Goal: Task Accomplishment & Management: Manage account settings

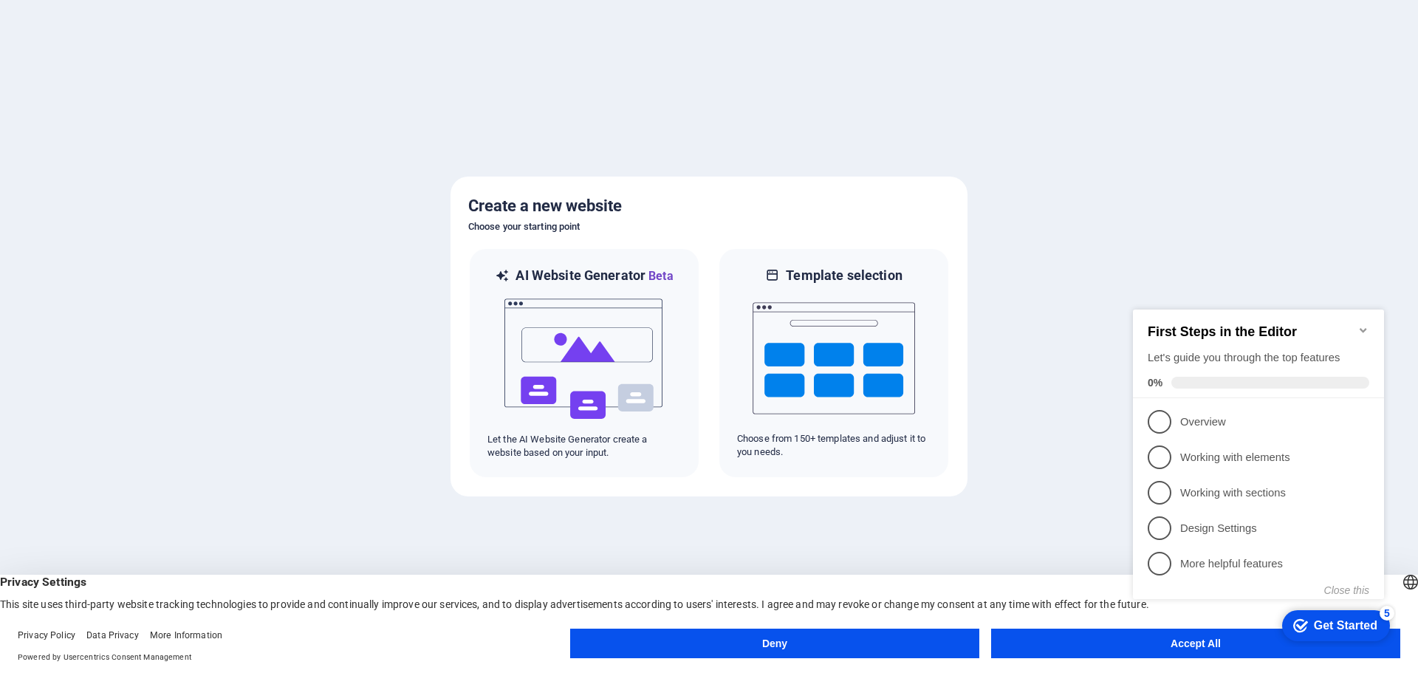
click div "checkmark Get Started 5 First Steps in the Editor Let's guide you through the t…"
click at [1363, 328] on icon "Minimize checklist" at bounding box center [1363, 330] width 7 height 4
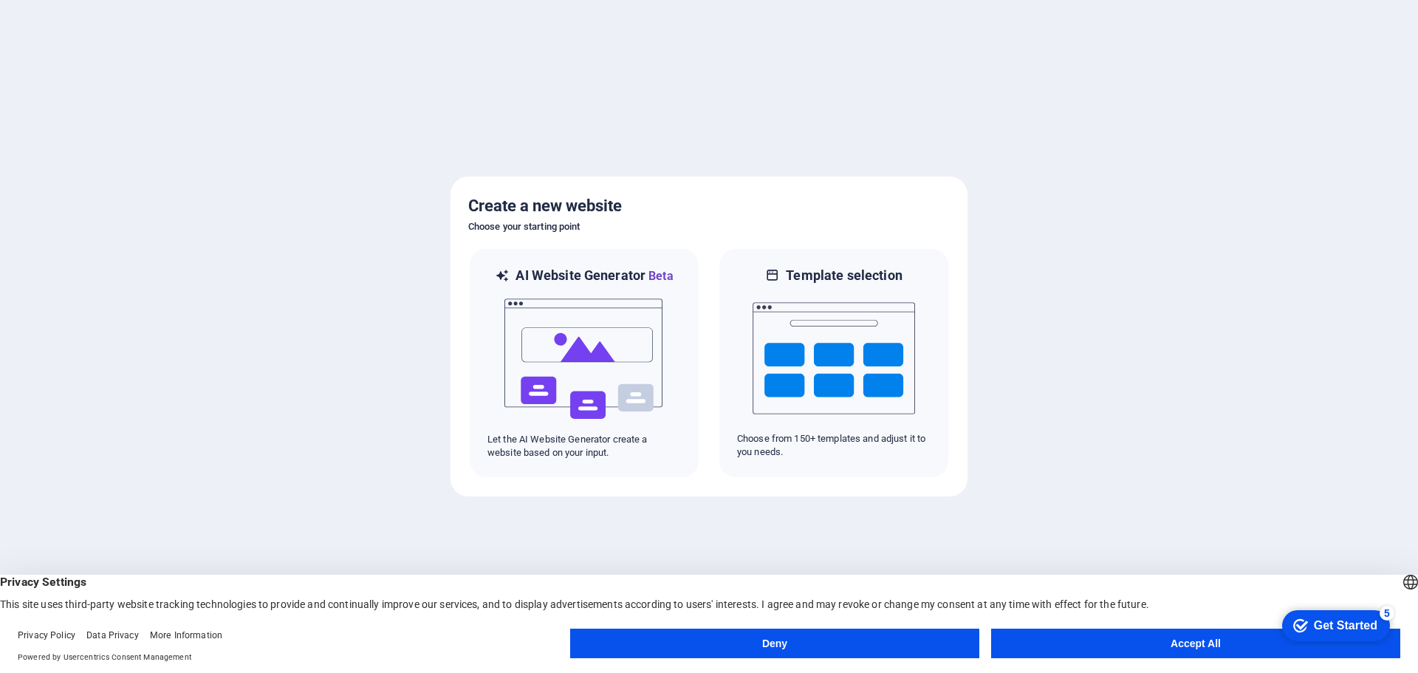
click at [1190, 648] on button "Accept All" at bounding box center [1195, 644] width 409 height 30
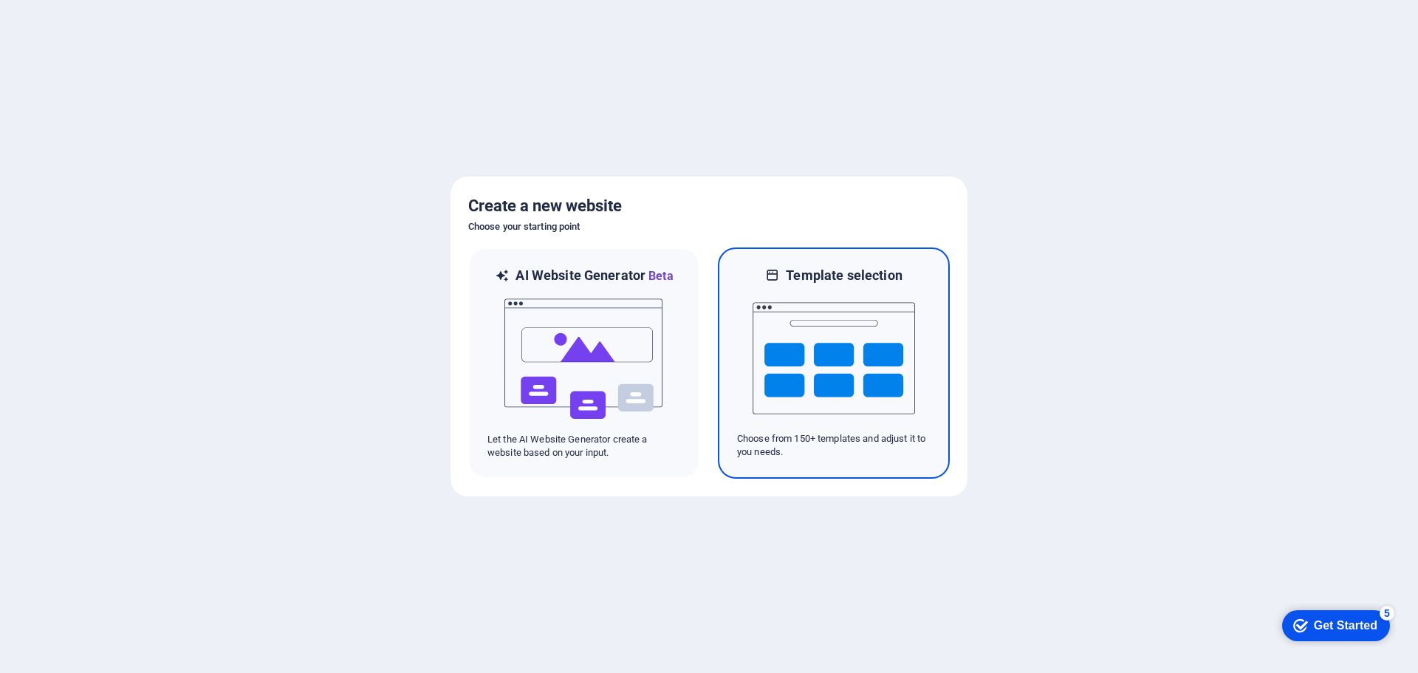
click at [830, 270] on h6 "Template selection" at bounding box center [844, 276] width 116 height 18
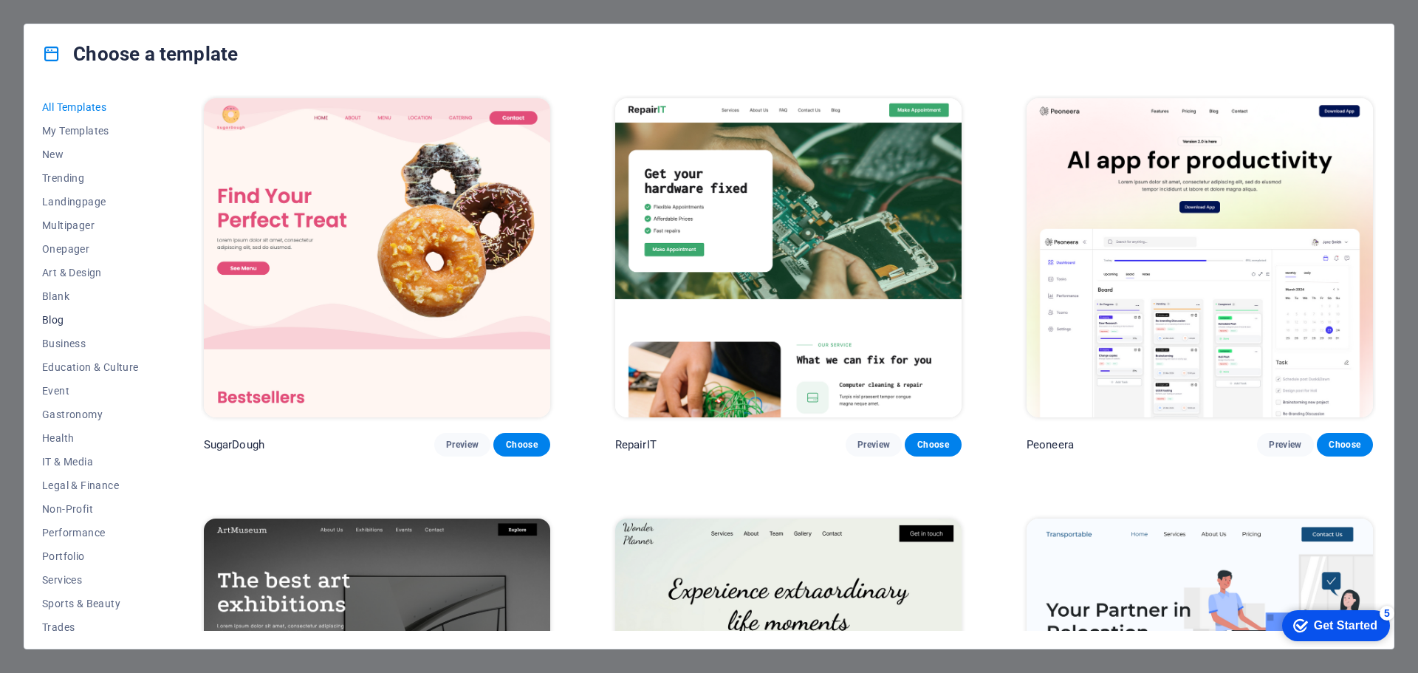
click at [57, 318] on span "Blog" at bounding box center [90, 320] width 97 height 12
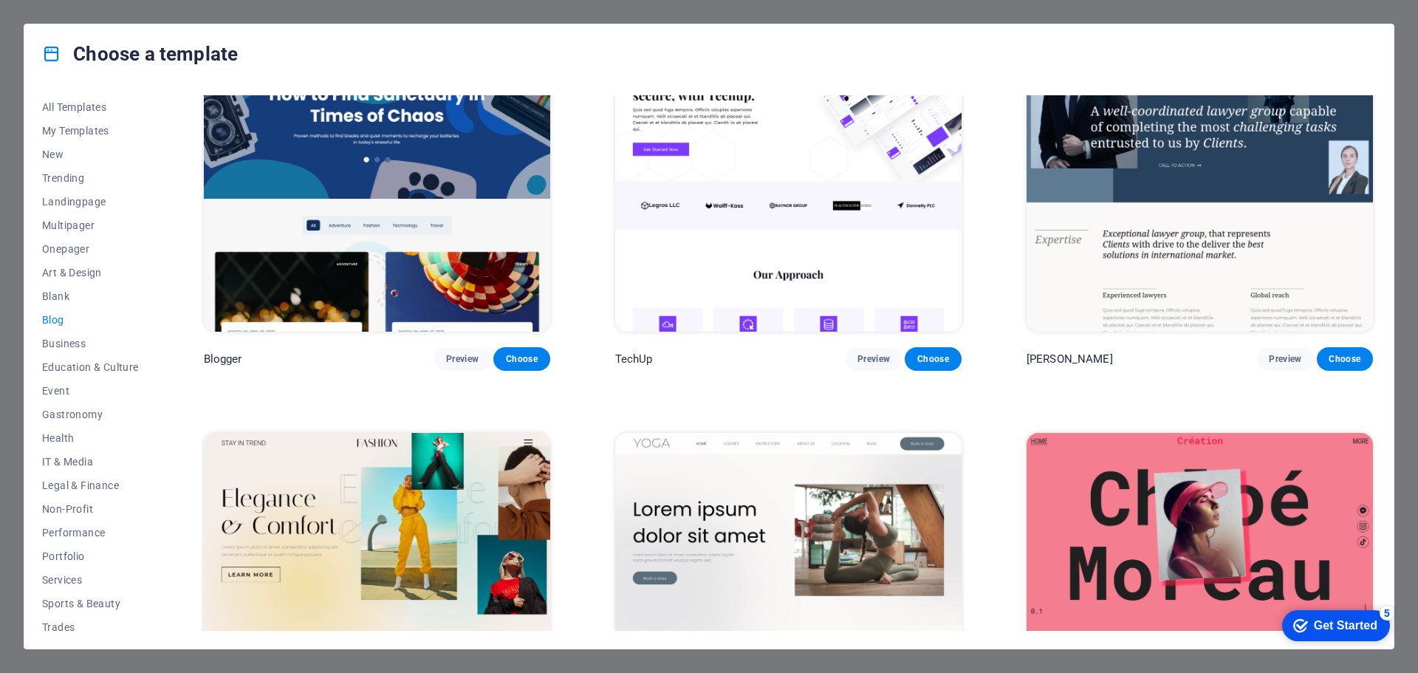
scroll to position [1773, 0]
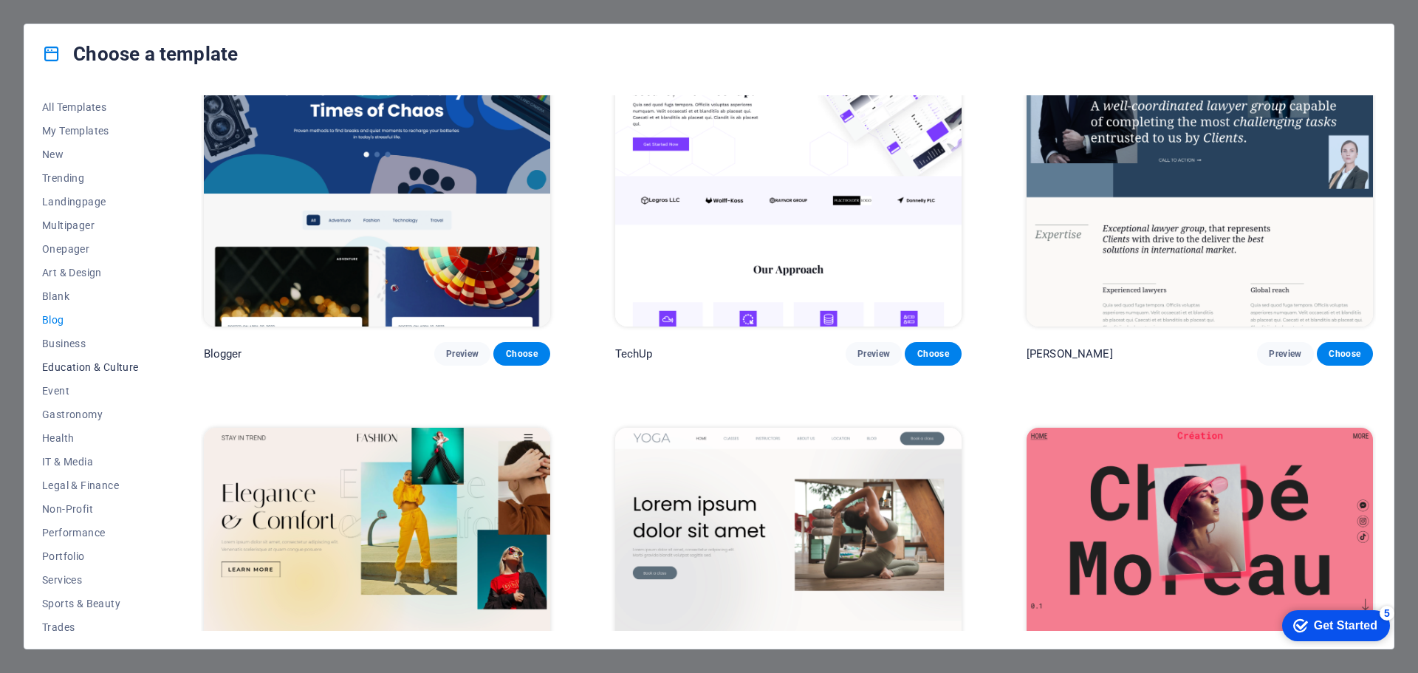
click at [105, 363] on span "Education & Culture" at bounding box center [90, 367] width 97 height 12
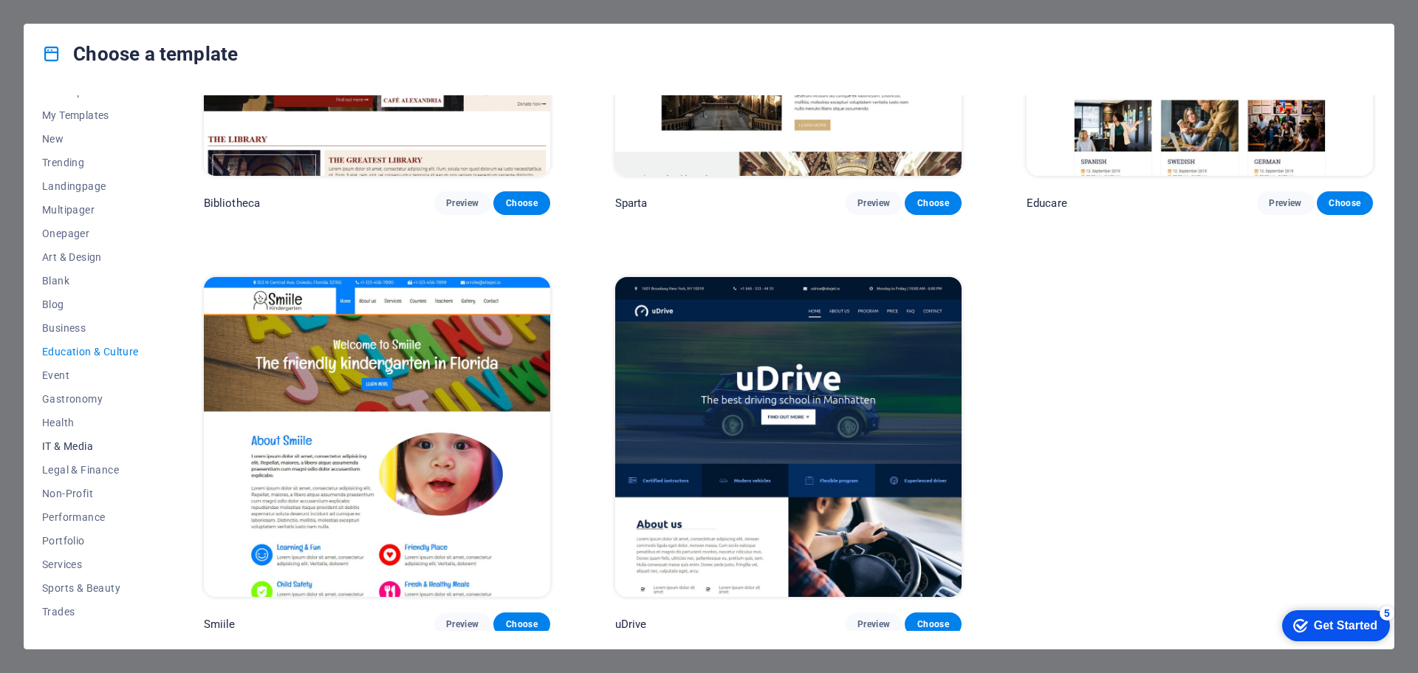
scroll to position [0, 0]
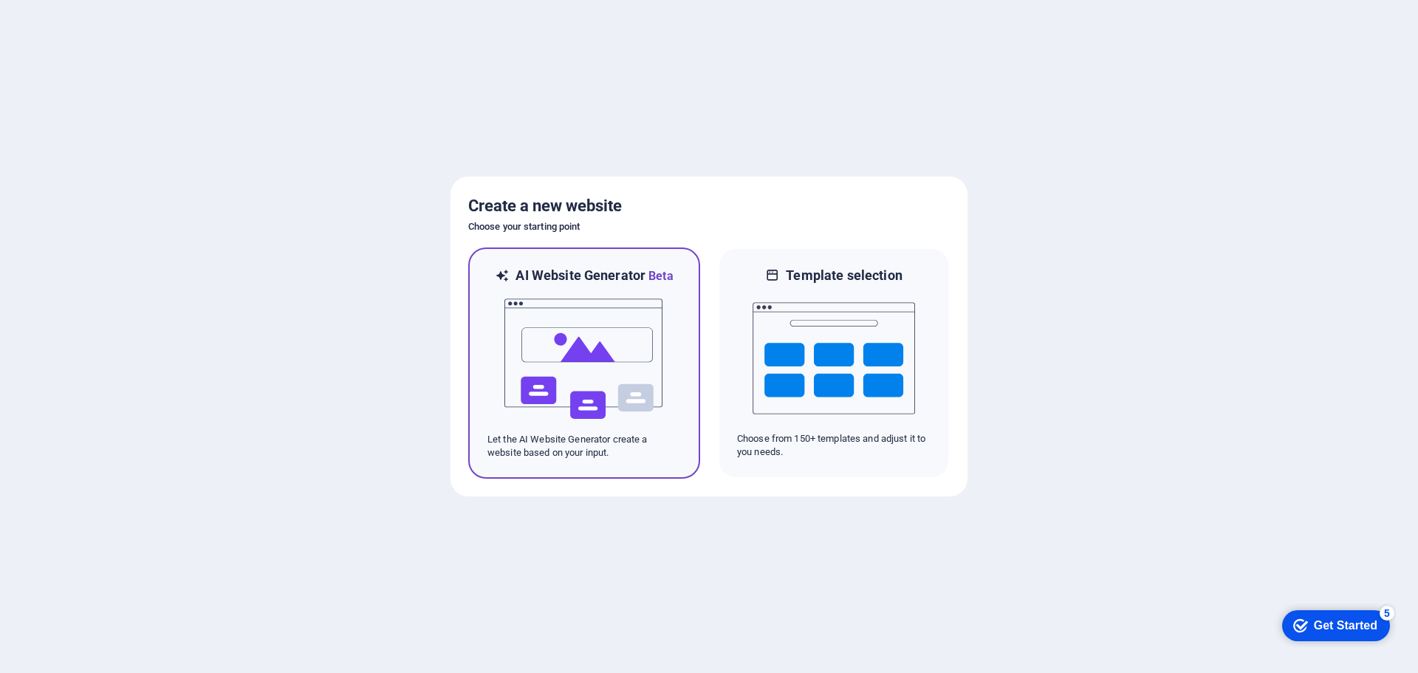
click at [651, 344] on img at bounding box center [584, 359] width 162 height 148
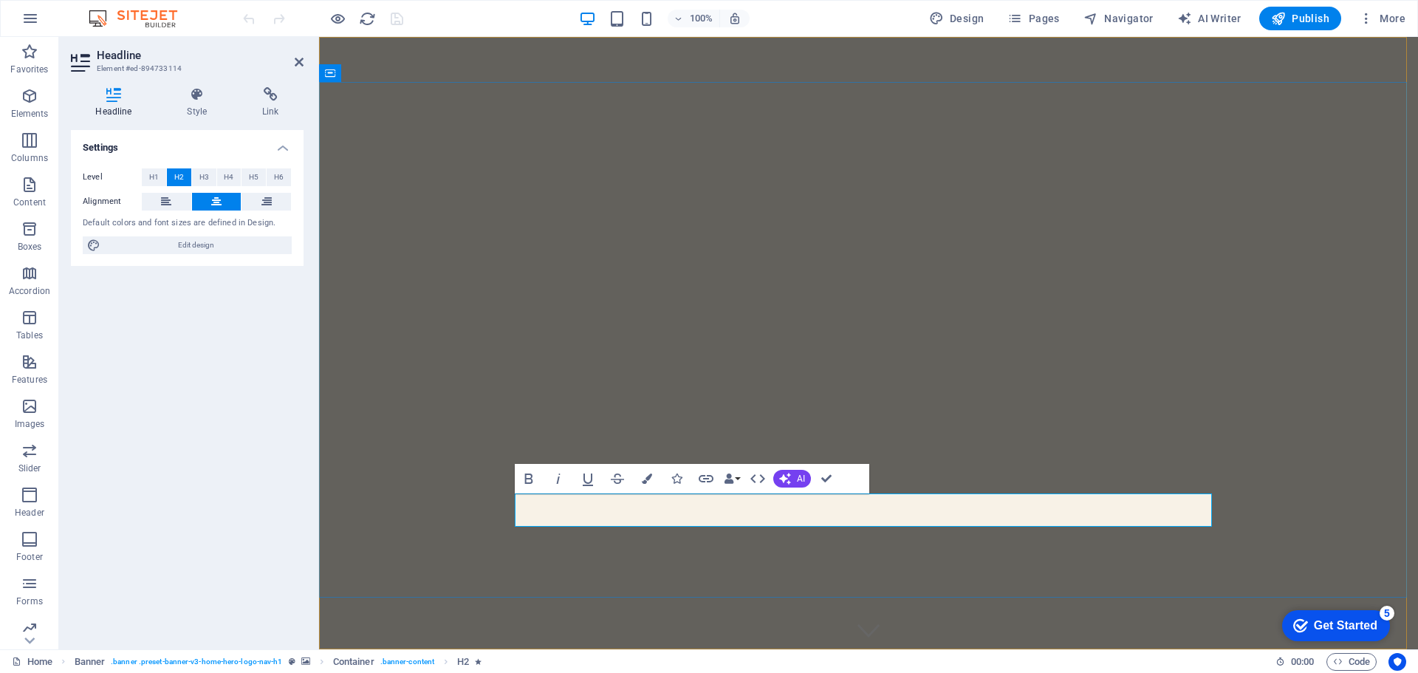
drag, startPoint x: 1055, startPoint y: 501, endPoint x: 740, endPoint y: 500, distance: 315.4
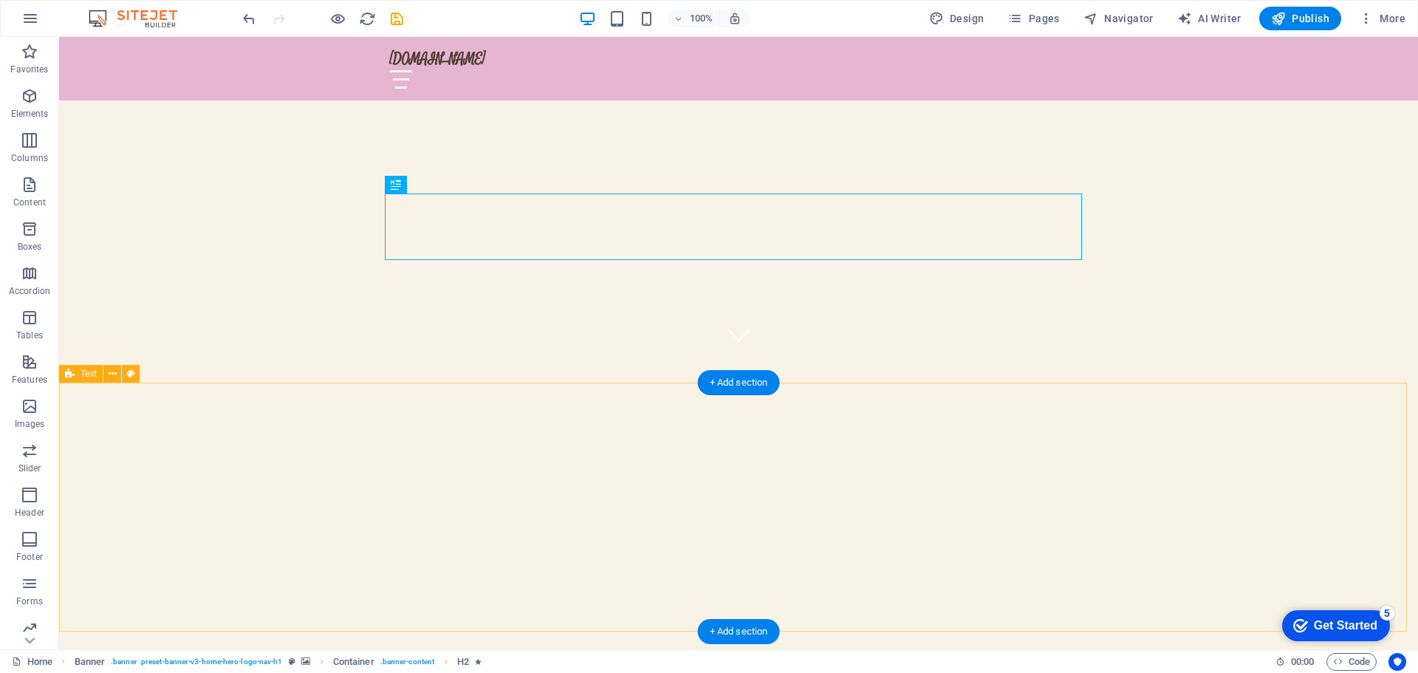
scroll to position [222, 0]
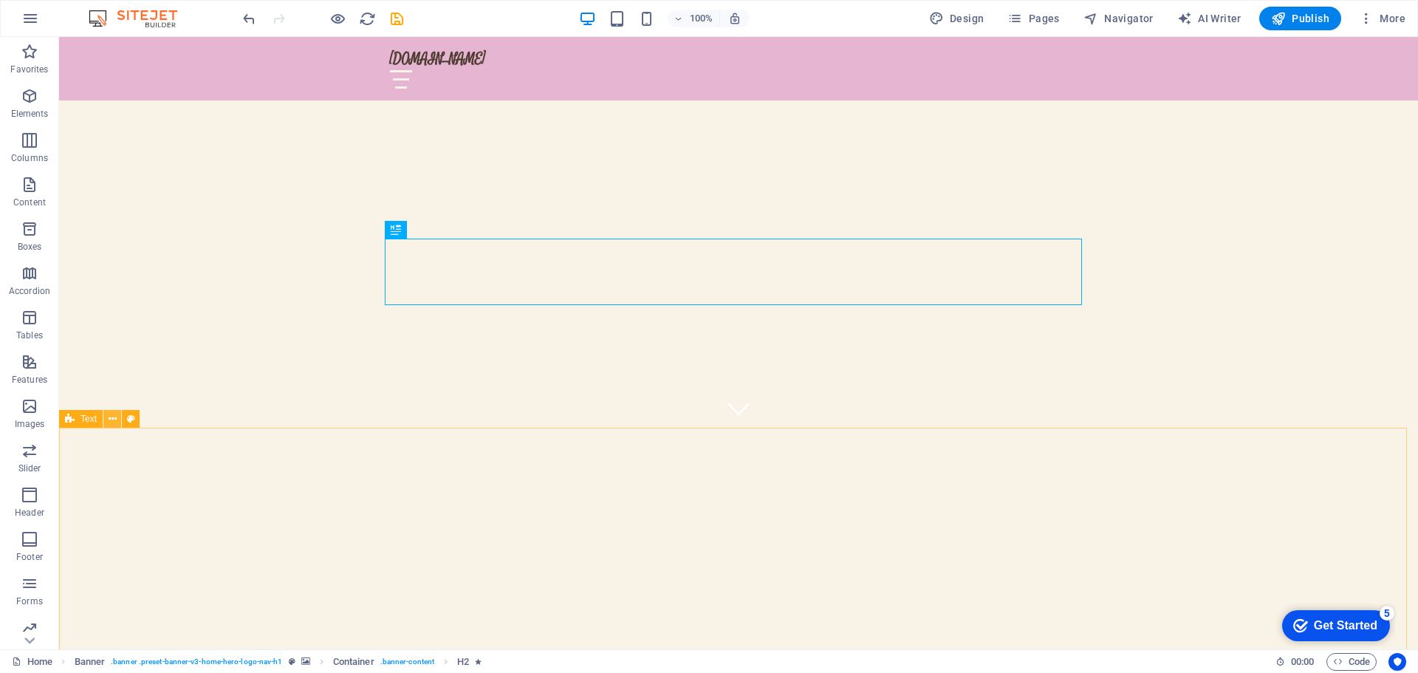
click at [110, 420] on icon at bounding box center [113, 419] width 8 height 16
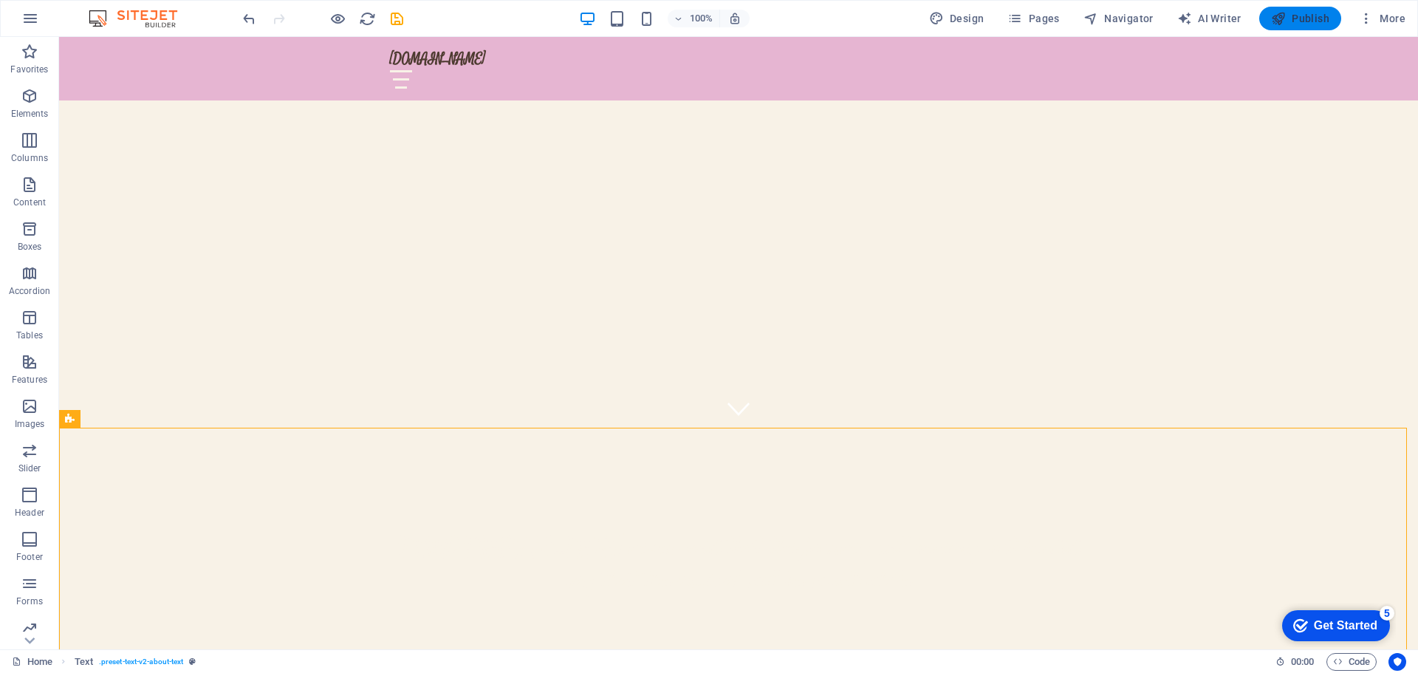
click at [1304, 13] on span "Publish" at bounding box center [1300, 18] width 58 height 15
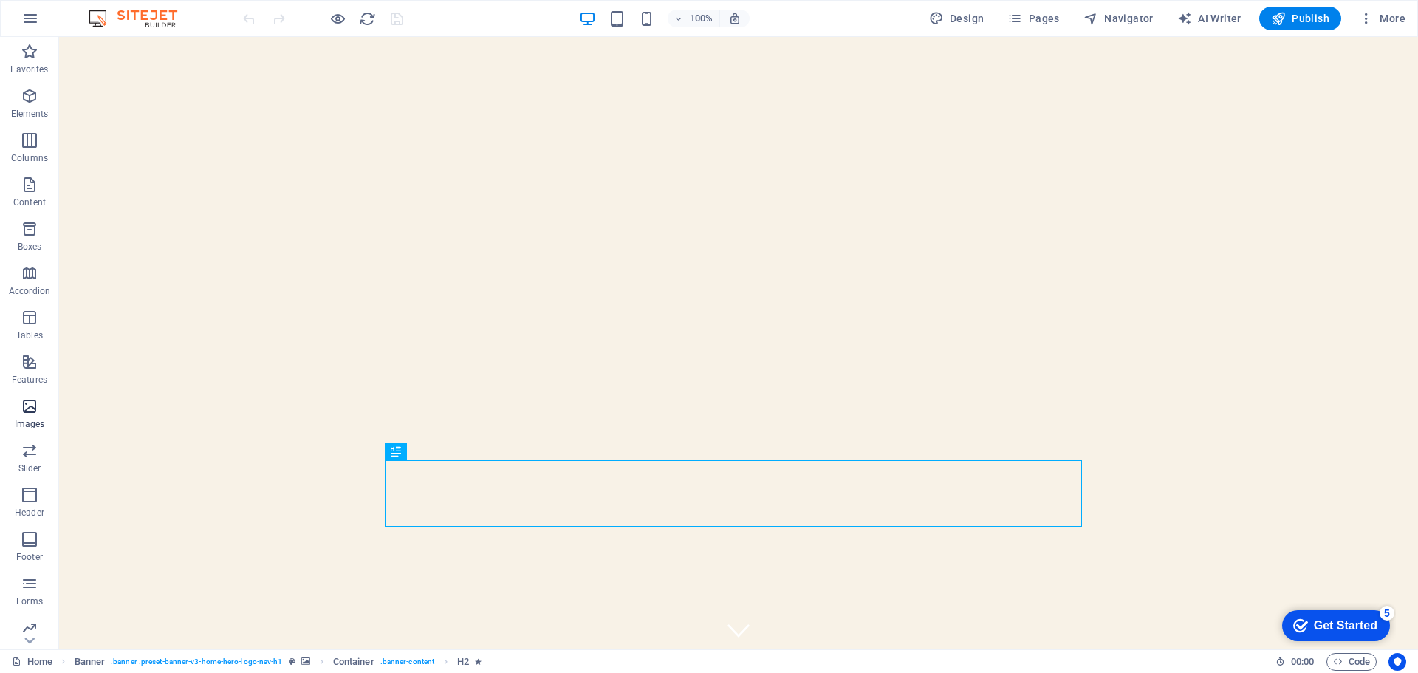
click at [30, 417] on span "Images" at bounding box center [29, 414] width 59 height 35
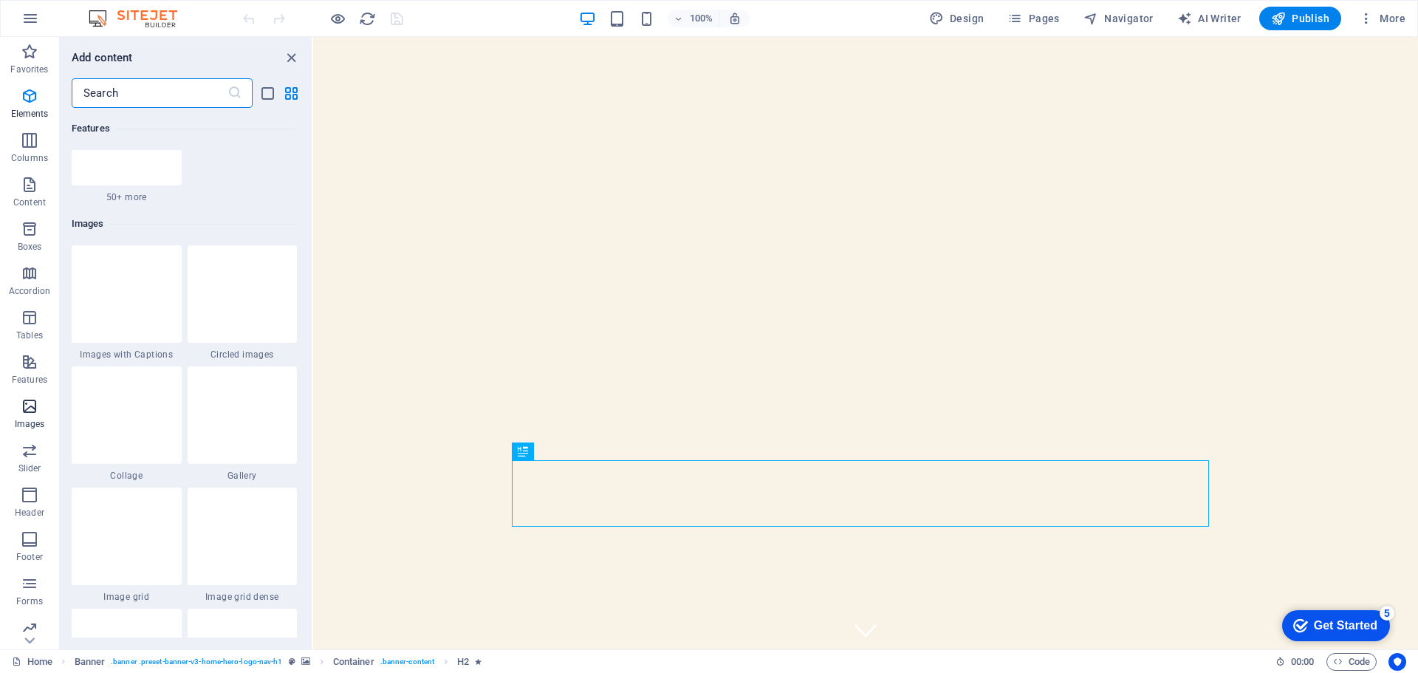
scroll to position [7489, 0]
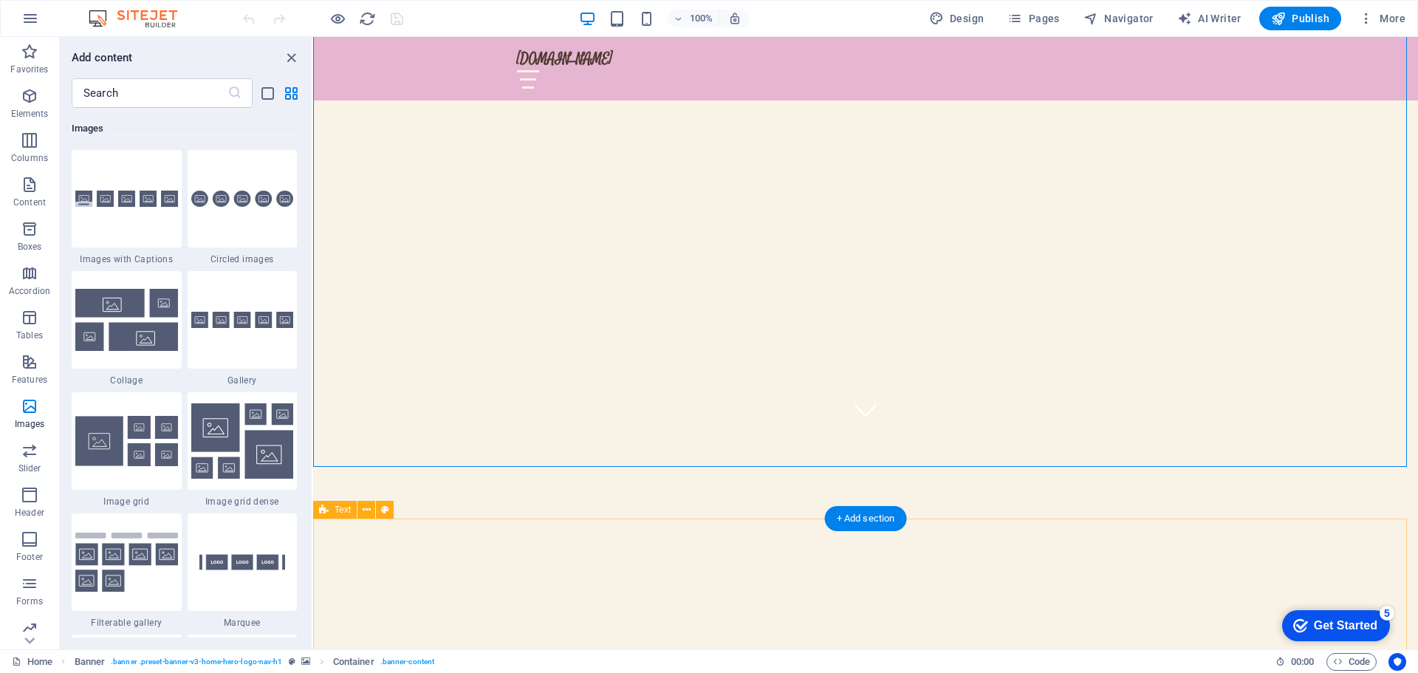
scroll to position [222, 0]
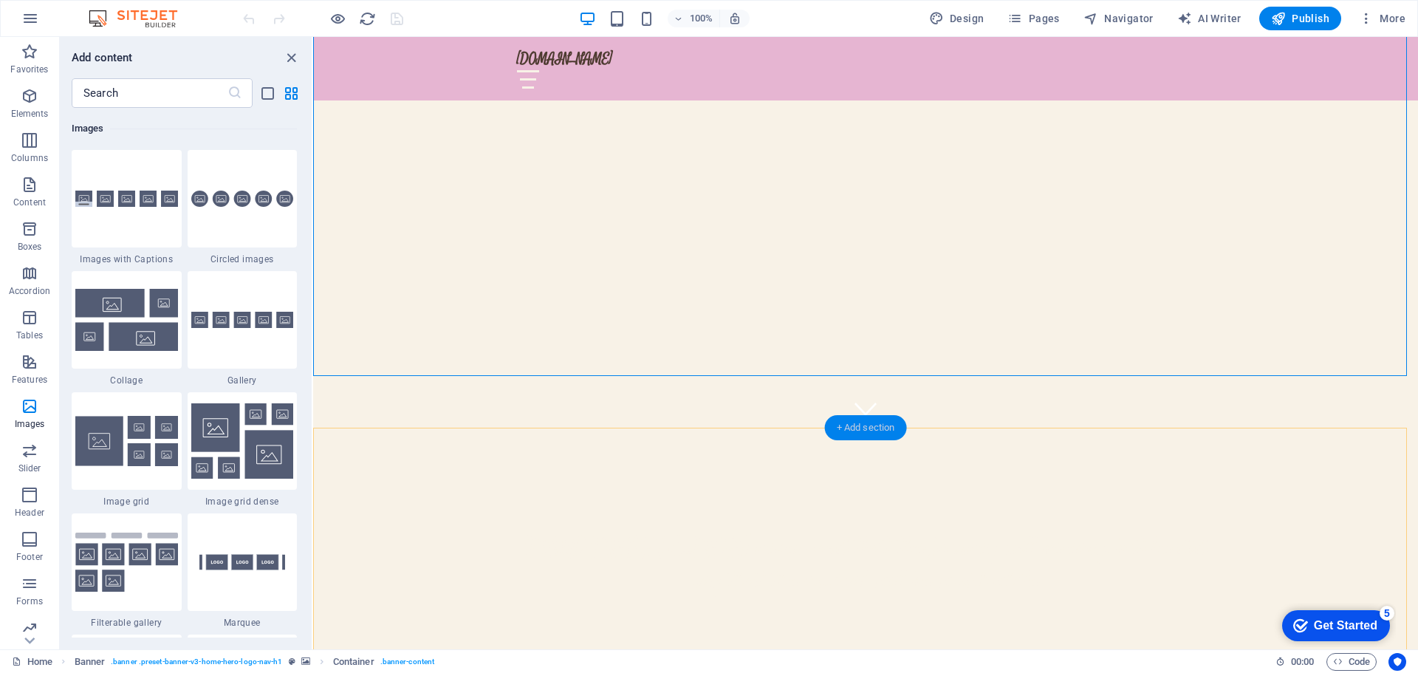
click at [863, 432] on div "+ Add section" at bounding box center [866, 427] width 82 height 25
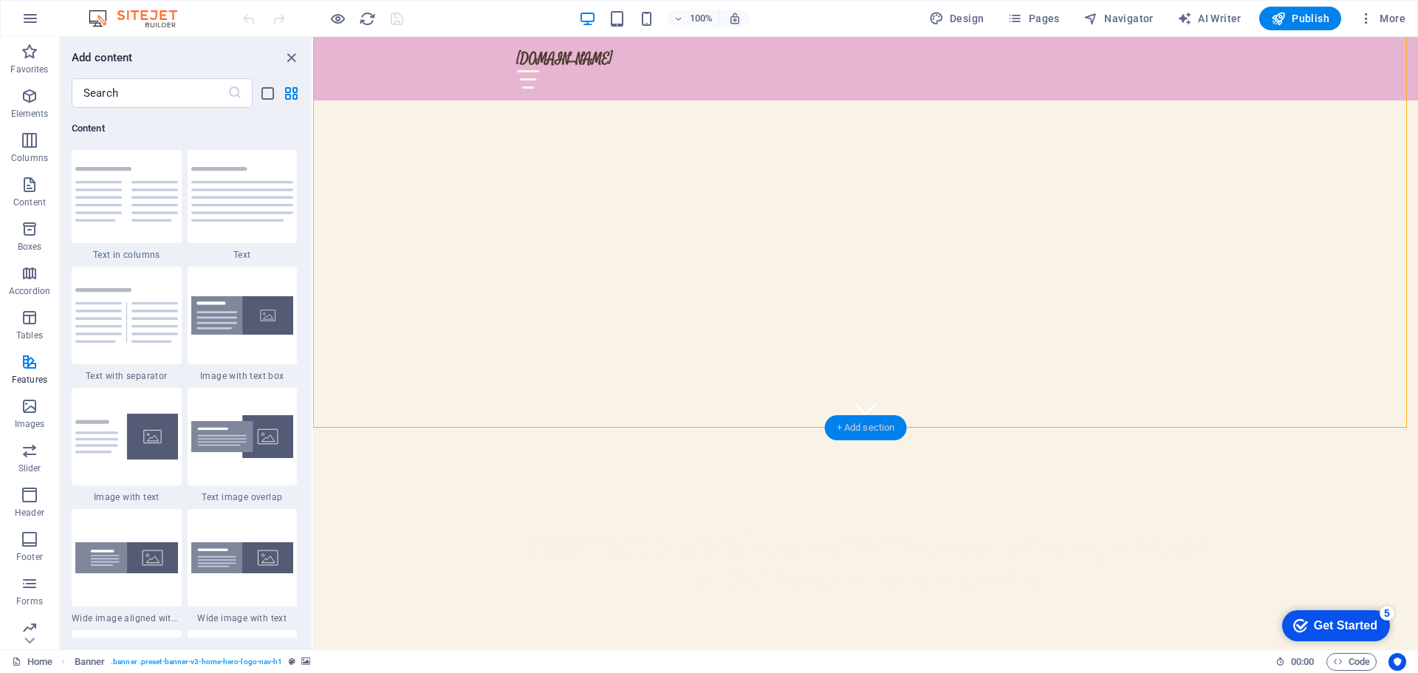
scroll to position [2584, 0]
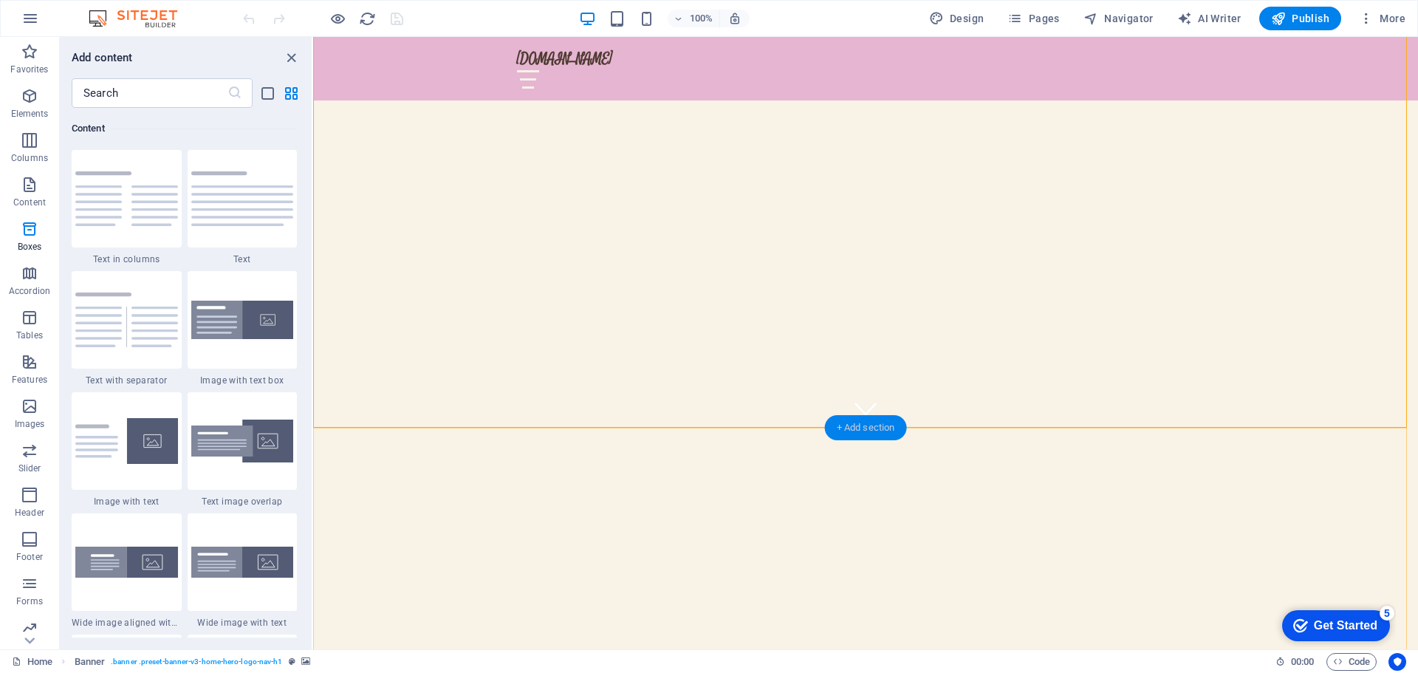
click at [879, 425] on div "+ Add section" at bounding box center [866, 427] width 82 height 25
click at [854, 423] on div "+ Add section" at bounding box center [866, 427] width 82 height 25
click at [293, 58] on icon "close panel" at bounding box center [291, 57] width 17 height 17
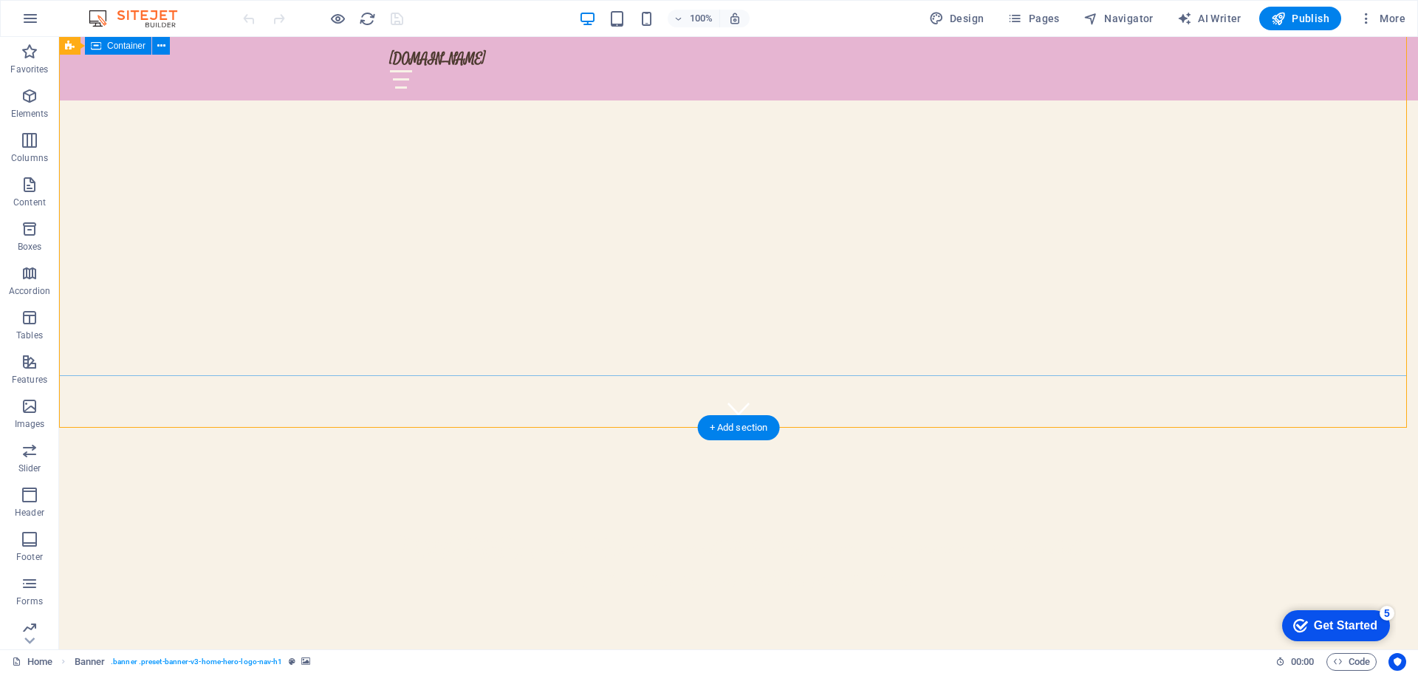
click at [788, 428] on div "[DEMOGRAPHIC_DATA] never said that the journey will be easy, but he did say tha…" at bounding box center [738, 549] width 1359 height 242
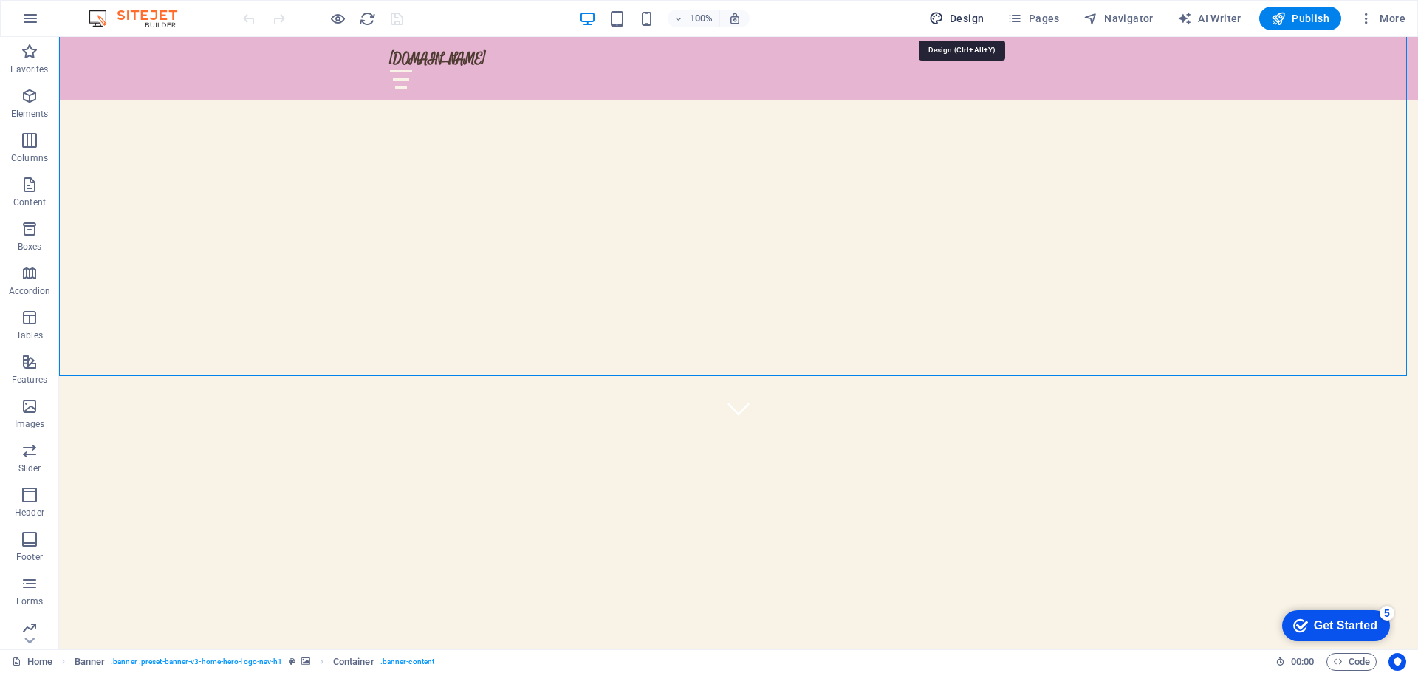
click at [979, 18] on span "Design" at bounding box center [956, 18] width 55 height 15
select select "px"
select select "200"
select select "px"
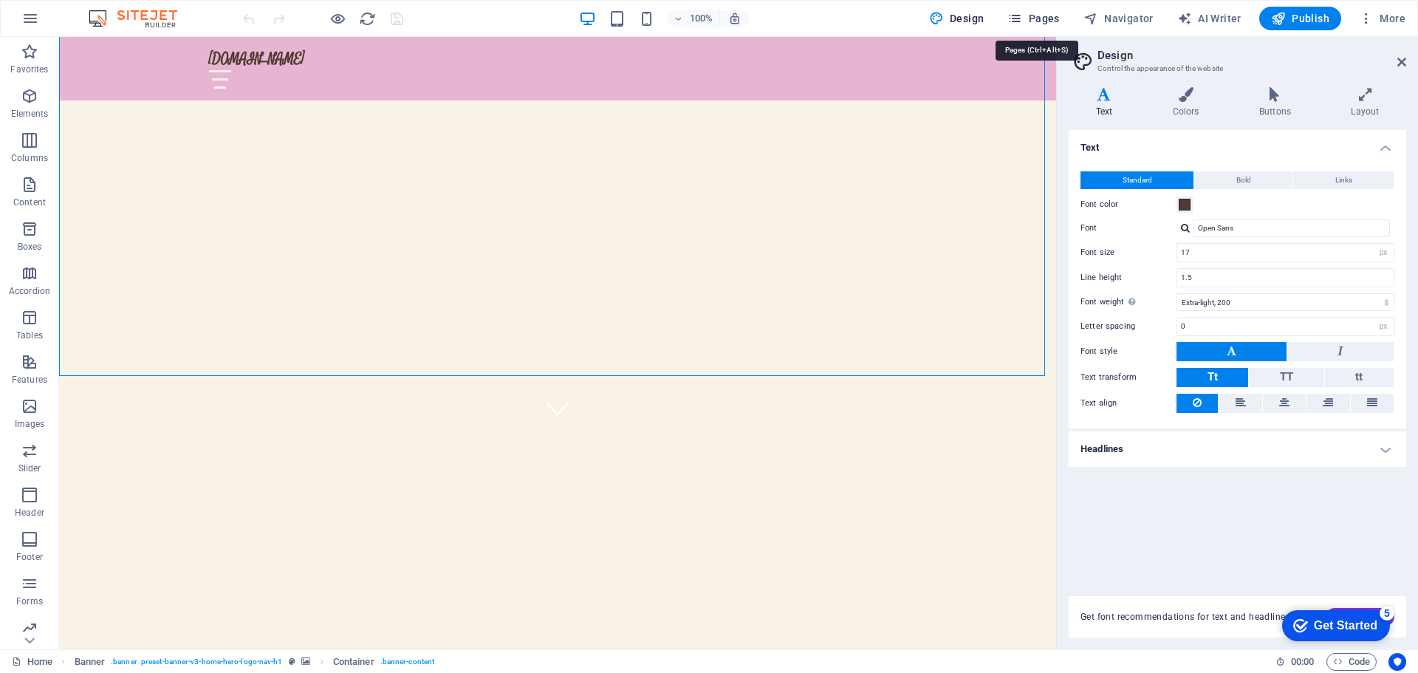
click at [1040, 25] on span "Pages" at bounding box center [1033, 18] width 52 height 15
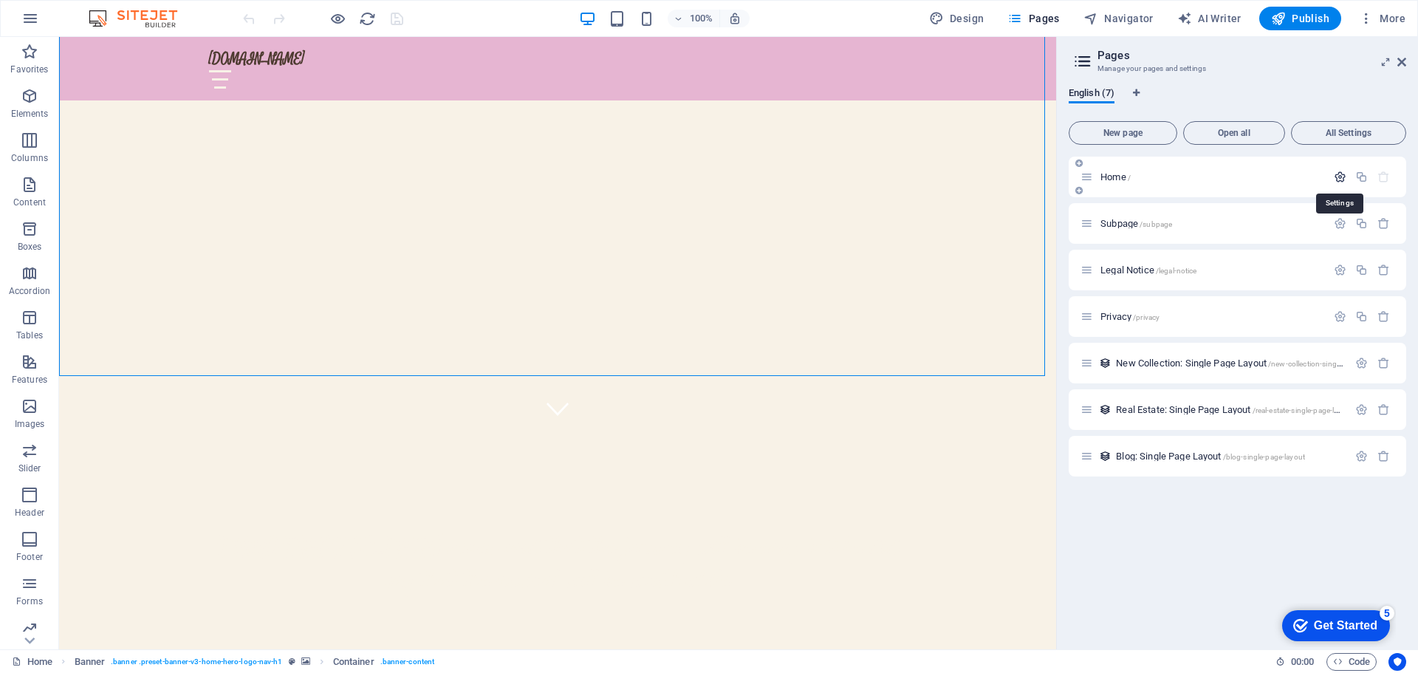
click at [1340, 179] on icon "button" at bounding box center [1340, 177] width 13 height 13
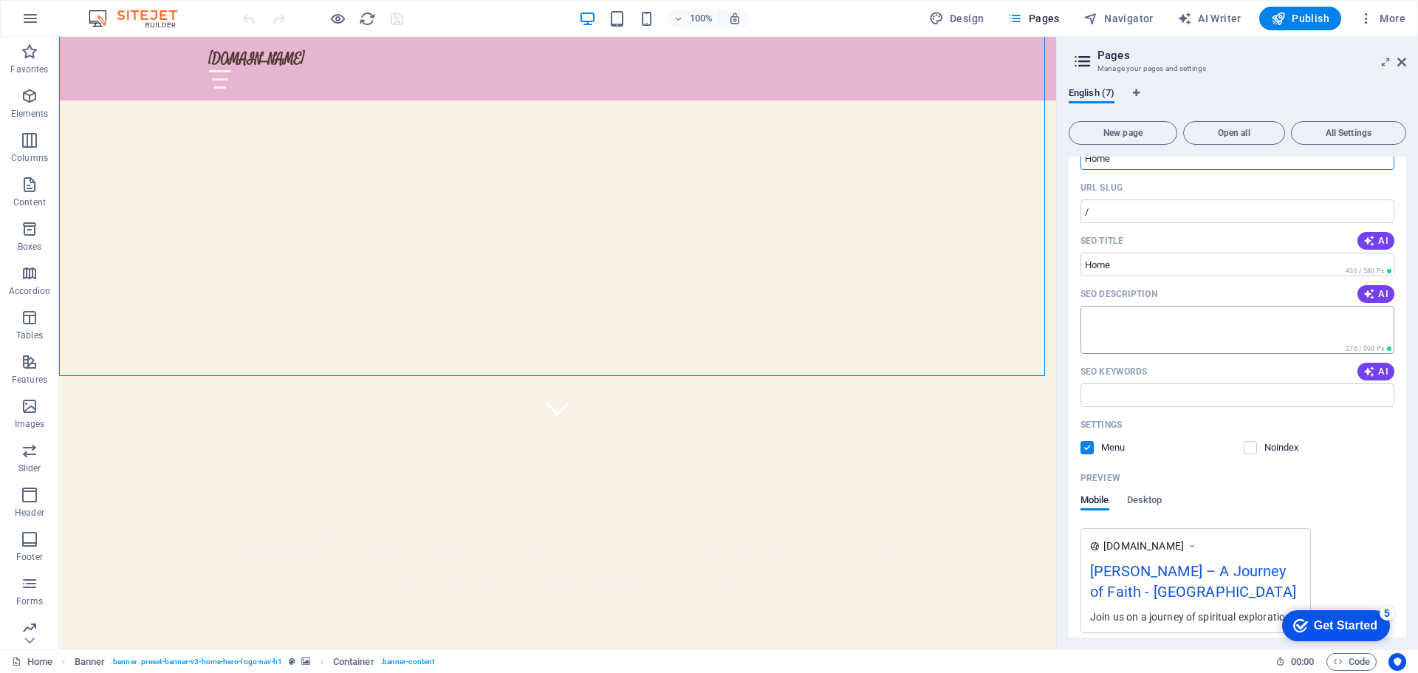
scroll to position [74, 0]
click at [1184, 329] on textarea "SEO Description" at bounding box center [1238, 331] width 314 height 48
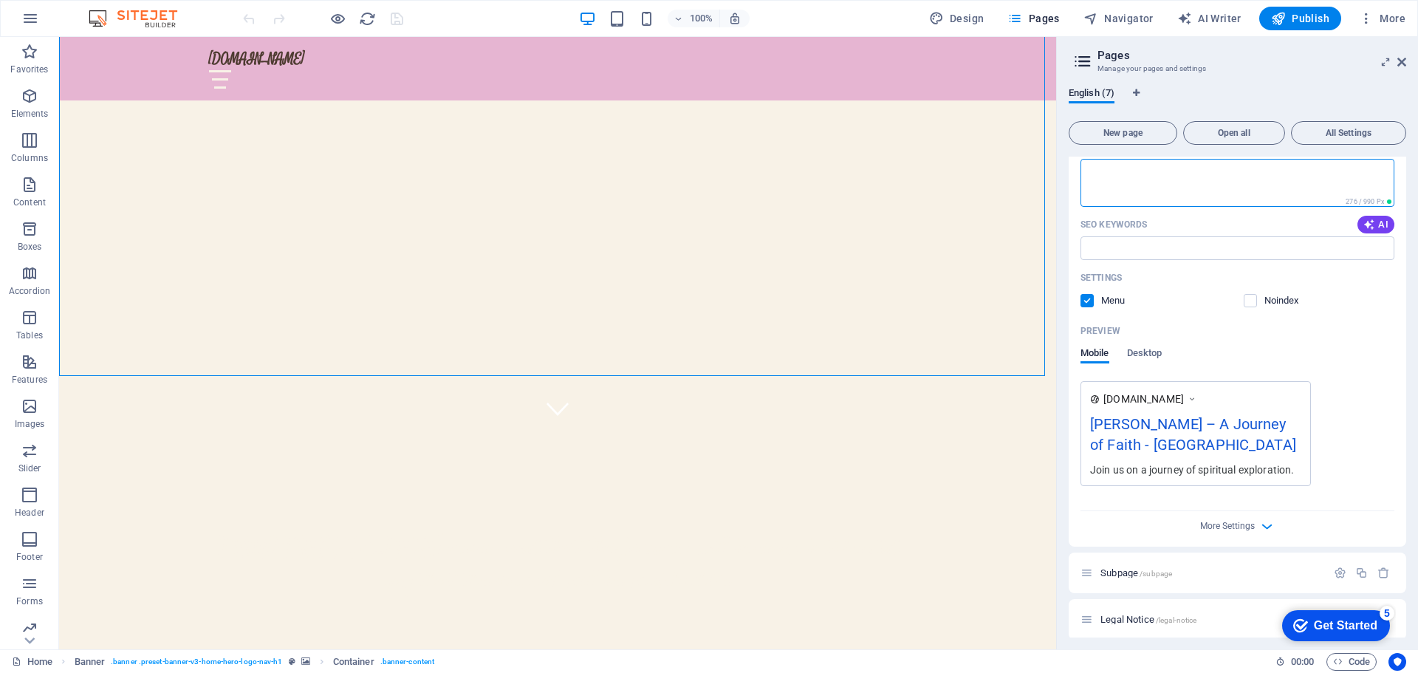
scroll to position [369, 0]
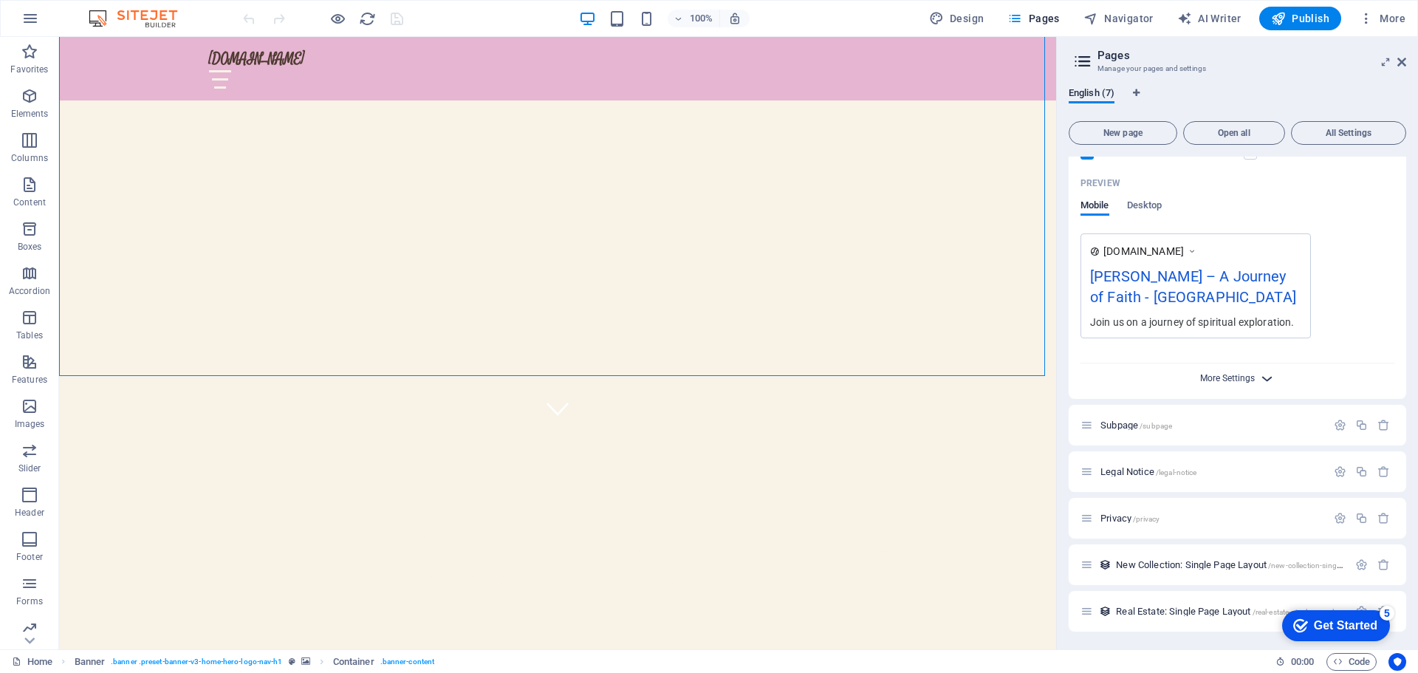
click at [1216, 383] on span "More Settings" at bounding box center [1227, 378] width 55 height 10
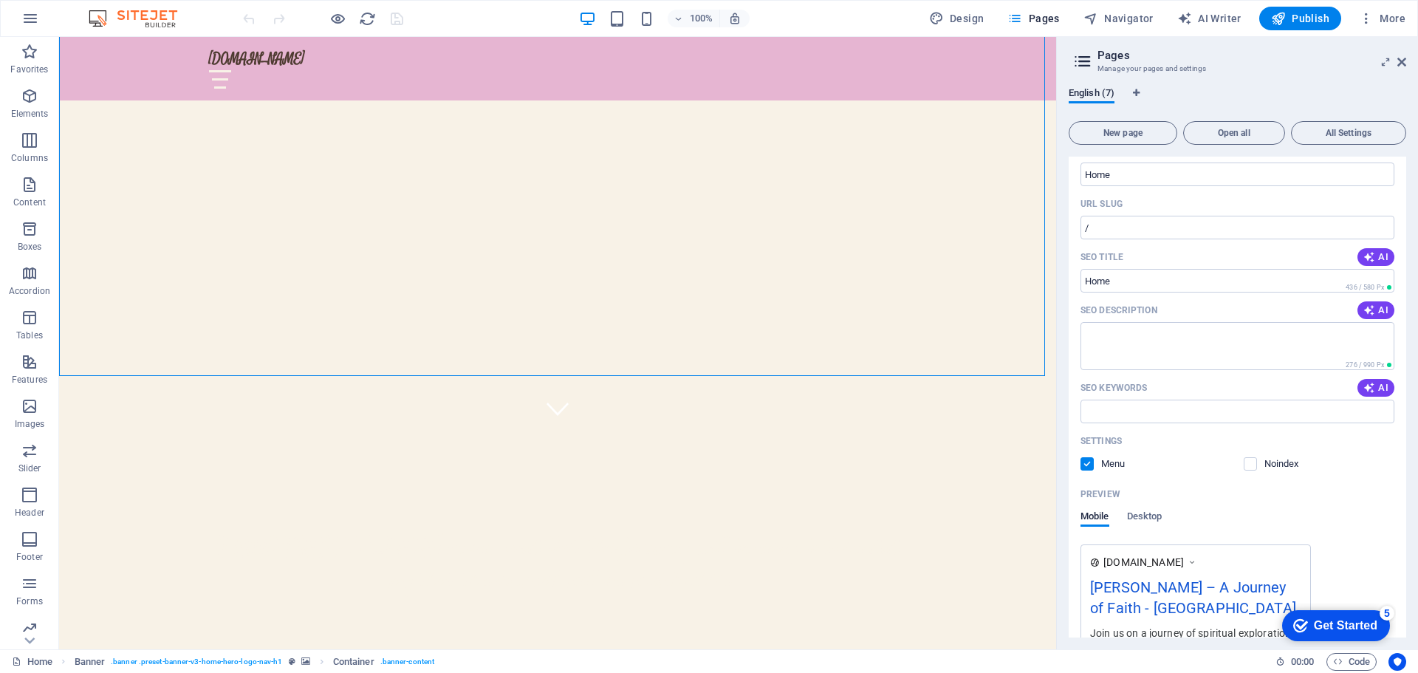
scroll to position [0, 0]
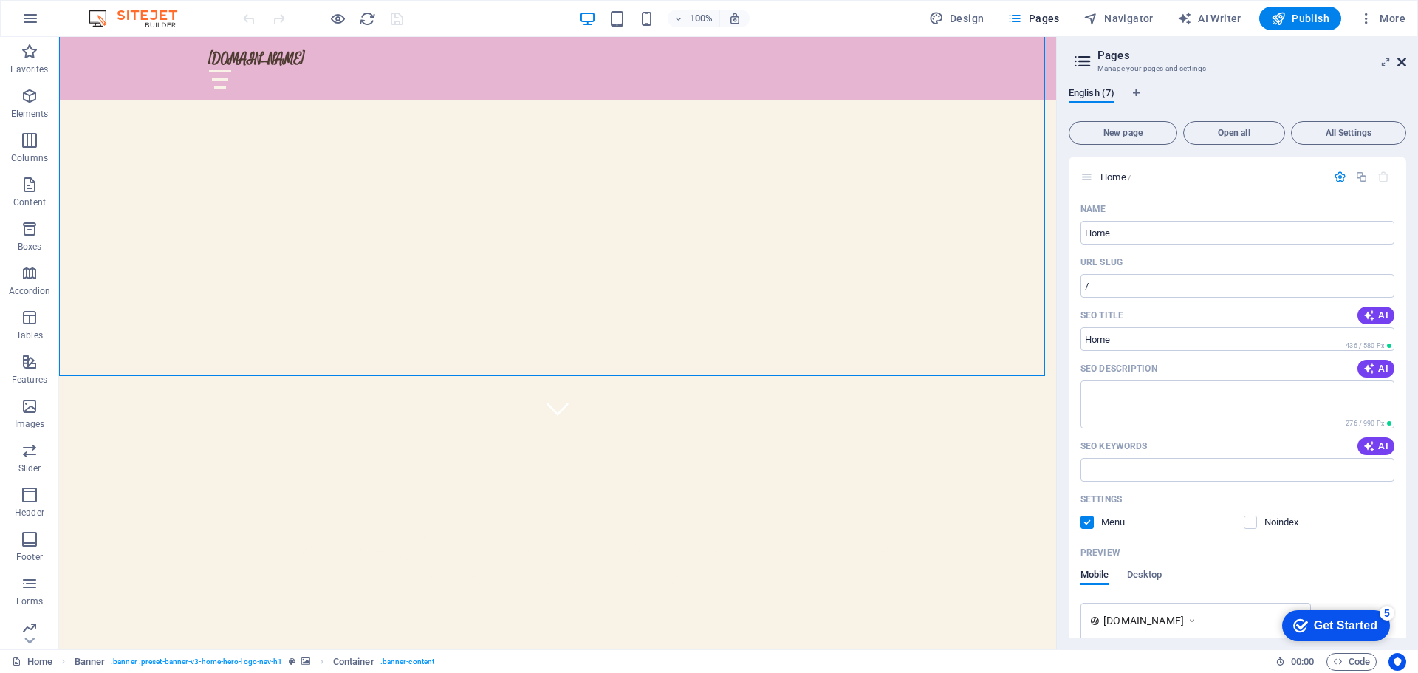
click at [1402, 61] on icon at bounding box center [1401, 62] width 9 height 12
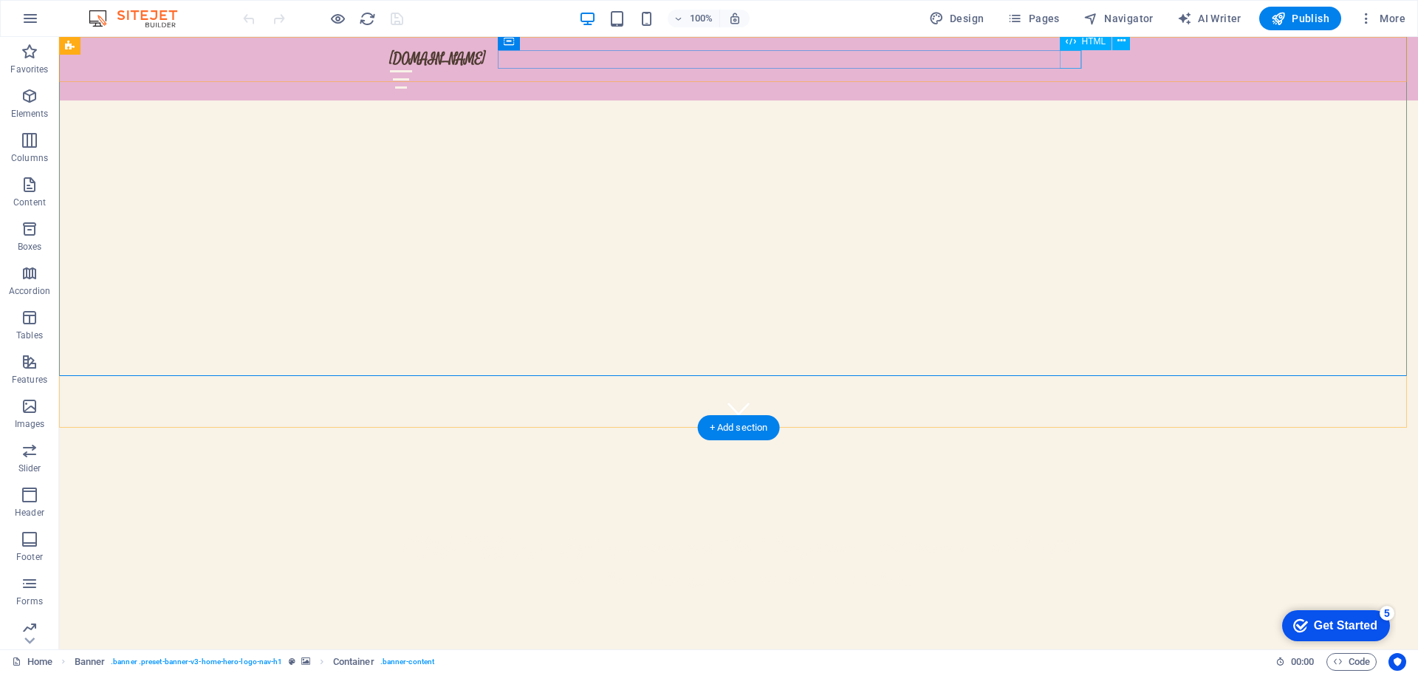
click at [1067, 70] on div at bounding box center [738, 79] width 697 height 18
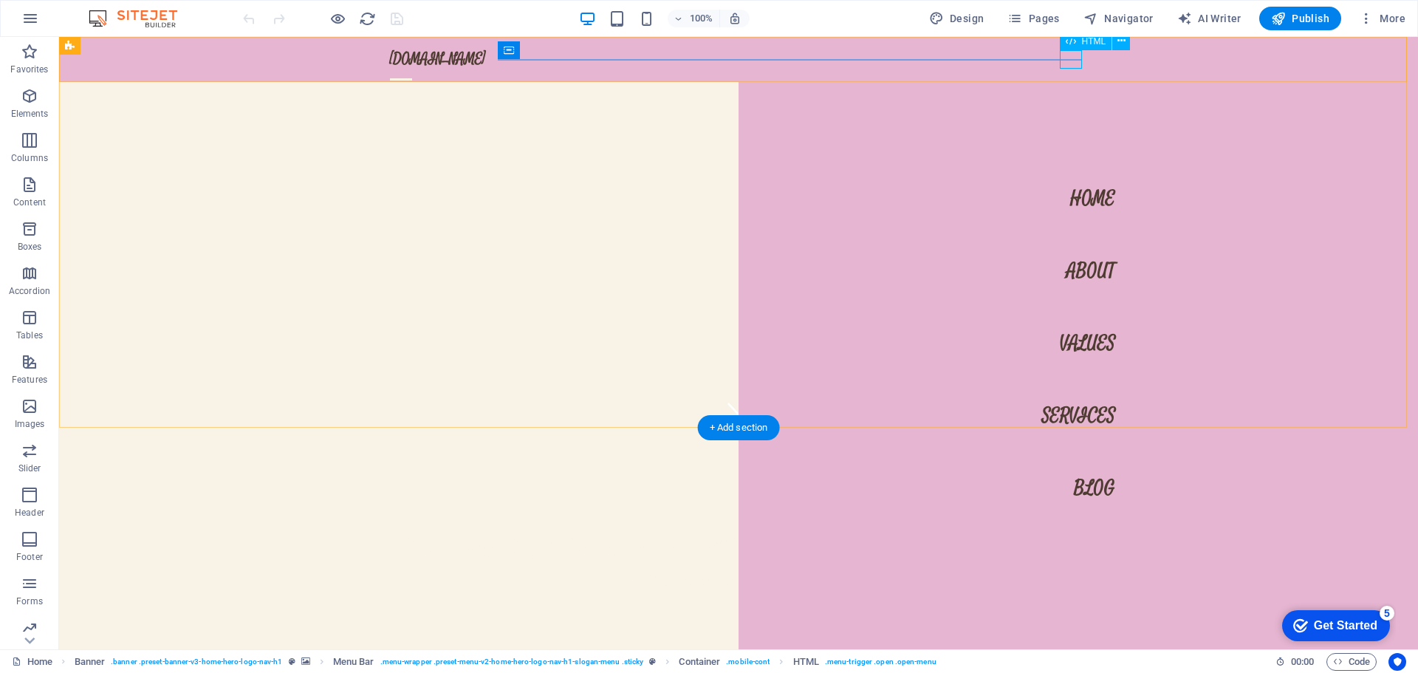
click at [412, 70] on div at bounding box center [401, 79] width 22 height 18
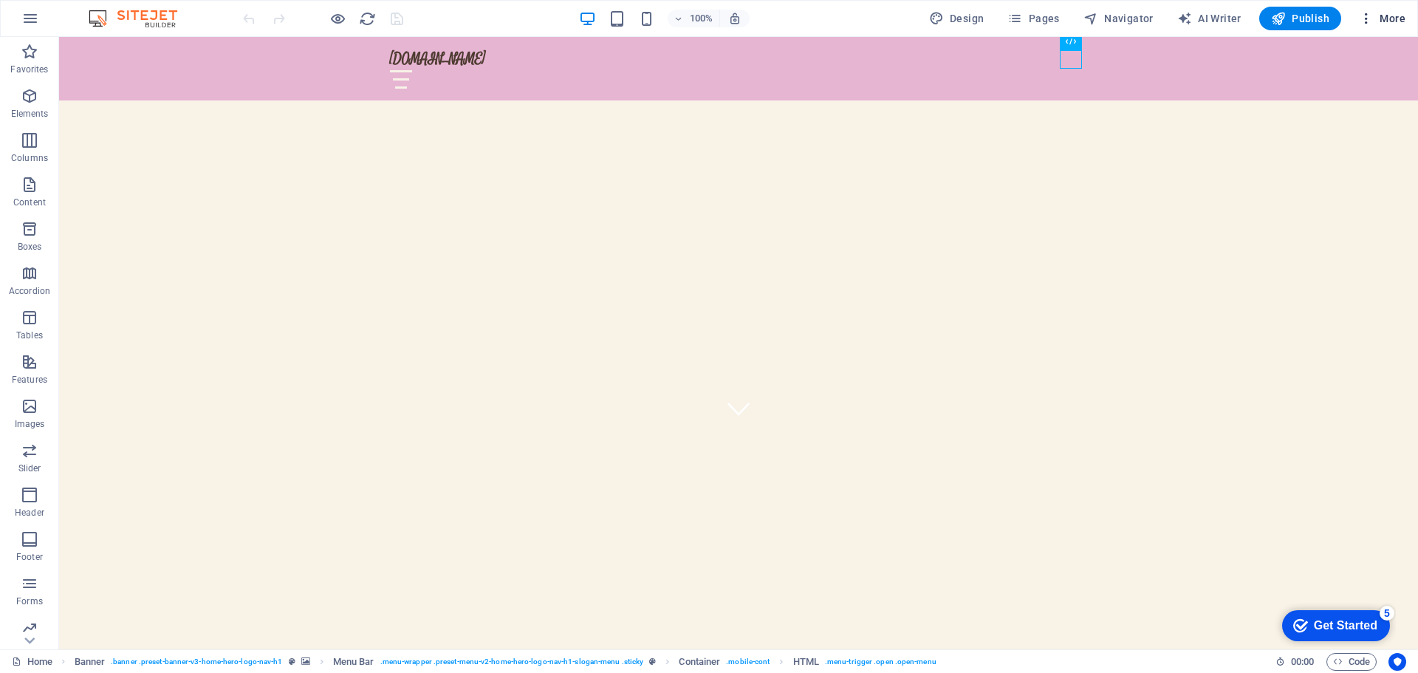
click at [1367, 23] on icon "button" at bounding box center [1366, 18] width 15 height 15
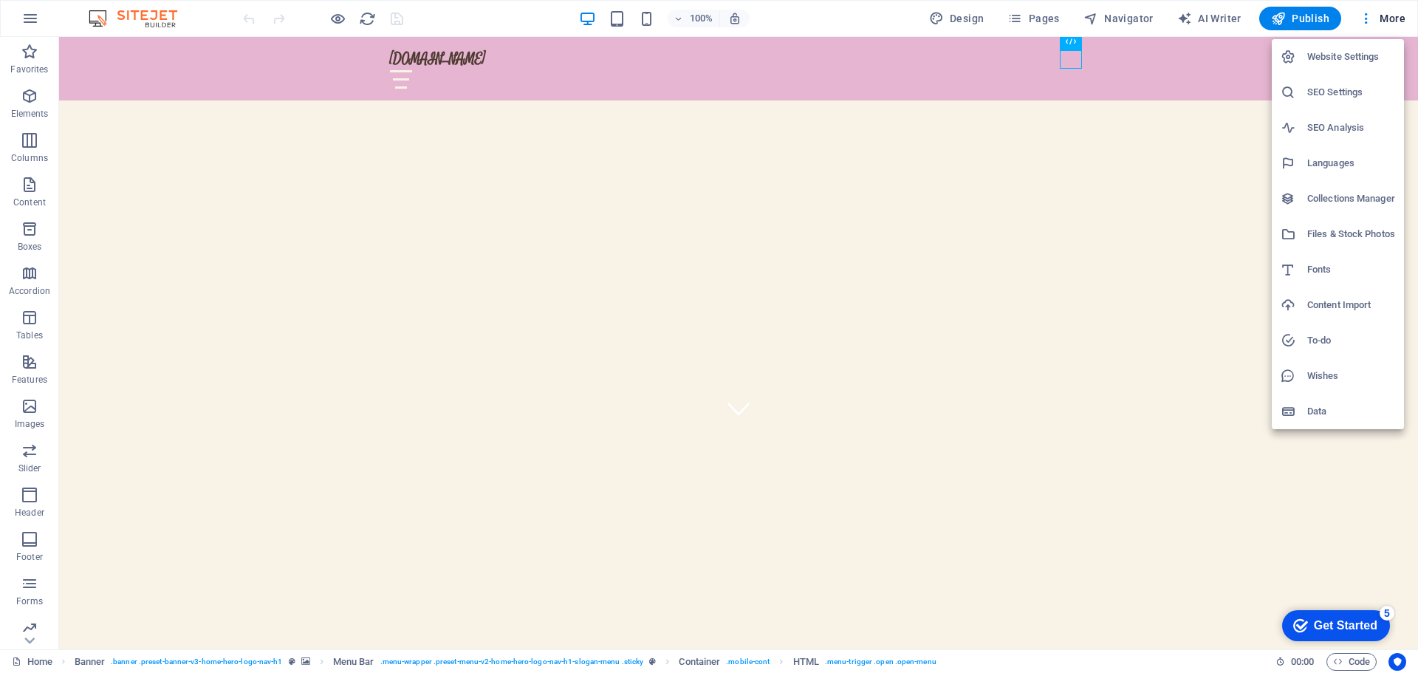
click at [41, 95] on div at bounding box center [709, 336] width 1418 height 673
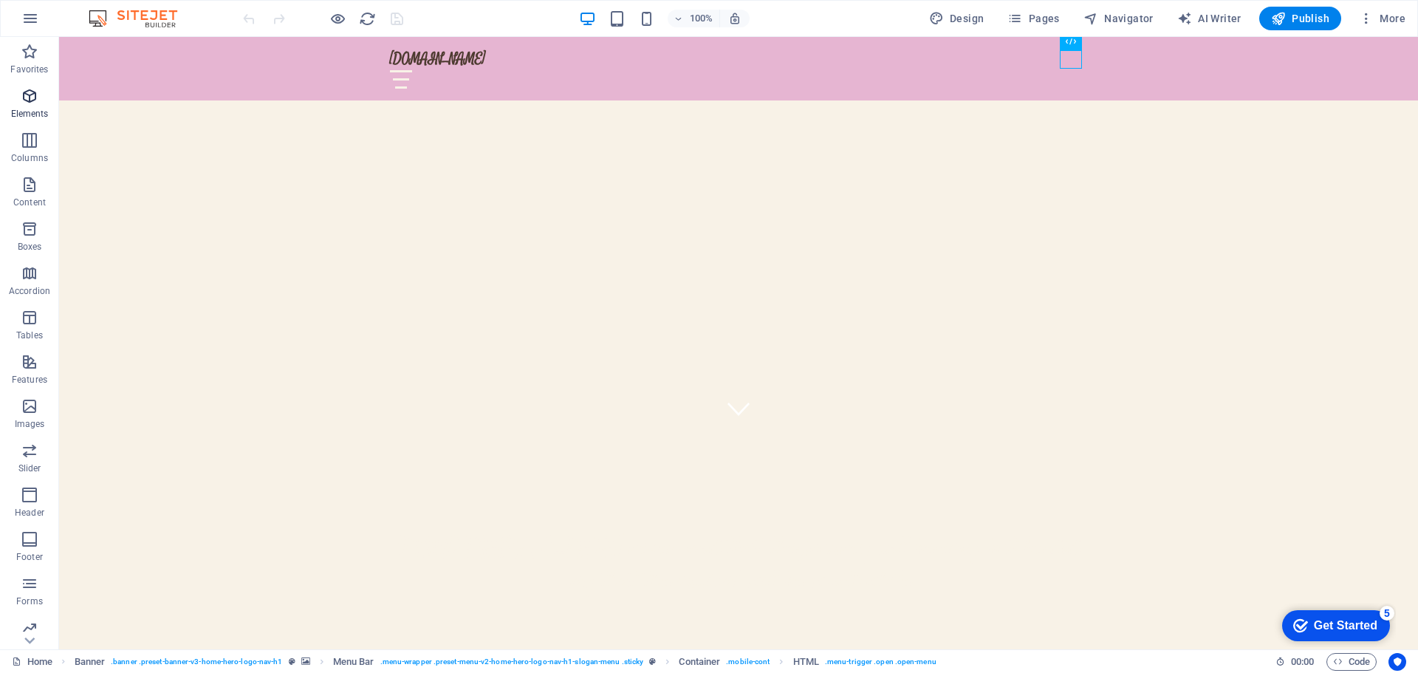
click at [27, 98] on icon "button" at bounding box center [30, 96] width 18 height 18
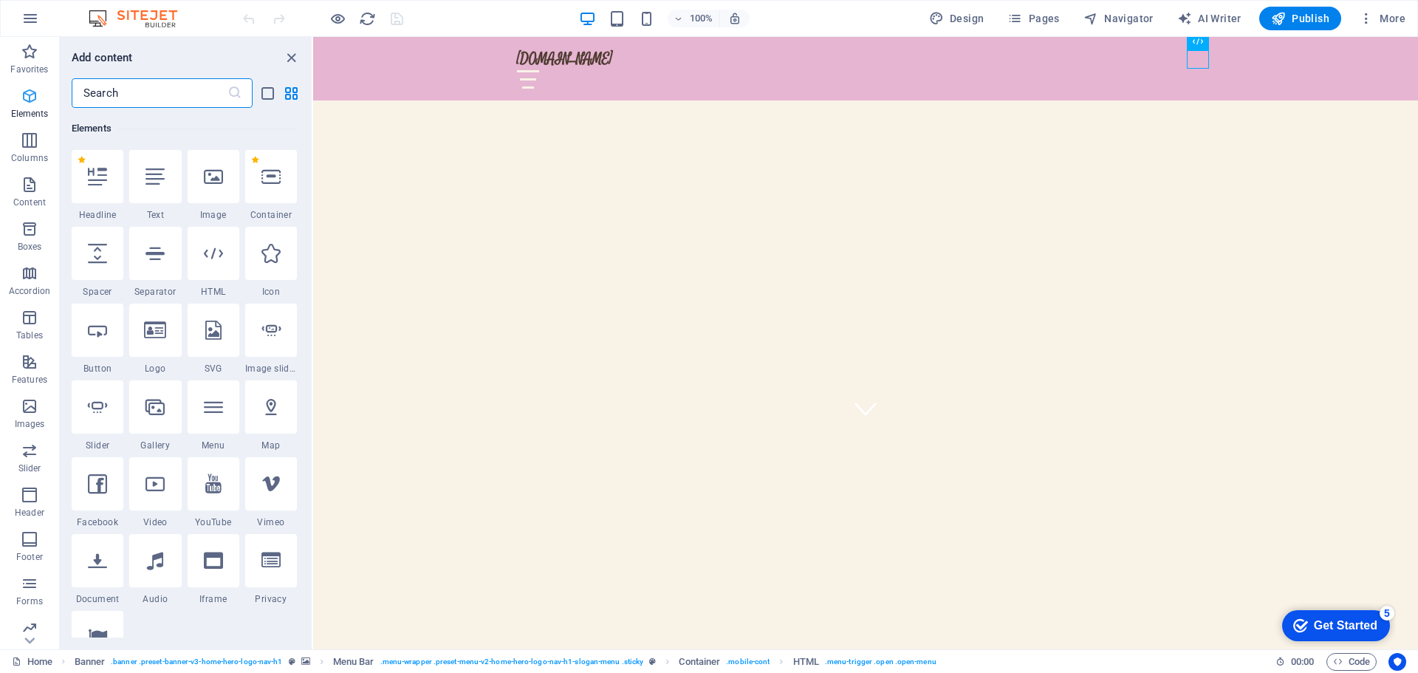
scroll to position [157, 0]
click at [26, 185] on icon "button" at bounding box center [30, 185] width 18 height 18
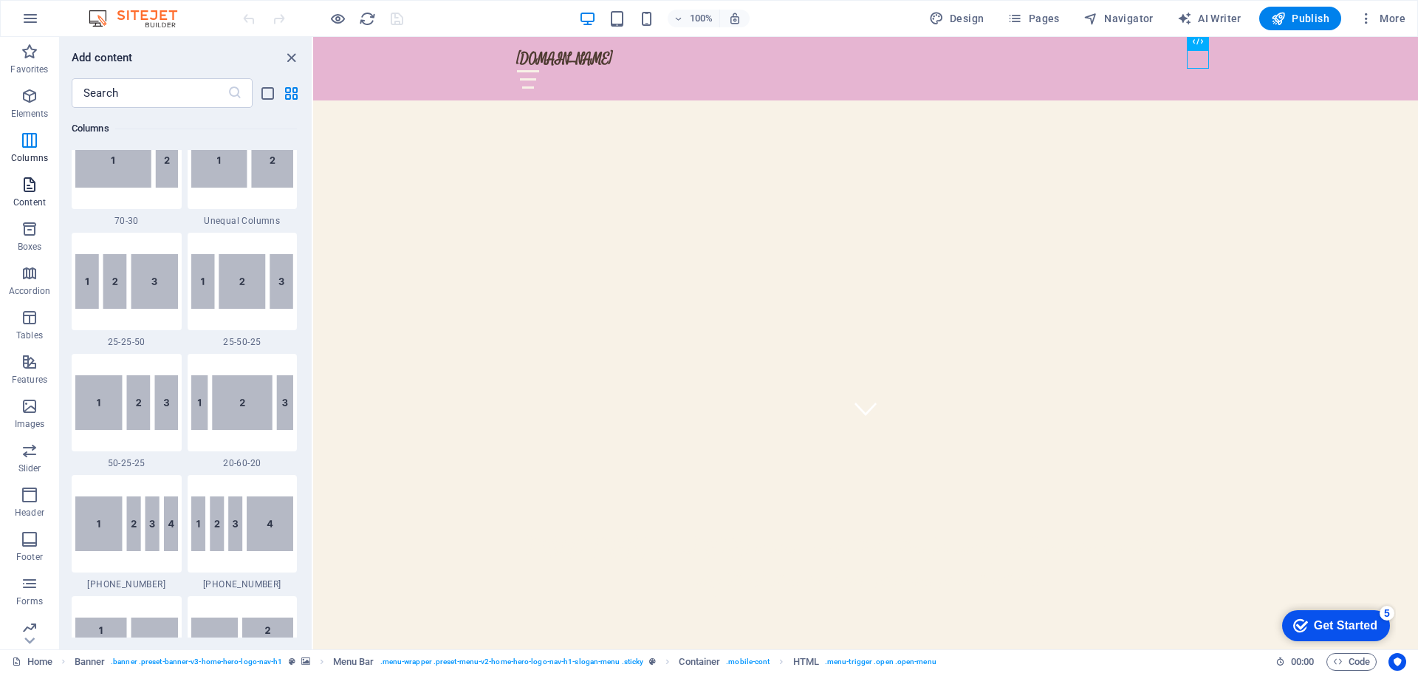
scroll to position [2584, 0]
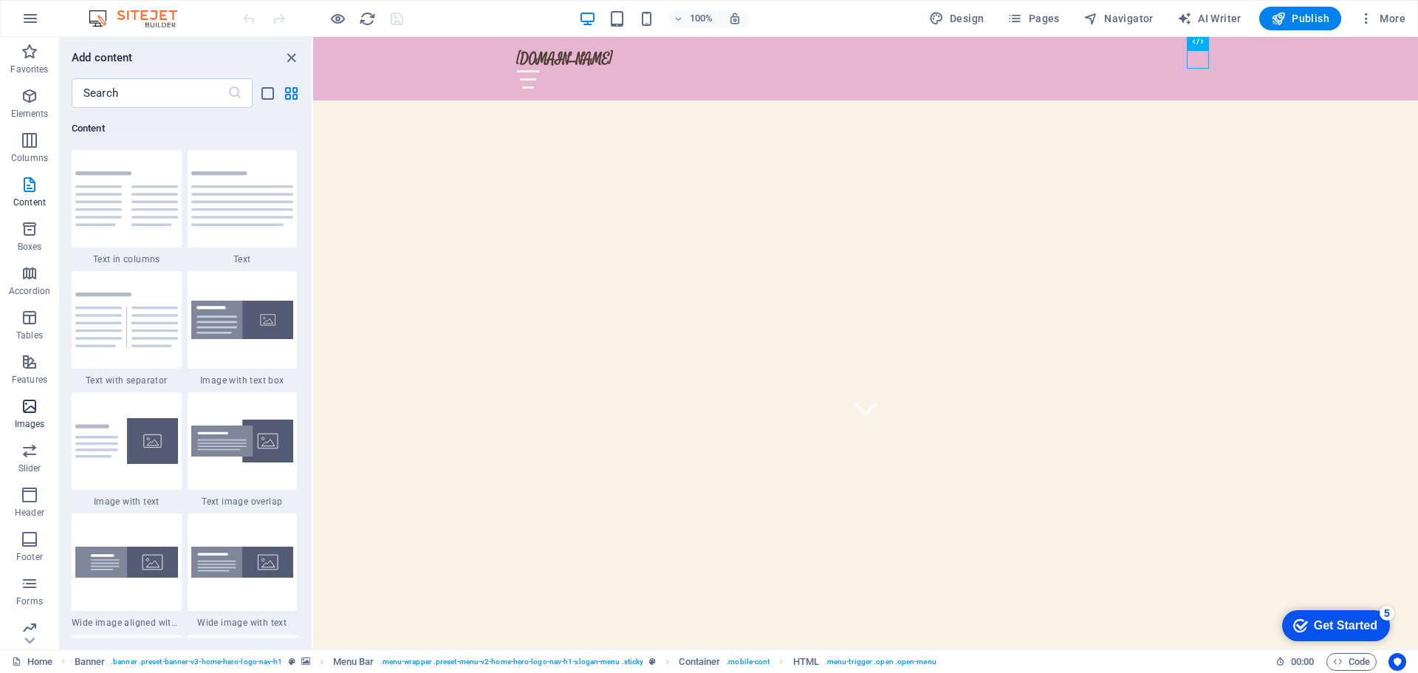
click at [39, 424] on p "Images" at bounding box center [30, 424] width 30 height 12
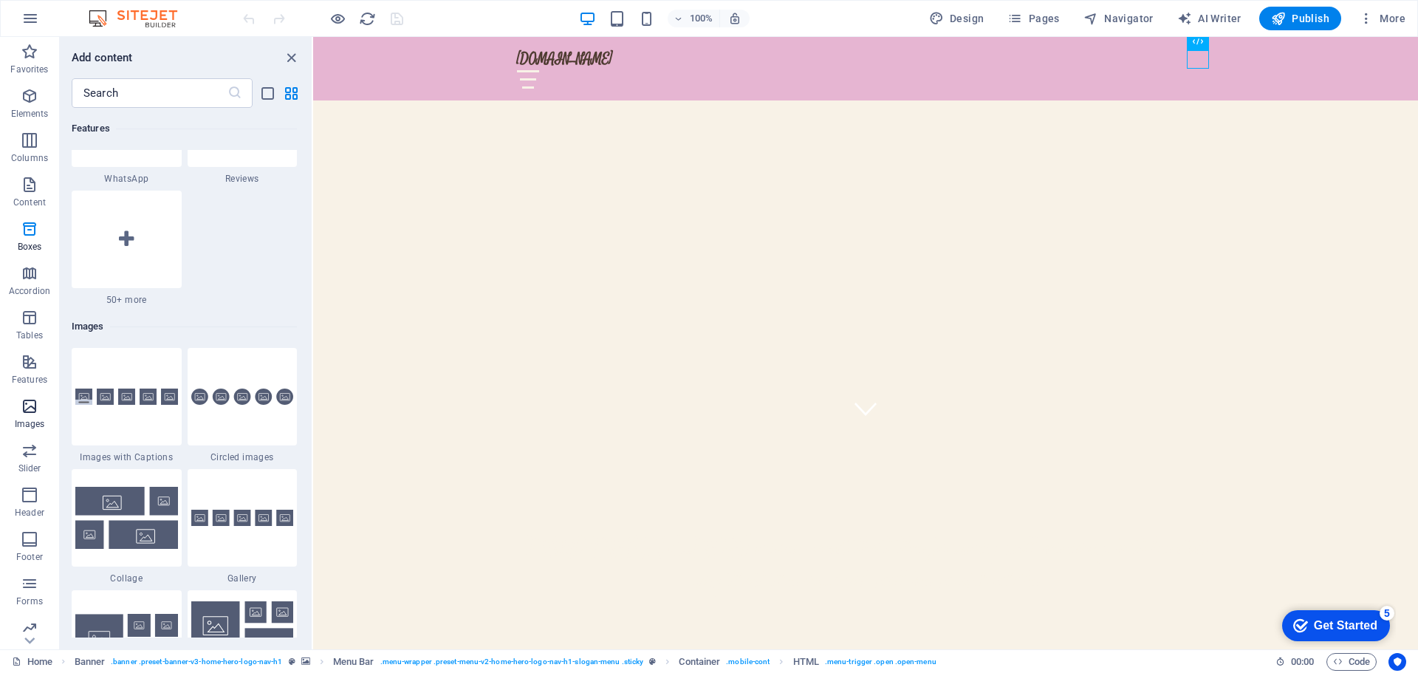
scroll to position [7489, 0]
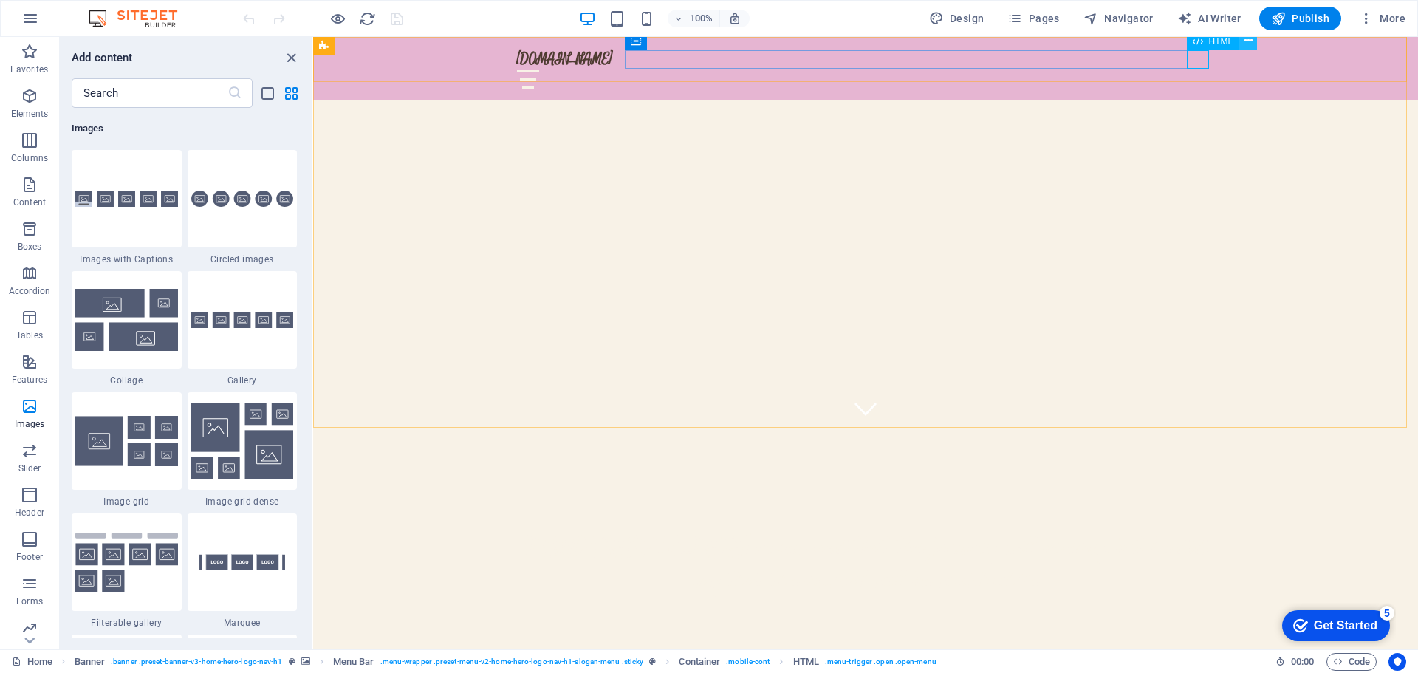
click at [1250, 39] on icon at bounding box center [1248, 41] width 8 height 16
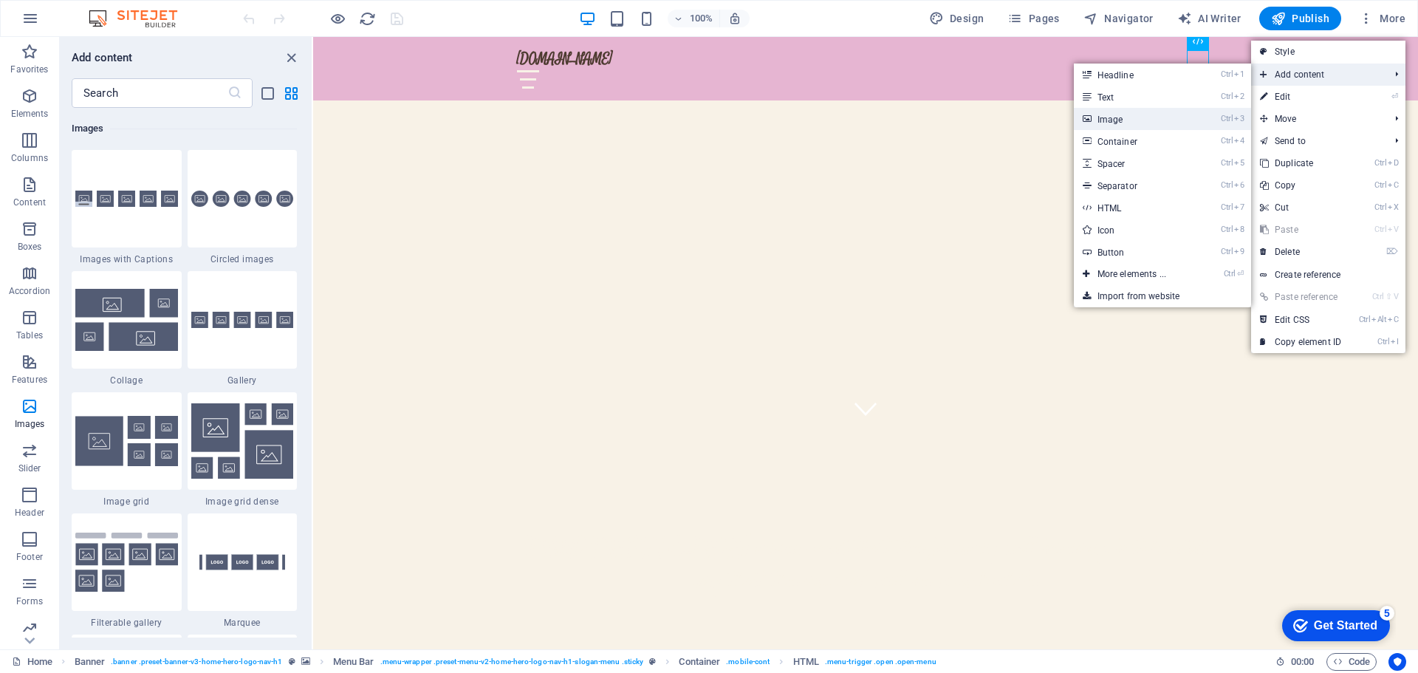
click at [1131, 122] on link "Ctrl 3 Image" at bounding box center [1135, 119] width 122 height 22
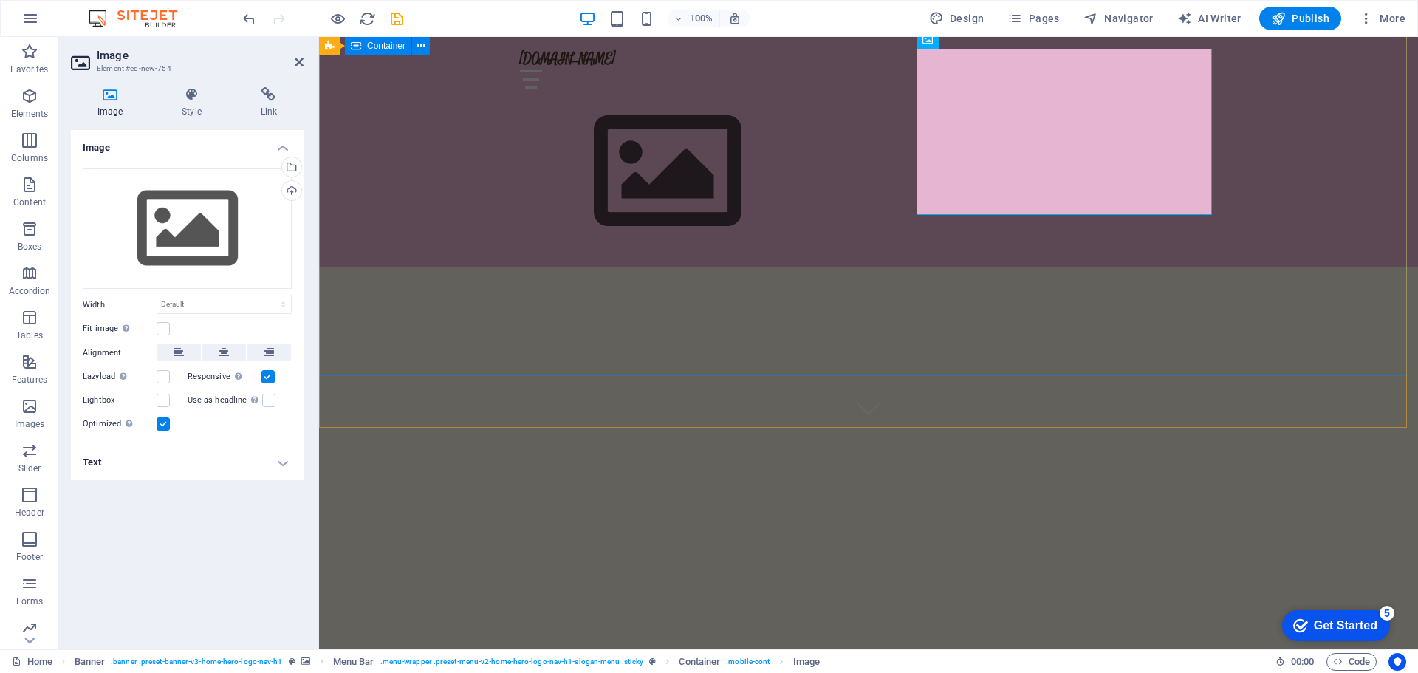
click at [1217, 428] on div "[DEMOGRAPHIC_DATA] never said that the journey will be easy, but he did say tha…" at bounding box center [868, 621] width 1099 height 386
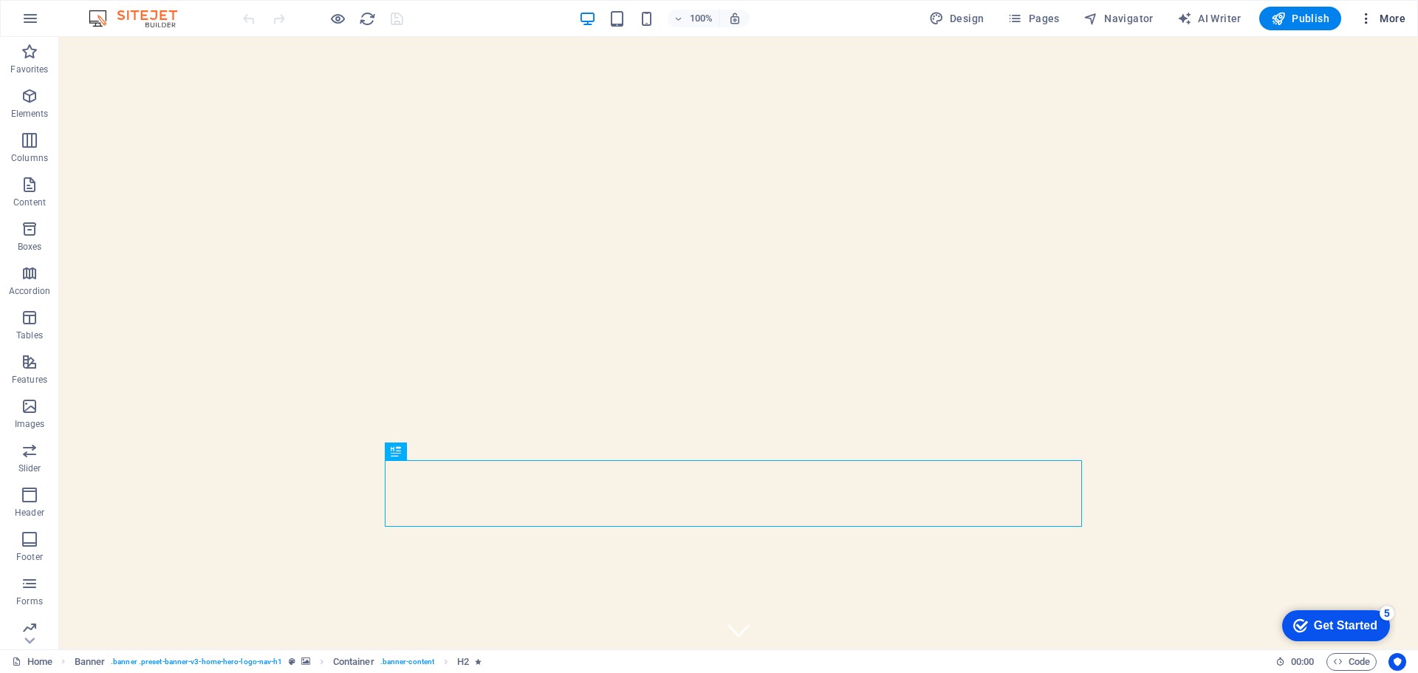
click at [1384, 19] on span "More" at bounding box center [1382, 18] width 47 height 15
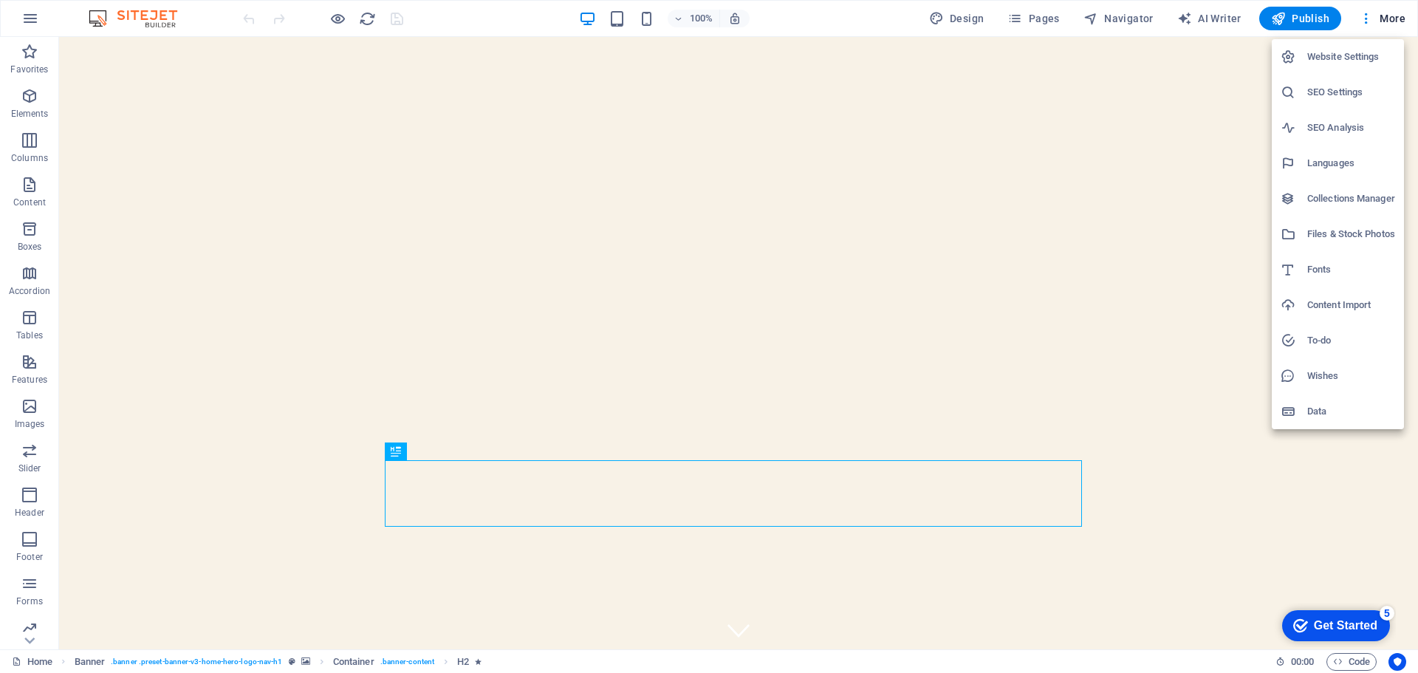
click at [1344, 61] on h6 "Website Settings" at bounding box center [1351, 57] width 88 height 18
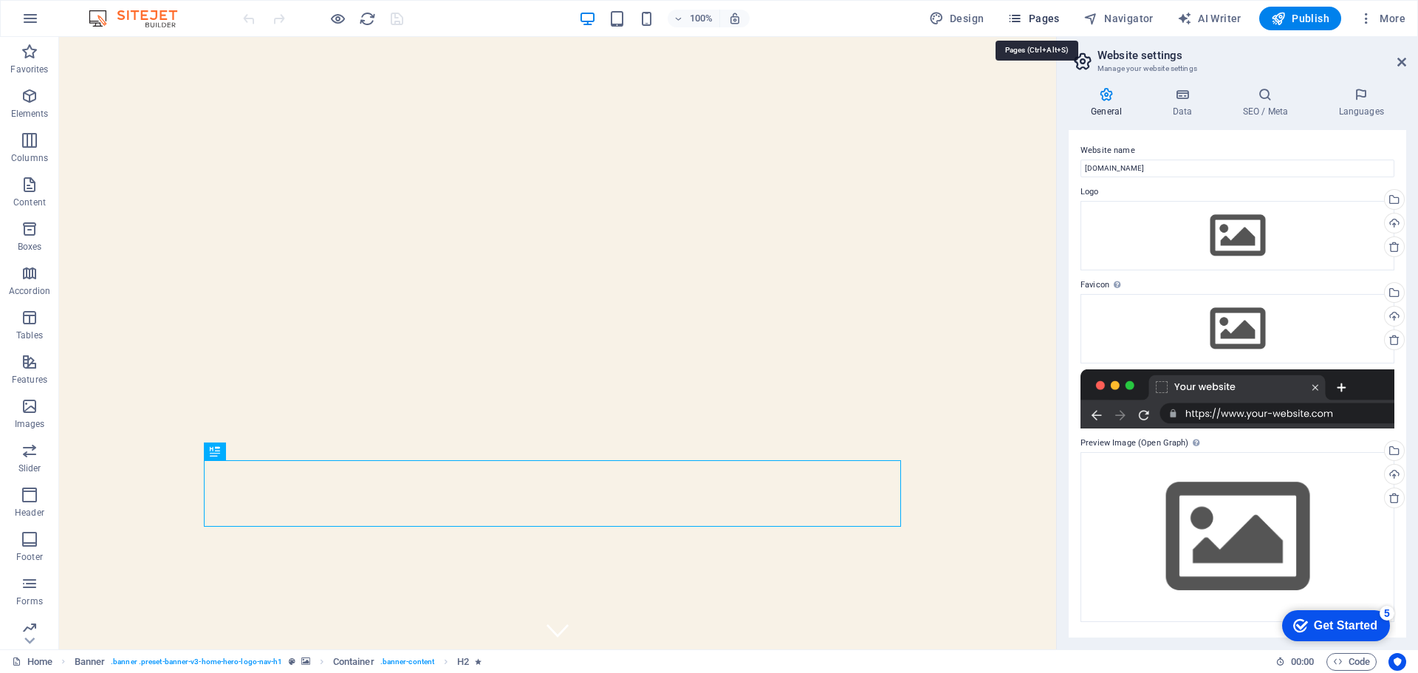
click at [1022, 17] on icon "button" at bounding box center [1014, 18] width 15 height 15
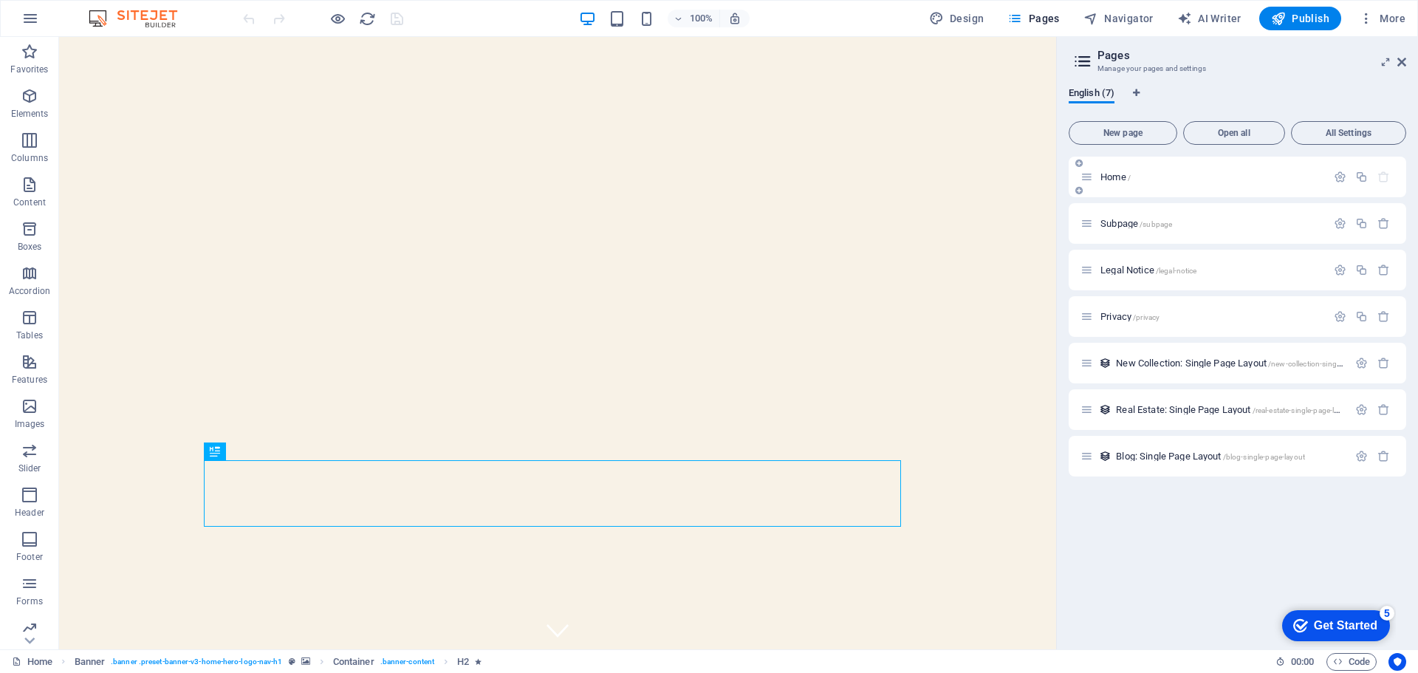
click at [1143, 177] on p "Home /" at bounding box center [1211, 177] width 222 height 10
click at [1088, 177] on icon at bounding box center [1087, 177] width 13 height 13
click at [1338, 175] on icon "button" at bounding box center [1340, 177] width 13 height 13
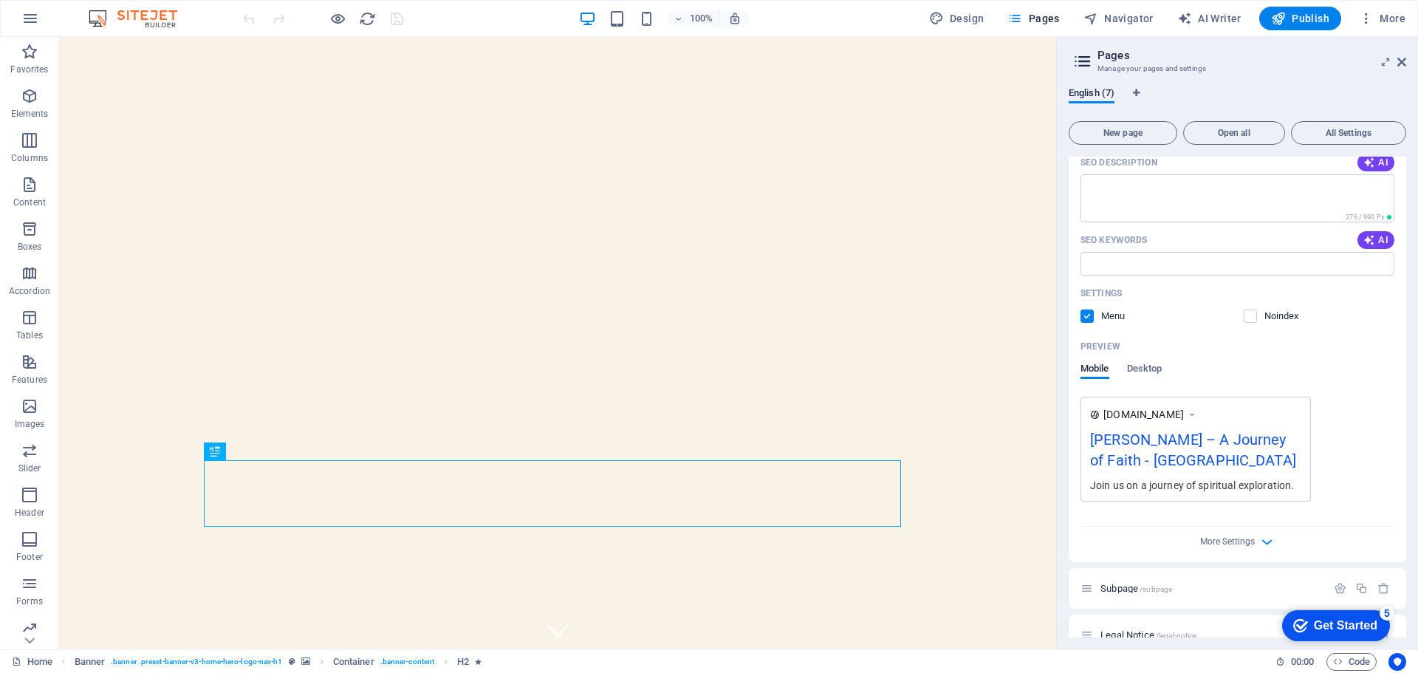
scroll to position [295, 0]
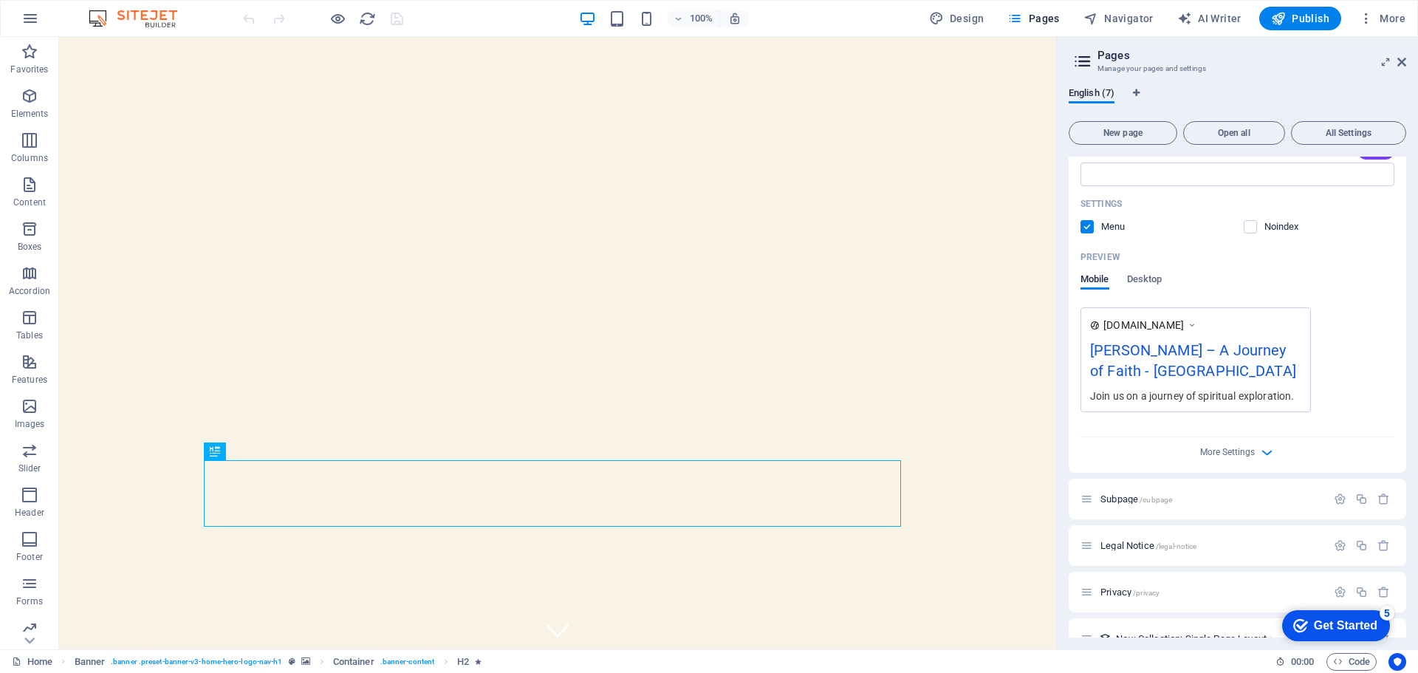
click at [1129, 343] on div "[PERSON_NAME] – A Journey of Faith - [GEOGRAPHIC_DATA]" at bounding box center [1195, 363] width 211 height 49
click at [1137, 352] on div "[PERSON_NAME] – A Journey of Faith - [GEOGRAPHIC_DATA]" at bounding box center [1195, 363] width 211 height 49
click at [1239, 449] on span "More Settings" at bounding box center [1227, 452] width 55 height 10
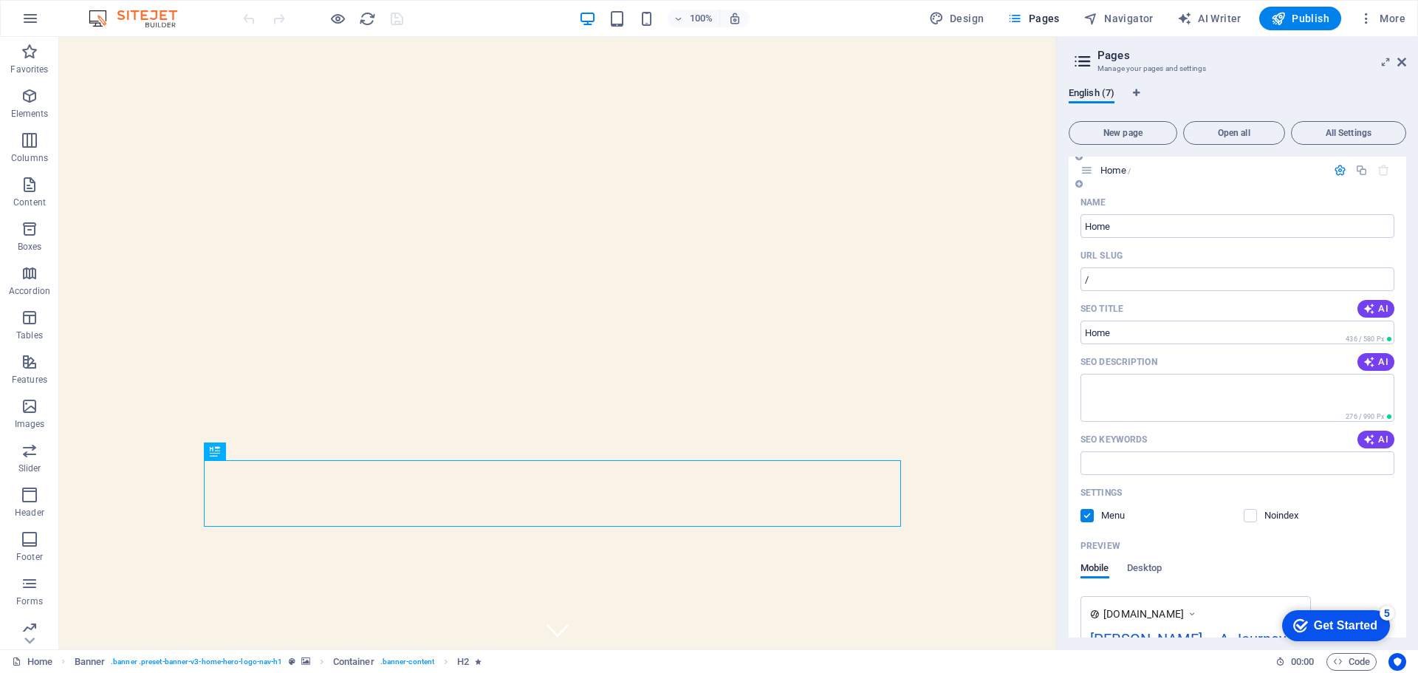
scroll to position [0, 0]
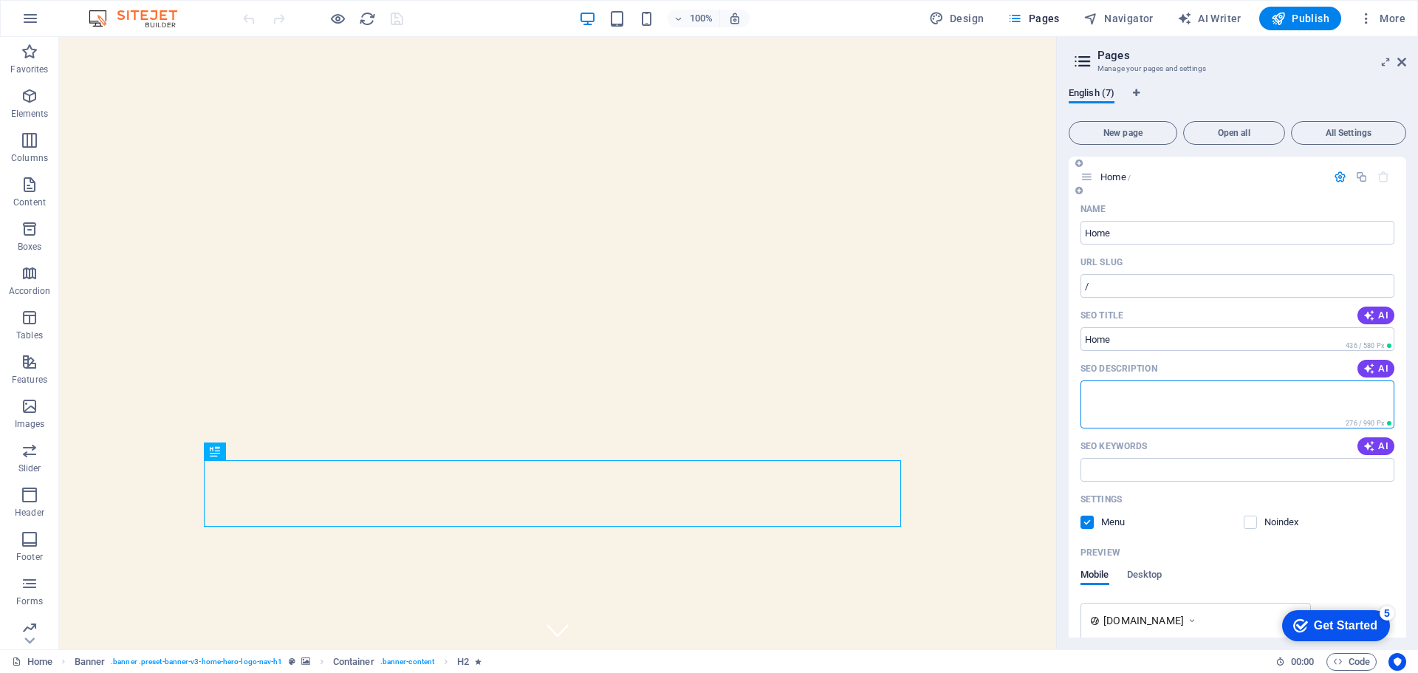
click at [1165, 398] on textarea "SEO Description" at bounding box center [1238, 404] width 314 height 48
drag, startPoint x: 1227, startPoint y: 434, endPoint x: 1052, endPoint y: 389, distance: 180.0
type textarea "leelajaya veervalli"
click at [1105, 477] on input "SEO Keywords" at bounding box center [1238, 470] width 314 height 24
paste input "leelajaya veervalli"
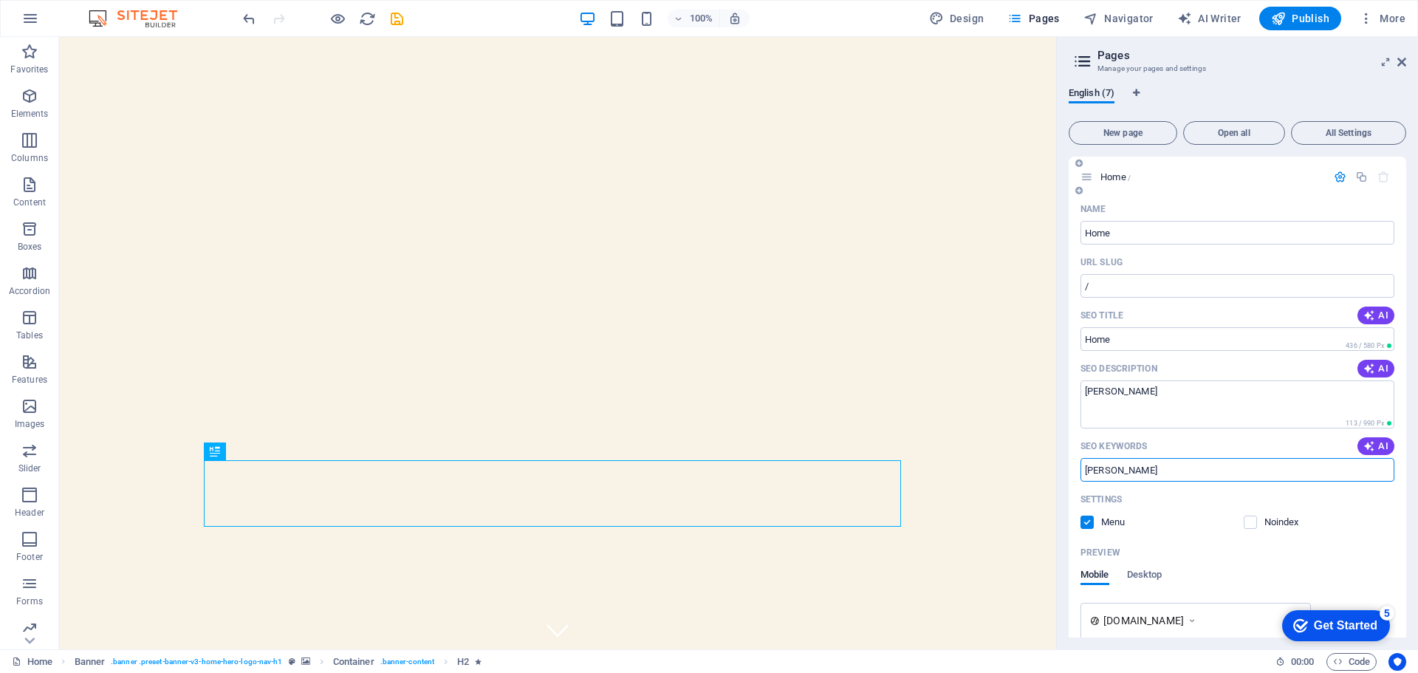
type input "leelajaya veervalli"
click at [1296, 177] on p "Home /" at bounding box center [1211, 177] width 222 height 10
click at [1080, 61] on icon at bounding box center [1083, 61] width 22 height 21
click at [1398, 60] on icon at bounding box center [1401, 62] width 9 height 12
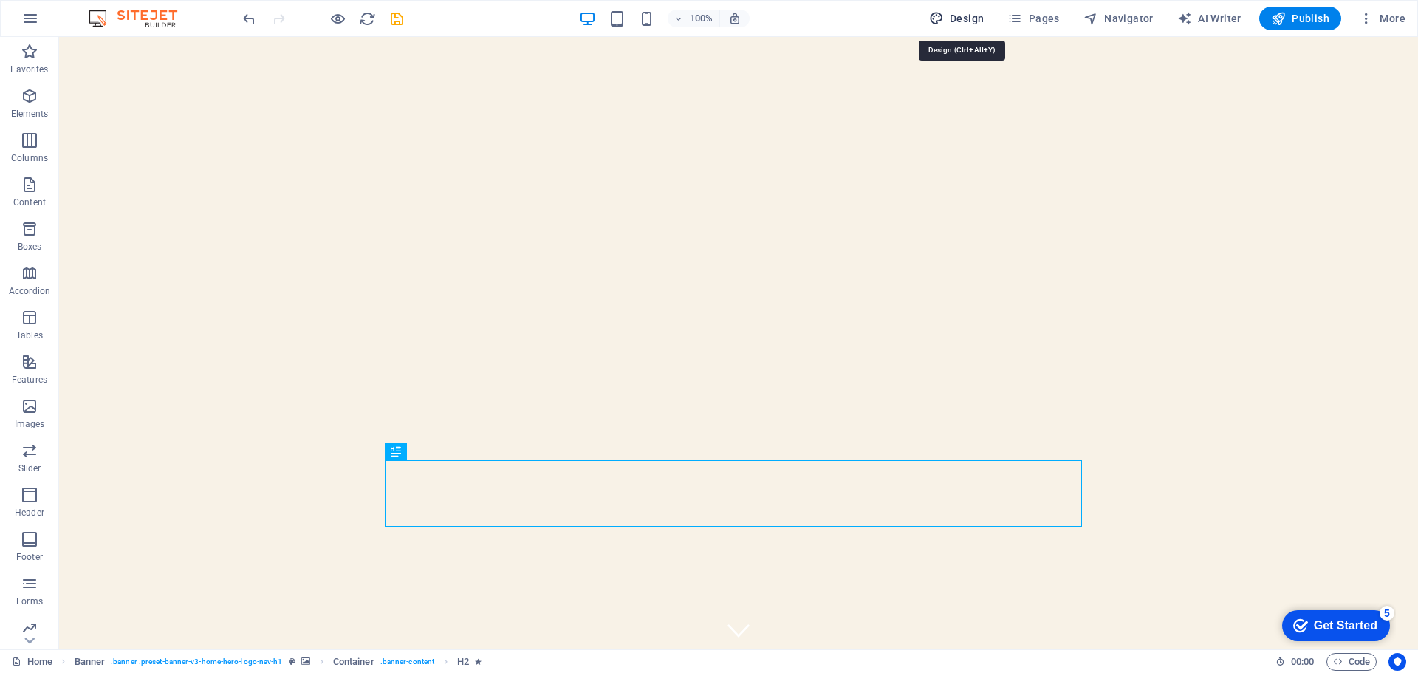
click at [969, 18] on span "Design" at bounding box center [956, 18] width 55 height 15
select select "px"
select select "200"
select select "px"
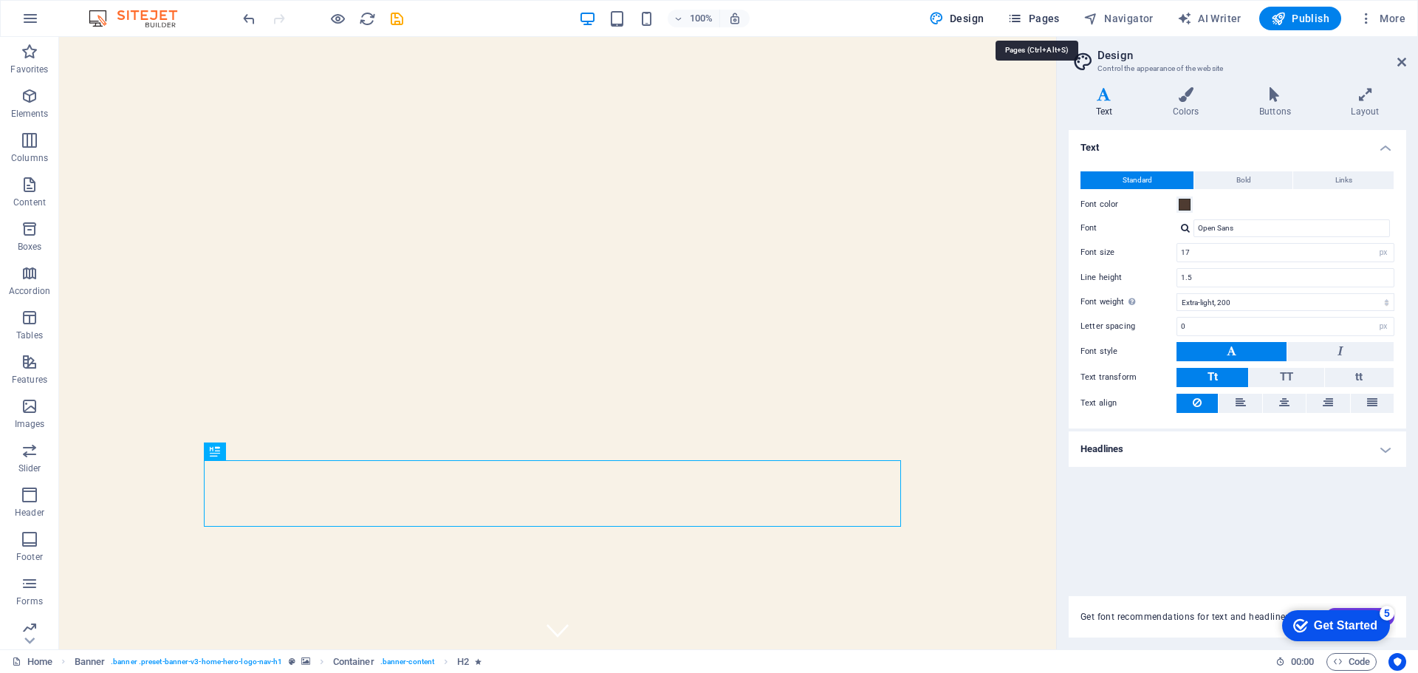
click at [1013, 16] on icon "button" at bounding box center [1014, 18] width 15 height 15
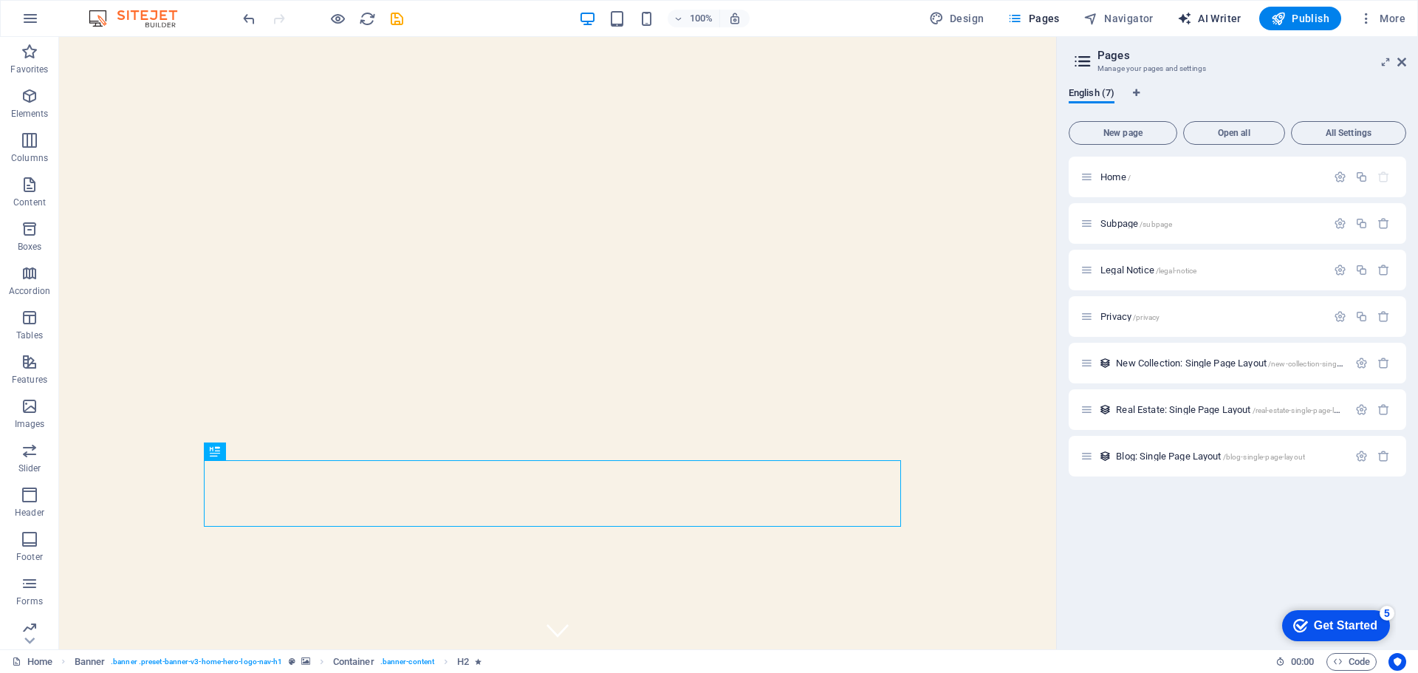
click at [1233, 17] on span "AI Writer" at bounding box center [1209, 18] width 64 height 15
select select "English"
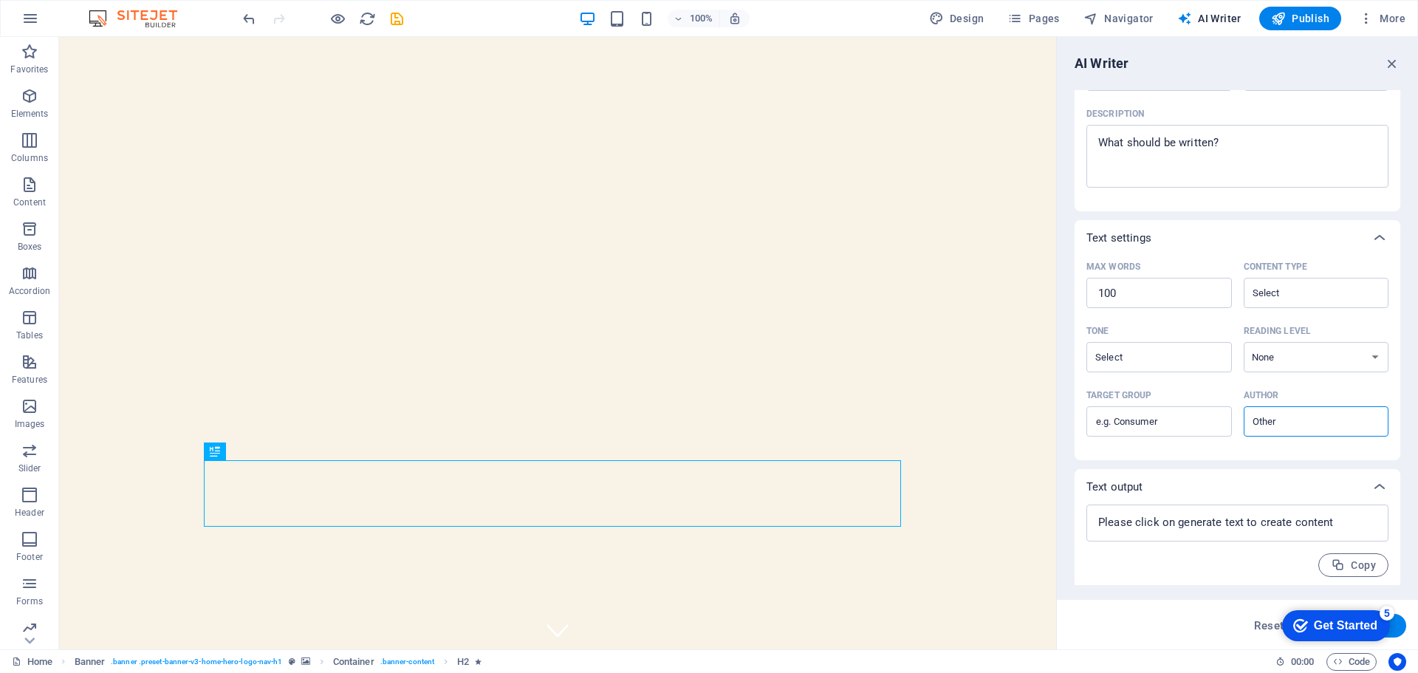
scroll to position [181, 0]
click at [1381, 60] on div "AI Writer" at bounding box center [1238, 64] width 326 height 18
click at [1390, 64] on icon "button" at bounding box center [1392, 63] width 16 height 16
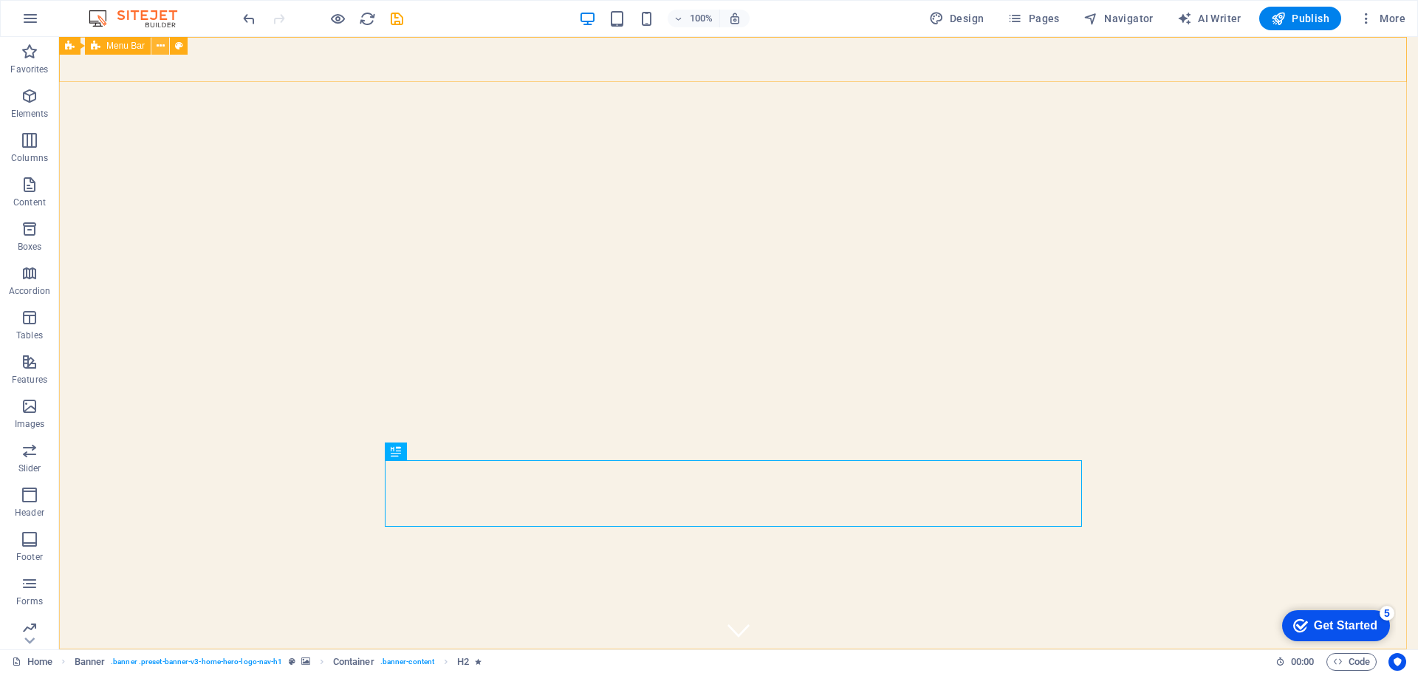
click at [161, 46] on icon at bounding box center [161, 46] width 8 height 16
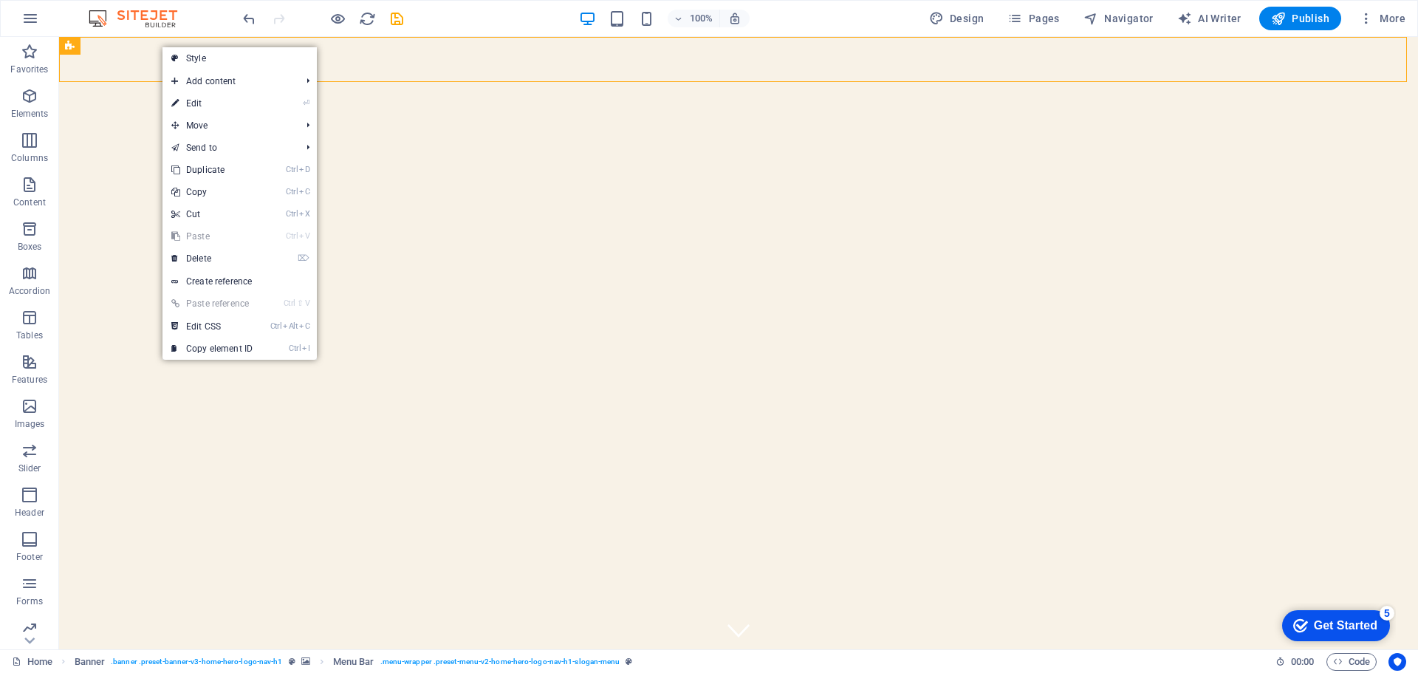
click at [192, 103] on link "⏎ Edit" at bounding box center [211, 103] width 99 height 22
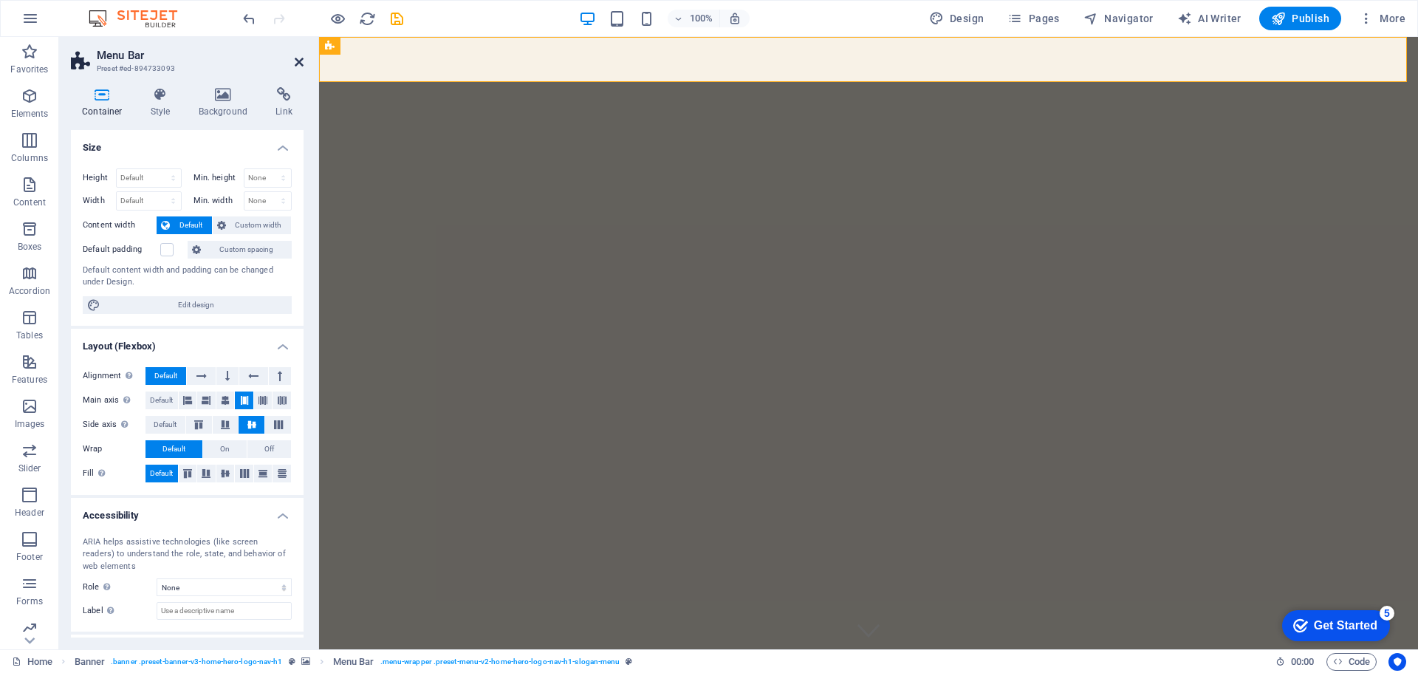
click at [298, 63] on icon at bounding box center [299, 62] width 9 height 12
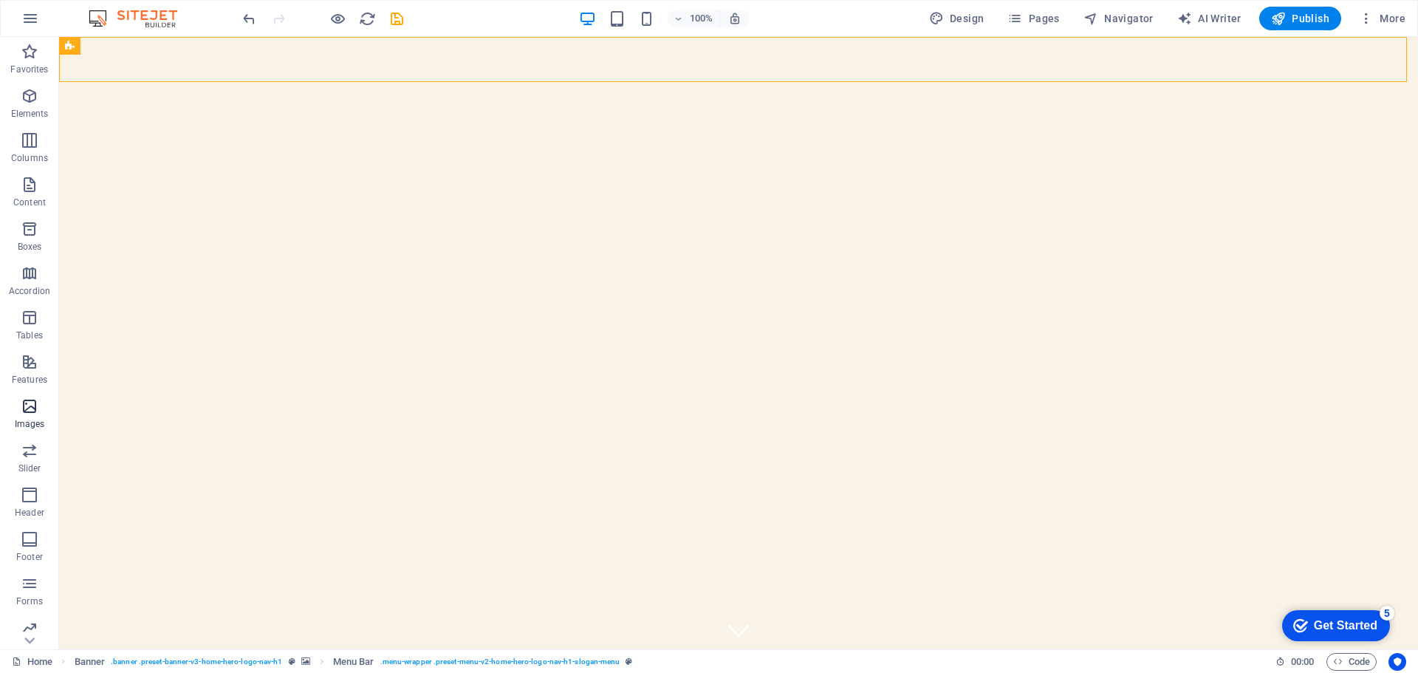
click at [27, 408] on icon "button" at bounding box center [30, 406] width 18 height 18
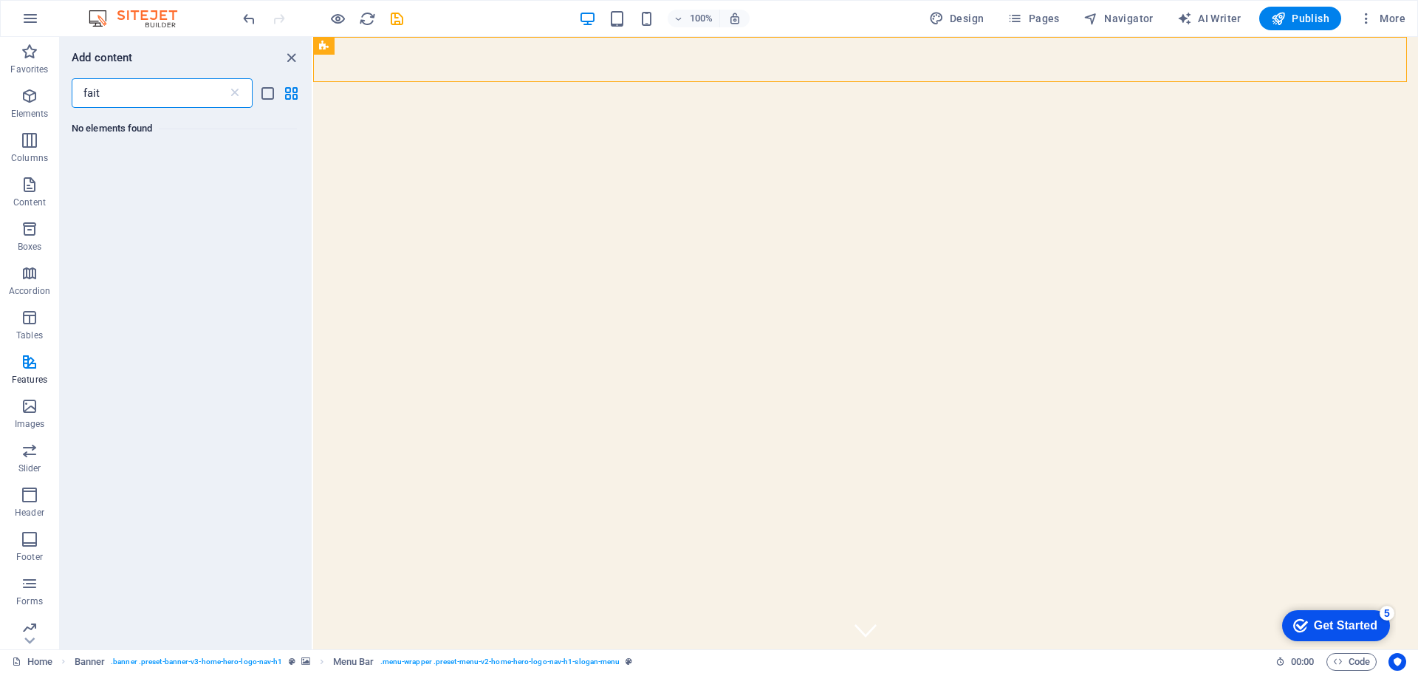
scroll to position [0, 0]
type input "faith in god"
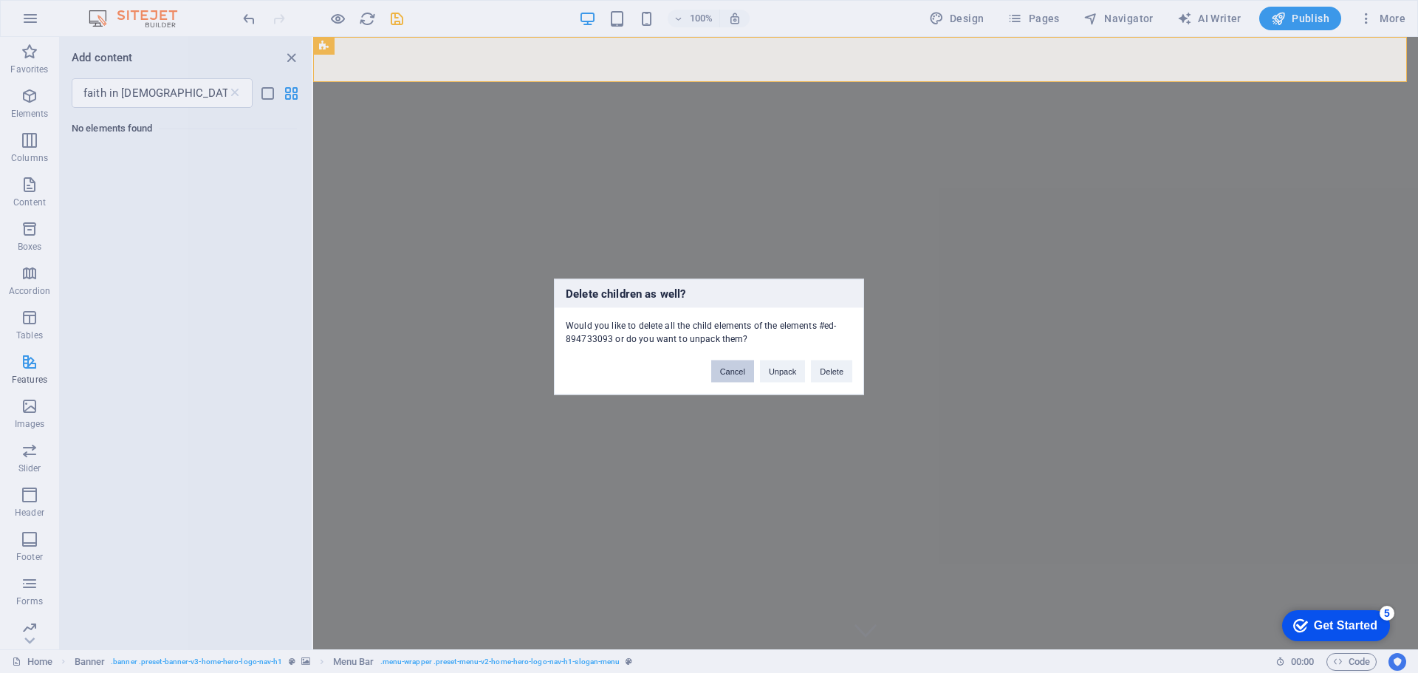
click at [716, 373] on button "Cancel" at bounding box center [732, 371] width 43 height 22
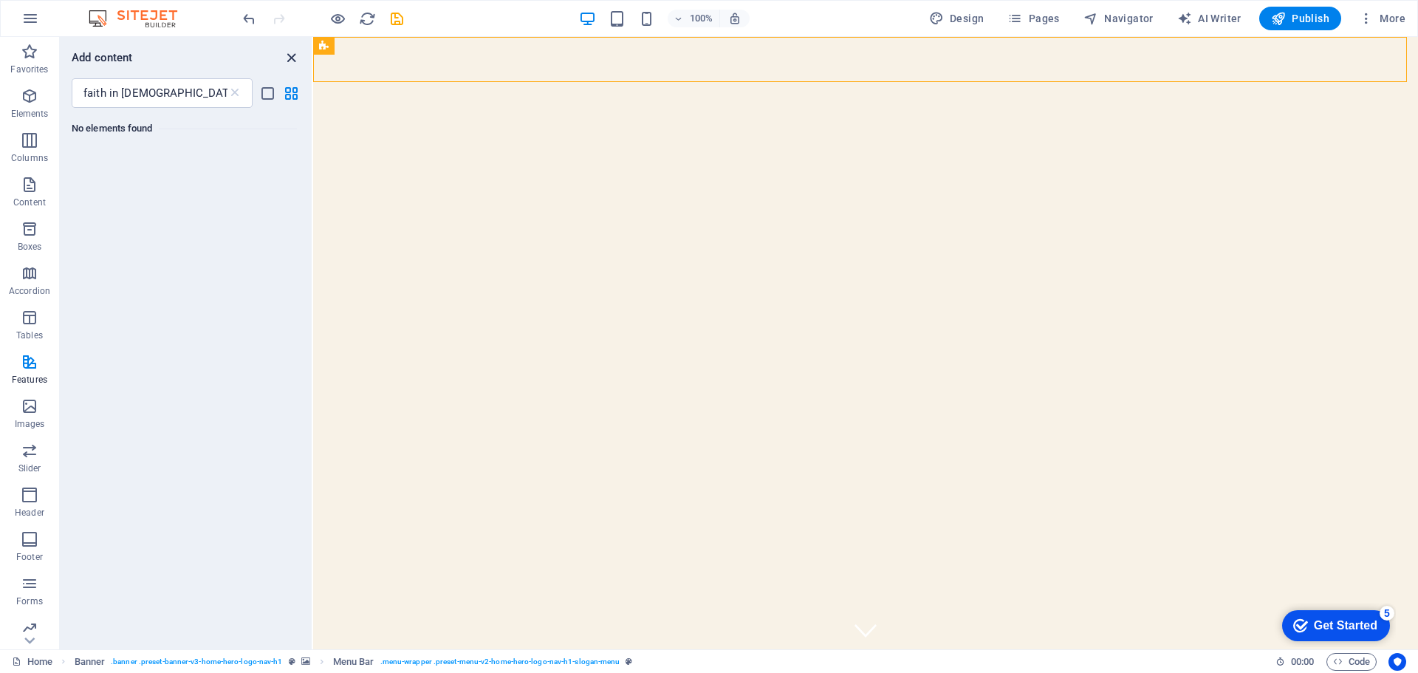
click at [285, 60] on icon "close panel" at bounding box center [291, 57] width 17 height 17
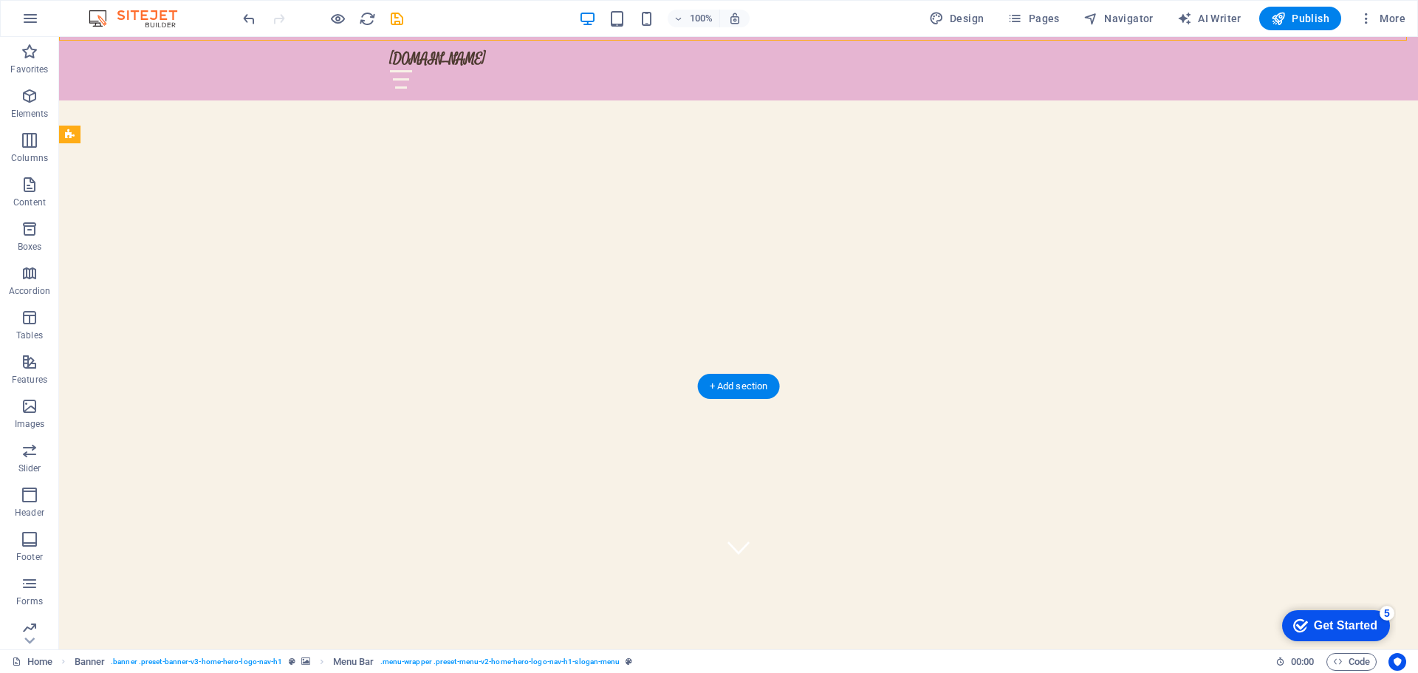
scroll to position [74, 0]
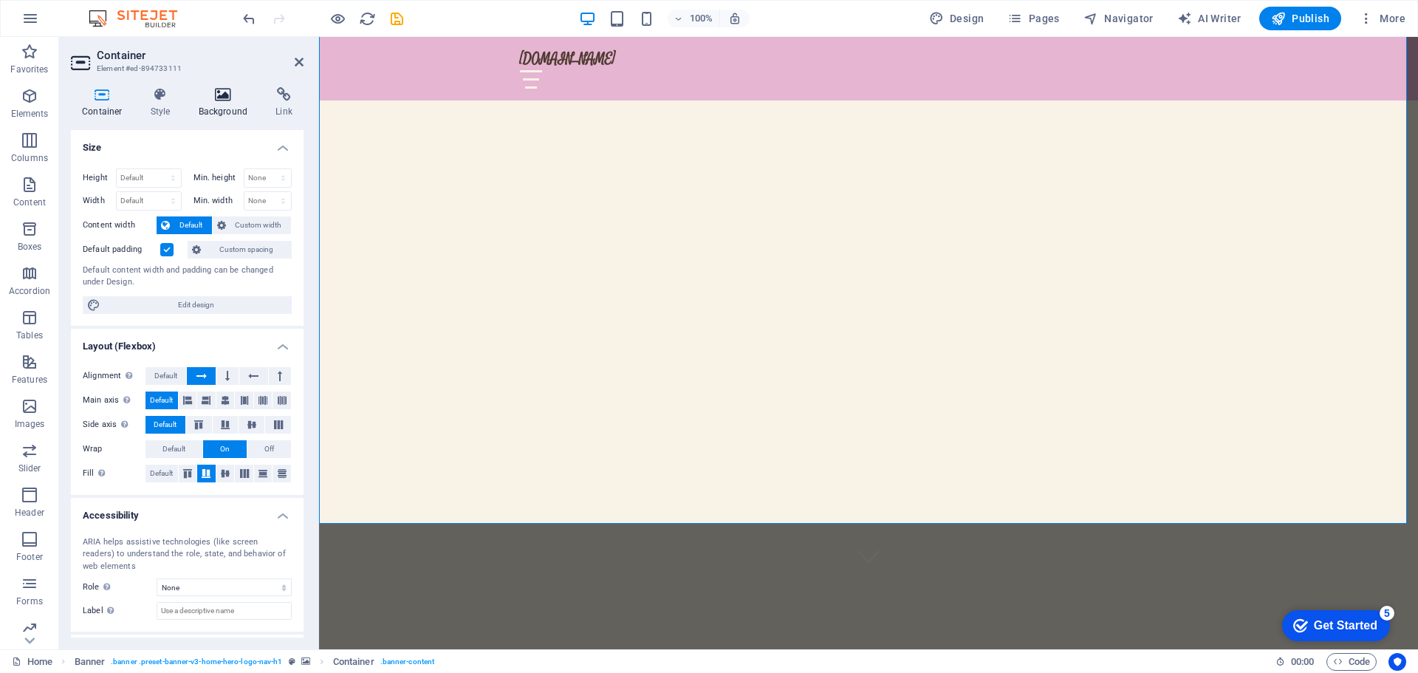
click at [228, 96] on icon at bounding box center [224, 94] width 72 height 15
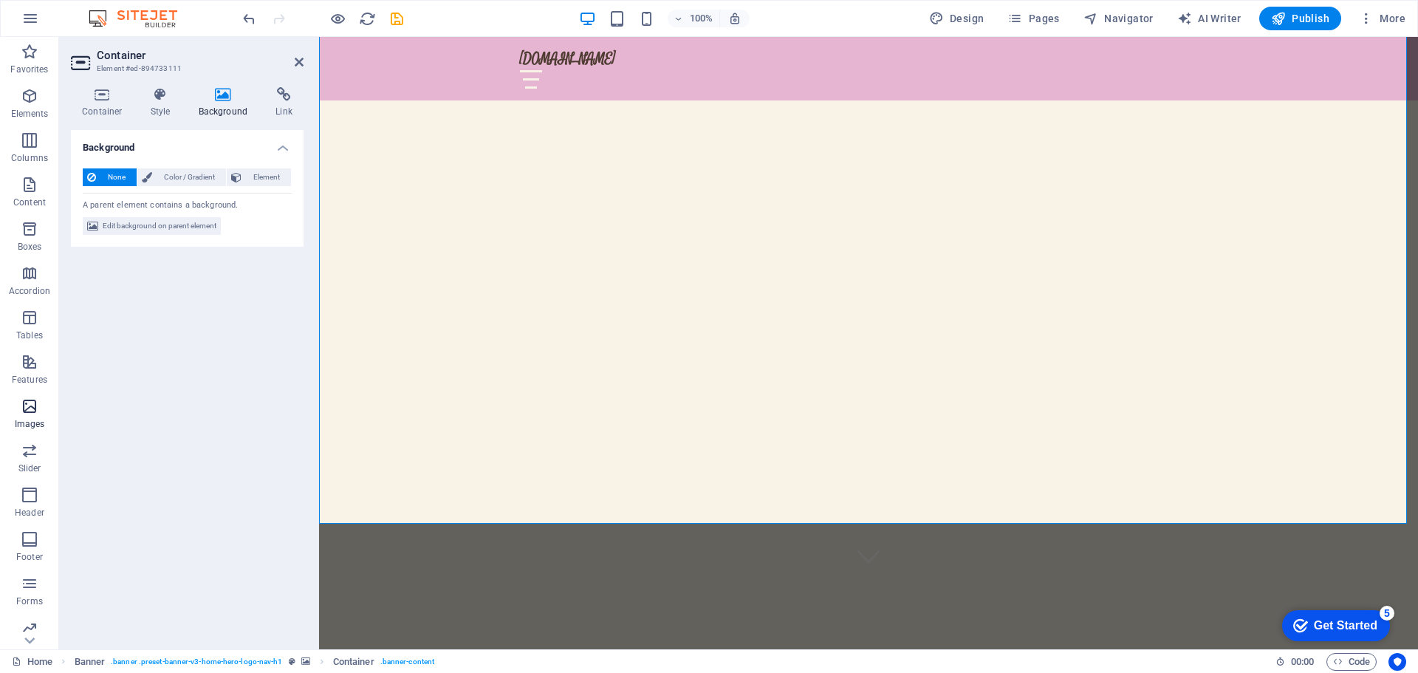
click at [24, 420] on p "Images" at bounding box center [30, 424] width 30 height 12
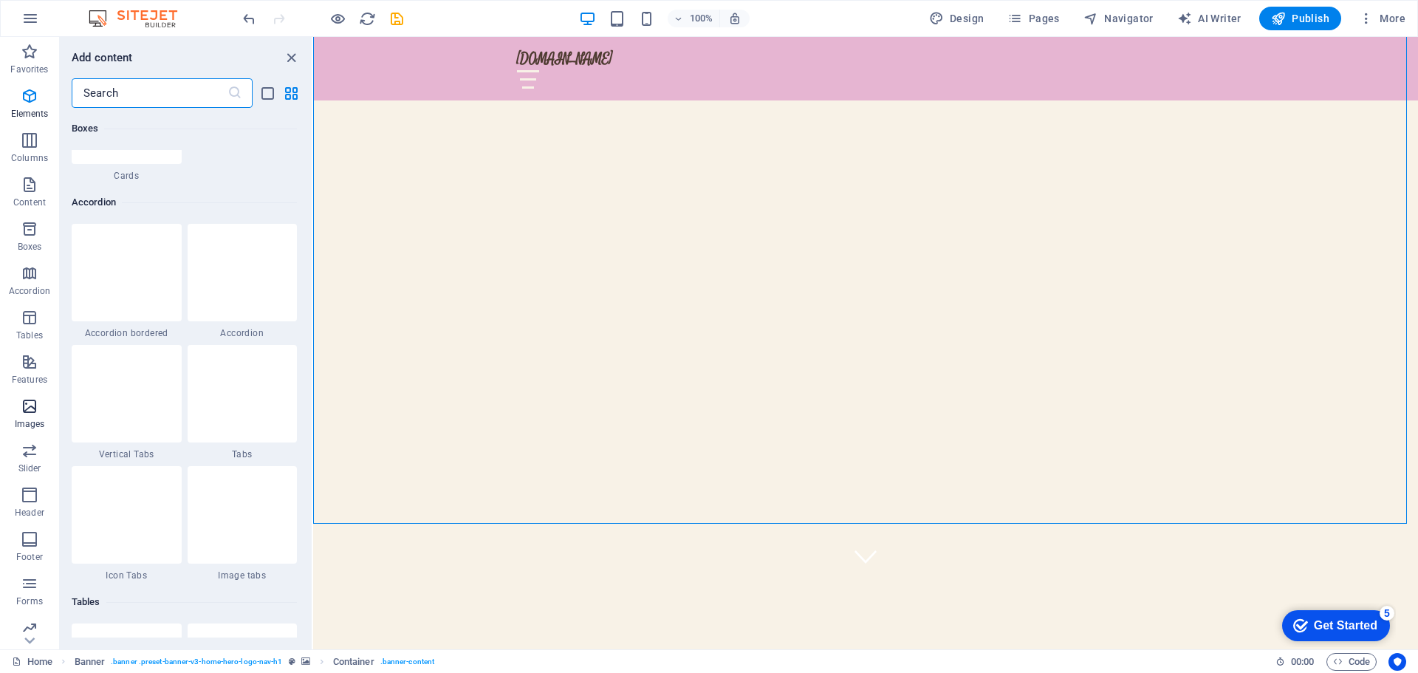
scroll to position [7489, 0]
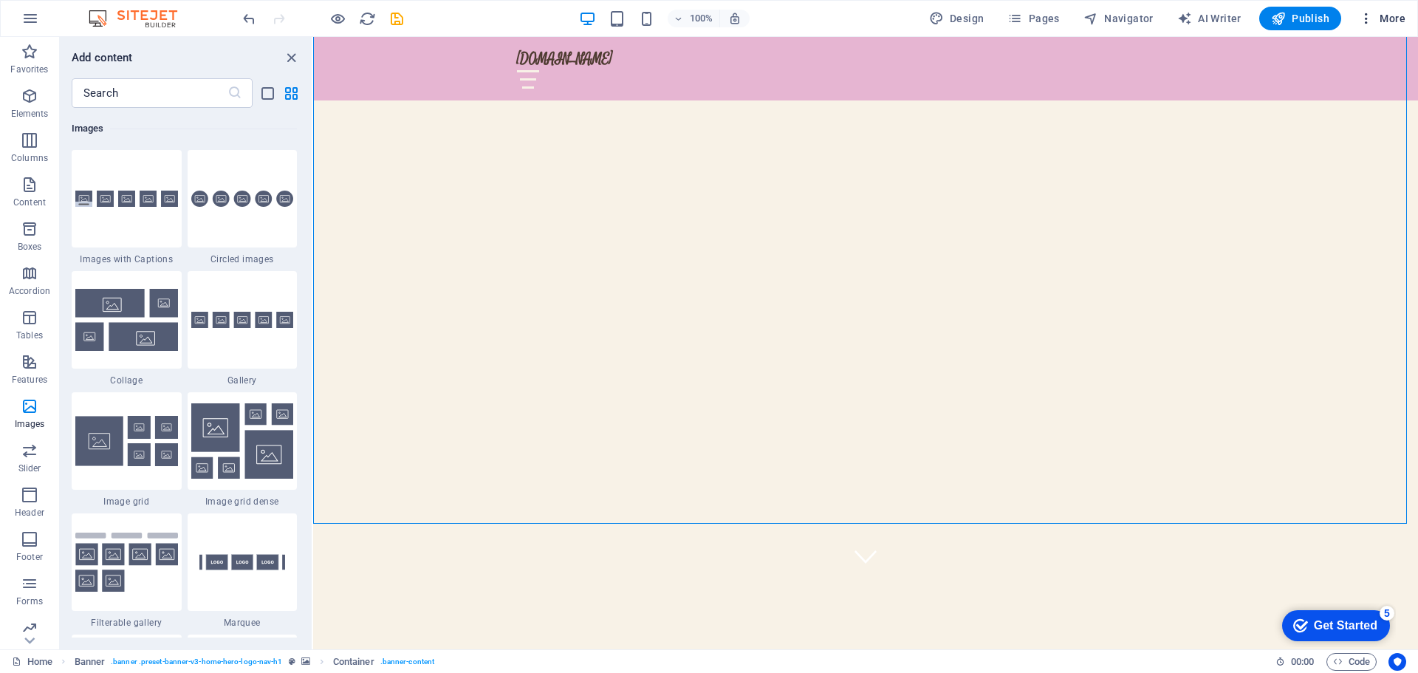
click at [1388, 16] on span "More" at bounding box center [1382, 18] width 47 height 15
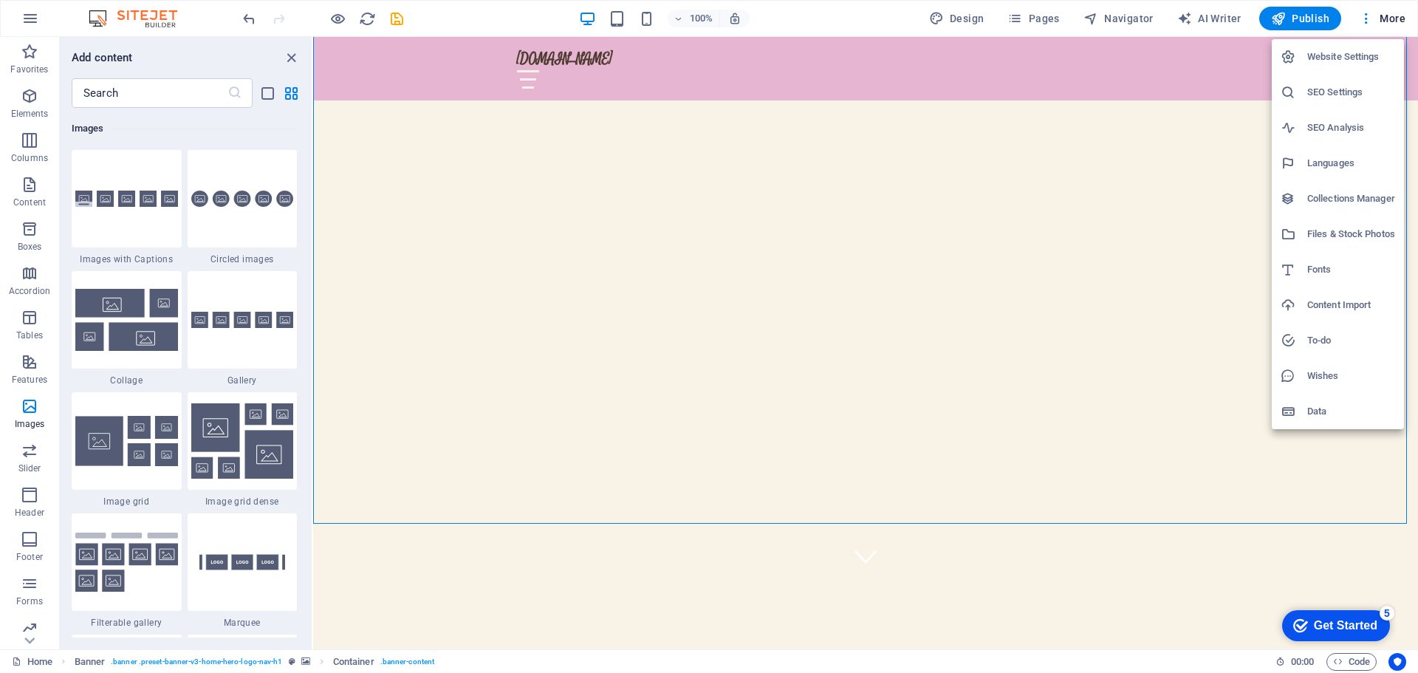
click at [1319, 120] on h6 "SEO Analysis" at bounding box center [1351, 128] width 88 height 18
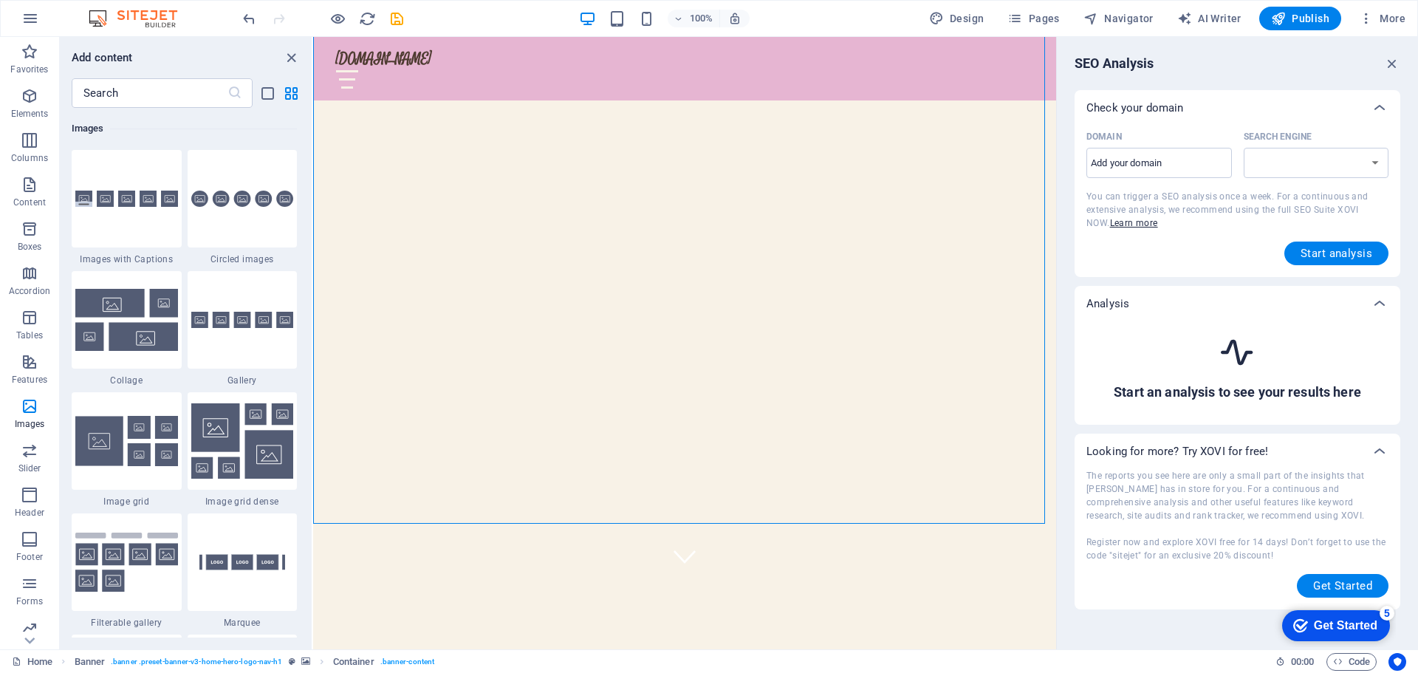
select select "google.com"
click at [1189, 164] on input "Domain ​" at bounding box center [1158, 163] width 145 height 24
click at [1168, 164] on input "Domain ​" at bounding box center [1158, 163] width 145 height 24
paste input "https://leelajayaveervalli.com/"
click at [1346, 251] on span "Start analysis" at bounding box center [1337, 253] width 72 height 12
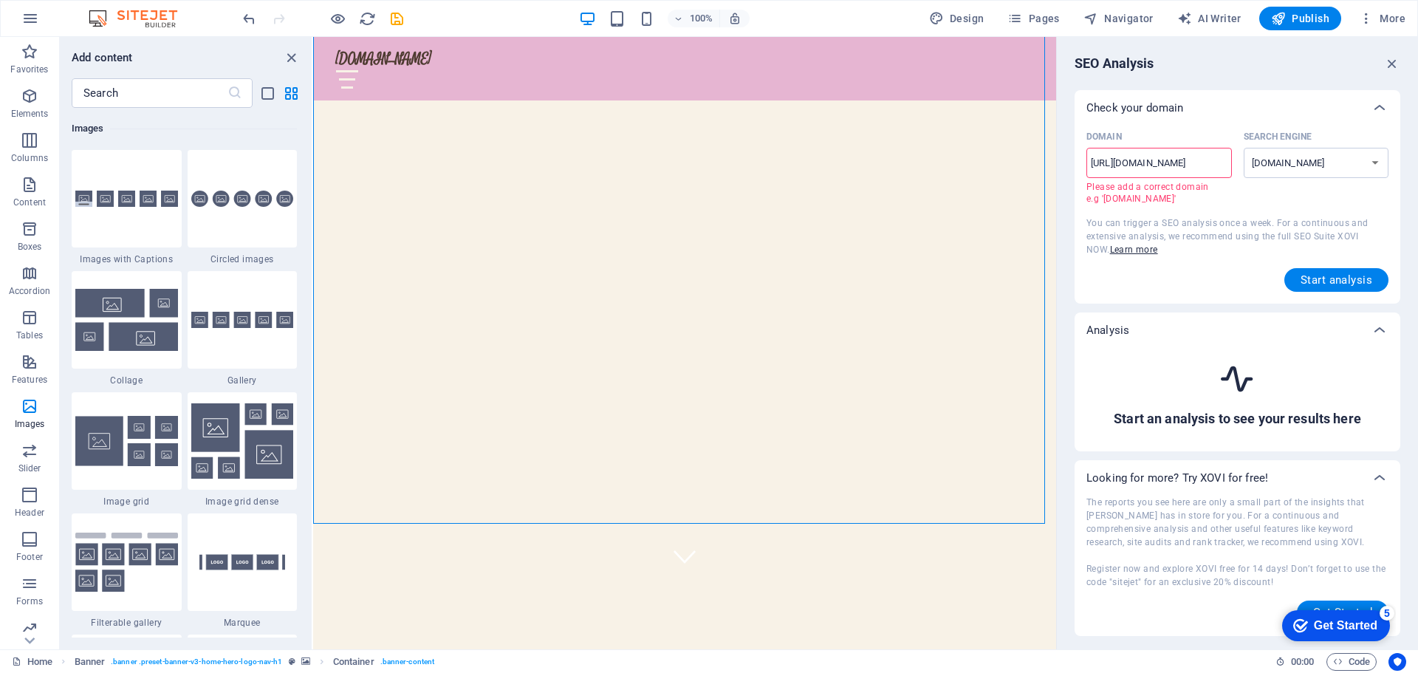
click at [1123, 162] on input "https://leelajayaveervalli.com" at bounding box center [1158, 163] width 145 height 24
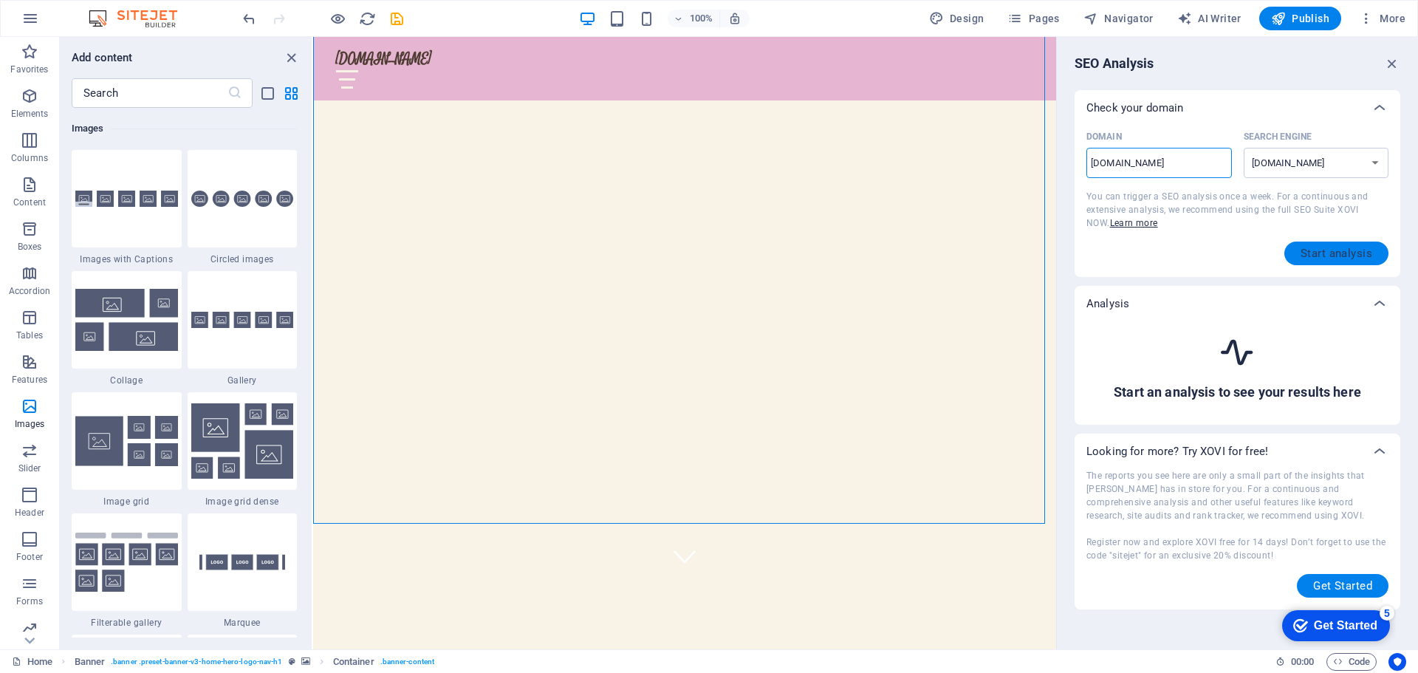
type input "[DOMAIN_NAME]"
click at [1312, 252] on span "Start analysis" at bounding box center [1337, 253] width 72 height 12
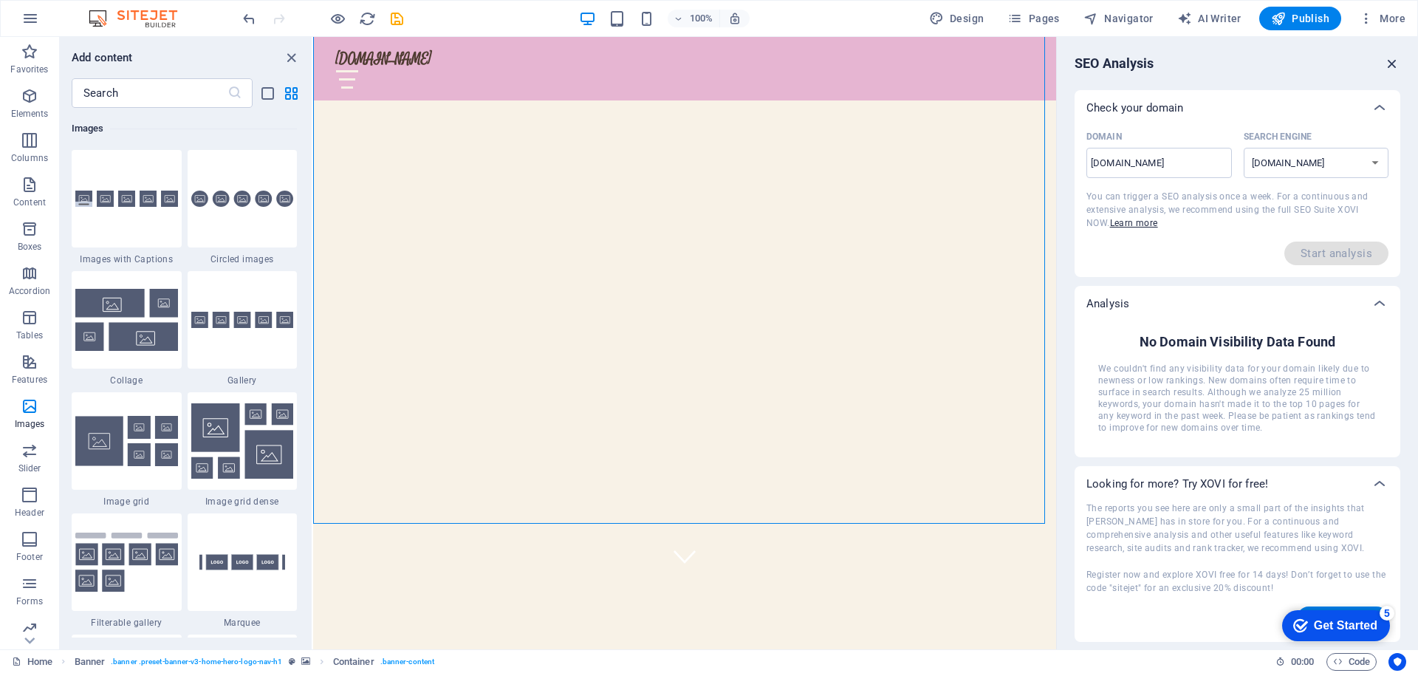
click at [1391, 59] on icon "button" at bounding box center [1392, 63] width 16 height 16
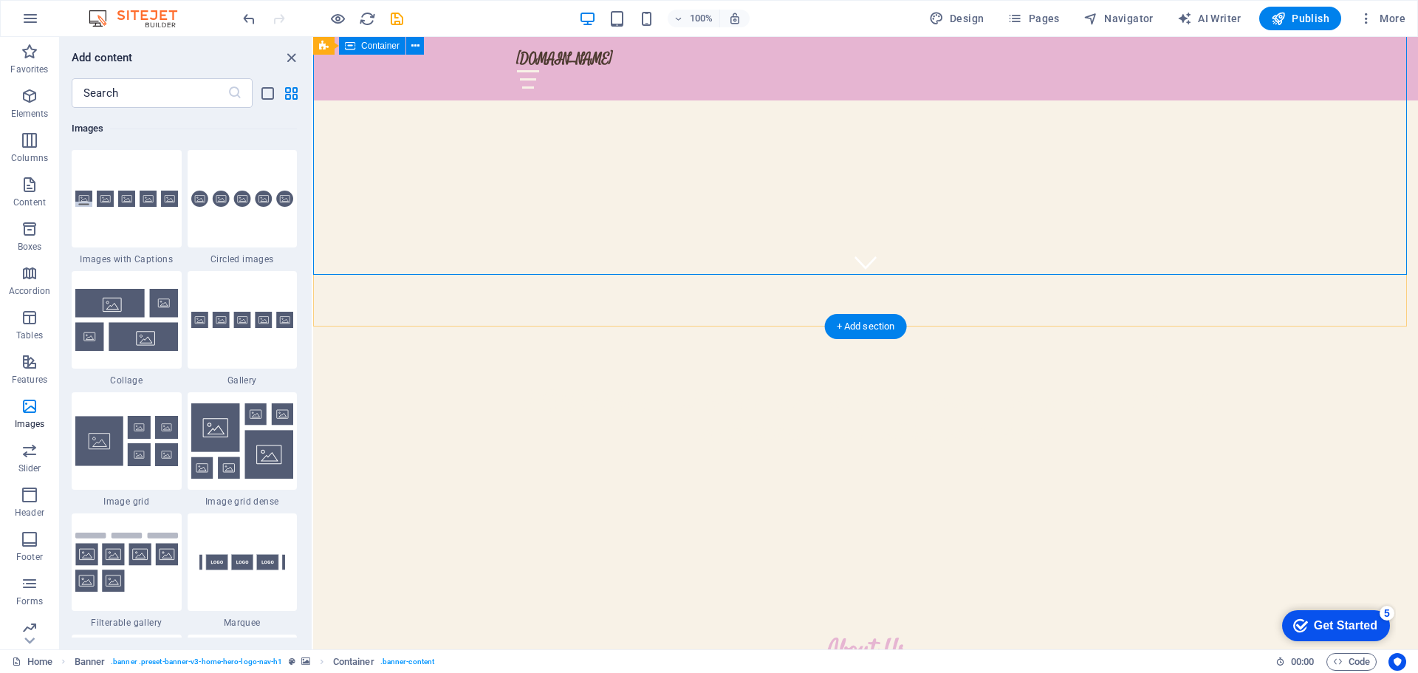
scroll to position [369, 0]
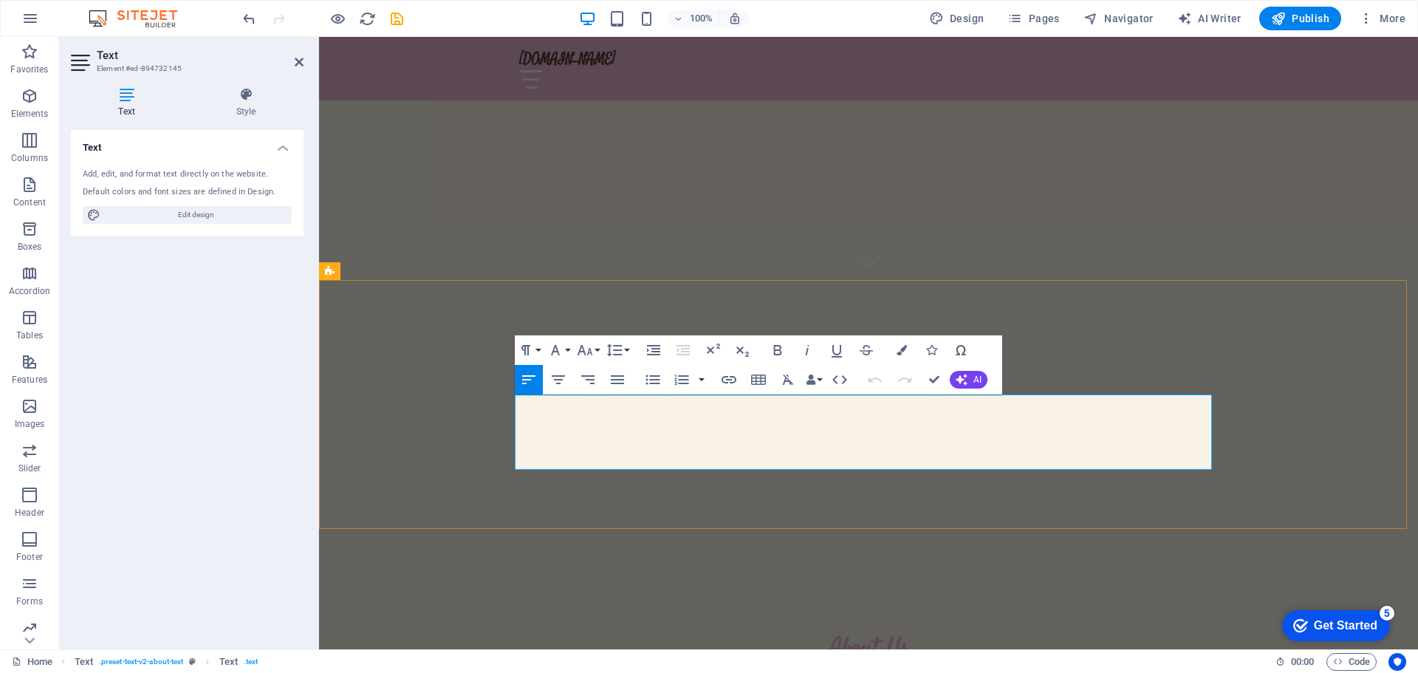
drag, startPoint x: 969, startPoint y: 460, endPoint x: 511, endPoint y: 404, distance: 461.3
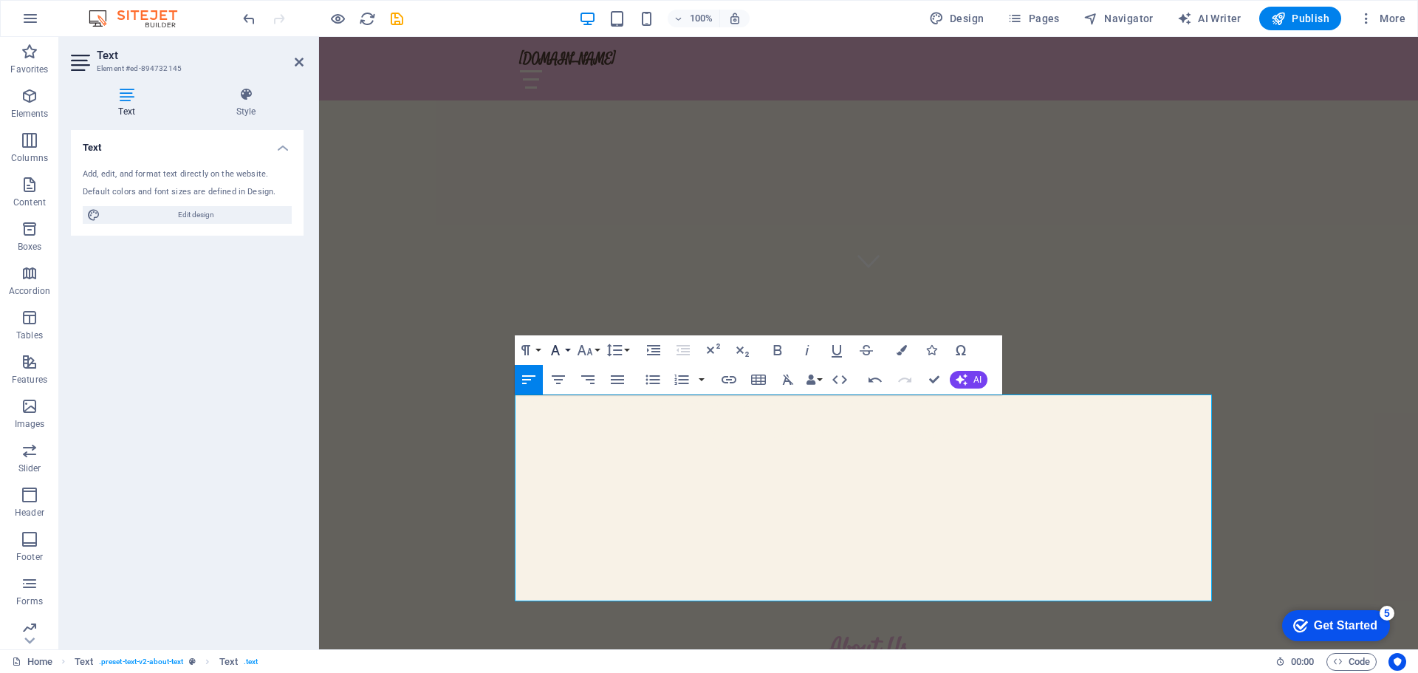
click at [563, 355] on icon "button" at bounding box center [556, 350] width 18 height 18
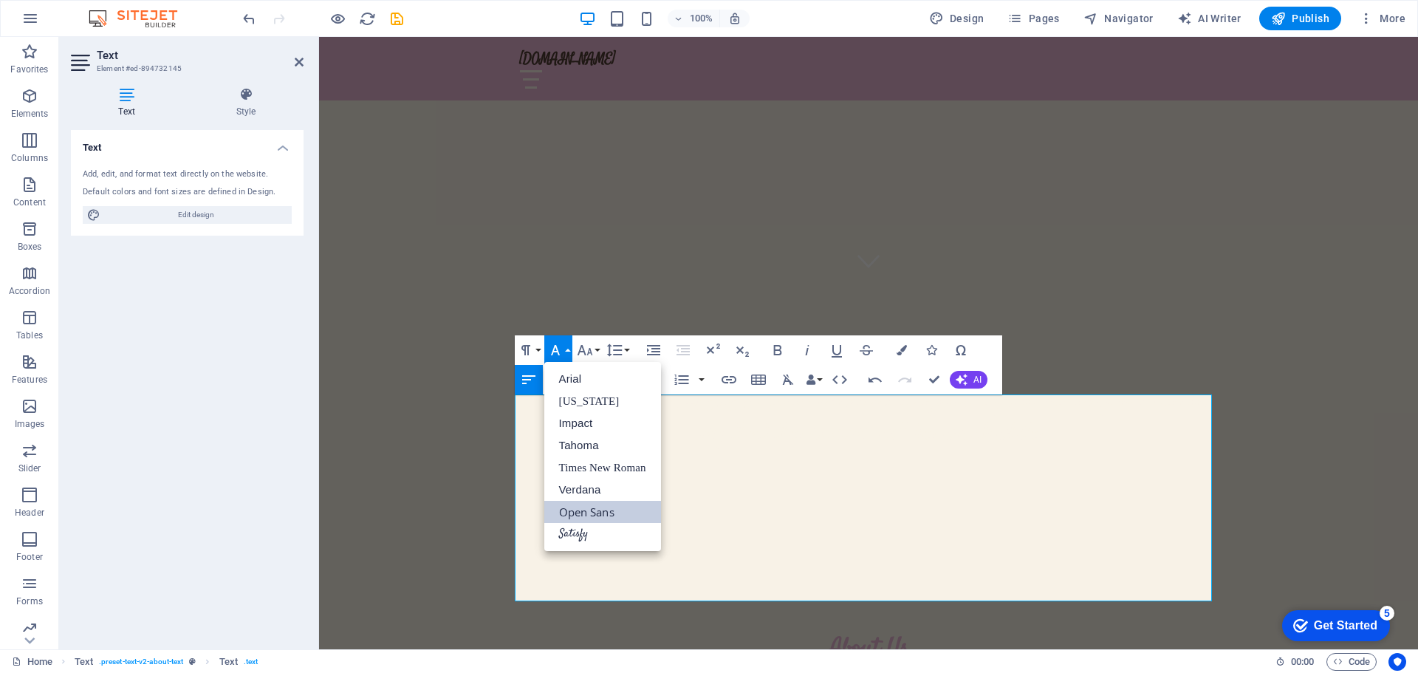
scroll to position [0, 0]
click at [566, 524] on link "Satisfy" at bounding box center [602, 534] width 117 height 22
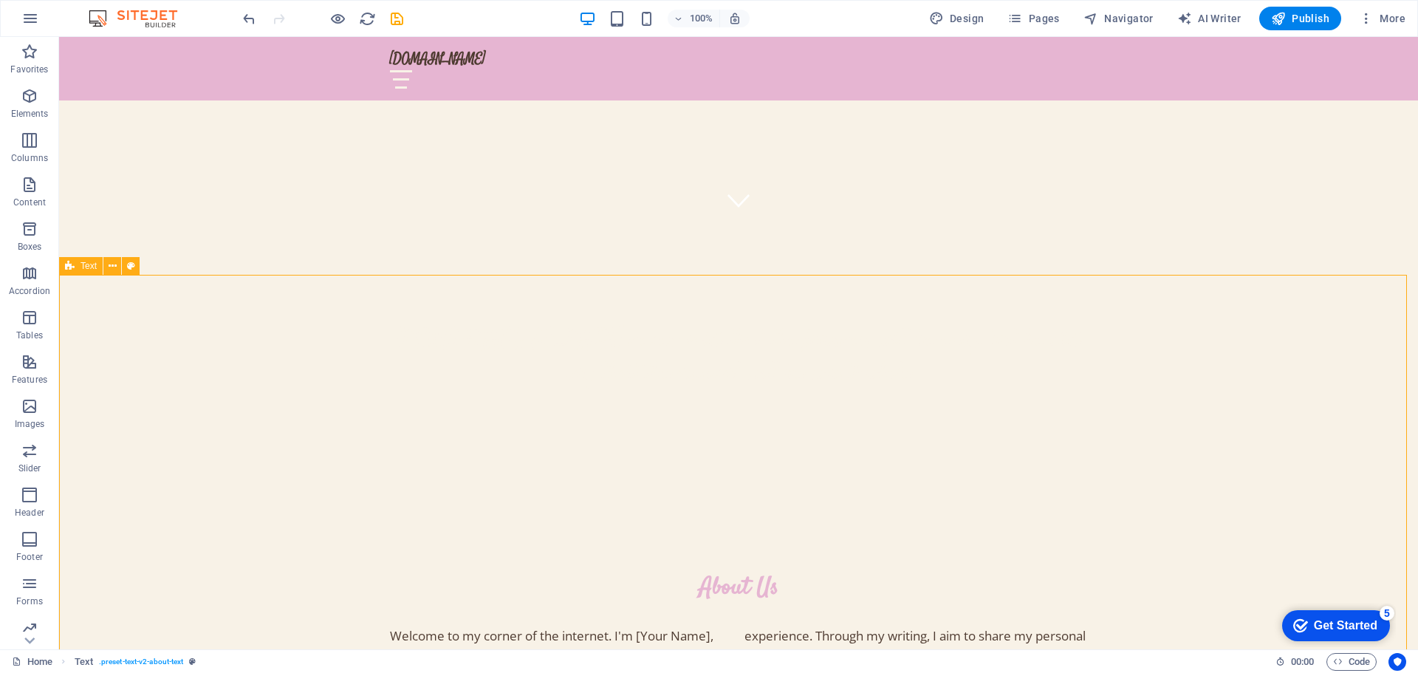
scroll to position [517, 0]
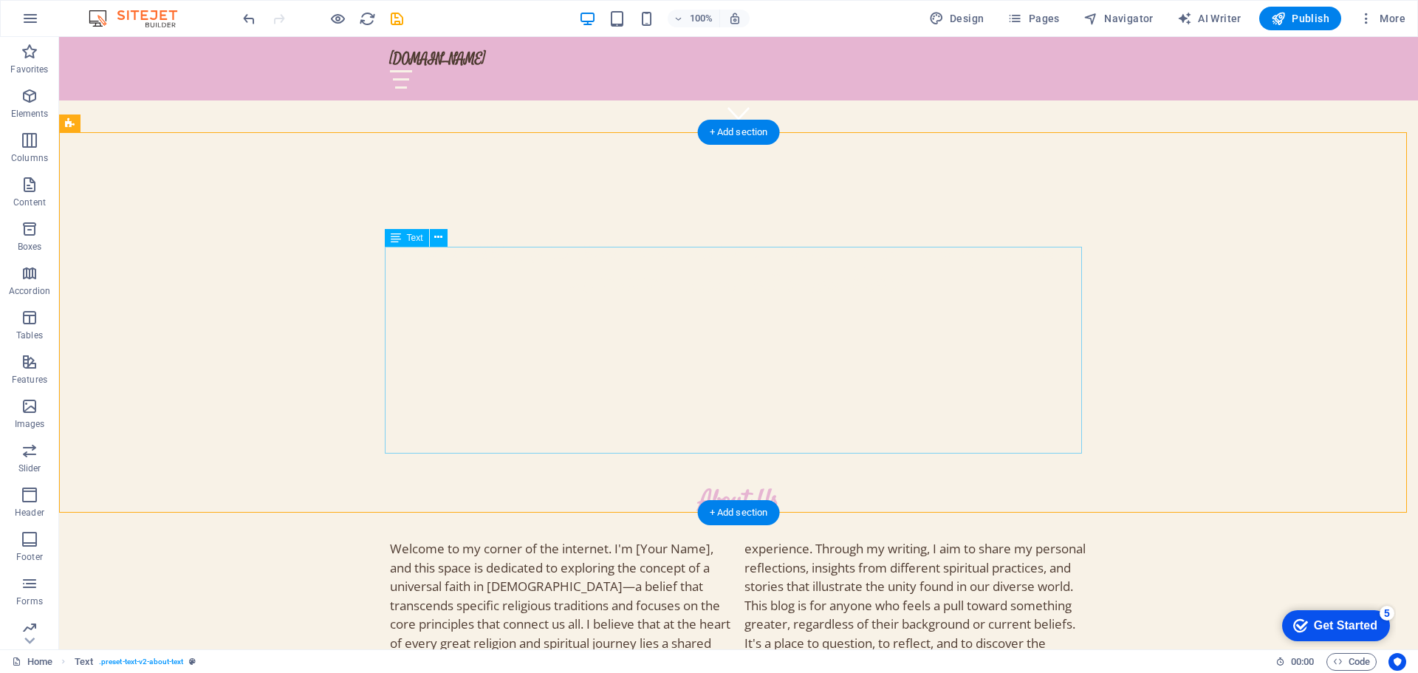
click at [699, 539] on div "Welcome to my corner of the internet. I'm [Your Name], and this space is dedica…" at bounding box center [738, 643] width 697 height 208
click at [453, 539] on div "Welcome to my corner of the internet. I'm [Your Name], and this space is dedica…" at bounding box center [738, 643] width 697 height 208
click at [438, 236] on icon at bounding box center [438, 238] width 8 height 16
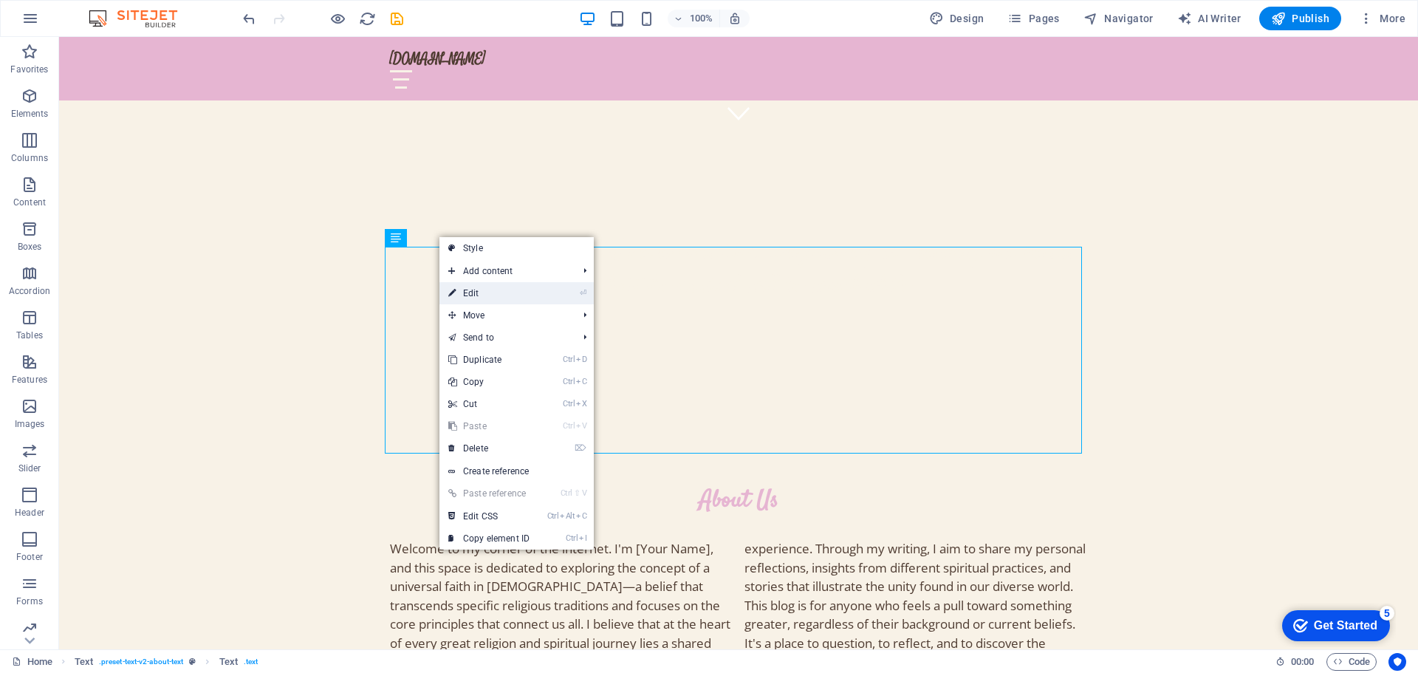
click at [465, 292] on link "⏎ Edit" at bounding box center [488, 293] width 99 height 22
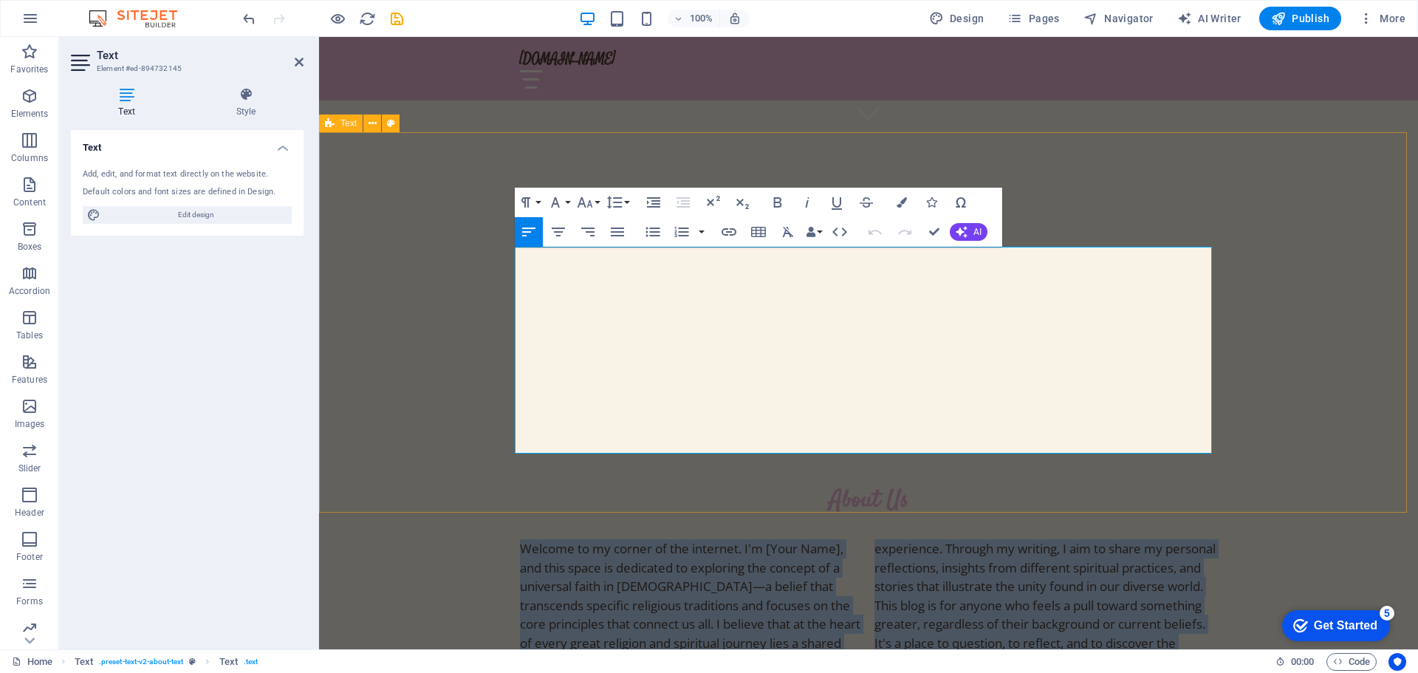
drag, startPoint x: 1015, startPoint y: 441, endPoint x: 511, endPoint y: 261, distance: 534.7
click at [511, 425] on div "About Us Welcome to my corner of the internet. I'm [Your Name], and this space …" at bounding box center [868, 615] width 1099 height 380
click at [807, 202] on icon "button" at bounding box center [807, 202] width 4 height 10
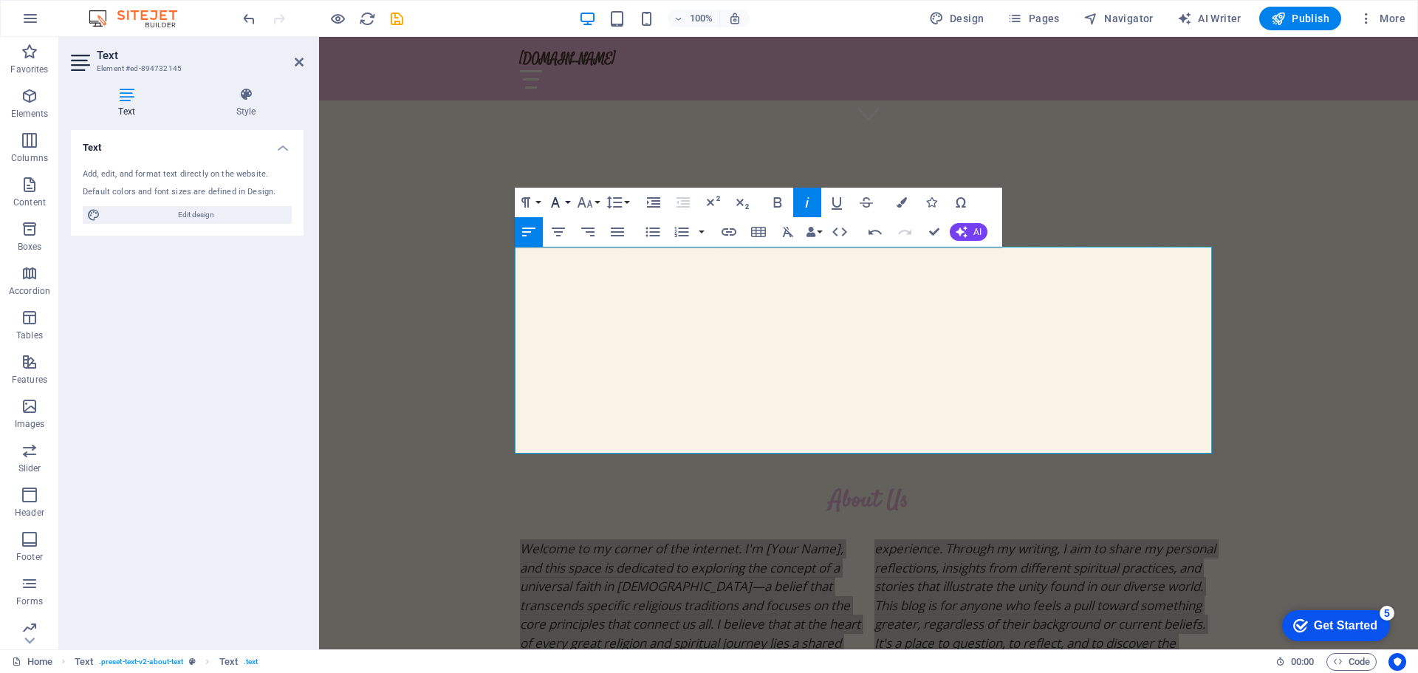
click at [563, 205] on icon "button" at bounding box center [556, 203] width 18 height 18
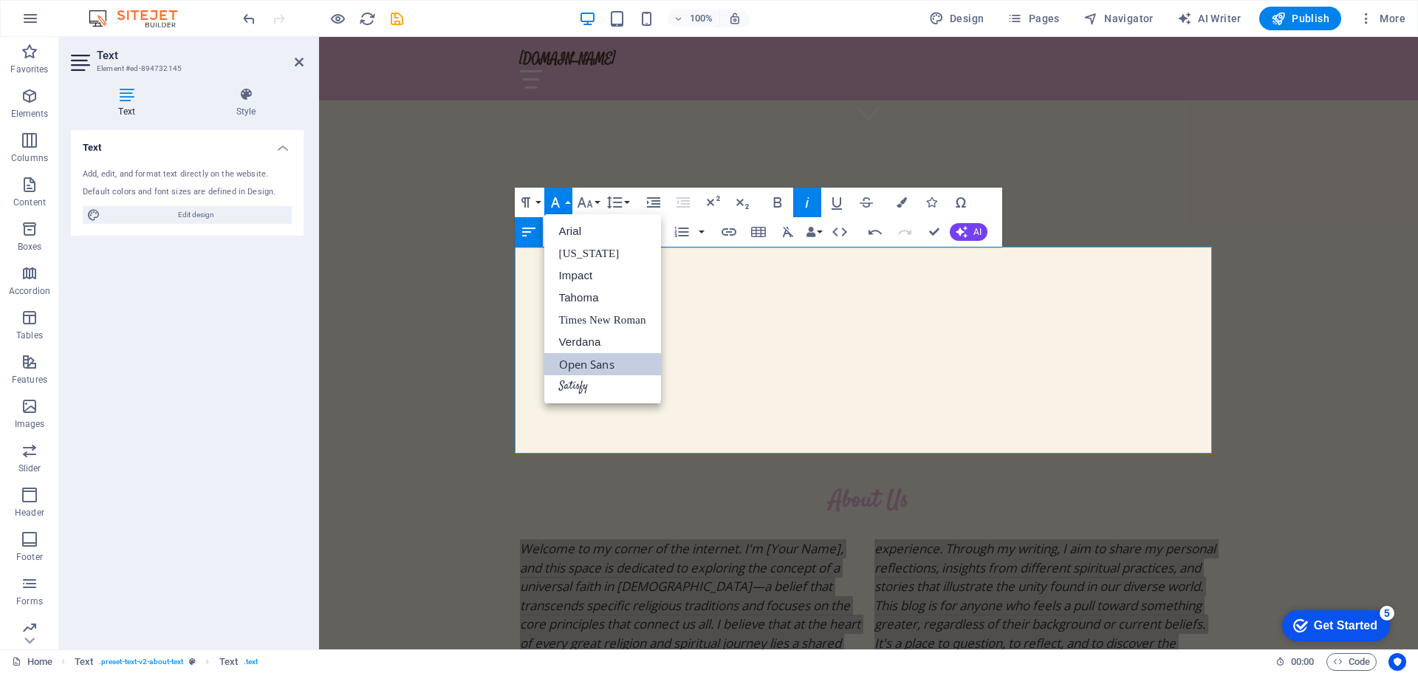
scroll to position [0, 0]
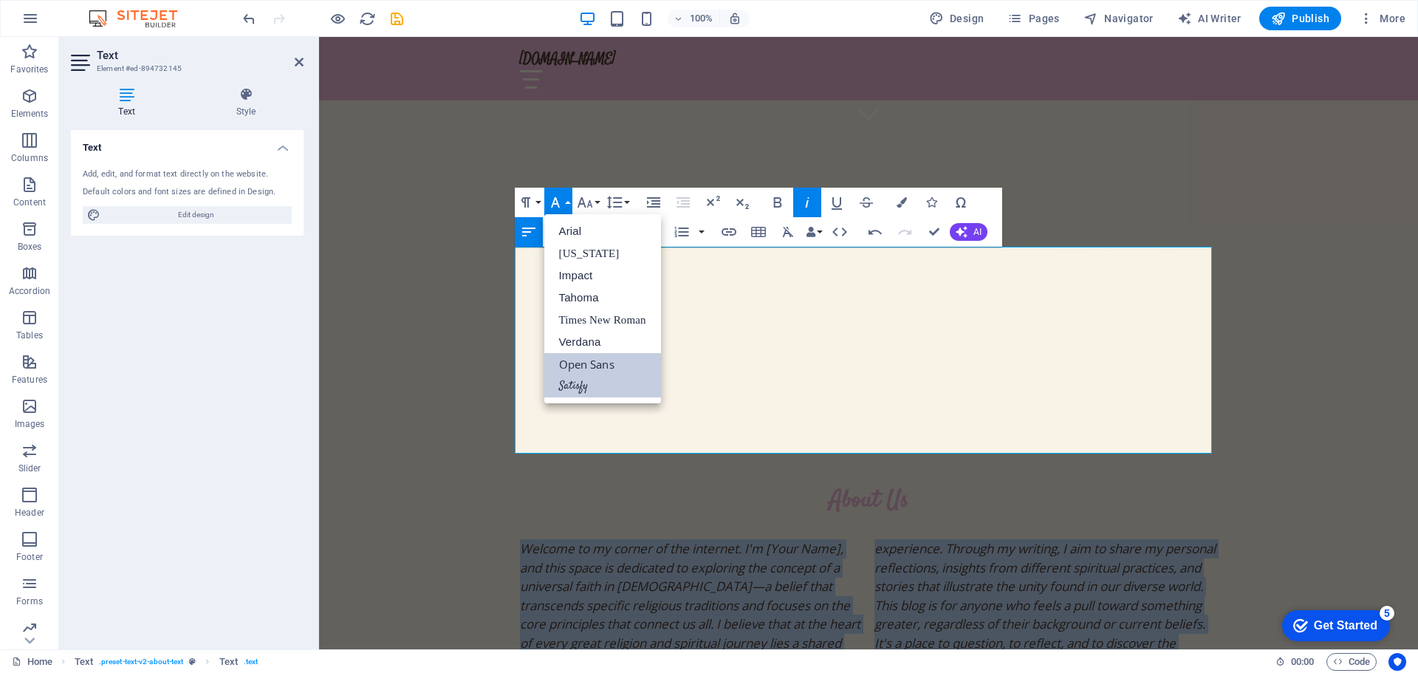
click at [569, 392] on link "Satisfy" at bounding box center [602, 386] width 117 height 22
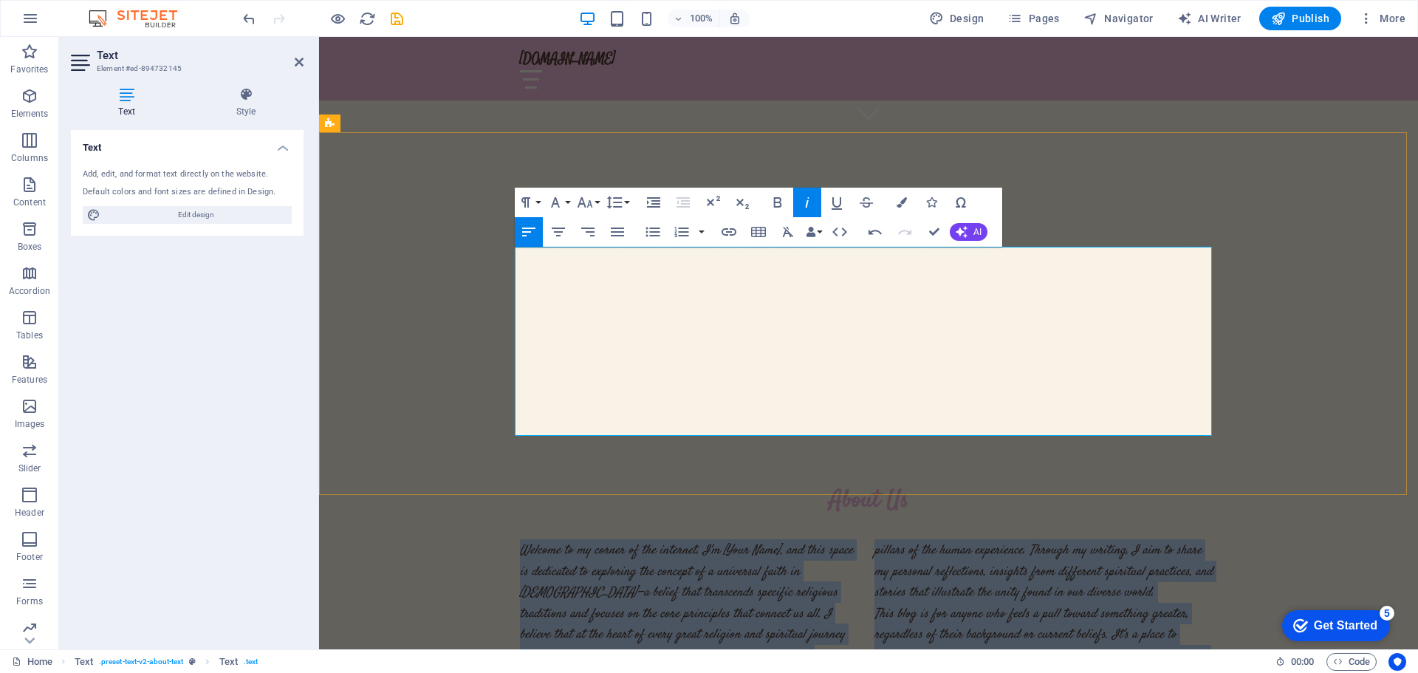
click at [838, 539] on p "Welcome to my corner of the internet. I'm [Your Name], and this space is dedica…" at bounding box center [691, 602] width 343 height 126
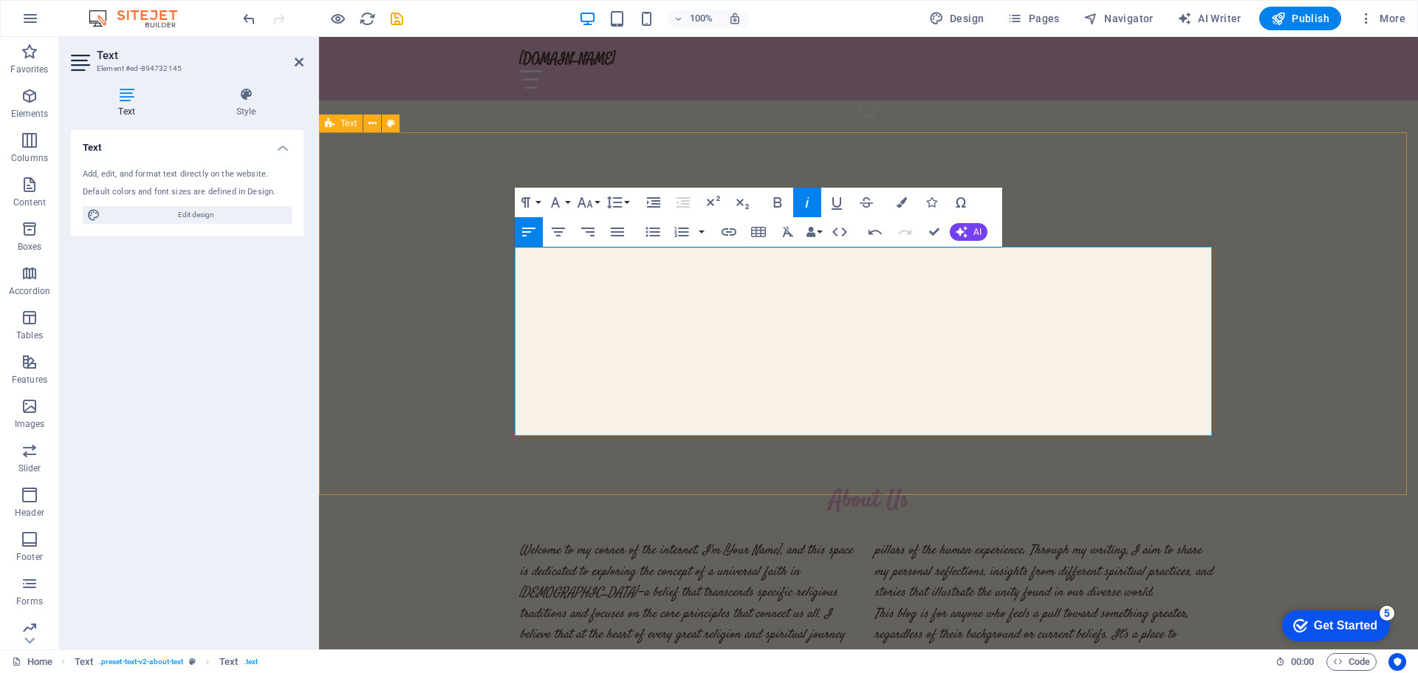
click at [1256, 425] on div "About Us Welcome to my corner of the internet. I'm [Your Name], and this space …" at bounding box center [868, 606] width 1099 height 363
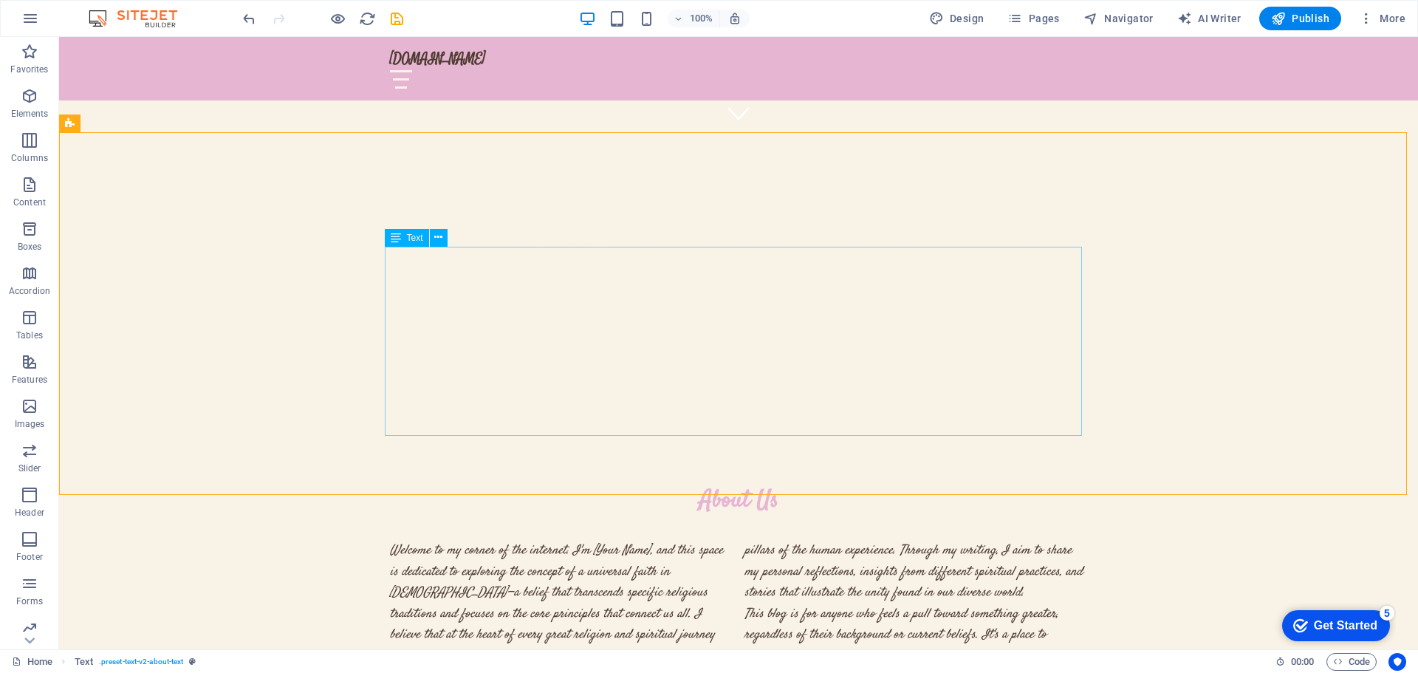
click at [394, 240] on icon at bounding box center [396, 238] width 10 height 18
click at [440, 236] on icon at bounding box center [438, 238] width 8 height 16
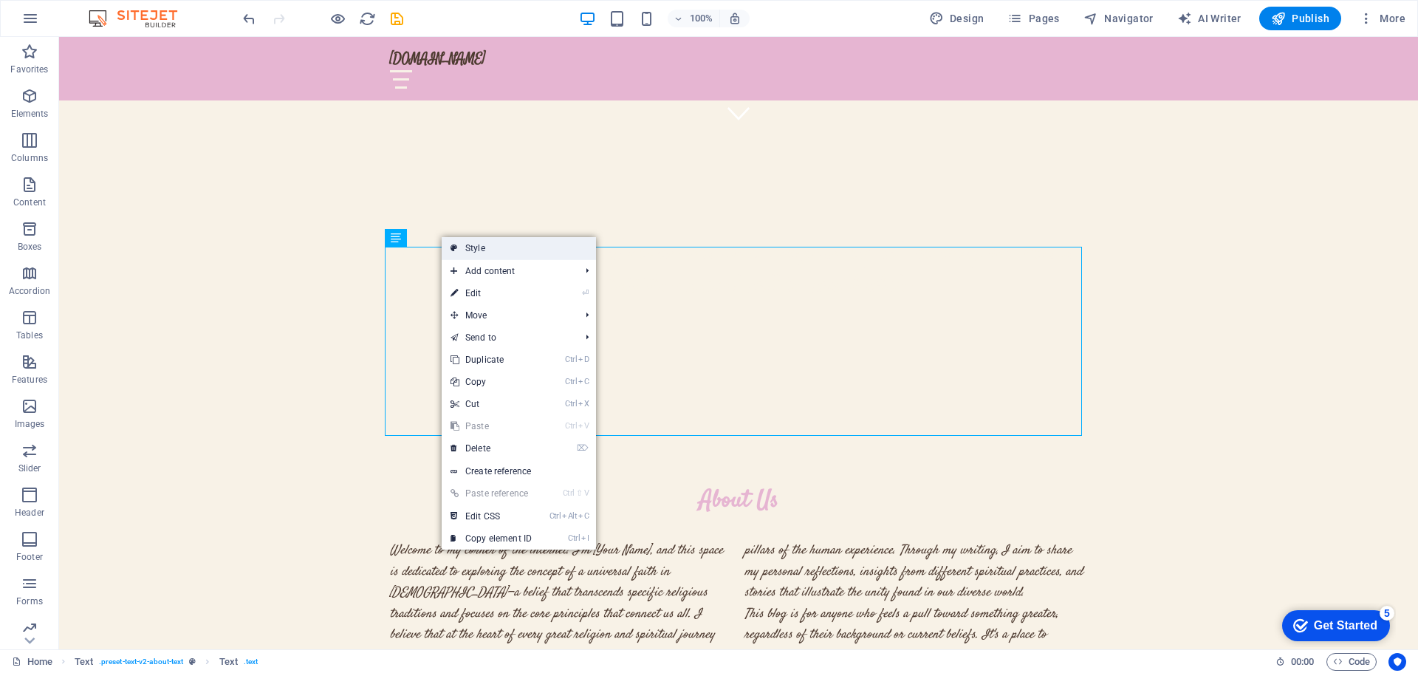
click at [486, 251] on link "Style" at bounding box center [519, 248] width 154 height 22
select select "rem"
select select "preset-text-v2-about-text"
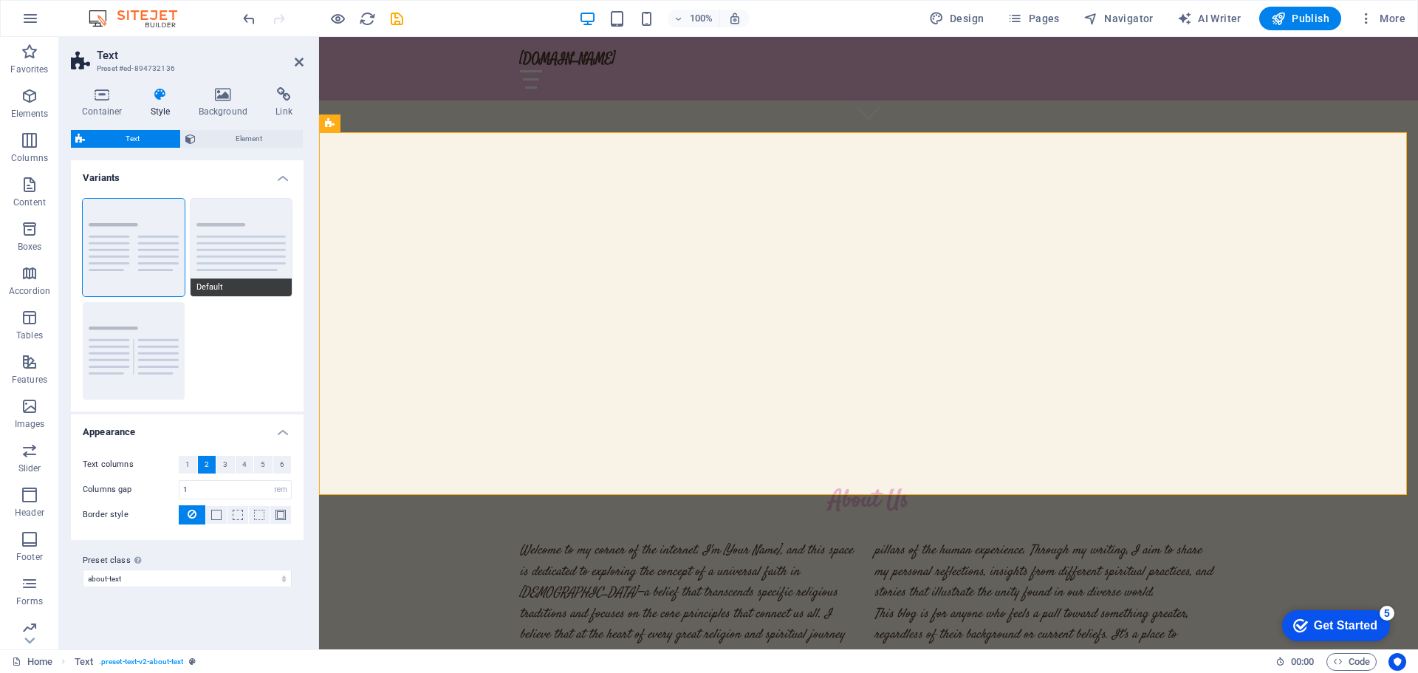
click at [193, 253] on button "Default" at bounding box center [242, 247] width 102 height 97
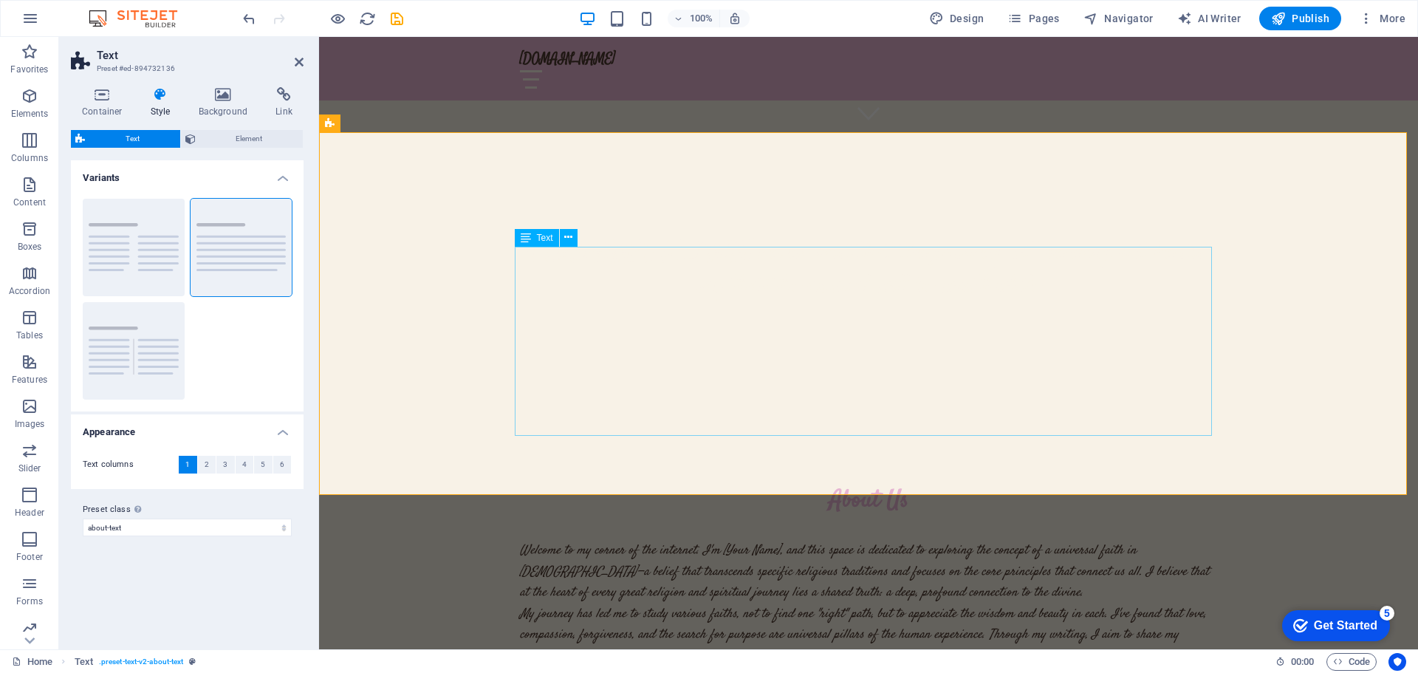
click at [783, 539] on div "Welcome to my corner of the internet. I'm [Your Name], and this space is dedica…" at bounding box center [868, 634] width 697 height 190
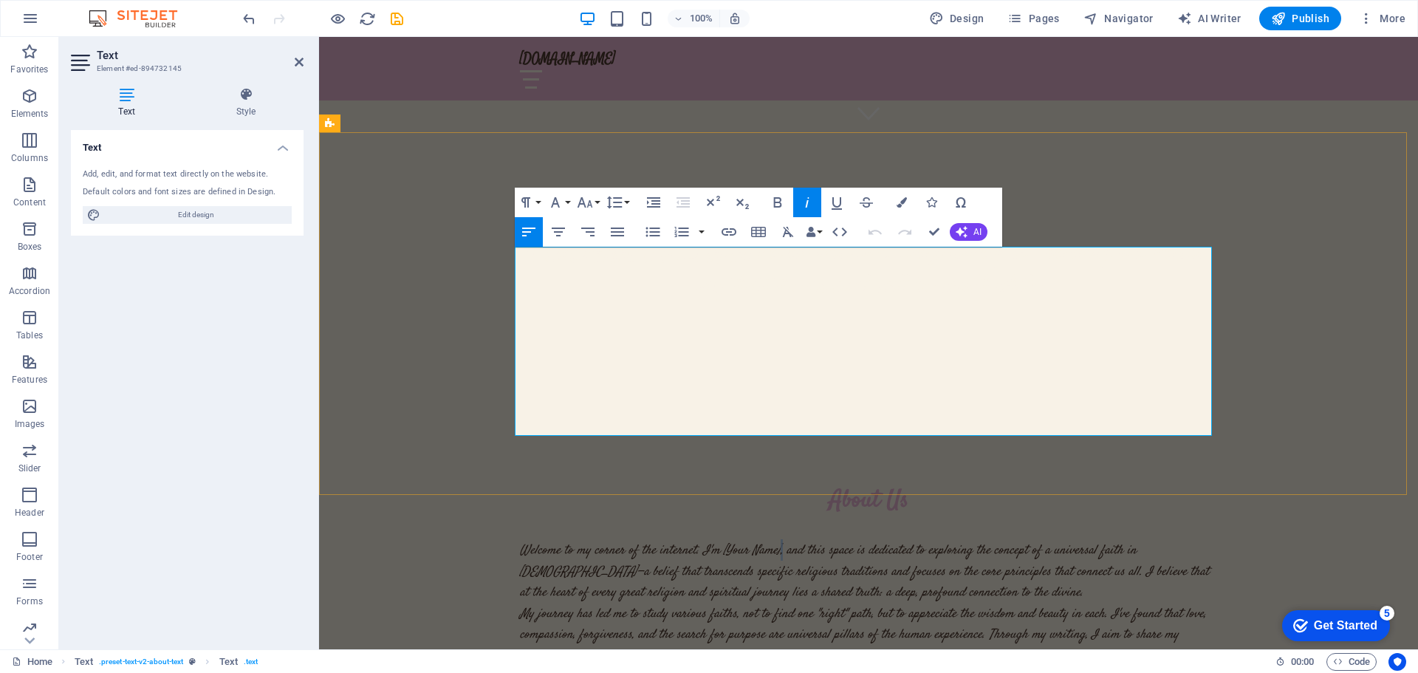
click at [776, 541] on span "Welcome to my corner of the internet. I'm [Your Name], and this space is dedica…" at bounding box center [864, 571] width 689 height 60
click at [1028, 539] on p "Welcome to my corner of the internet. I'm Leelajaya Veervalli and this space is…" at bounding box center [868, 571] width 697 height 64
click at [431, 430] on div "About Us Welcome to my corner of the internet. I'm Leelajaya Veervalli and this…" at bounding box center [868, 606] width 1099 height 363
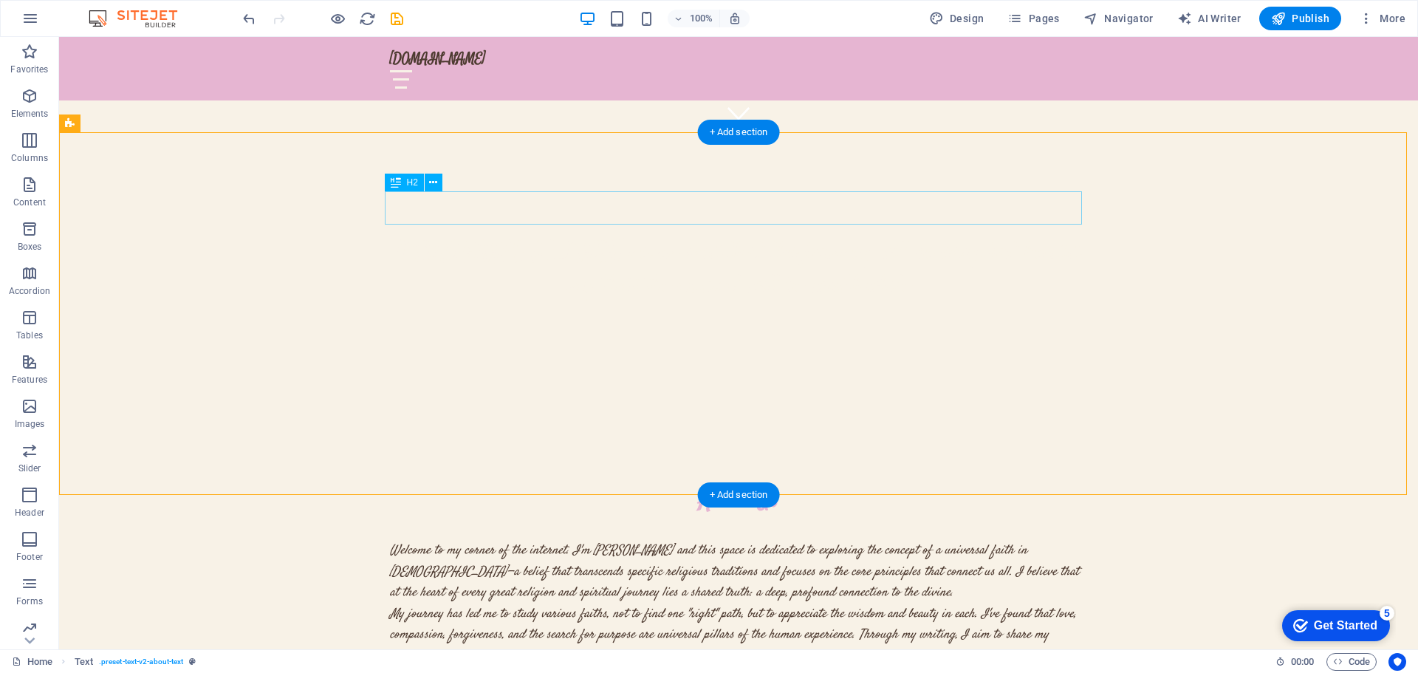
click at [748, 485] on div "About Us" at bounding box center [738, 501] width 697 height 33
click at [747, 485] on div "About Us" at bounding box center [738, 501] width 697 height 33
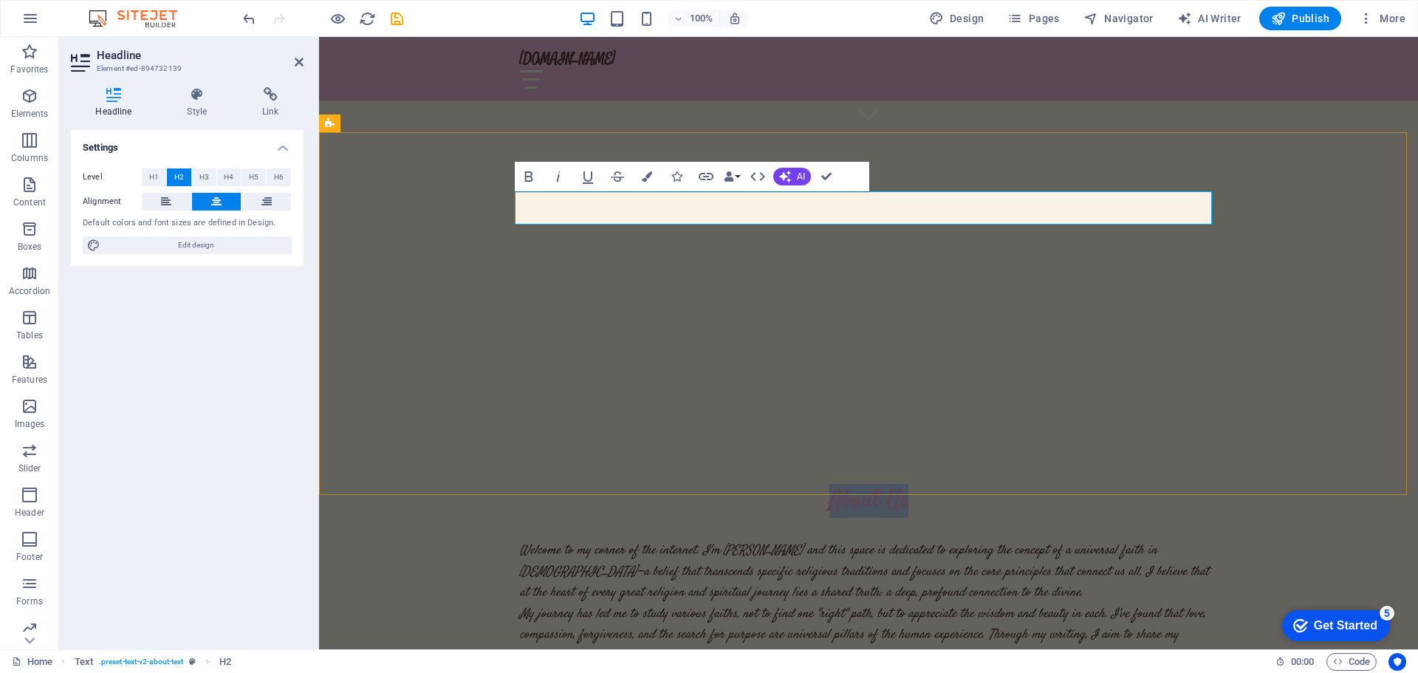
click at [948, 485] on h2 "About Us" at bounding box center [868, 501] width 697 height 33
click at [406, 425] on div "About Me Welcome to my corner of the internet. I'm Leelajaya Veervalli and this…" at bounding box center [868, 606] width 1099 height 363
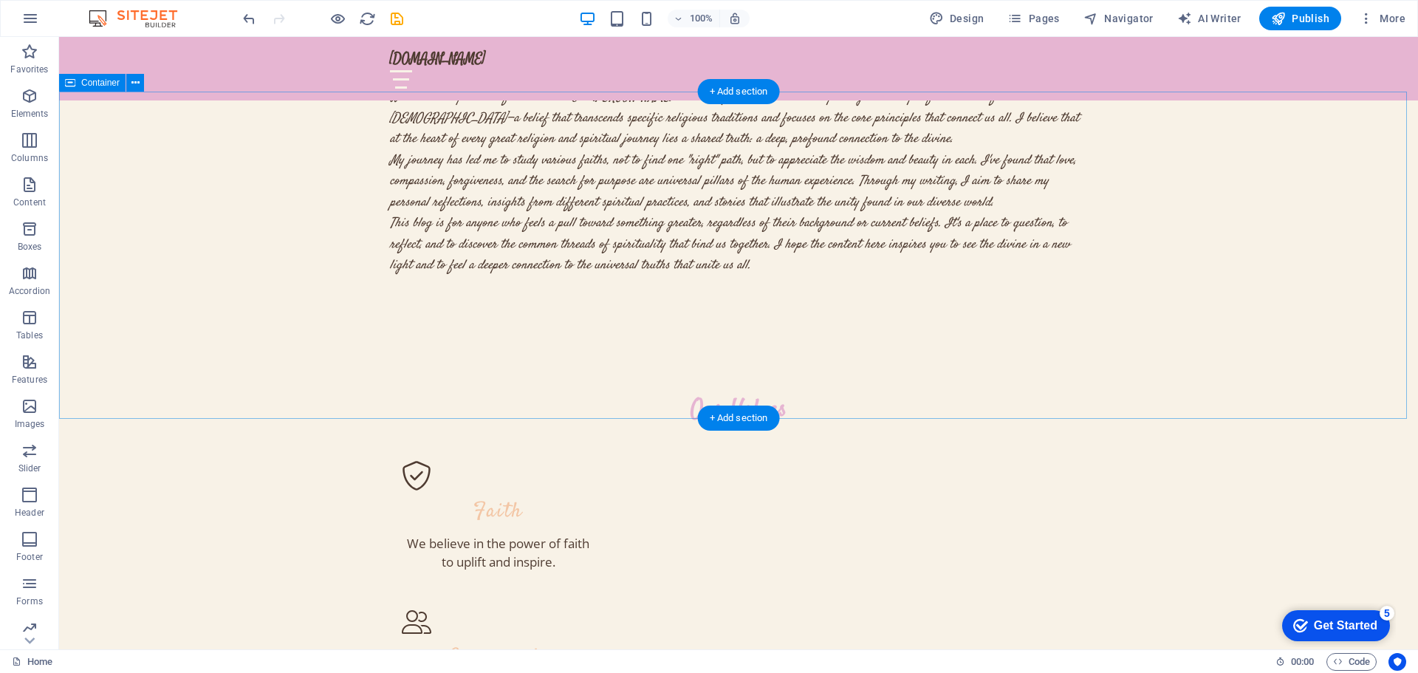
scroll to position [739, 0]
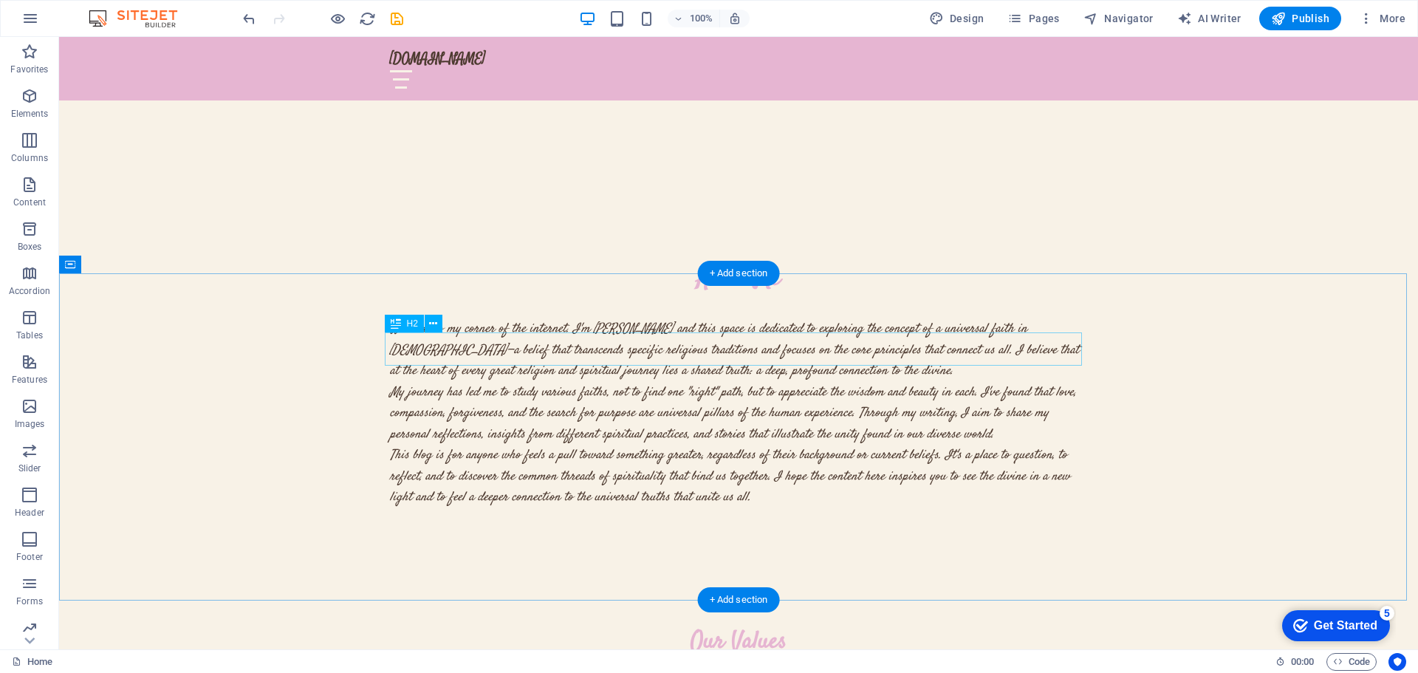
click at [746, 626] on div "Our Values" at bounding box center [738, 642] width 697 height 33
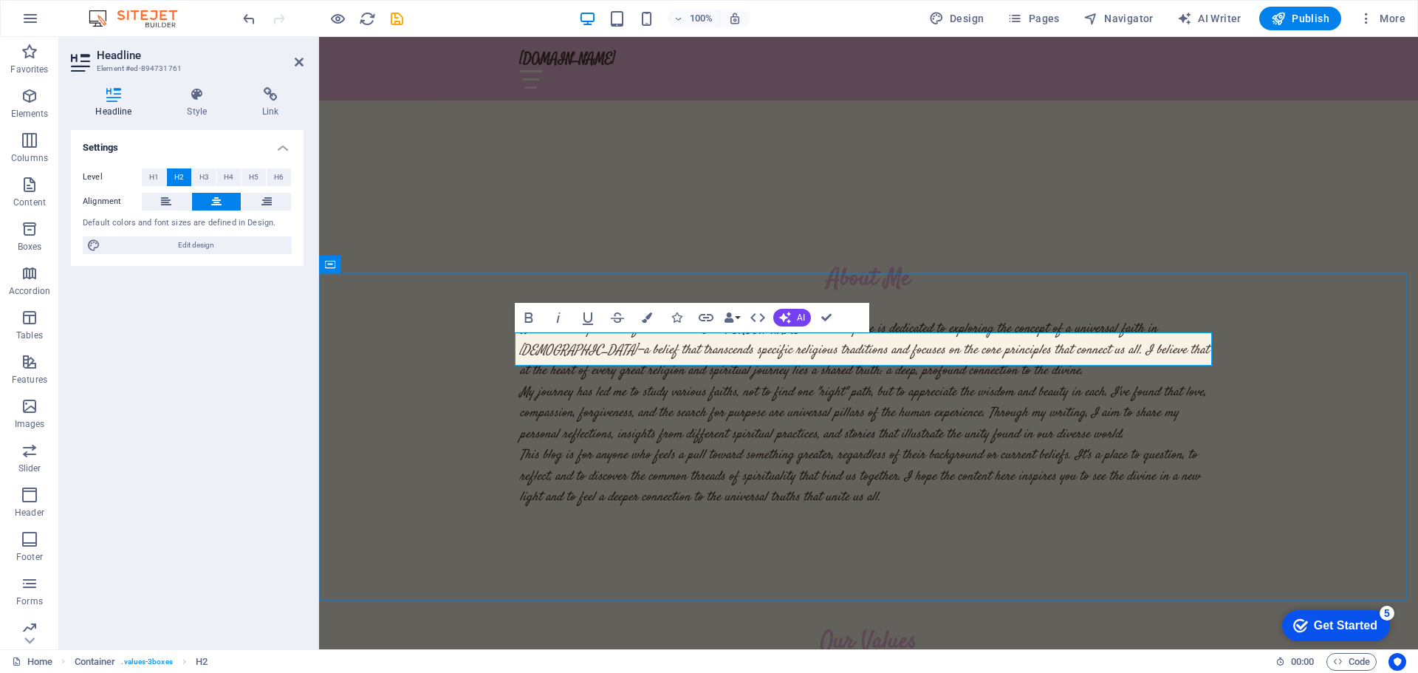
click at [849, 626] on h2 "Our Values" at bounding box center [868, 642] width 697 height 33
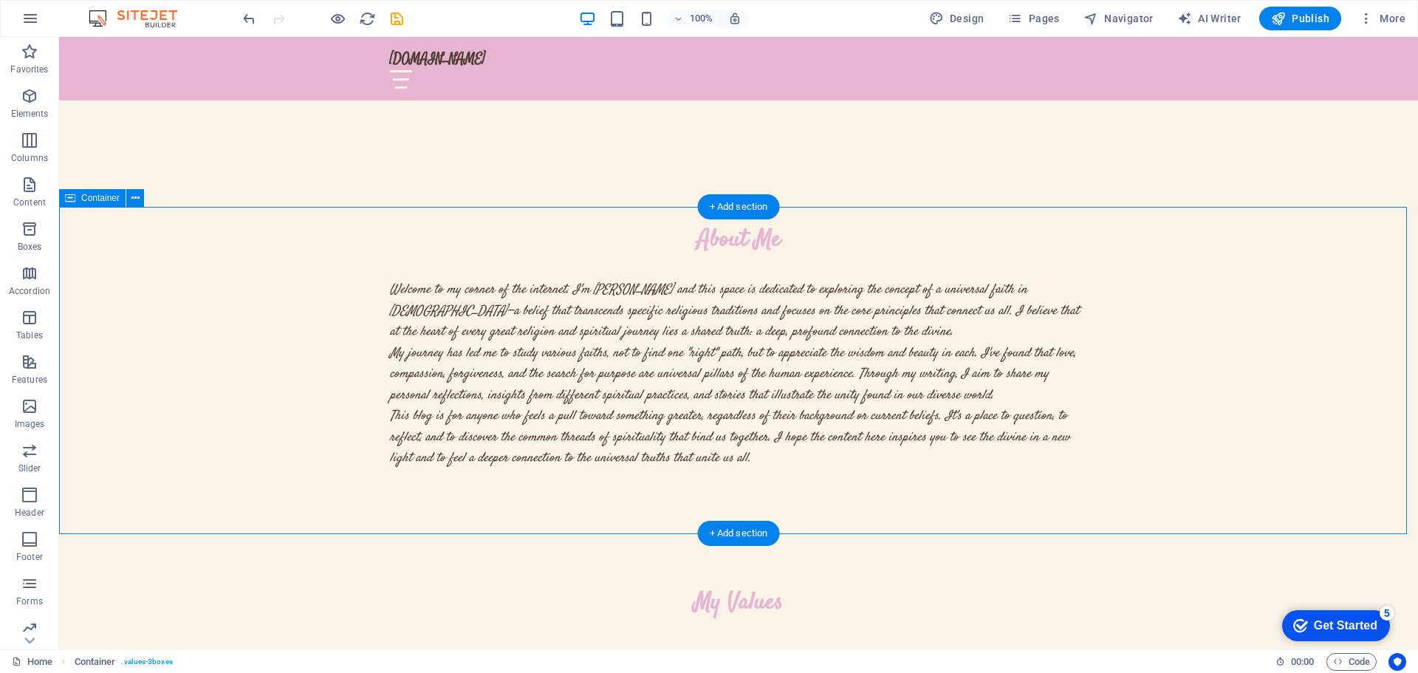
scroll to position [812, 0]
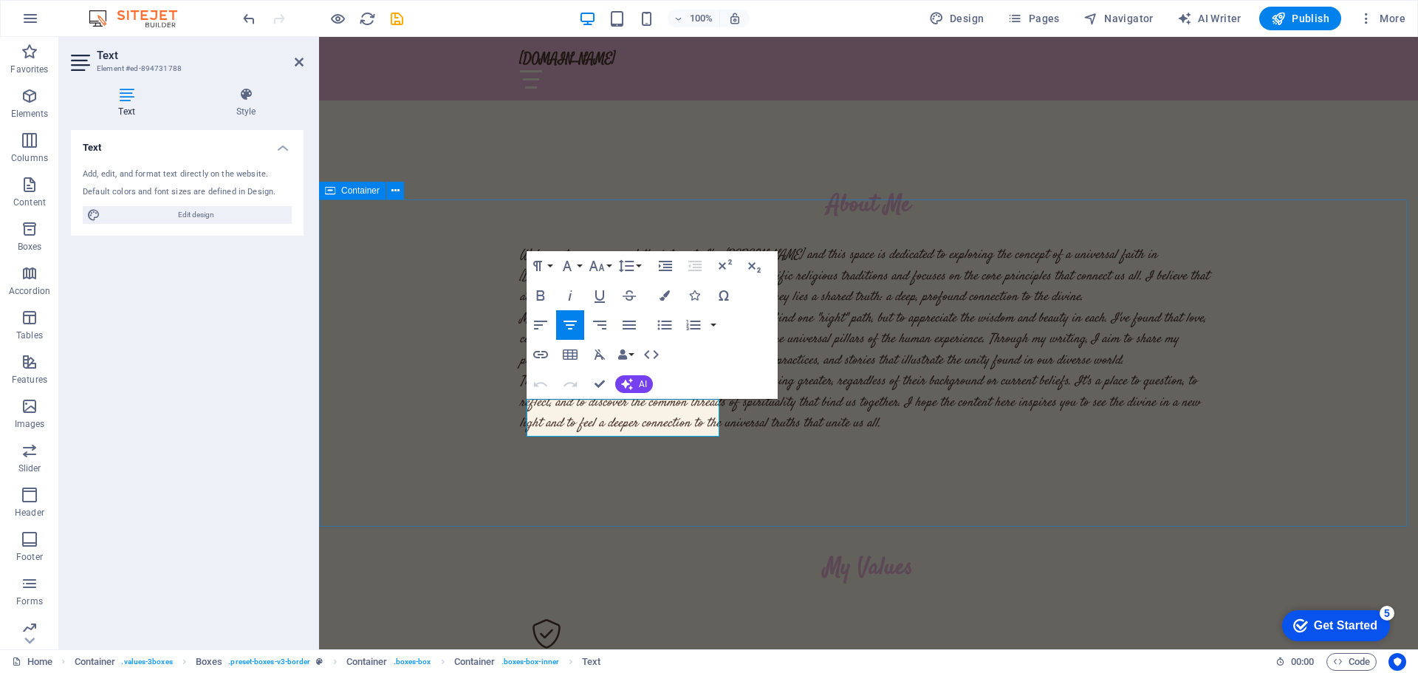
drag, startPoint x: 612, startPoint y: 425, endPoint x: 506, endPoint y: 408, distance: 106.9
click at [569, 294] on icon "button" at bounding box center [570, 296] width 18 height 18
click at [580, 266] on button "Font Family" at bounding box center [570, 266] width 28 height 30
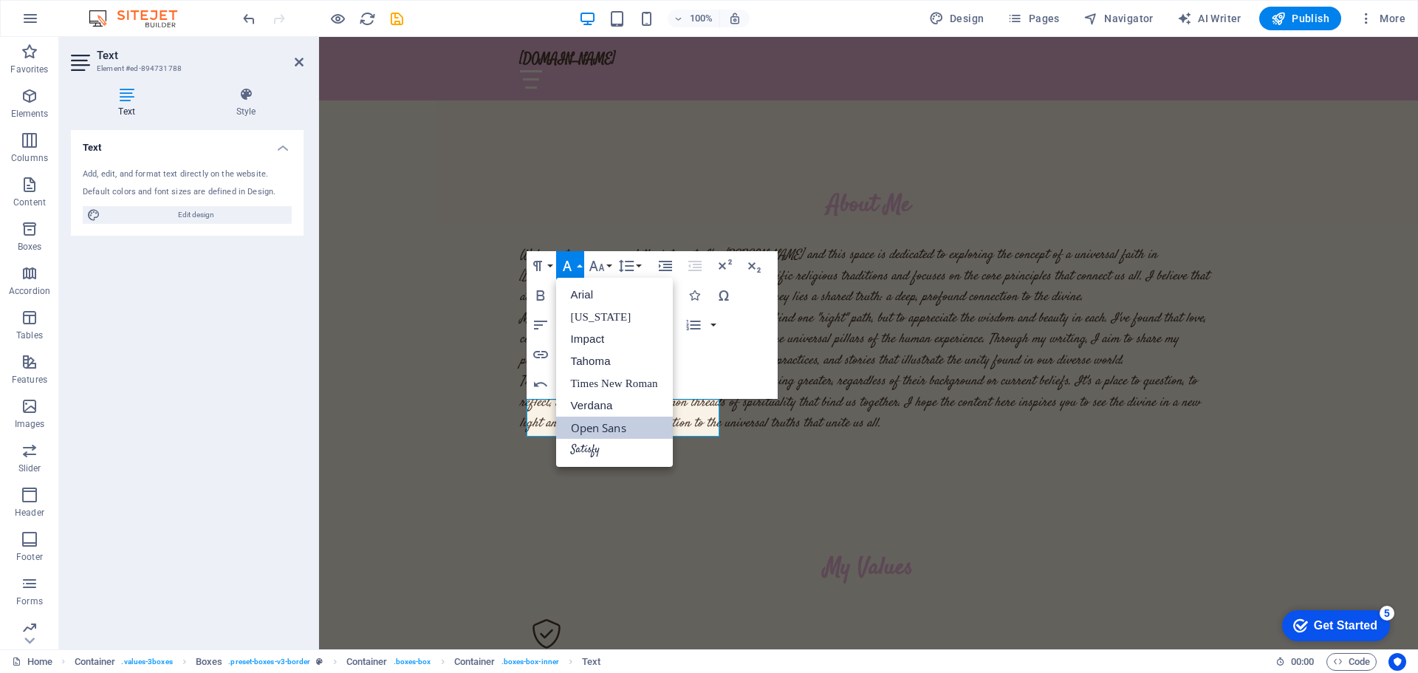
scroll to position [0, 0]
click at [584, 454] on link "Satisfy" at bounding box center [614, 450] width 117 height 22
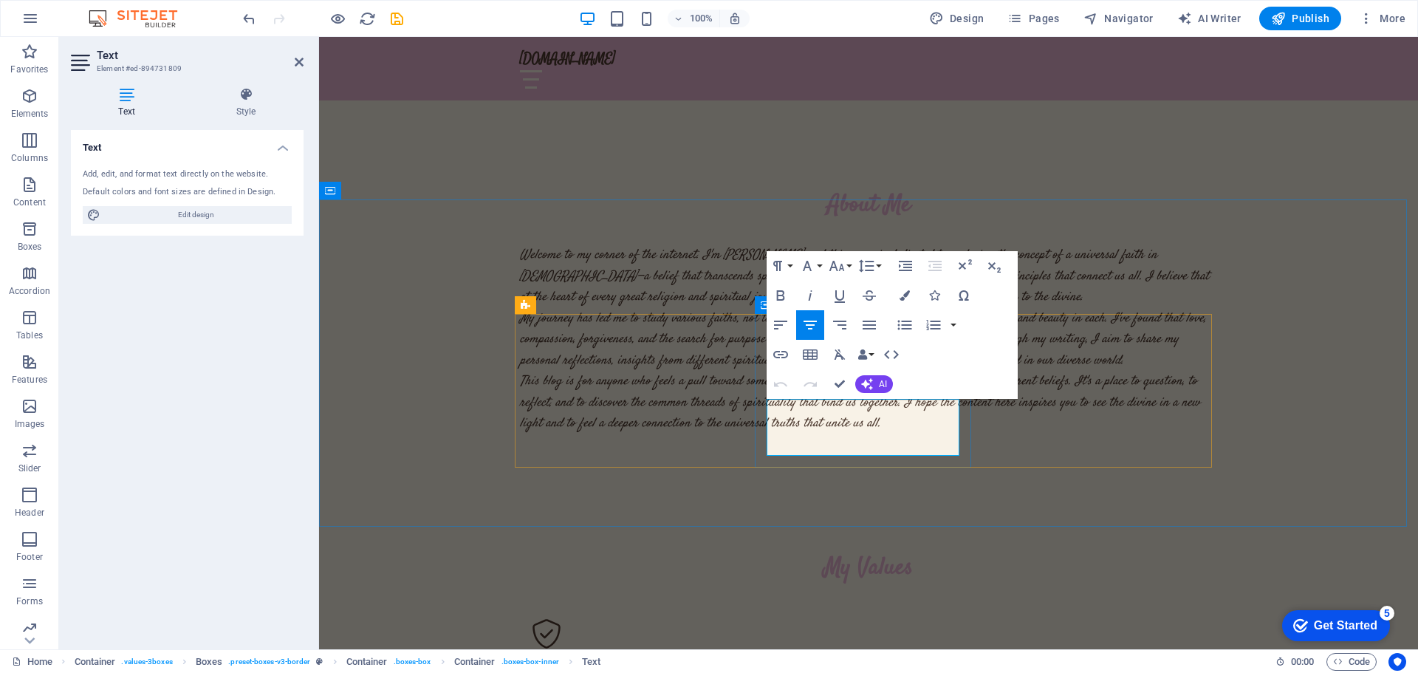
drag, startPoint x: 953, startPoint y: 448, endPoint x: 759, endPoint y: 409, distance: 198.1
click at [814, 293] on icon "button" at bounding box center [810, 296] width 18 height 18
click at [816, 267] on button "Font Family" at bounding box center [810, 266] width 28 height 30
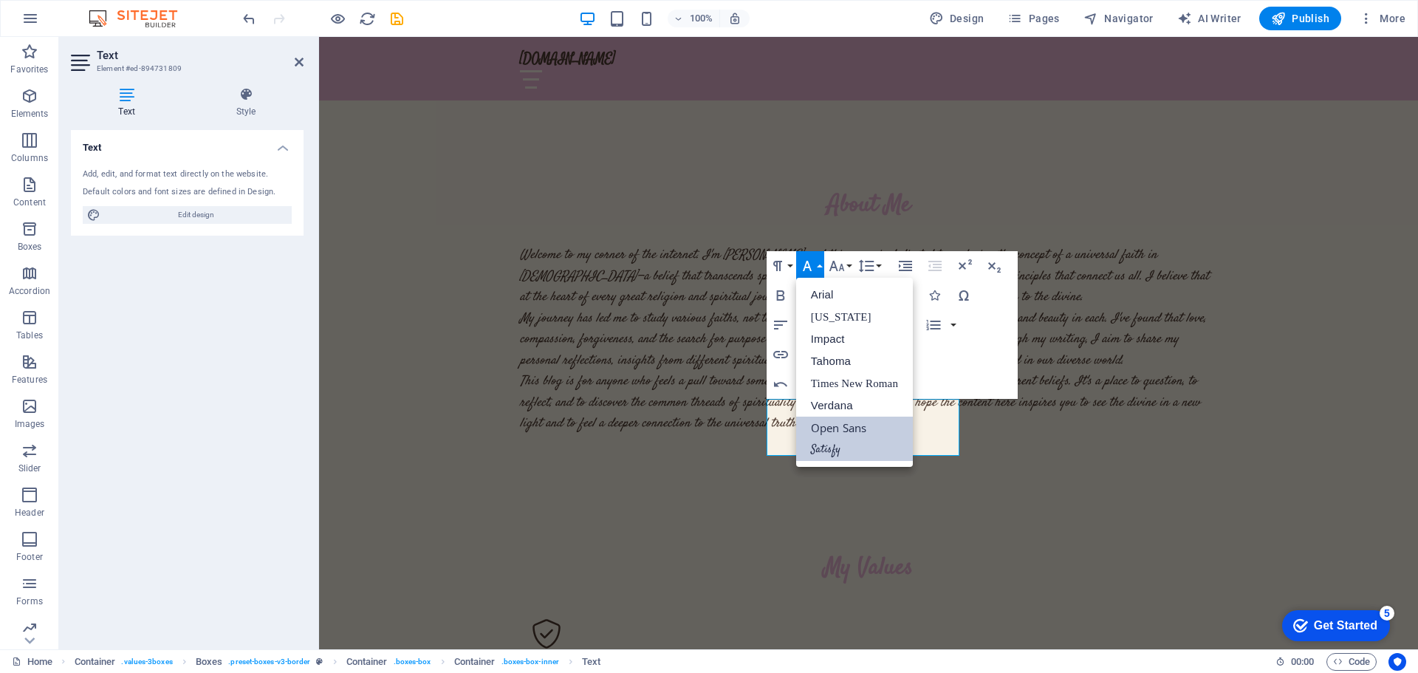
click at [833, 445] on link "Satisfy" at bounding box center [854, 450] width 117 height 22
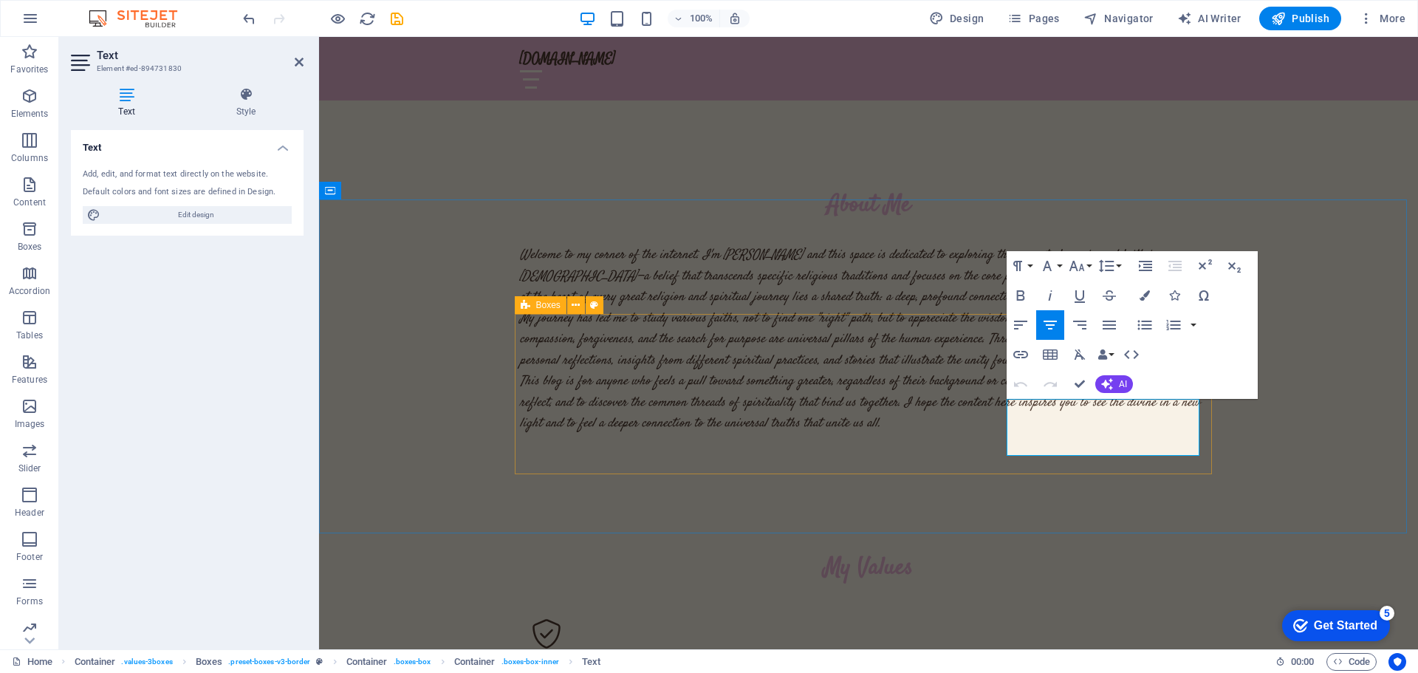
drag, startPoint x: 1175, startPoint y: 445, endPoint x: 994, endPoint y: 399, distance: 186.7
click at [1055, 295] on icon "button" at bounding box center [1050, 296] width 18 height 18
click at [1061, 265] on button "Font Family" at bounding box center [1050, 266] width 28 height 30
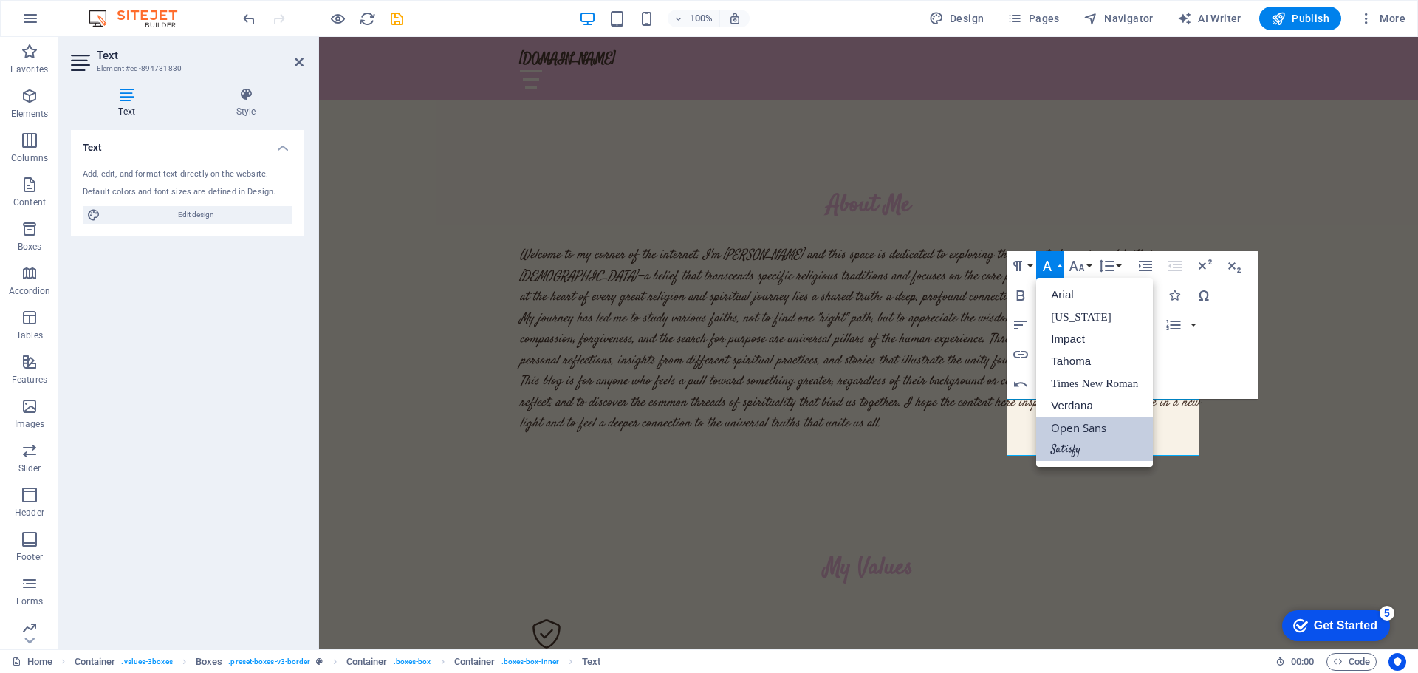
click at [1070, 450] on link "Satisfy" at bounding box center [1094, 450] width 117 height 22
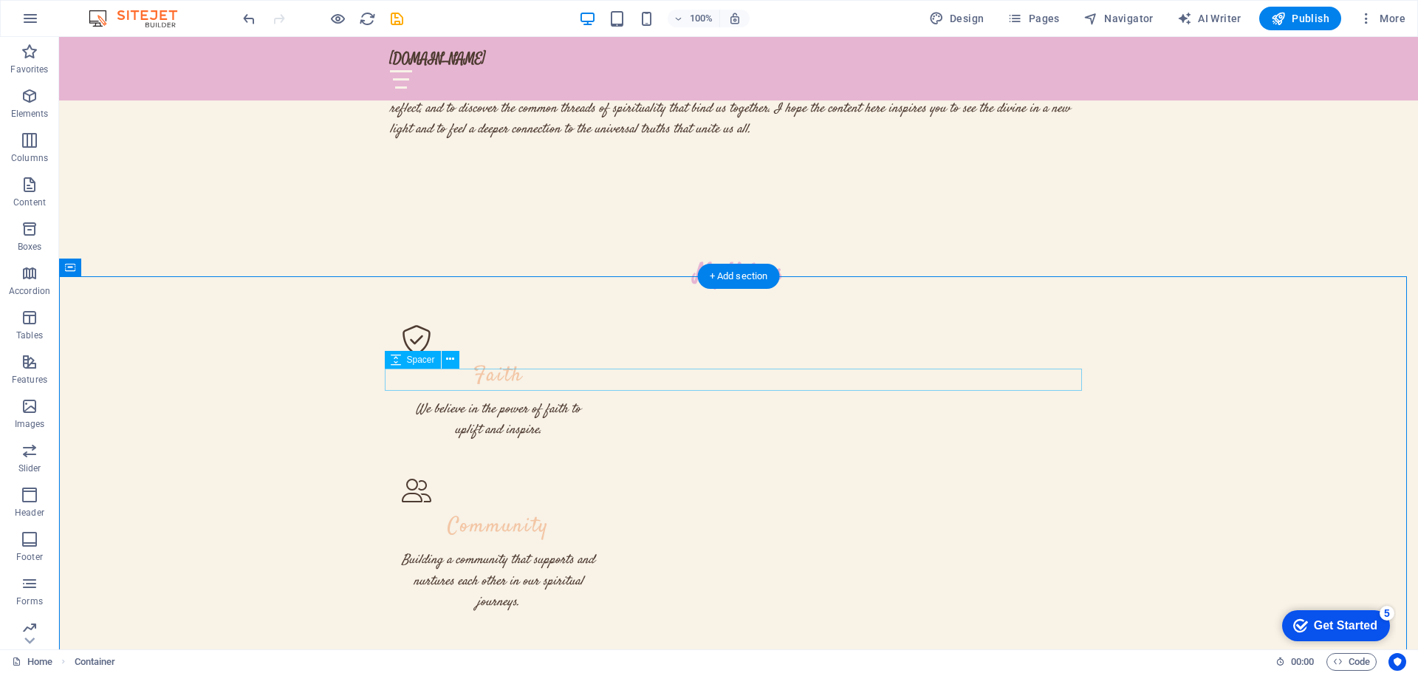
scroll to position [1256, 0]
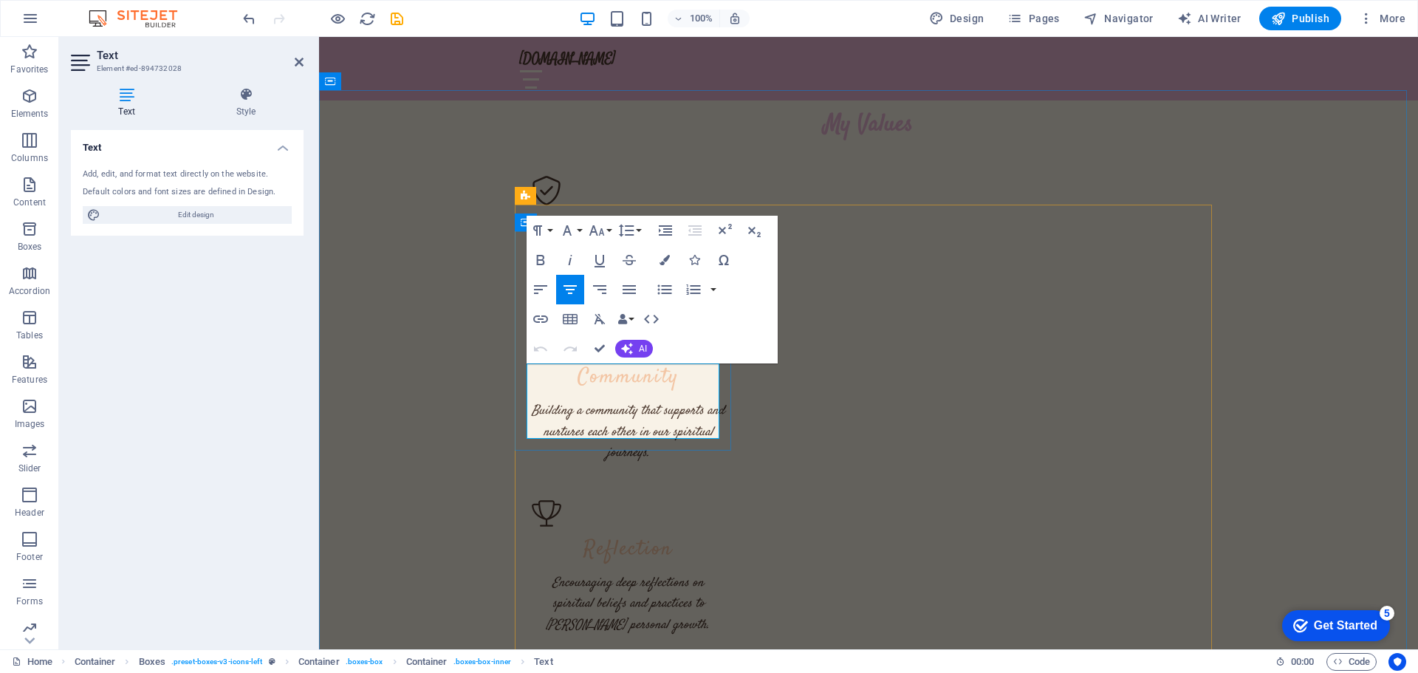
drag, startPoint x: 681, startPoint y: 431, endPoint x: 852, endPoint y: 390, distance: 175.6
click at [572, 252] on icon "button" at bounding box center [570, 260] width 18 height 18
click at [575, 229] on icon "button" at bounding box center [567, 231] width 18 height 18
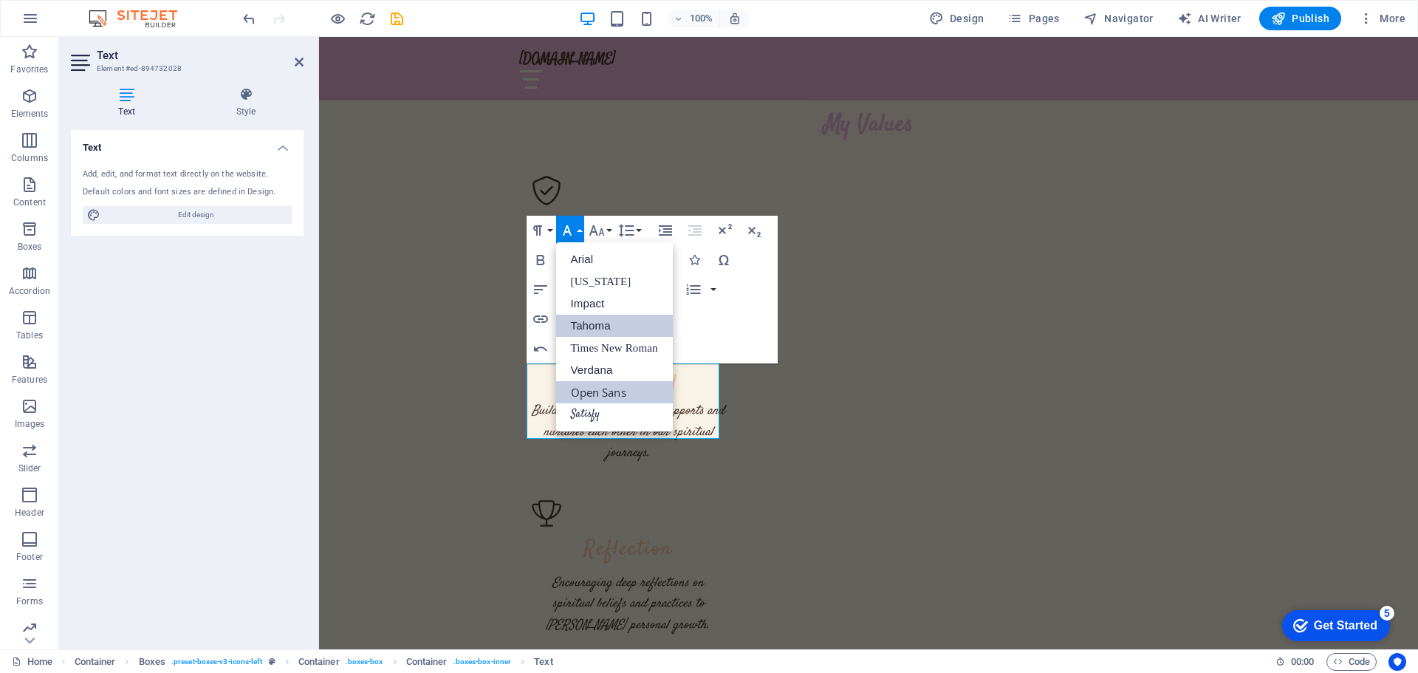
scroll to position [0, 0]
click at [588, 410] on link "Satisfy" at bounding box center [614, 414] width 117 height 22
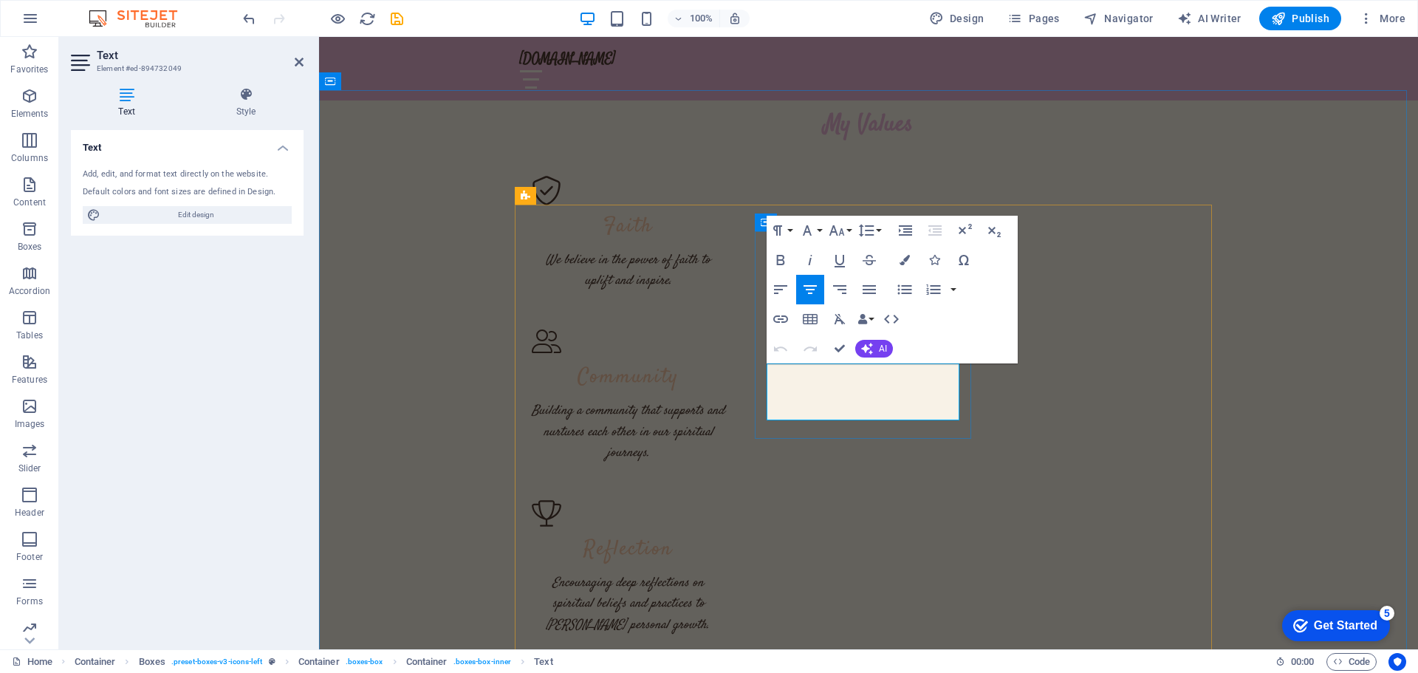
drag, startPoint x: 951, startPoint y: 413, endPoint x: 766, endPoint y: 361, distance: 191.7
click at [813, 250] on button "Italic" at bounding box center [810, 260] width 28 height 30
click at [816, 226] on button "Font Family" at bounding box center [810, 231] width 28 height 30
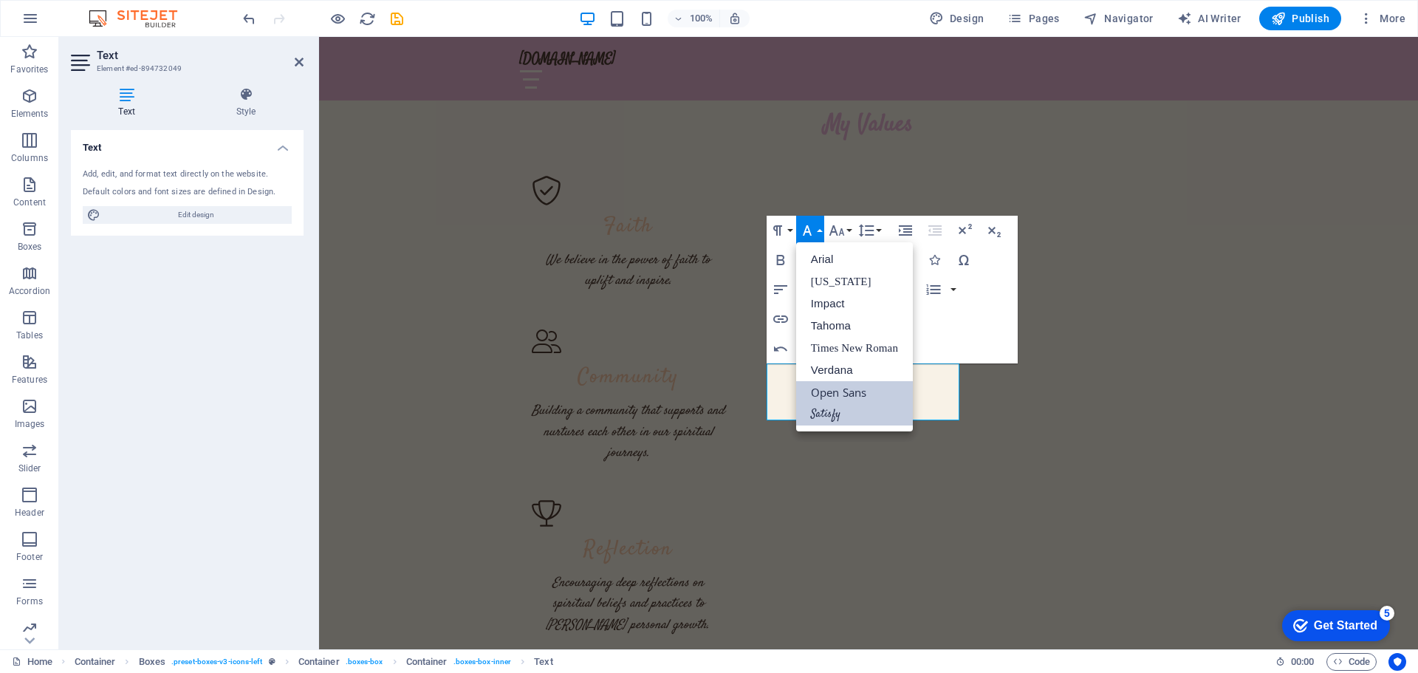
click at [813, 406] on link "Satisfy" at bounding box center [854, 414] width 117 height 22
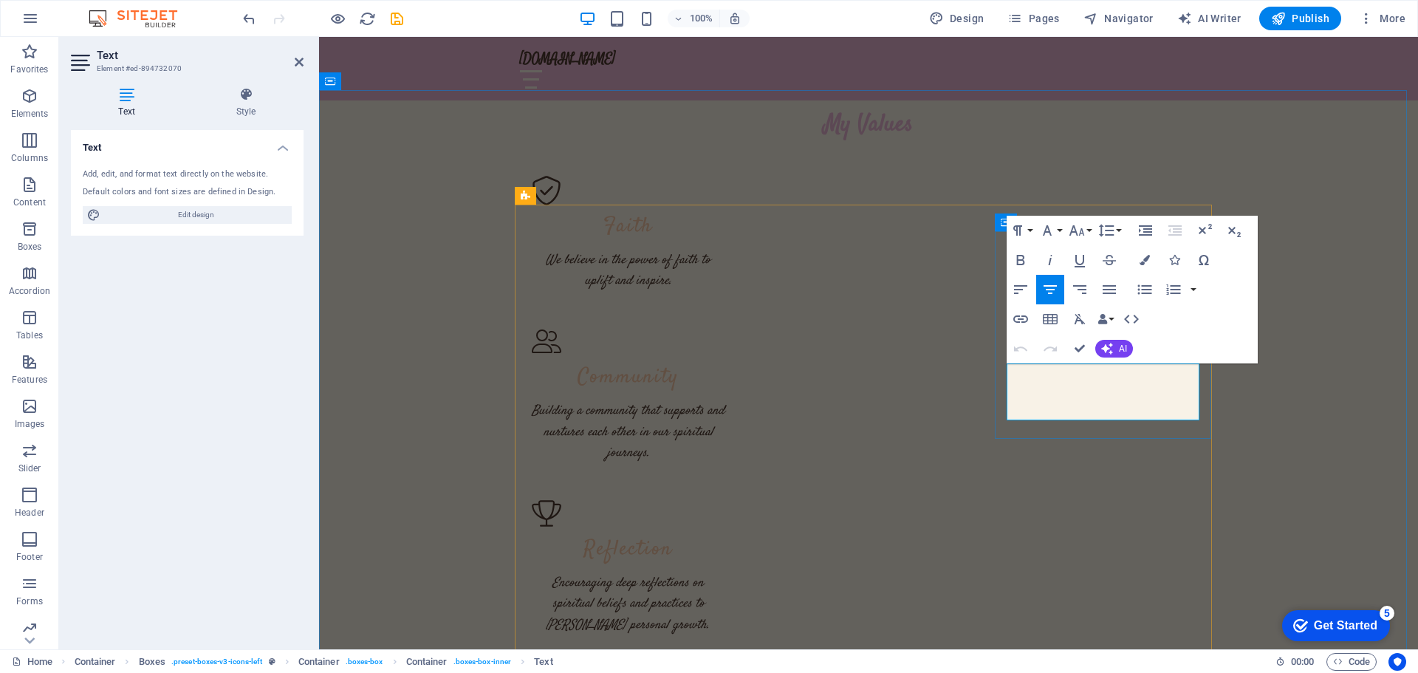
drag, startPoint x: 1192, startPoint y: 410, endPoint x: 1015, endPoint y: 372, distance: 181.4
click at [1052, 252] on icon "button" at bounding box center [1050, 260] width 18 height 18
click at [1055, 231] on icon "button" at bounding box center [1047, 231] width 18 height 18
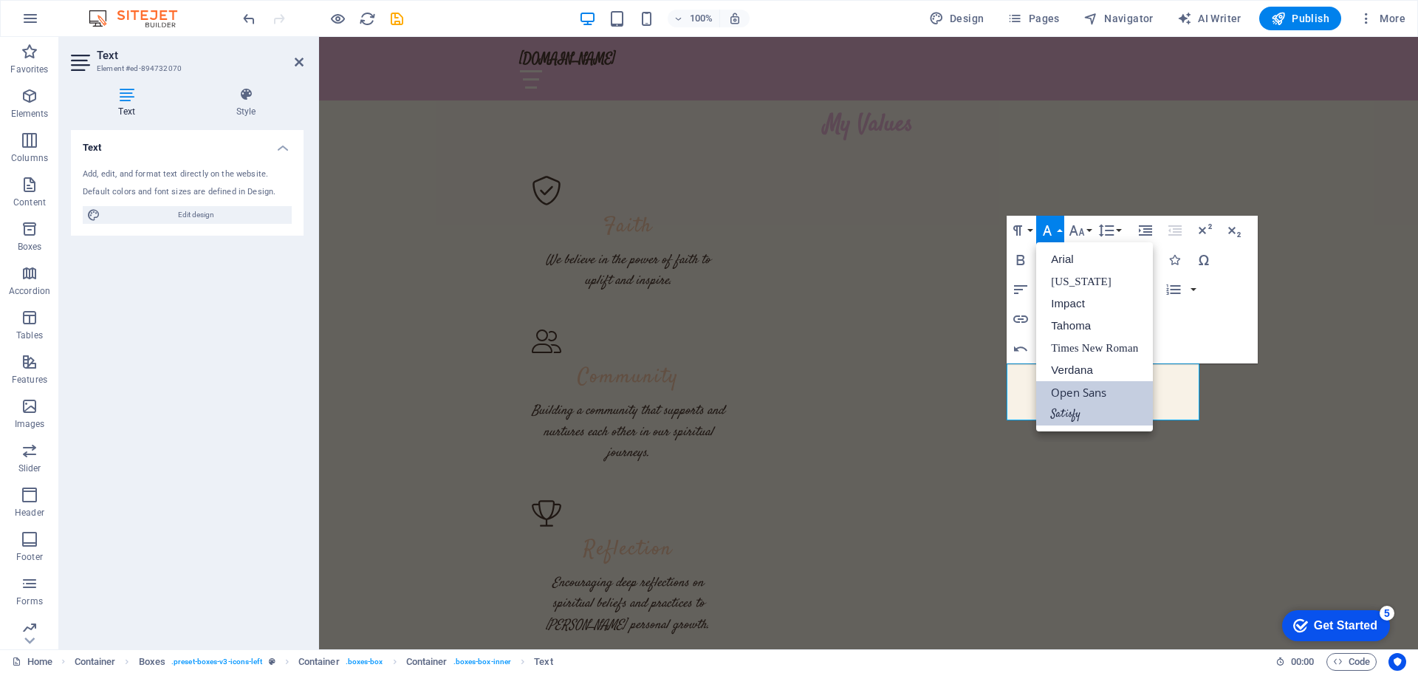
click at [1069, 408] on link "Satisfy" at bounding box center [1094, 414] width 117 height 22
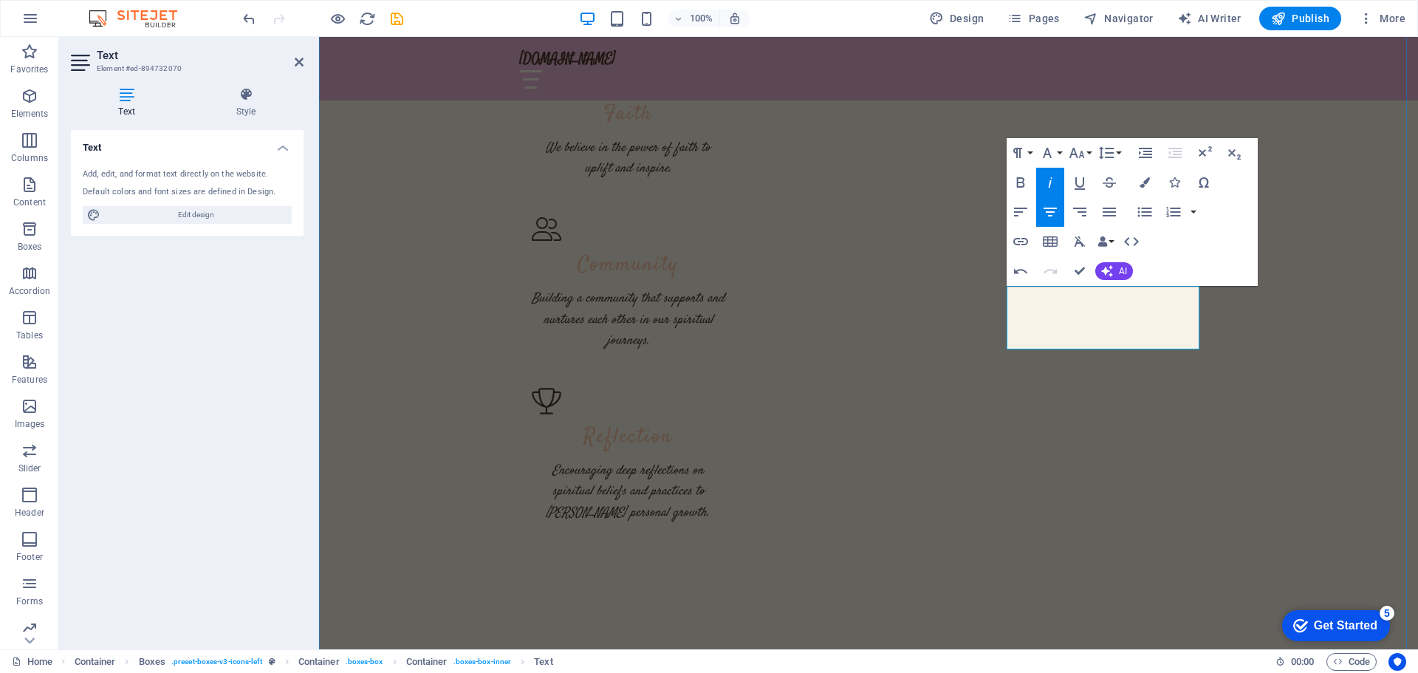
scroll to position [1403, 0]
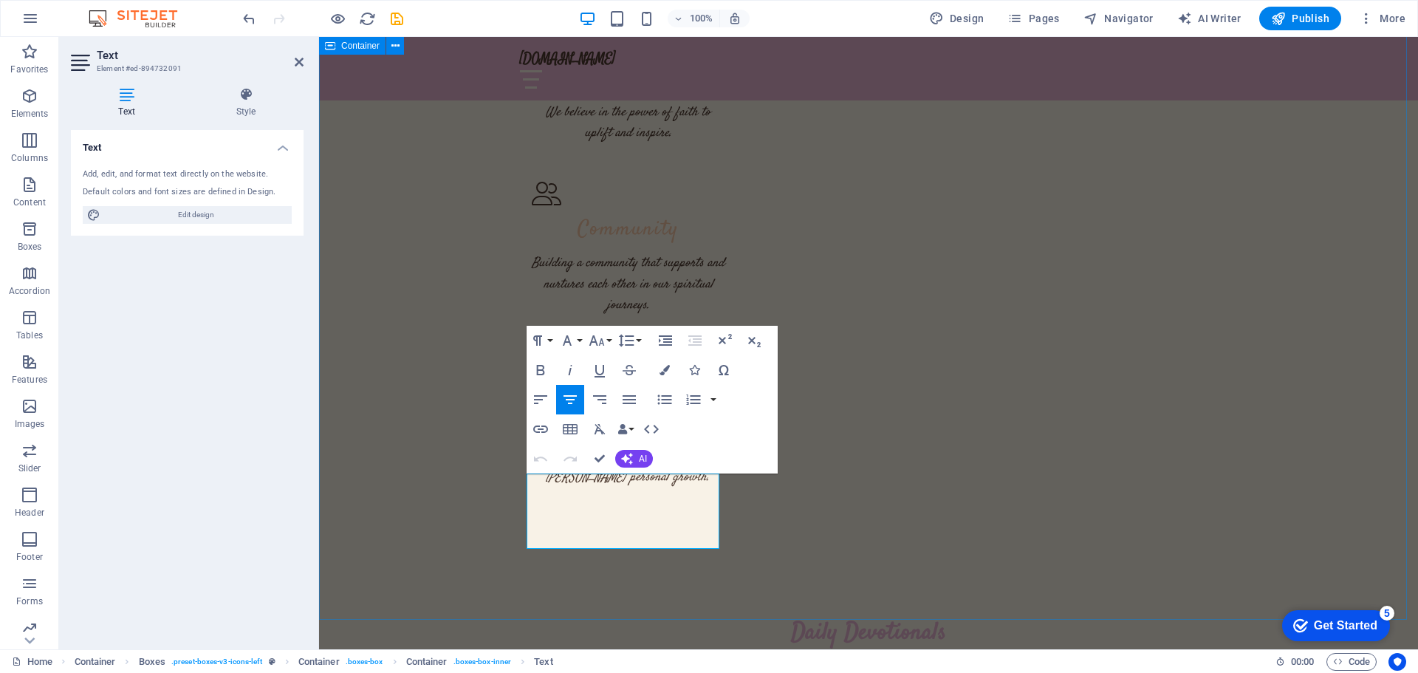
drag, startPoint x: 653, startPoint y: 542, endPoint x: 512, endPoint y: 484, distance: 152.7
click at [572, 364] on icon "button" at bounding box center [570, 370] width 18 height 18
click at [572, 342] on icon "button" at bounding box center [567, 341] width 18 height 18
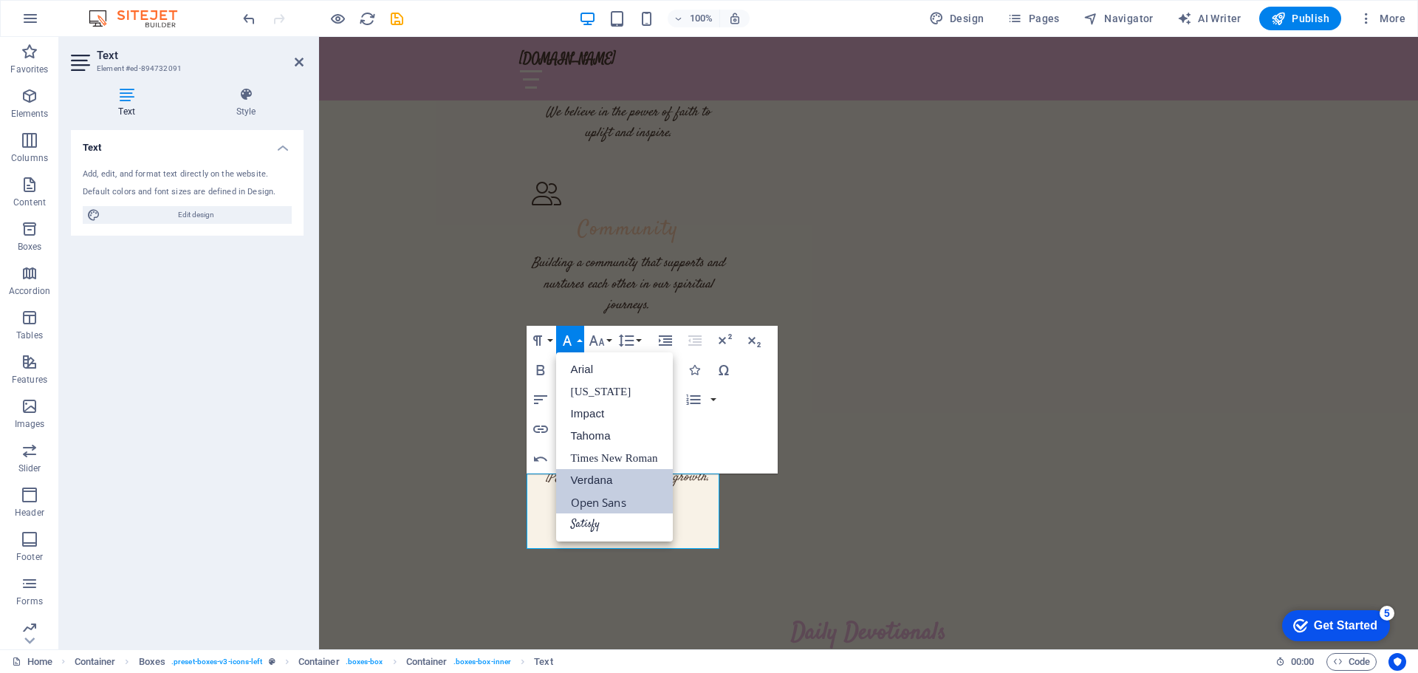
scroll to position [0, 0]
click at [583, 524] on link "Satisfy" at bounding box center [614, 524] width 117 height 22
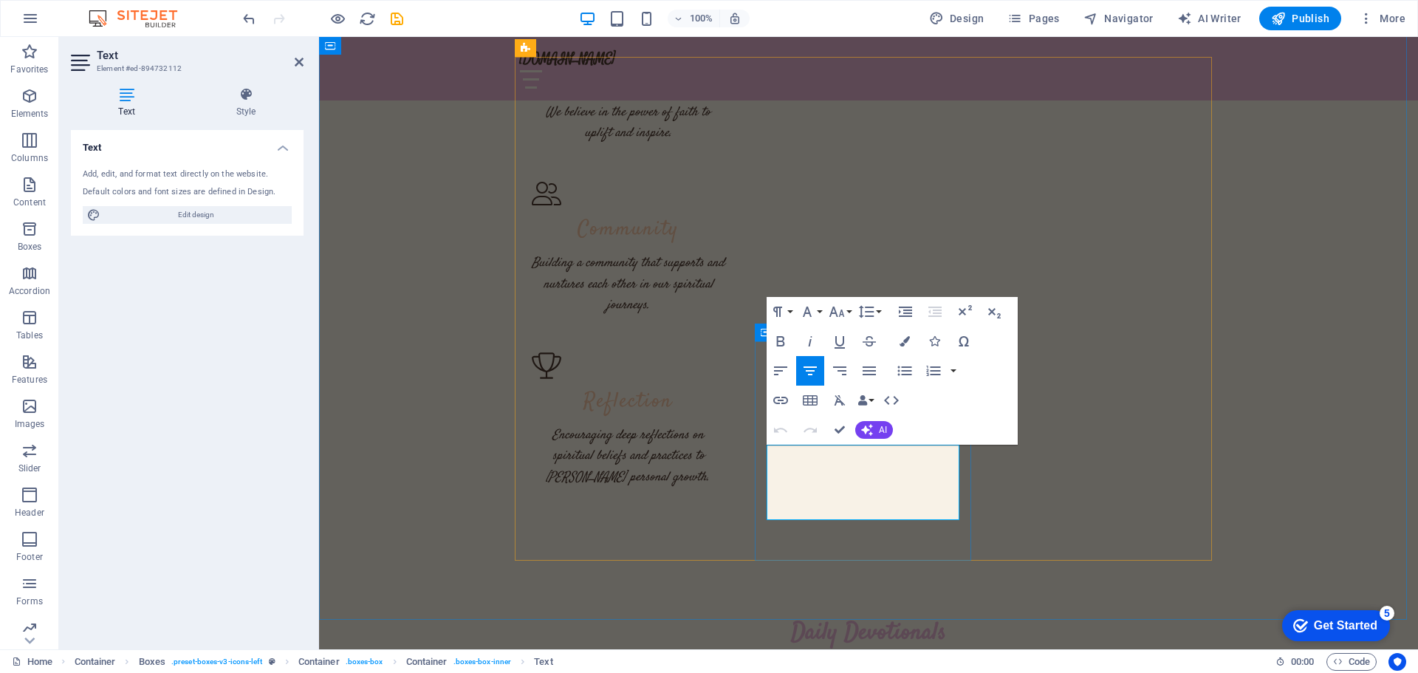
drag, startPoint x: 948, startPoint y: 512, endPoint x: 754, endPoint y: 447, distance: 204.1
click at [818, 314] on button "Font Family" at bounding box center [810, 312] width 28 height 30
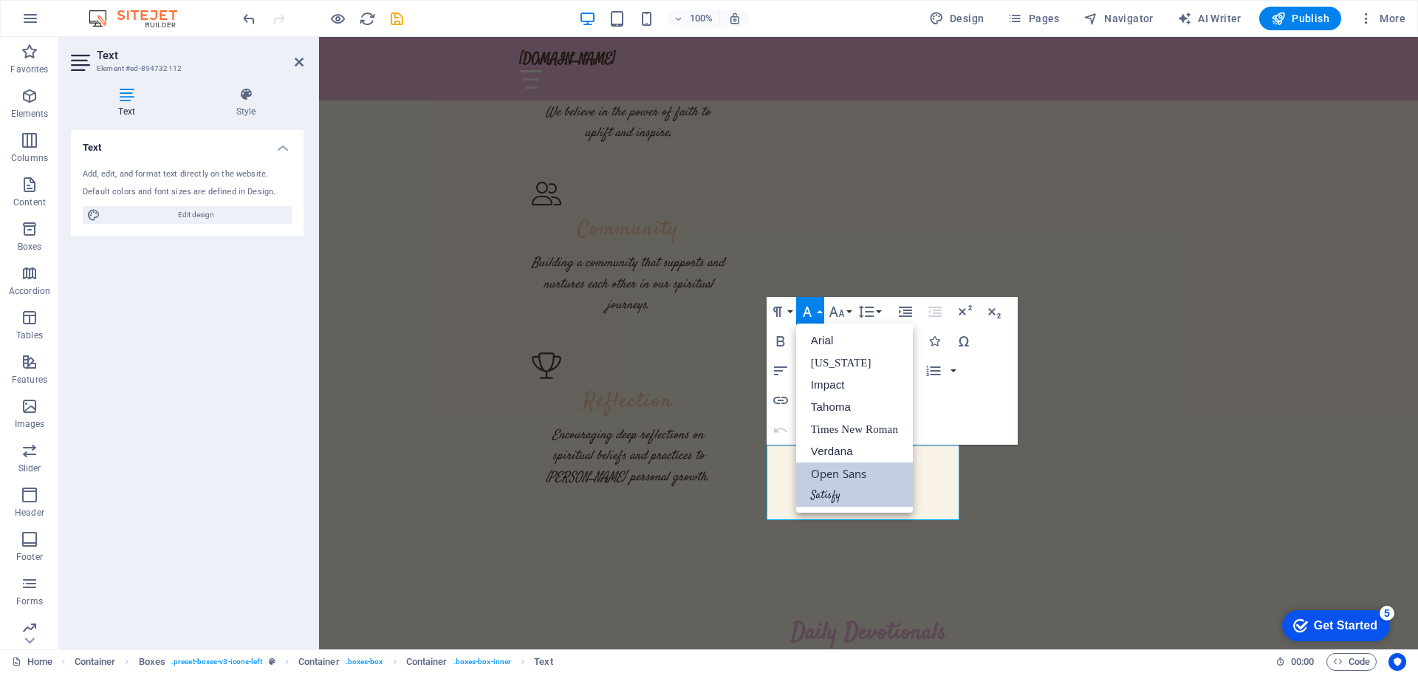
click at [818, 486] on link "Satisfy" at bounding box center [854, 496] width 117 height 22
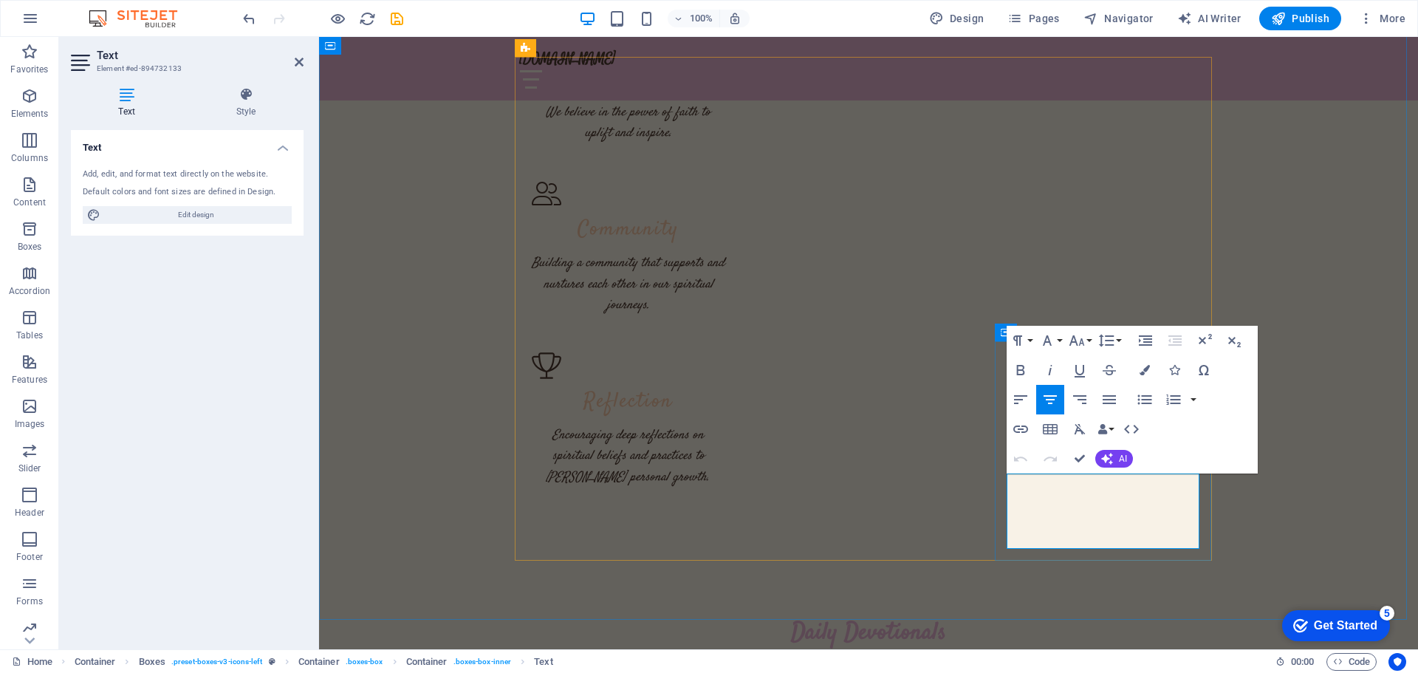
drag, startPoint x: 1135, startPoint y: 535, endPoint x: 1003, endPoint y: 473, distance: 146.0
click at [1049, 370] on icon "button" at bounding box center [1050, 370] width 18 height 18
click at [1052, 340] on icon "button" at bounding box center [1047, 341] width 18 height 18
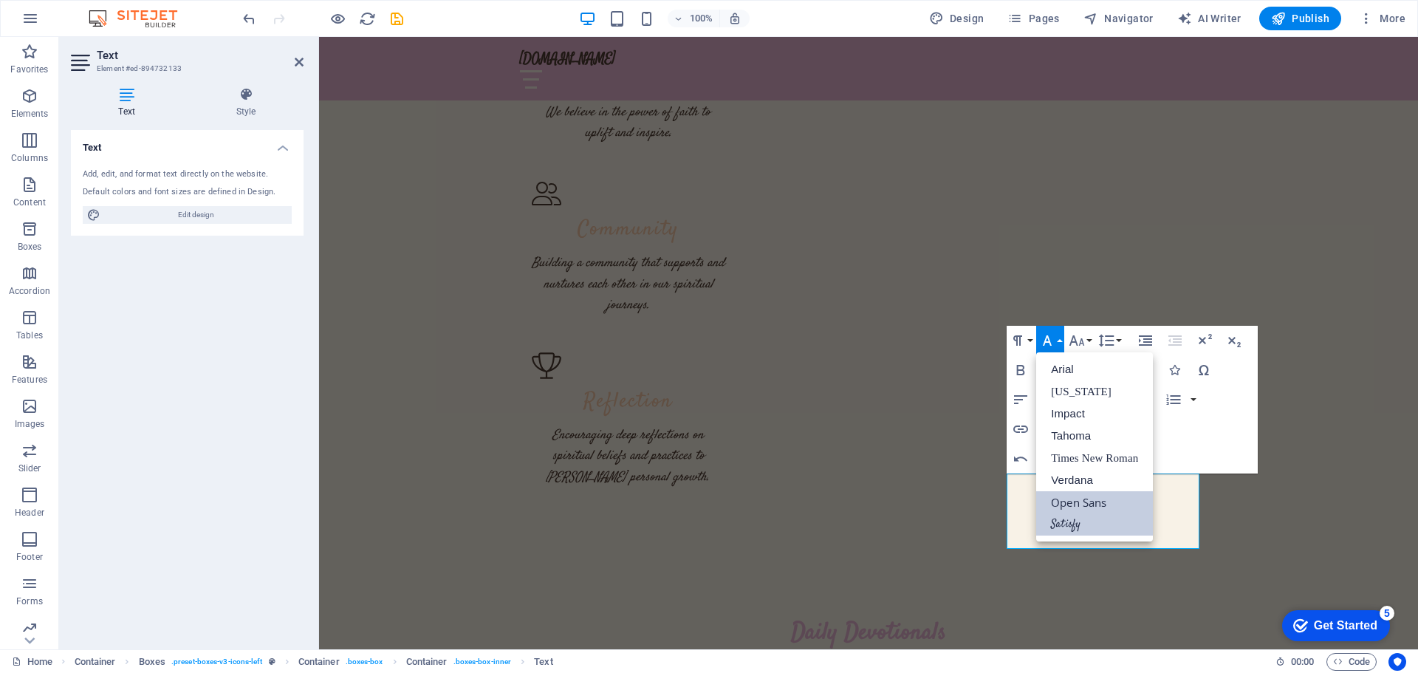
drag, startPoint x: 1066, startPoint y: 520, endPoint x: 654, endPoint y: 481, distance: 413.2
click at [1066, 520] on link "Satisfy" at bounding box center [1094, 524] width 117 height 22
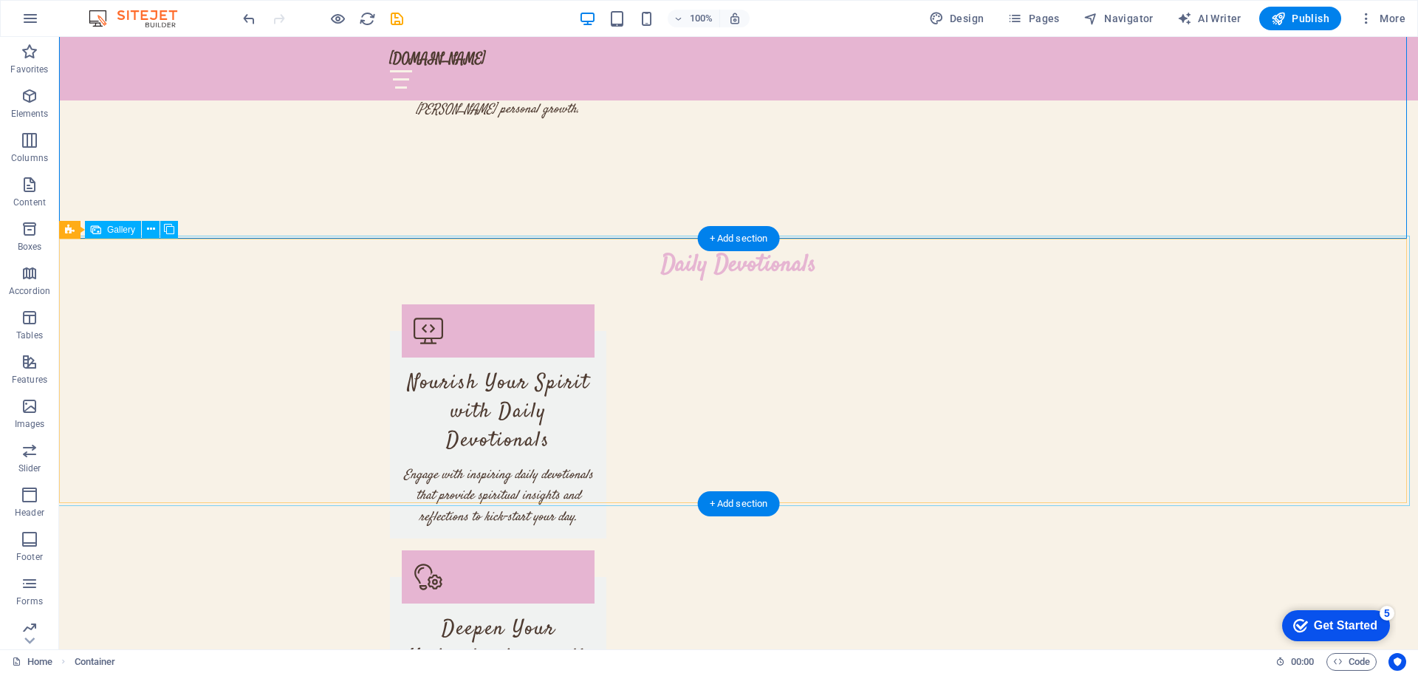
scroll to position [1773, 0]
click at [98, 230] on icon at bounding box center [96, 230] width 10 height 18
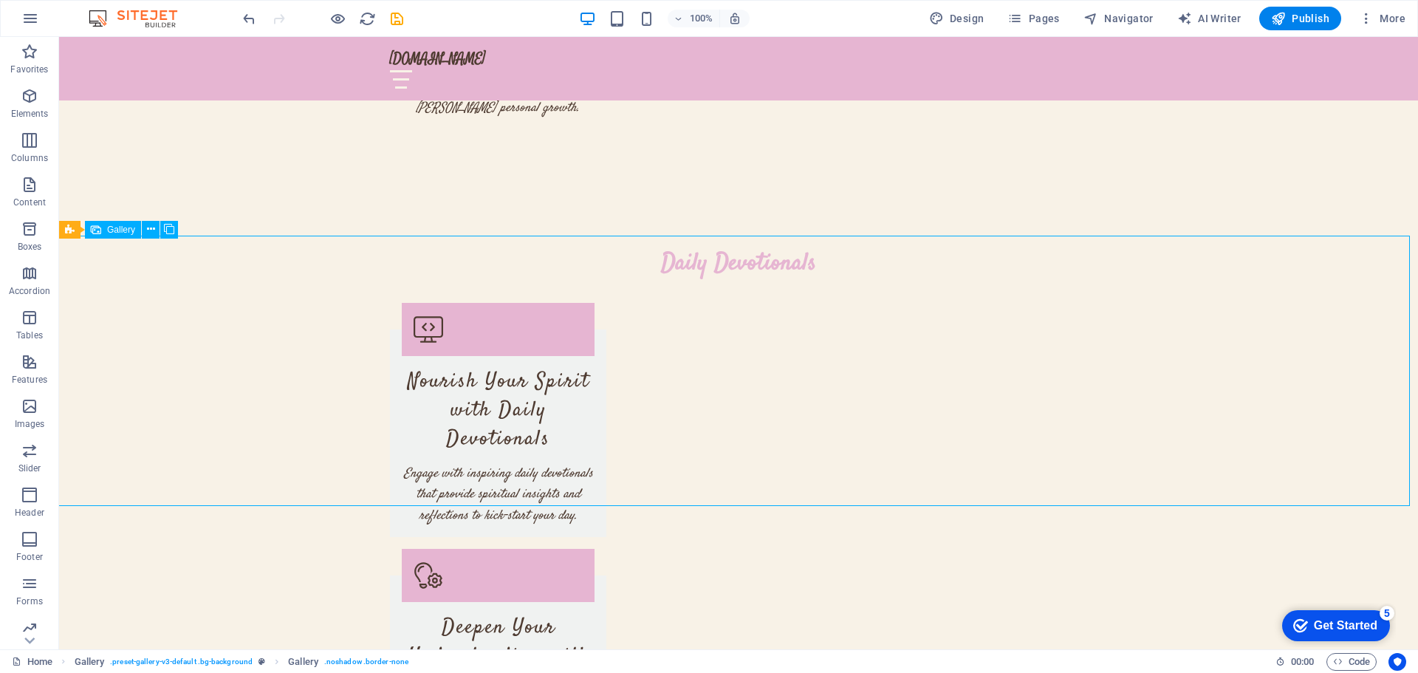
click at [110, 227] on span "Gallery" at bounding box center [121, 229] width 28 height 9
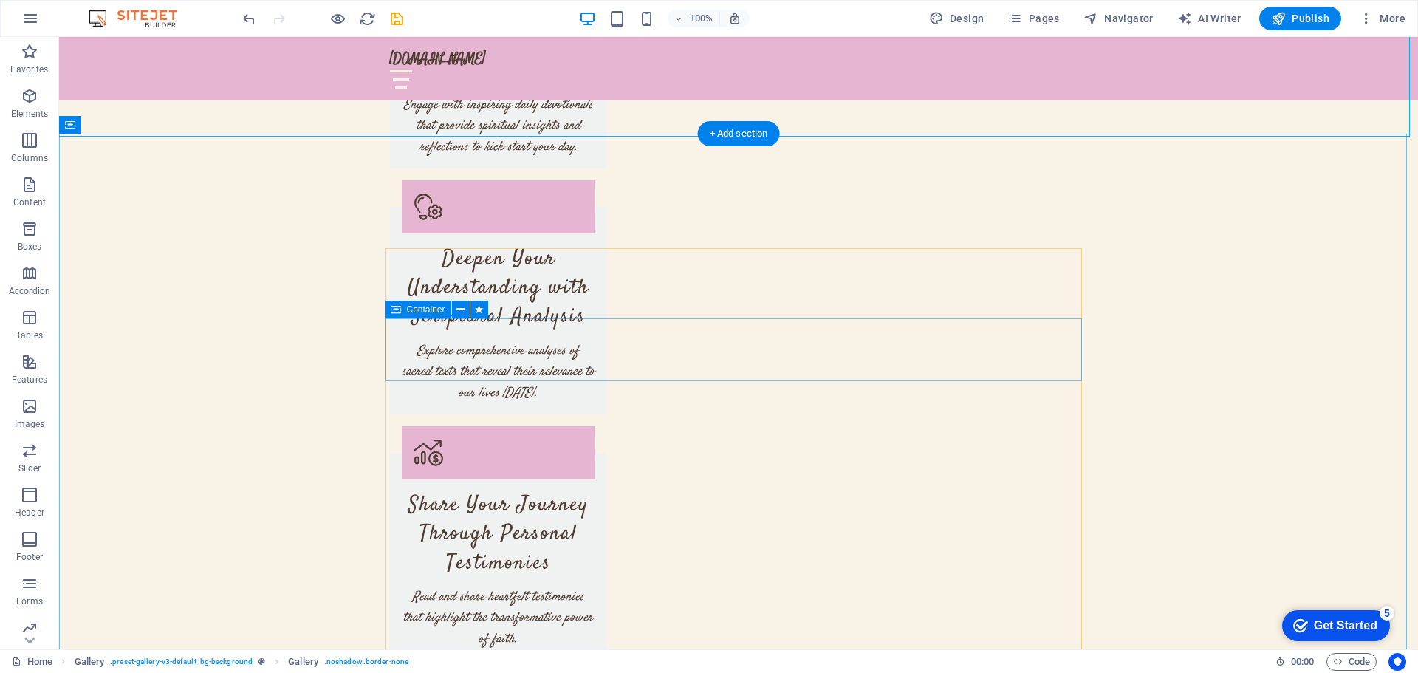
scroll to position [2142, 0]
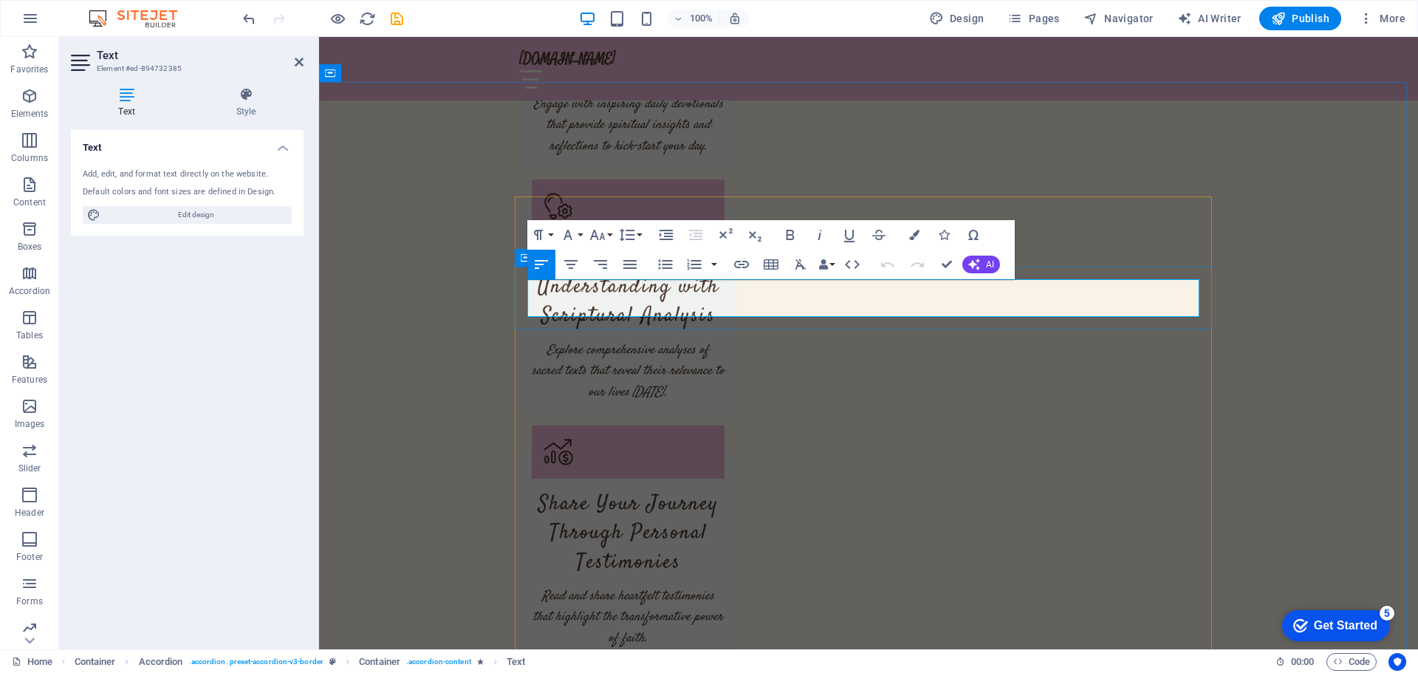
drag, startPoint x: 623, startPoint y: 305, endPoint x: 518, endPoint y: 290, distance: 105.9
click at [581, 236] on button "Font Family" at bounding box center [571, 235] width 28 height 30
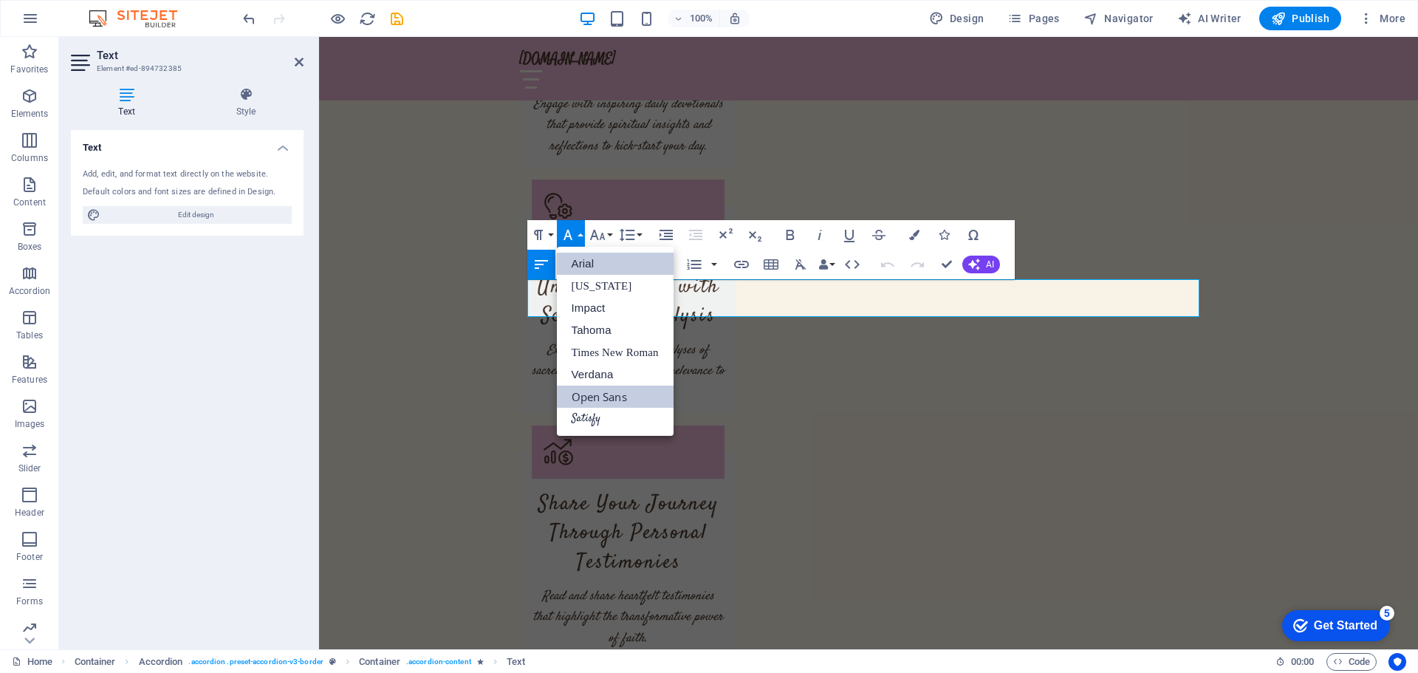
scroll to position [0, 0]
drag, startPoint x: 594, startPoint y: 414, endPoint x: 276, endPoint y: 371, distance: 320.5
click at [594, 414] on link "Satisfy" at bounding box center [615, 419] width 117 height 22
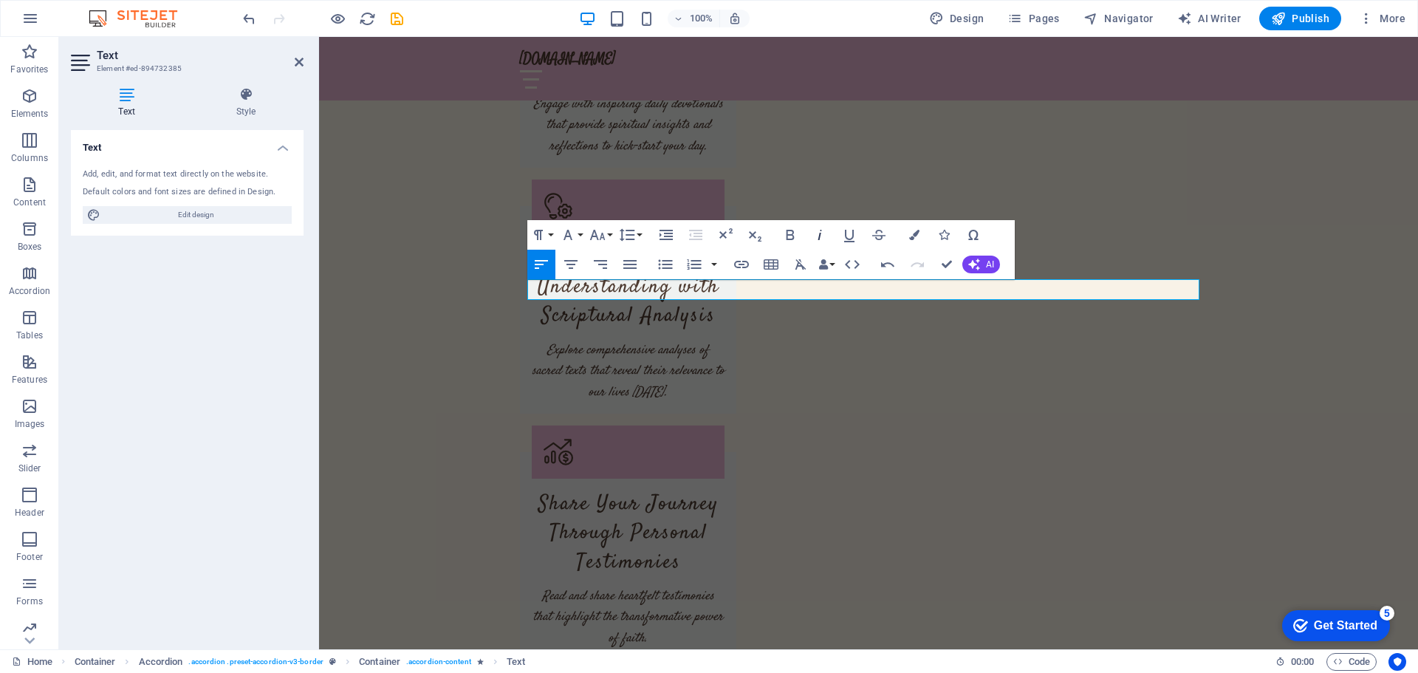
click at [821, 229] on icon "button" at bounding box center [820, 235] width 18 height 18
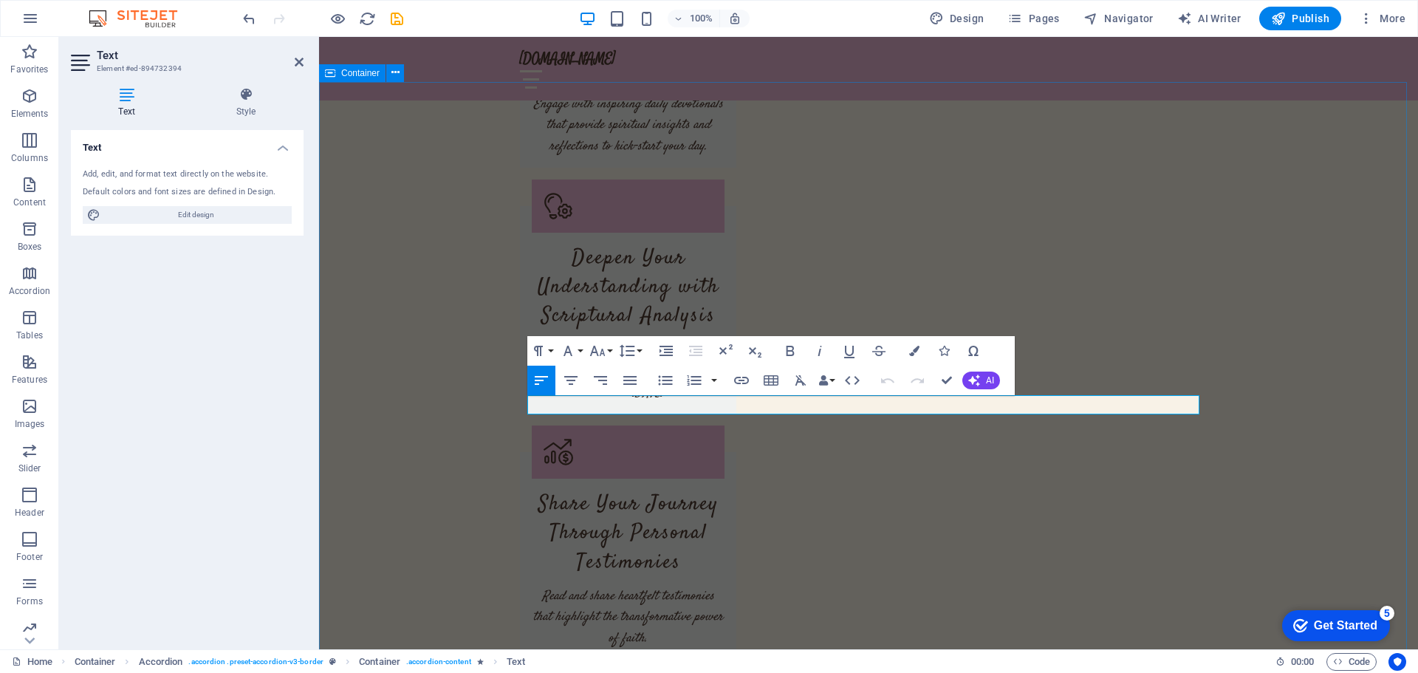
drag, startPoint x: 1108, startPoint y: 404, endPoint x: 460, endPoint y: 402, distance: 647.7
click at [574, 350] on icon "button" at bounding box center [568, 351] width 18 height 18
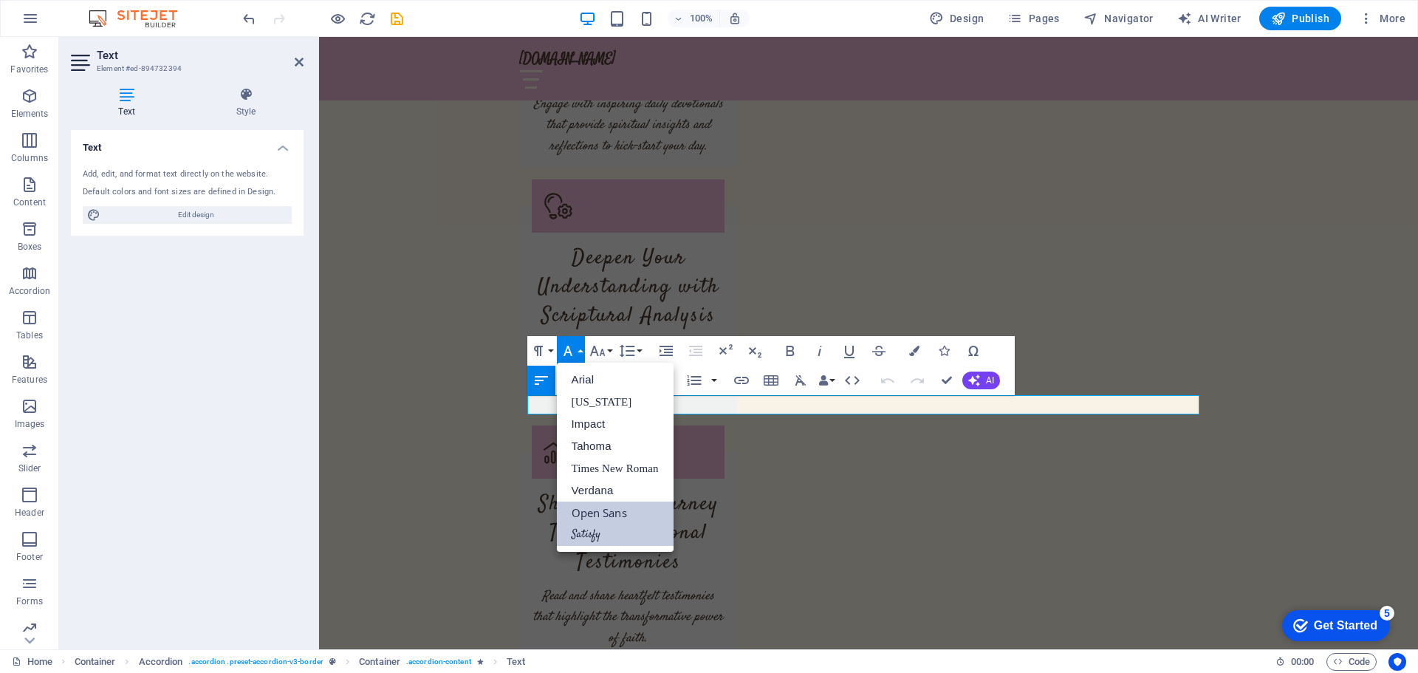
drag, startPoint x: 584, startPoint y: 530, endPoint x: 309, endPoint y: 436, distance: 290.6
click at [584, 530] on link "Satisfy" at bounding box center [615, 535] width 117 height 22
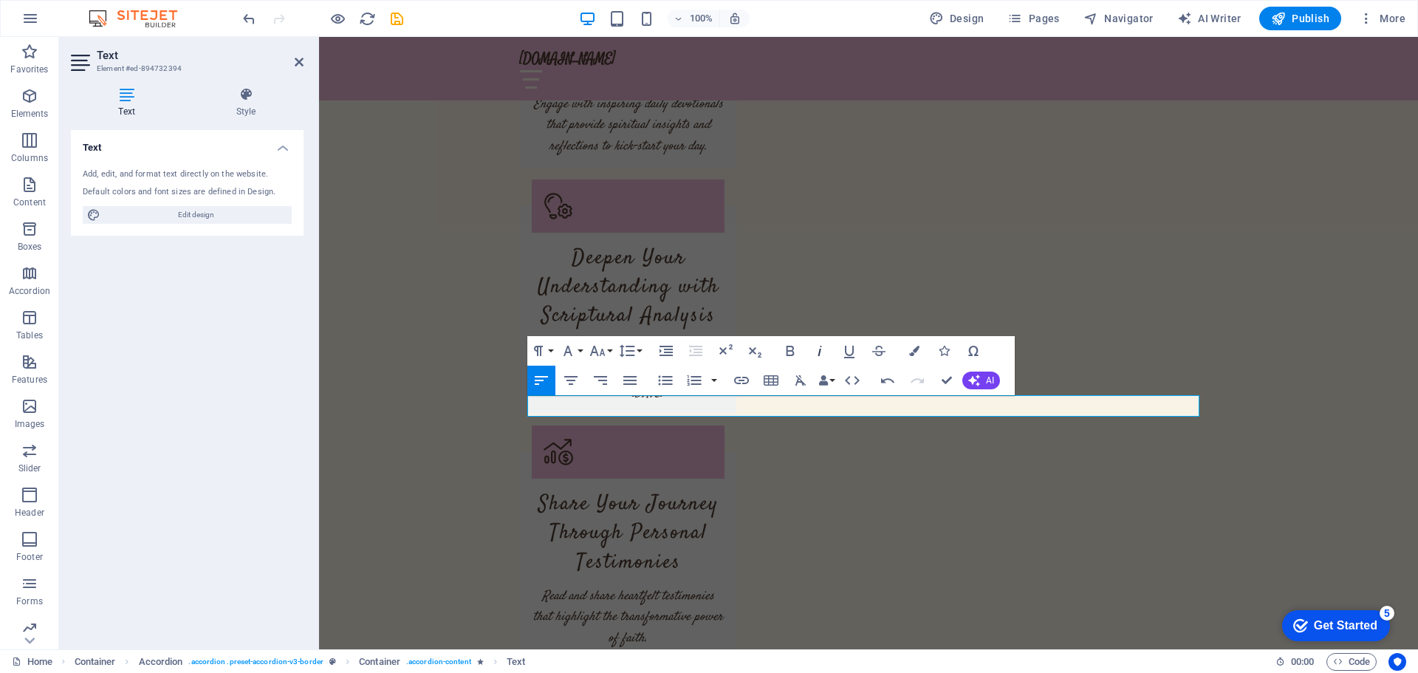
click at [823, 348] on icon "button" at bounding box center [820, 351] width 18 height 18
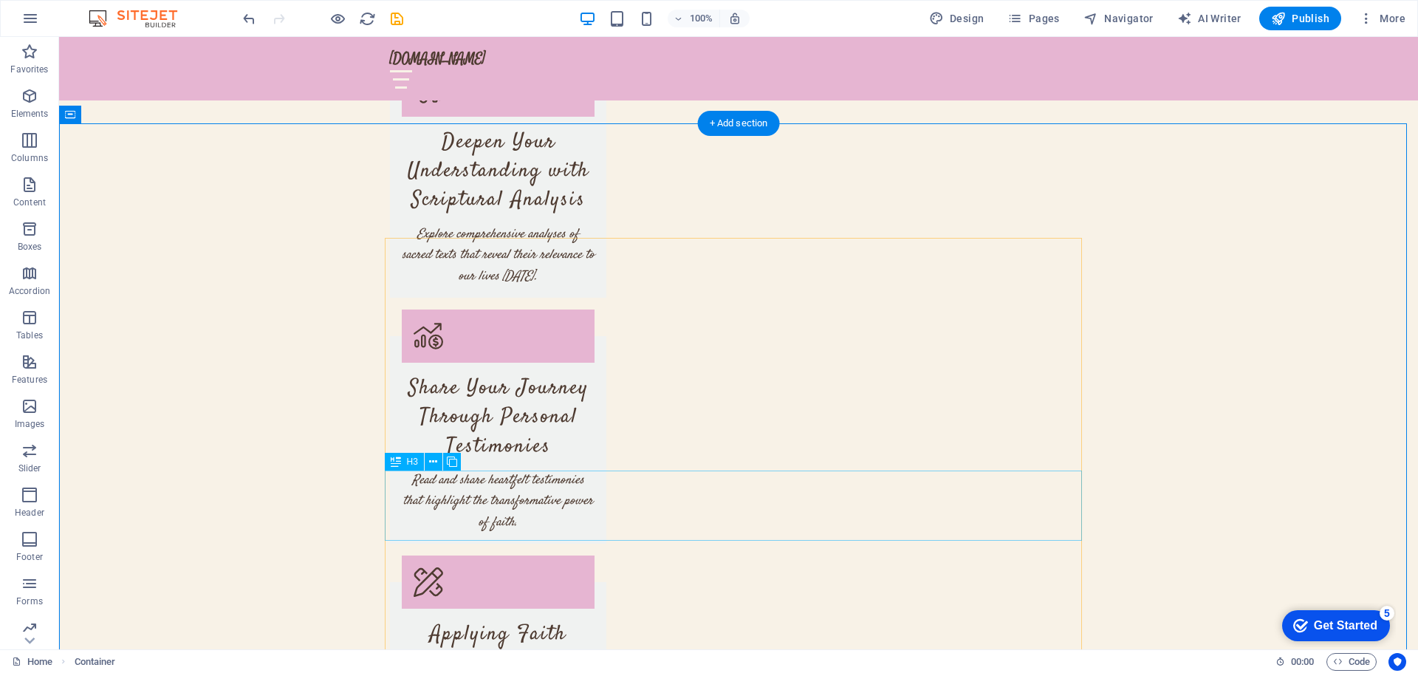
scroll to position [2363, 0]
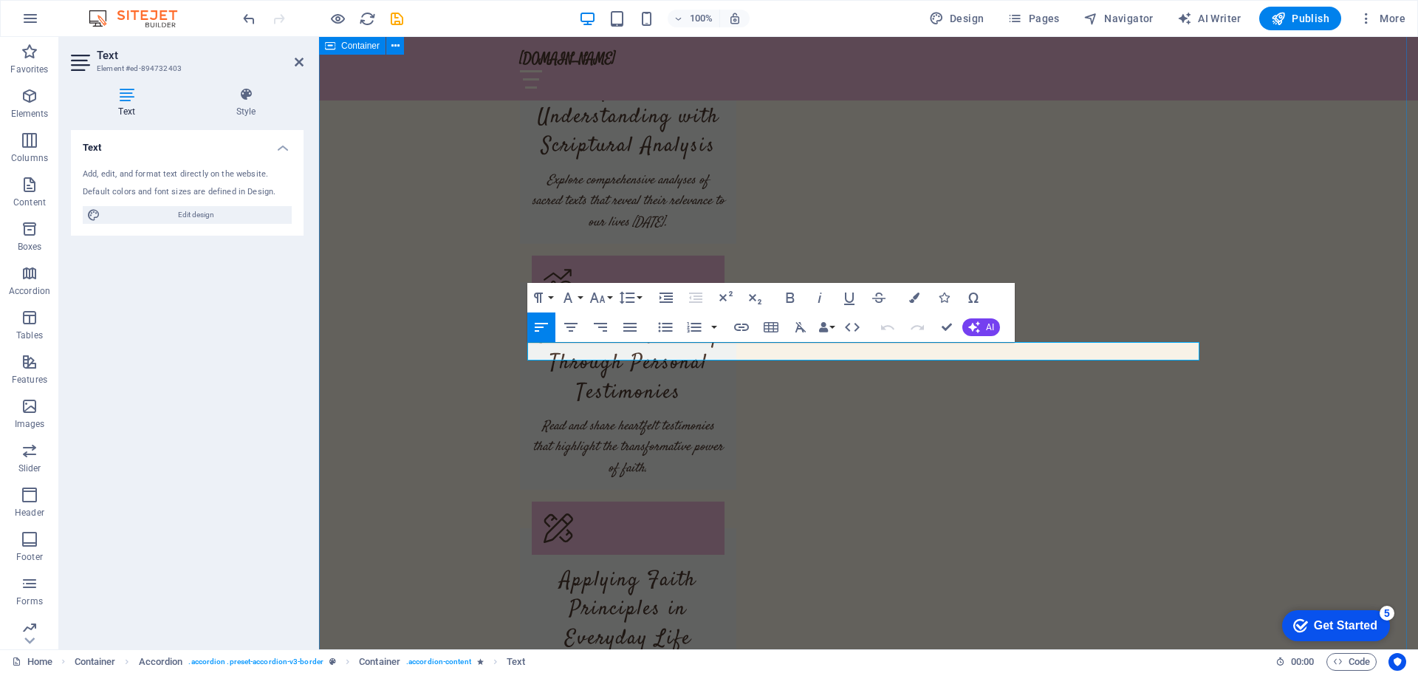
drag, startPoint x: 1075, startPoint y: 351, endPoint x: 506, endPoint y: 352, distance: 569.4
click at [576, 300] on icon "button" at bounding box center [568, 298] width 18 height 18
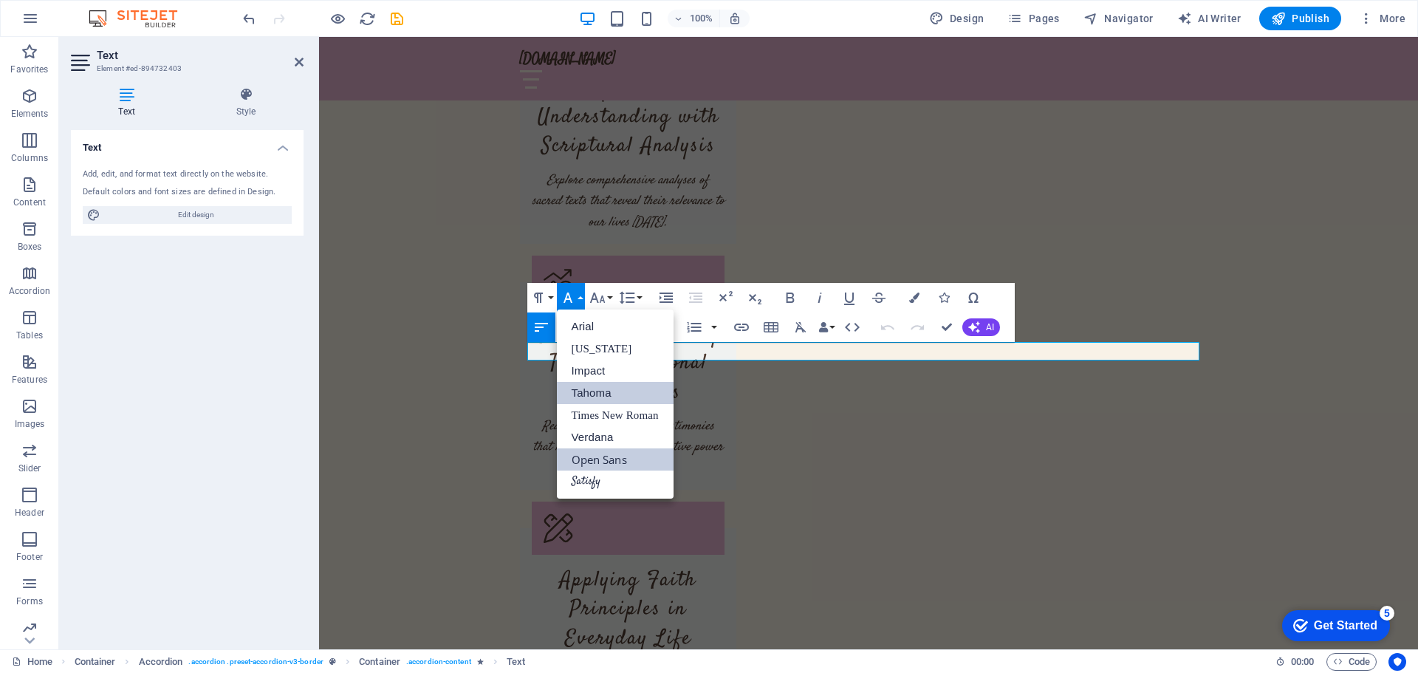
scroll to position [0, 0]
drag, startPoint x: 591, startPoint y: 483, endPoint x: 274, endPoint y: 427, distance: 321.8
click at [591, 483] on link "Satisfy" at bounding box center [615, 481] width 117 height 22
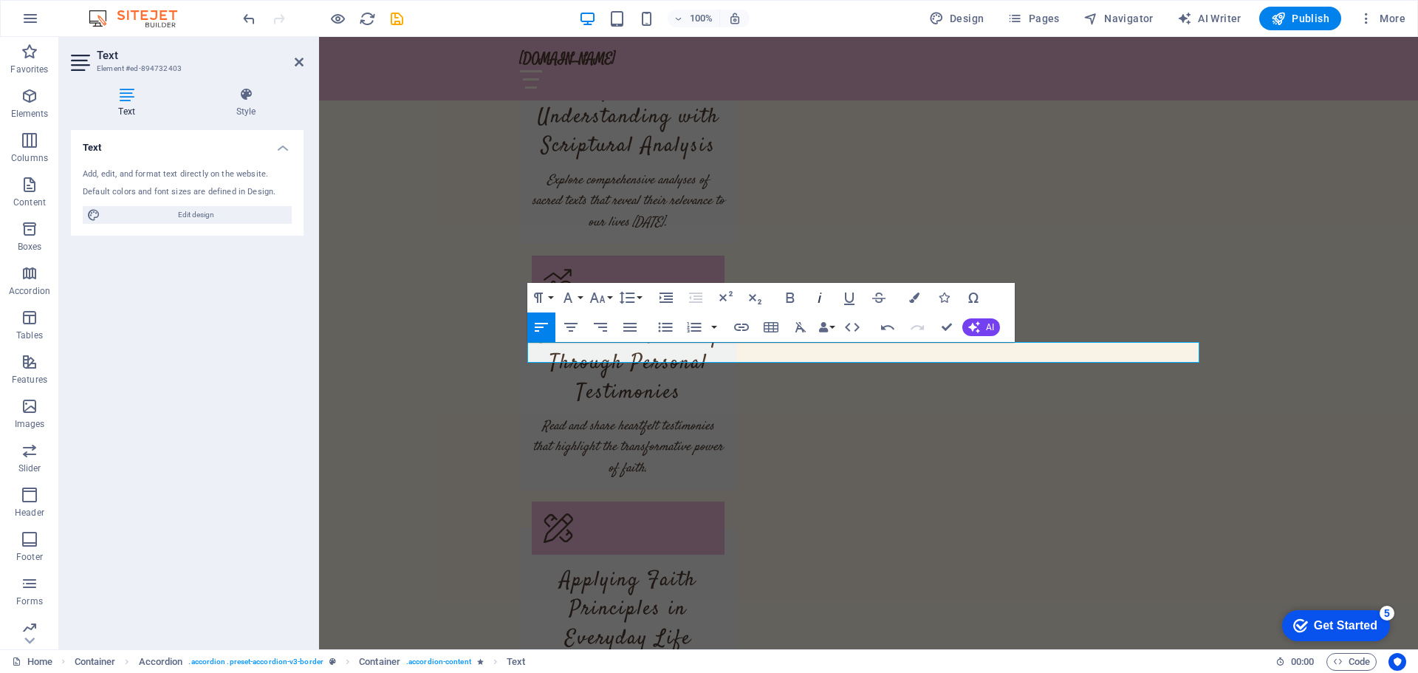
click at [811, 301] on icon "button" at bounding box center [820, 298] width 18 height 18
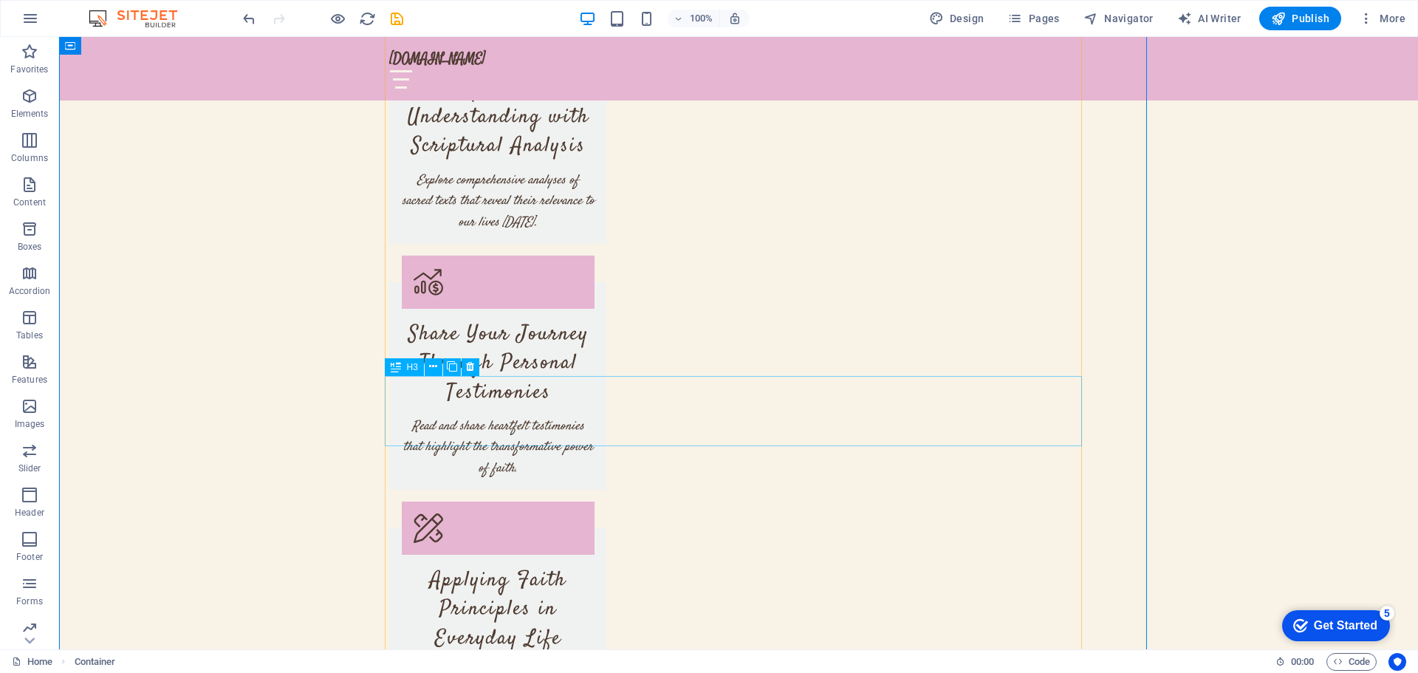
scroll to position [2363, 0]
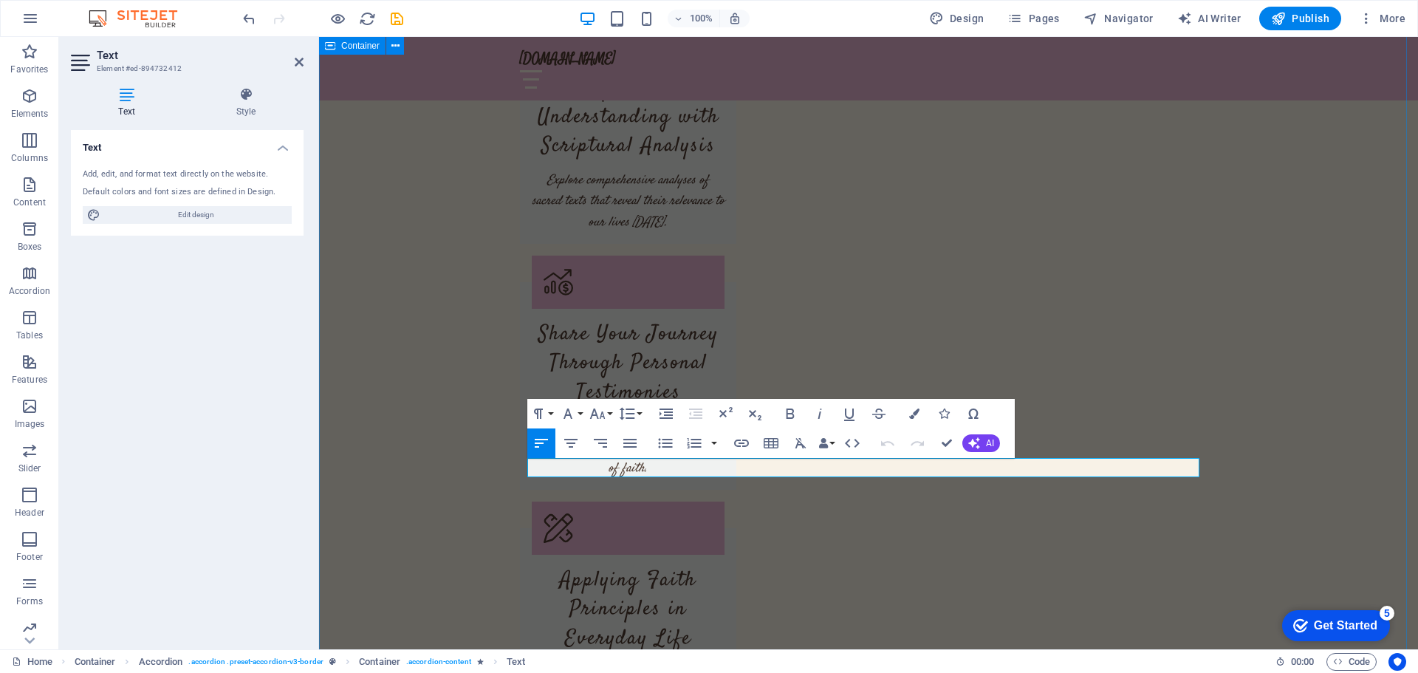
drag, startPoint x: 1089, startPoint y: 468, endPoint x: 518, endPoint y: 460, distance: 570.2
click at [578, 419] on button "Font Family" at bounding box center [571, 414] width 28 height 30
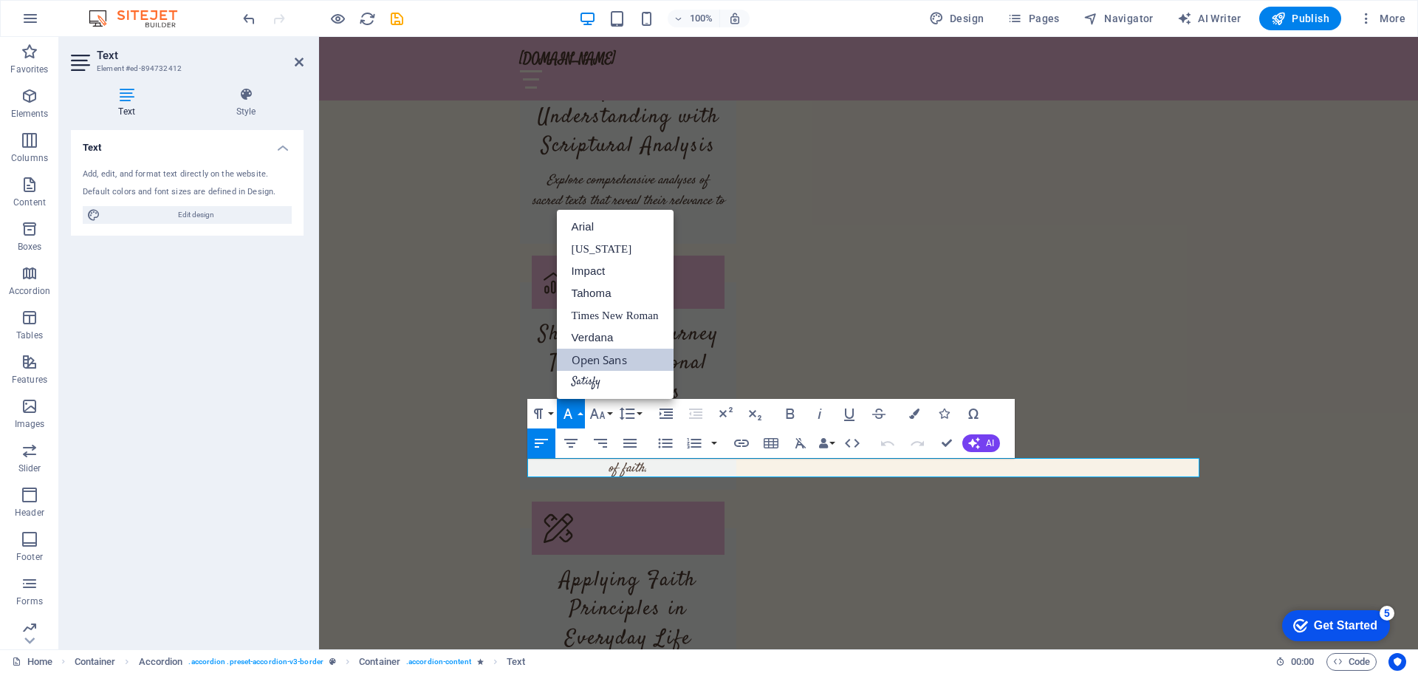
scroll to position [0, 0]
click at [598, 378] on link "Satisfy" at bounding box center [615, 382] width 117 height 22
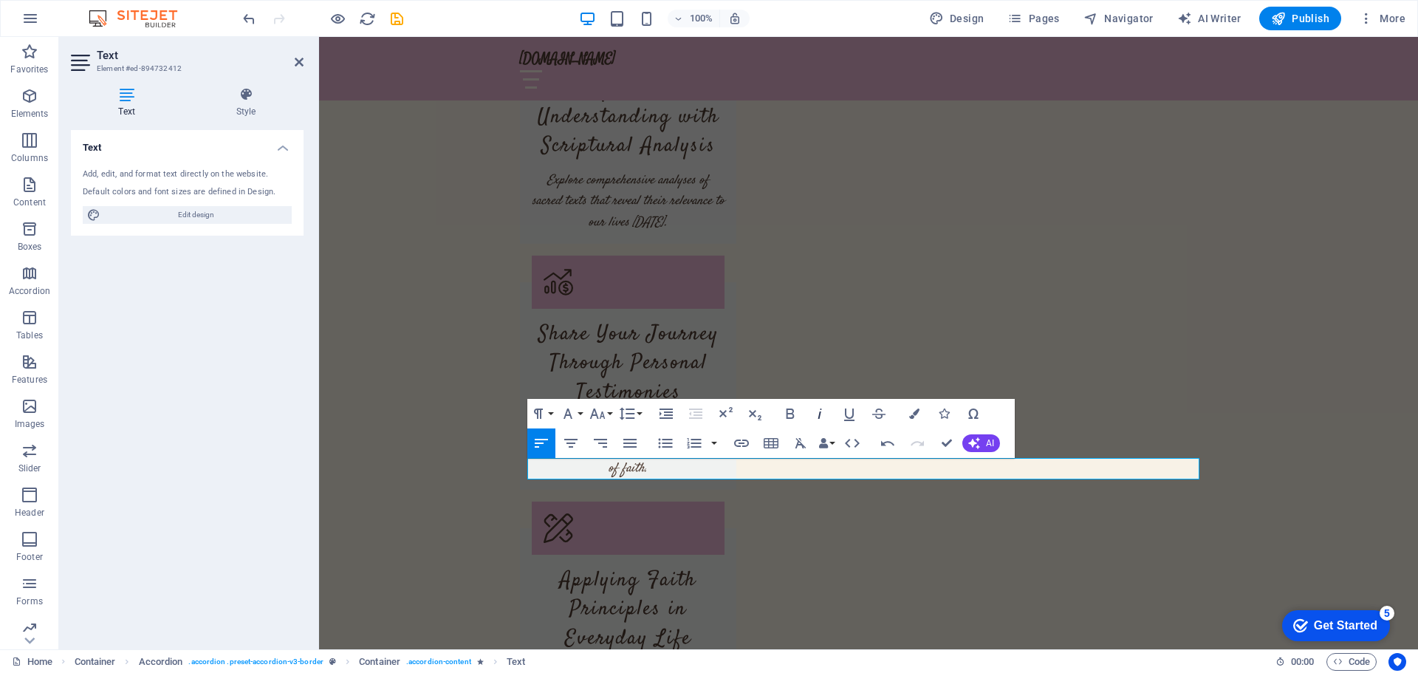
click at [811, 415] on icon "button" at bounding box center [820, 414] width 18 height 18
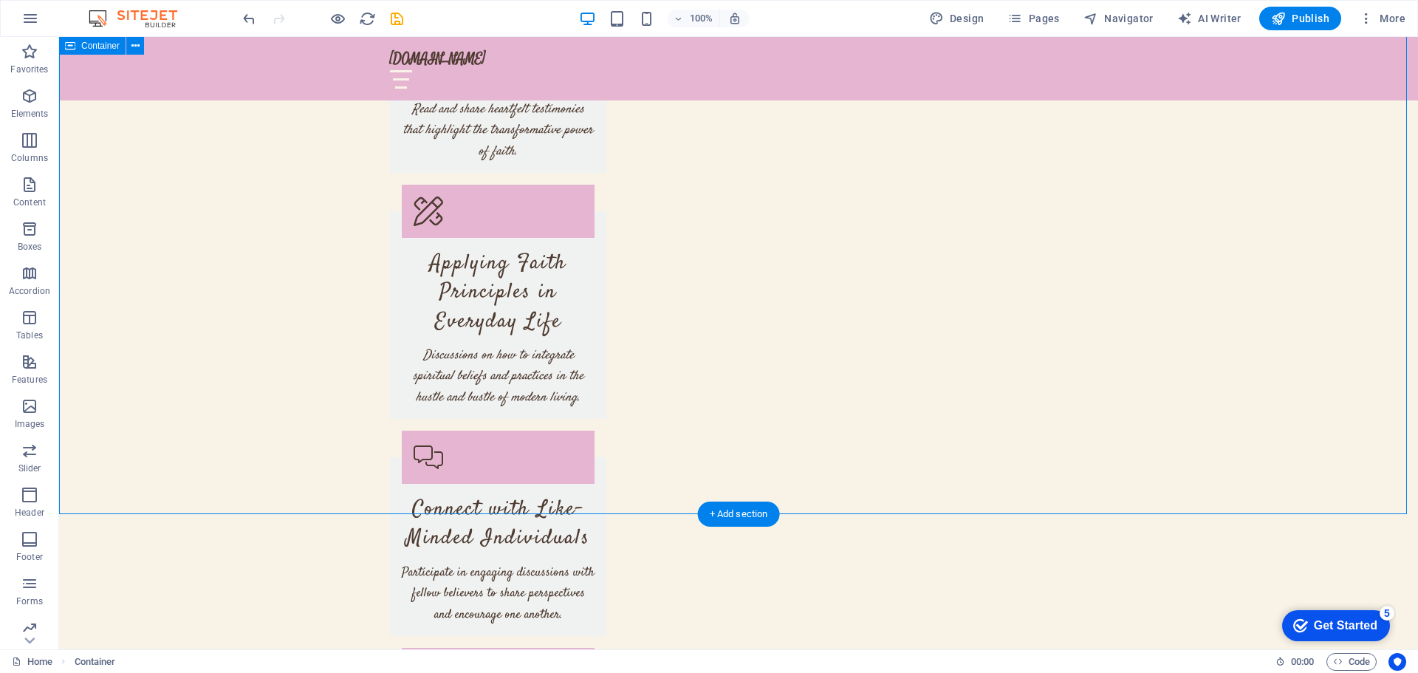
scroll to position [2659, 0]
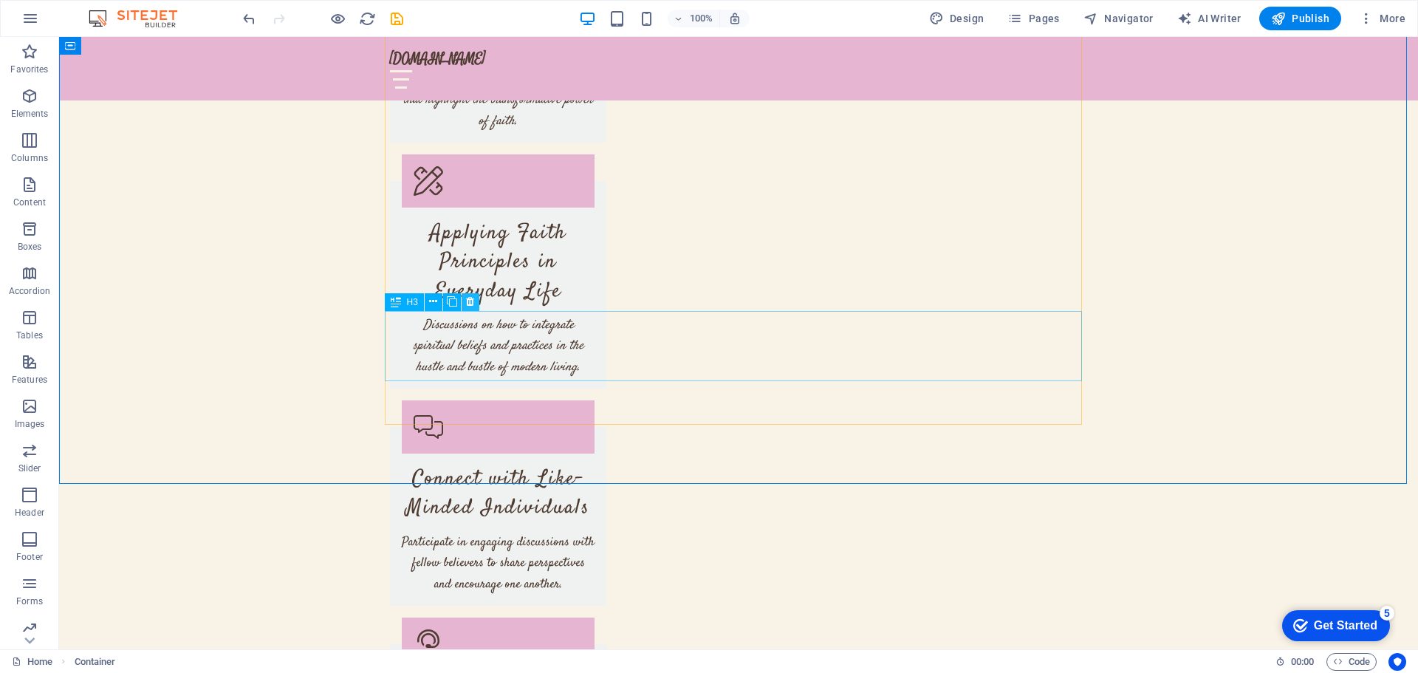
click at [470, 304] on icon at bounding box center [470, 302] width 8 height 16
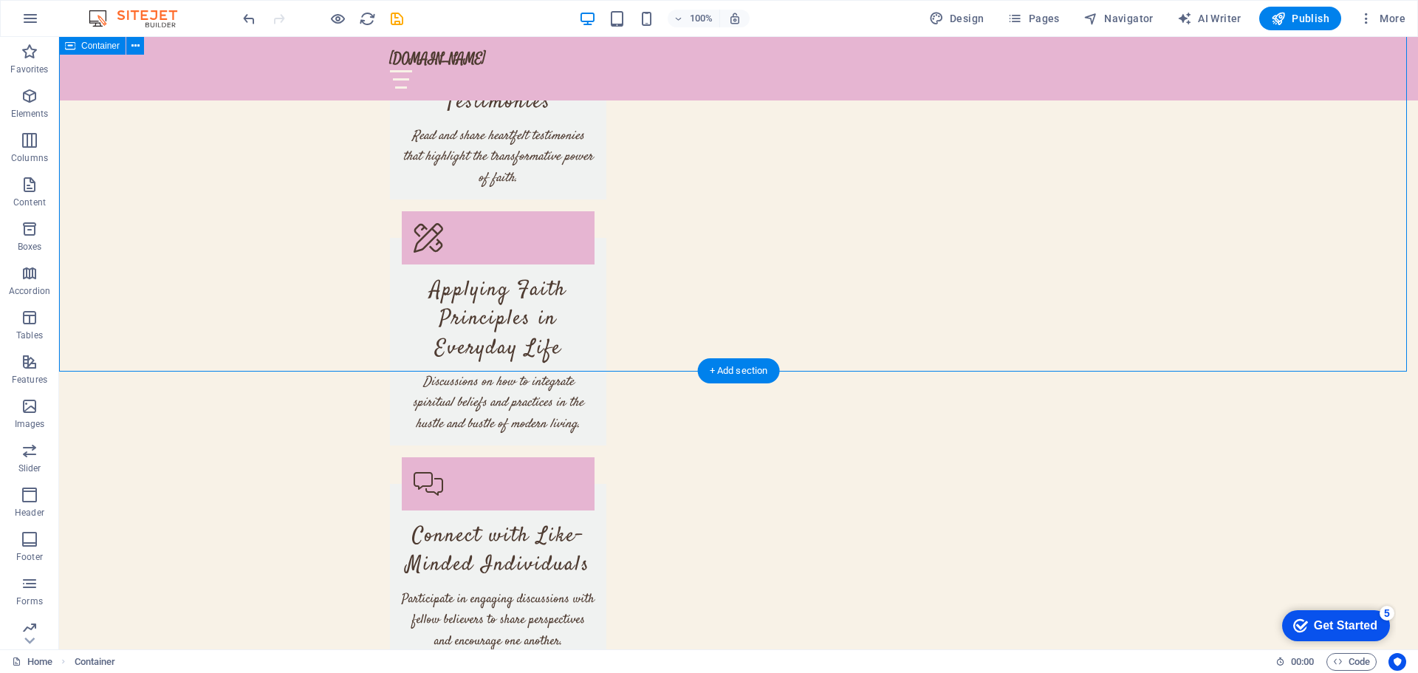
scroll to position [2585, 0]
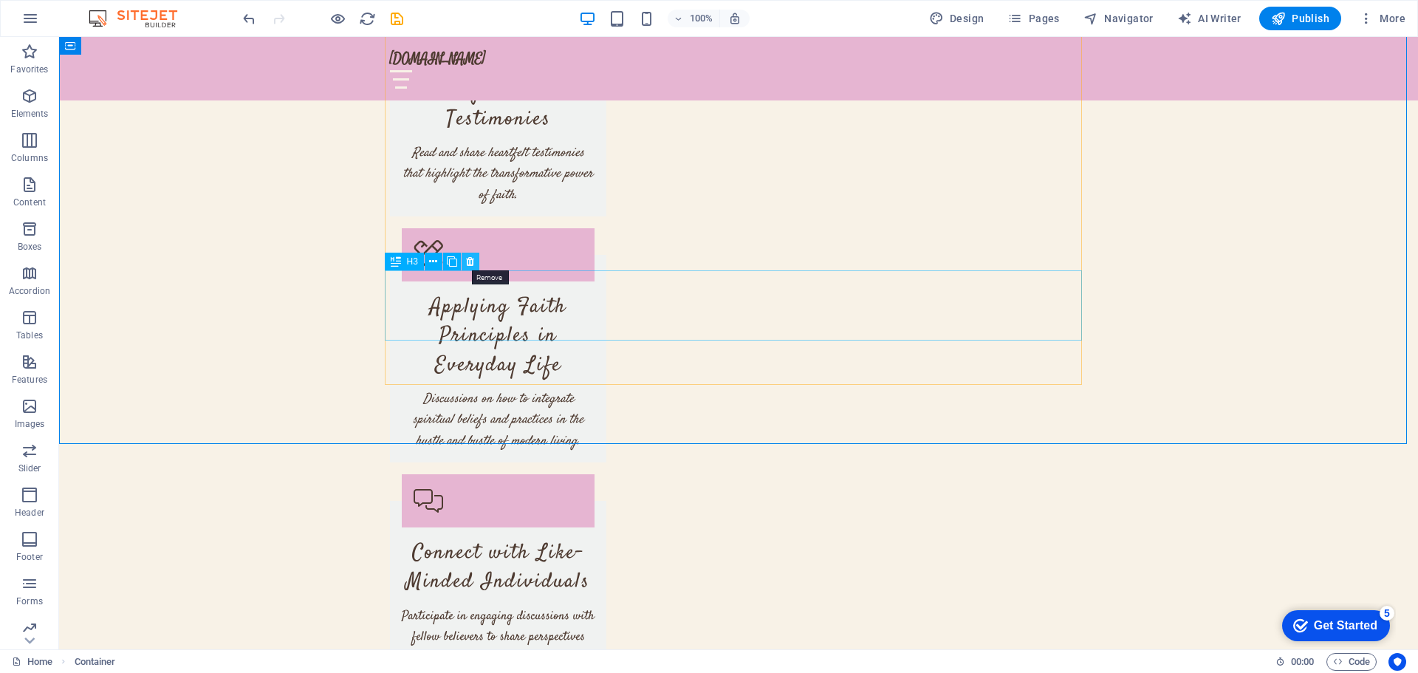
click at [470, 266] on icon at bounding box center [470, 262] width 8 height 16
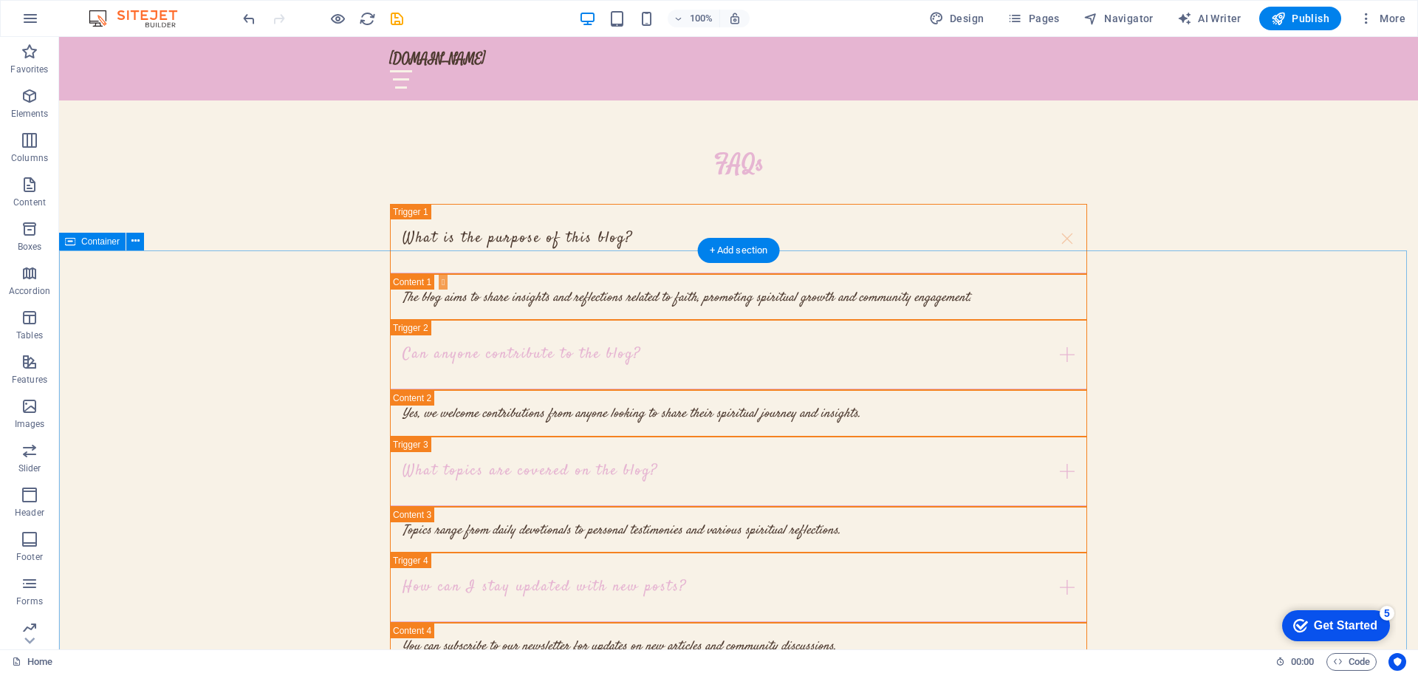
scroll to position [3793, 0]
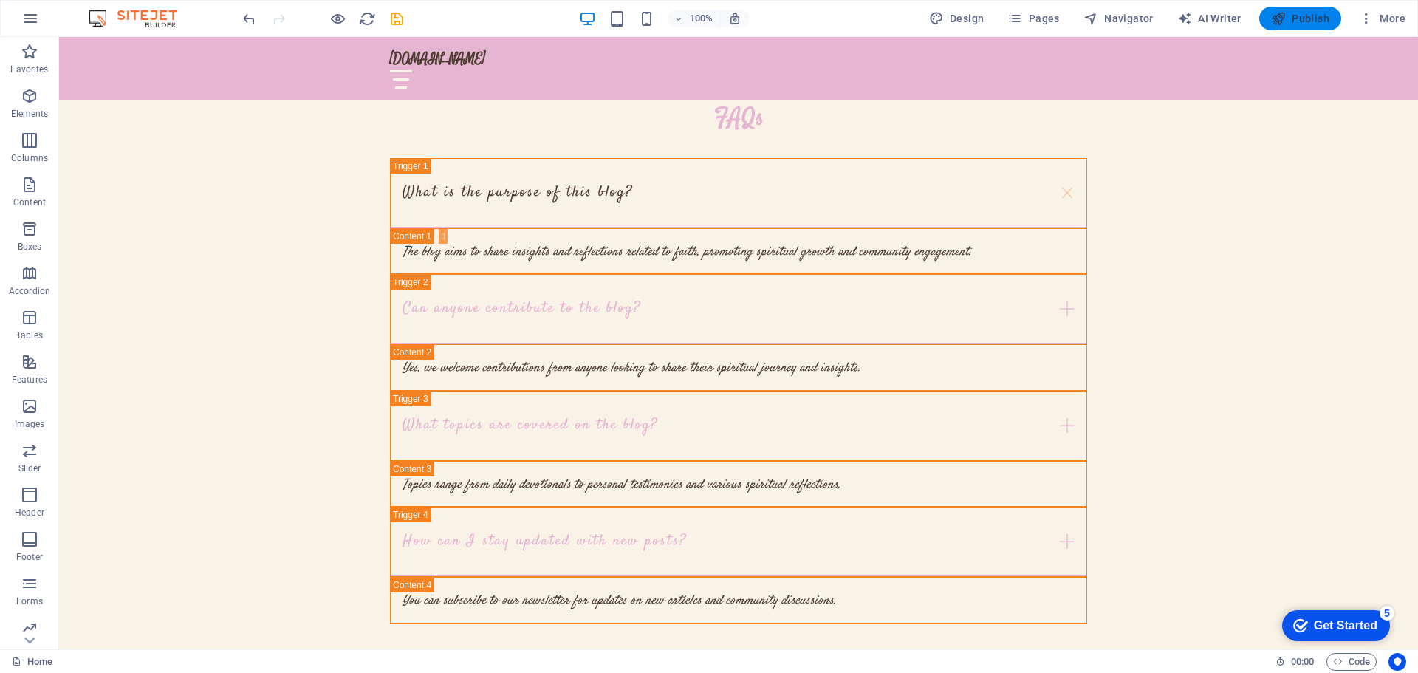
click at [1307, 21] on span "Publish" at bounding box center [1300, 18] width 58 height 15
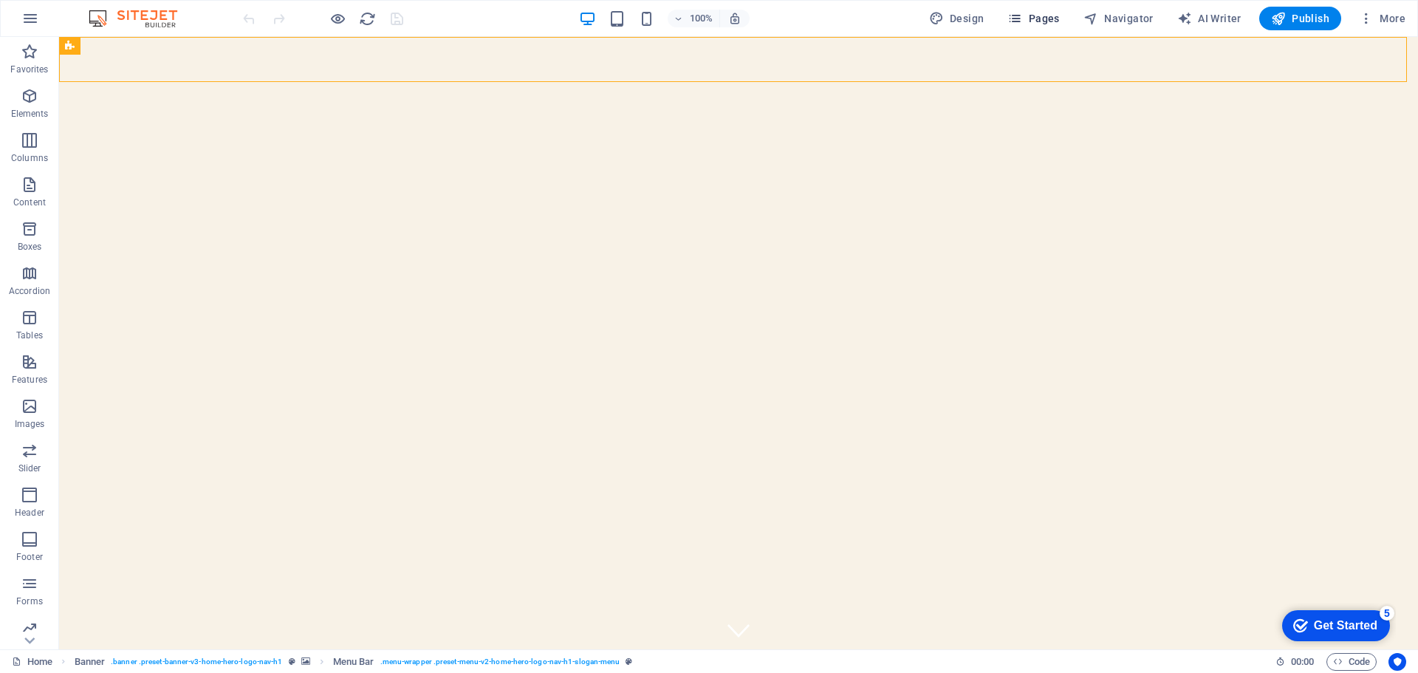
click at [1044, 25] on span "Pages" at bounding box center [1033, 18] width 52 height 15
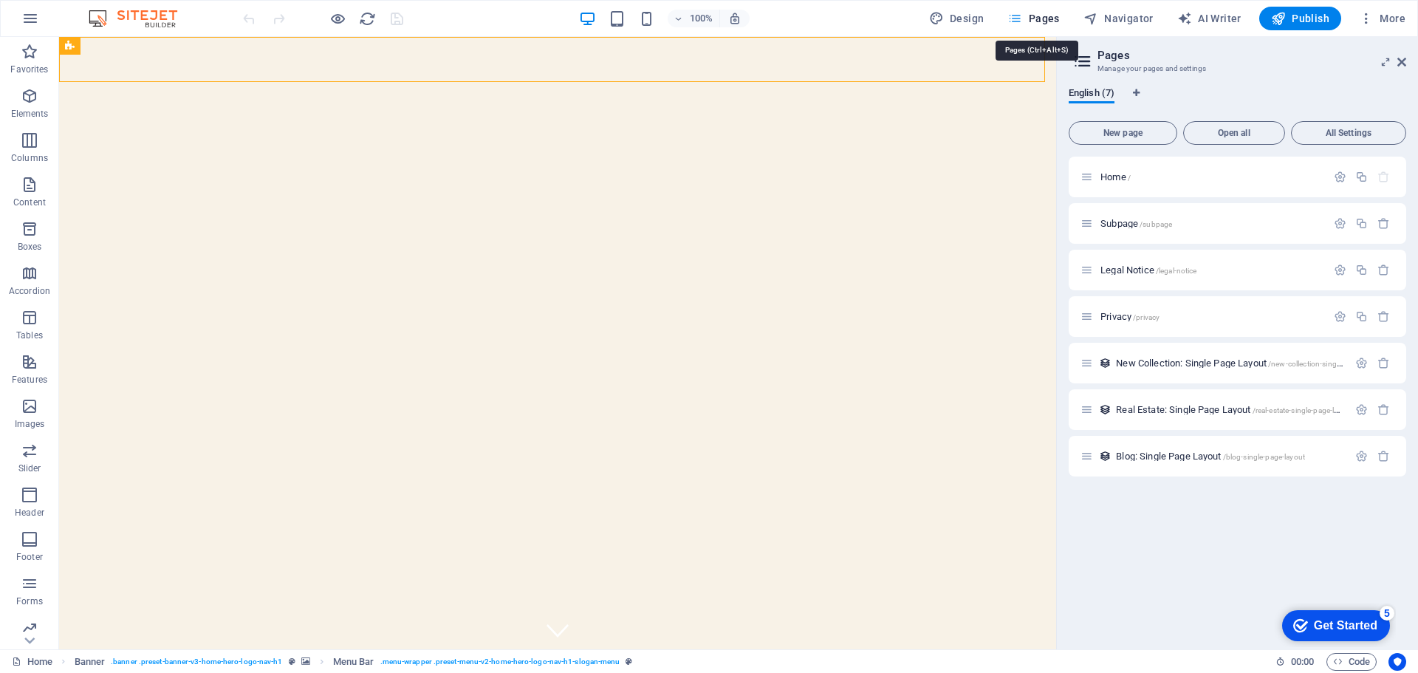
click at [1013, 18] on icon "button" at bounding box center [1014, 18] width 15 height 15
click at [1083, 62] on icon at bounding box center [1083, 61] width 22 height 21
click at [1233, 133] on span "Open all" at bounding box center [1234, 133] width 89 height 9
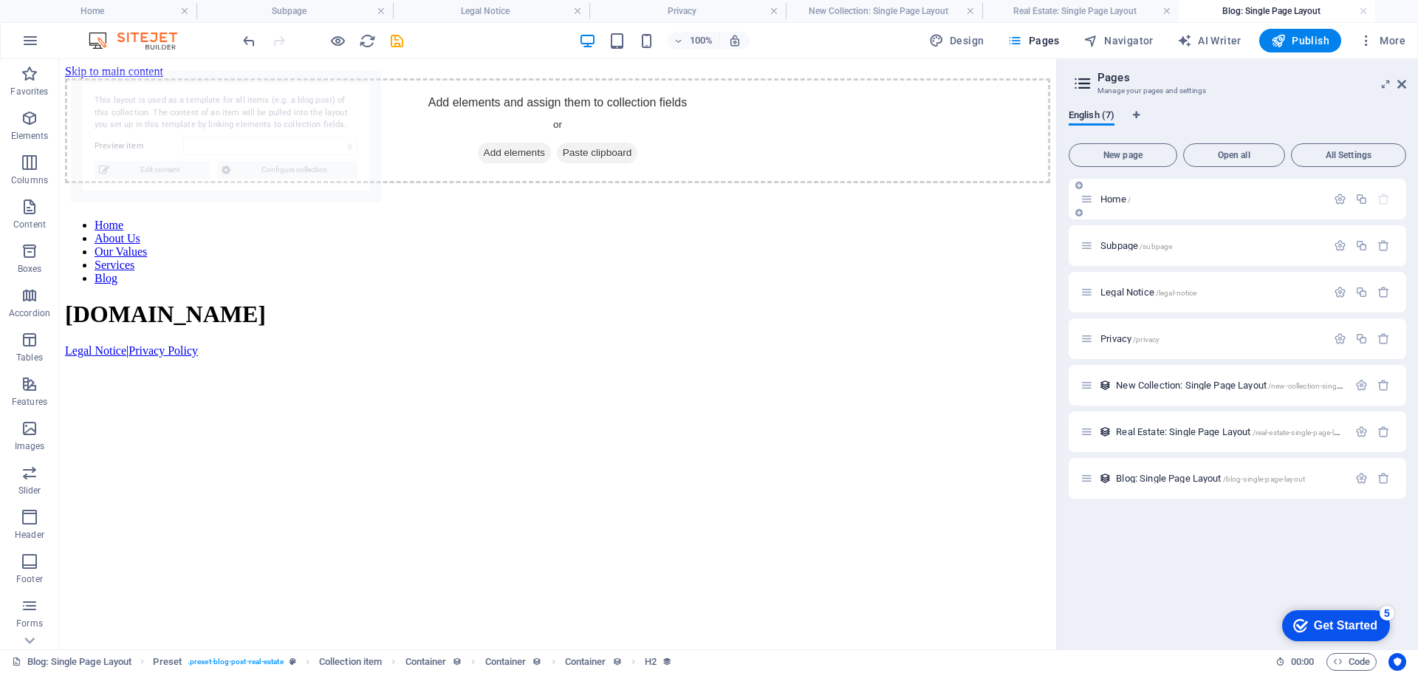
select select "68b54ceab93b05b0ed02f4c3"
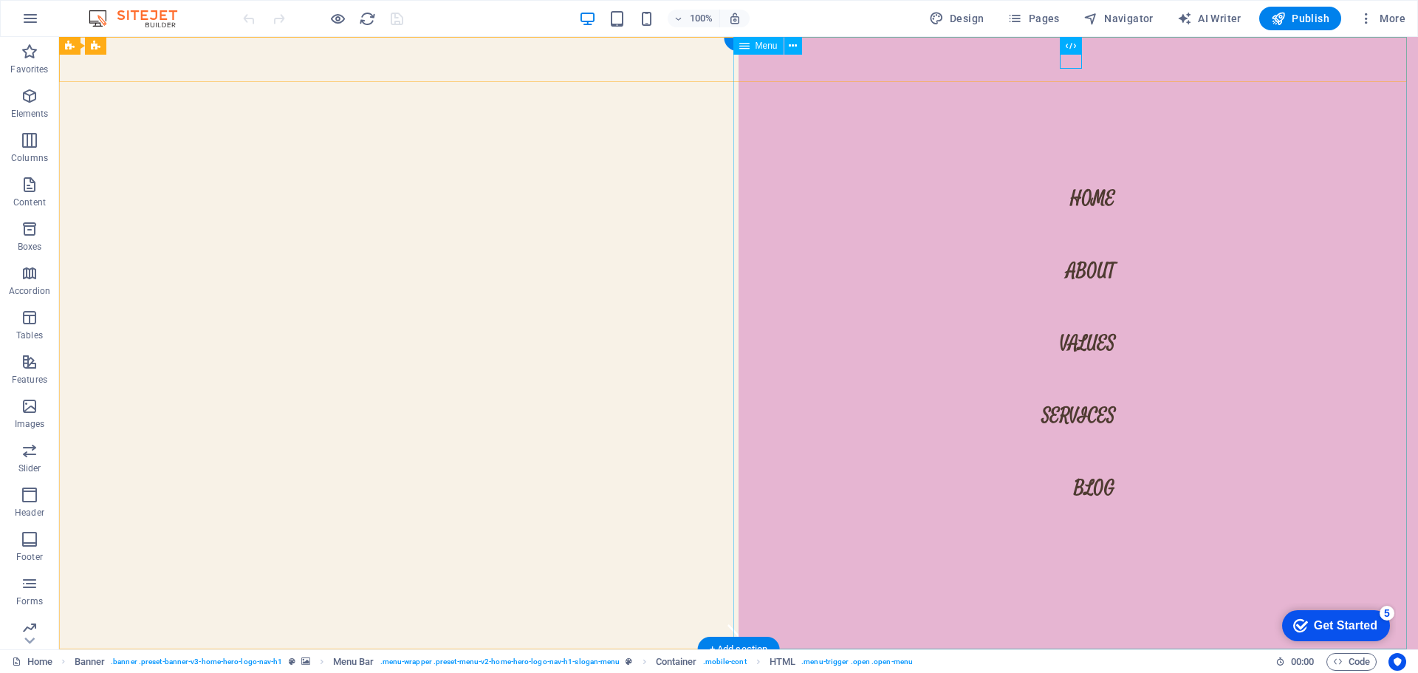
click at [1083, 414] on nav "Home About Values Services Blog" at bounding box center [1078, 343] width 679 height 612
click at [824, 413] on nav "Home About Values Services Blog" at bounding box center [1078, 343] width 679 height 612
select select
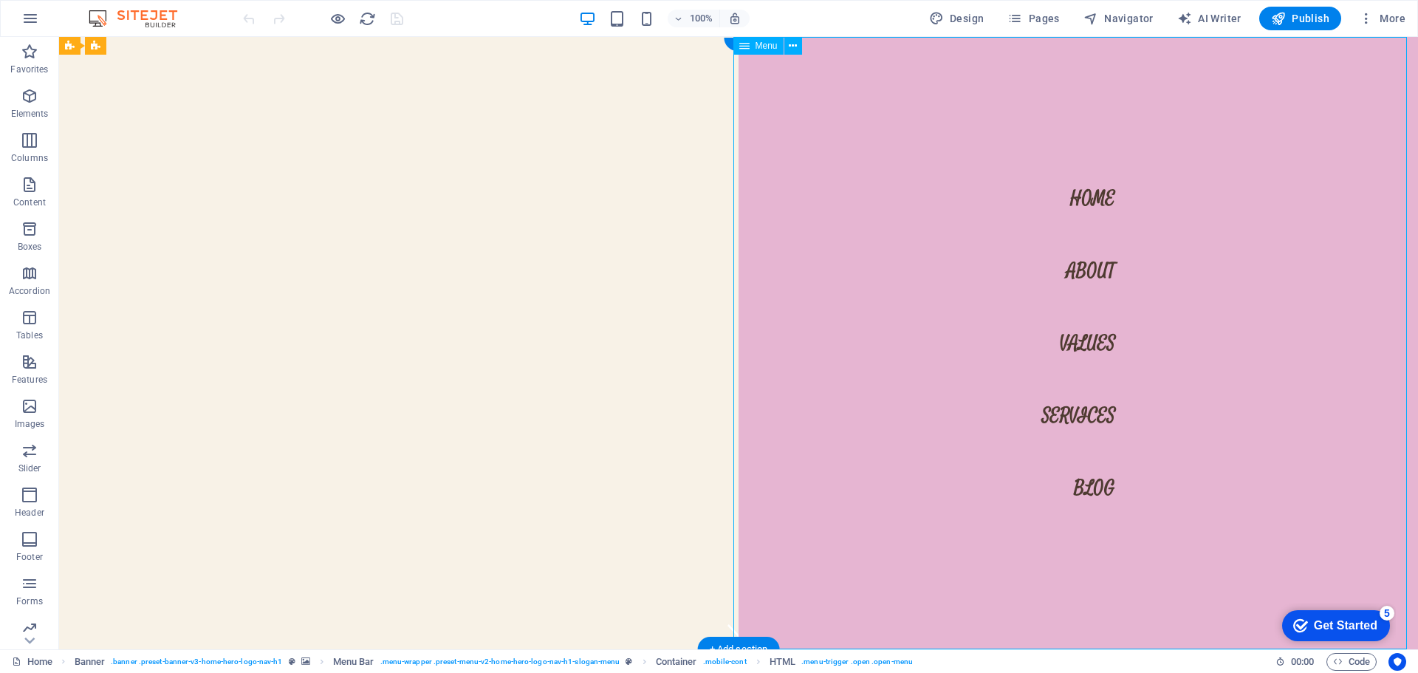
select select
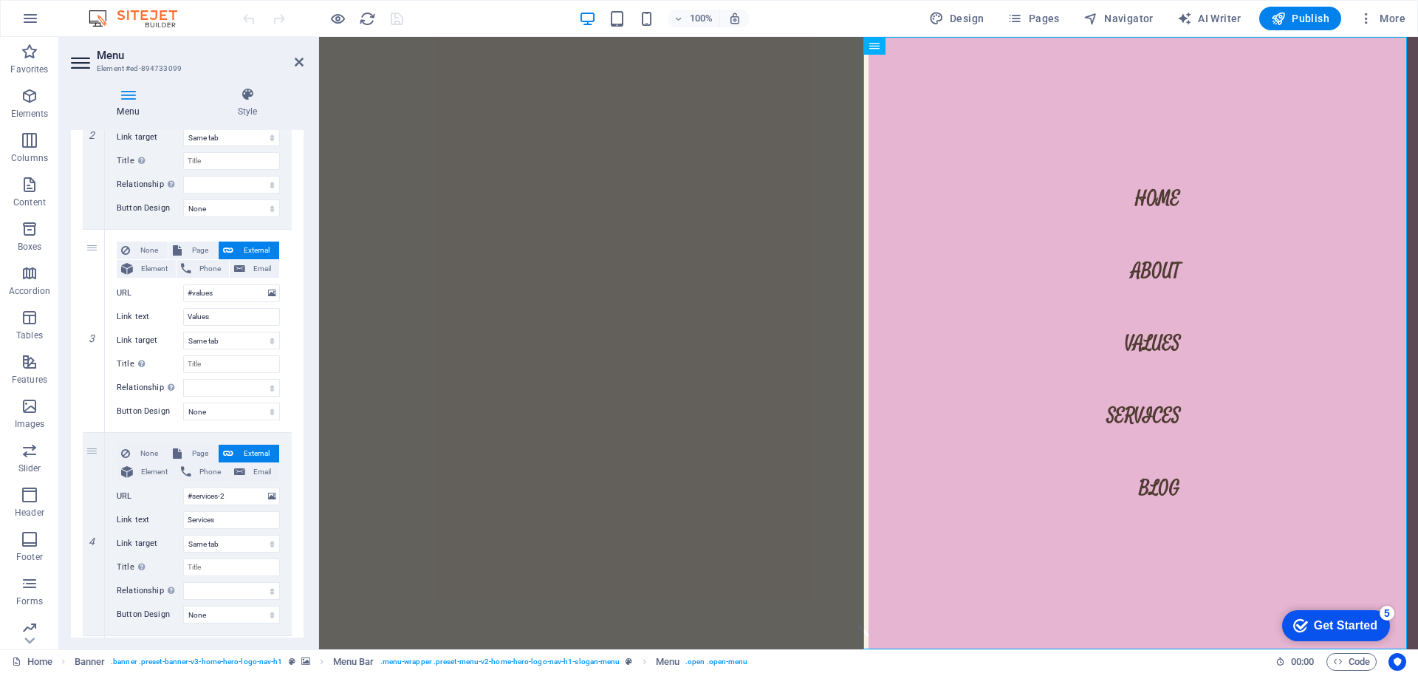
scroll to position [553, 0]
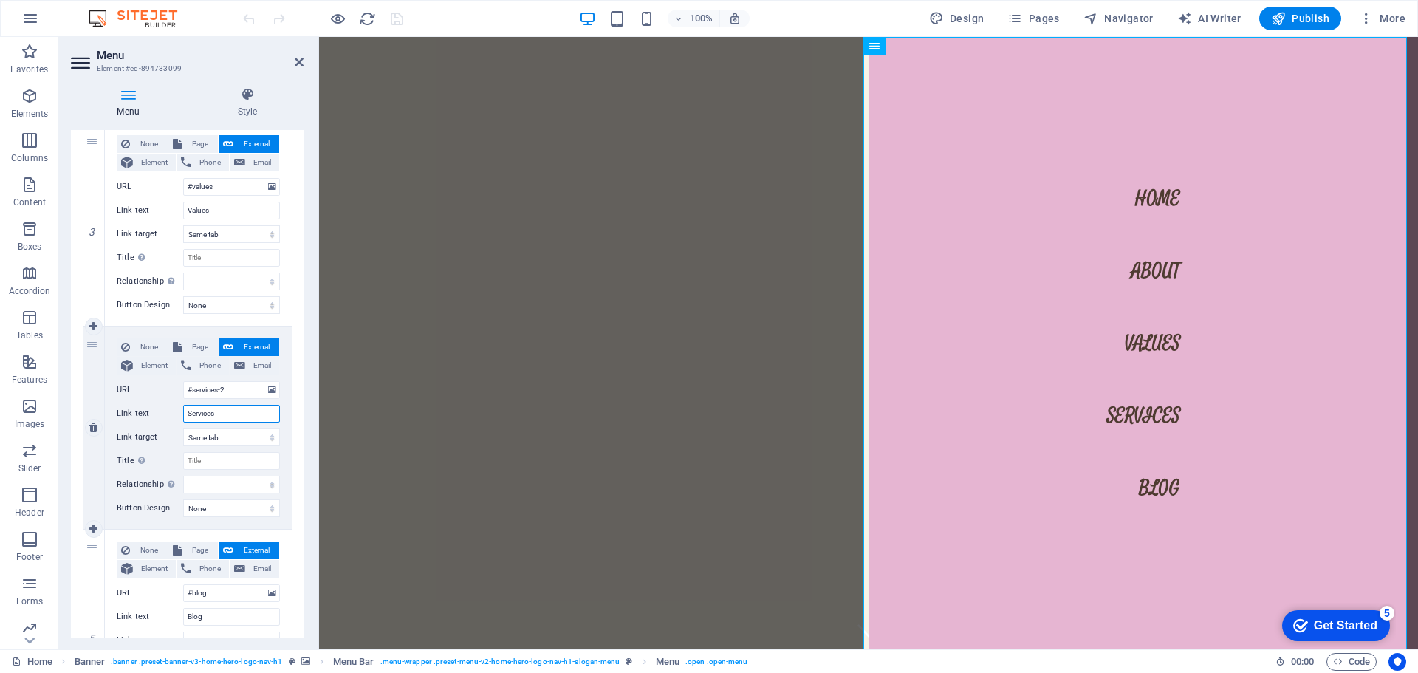
drag, startPoint x: 227, startPoint y: 411, endPoint x: 151, endPoint y: 400, distance: 77.5
click at [151, 400] on div "None Page External Element Phone Email Page Home Subpage Legal Notice Privacy E…" at bounding box center [198, 415] width 163 height 155
type input "Daily De"
select select
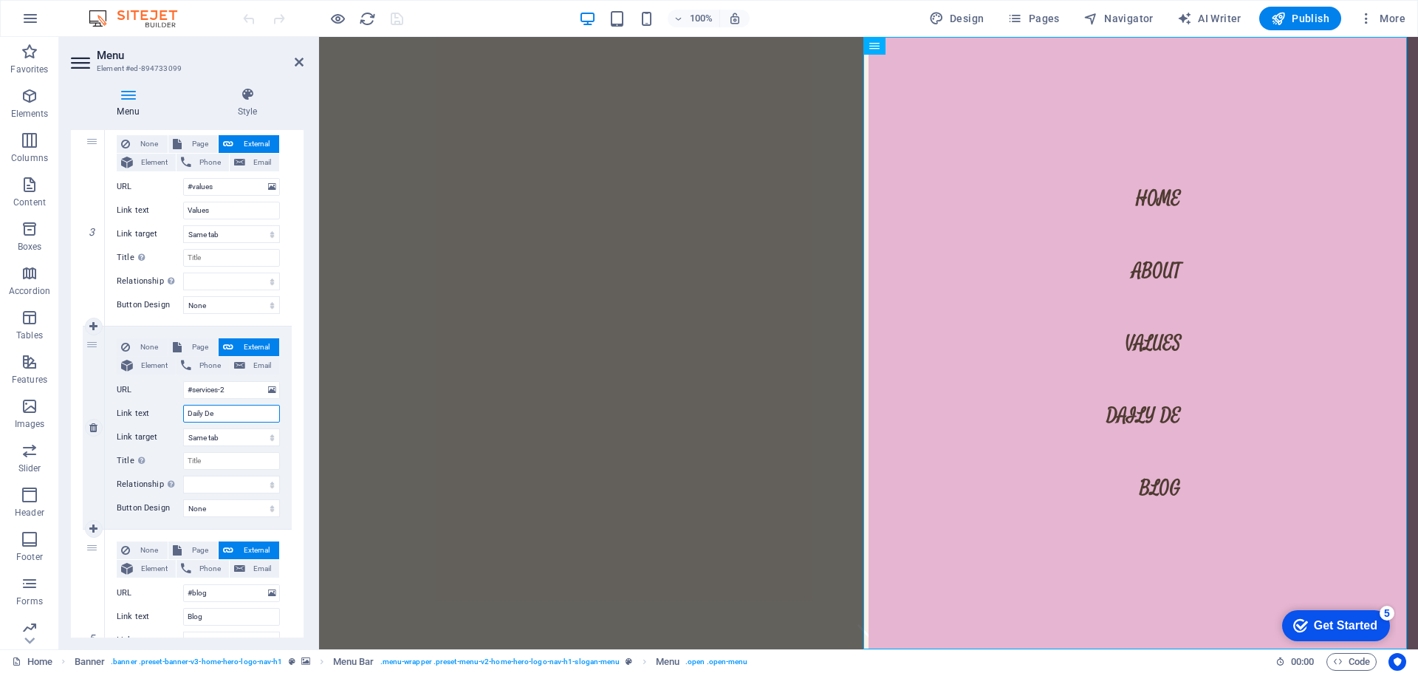
select select
type input "Daily Devo"
select select
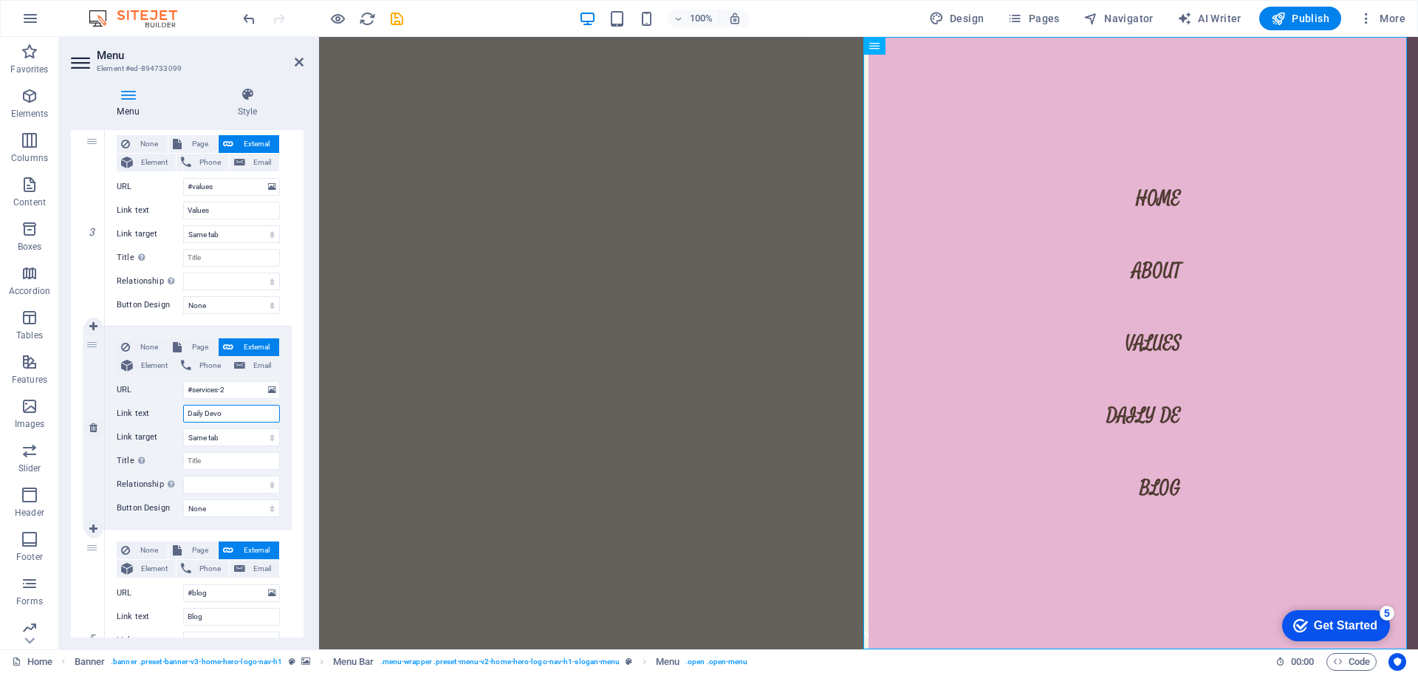
select select
type input "Daily Devotion"
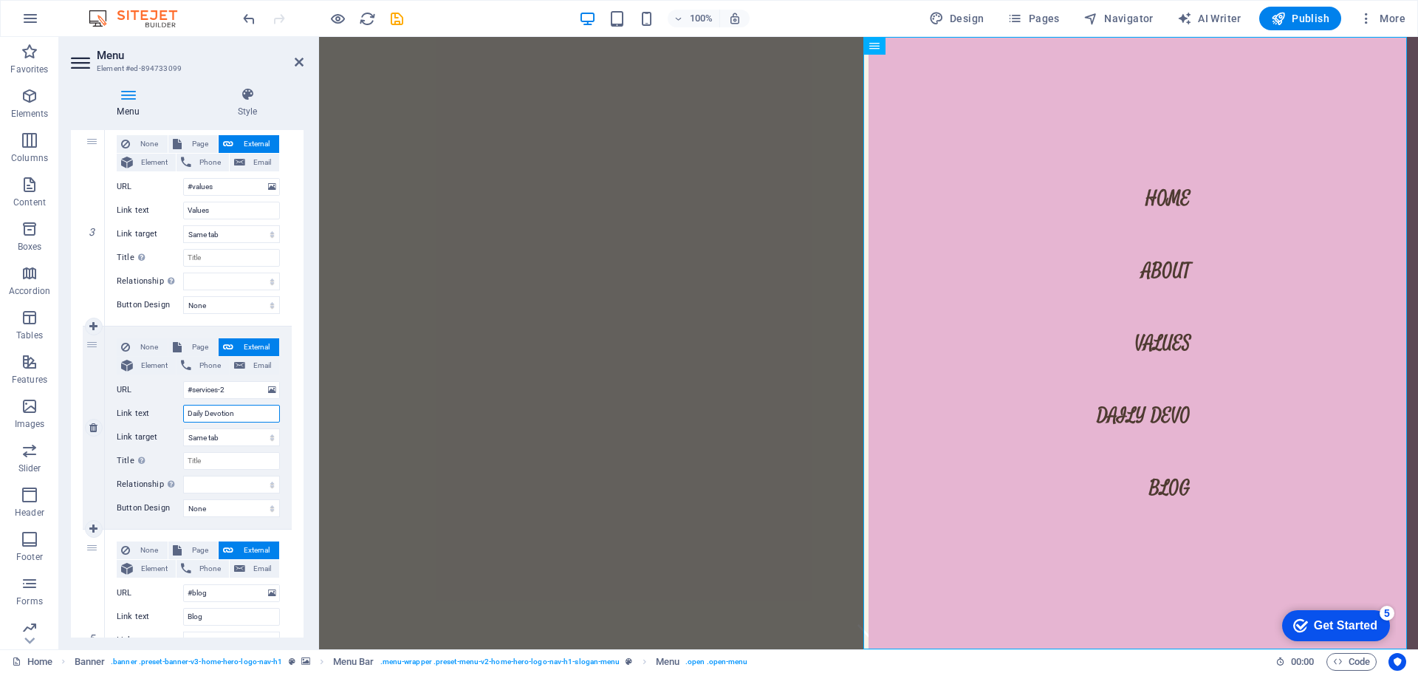
select select
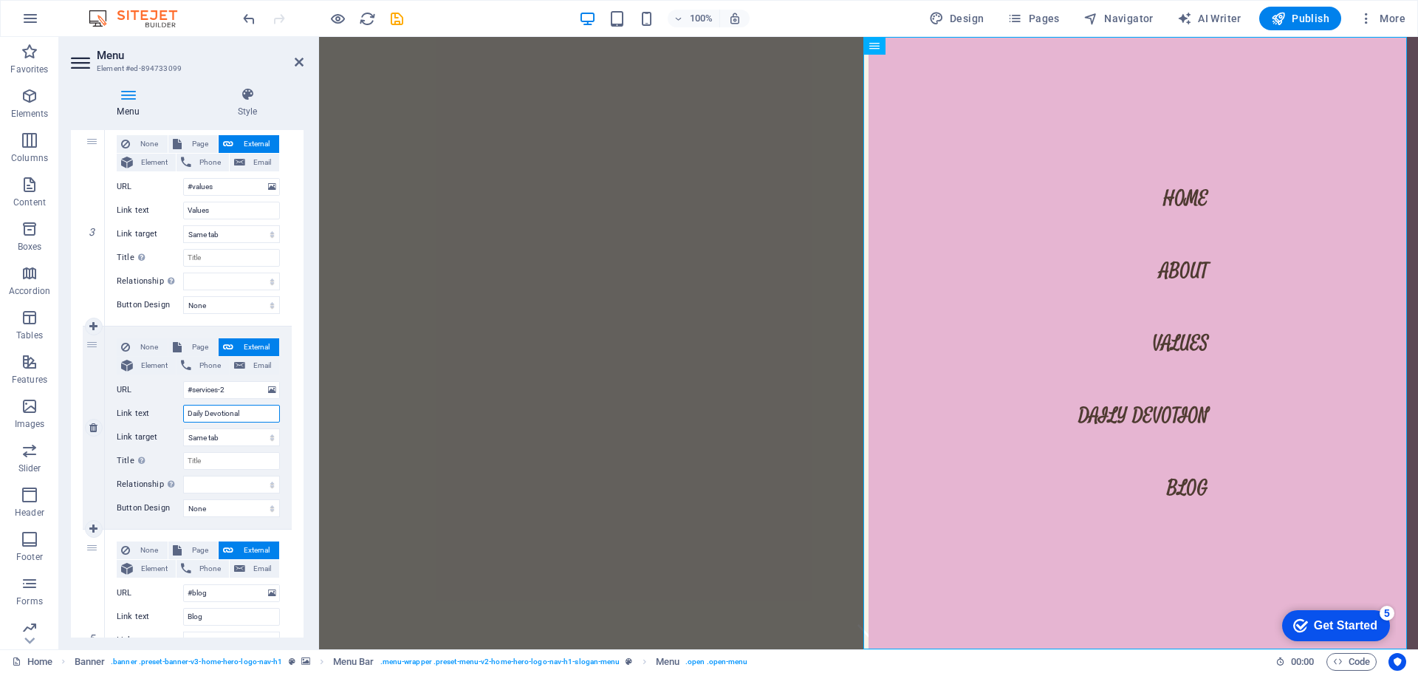
type input "Daily Devotionals"
select select
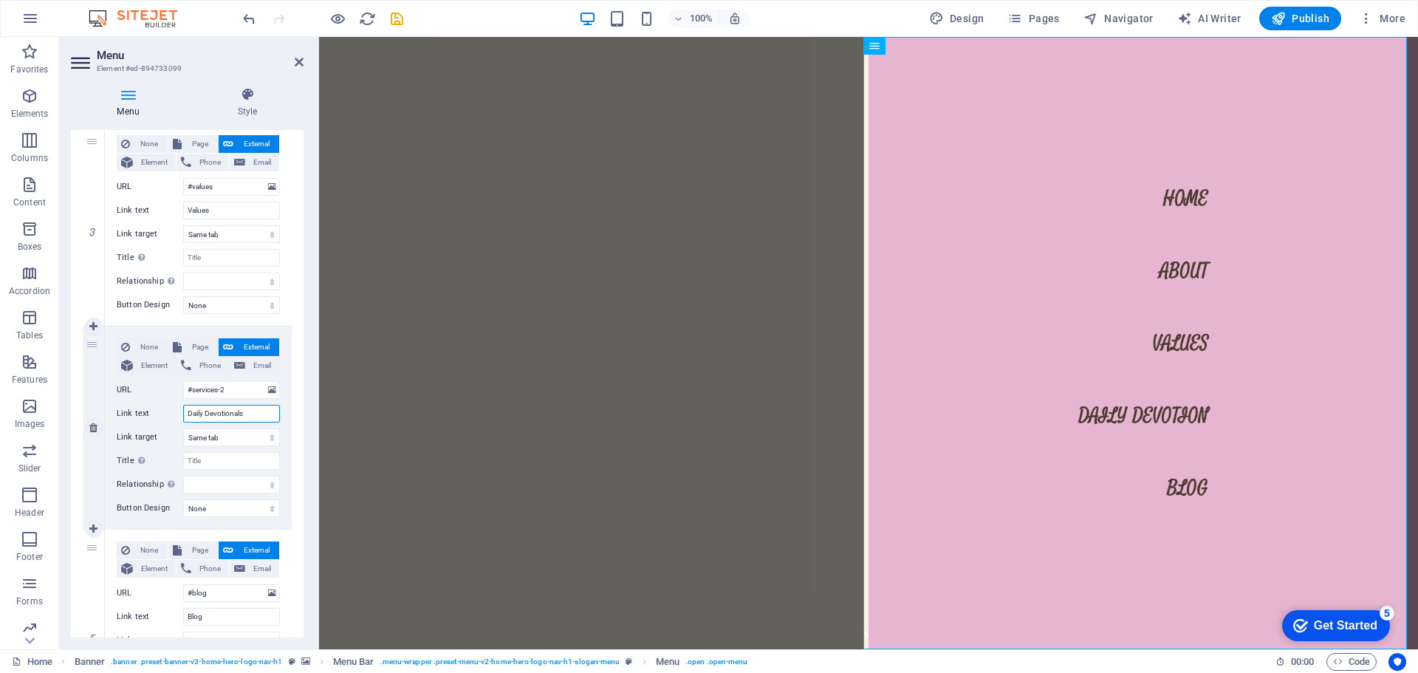
select select
type input "Daily Devotionals"
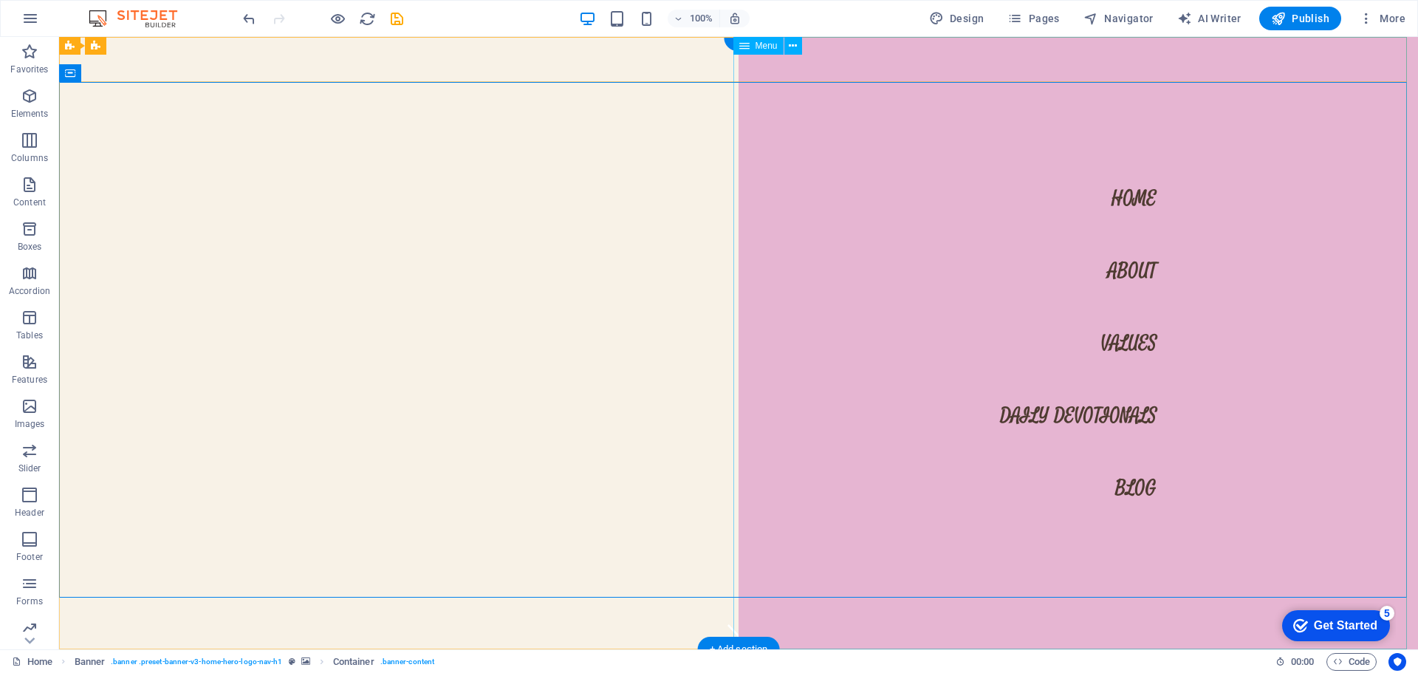
click at [1117, 271] on nav "Home About Values Daily Devotionals Blog" at bounding box center [1078, 343] width 679 height 612
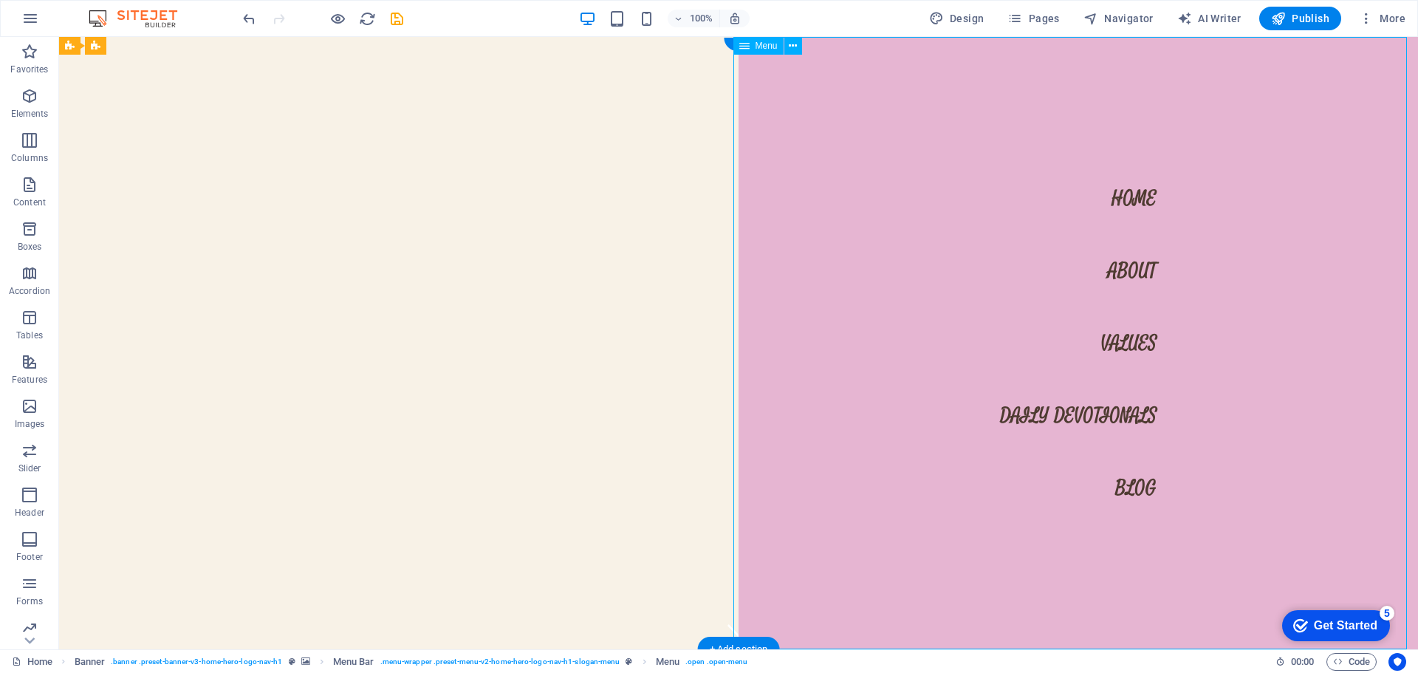
click at [1117, 271] on nav "Home About Values Daily Devotionals Blog" at bounding box center [1078, 343] width 679 height 612
select select
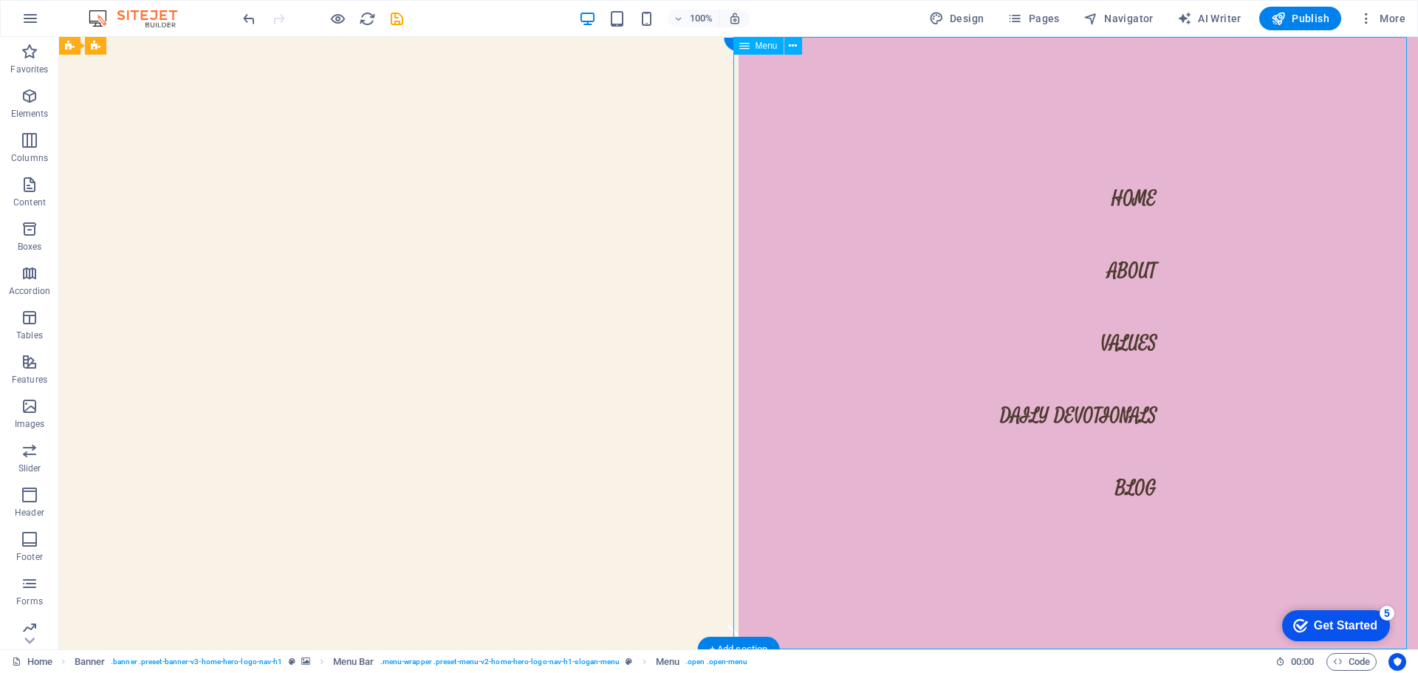
select select
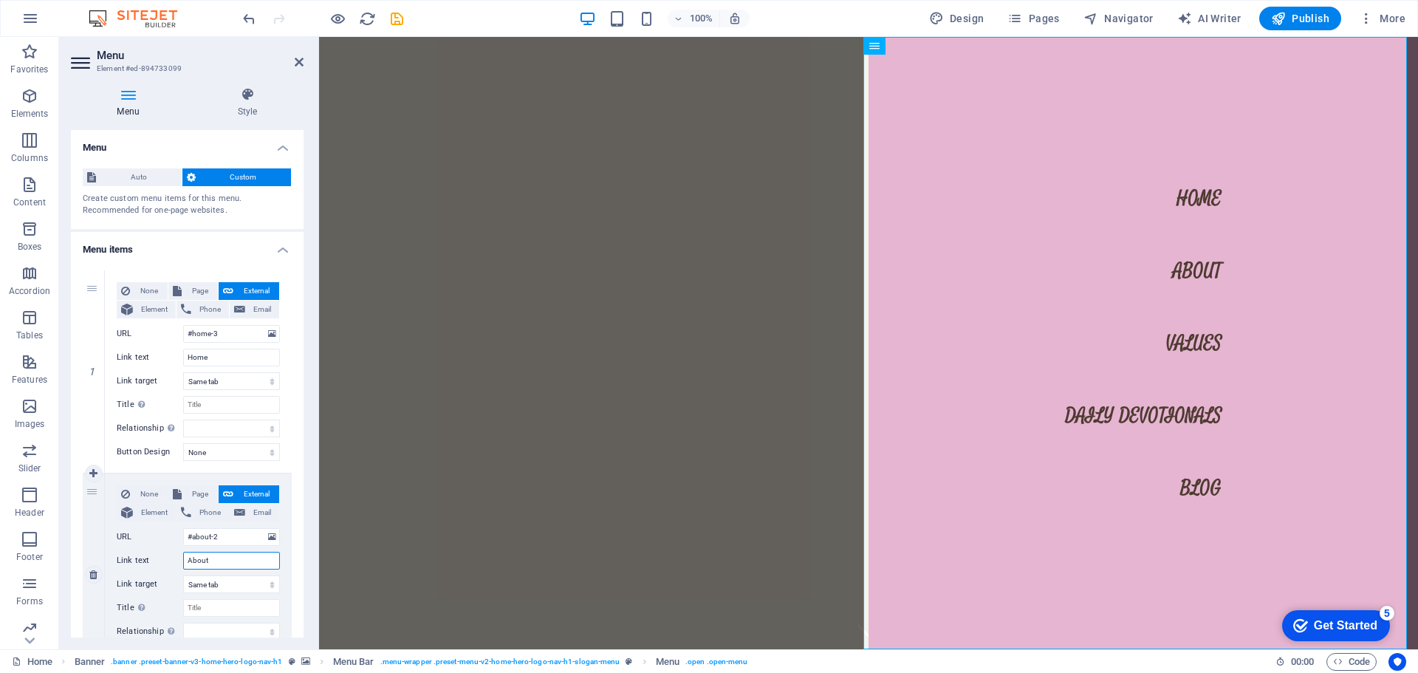
click at [222, 563] on input "About" at bounding box center [231, 561] width 97 height 18
type input "About Me"
select select
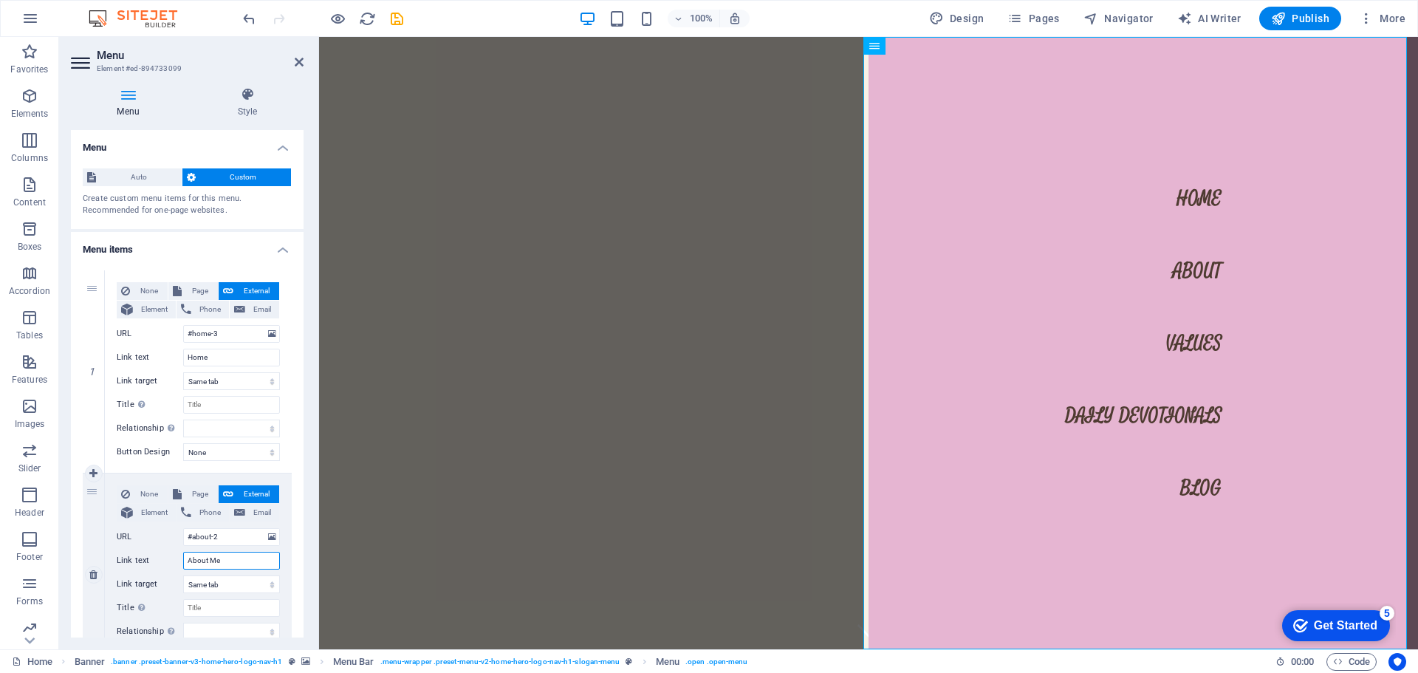
select select
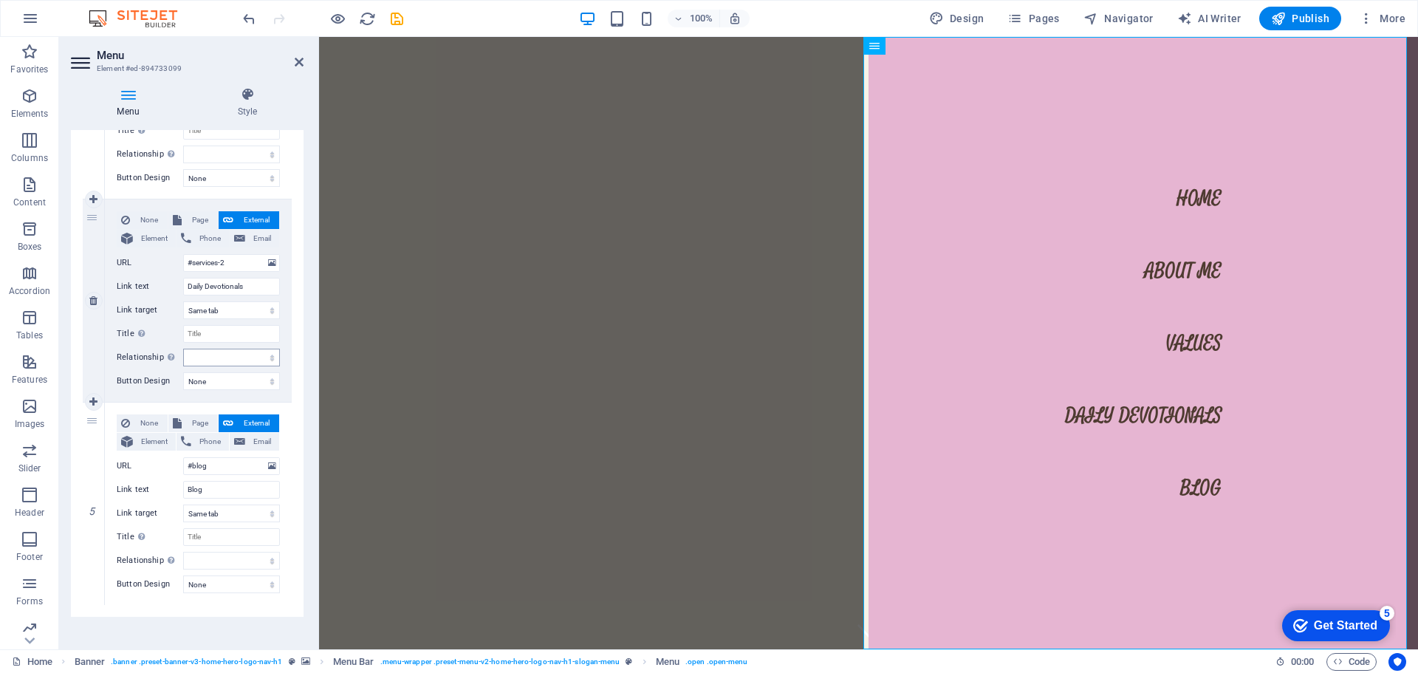
scroll to position [689, 0]
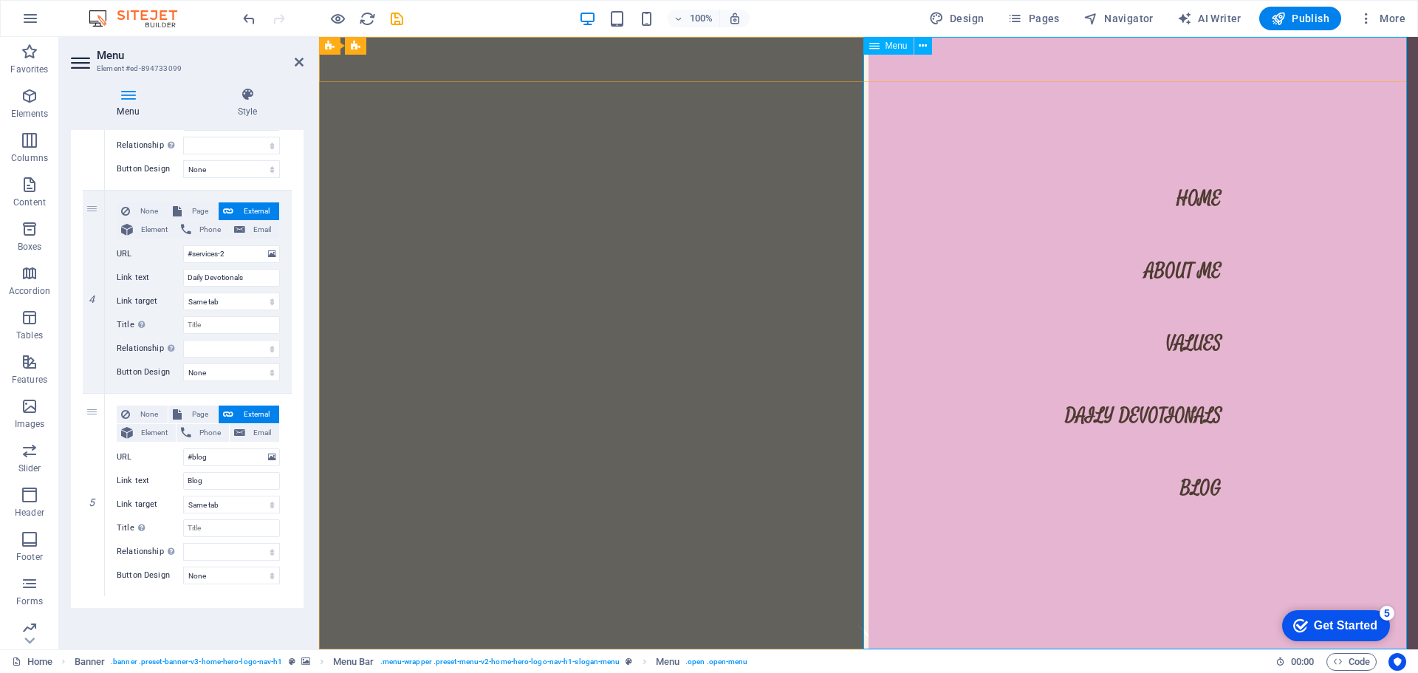
type input "About Me"
click at [1008, 329] on nav "Home About Me Values Daily Devotionals Blog" at bounding box center [1143, 343] width 549 height 612
click at [1297, 18] on span "Publish" at bounding box center [1300, 18] width 58 height 15
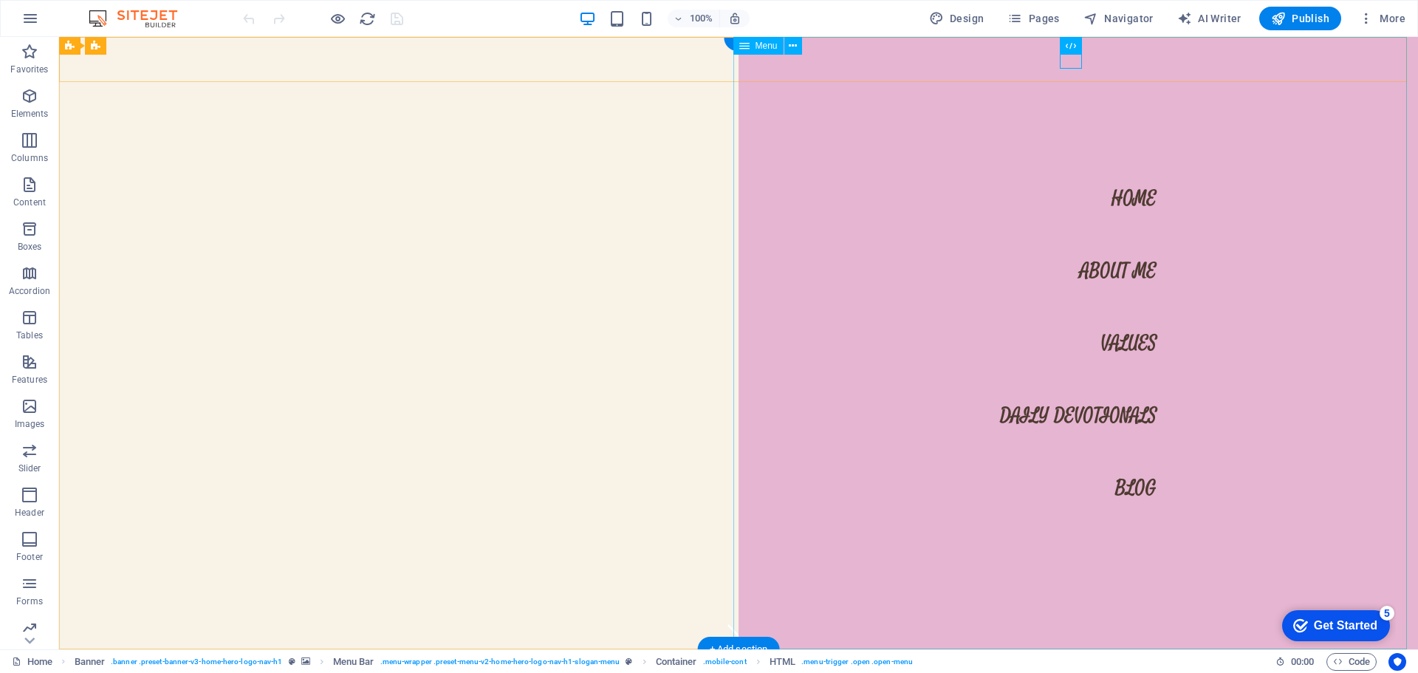
click at [1135, 201] on nav "Home About Me Values Daily Devotionals Blog" at bounding box center [1078, 343] width 679 height 612
click at [1116, 196] on nav "Home About Me Values Daily Devotionals Blog" at bounding box center [1078, 343] width 679 height 612
select select
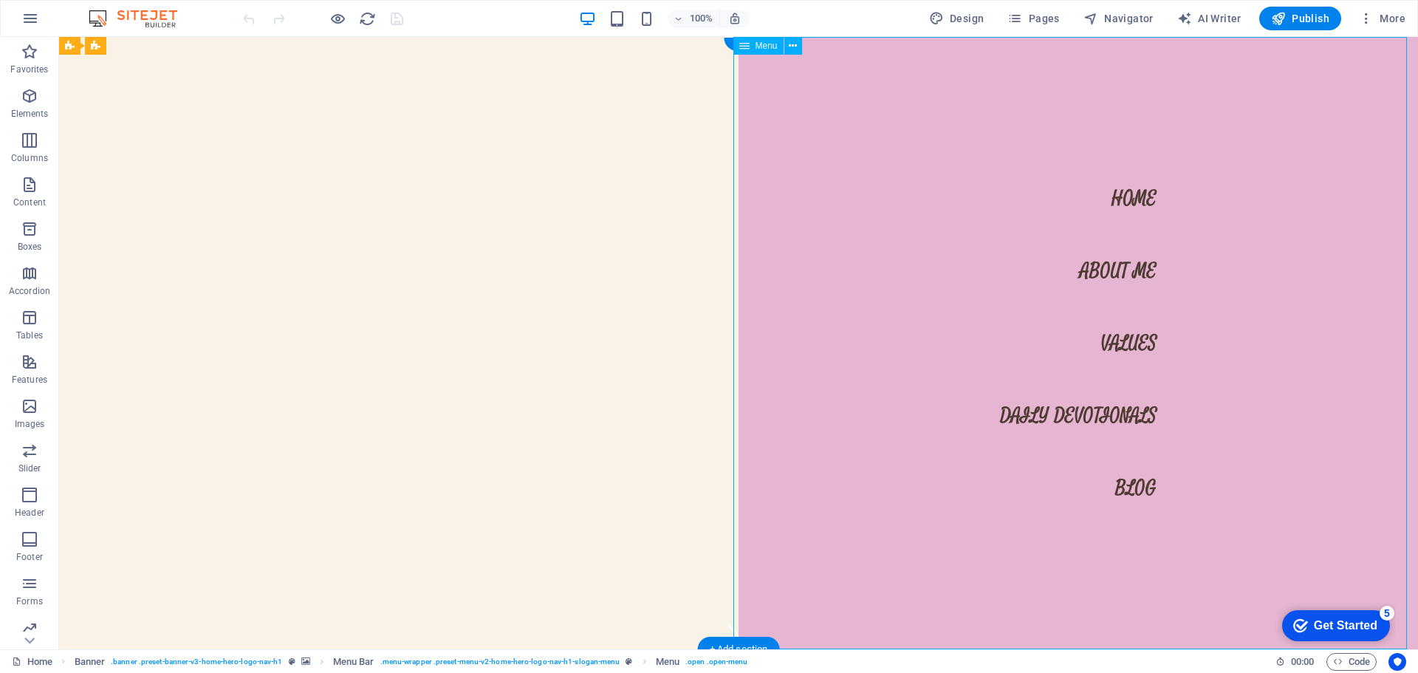
select select
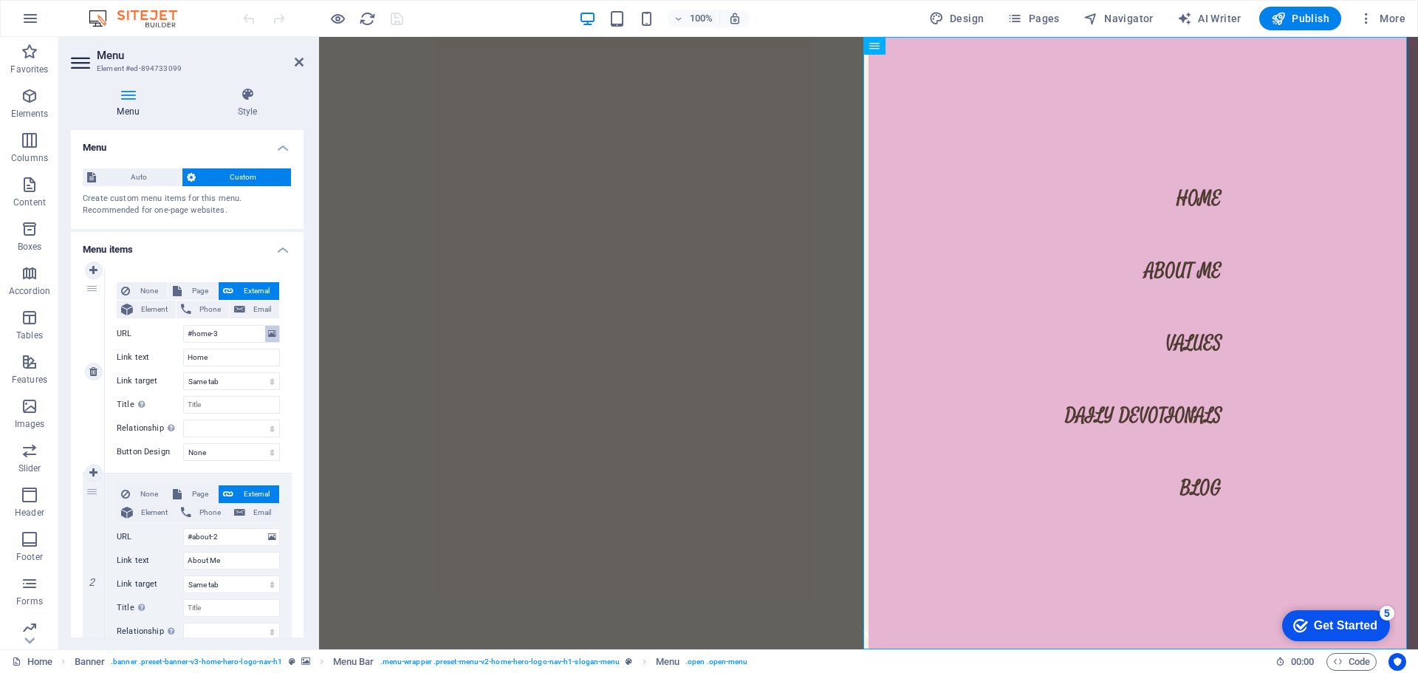
click at [269, 335] on icon at bounding box center [272, 334] width 8 height 16
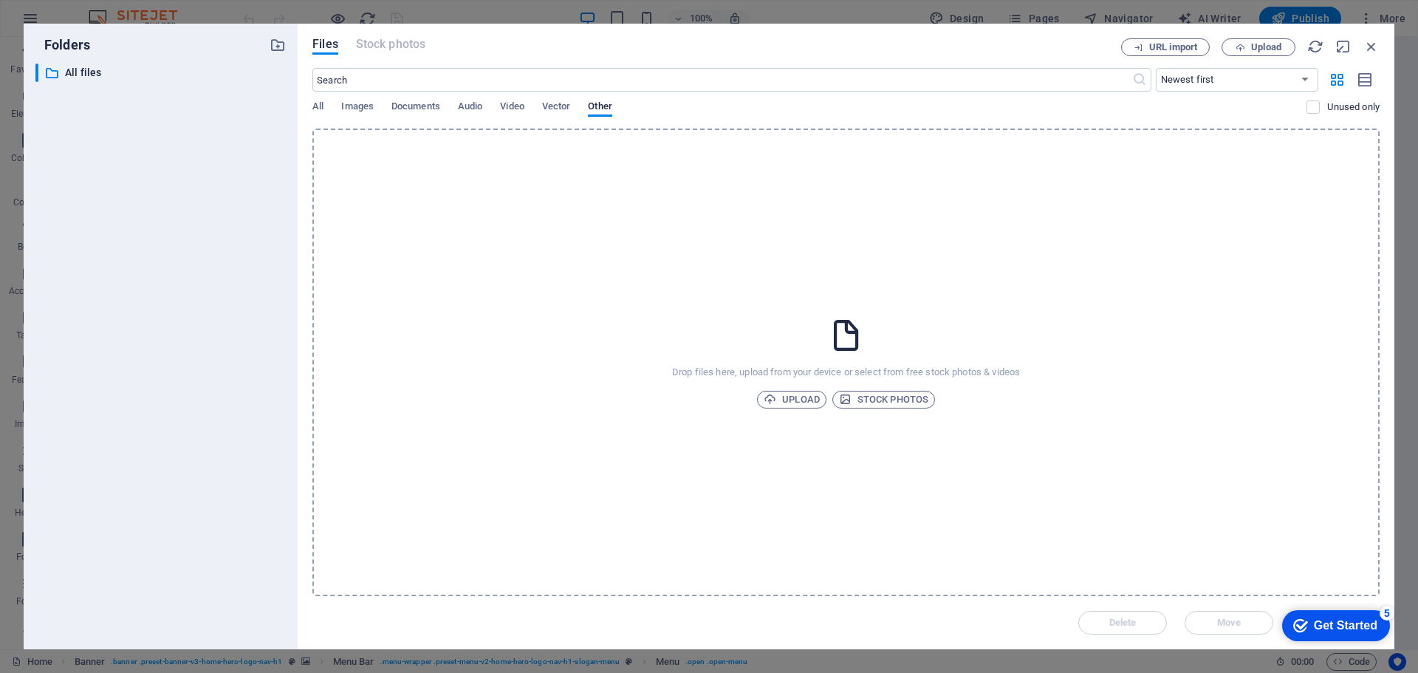
click at [269, 335] on div "​ All files All files" at bounding box center [160, 351] width 250 height 574
click at [790, 391] on span "Upload" at bounding box center [792, 400] width 56 height 18
type input "[URL][DOMAIN_NAME]"
select select
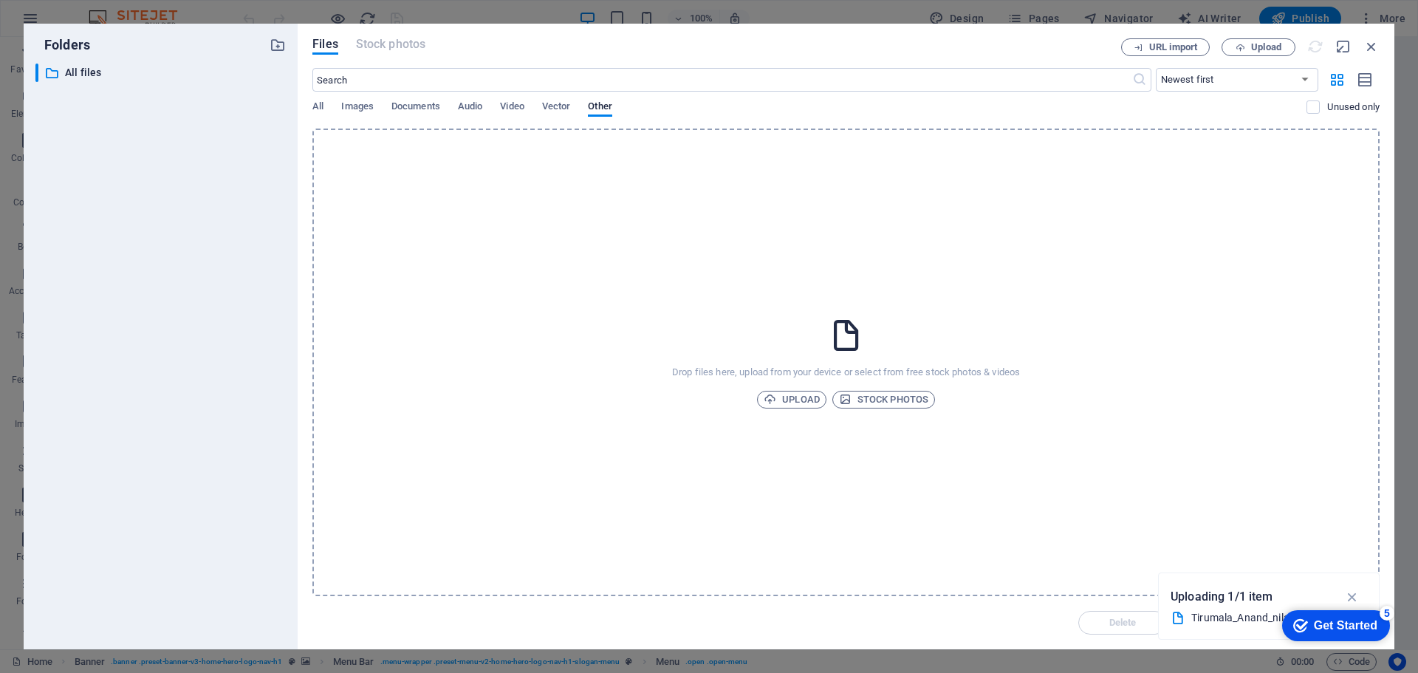
select select
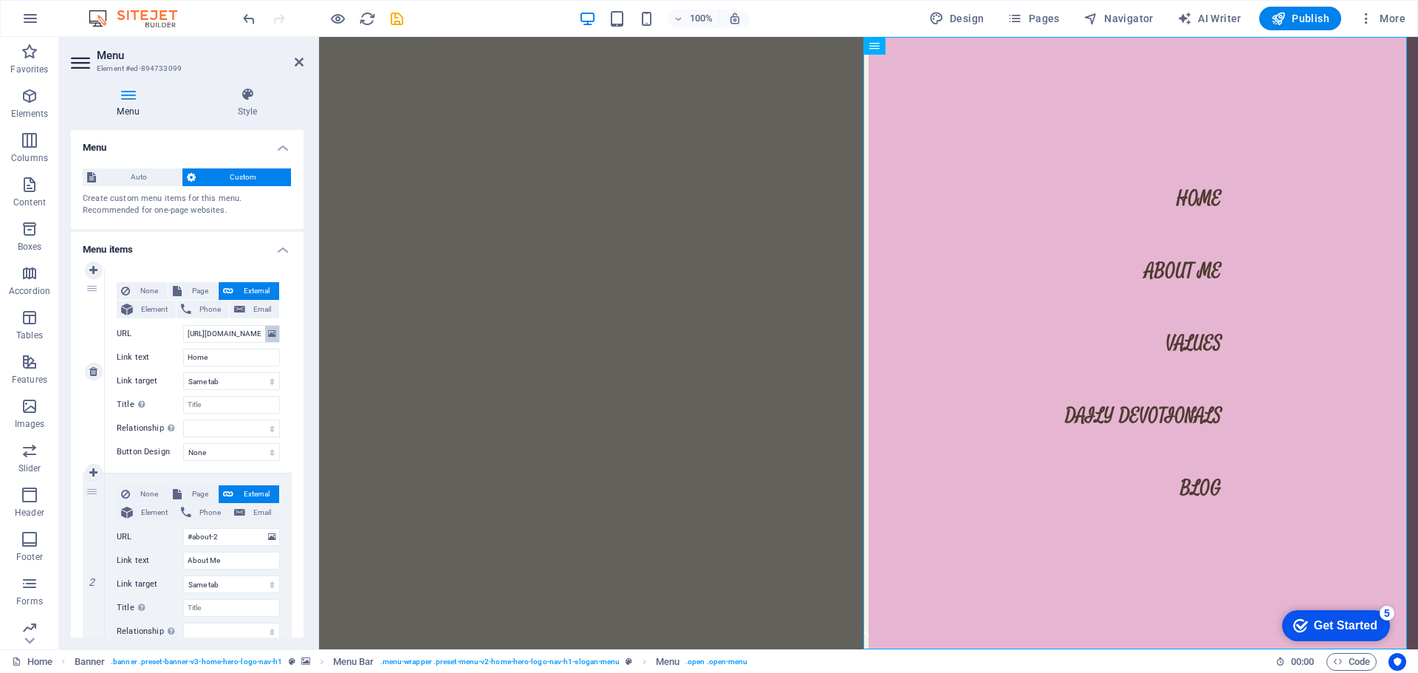
click at [269, 330] on icon at bounding box center [272, 334] width 8 height 16
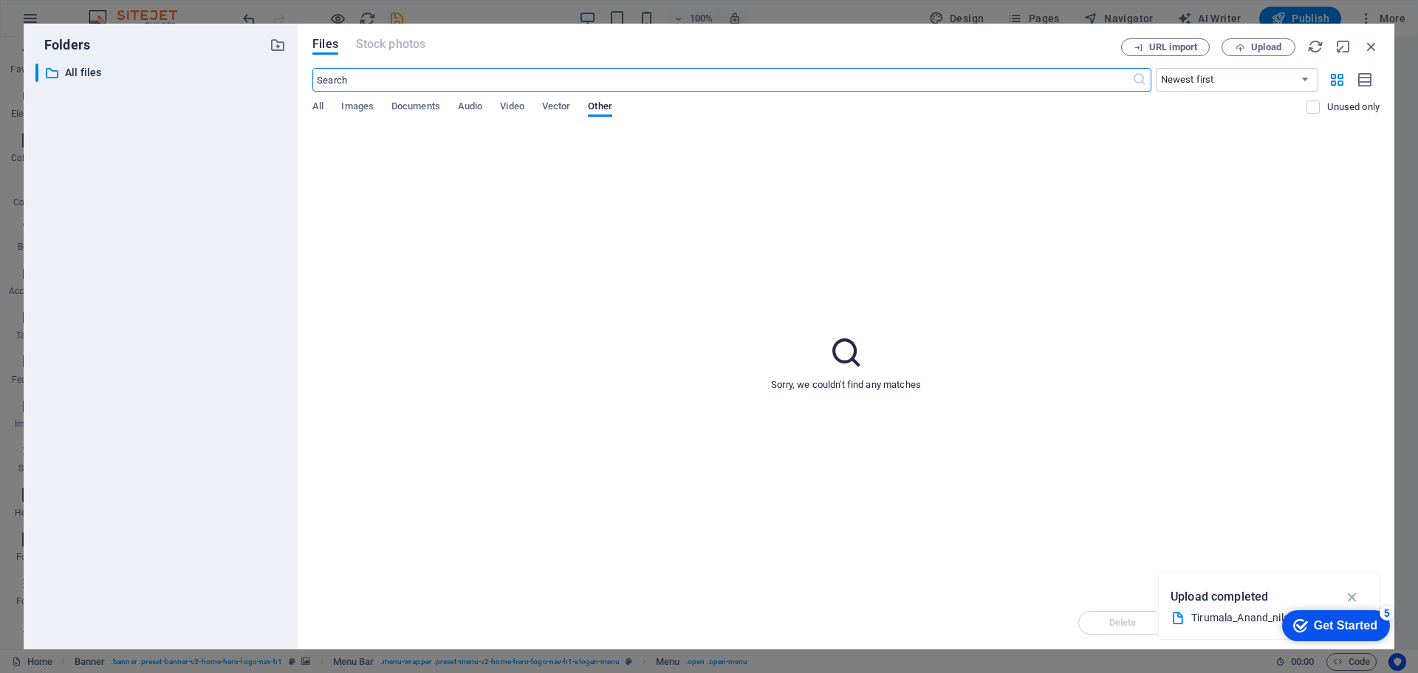
click at [374, 103] on div "All Images Documents Audio Video Vector Other" at bounding box center [809, 114] width 994 height 28
click at [352, 107] on span "Images" at bounding box center [357, 107] width 32 height 21
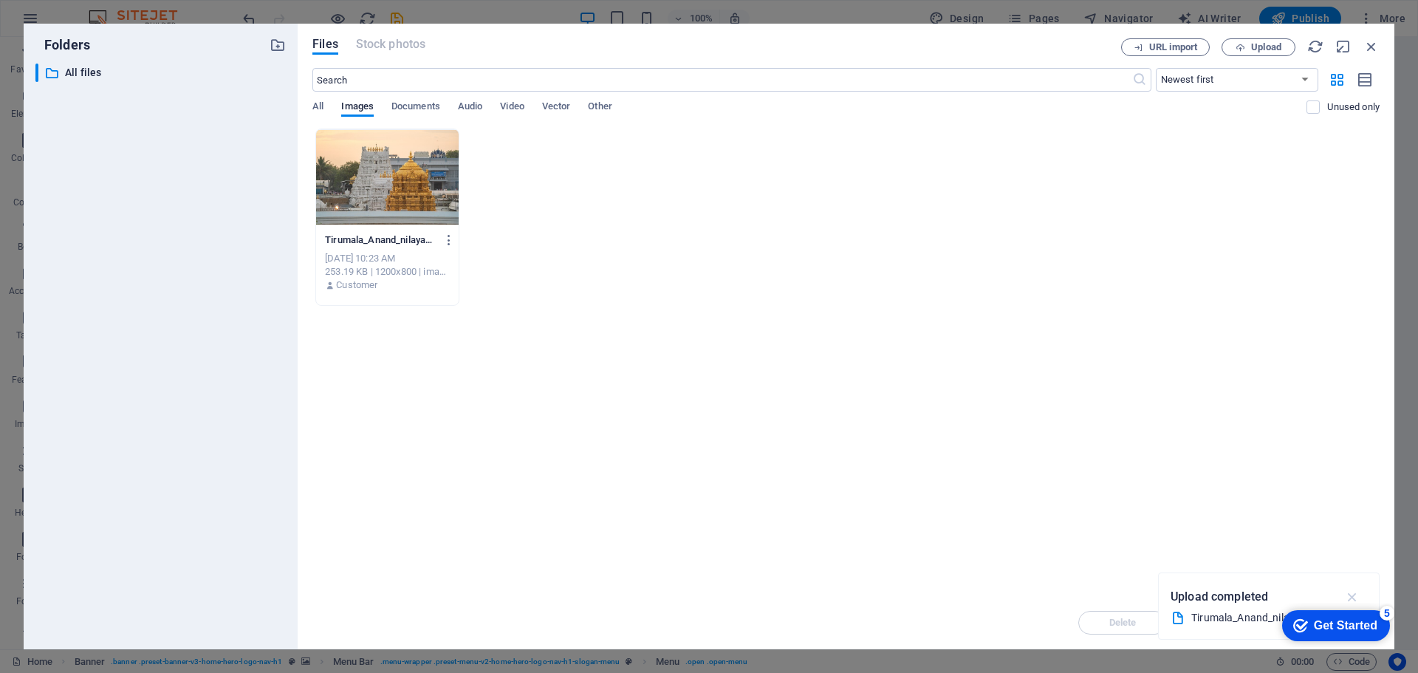
click at [1357, 599] on icon "button" at bounding box center [1352, 597] width 17 height 16
click at [1256, 45] on span "Upload" at bounding box center [1266, 47] width 30 height 9
type input "https://cdn1.site-media.eu/images/0/18857227/aruna-szNGtlsFgACFFt3z7zPpRQ.jpg"
select select
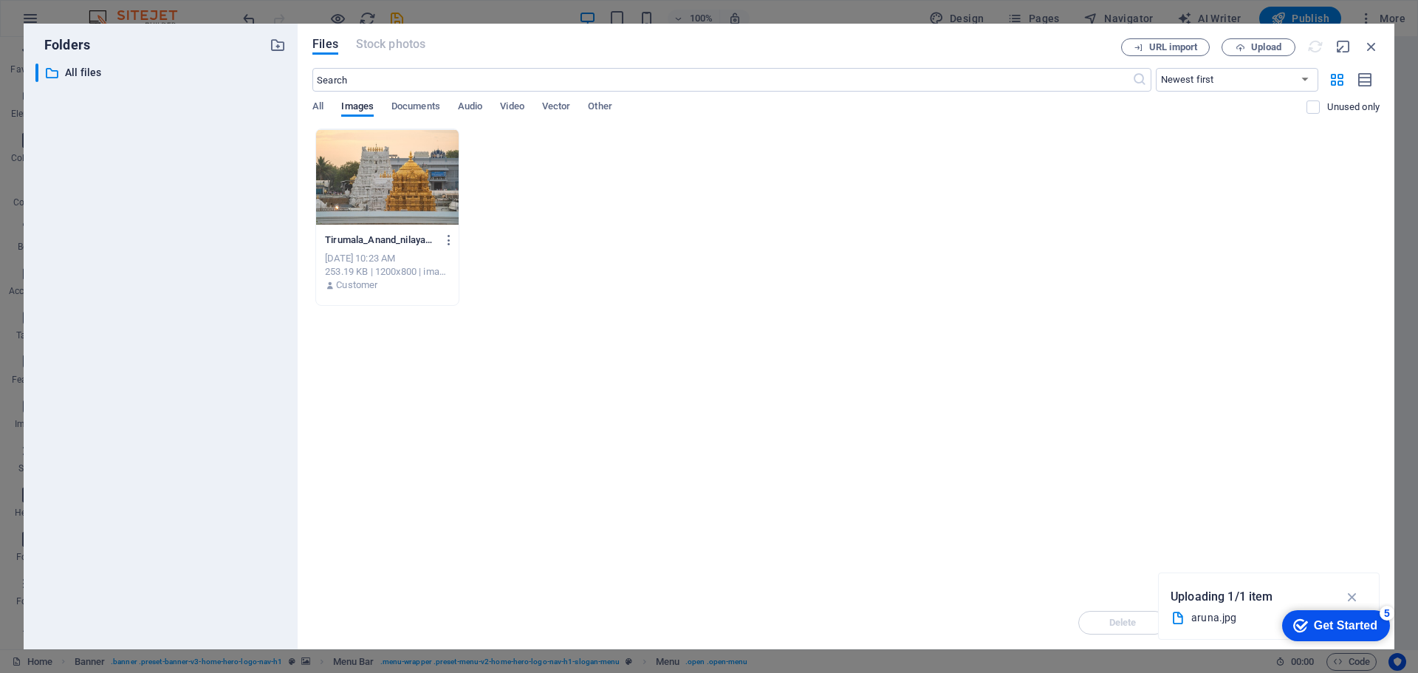
select select
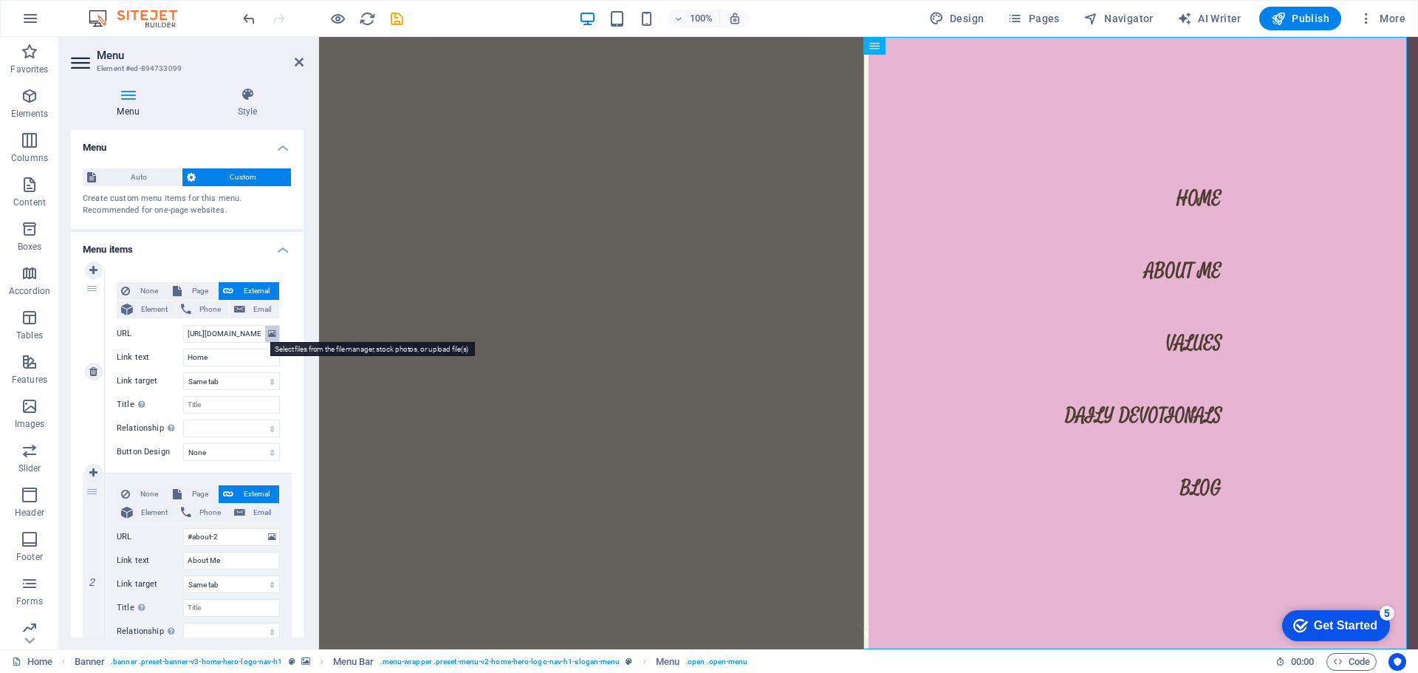
click at [270, 330] on icon at bounding box center [272, 334] width 8 height 16
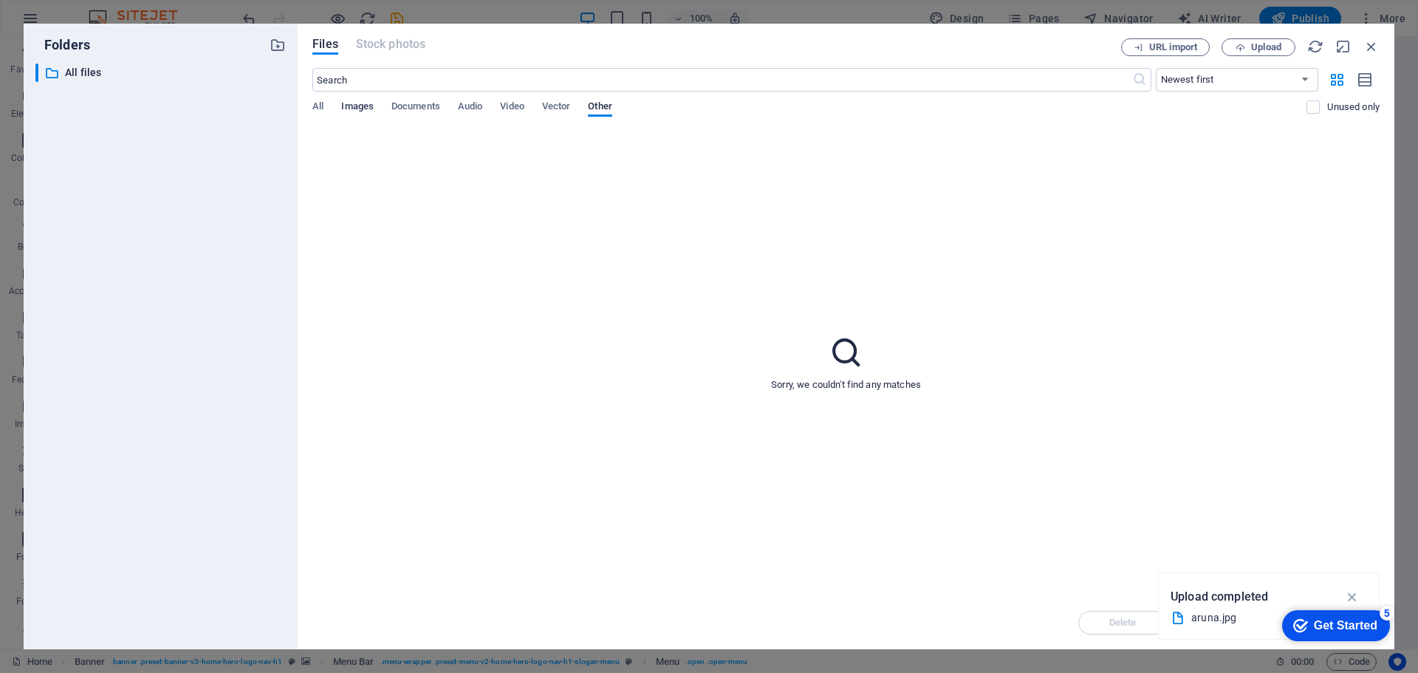
click at [354, 110] on span "Images" at bounding box center [357, 107] width 32 height 21
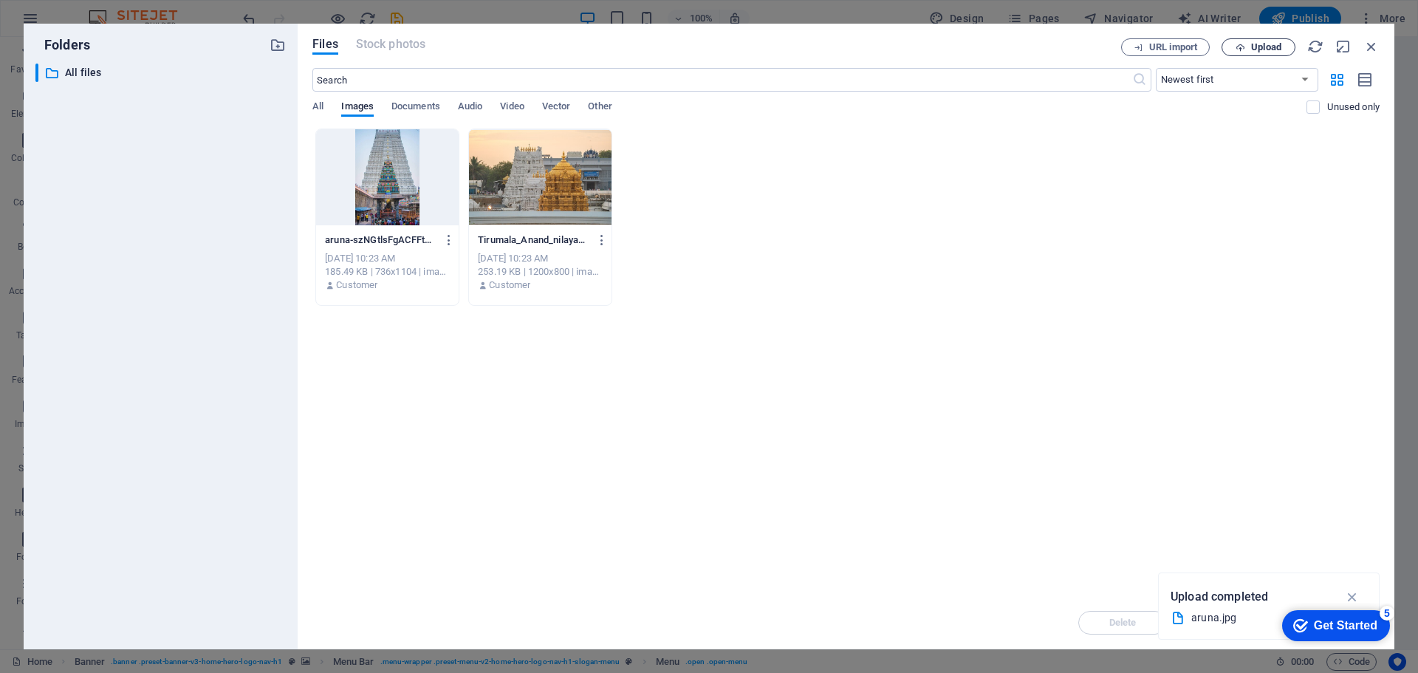
click at [1276, 49] on span "Upload" at bounding box center [1266, 47] width 30 height 9
type input "[URL][DOMAIN_NAME]"
select select
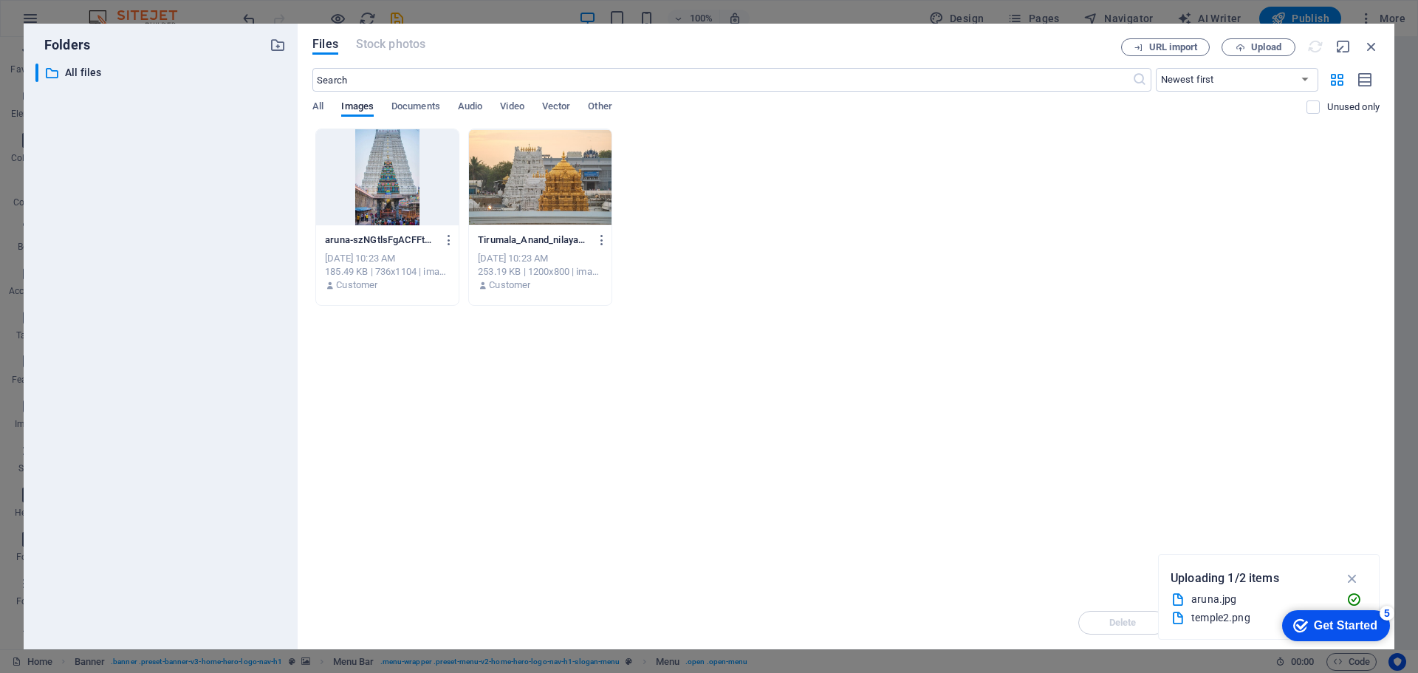
select select
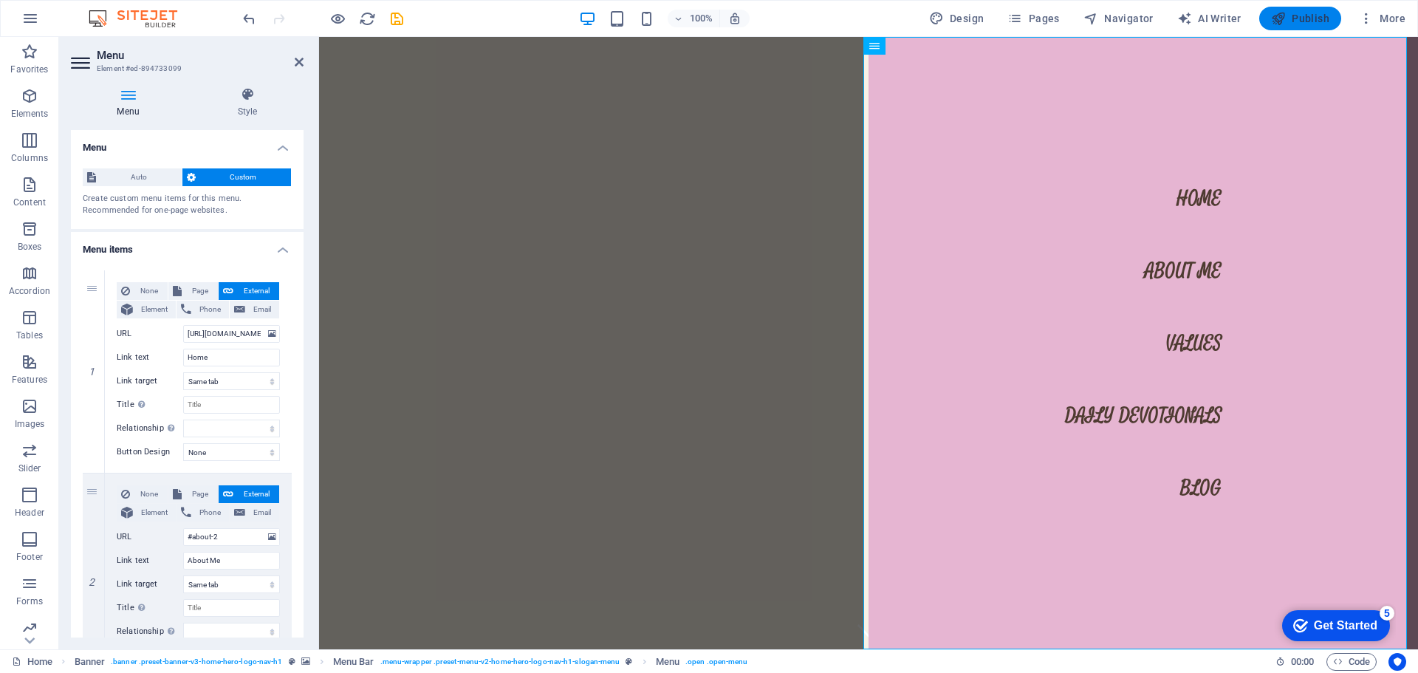
click at [1306, 13] on span "Publish" at bounding box center [1300, 18] width 58 height 15
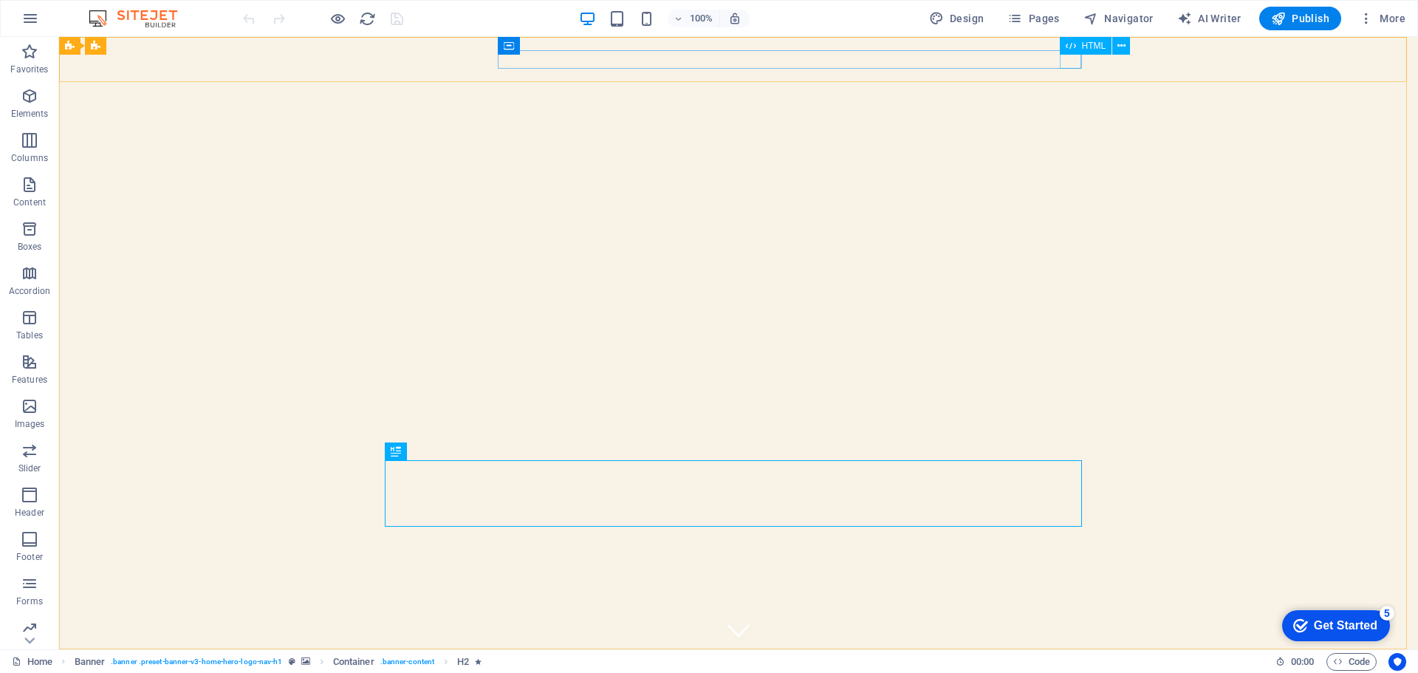
click at [1061, 54] on div "HTML" at bounding box center [1086, 46] width 52 height 18
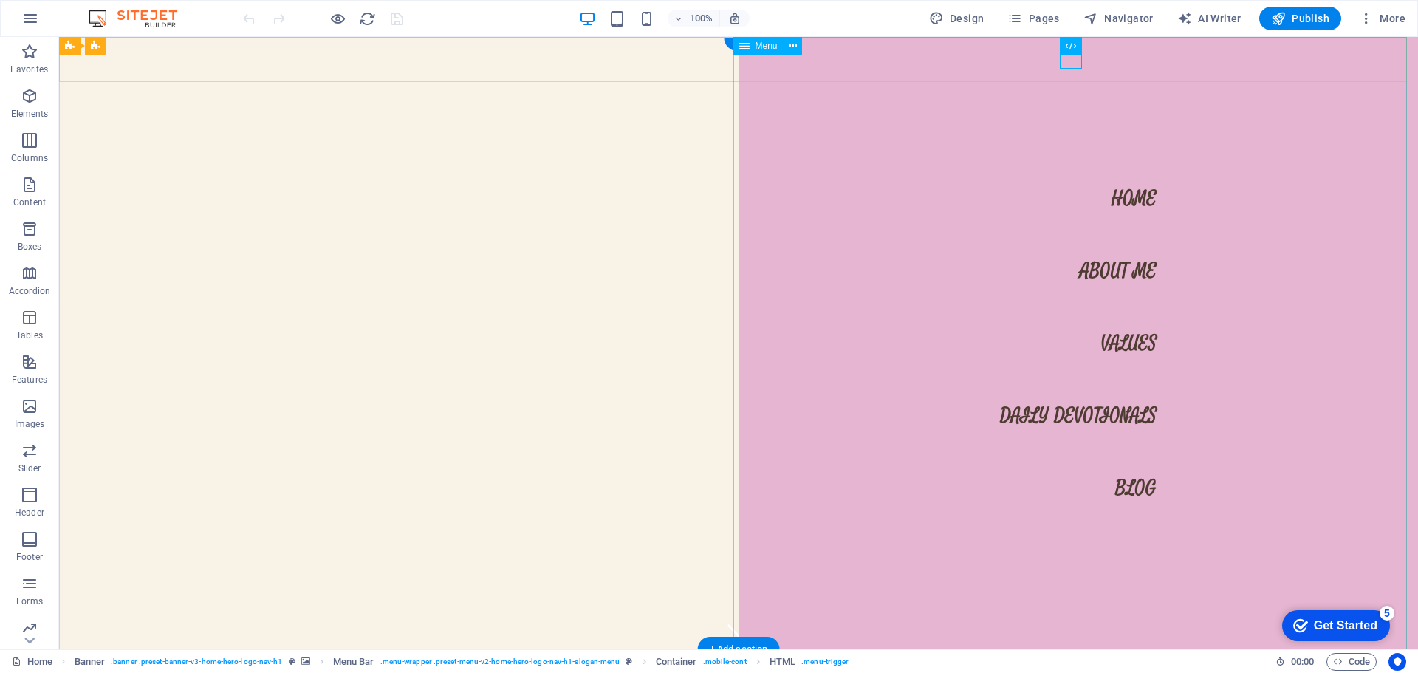
click at [1126, 216] on nav "Home About Me Values Daily Devotionals Blog" at bounding box center [1078, 343] width 679 height 612
click at [1121, 199] on nav "Home About Me Values Daily Devotionals Blog" at bounding box center [1078, 343] width 679 height 612
select select
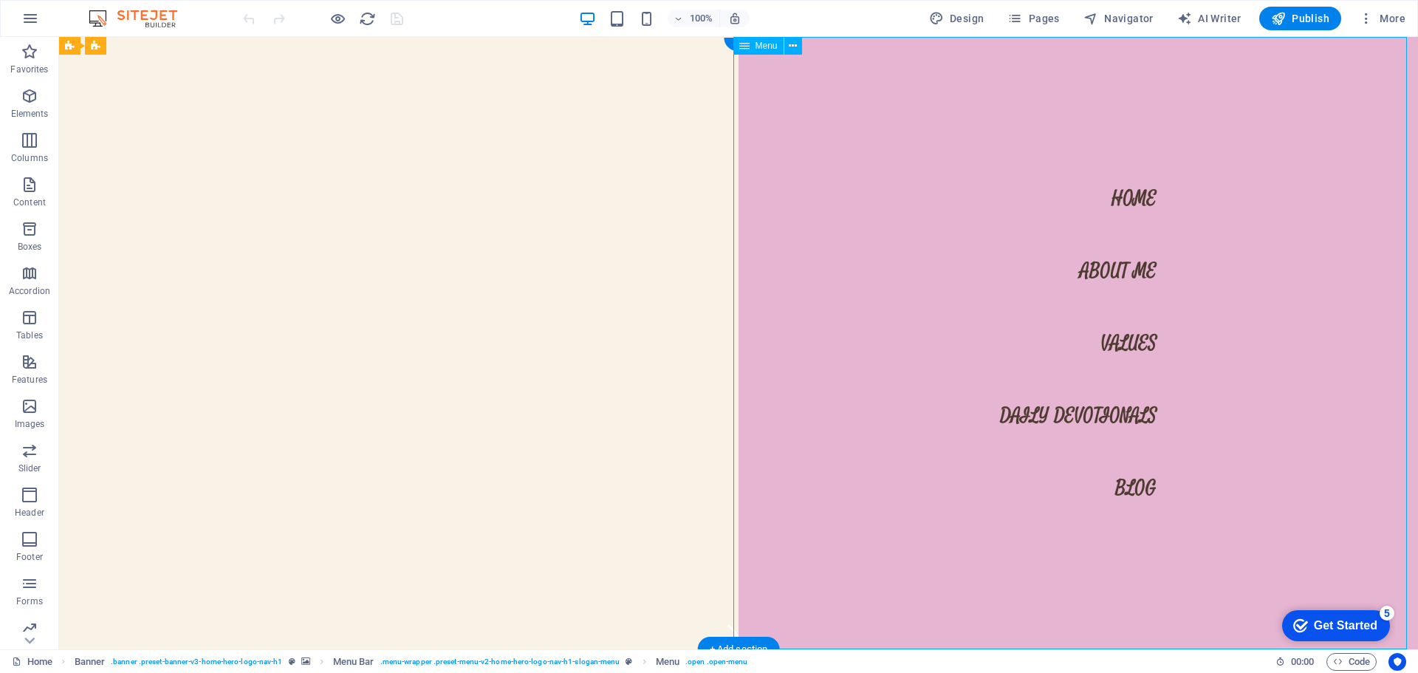
select select
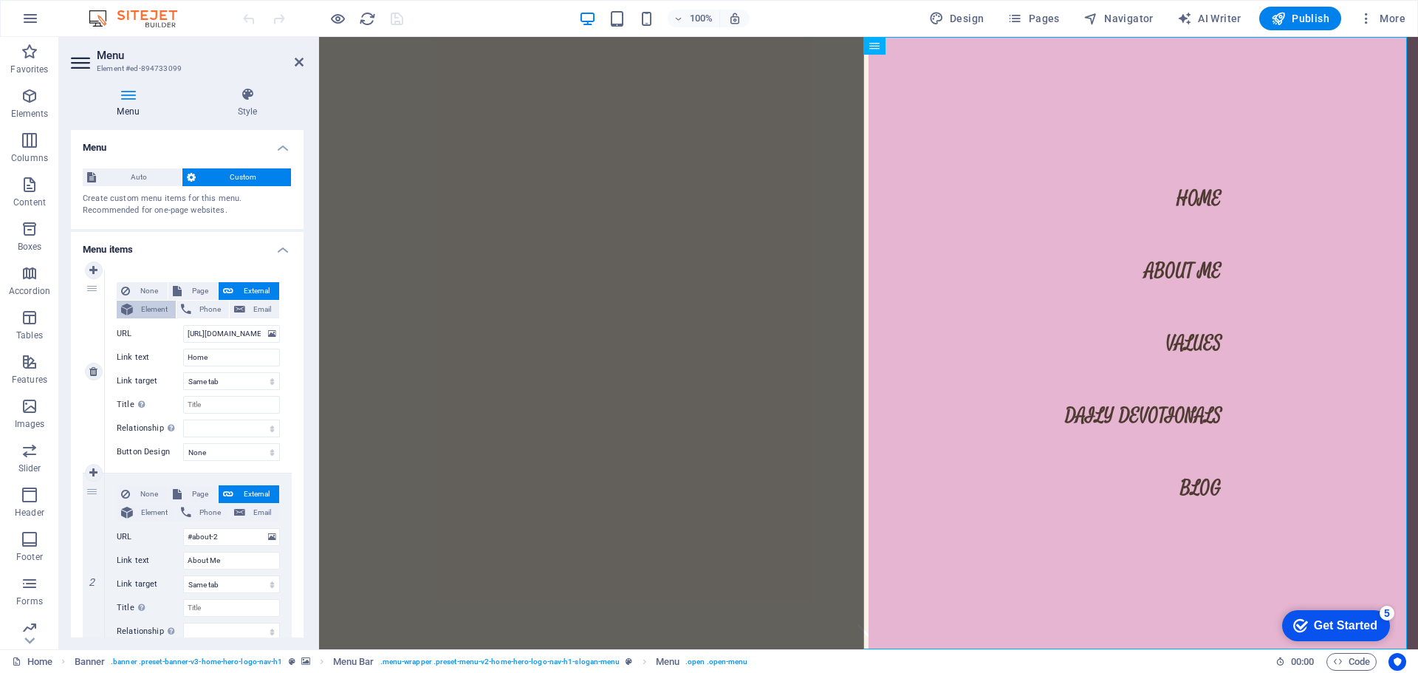
click at [137, 309] on span "Element" at bounding box center [154, 310] width 34 height 18
select select
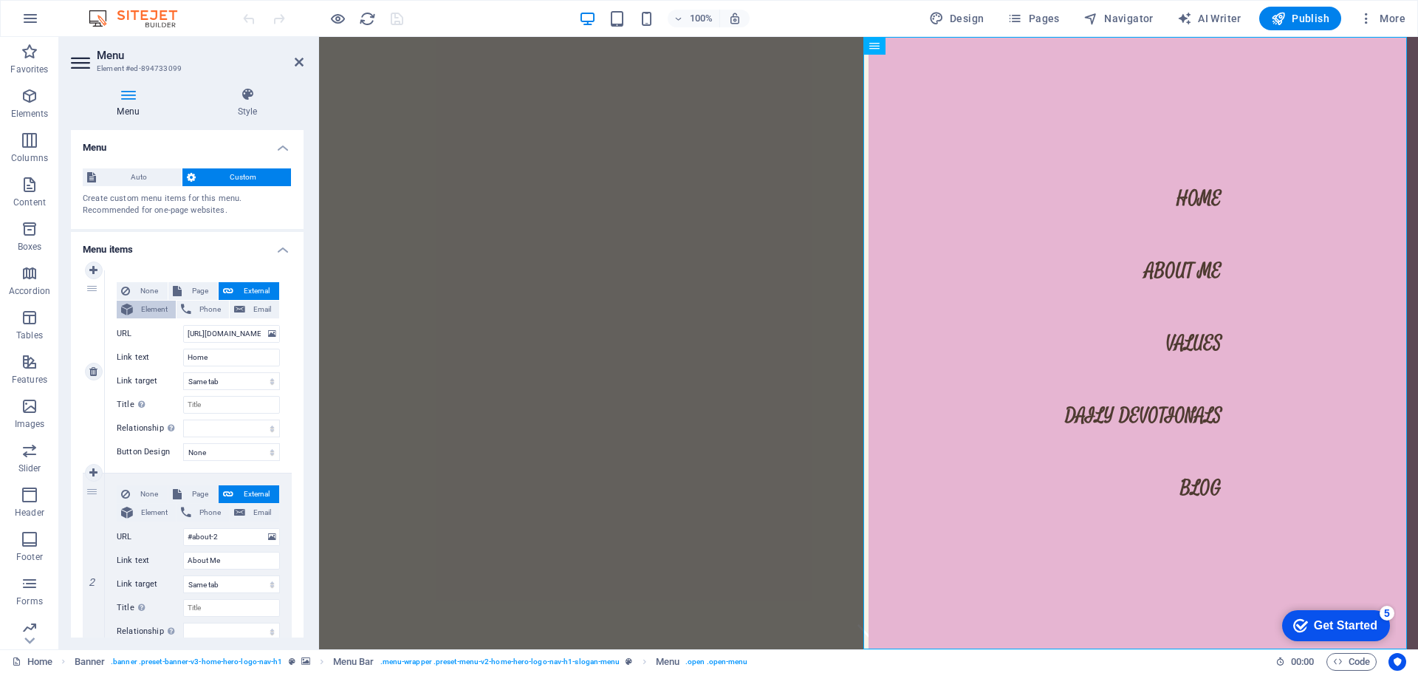
select select
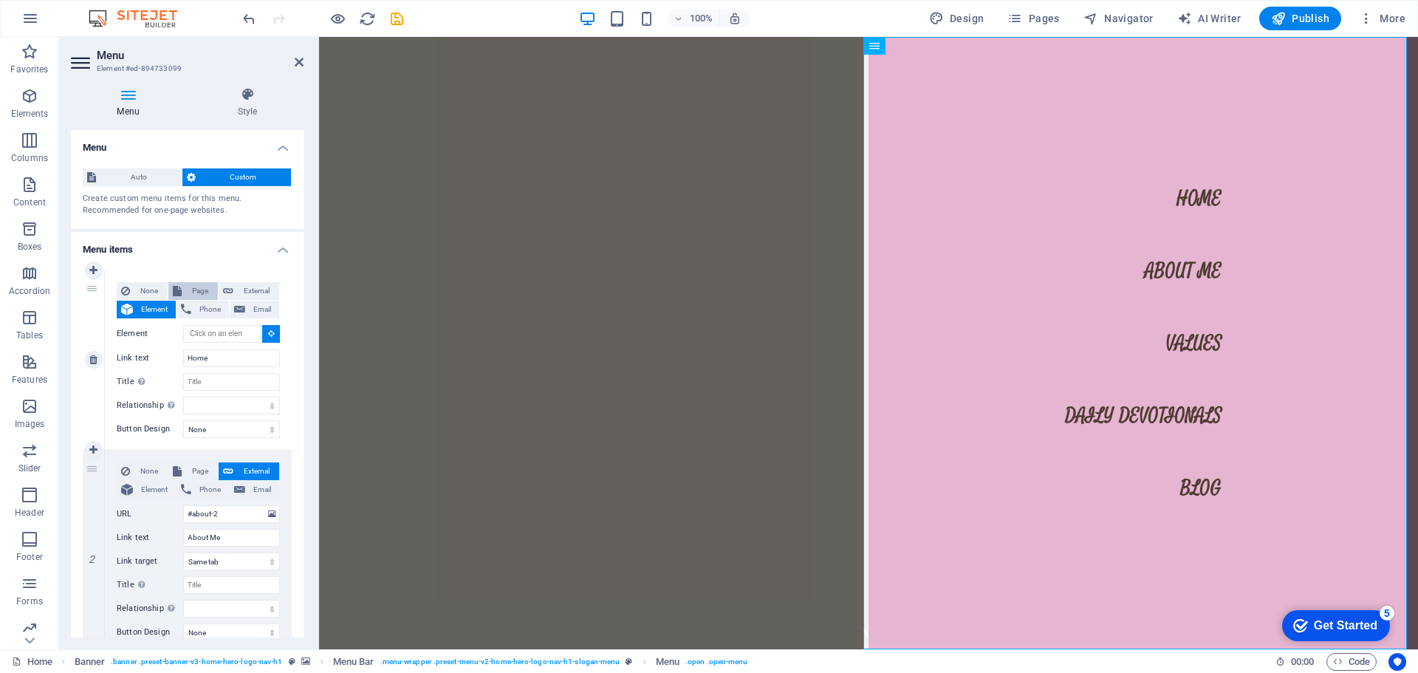
click at [186, 288] on span "Page" at bounding box center [199, 291] width 27 height 18
select select
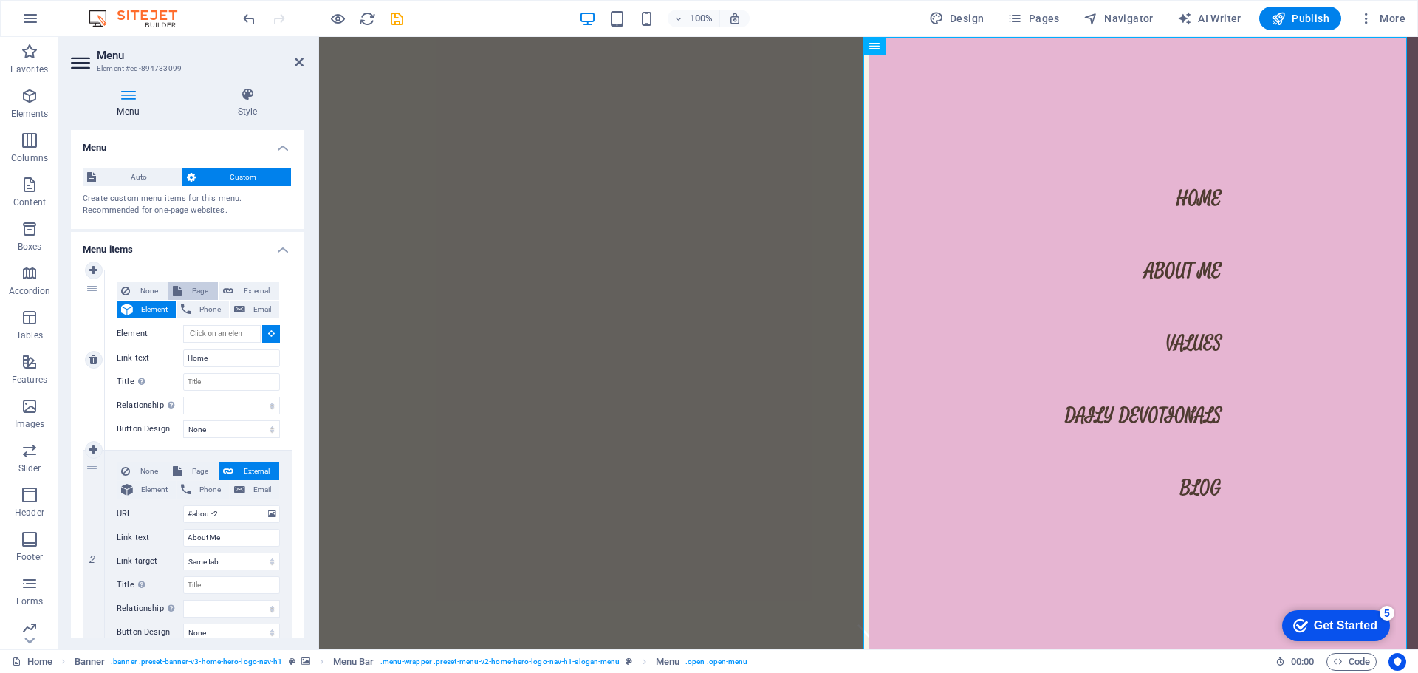
select select
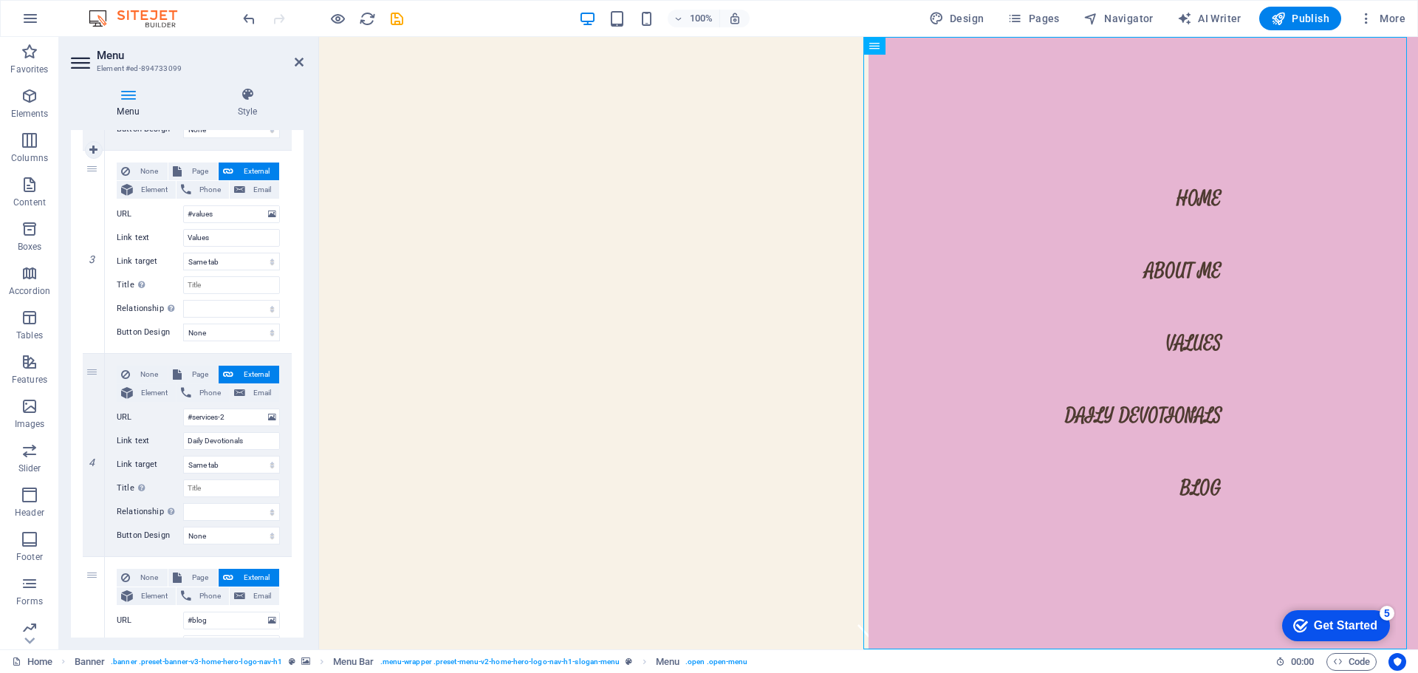
scroll to position [74, 0]
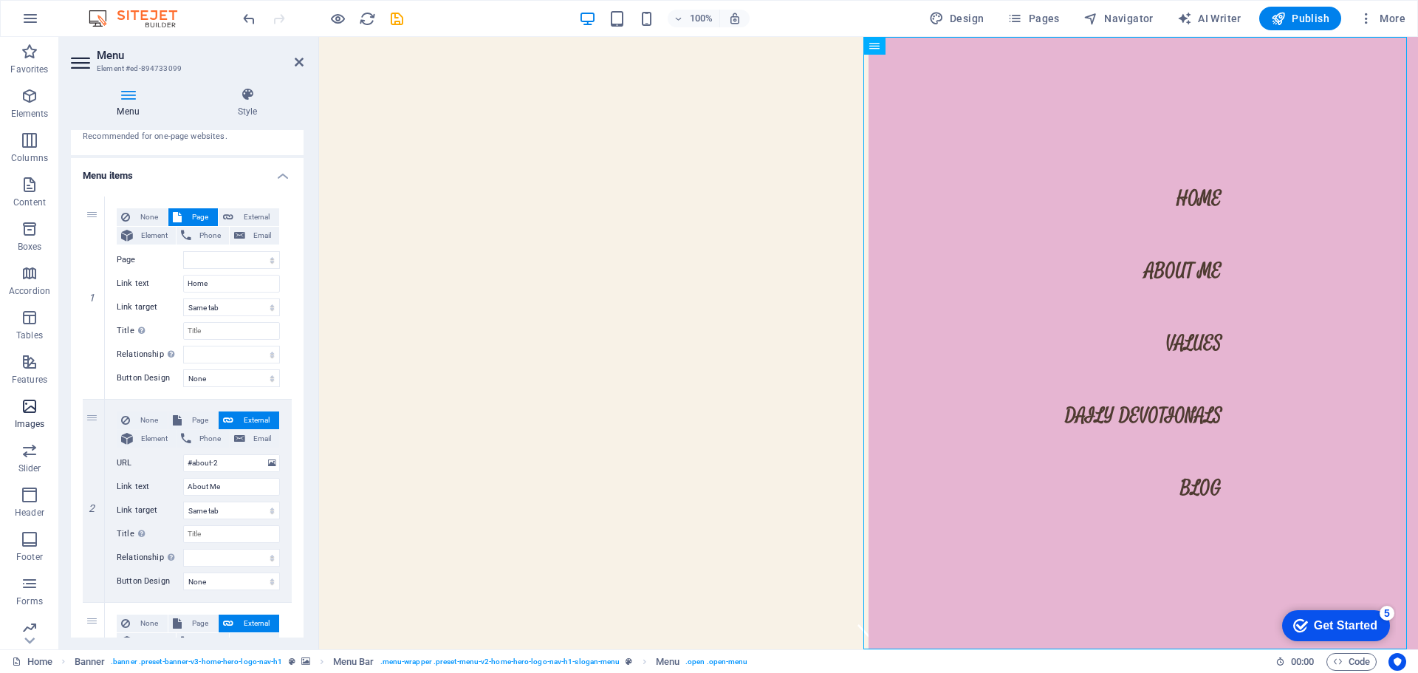
click at [27, 417] on span "Images" at bounding box center [29, 414] width 59 height 35
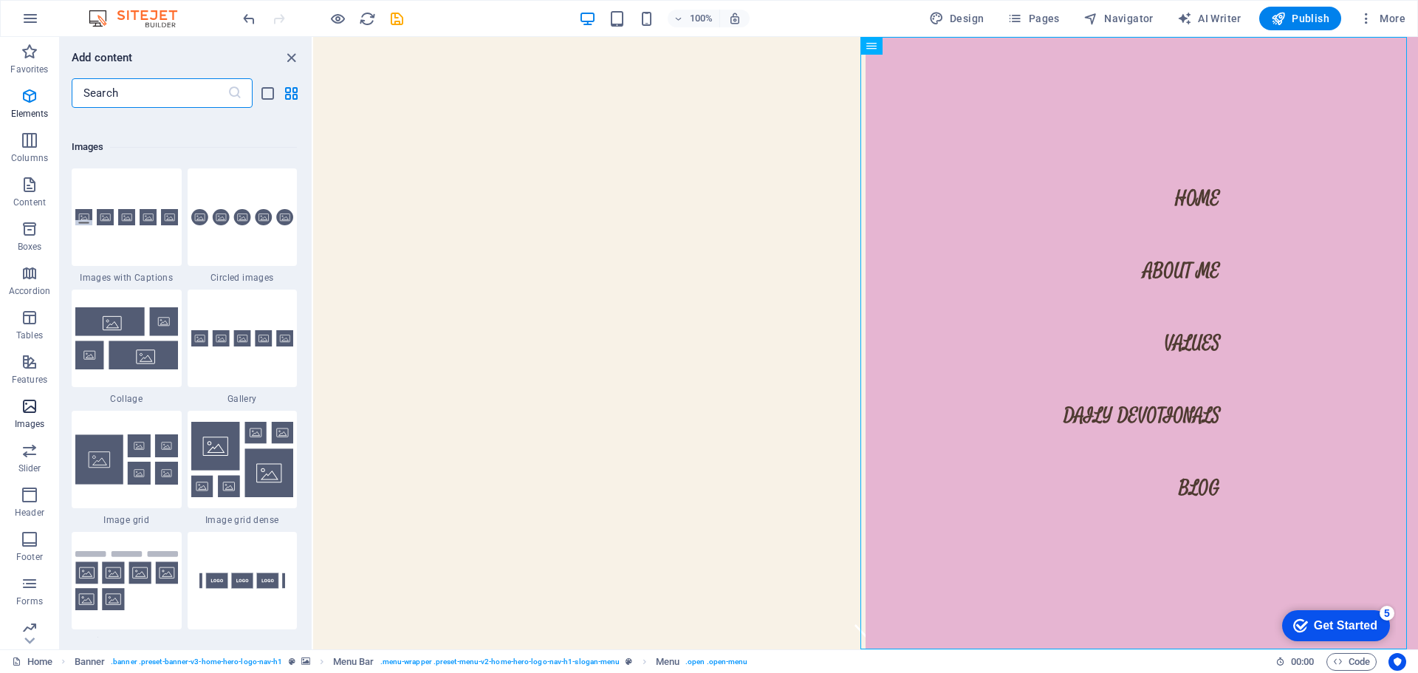
scroll to position [7489, 0]
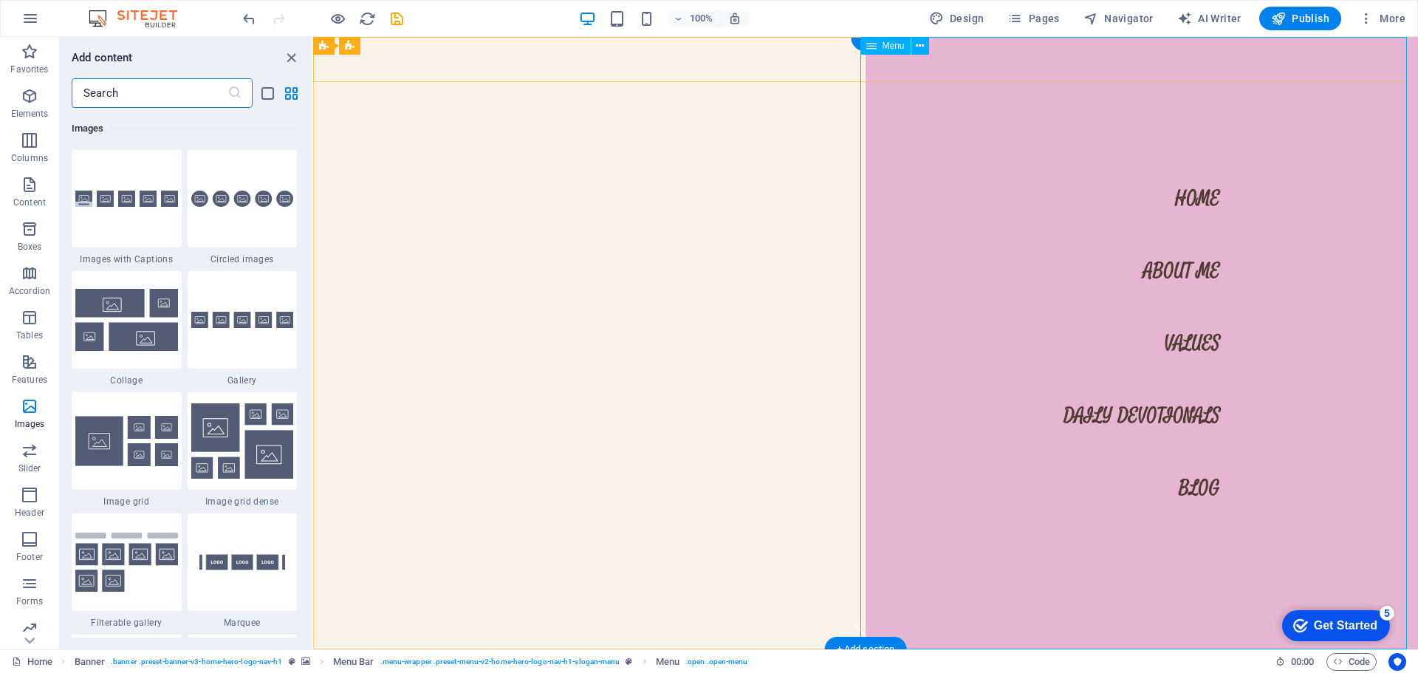
click at [1185, 198] on nav "Home About Me Values Daily Devotionals Blog" at bounding box center [1142, 343] width 552 height 612
select select
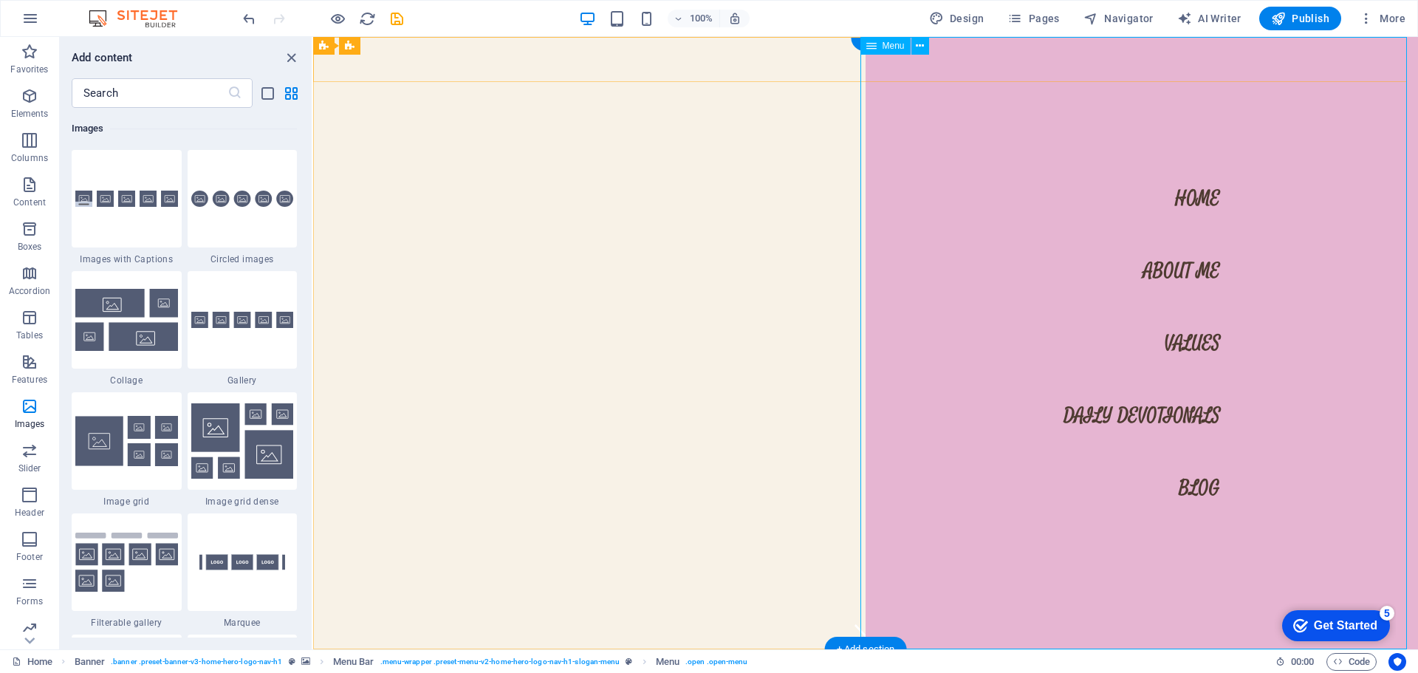
select select
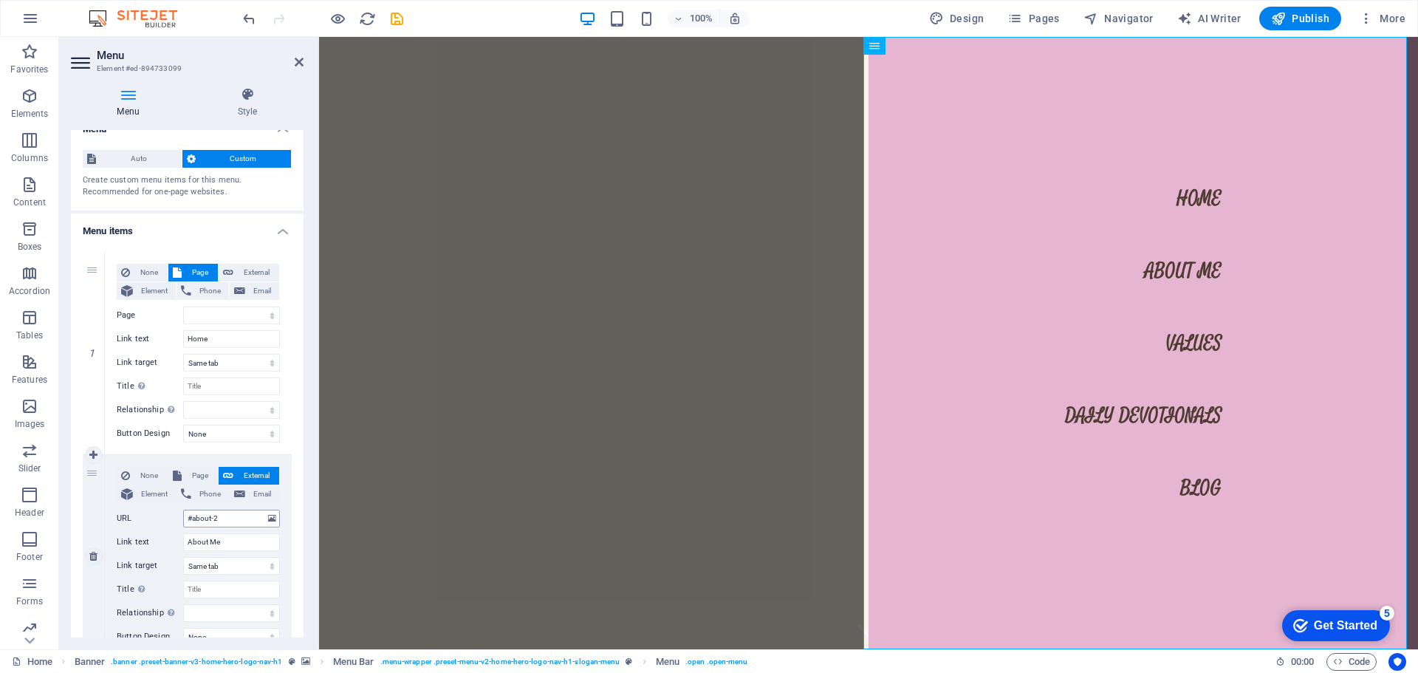
scroll to position [0, 0]
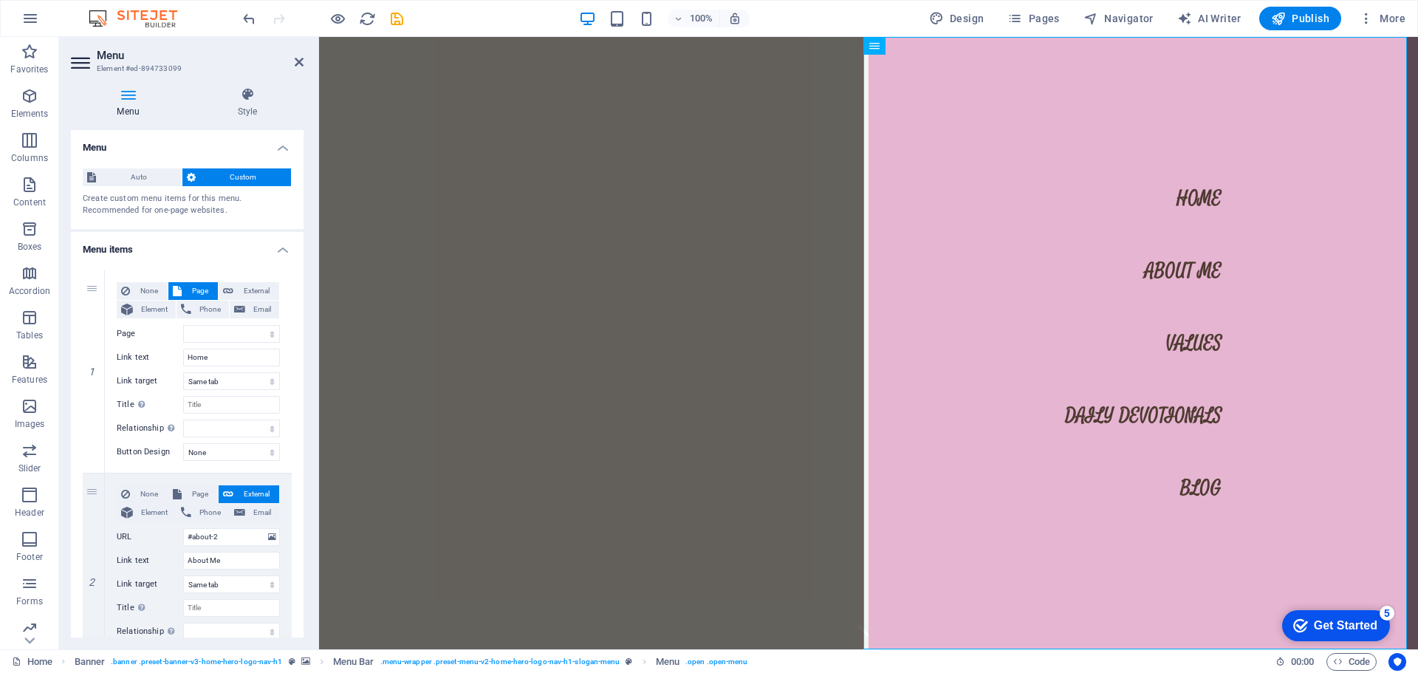
click at [80, 61] on icon at bounding box center [82, 63] width 22 height 24
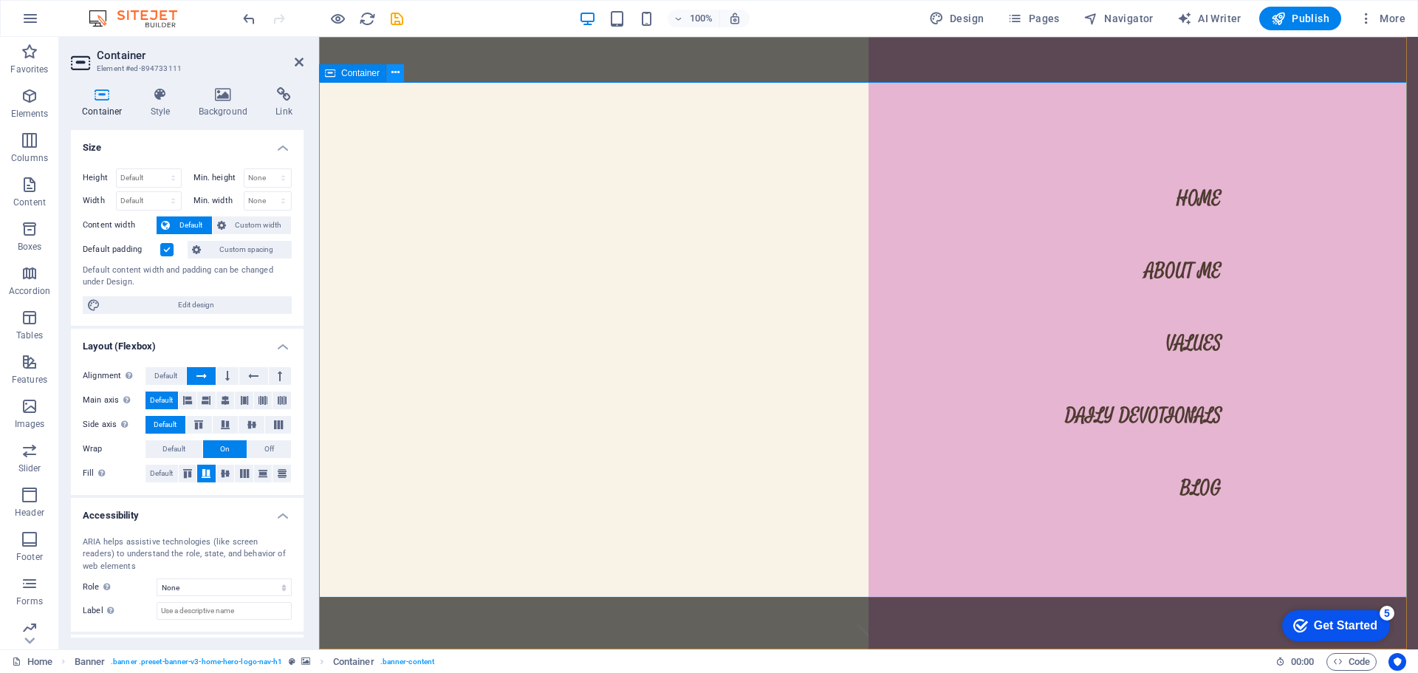
click at [393, 69] on icon at bounding box center [395, 73] width 8 height 16
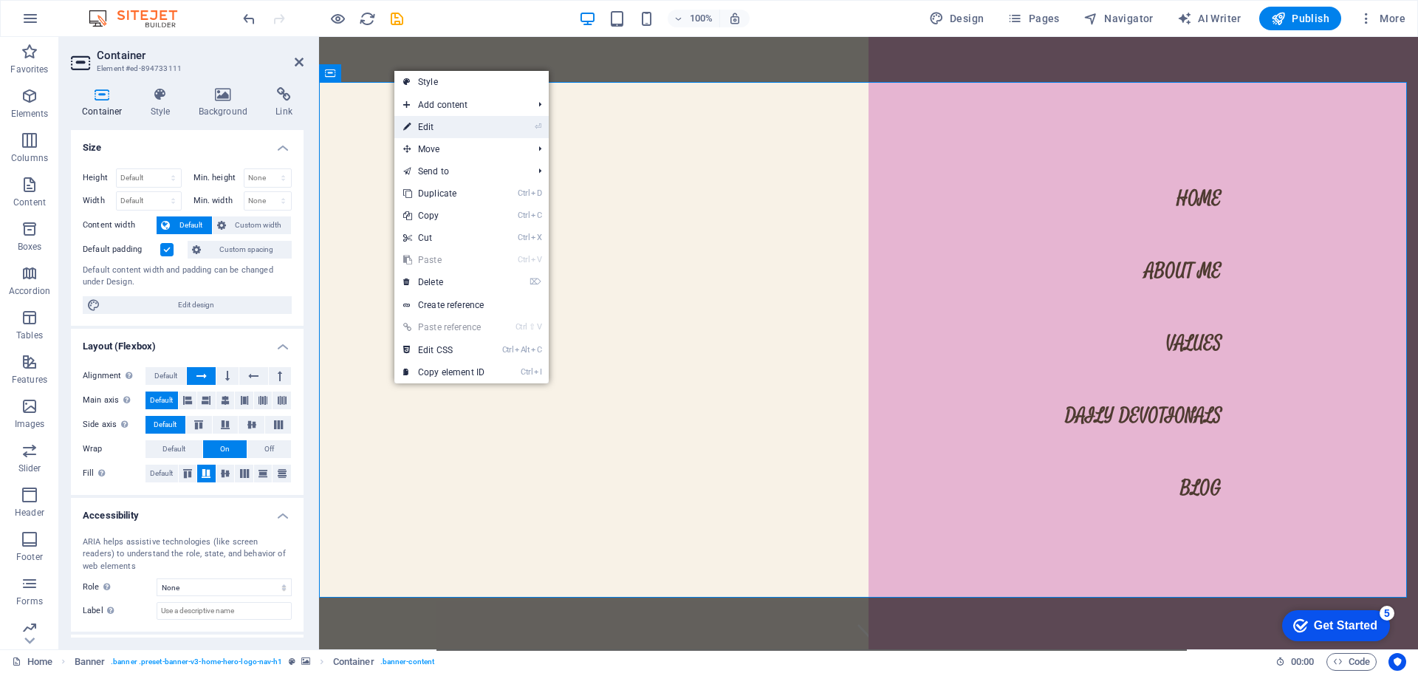
click at [431, 124] on link "⏎ Edit" at bounding box center [443, 127] width 99 height 22
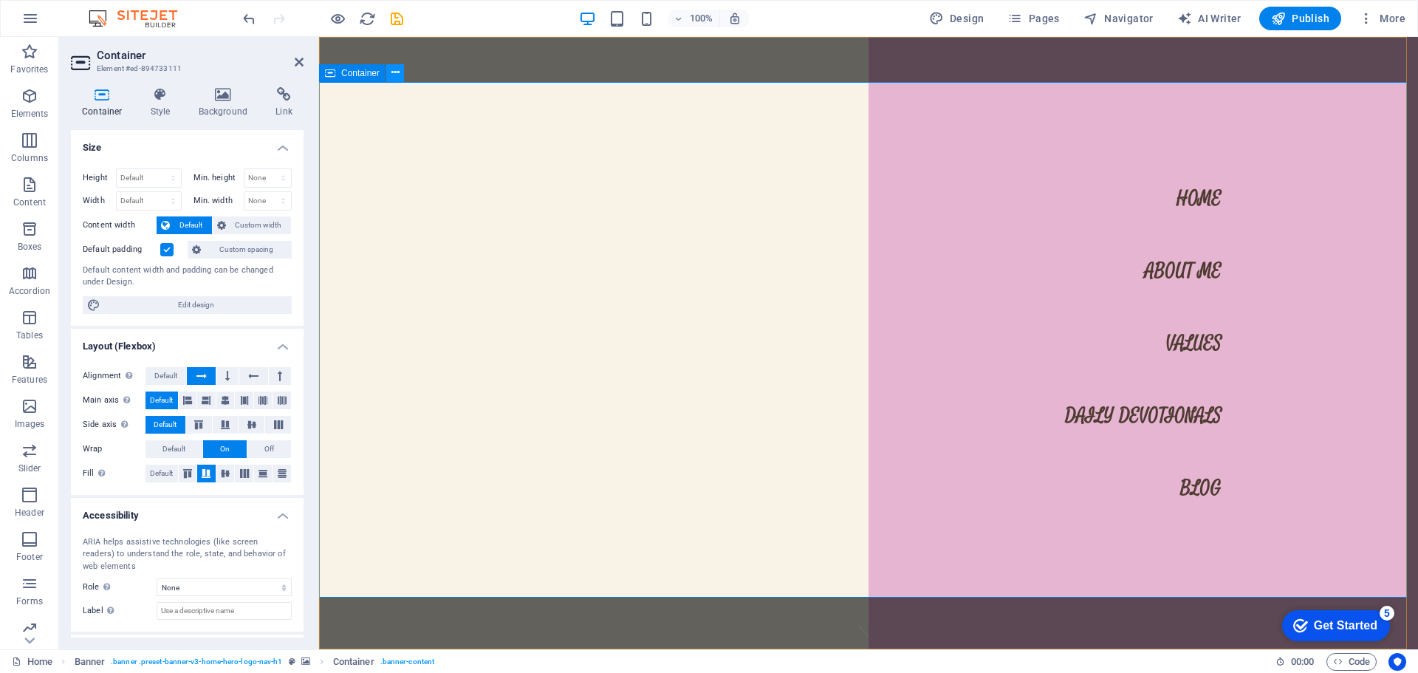
click at [390, 72] on button at bounding box center [395, 73] width 18 height 18
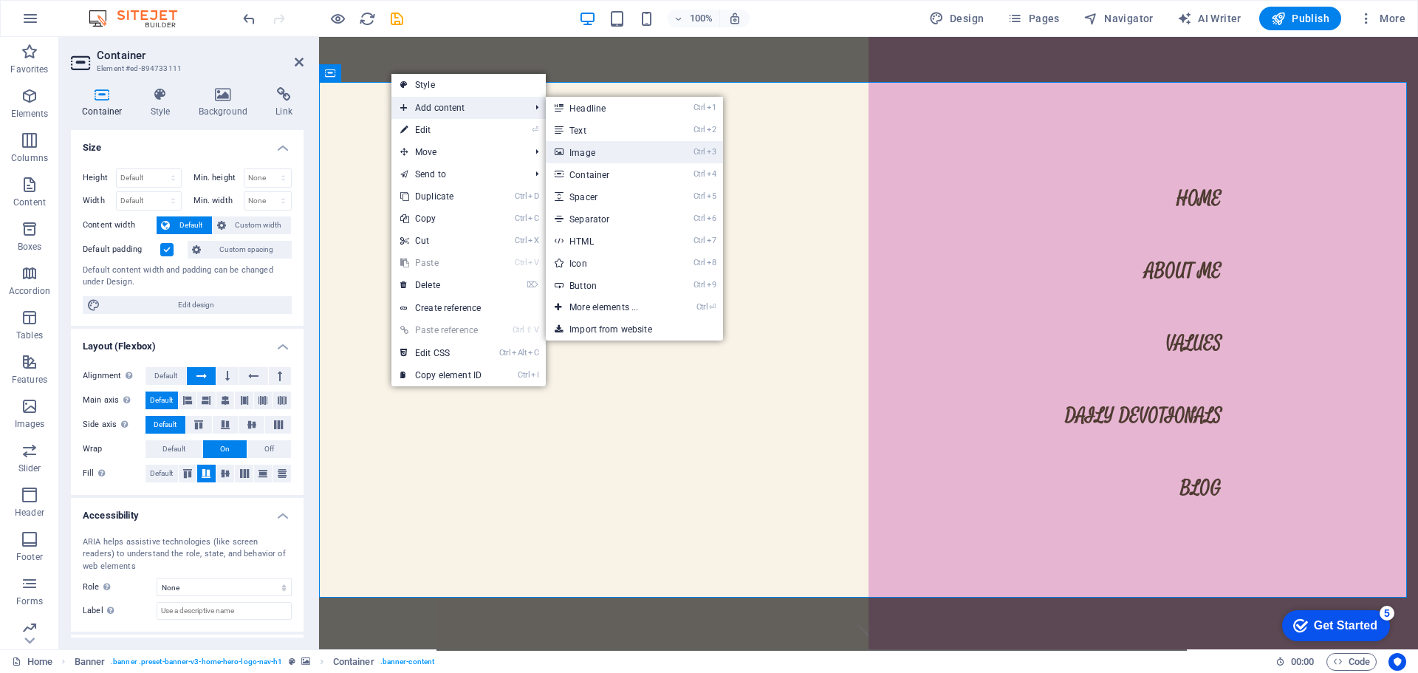
click at [584, 155] on link "Ctrl 3 Image" at bounding box center [607, 152] width 122 height 22
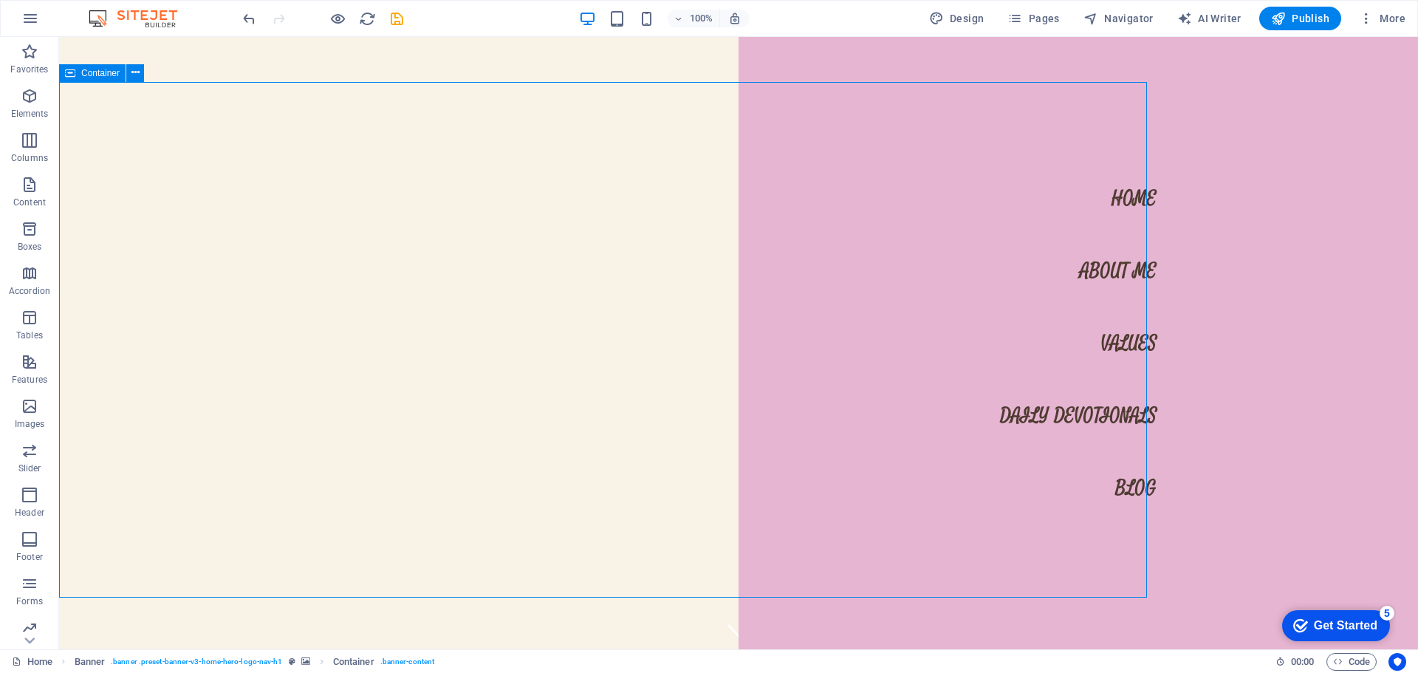
click at [142, 74] on button at bounding box center [135, 73] width 18 height 18
click at [65, 78] on icon at bounding box center [70, 73] width 10 height 18
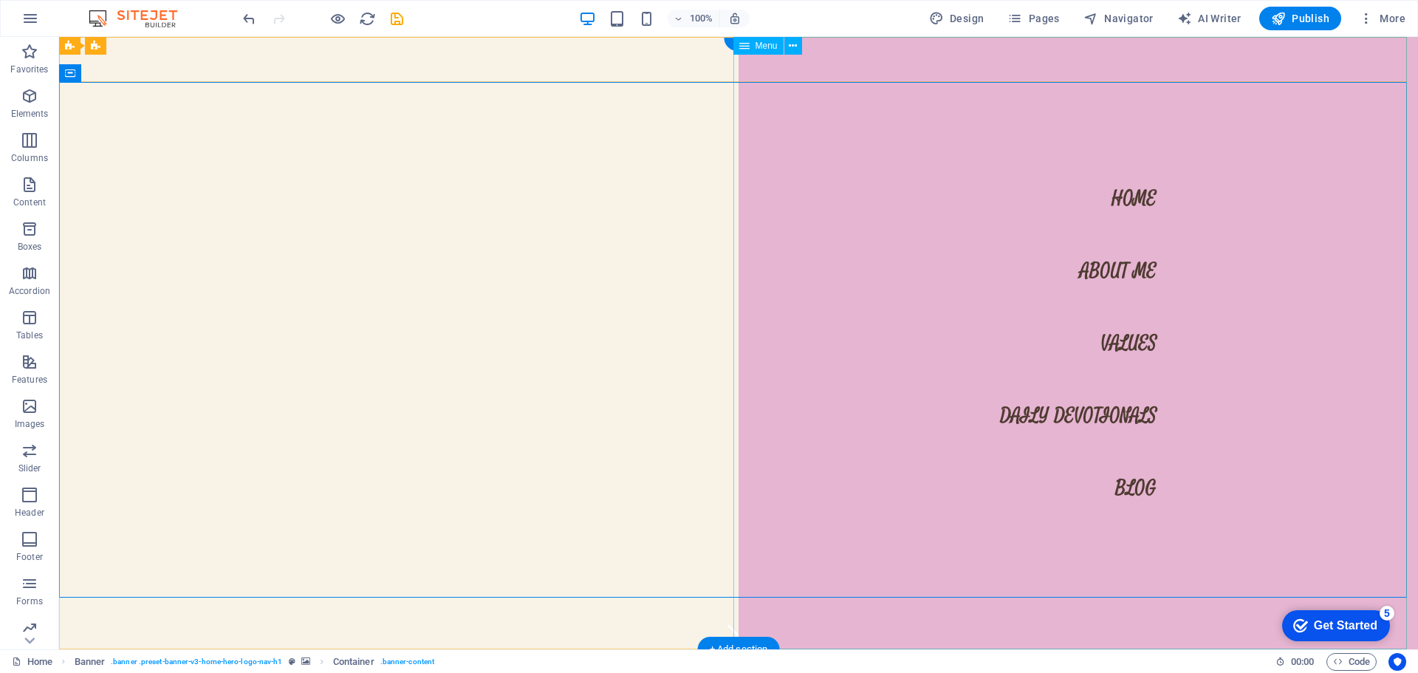
click at [1140, 205] on nav "Home About Me Values Daily Devotionals Blog" at bounding box center [1078, 343] width 679 height 612
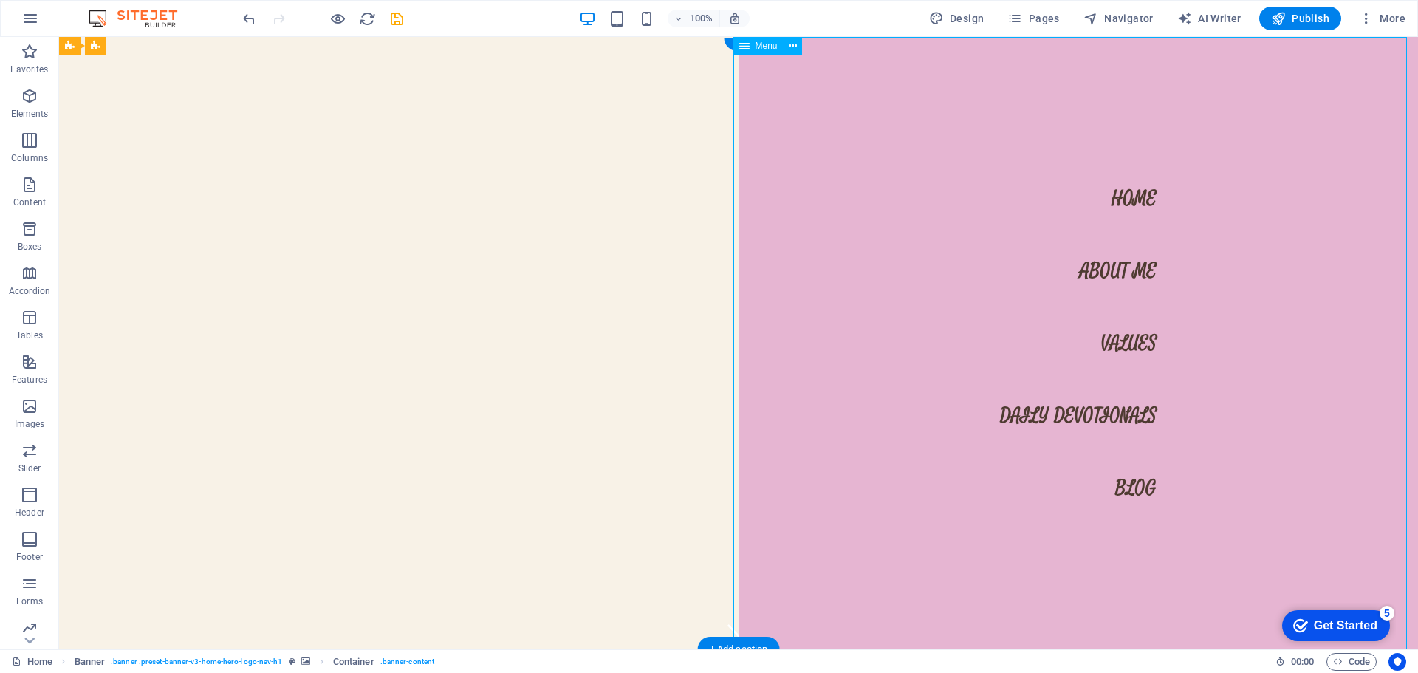
click at [1140, 205] on nav "Home About Me Values Daily Devotionals Blog" at bounding box center [1078, 343] width 679 height 612
select select
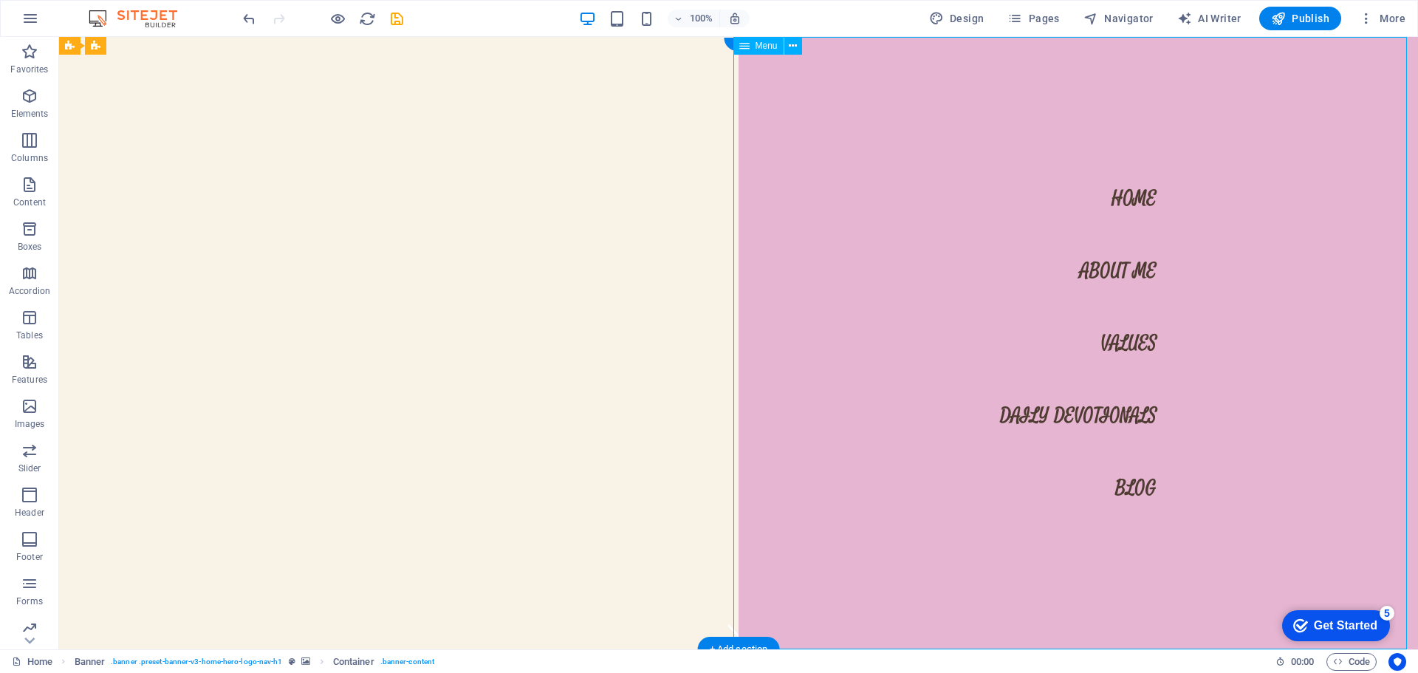
select select
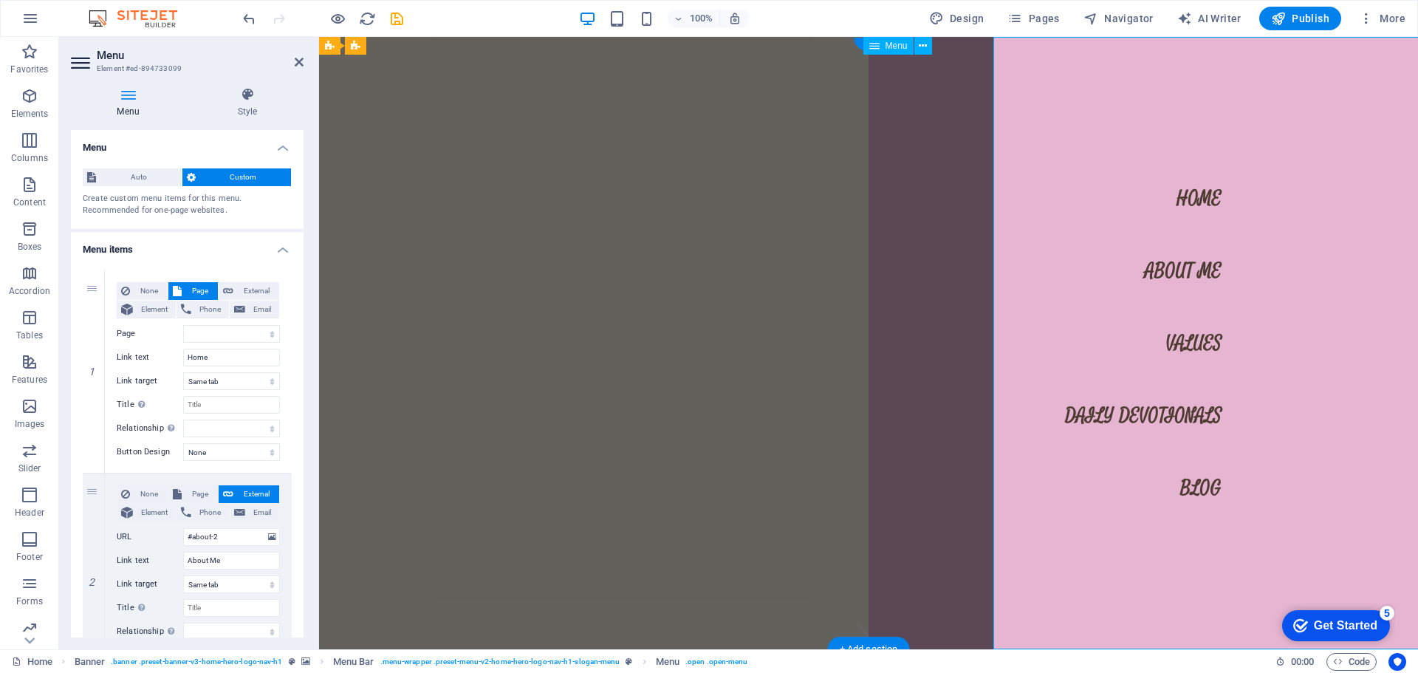
click at [1138, 203] on nav "Home About Me Values Daily Devotionals Blog" at bounding box center [1143, 343] width 549 height 612
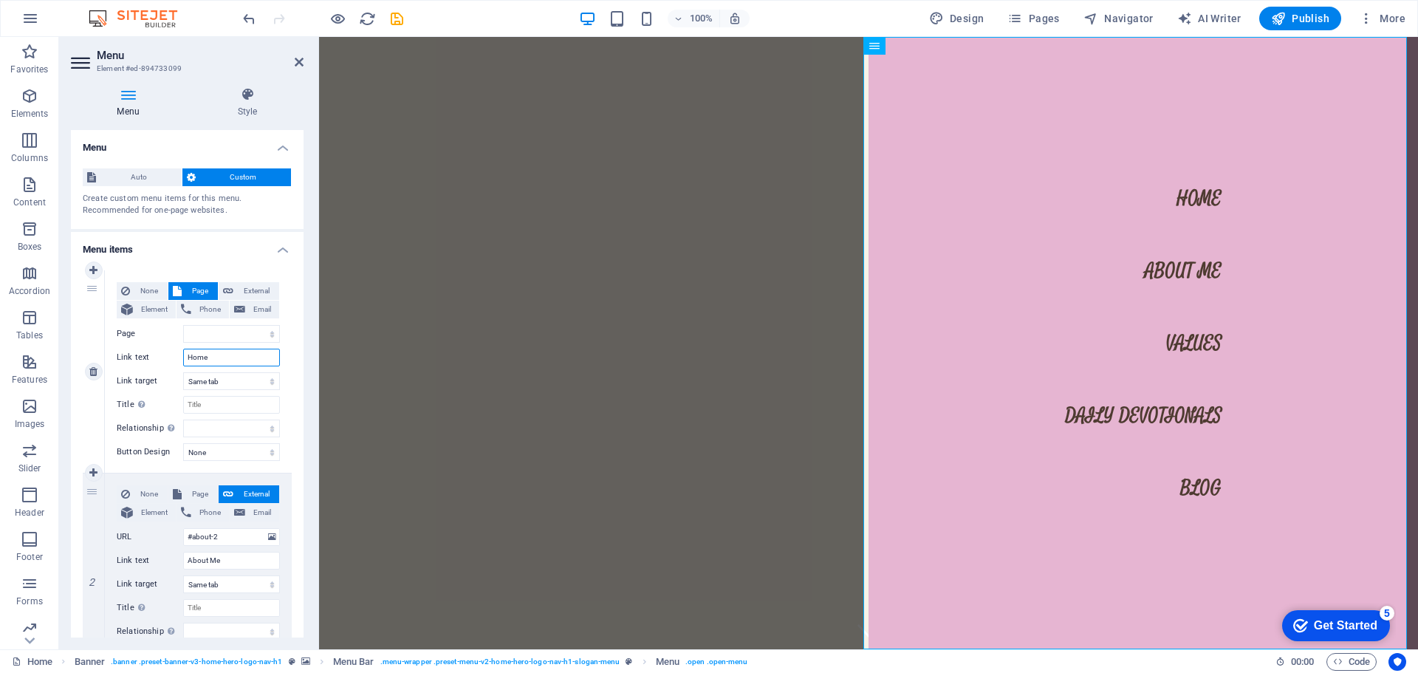
click at [256, 360] on input "Home" at bounding box center [231, 358] width 97 height 18
click at [240, 356] on input "Home" at bounding box center [231, 358] width 97 height 18
click at [95, 272] on icon at bounding box center [93, 270] width 8 height 10
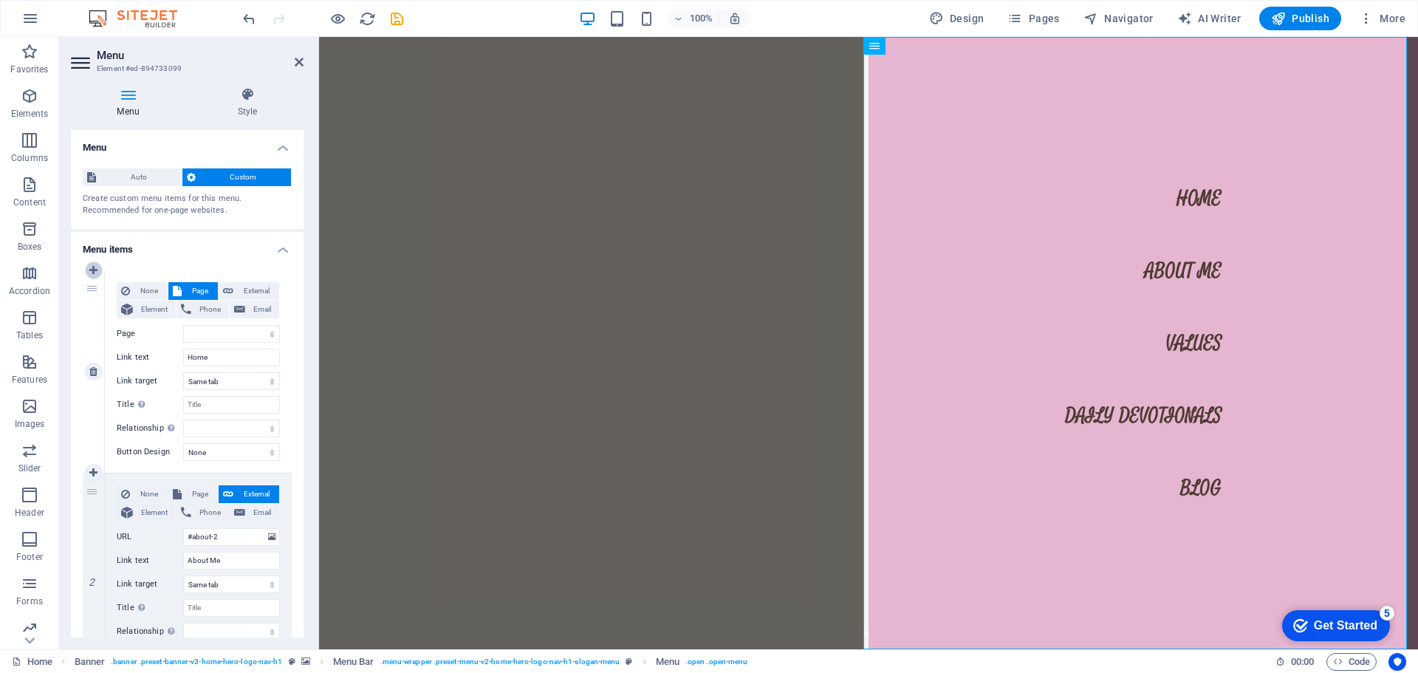
select select
type input "Home"
select select
type input "#about-2"
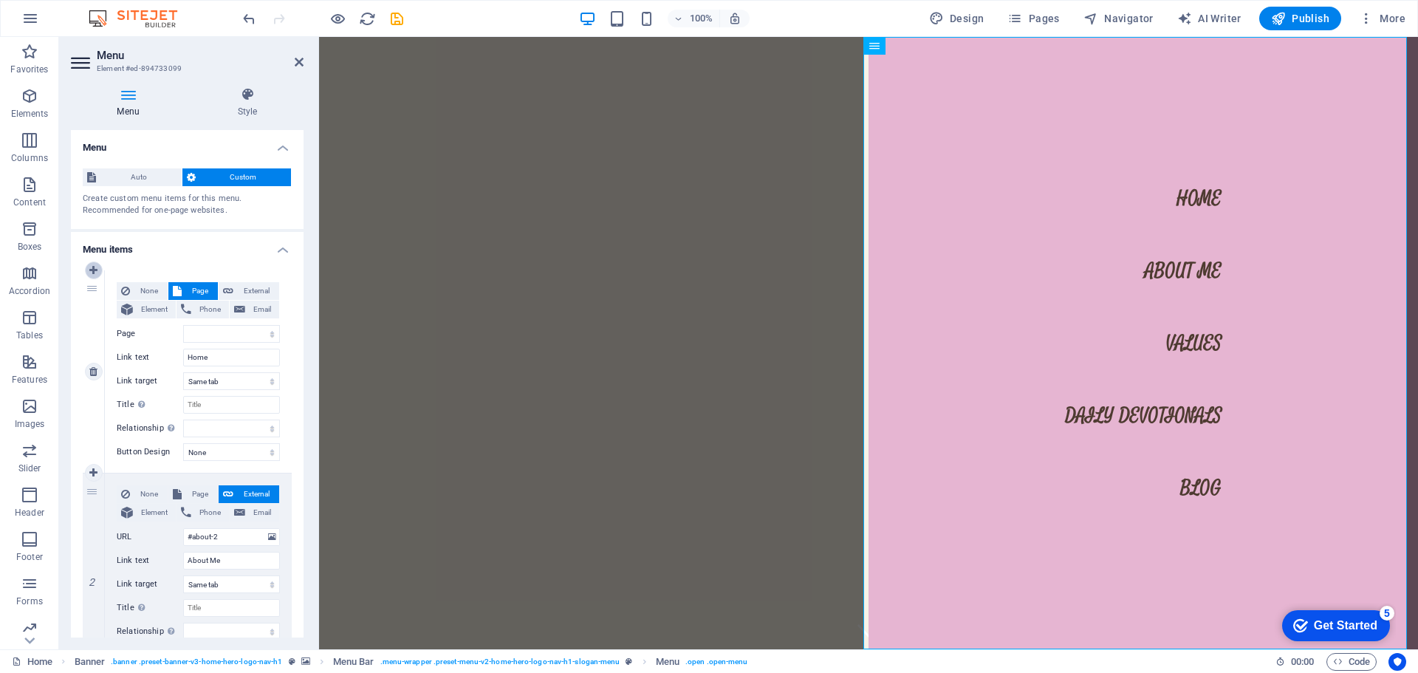
type input "About Me"
select select
type input "#values"
type input "Values"
select select
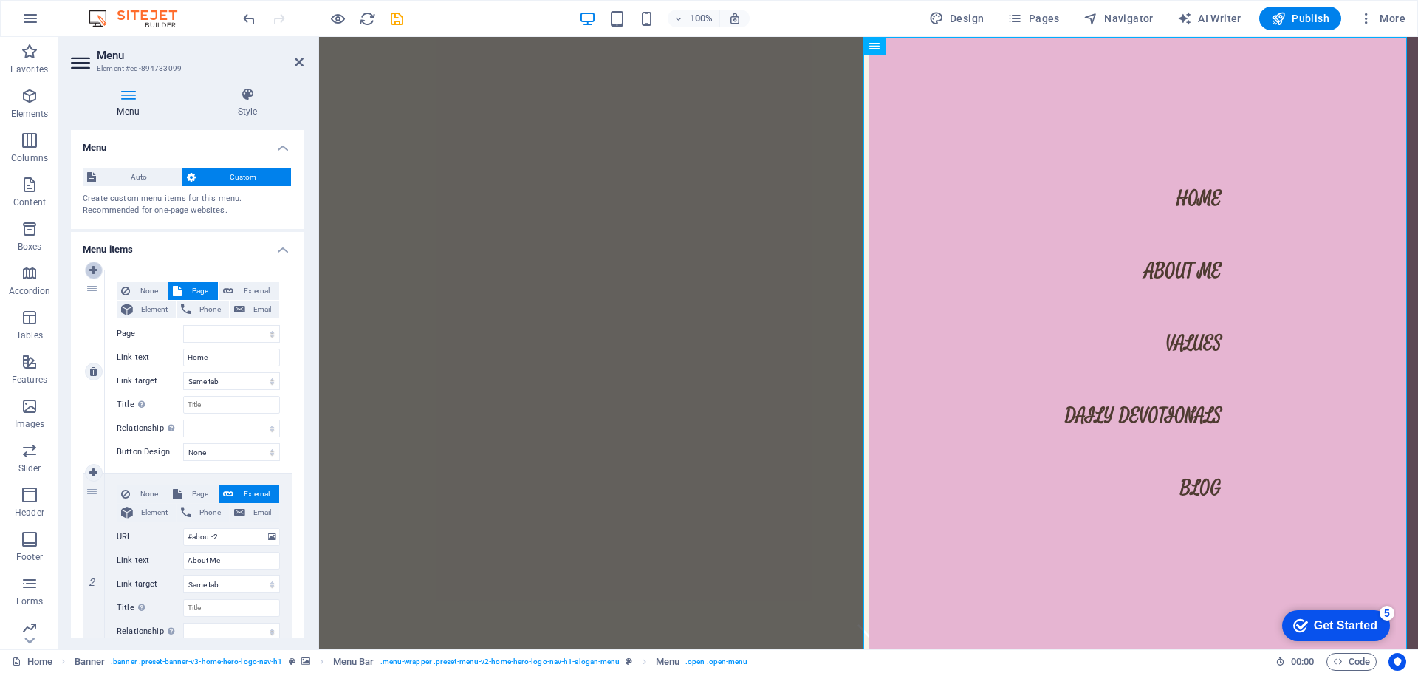
type input "#services-2"
type input "Daily Devotionals"
select select
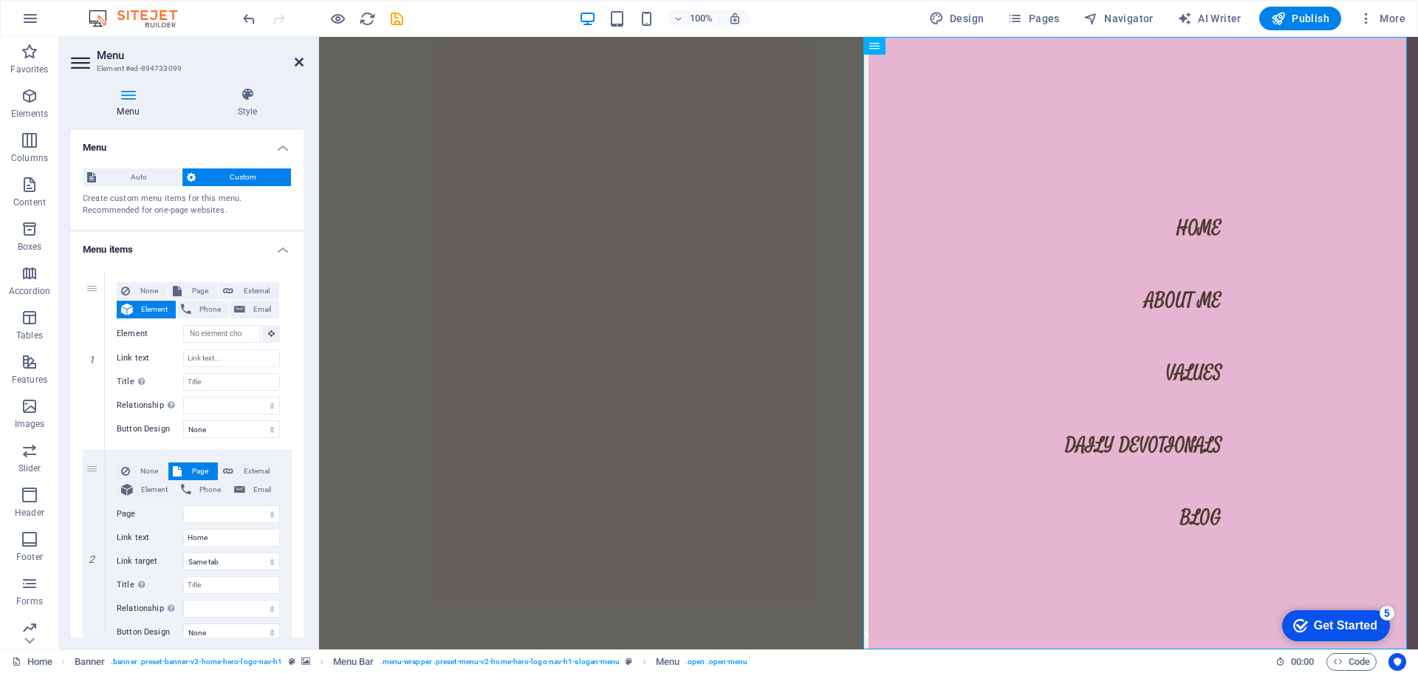
click at [295, 61] on icon at bounding box center [299, 62] width 9 height 12
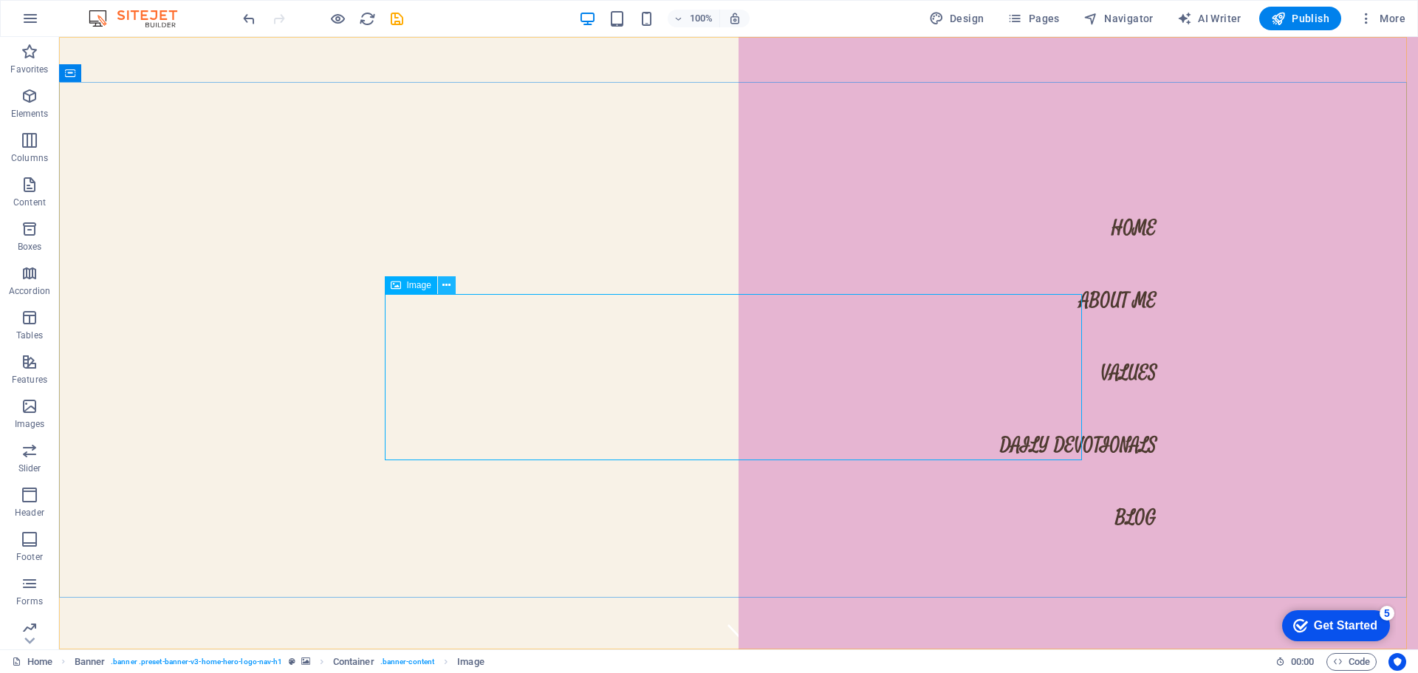
click at [450, 279] on icon at bounding box center [446, 286] width 8 height 16
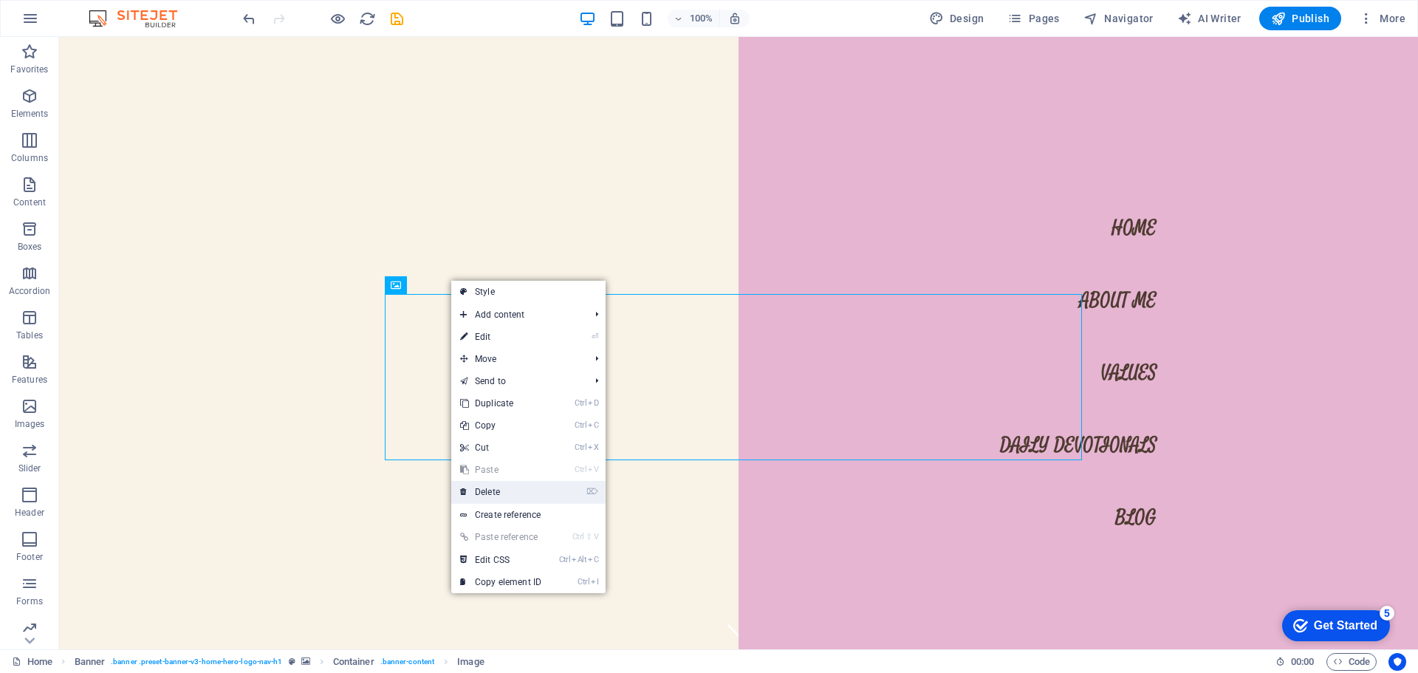
click at [494, 492] on link "⌦ Delete" at bounding box center [500, 492] width 99 height 22
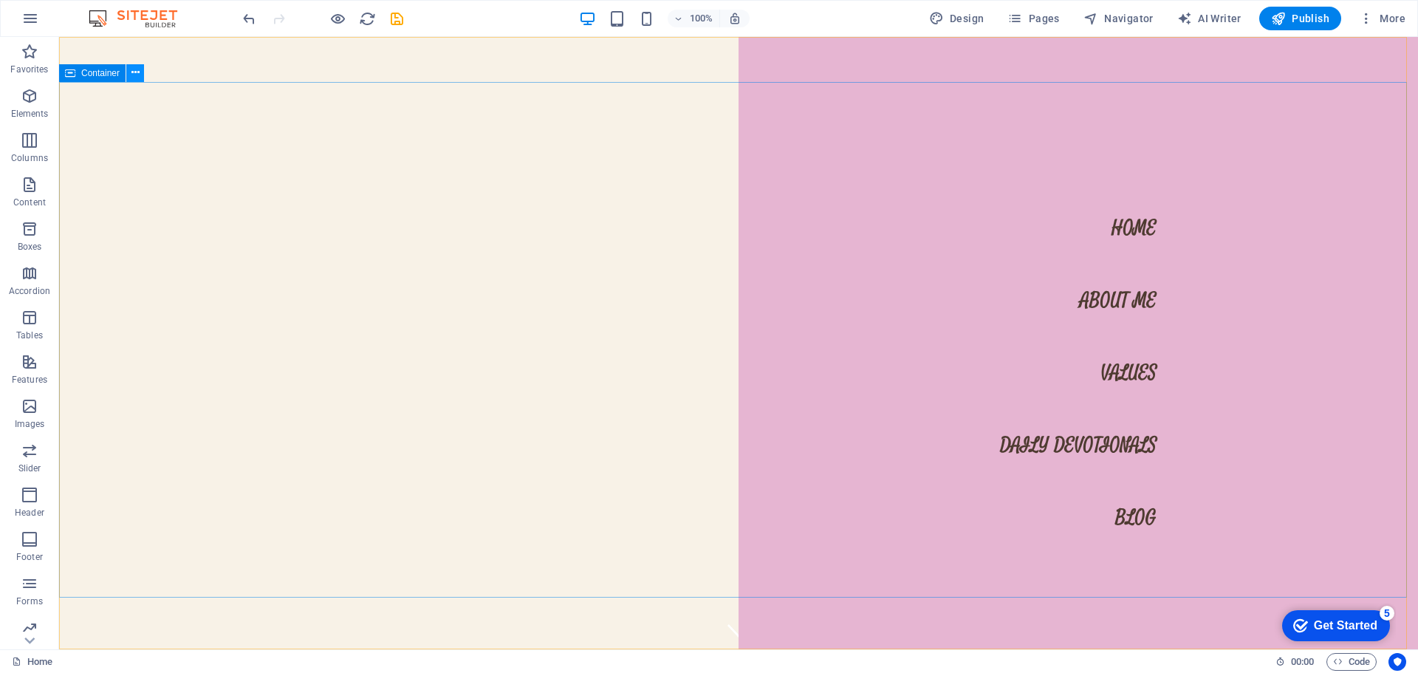
click at [136, 72] on icon at bounding box center [135, 73] width 8 height 16
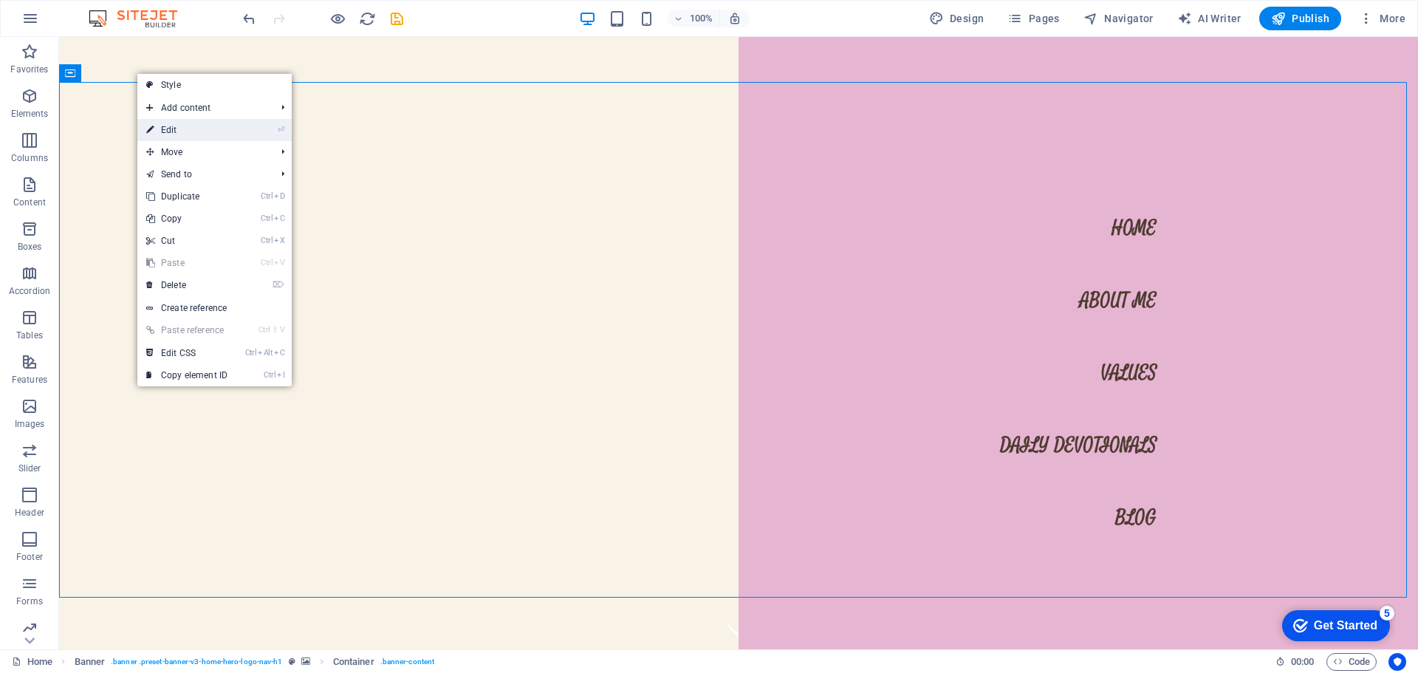
click at [182, 132] on link "⏎ Edit" at bounding box center [186, 130] width 99 height 22
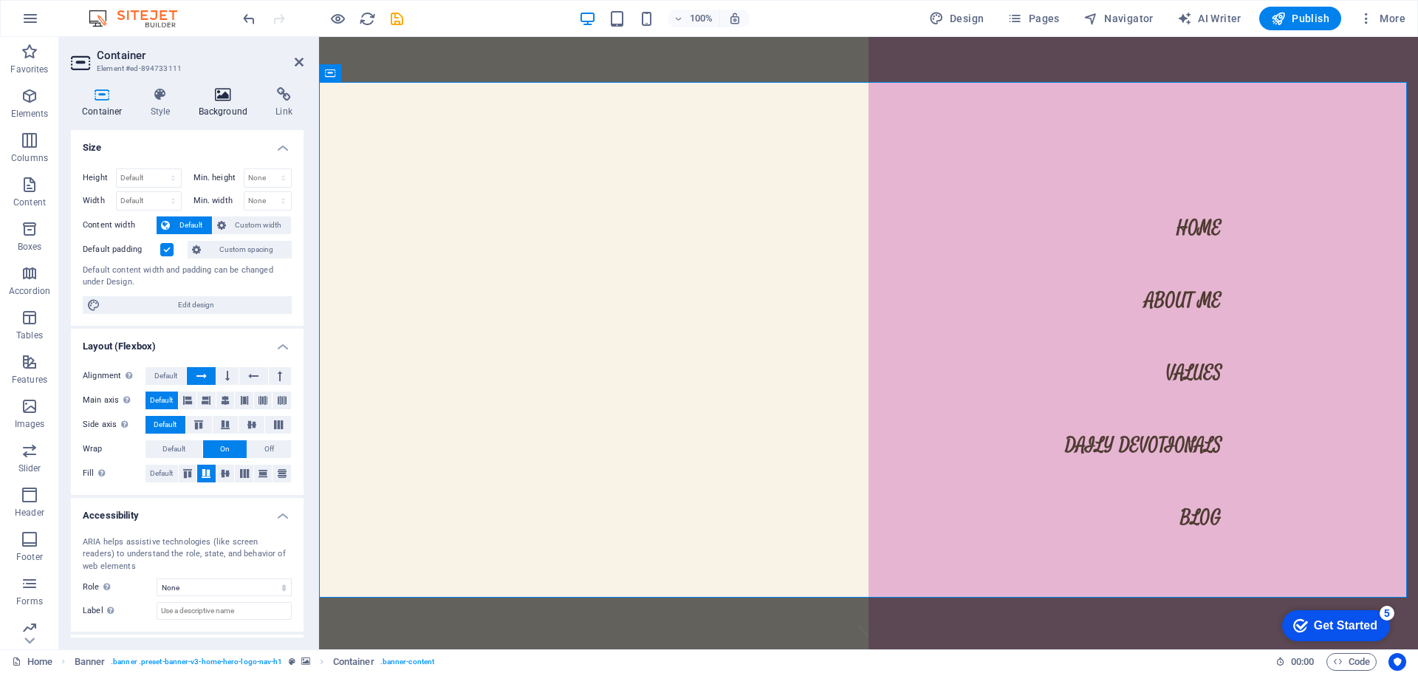
click at [210, 97] on icon at bounding box center [224, 94] width 72 height 15
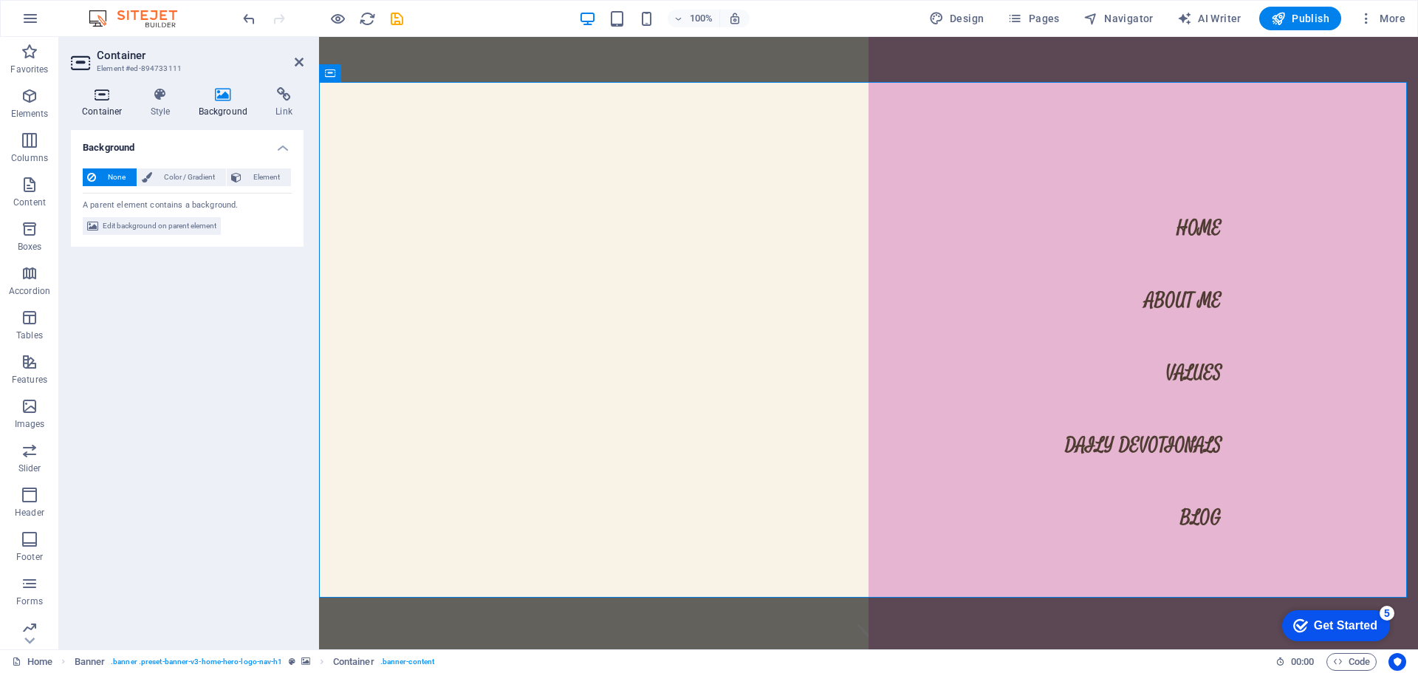
click at [111, 104] on h4 "Container" at bounding box center [105, 102] width 69 height 31
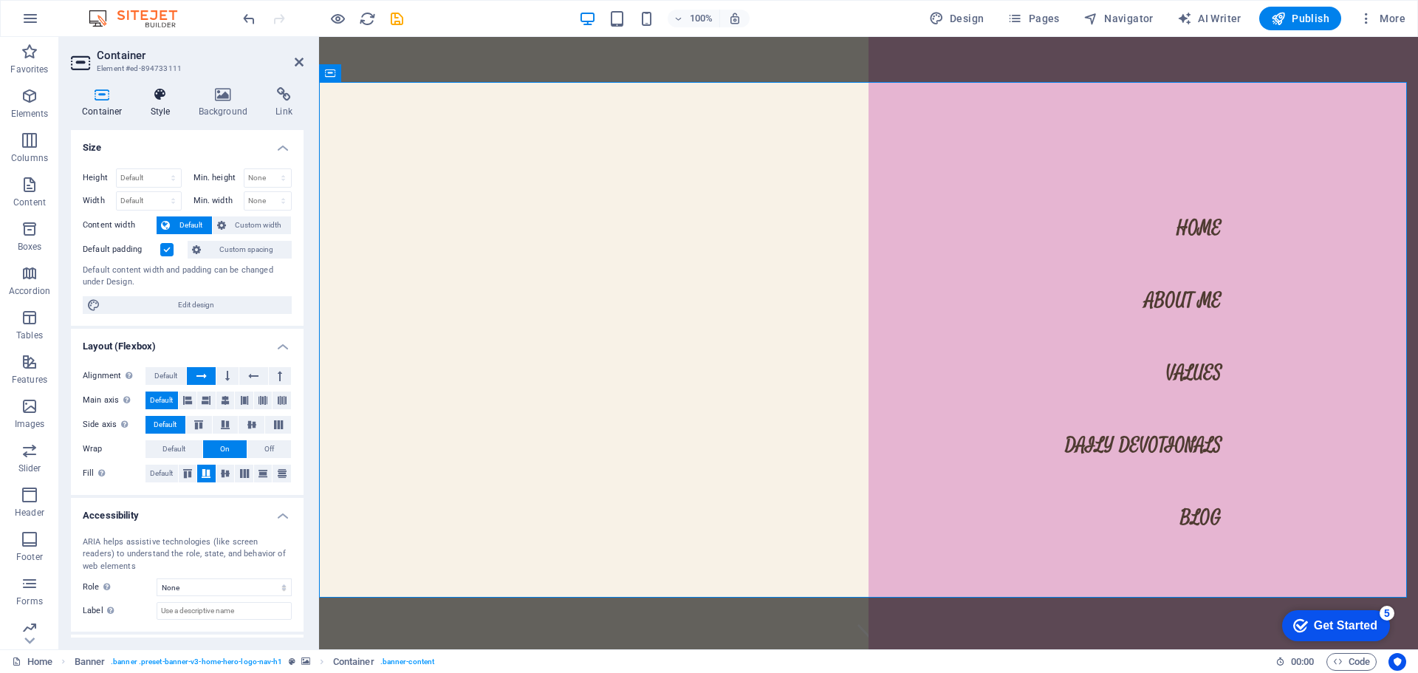
click at [167, 106] on h4 "Style" at bounding box center [164, 102] width 48 height 31
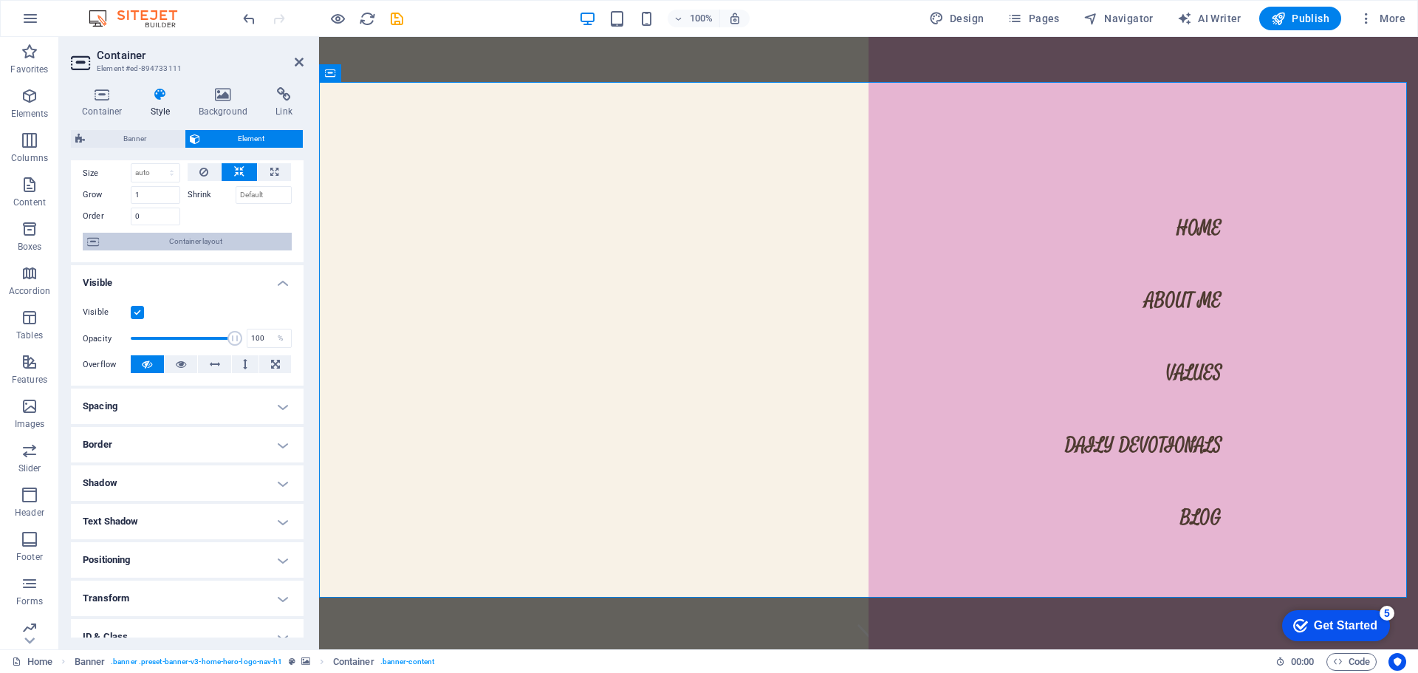
scroll to position [147, 0]
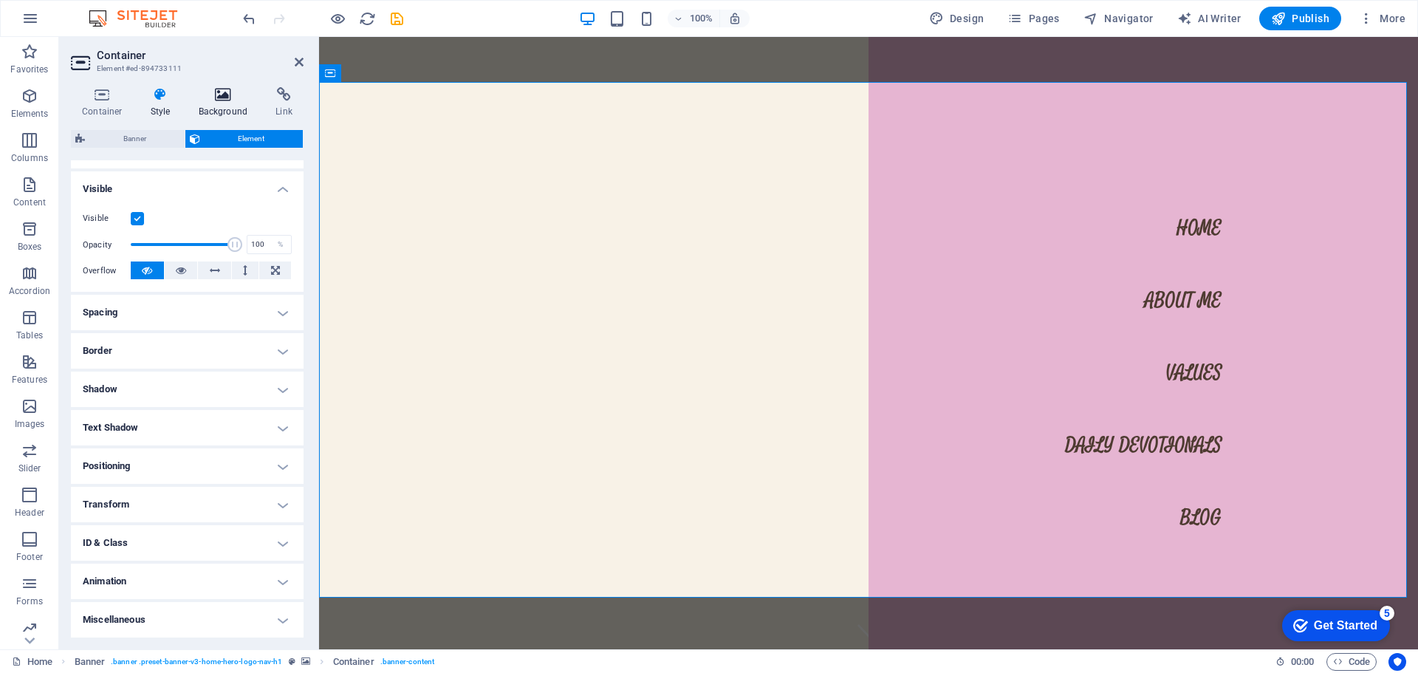
click at [226, 100] on icon at bounding box center [224, 94] width 72 height 15
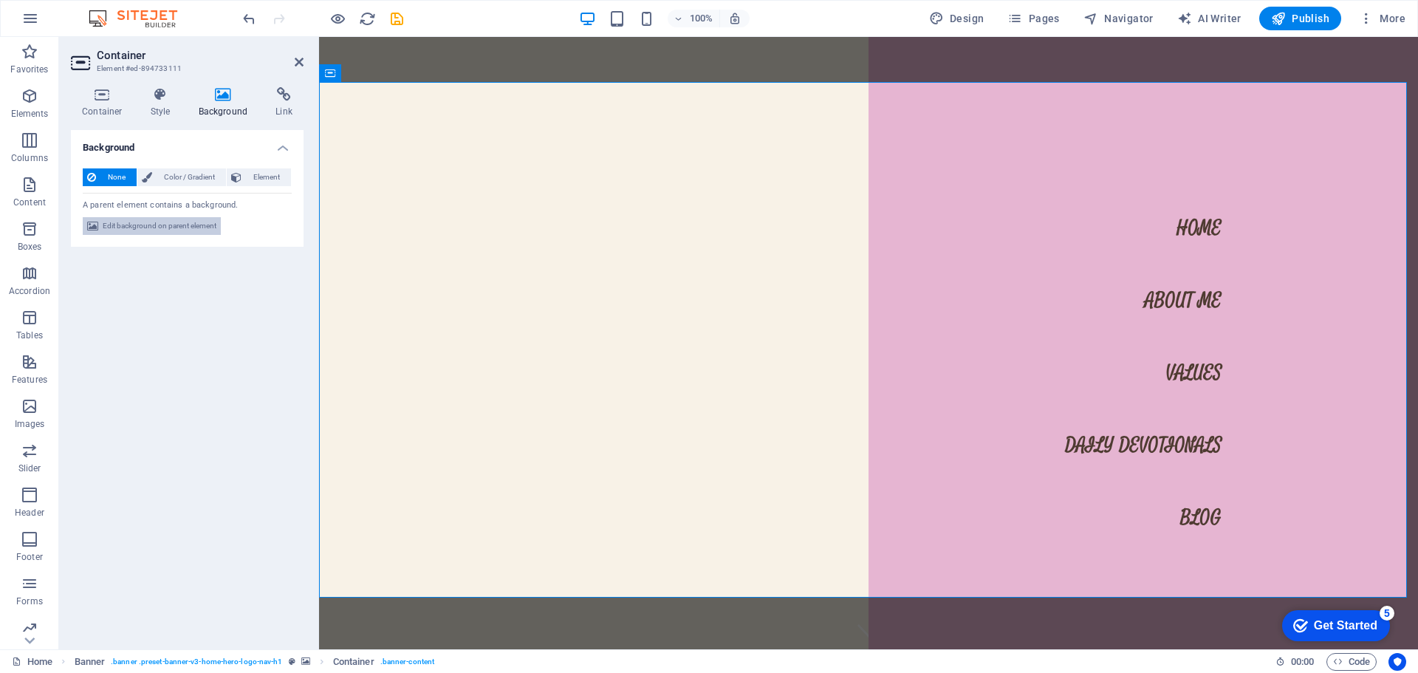
click at [172, 222] on span "Edit background on parent element" at bounding box center [160, 226] width 114 height 18
select select "ms"
select select "s"
select select "progressive"
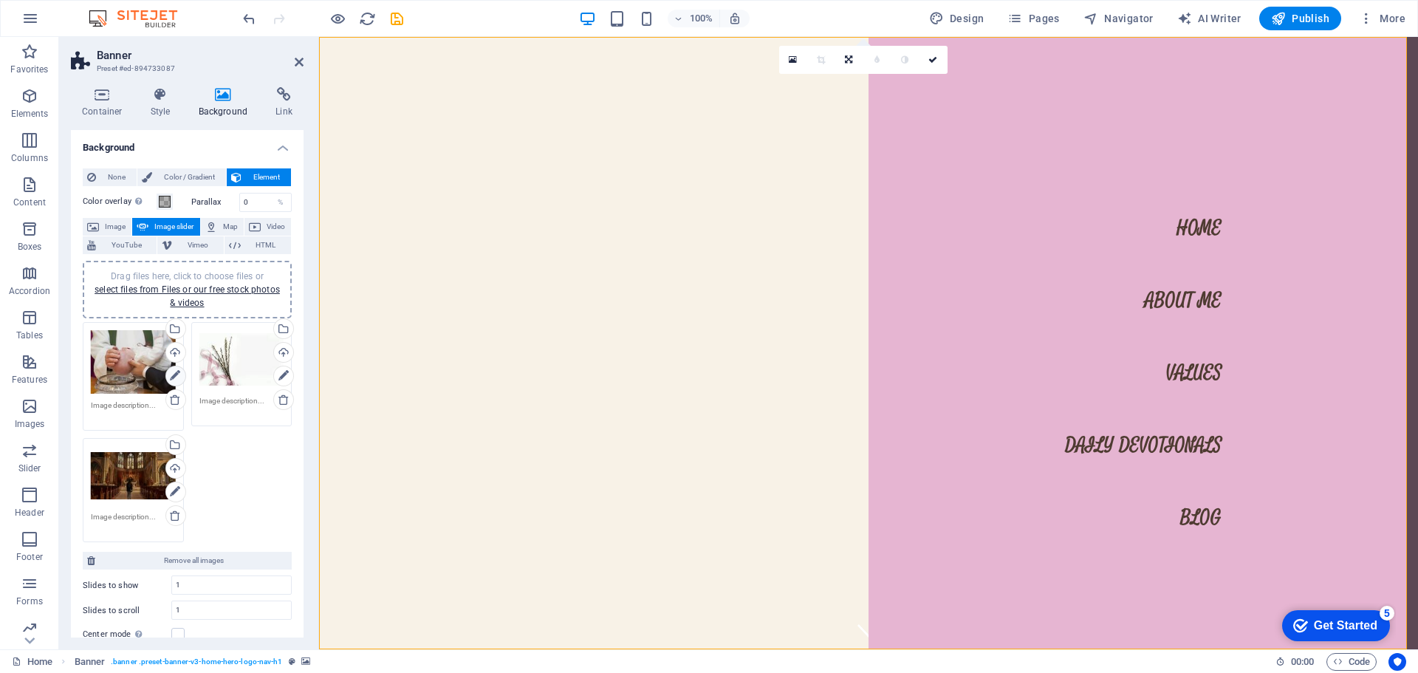
click at [168, 375] on link at bounding box center [175, 376] width 21 height 21
click at [170, 375] on icon at bounding box center [175, 376] width 10 height 18
click at [117, 357] on div "Drag files here, click to choose files or select files from Files or our free s…" at bounding box center [133, 362] width 85 height 64
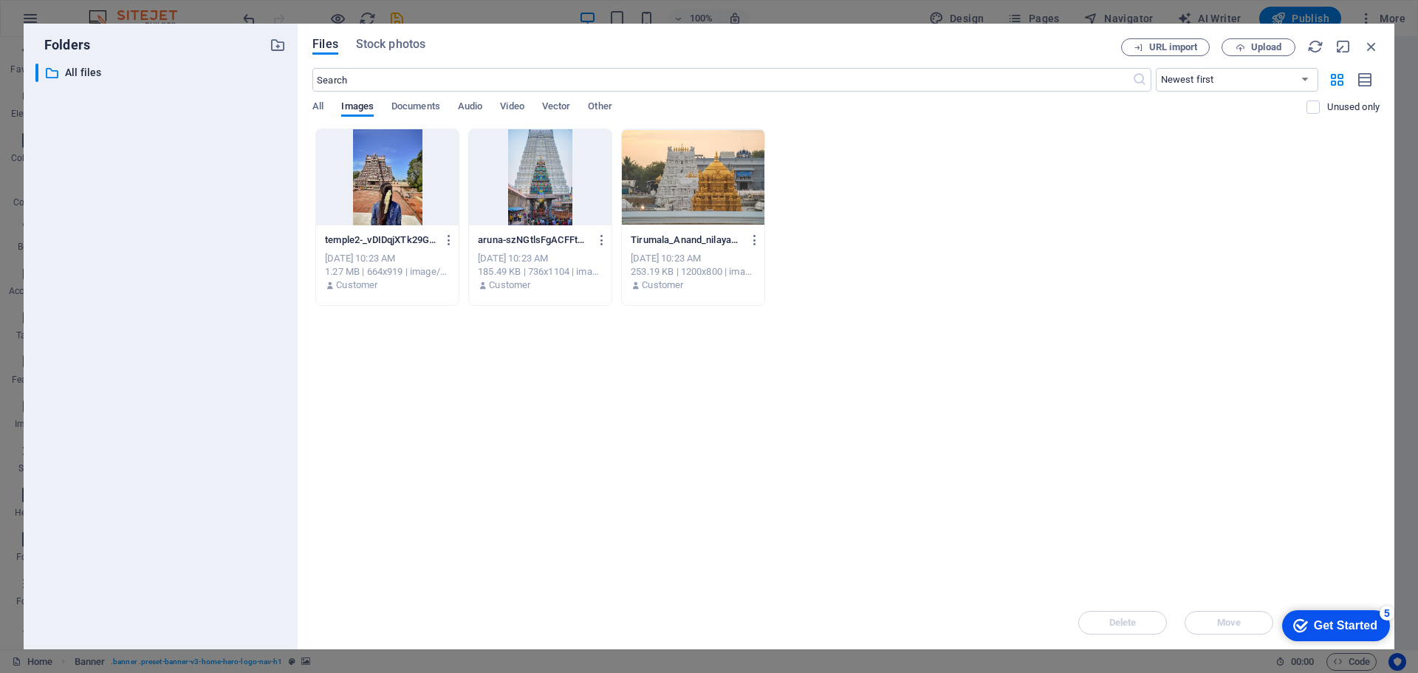
click at [685, 200] on div at bounding box center [693, 177] width 143 height 96
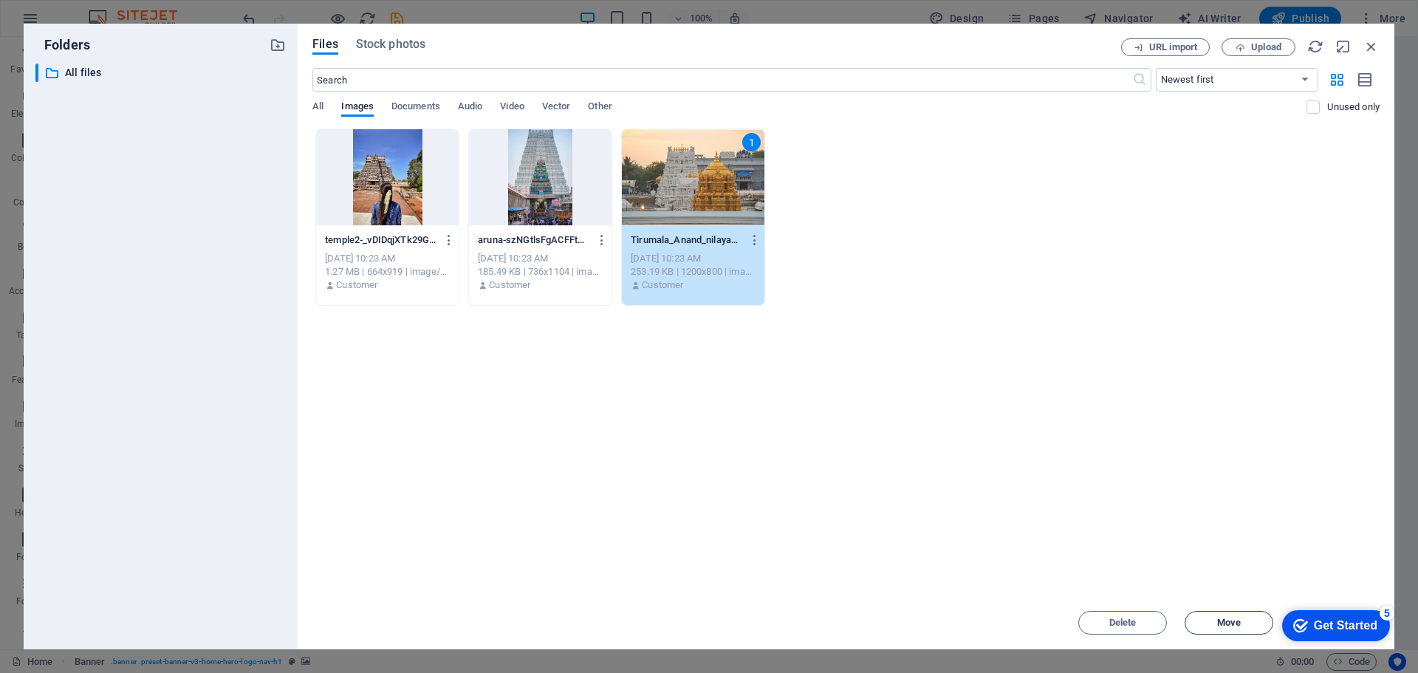
click at [1209, 626] on span "Move" at bounding box center [1228, 622] width 75 height 9
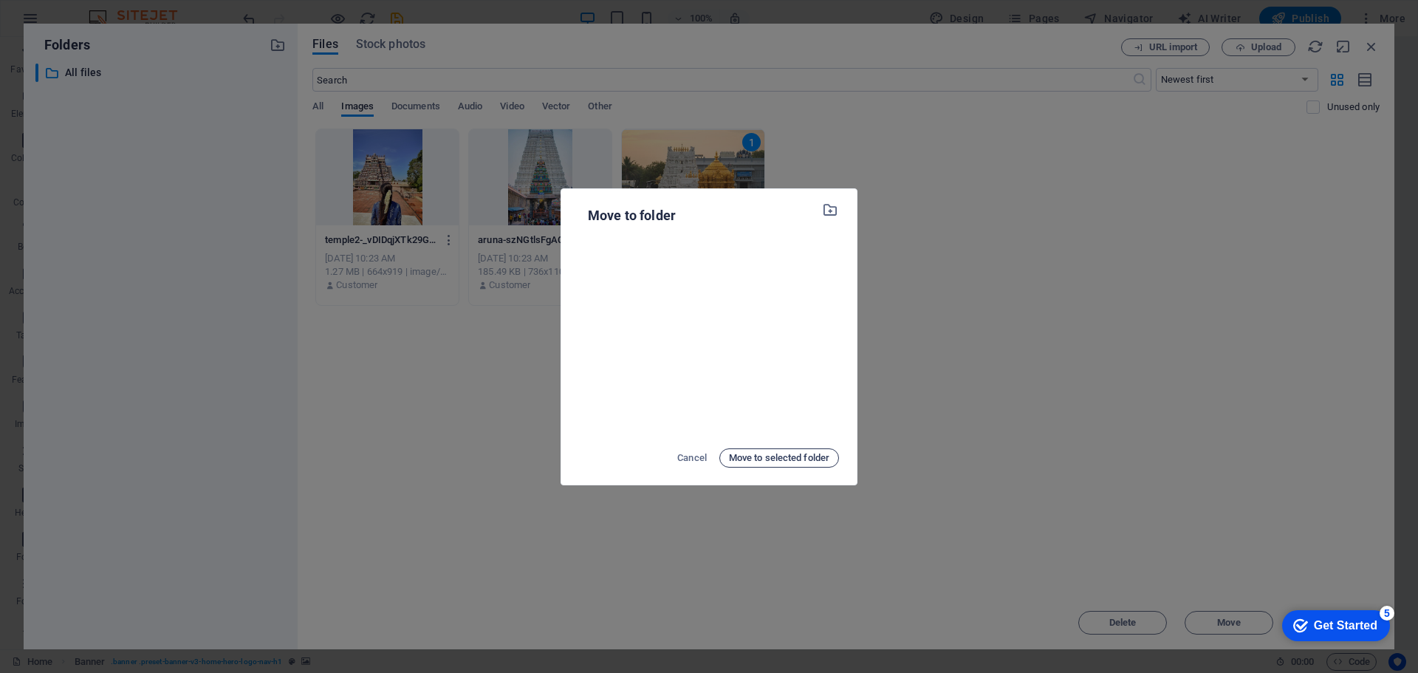
click at [781, 456] on span "Move to selected folder" at bounding box center [779, 458] width 100 height 18
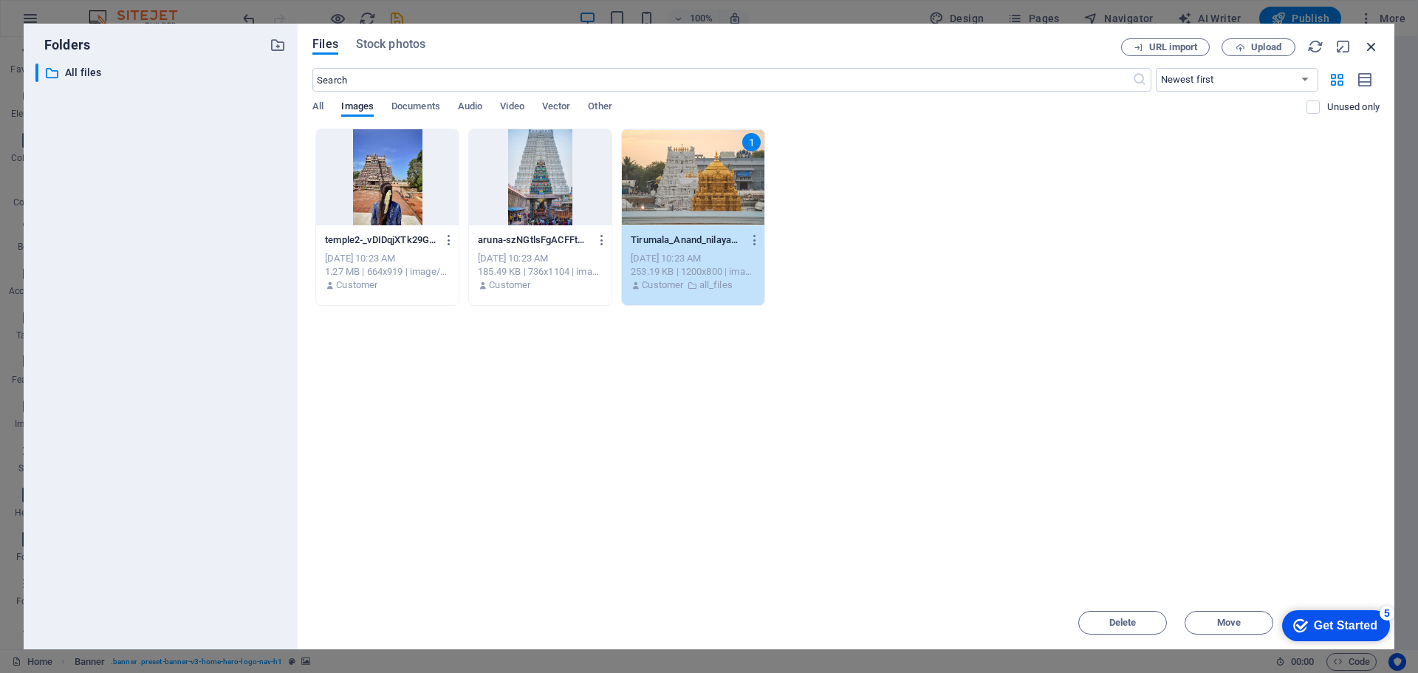
click at [1369, 41] on icon "button" at bounding box center [1371, 46] width 16 height 16
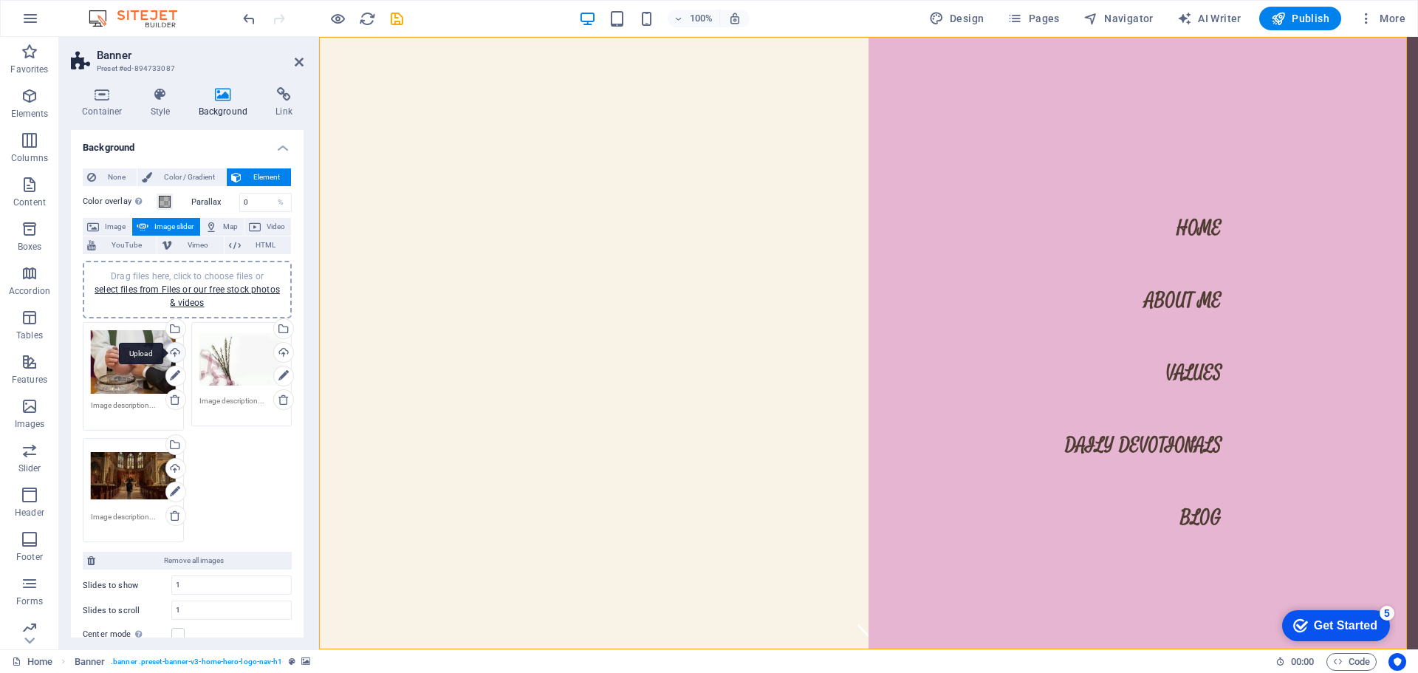
click at [170, 355] on div "Upload" at bounding box center [174, 354] width 22 height 22
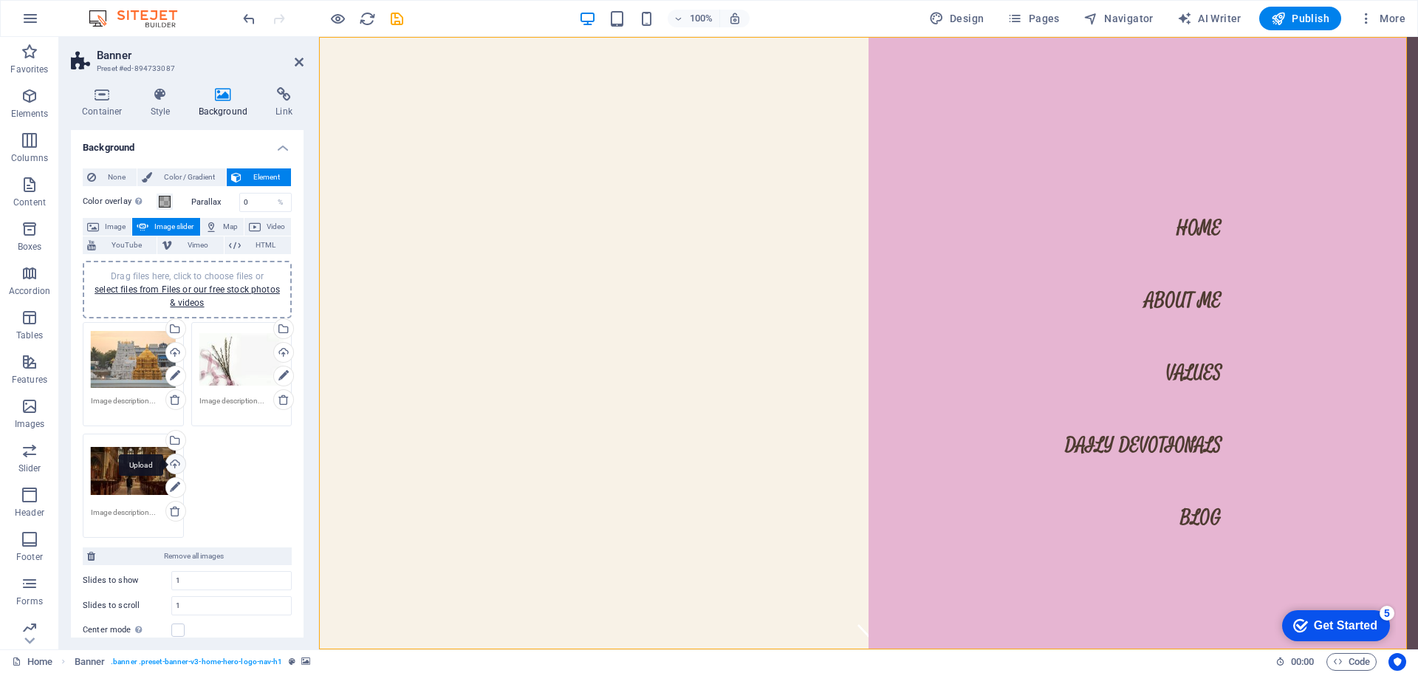
click at [175, 464] on div "Upload" at bounding box center [174, 465] width 22 height 22
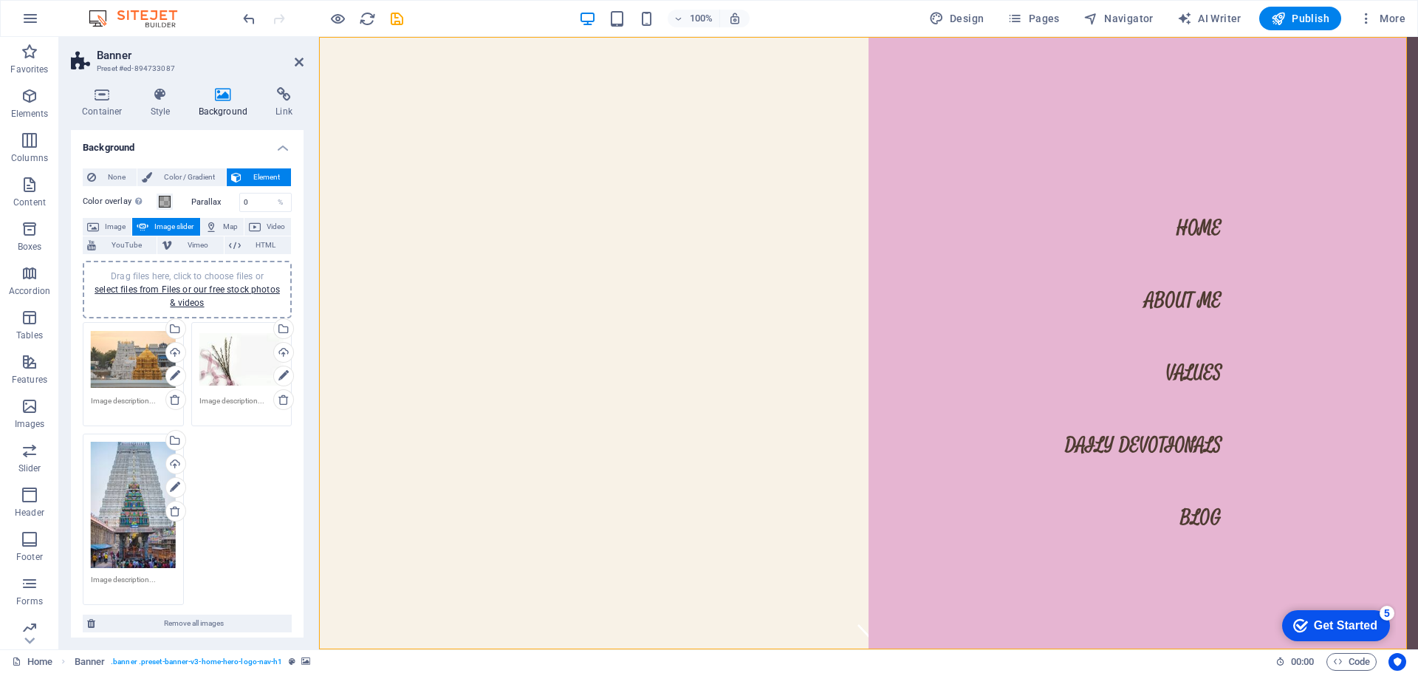
click at [248, 469] on div "Drag files here, click to choose files or select files from Files or our free s…" at bounding box center [187, 463] width 216 height 291
click at [108, 228] on span "Image" at bounding box center [115, 227] width 24 height 18
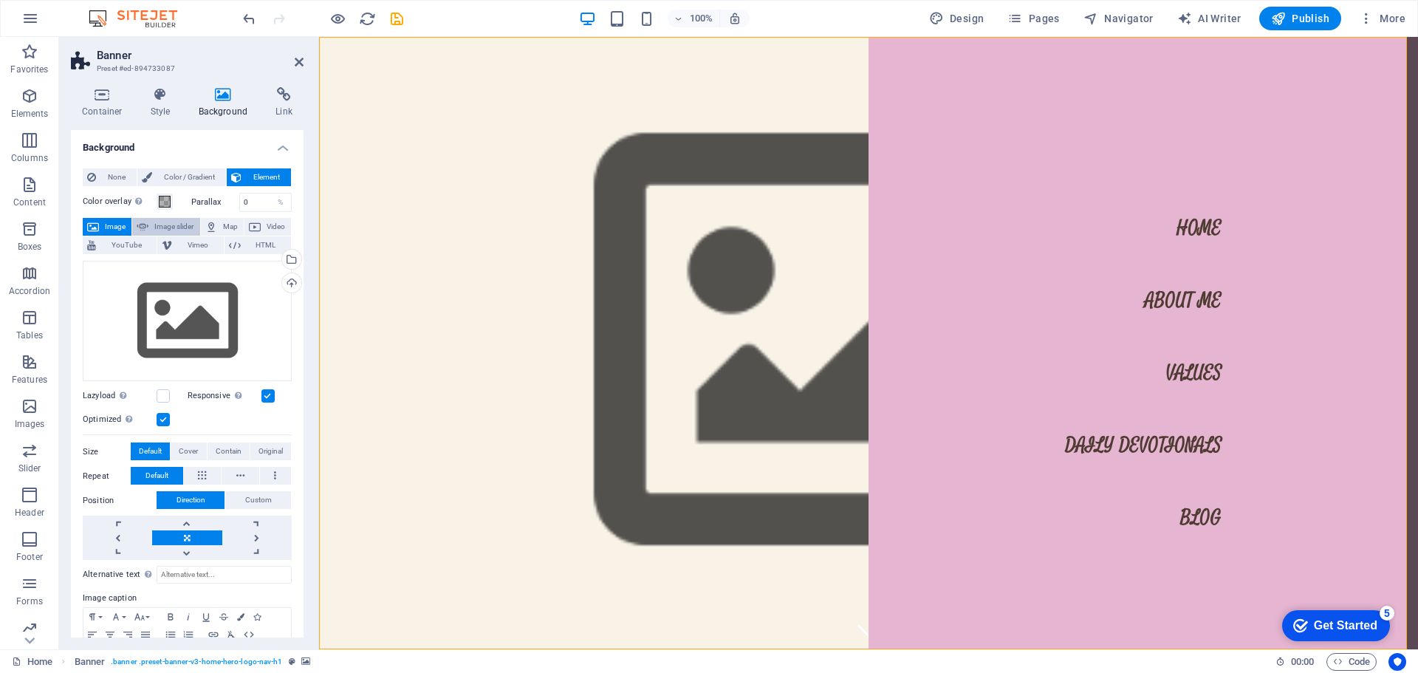
click at [158, 227] on span "Image slider" at bounding box center [174, 227] width 42 height 18
select select "ms"
select select "s"
select select "progressive"
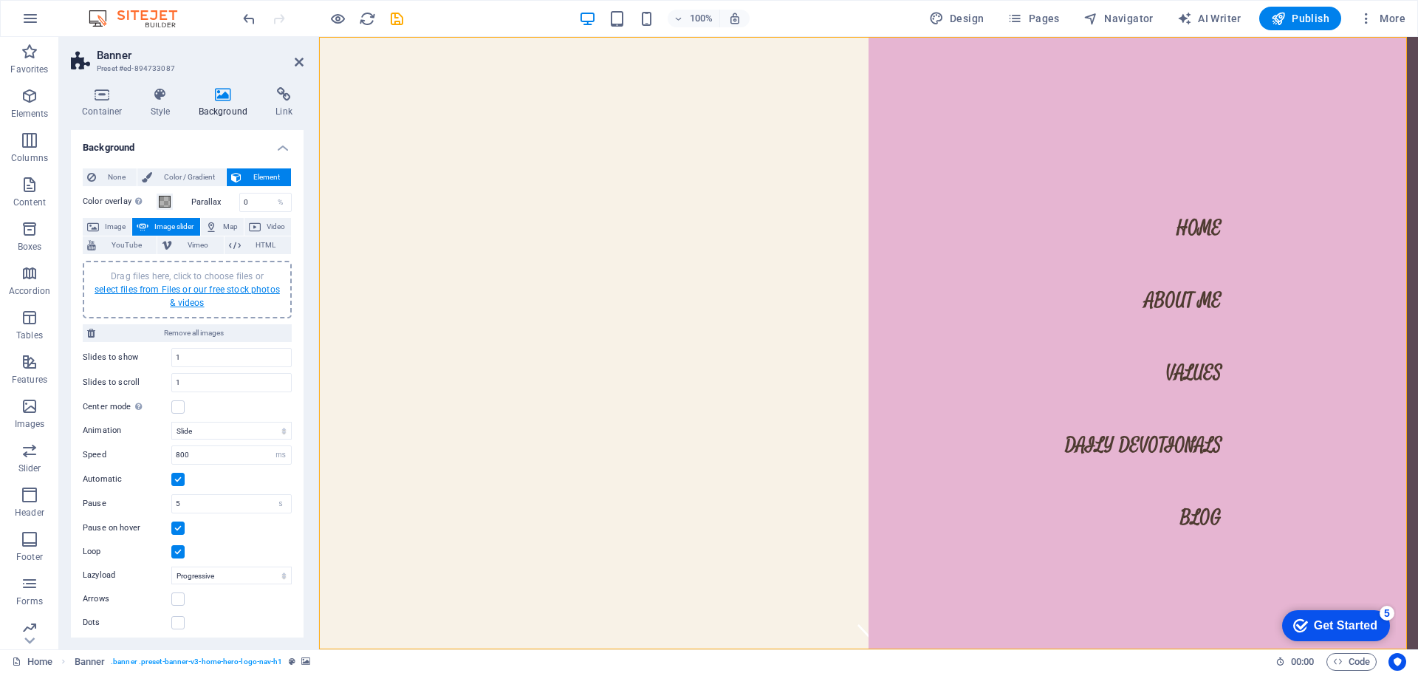
click at [191, 291] on link "select files from Files or our free stock photos & videos" at bounding box center [187, 296] width 185 height 24
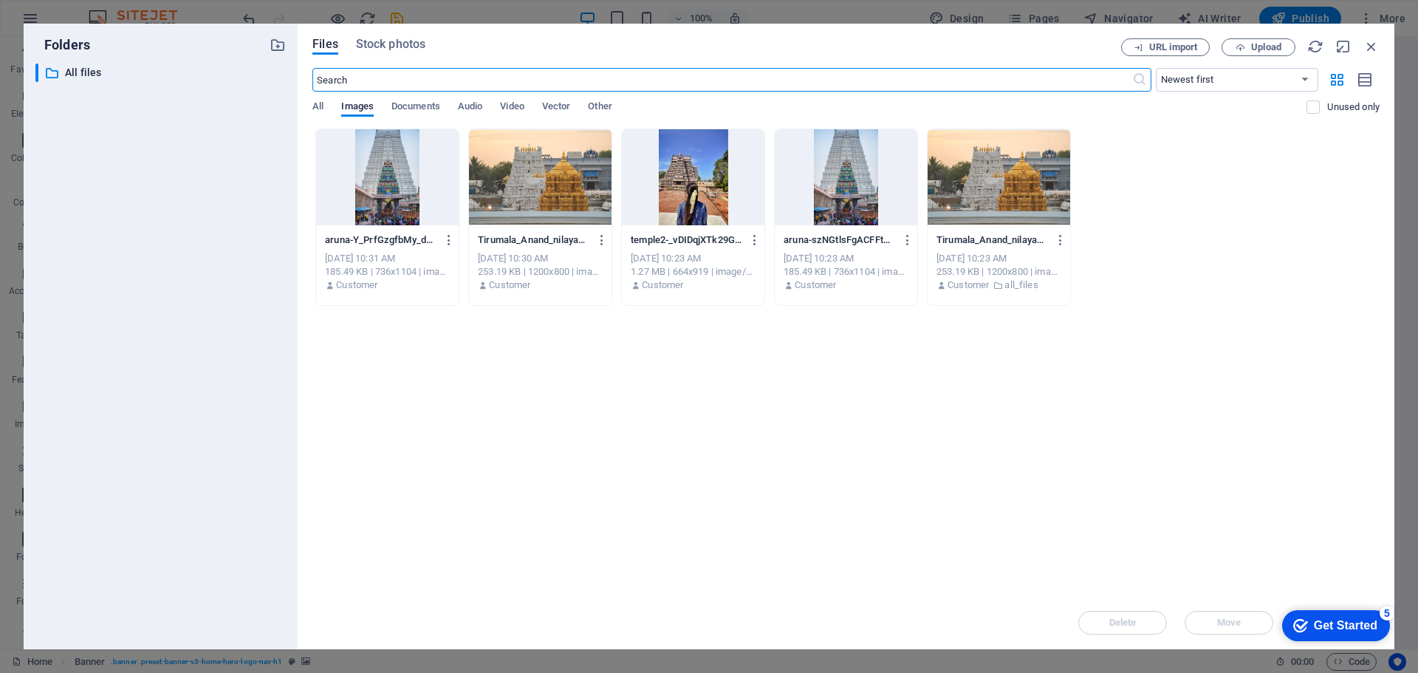
click at [674, 191] on div at bounding box center [693, 177] width 143 height 96
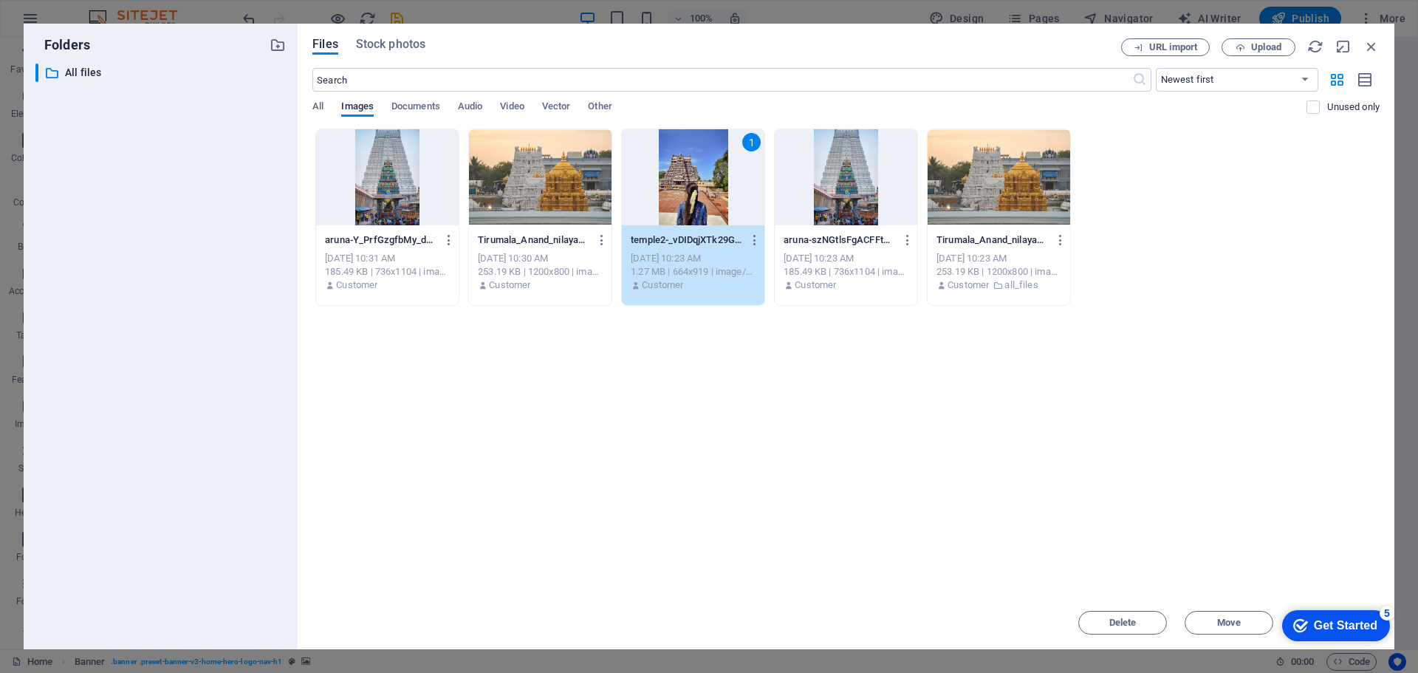
click at [707, 208] on div "1" at bounding box center [693, 177] width 143 height 96
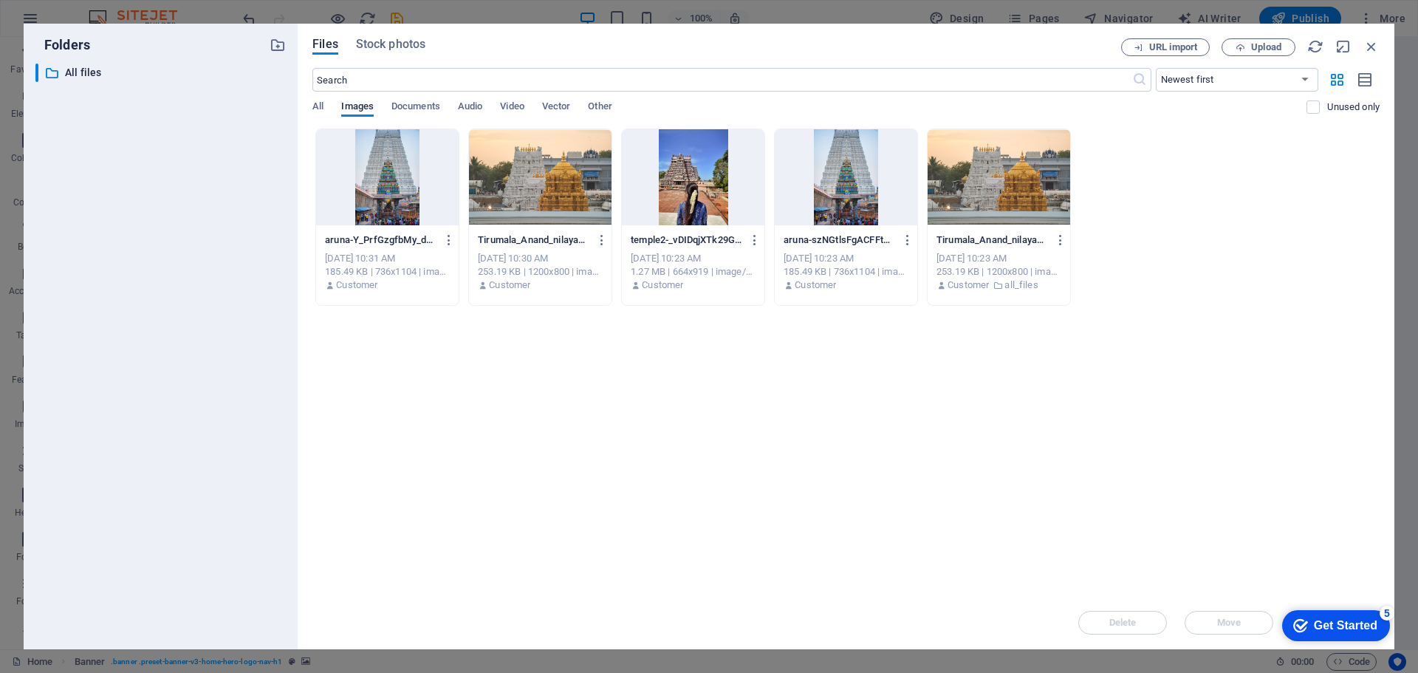
click at [707, 208] on div at bounding box center [693, 177] width 143 height 96
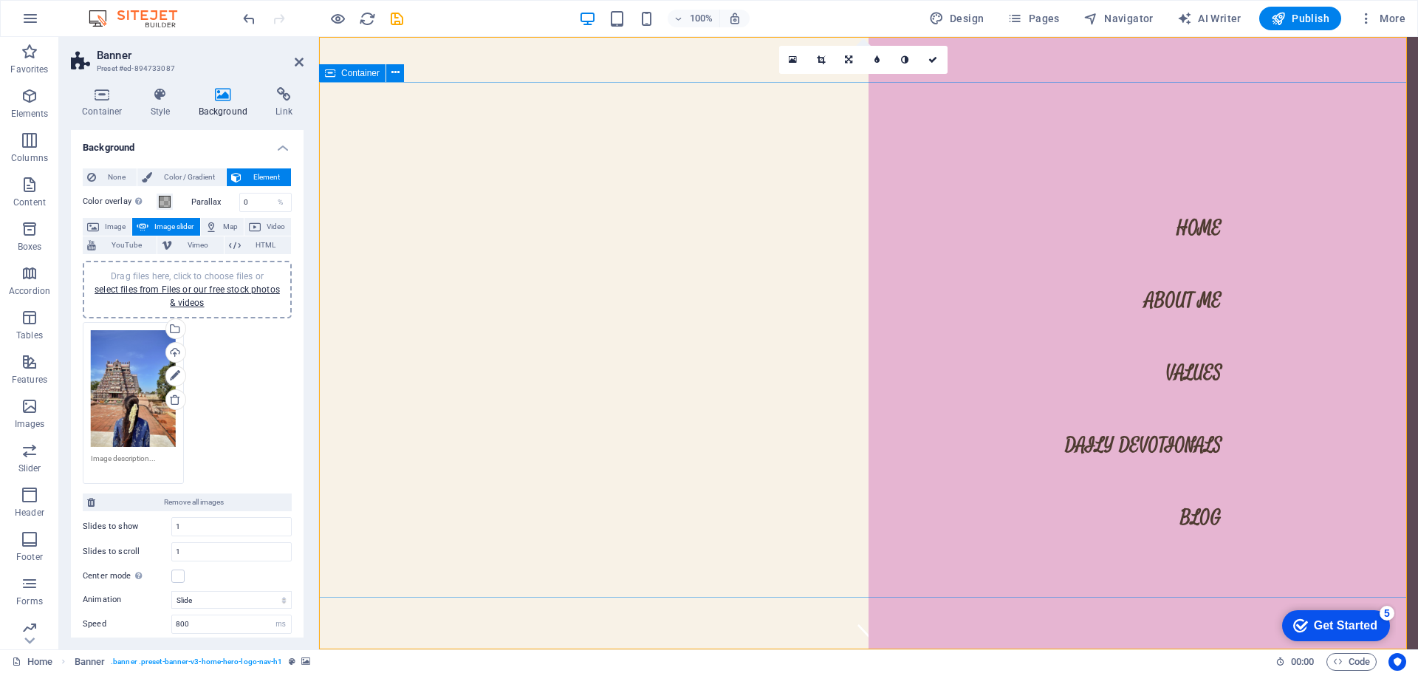
click at [115, 222] on span "Image" at bounding box center [115, 227] width 24 height 18
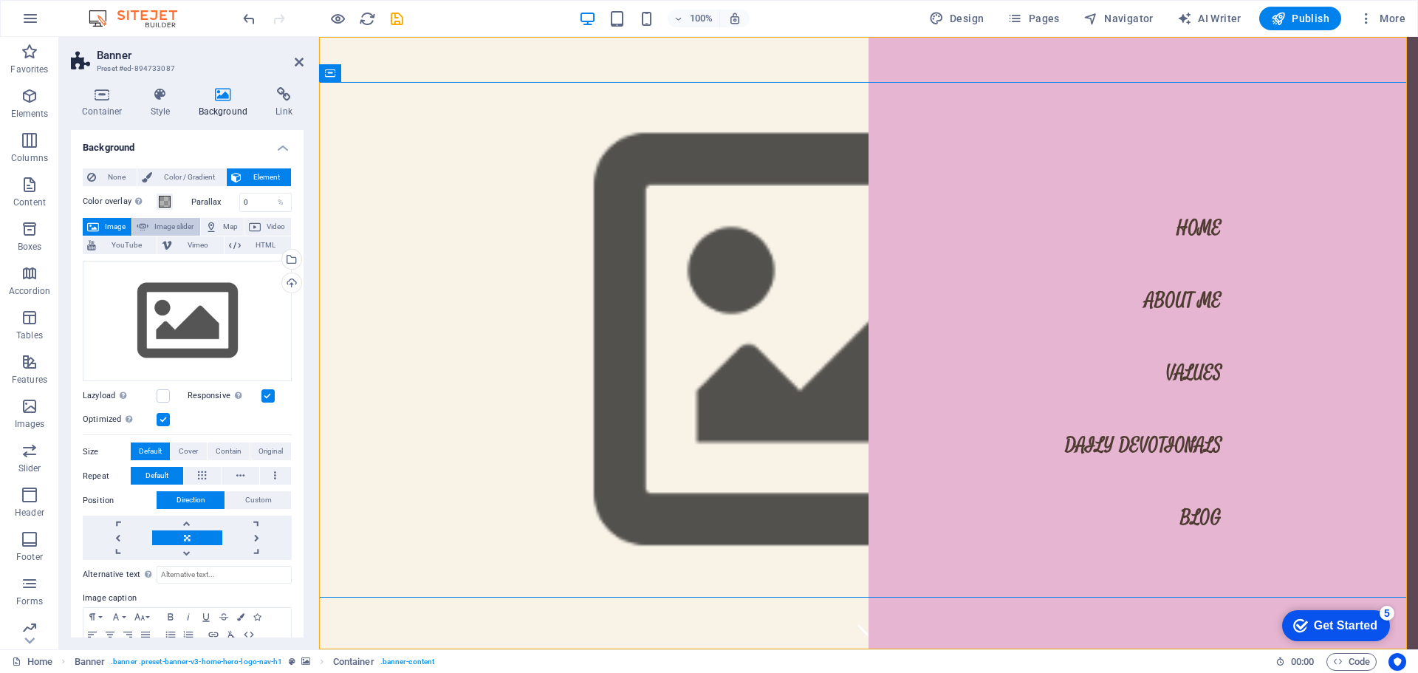
click at [160, 226] on span "Image slider" at bounding box center [174, 227] width 42 height 18
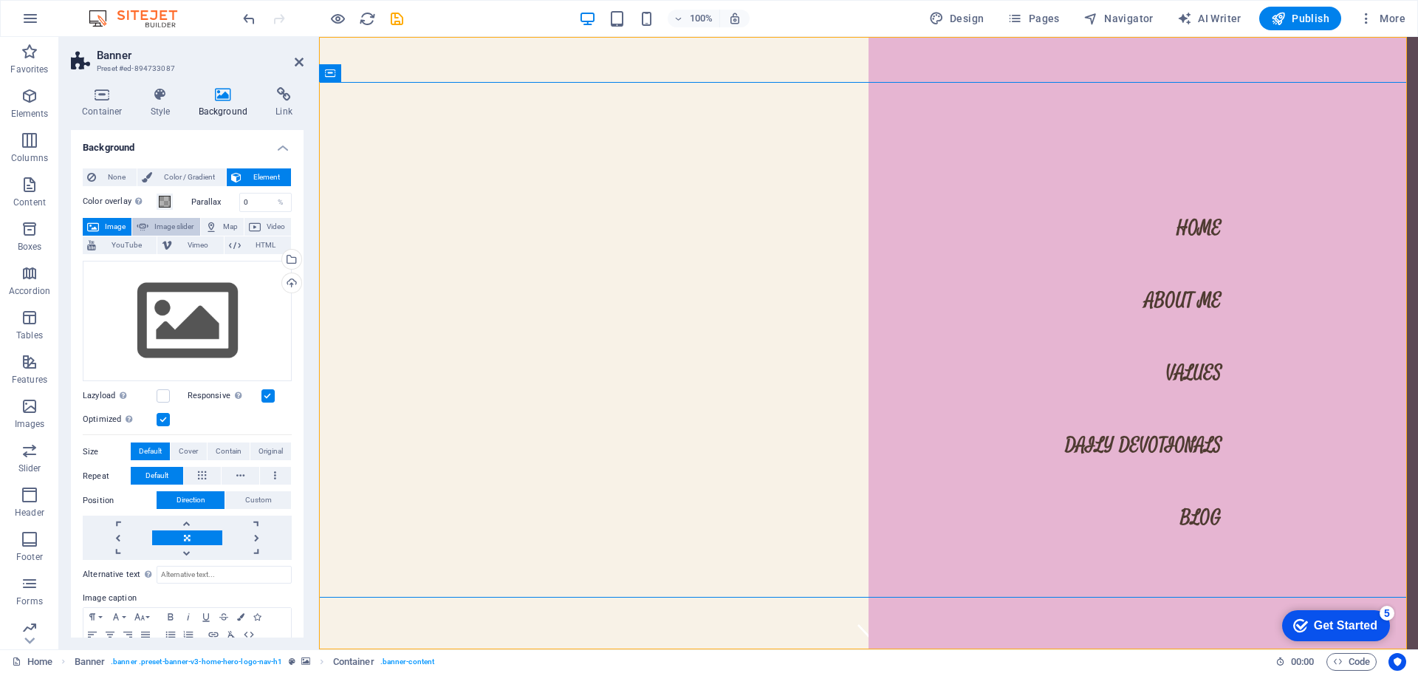
select select "ms"
select select "s"
select select "progressive"
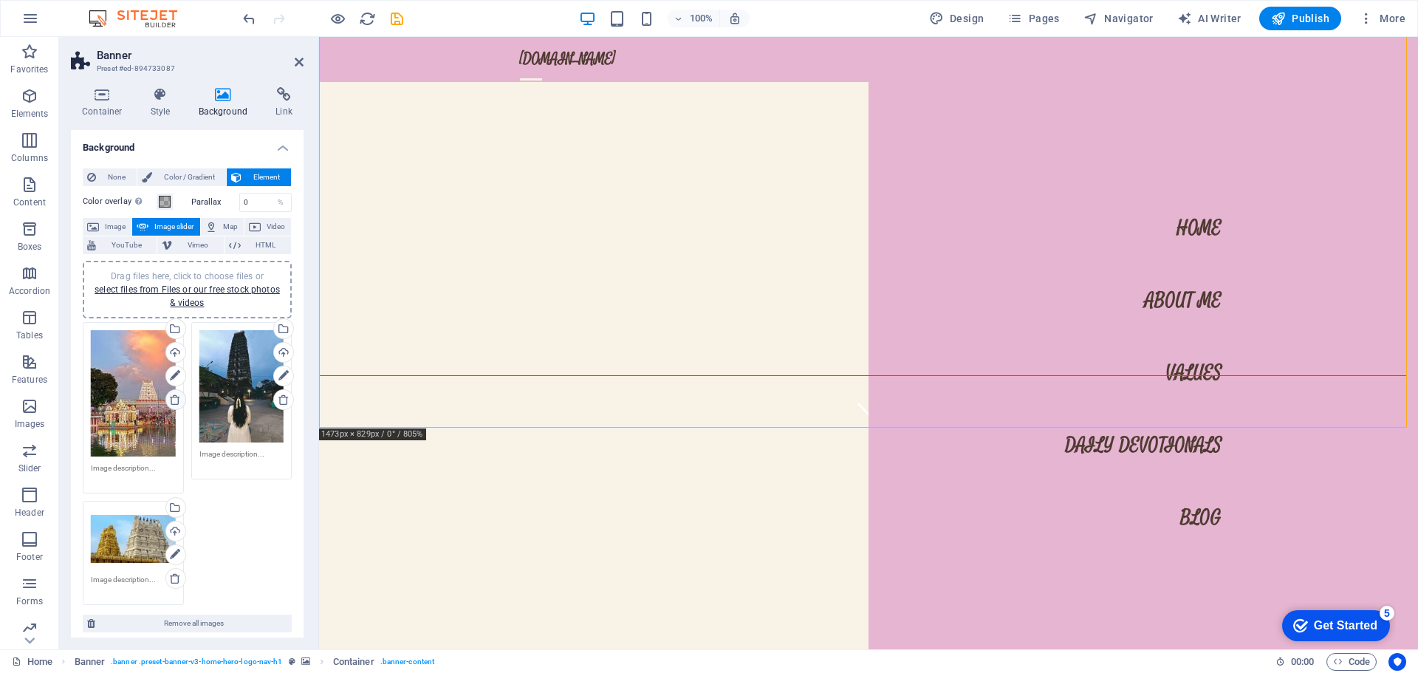
click at [171, 402] on icon at bounding box center [175, 400] width 12 height 12
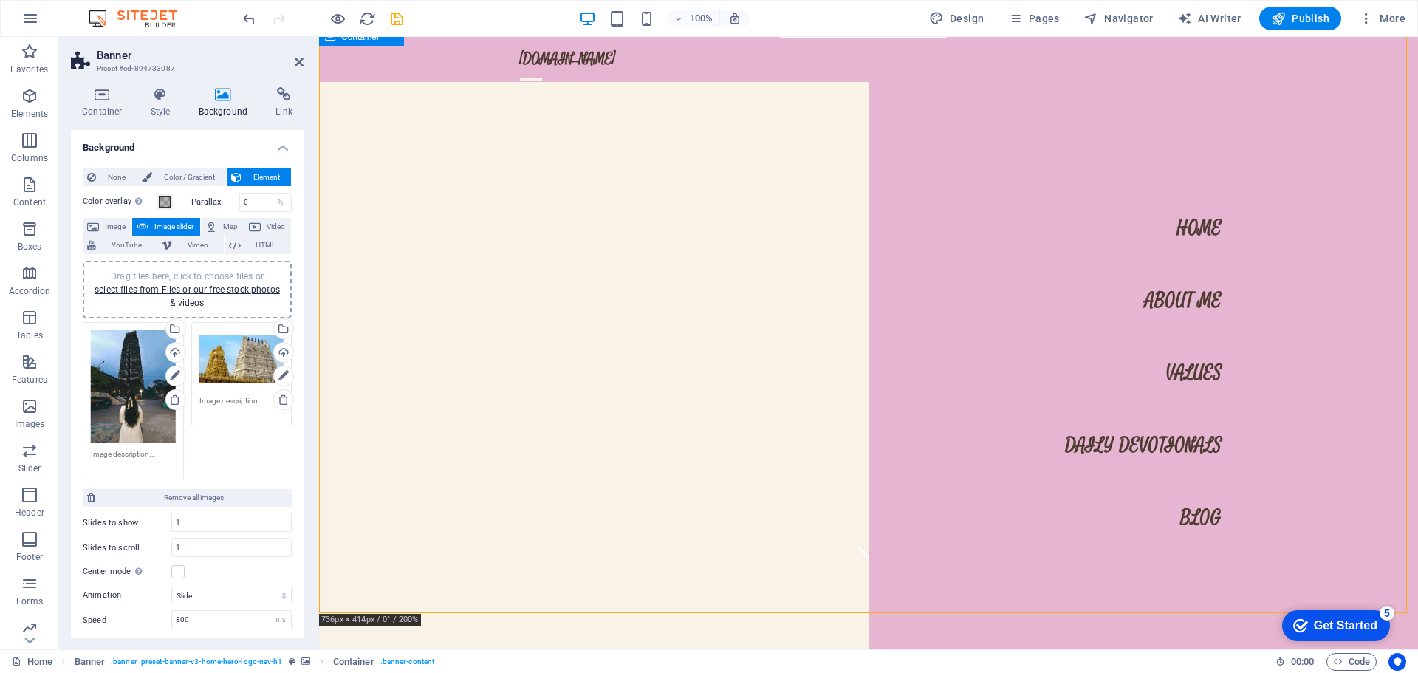
scroll to position [222, 0]
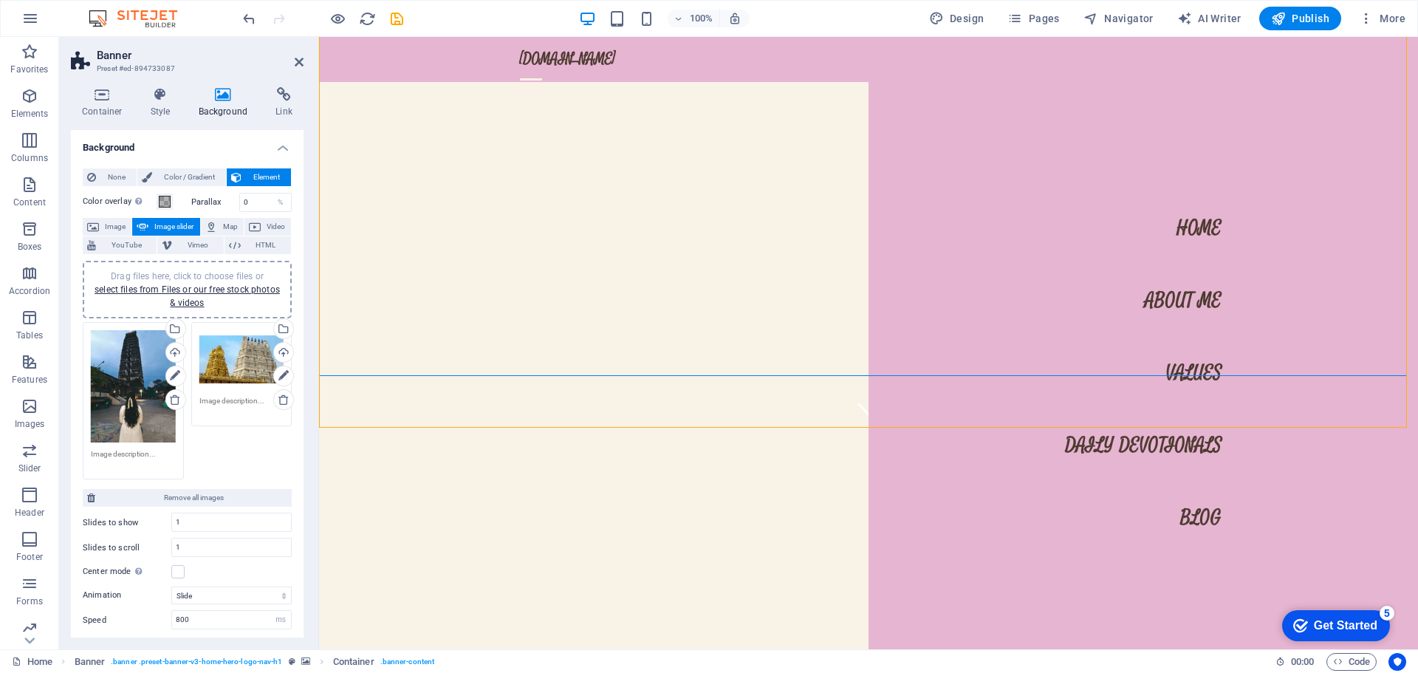
click at [227, 362] on div "Drag files here, click to choose files or select files from Files or our free s…" at bounding box center [241, 359] width 85 height 59
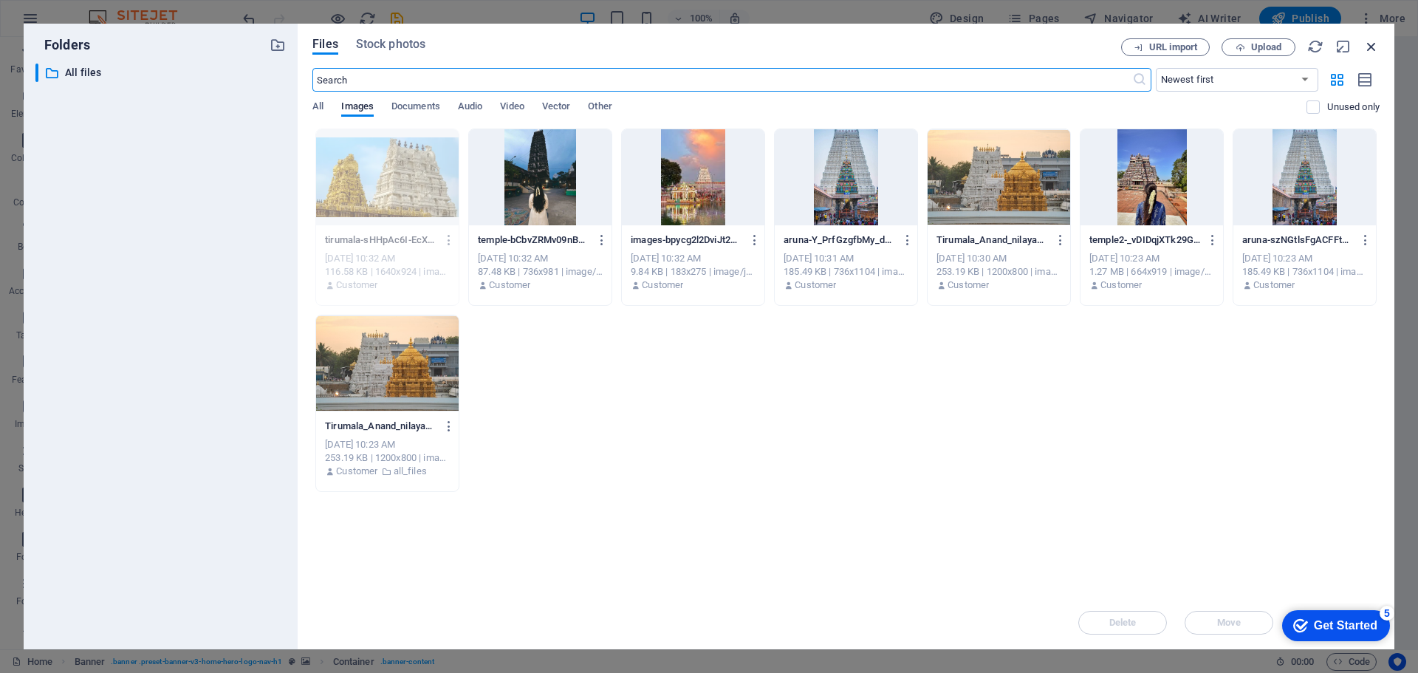
click at [1367, 40] on icon "button" at bounding box center [1371, 46] width 16 height 16
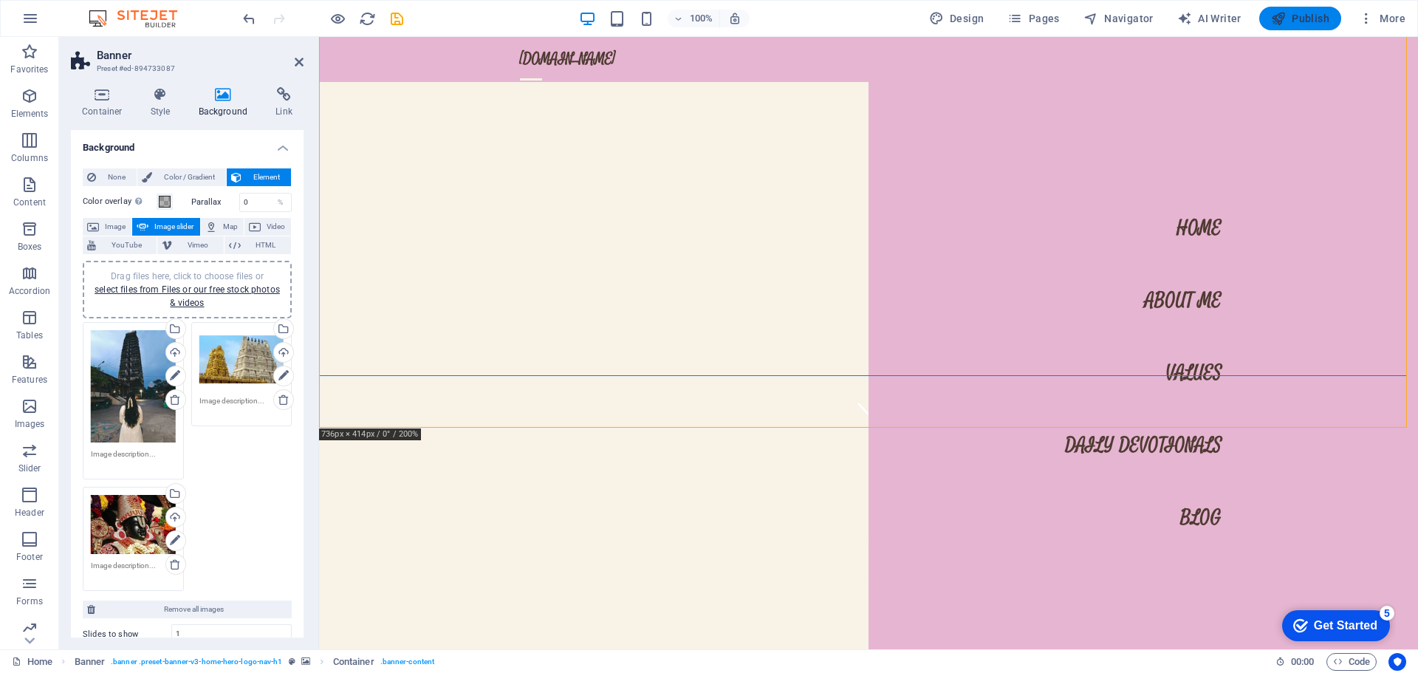
click at [1289, 17] on span "Publish" at bounding box center [1300, 18] width 58 height 15
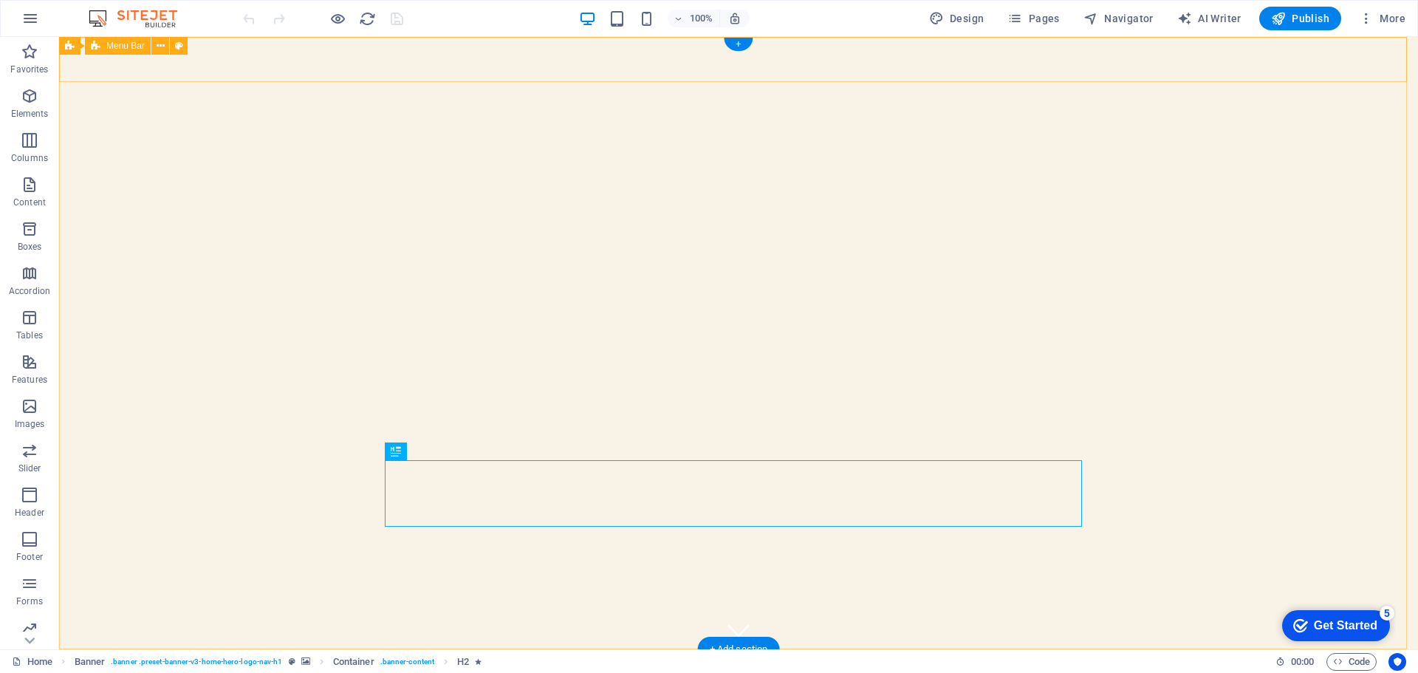
click at [1068, 649] on div "[DOMAIN_NAME] Home About Me Values Daily Devotionals Blog" at bounding box center [738, 681] width 1359 height 64
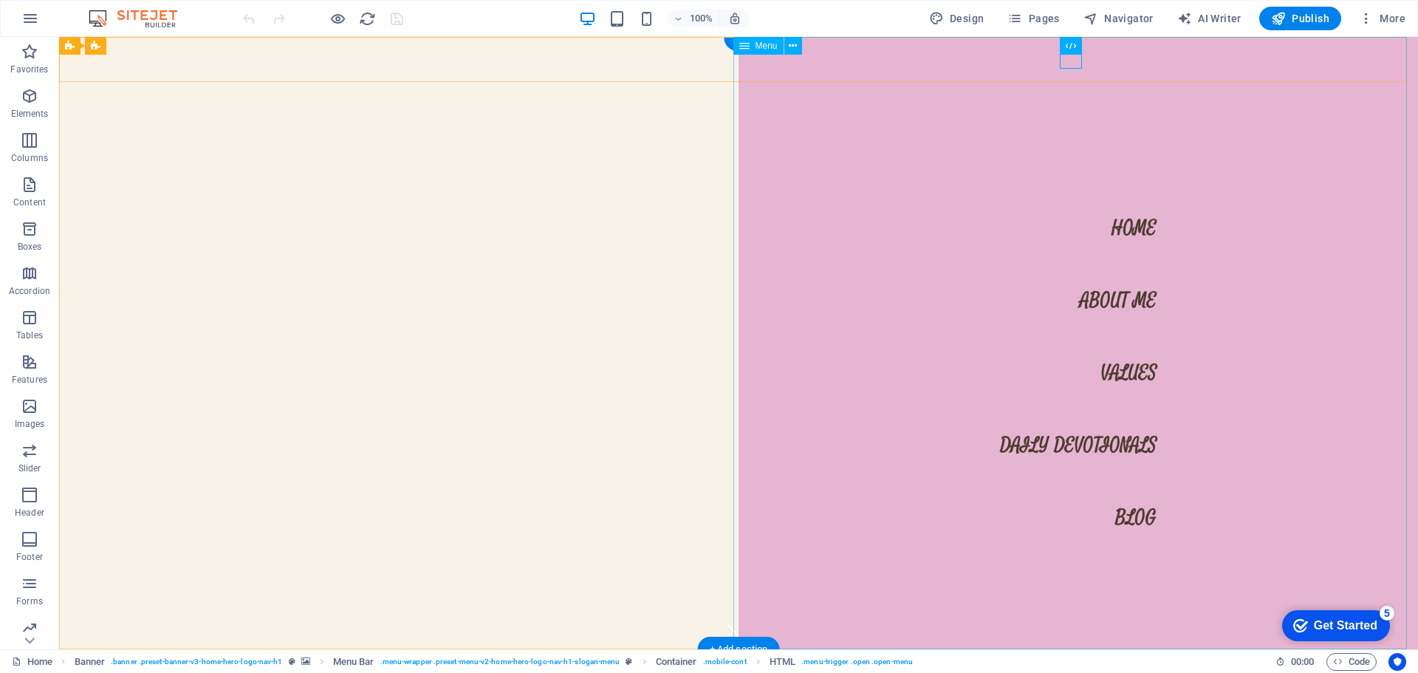
click at [1130, 234] on nav "Home About Me Values Daily Devotionals Blog" at bounding box center [1078, 343] width 679 height 612
select select
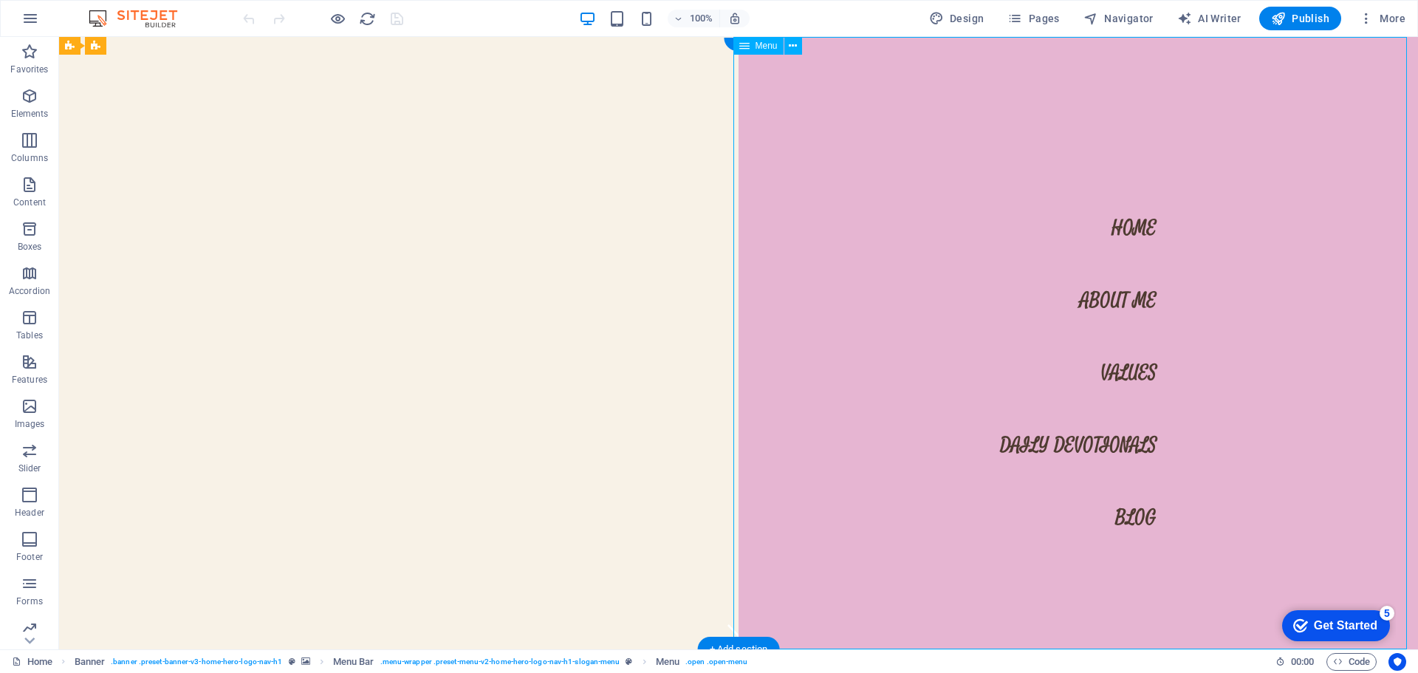
select select
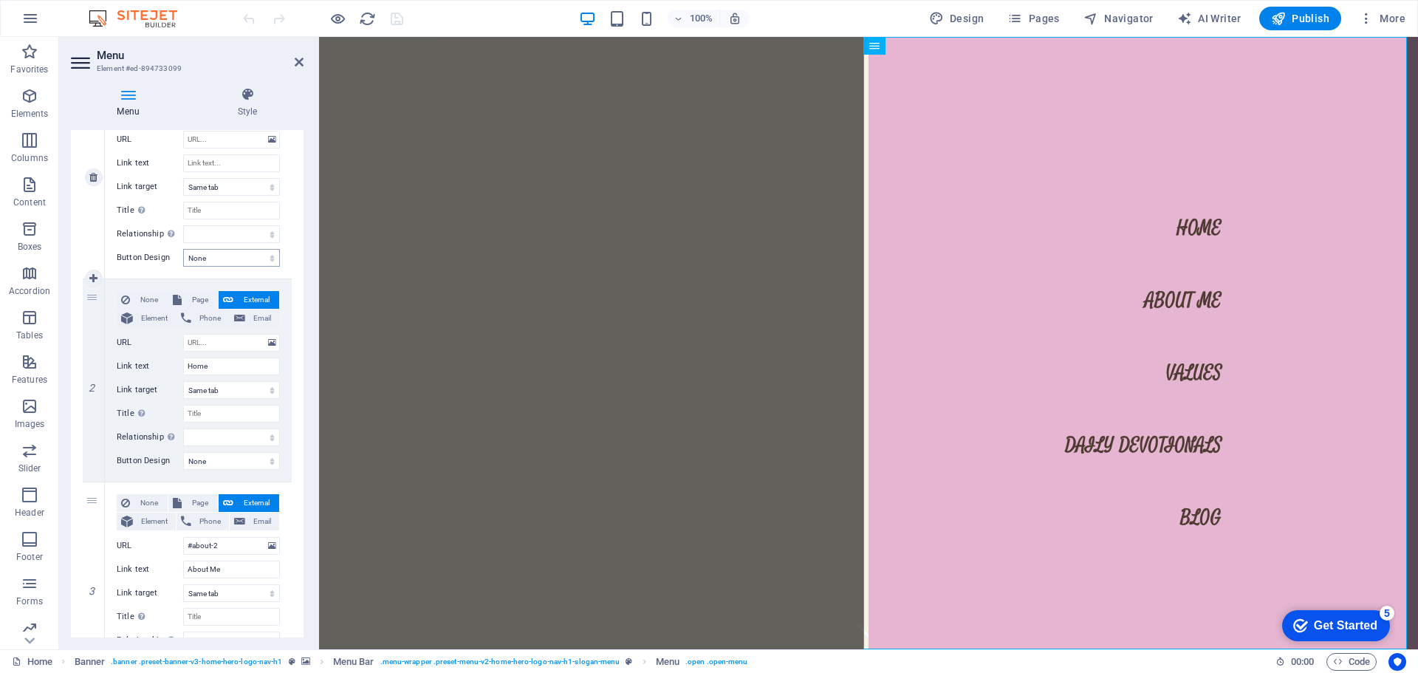
scroll to position [222, 0]
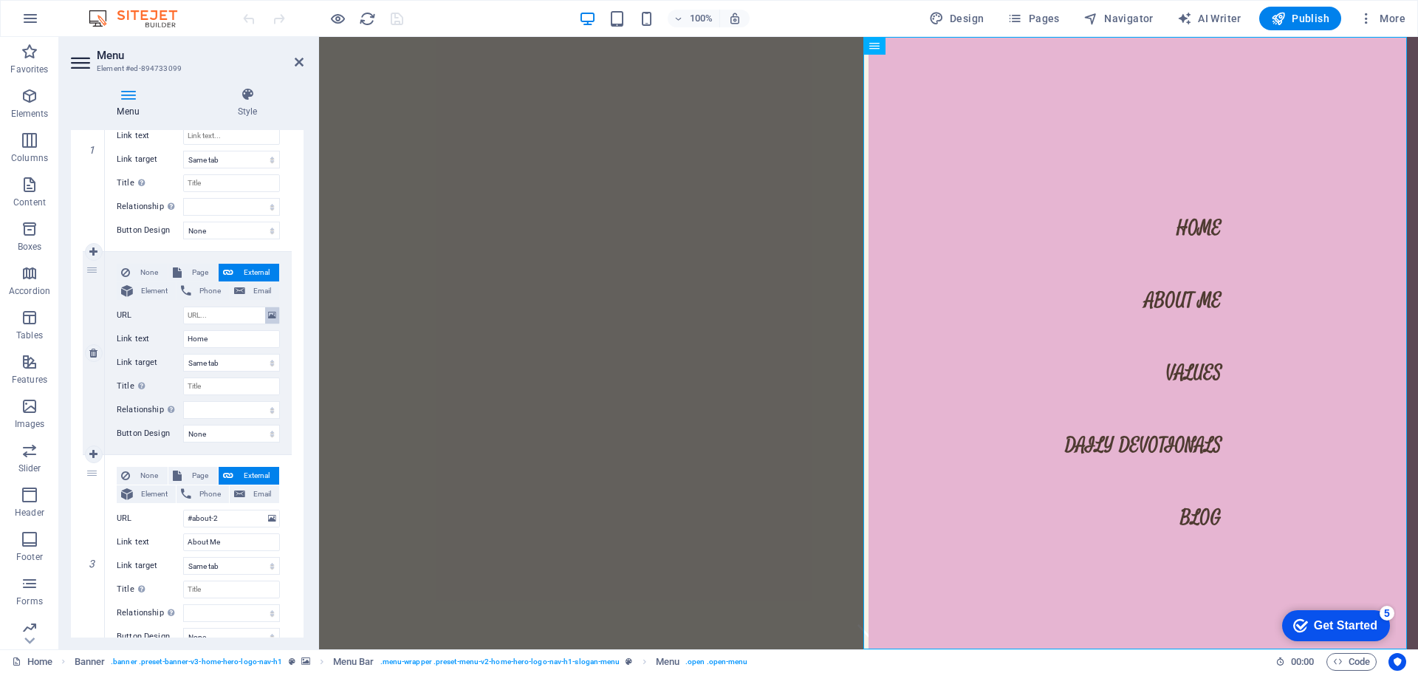
click at [270, 316] on icon at bounding box center [272, 315] width 8 height 16
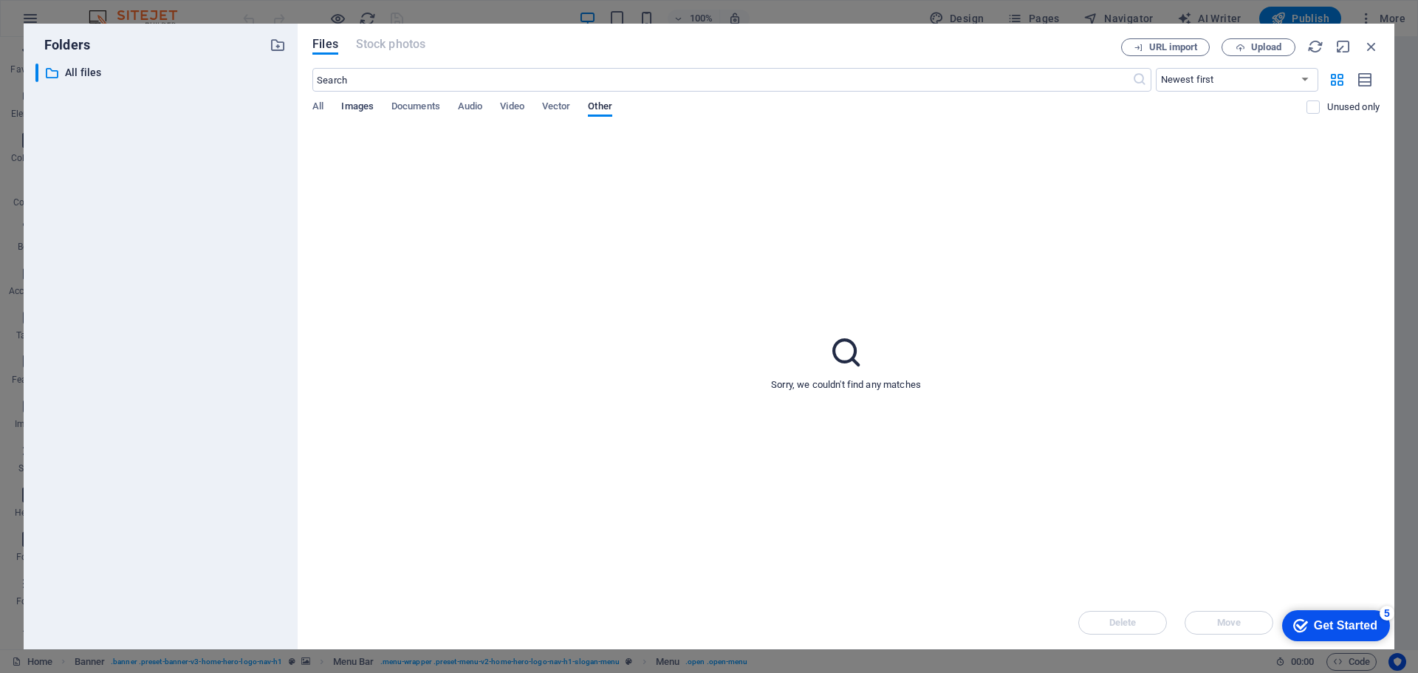
click at [368, 108] on span "Images" at bounding box center [357, 107] width 32 height 21
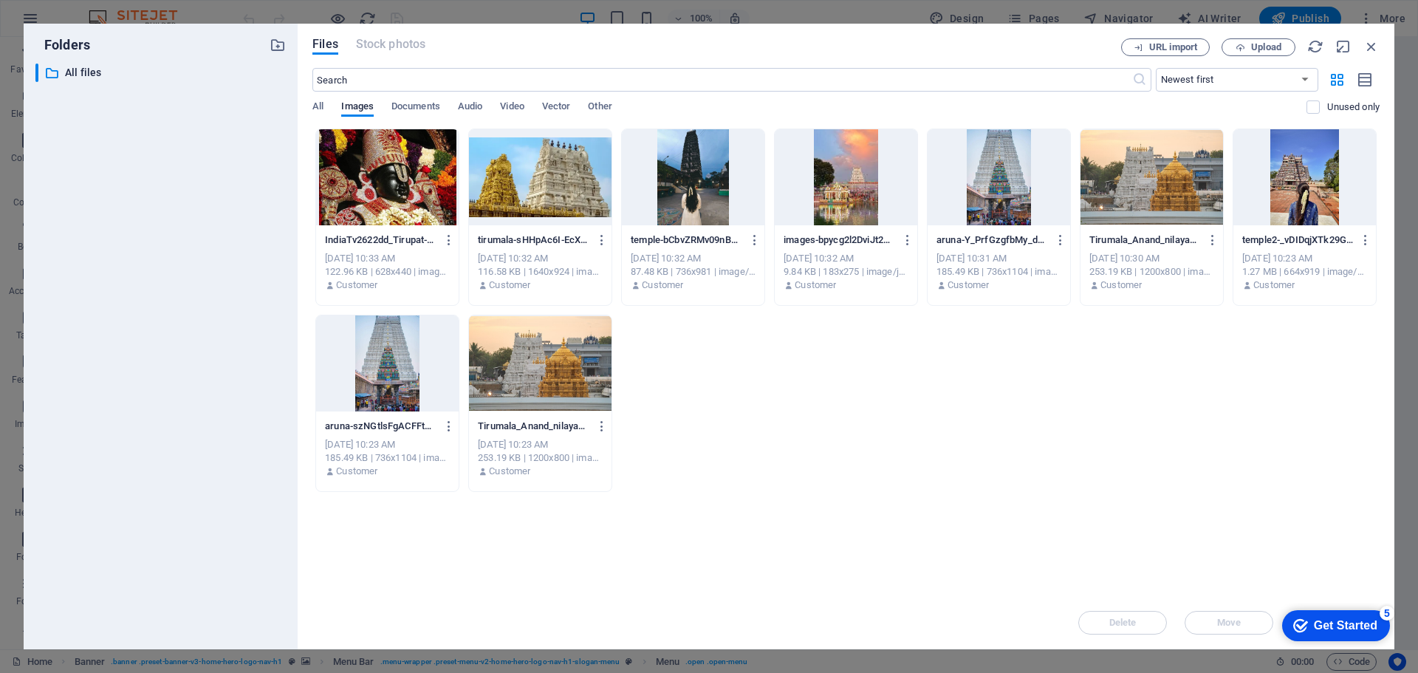
click at [992, 190] on div at bounding box center [999, 177] width 143 height 96
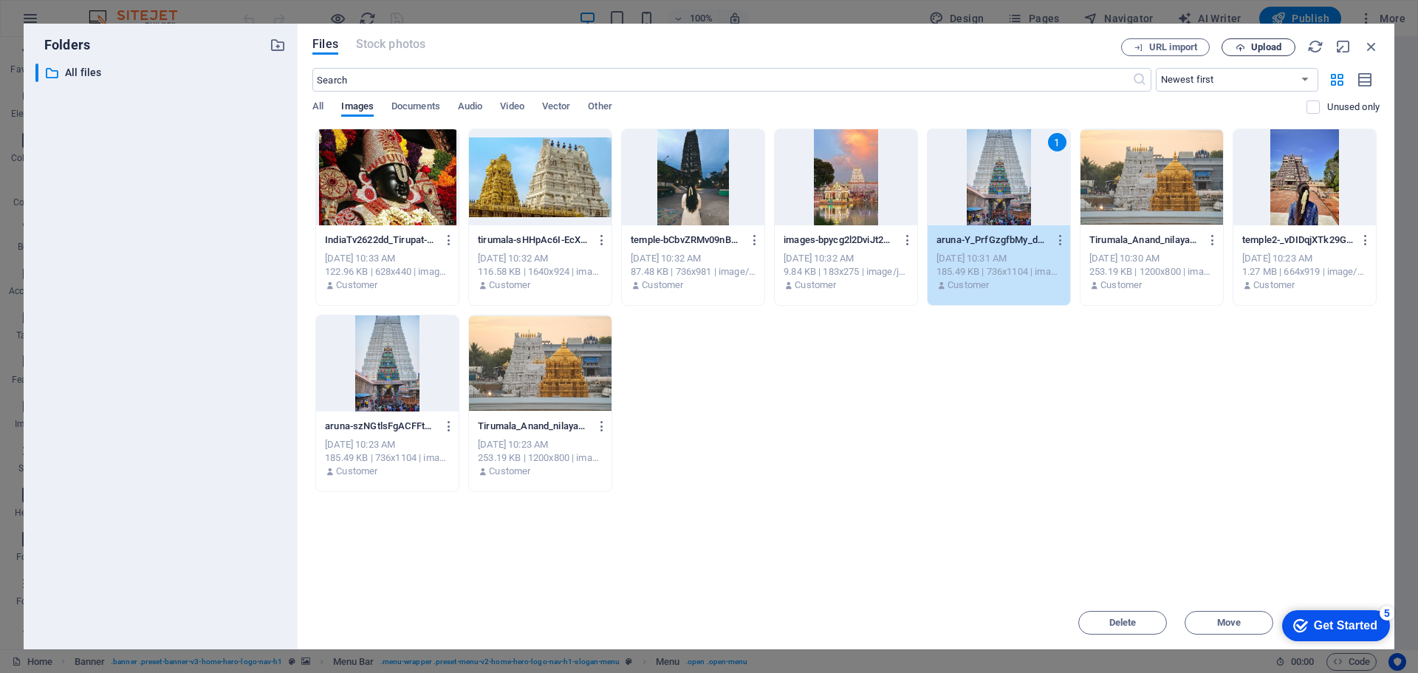
click at [1256, 51] on span "Upload" at bounding box center [1266, 47] width 30 height 9
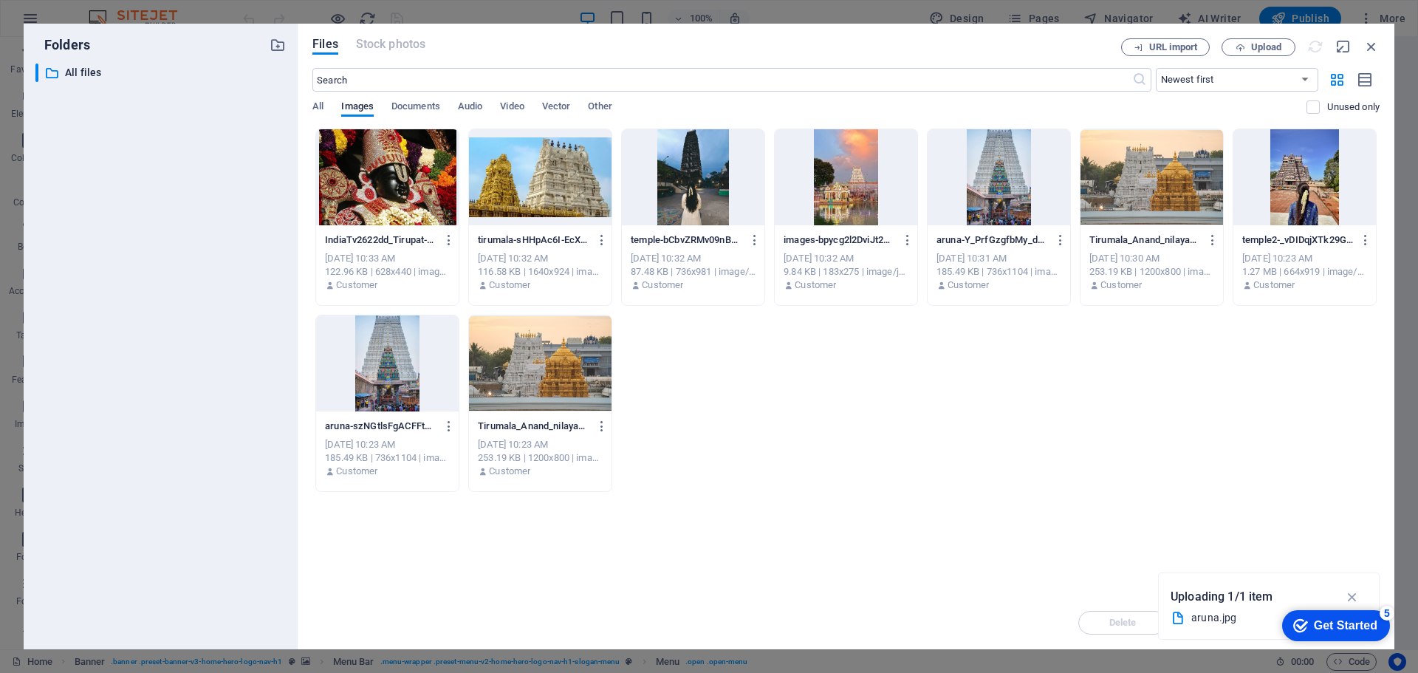
select select
type input "[URL][DOMAIN_NAME]"
select select
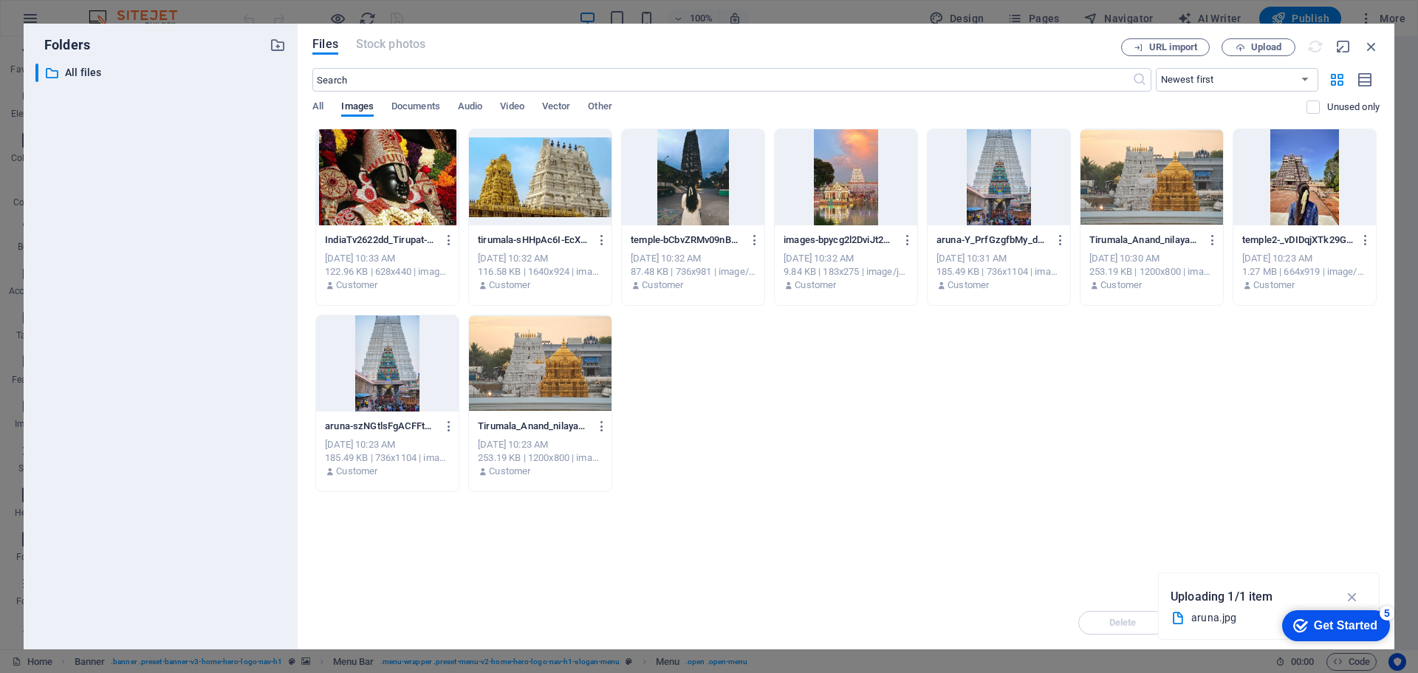
select select
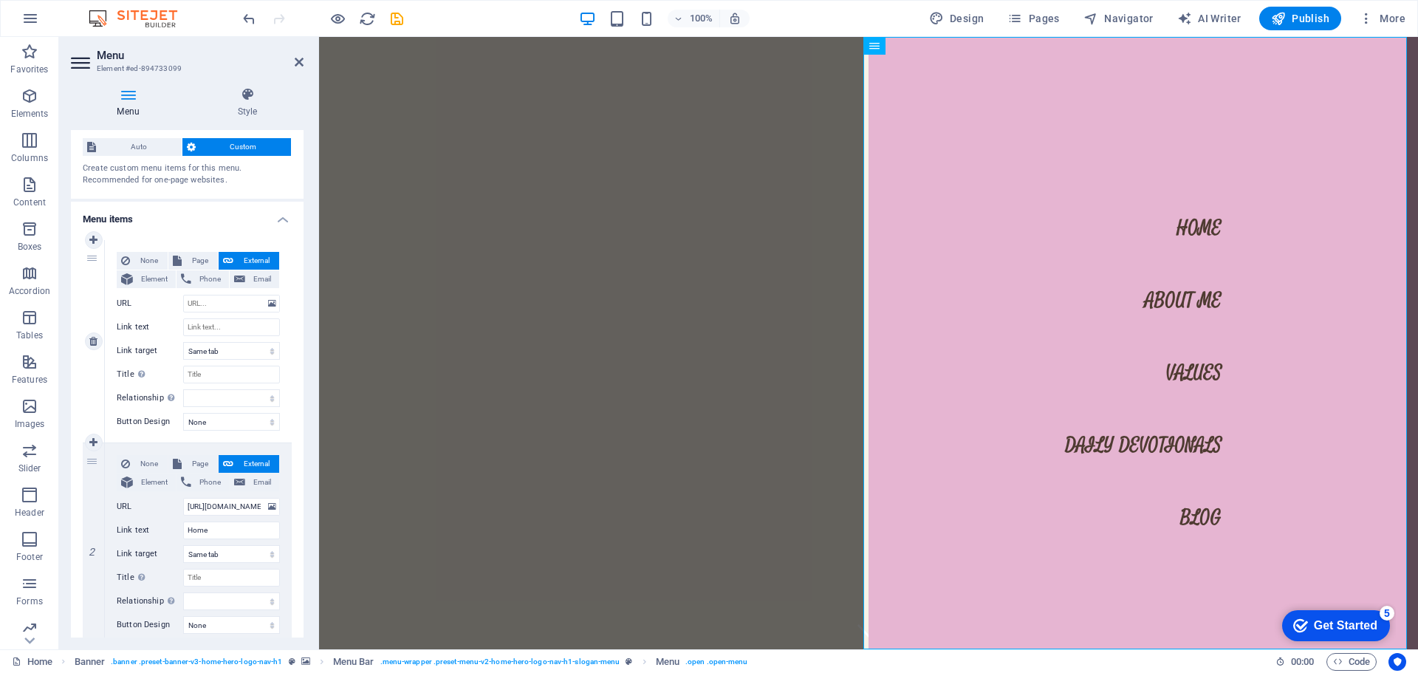
scroll to position [6, 0]
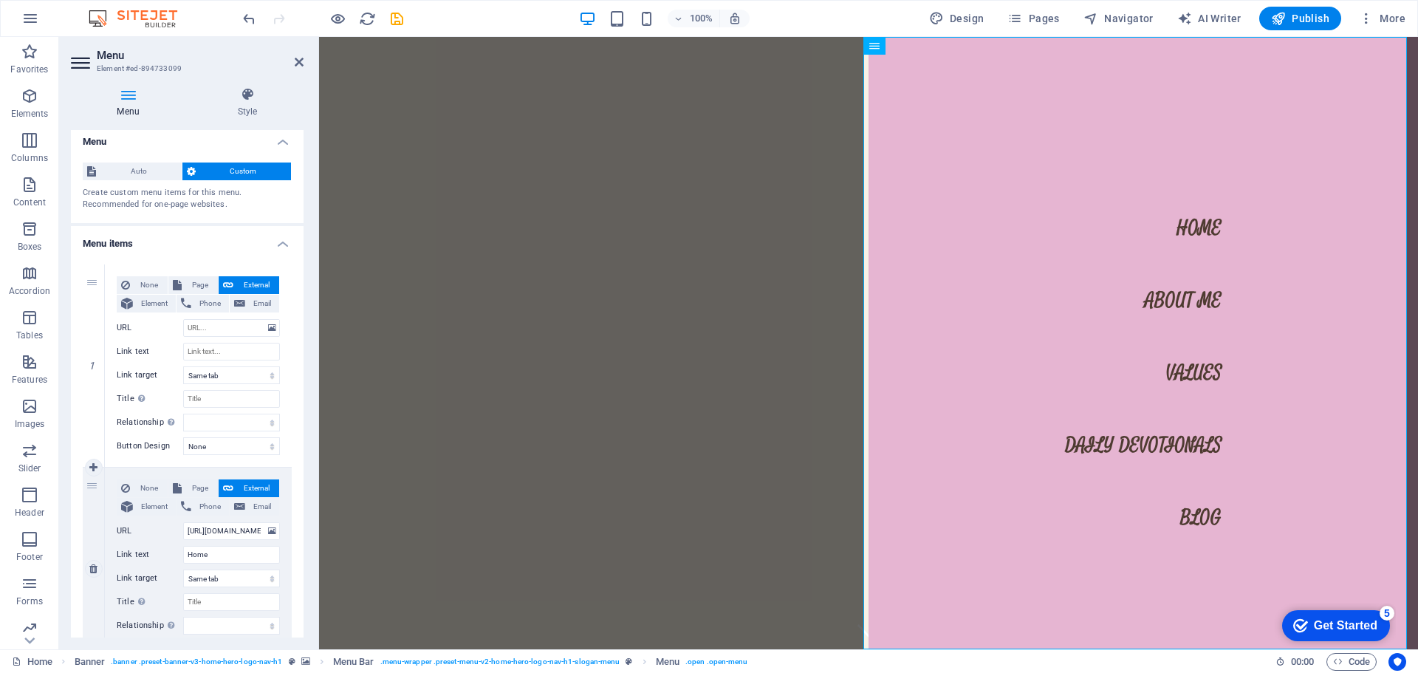
drag, startPoint x: 205, startPoint y: 507, endPoint x: 148, endPoint y: 474, distance: 65.2
click at [148, 474] on div "None Page External Element Phone Email Page Home Subpage Legal Notice Privacy E…" at bounding box center [198, 569] width 187 height 202
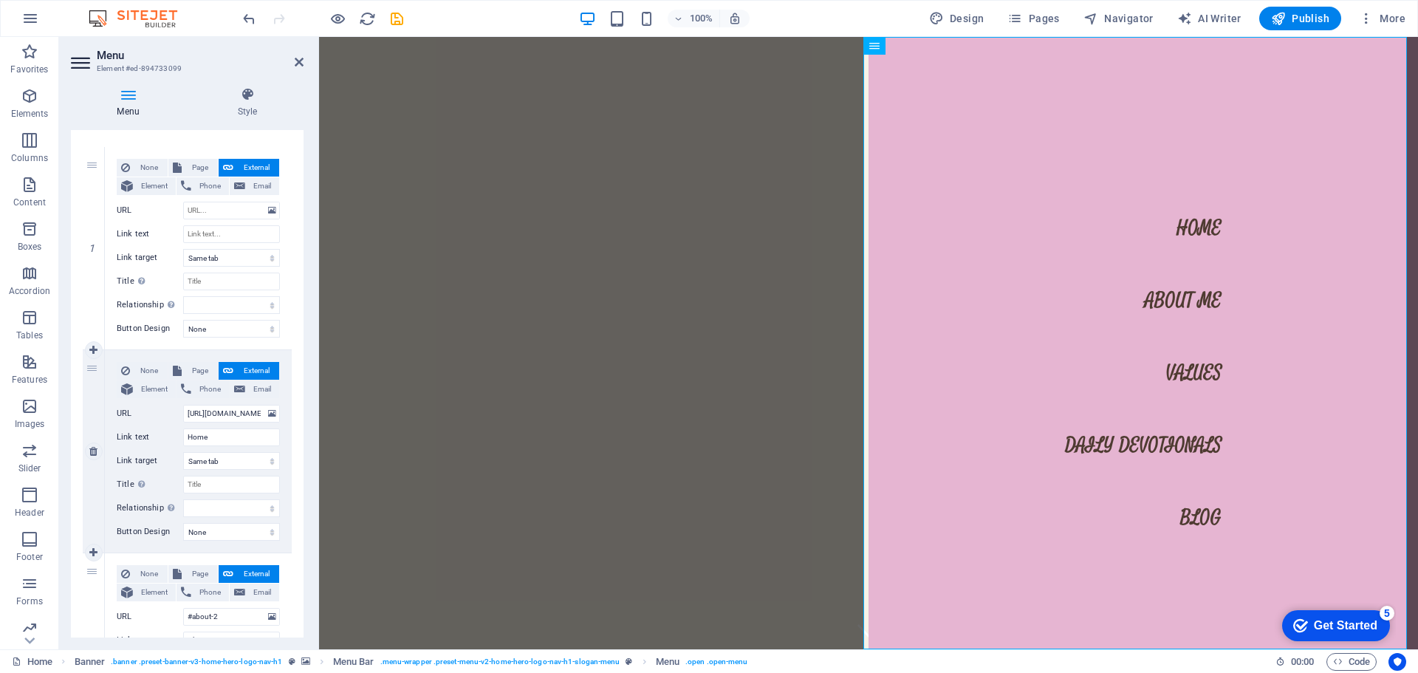
scroll to position [148, 0]
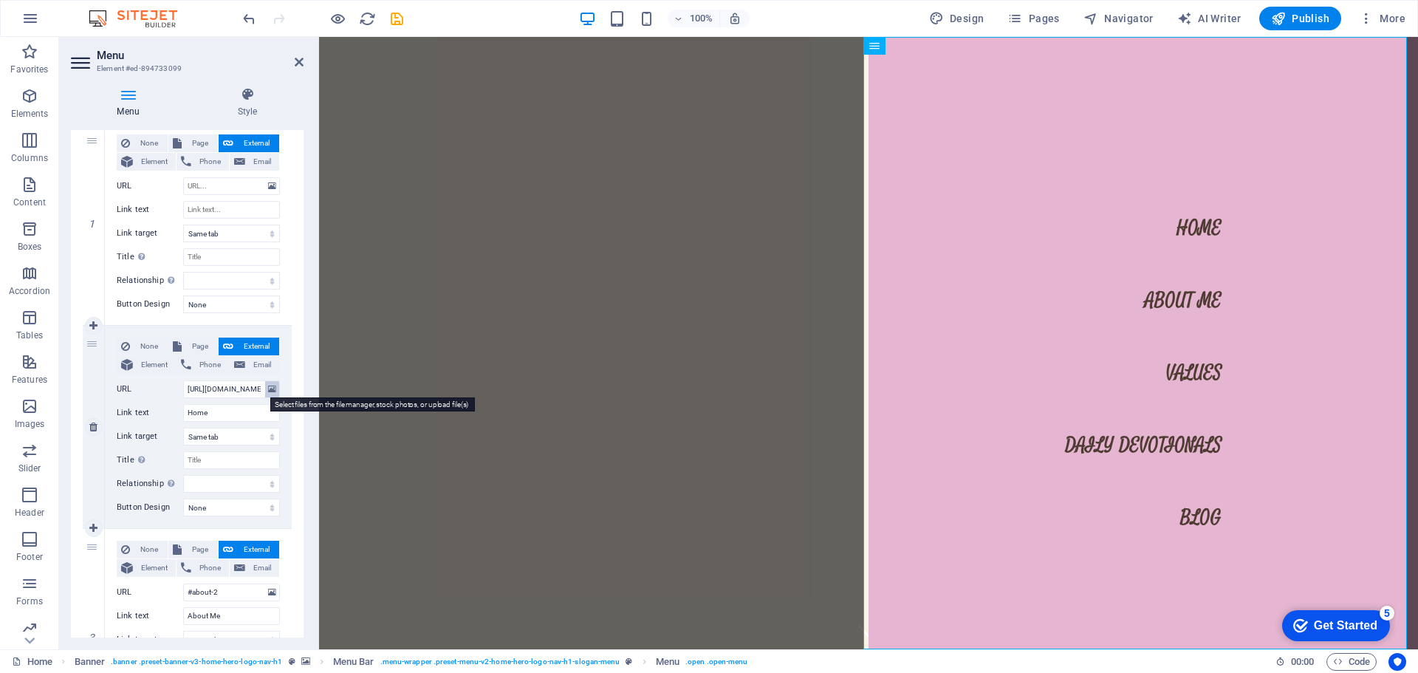
click at [268, 393] on icon at bounding box center [272, 389] width 8 height 16
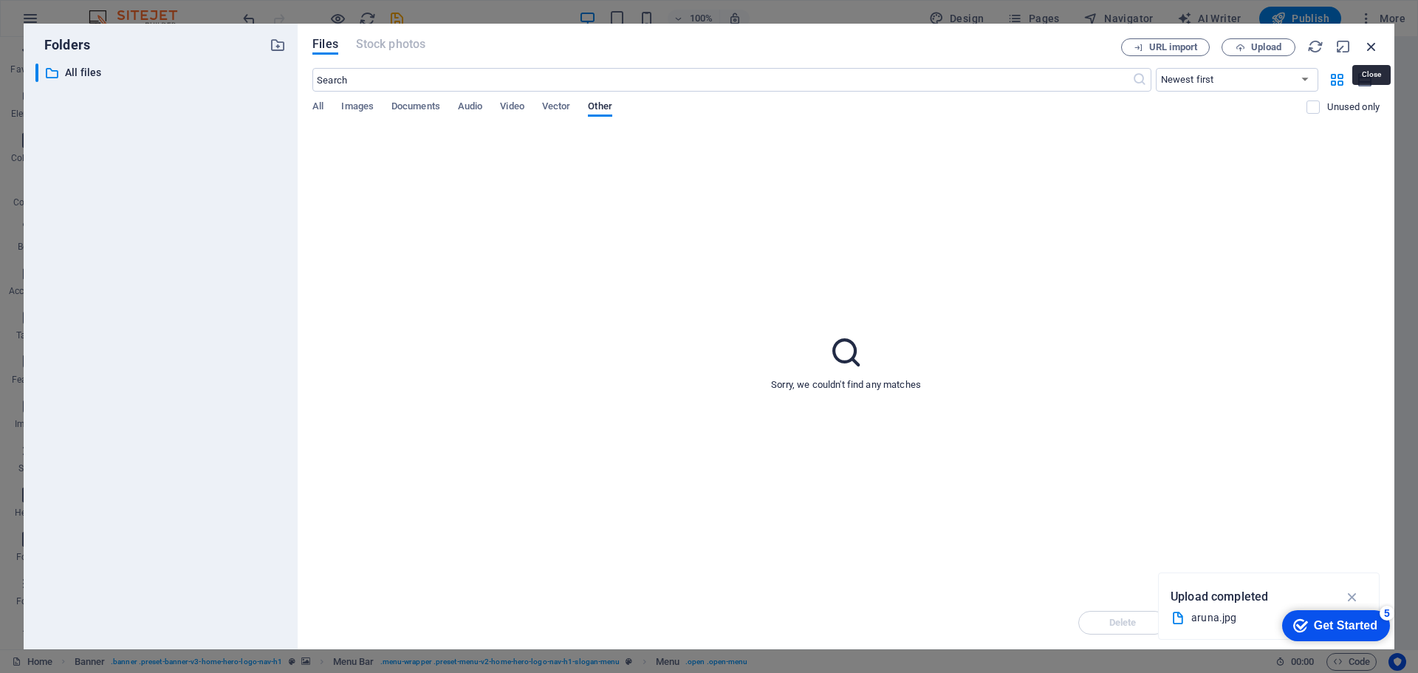
click at [1372, 47] on icon "button" at bounding box center [1371, 46] width 16 height 16
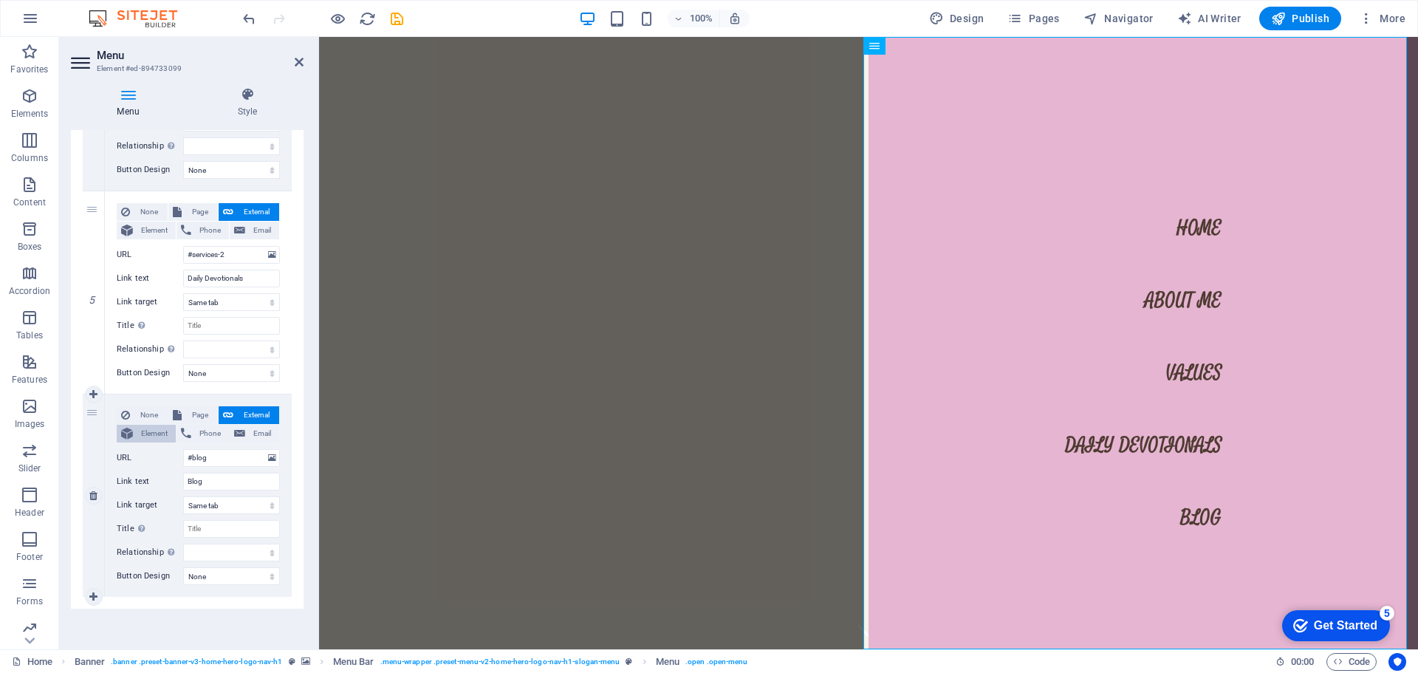
scroll to position [892, 0]
click at [26, 420] on p "Images" at bounding box center [30, 424] width 30 height 12
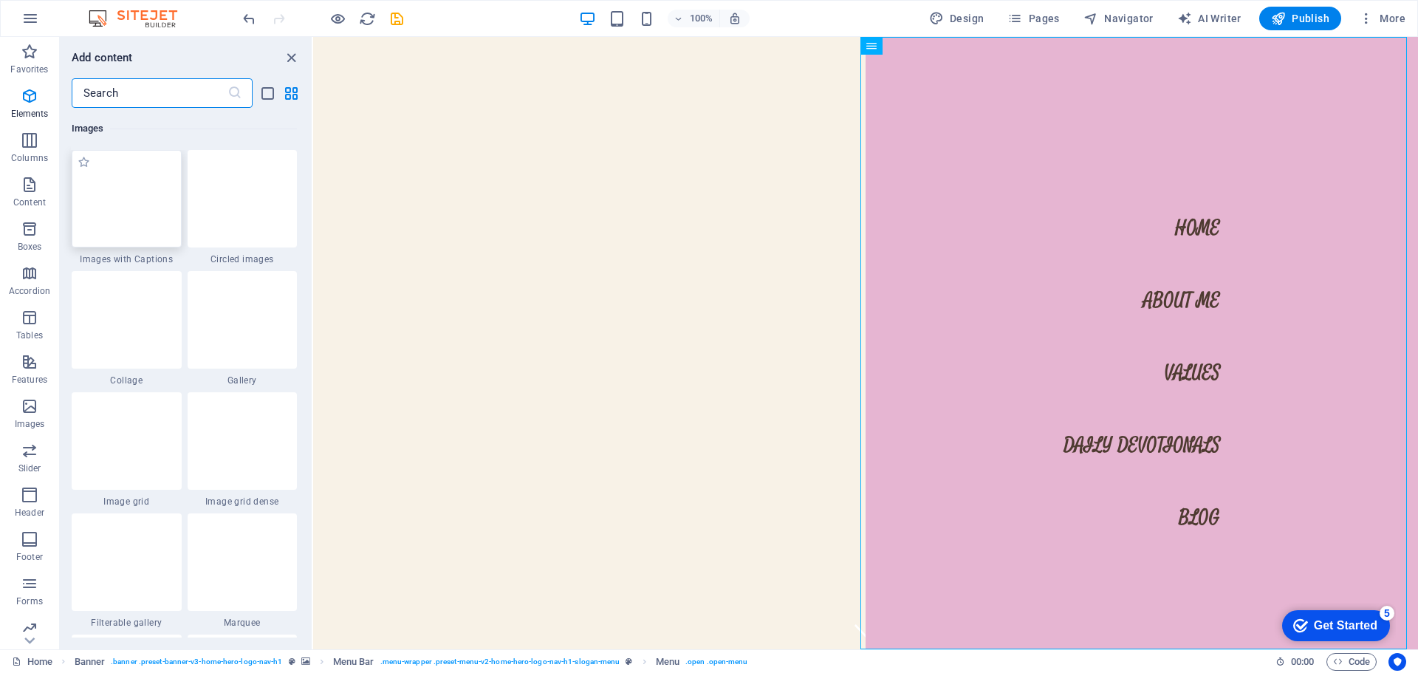
scroll to position [7489, 0]
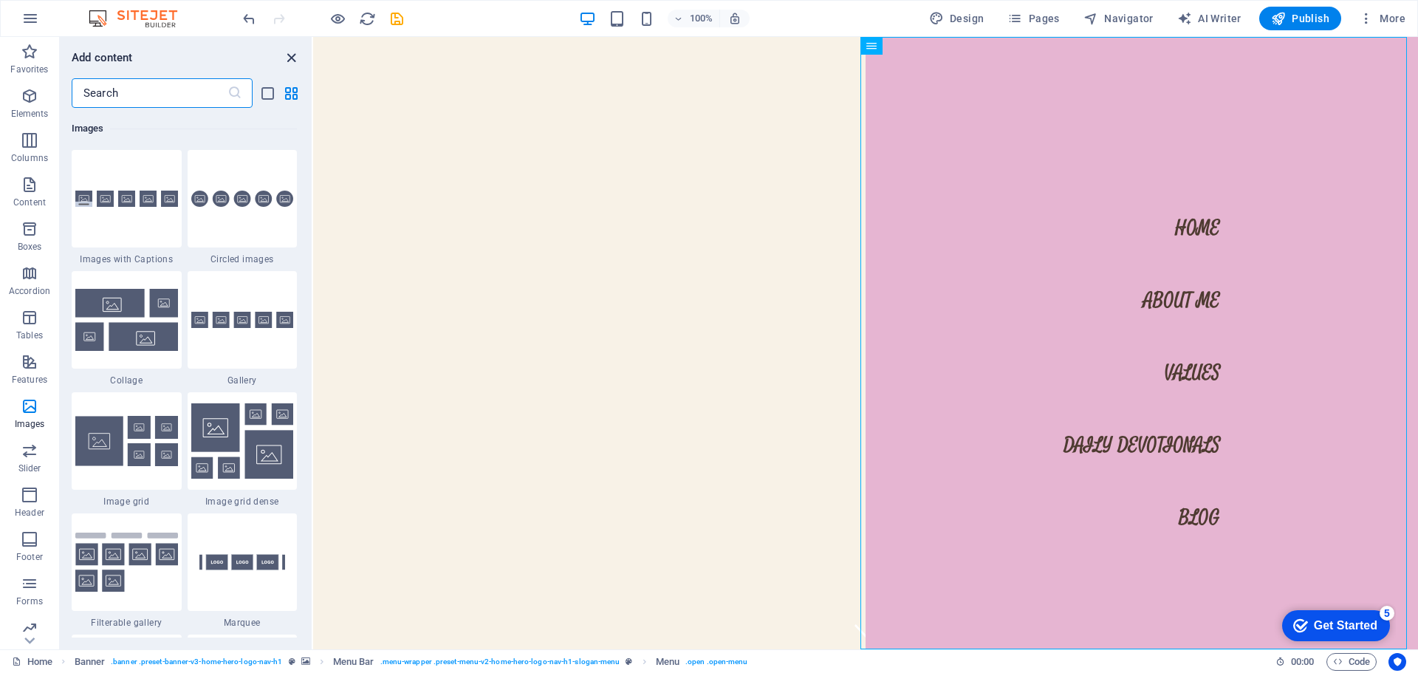
click at [290, 58] on icon "close panel" at bounding box center [291, 57] width 17 height 17
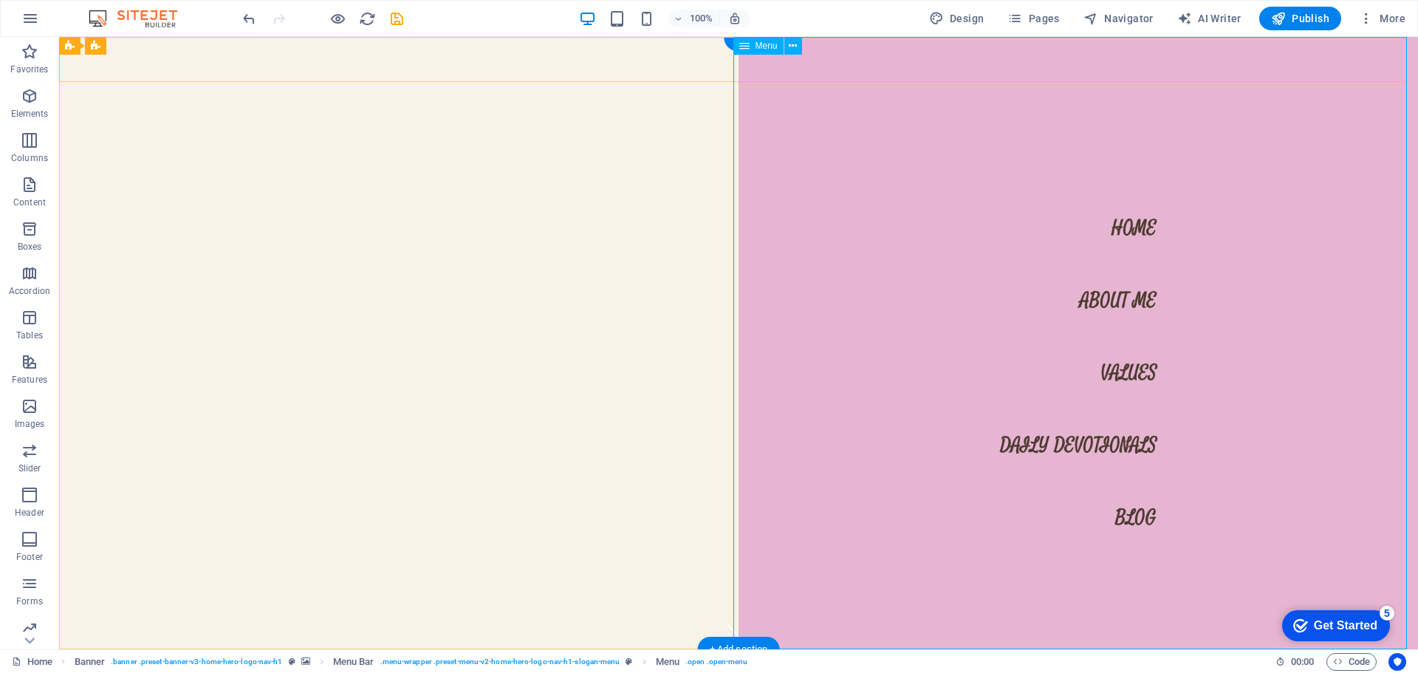
click at [1126, 236] on nav "Home About Me Values Daily Devotionals Blog" at bounding box center [1078, 343] width 679 height 612
select select
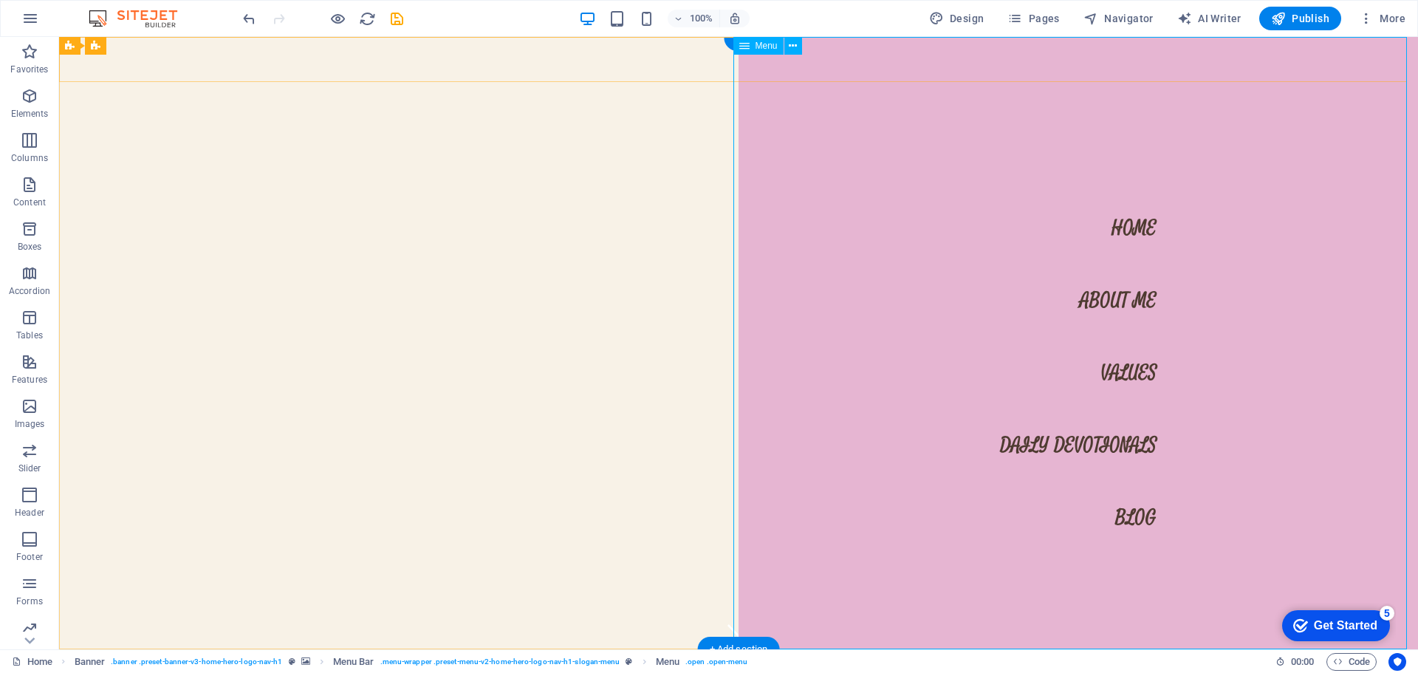
select select
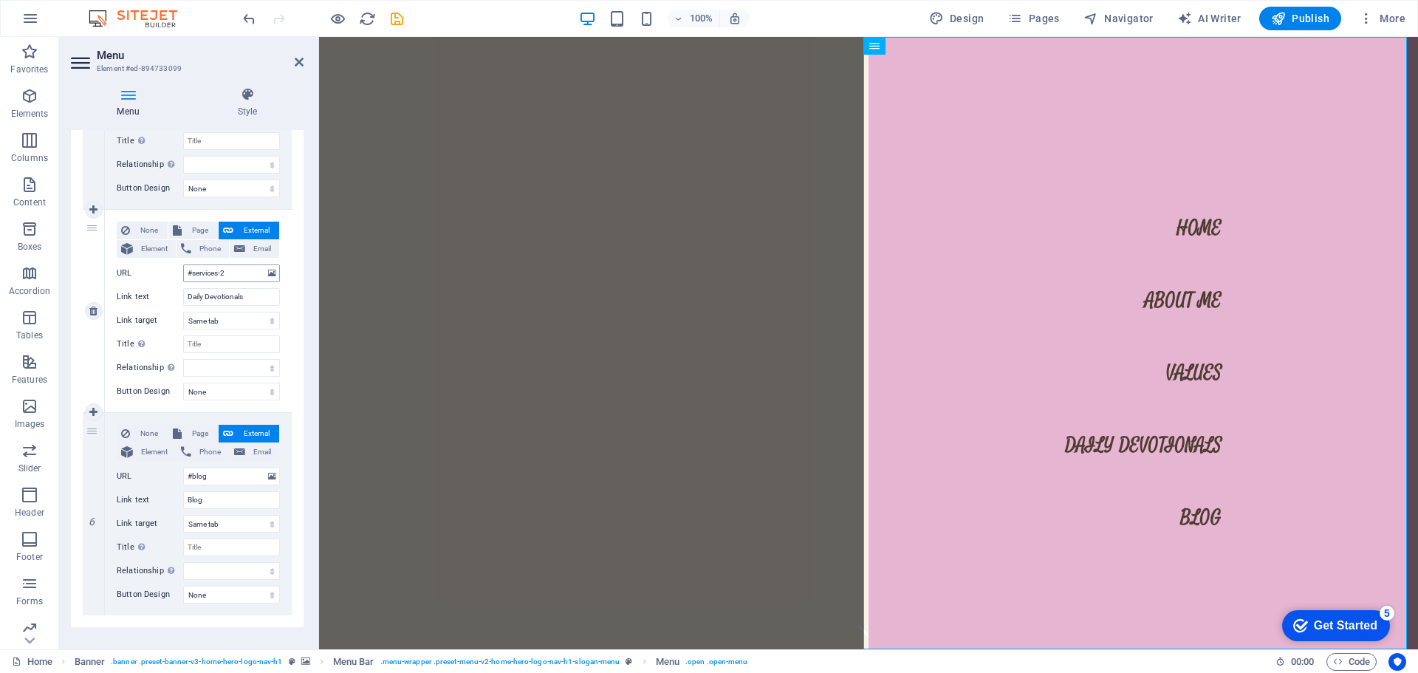
scroll to position [892, 0]
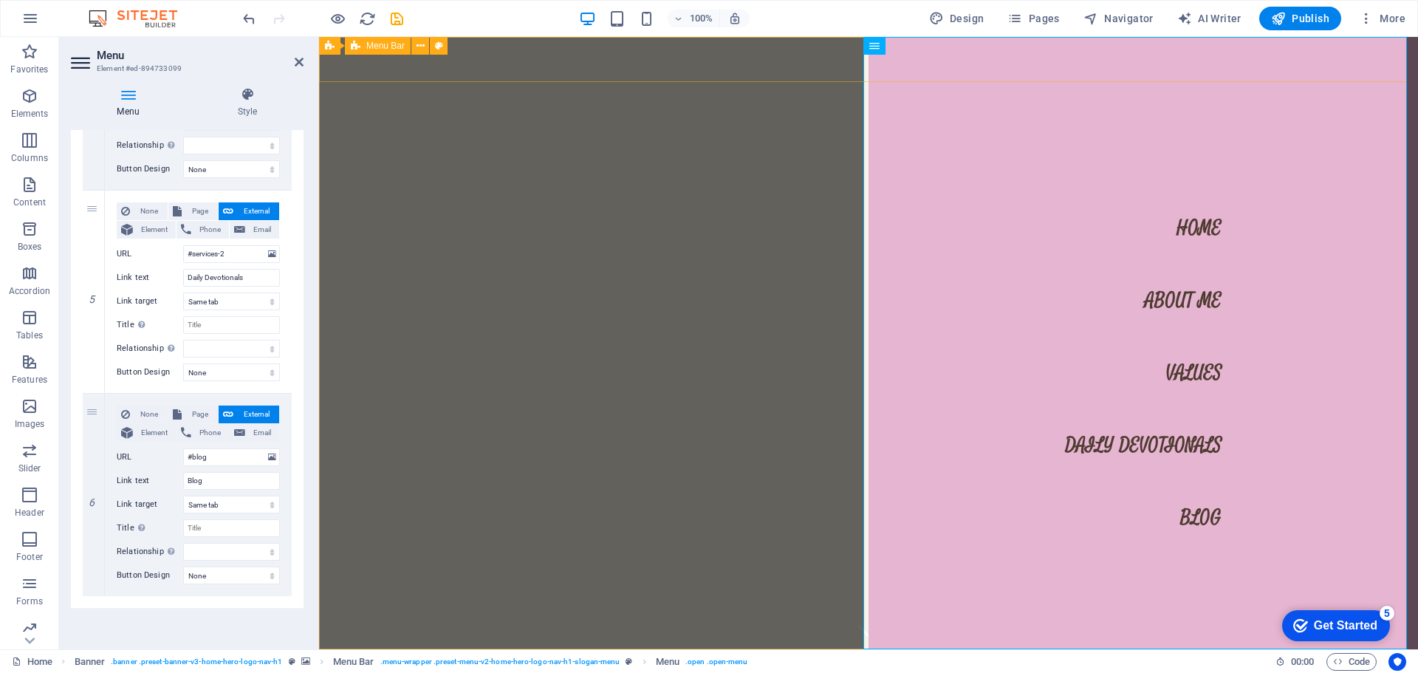
click at [733, 649] on div "leelajayaveervalli.com Home About Me Values Daily Devotionals Blog" at bounding box center [868, 671] width 1099 height 45
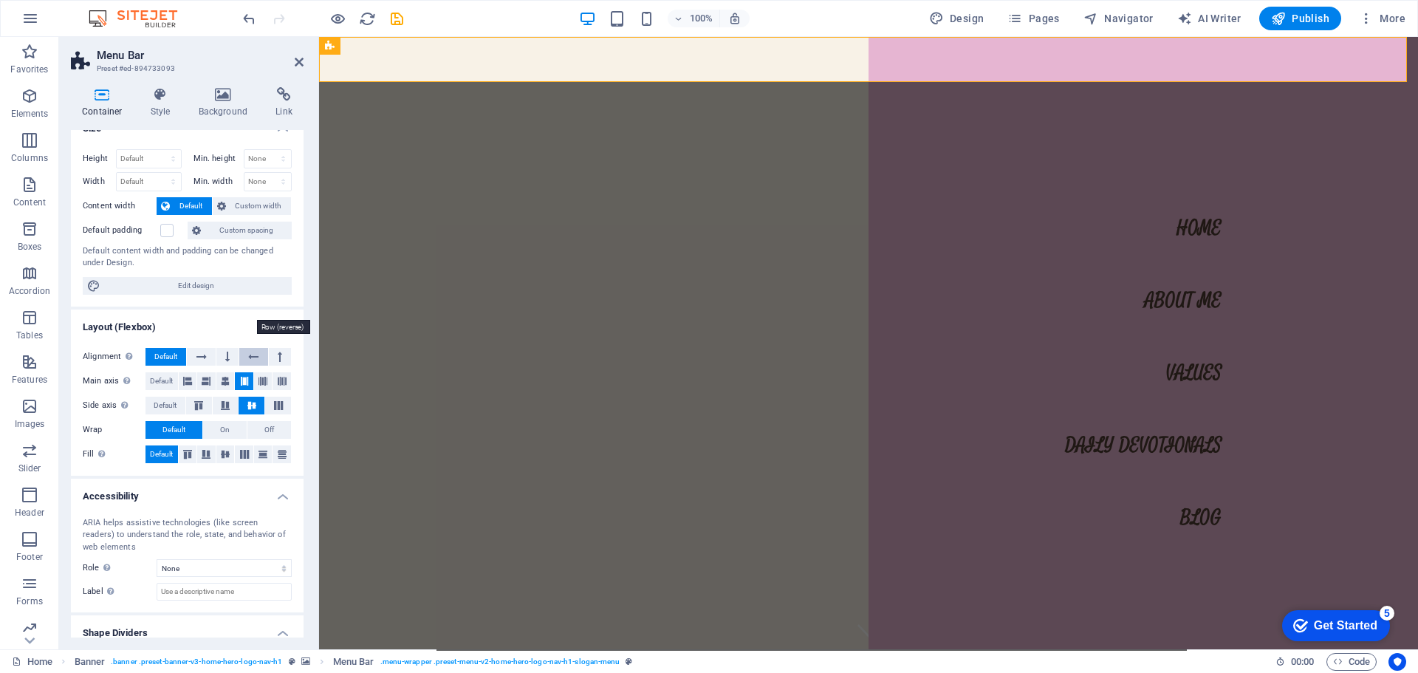
scroll to position [0, 0]
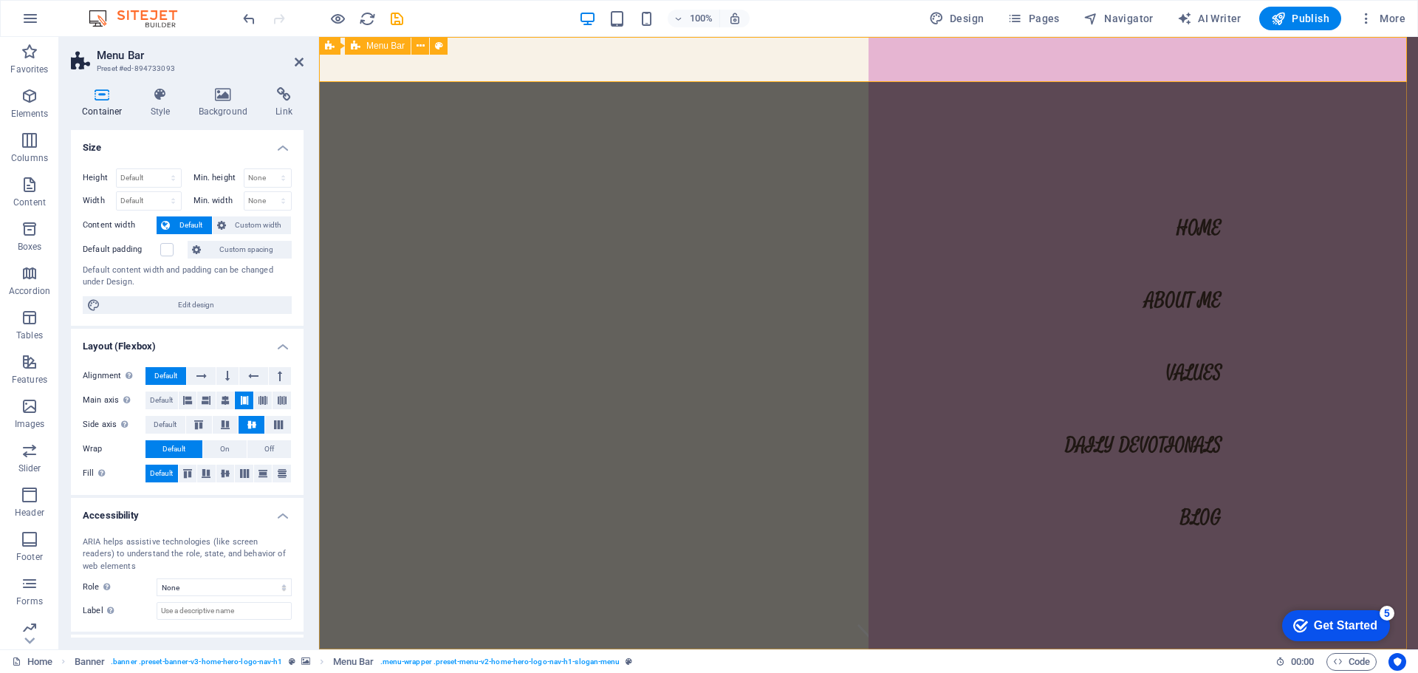
click at [736, 649] on div "leelajayaveervalli.com Home About Me Values Daily Devotionals Blog" at bounding box center [868, 671] width 1099 height 45
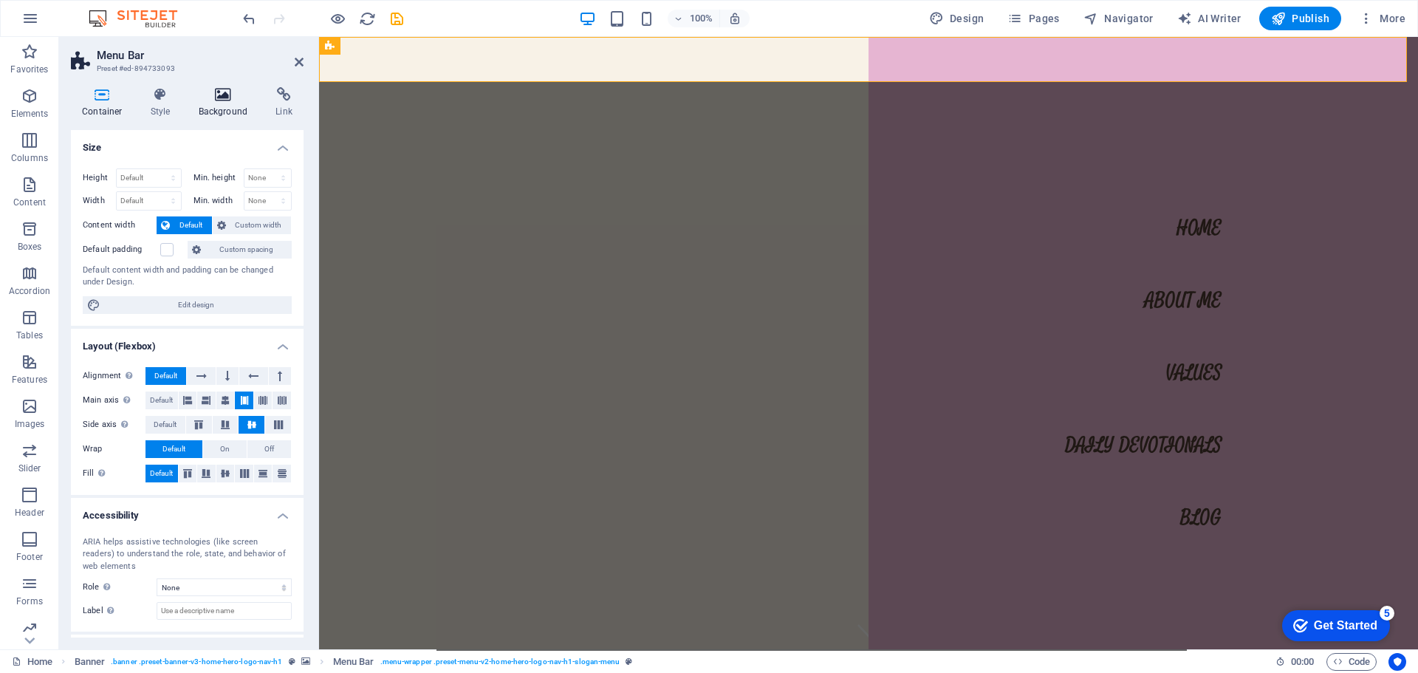
click at [213, 95] on icon at bounding box center [224, 94] width 72 height 15
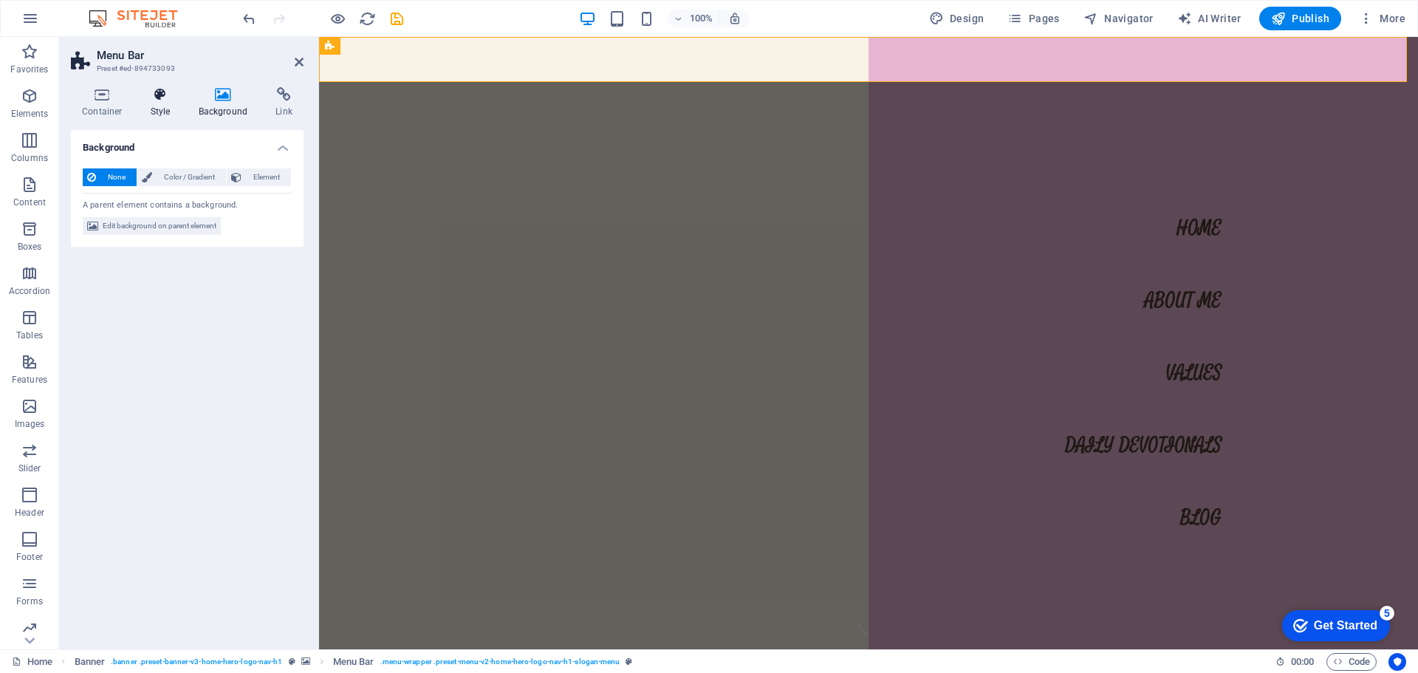
click at [169, 97] on icon at bounding box center [161, 94] width 42 height 15
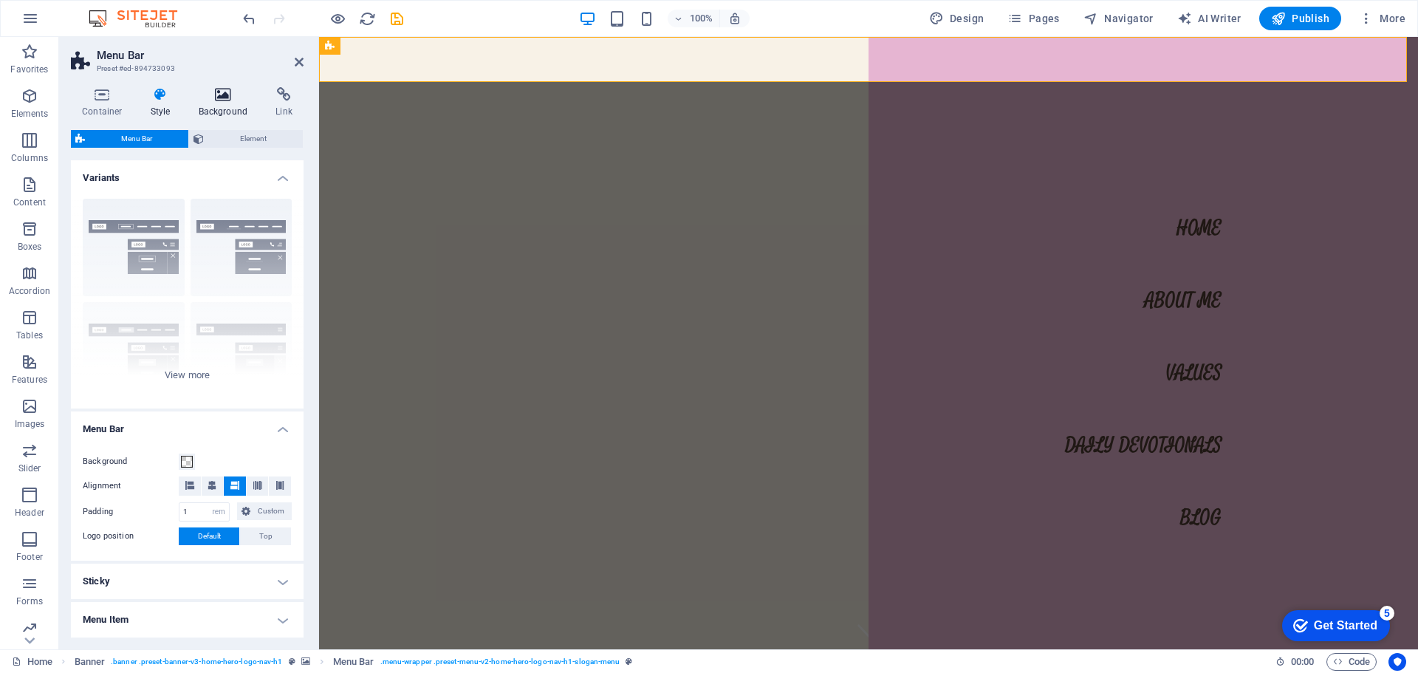
click at [218, 93] on icon at bounding box center [224, 94] width 72 height 15
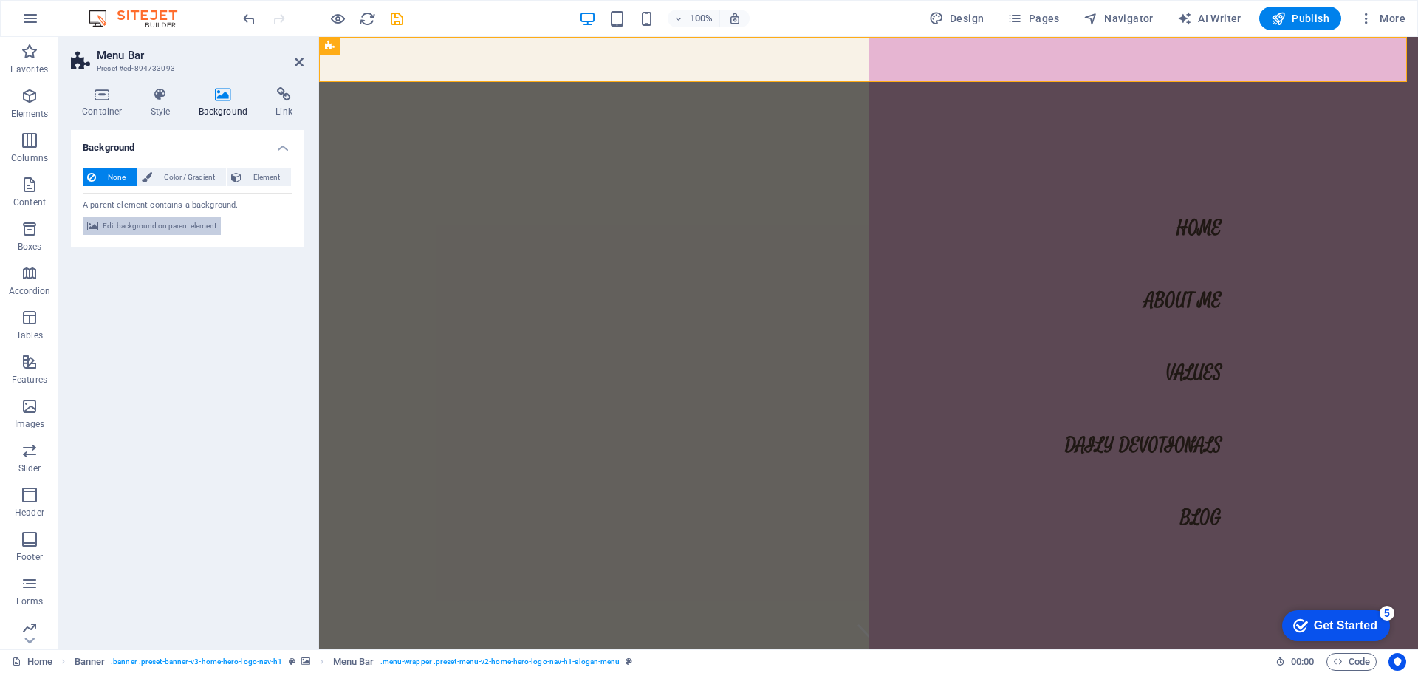
click at [159, 227] on span "Edit background on parent element" at bounding box center [160, 226] width 114 height 18
select select "ms"
select select "s"
select select "progressive"
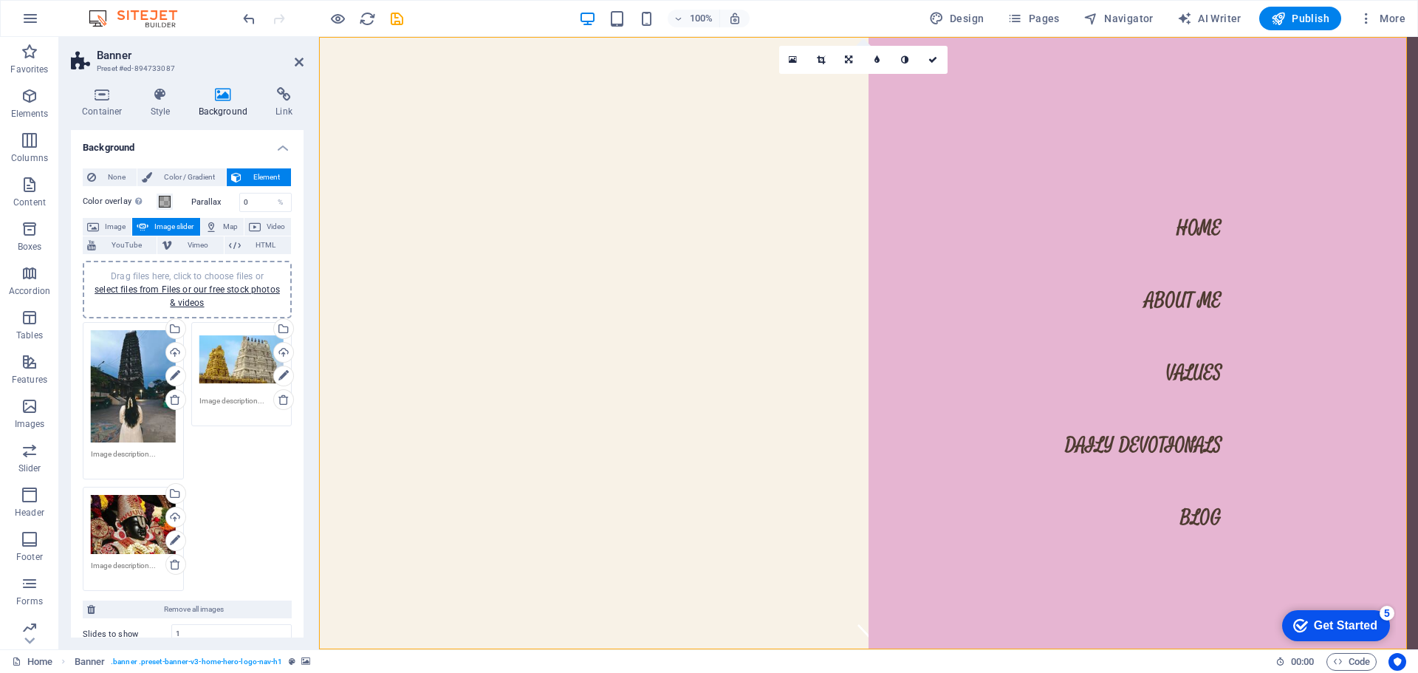
click at [174, 560] on icon at bounding box center [175, 564] width 12 height 12
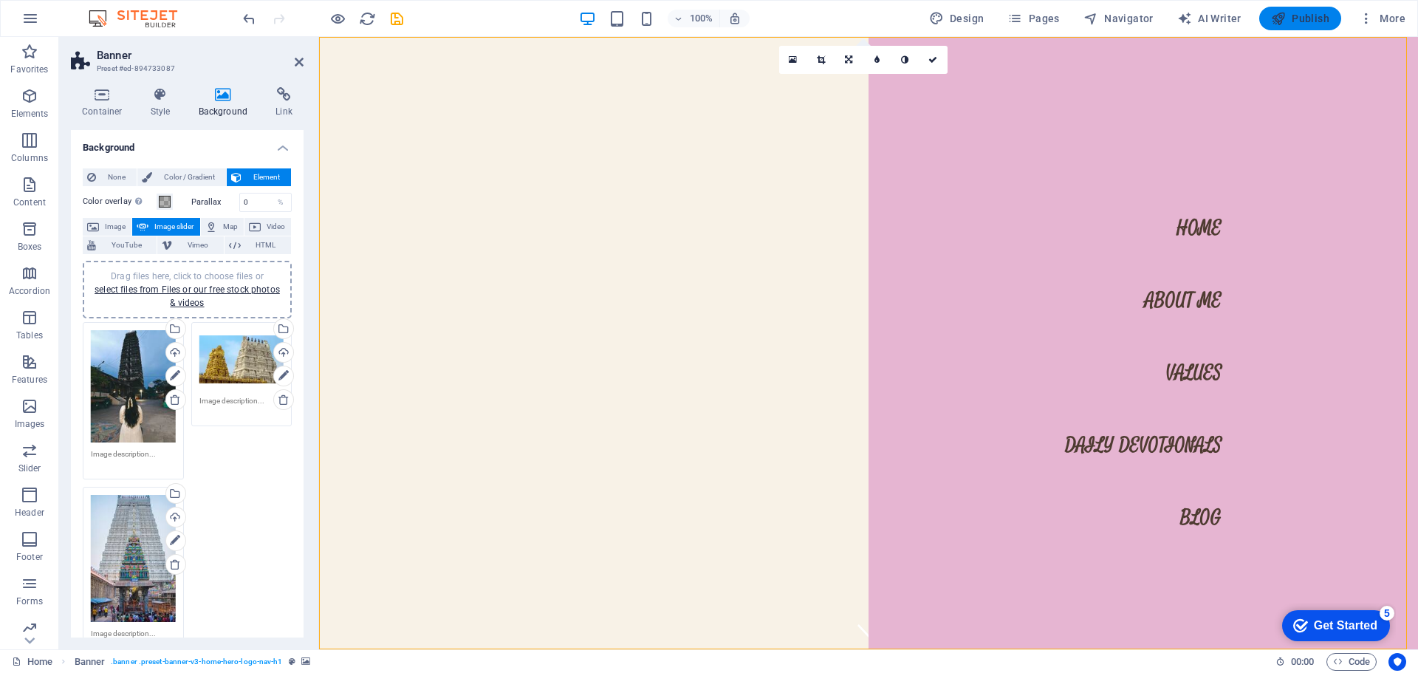
click at [1284, 13] on icon "button" at bounding box center [1278, 18] width 15 height 15
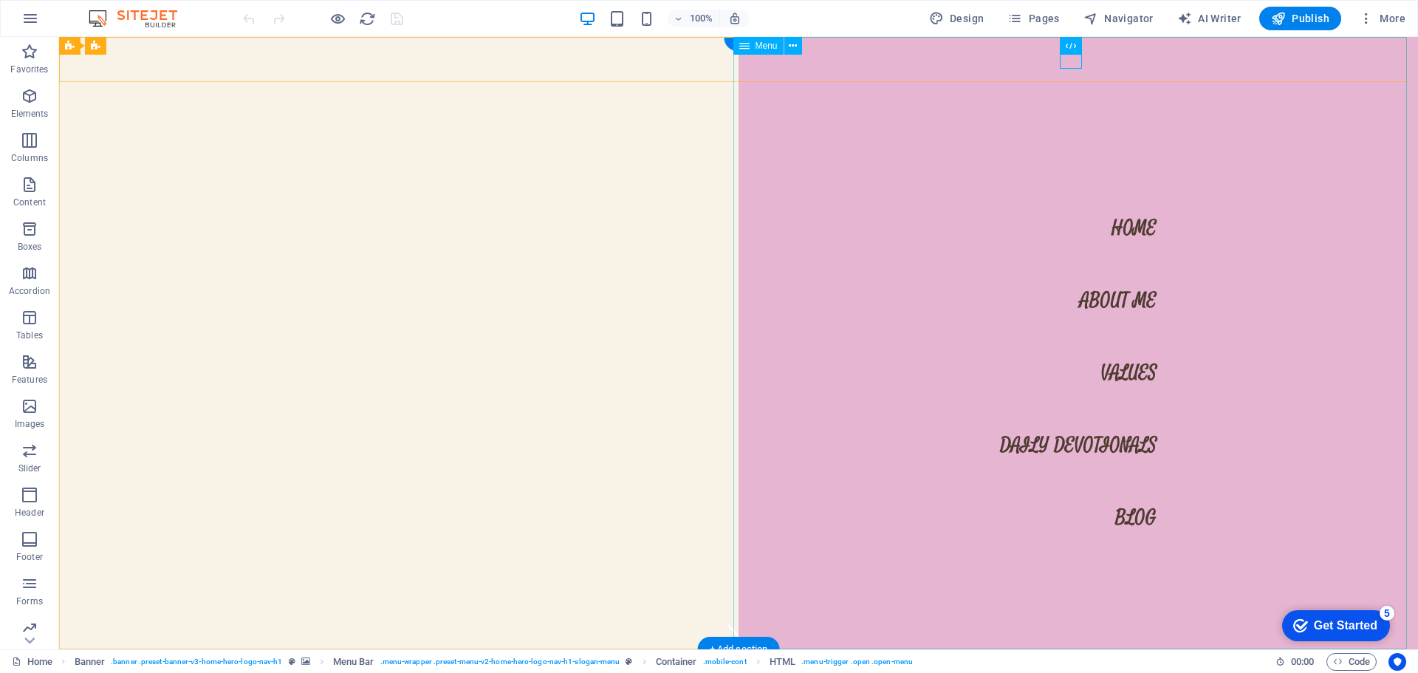
click at [1112, 304] on nav "Home About Me Values Daily Devotionals Blog" at bounding box center [1078, 343] width 679 height 612
select select
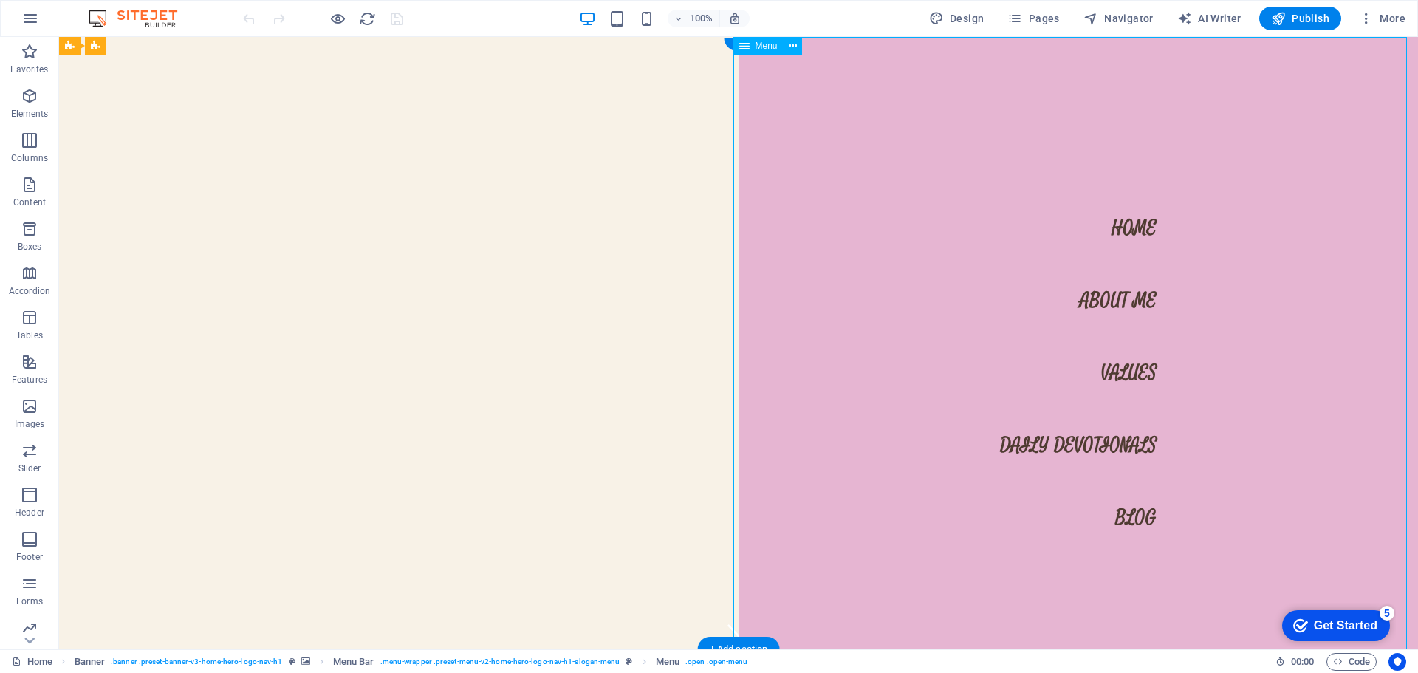
select select
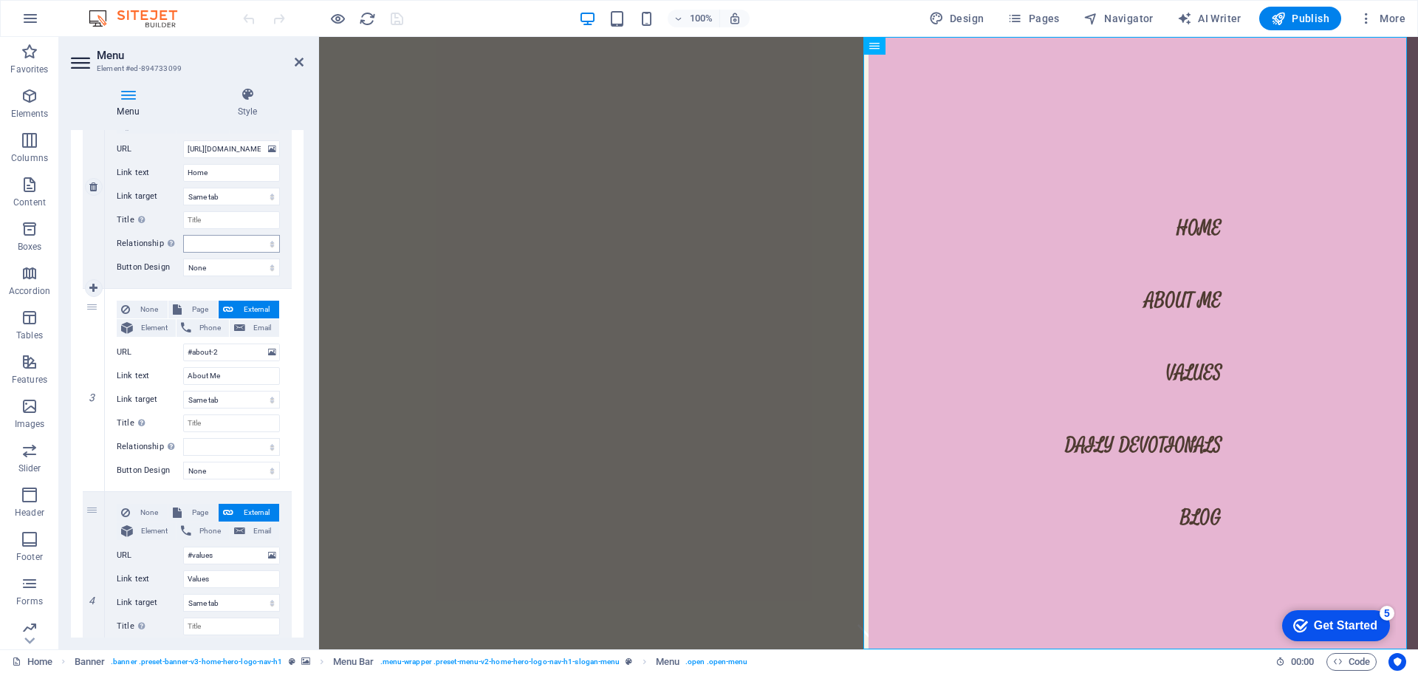
scroll to position [295, 0]
click at [265, 346] on button at bounding box center [272, 350] width 14 height 16
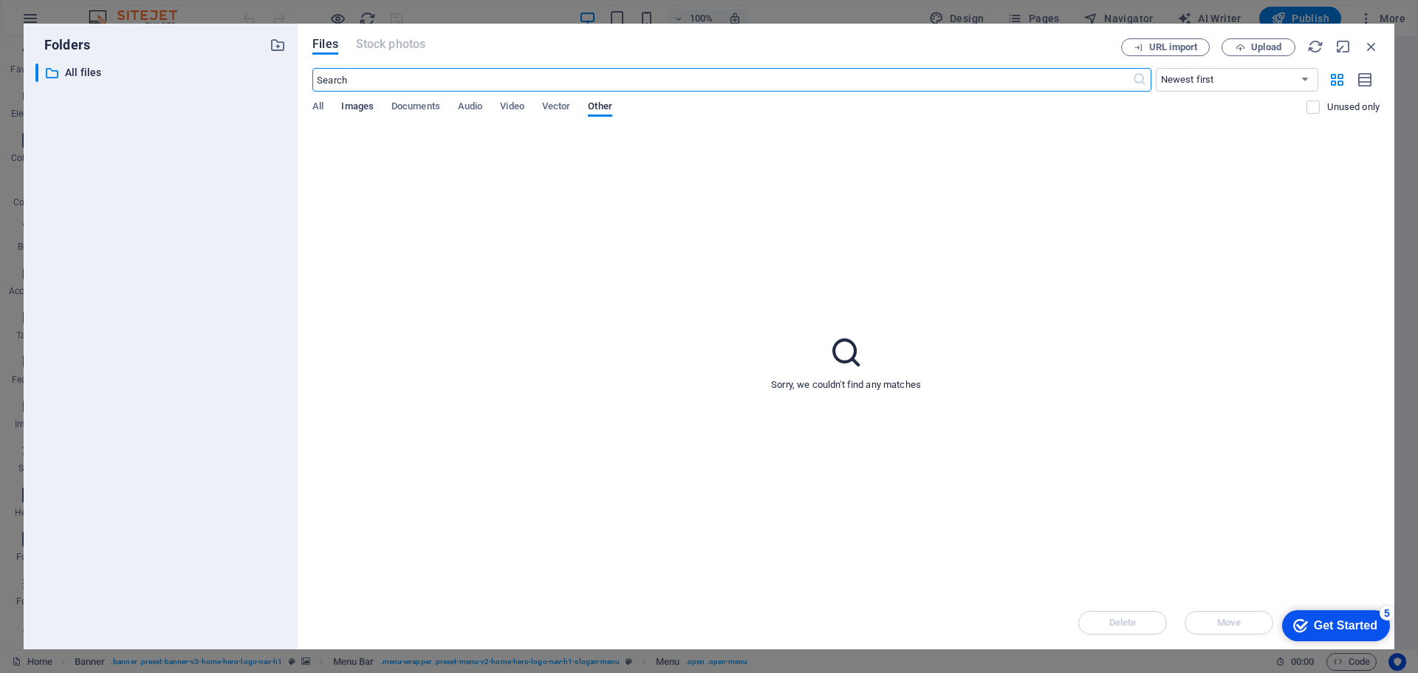
click at [363, 105] on span "Images" at bounding box center [357, 107] width 32 height 21
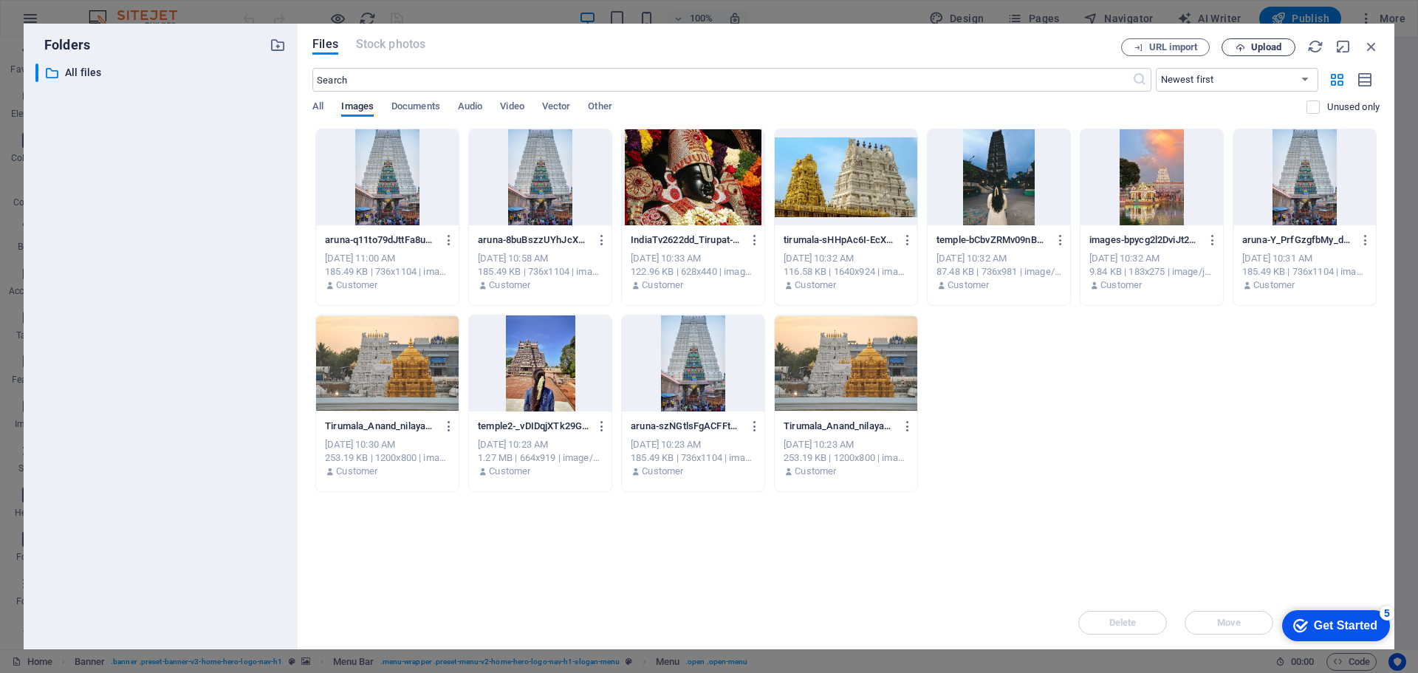
click at [1271, 43] on span "Upload" at bounding box center [1266, 47] width 30 height 9
select select
type input "[URL][DOMAIN_NAME]"
select select
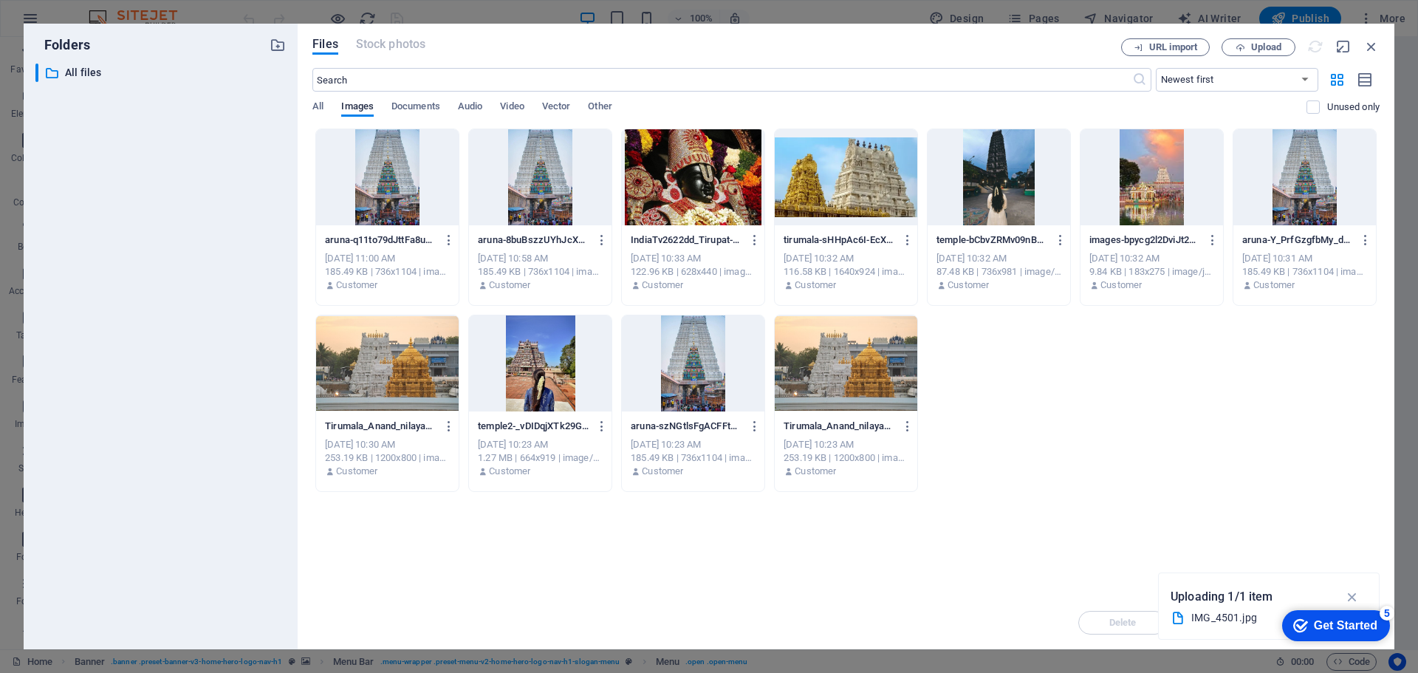
select select
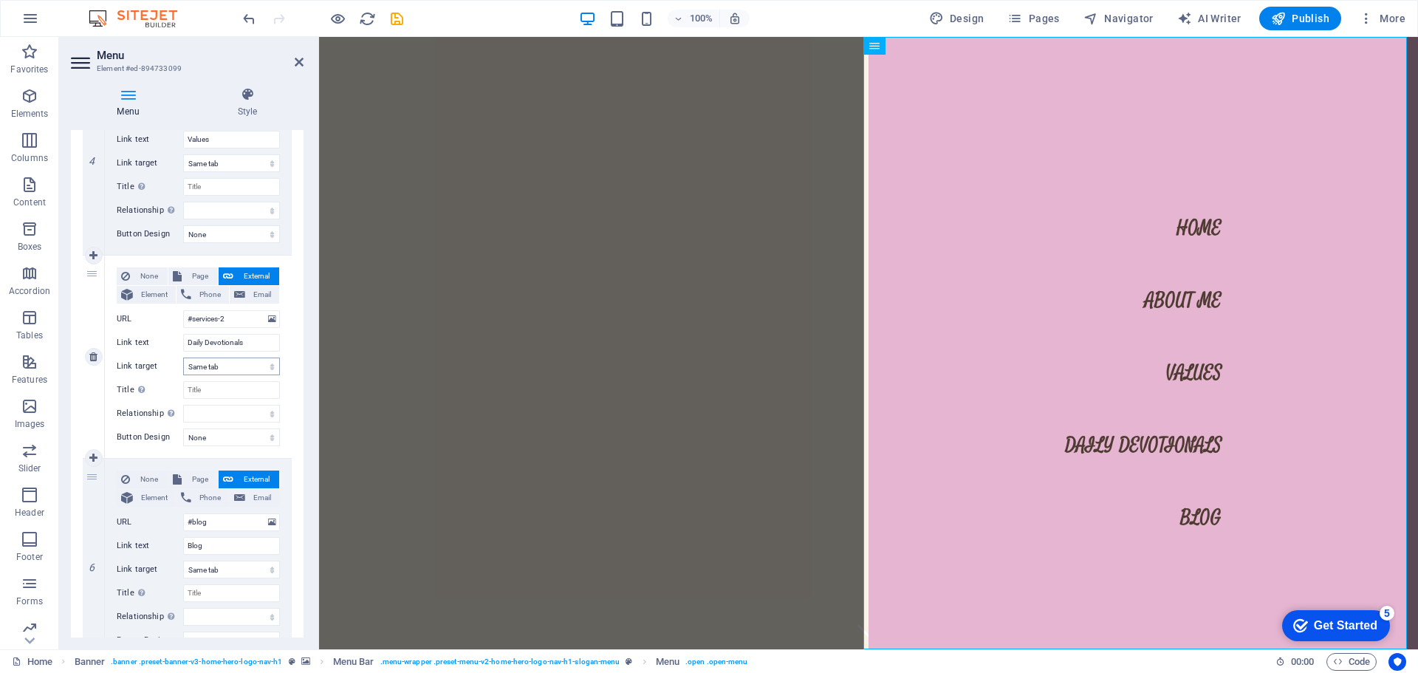
scroll to position [798, 0]
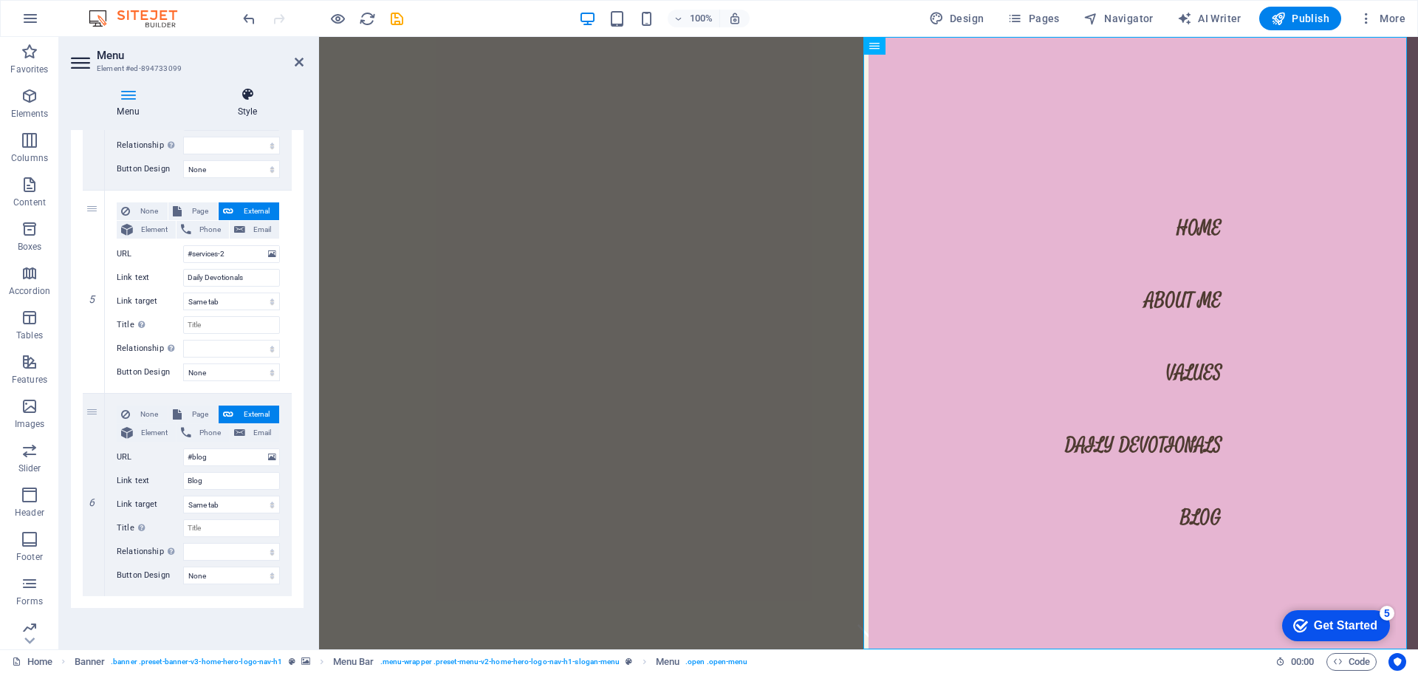
click at [247, 110] on h4 "Style" at bounding box center [247, 102] width 112 height 31
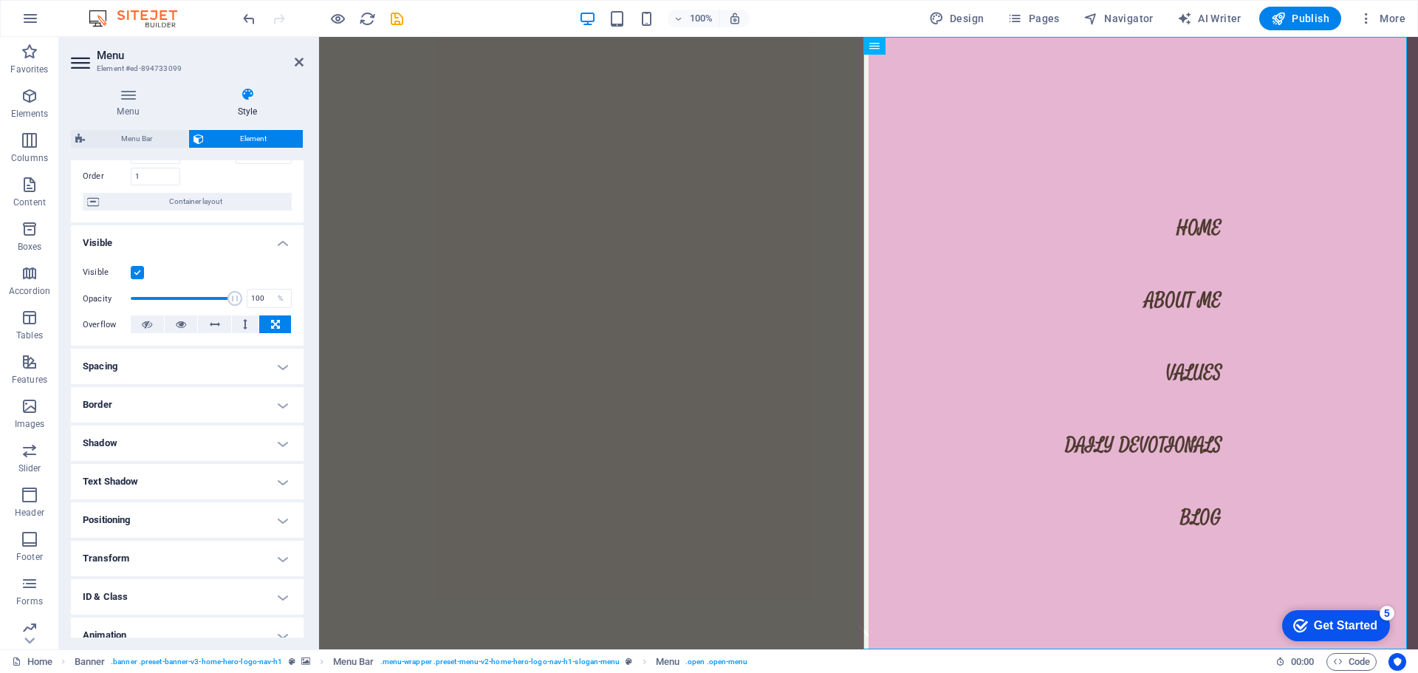
scroll to position [147, 0]
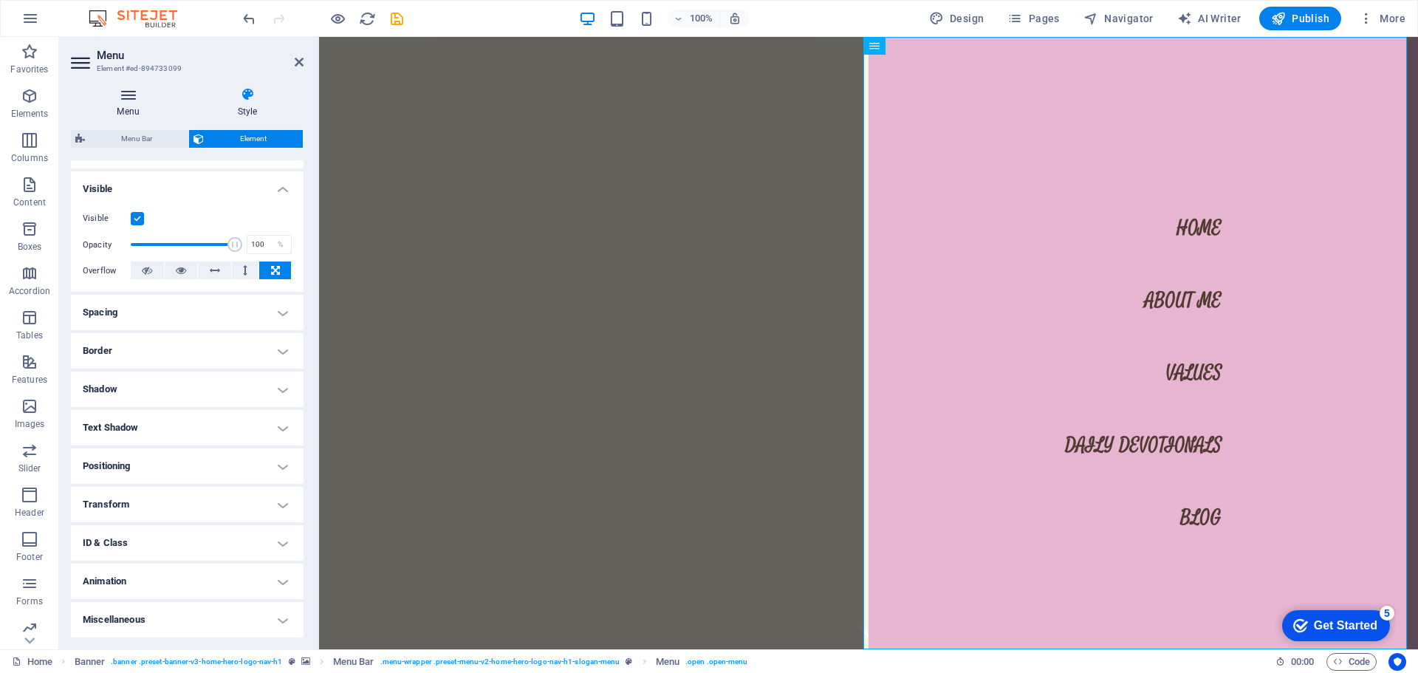
click at [129, 113] on h4 "Menu" at bounding box center [131, 102] width 120 height 31
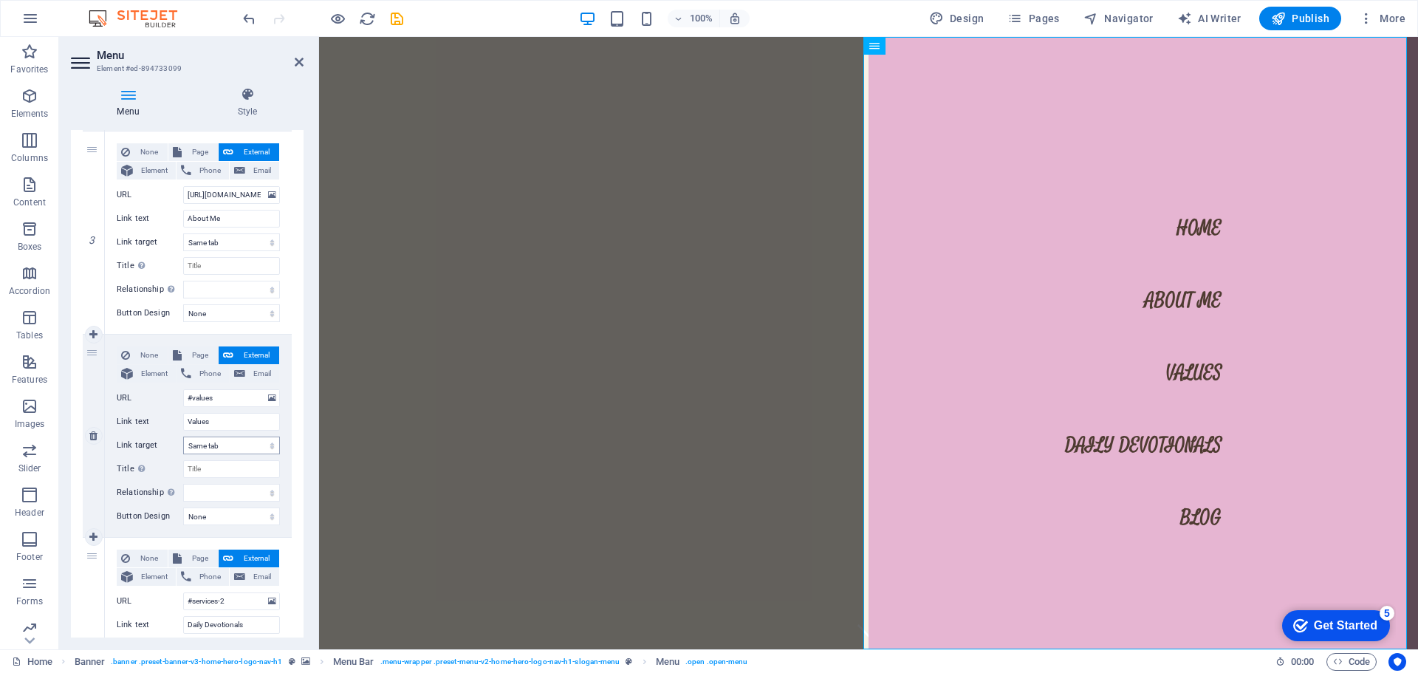
scroll to position [428, 0]
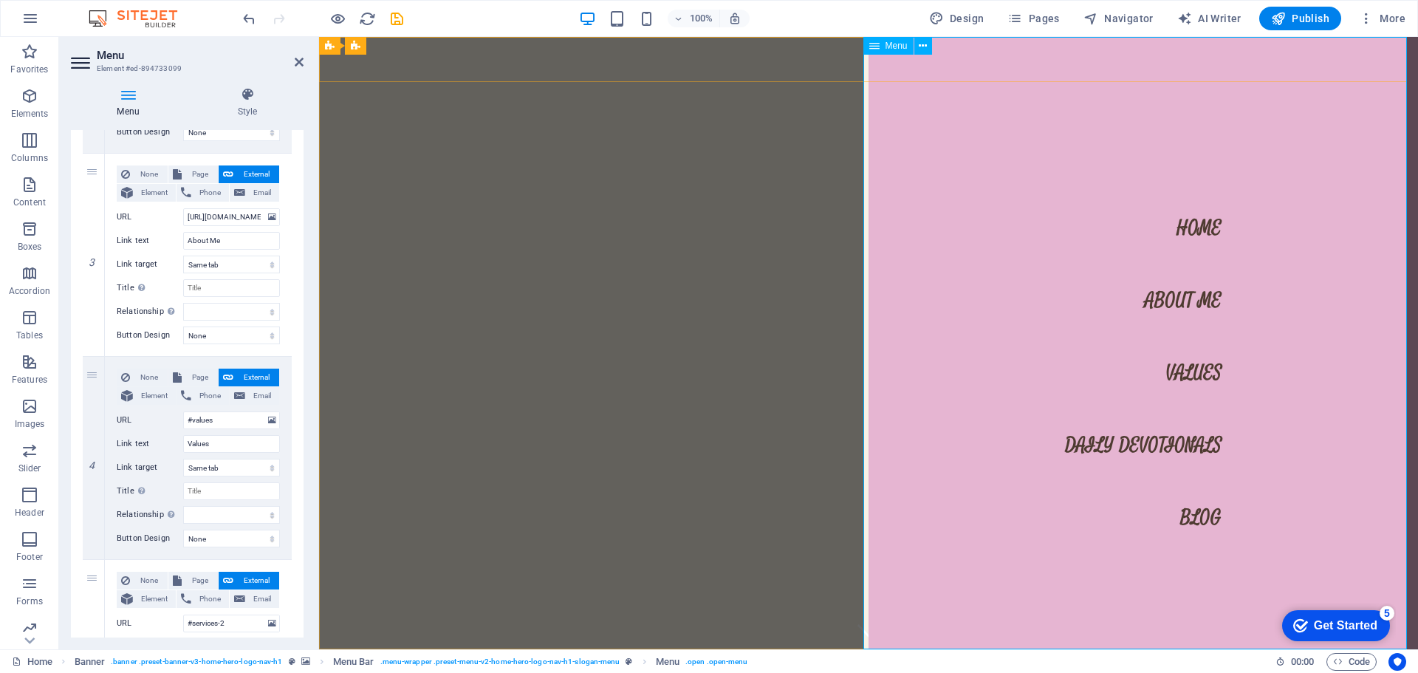
click at [1188, 298] on nav "Home About Me Values Daily Devotionals Blog" at bounding box center [1143, 343] width 549 height 612
click at [1181, 298] on nav "Home About Me Values Daily Devotionals Blog" at bounding box center [1143, 343] width 549 height 612
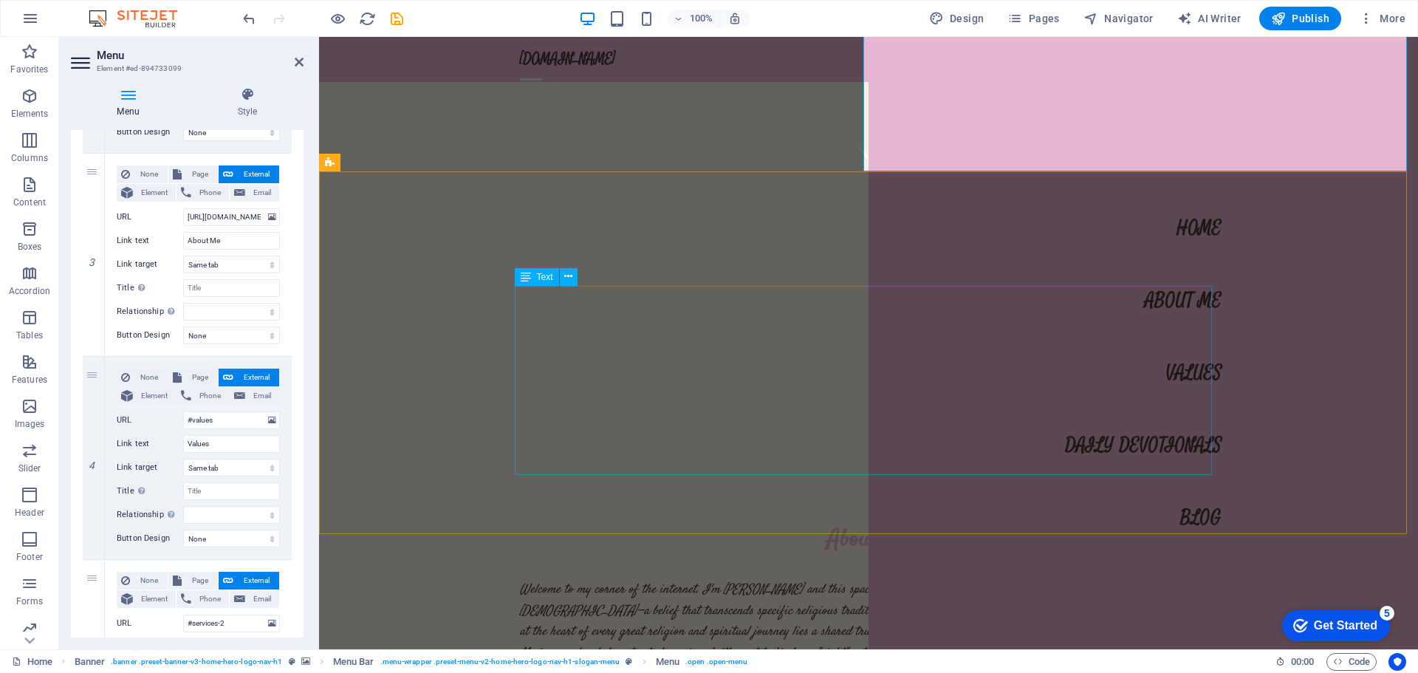
scroll to position [517, 0]
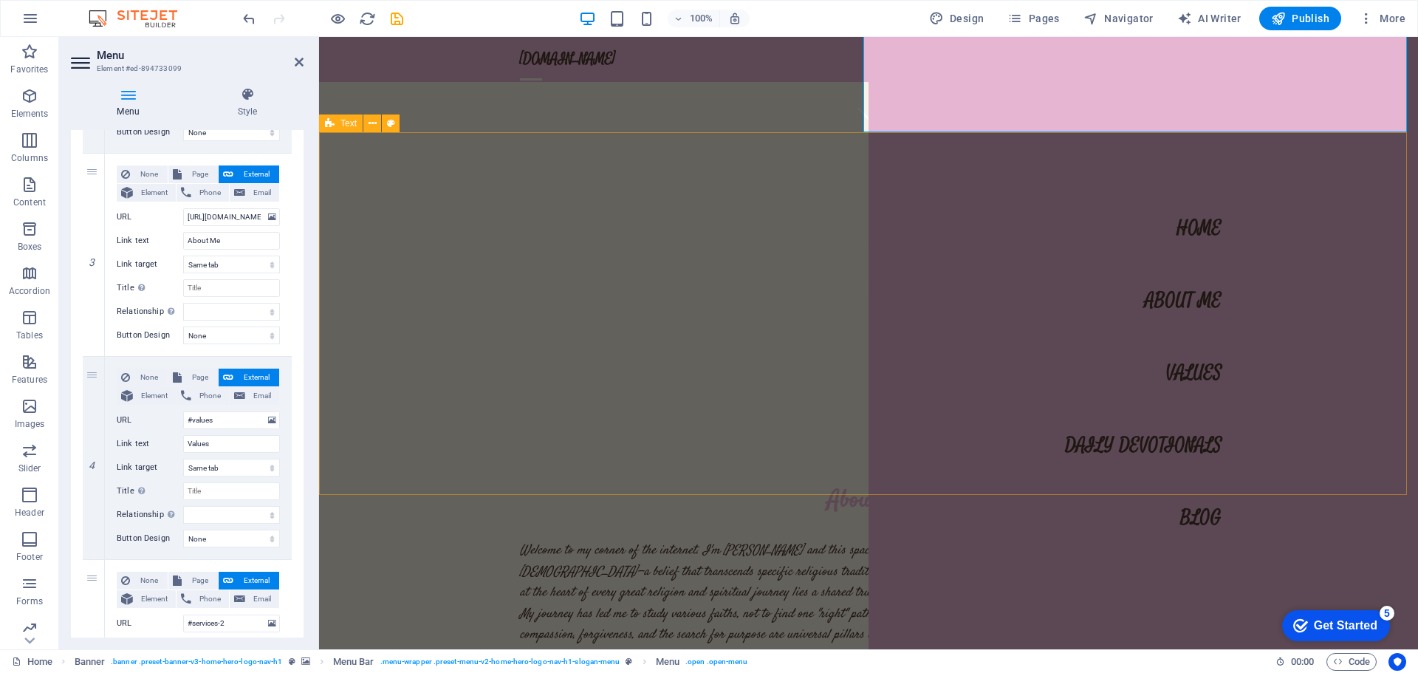
click at [779, 425] on div "About Me Welcome to my corner of the internet. I'm [PERSON_NAME] and this space…" at bounding box center [868, 606] width 1099 height 363
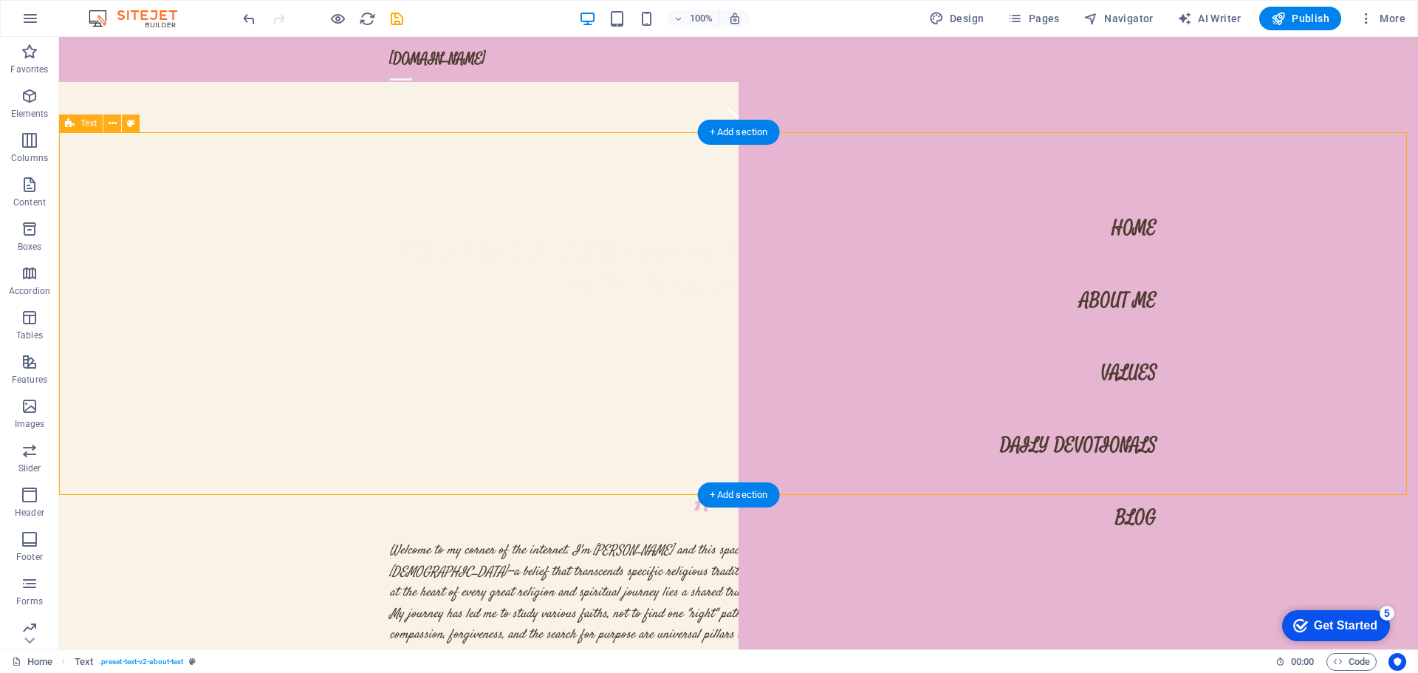
click at [318, 425] on div "About Me Welcome to my corner of the internet. I'm [PERSON_NAME] and this space…" at bounding box center [738, 606] width 1359 height 363
click at [722, 138] on div "+ Add section" at bounding box center [739, 132] width 82 height 25
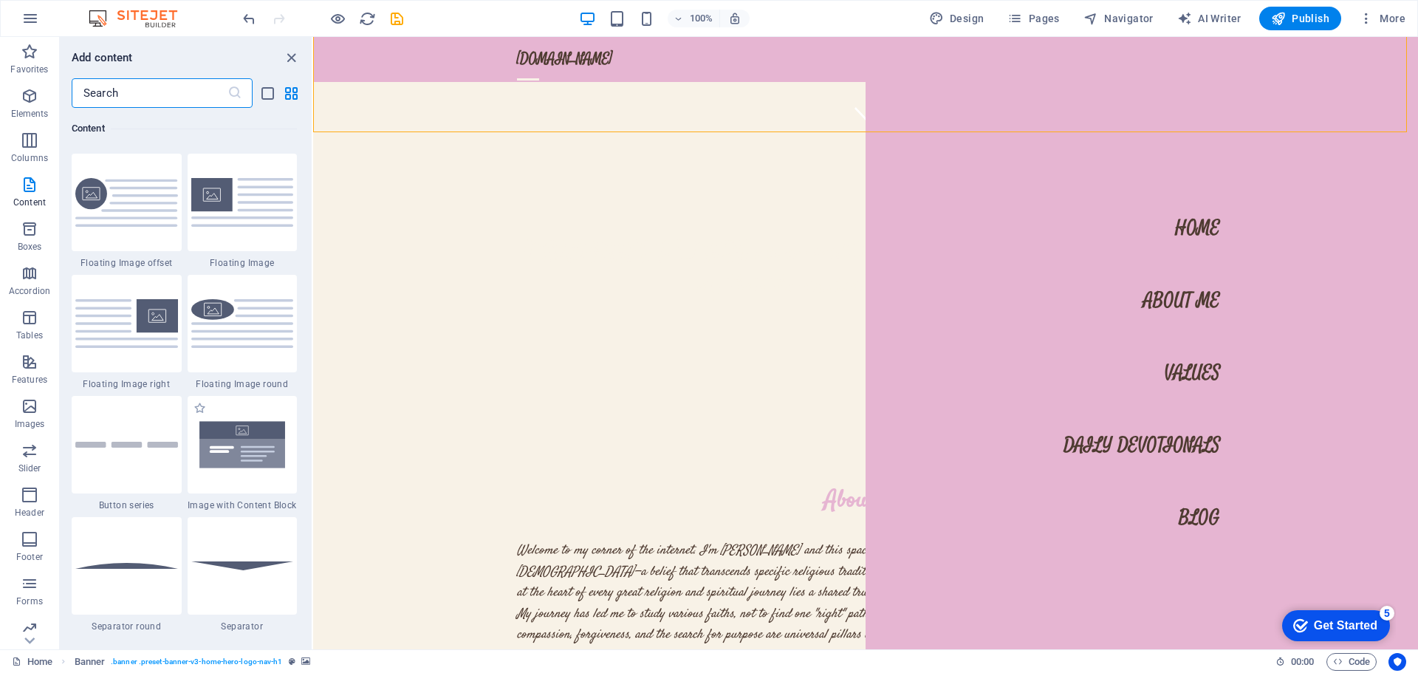
scroll to position [3101, 0]
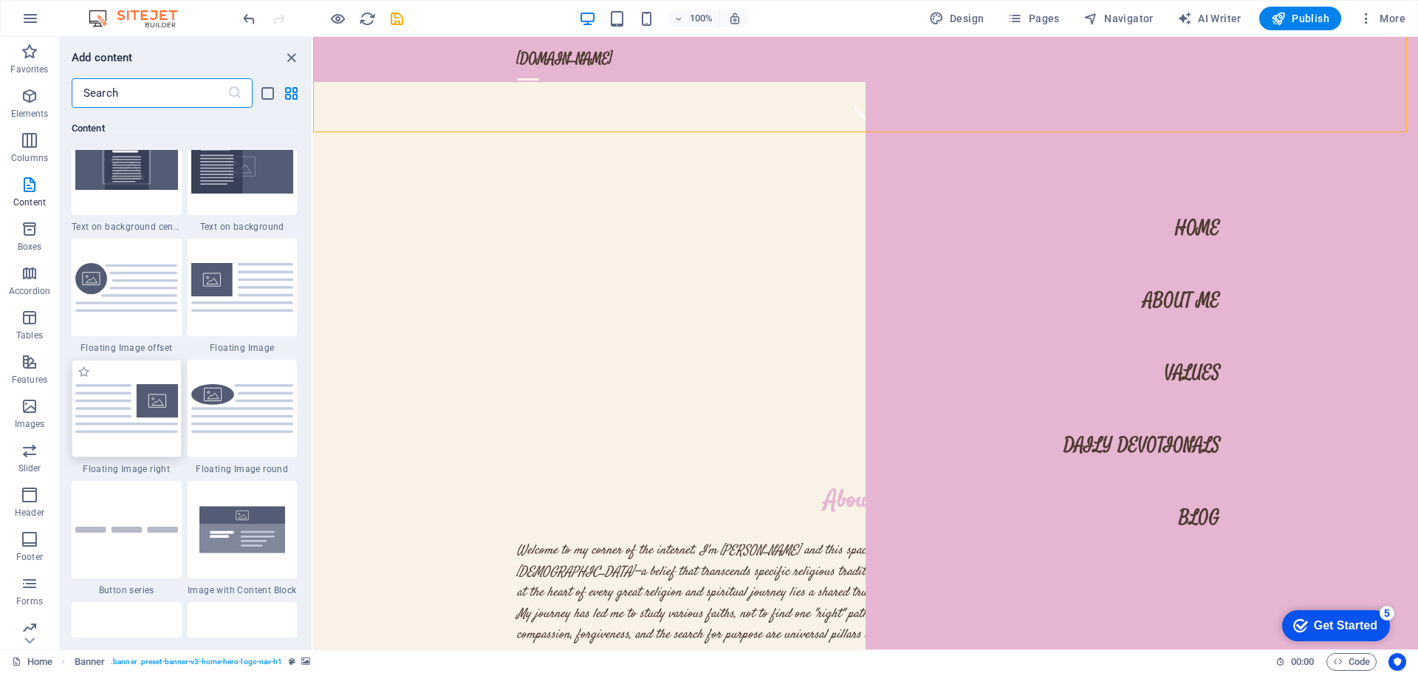
click at [139, 405] on img at bounding box center [126, 408] width 103 height 48
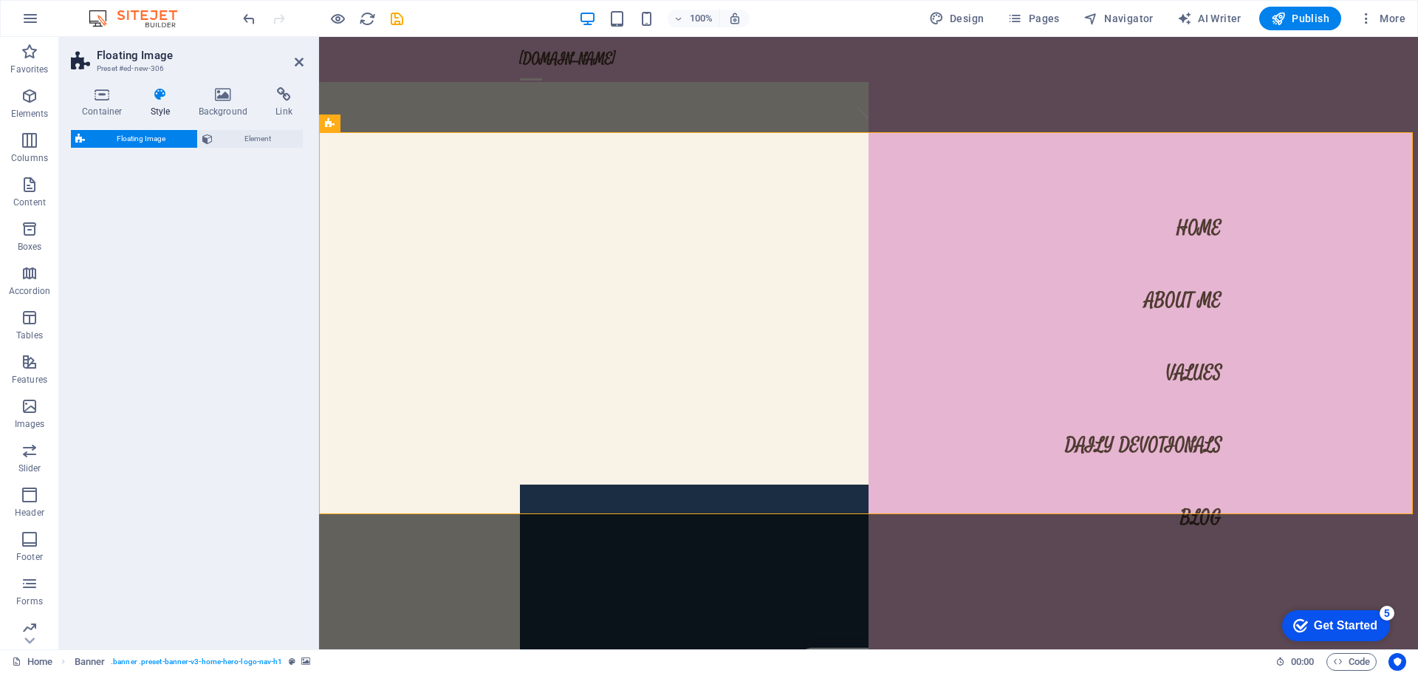
select select "%"
select select "rem"
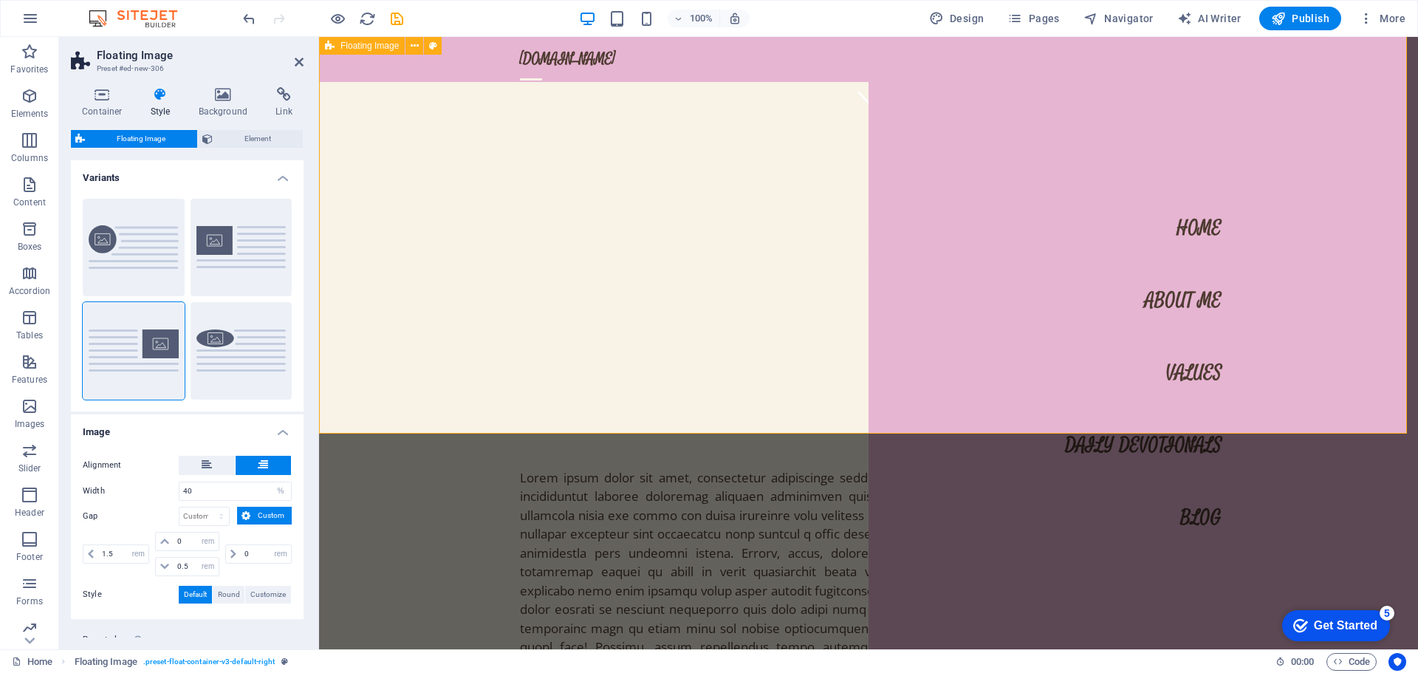
scroll to position [517, 0]
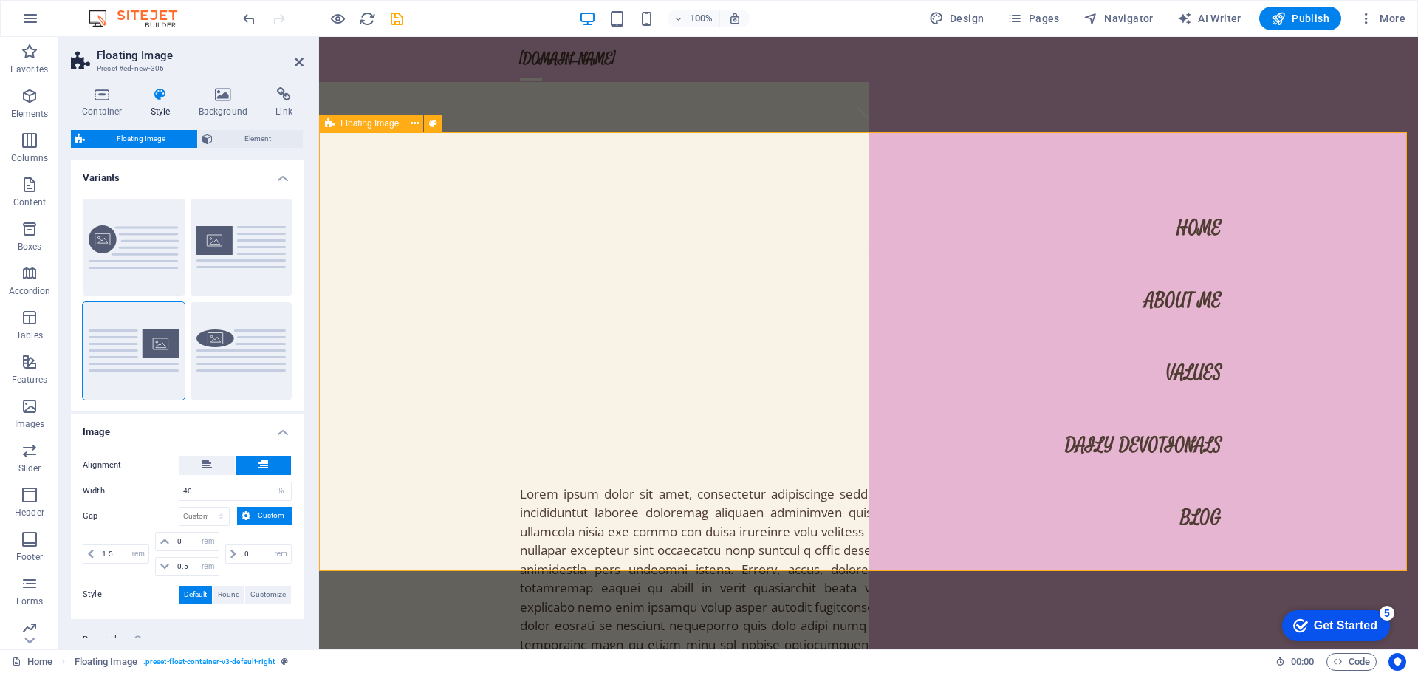
click at [386, 124] on span "Floating Image" at bounding box center [369, 123] width 58 height 9
click at [411, 124] on icon at bounding box center [415, 124] width 8 height 16
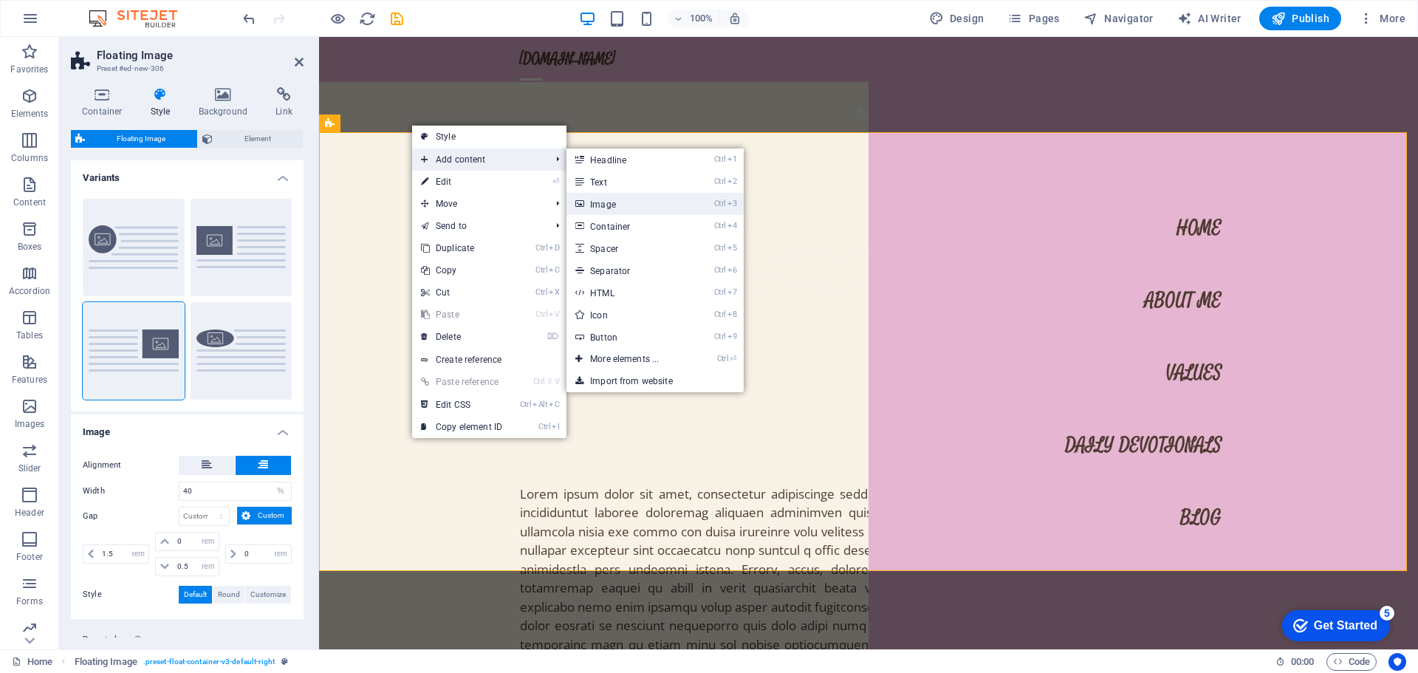
click at [600, 200] on link "Ctrl 3 Image" at bounding box center [627, 204] width 122 height 22
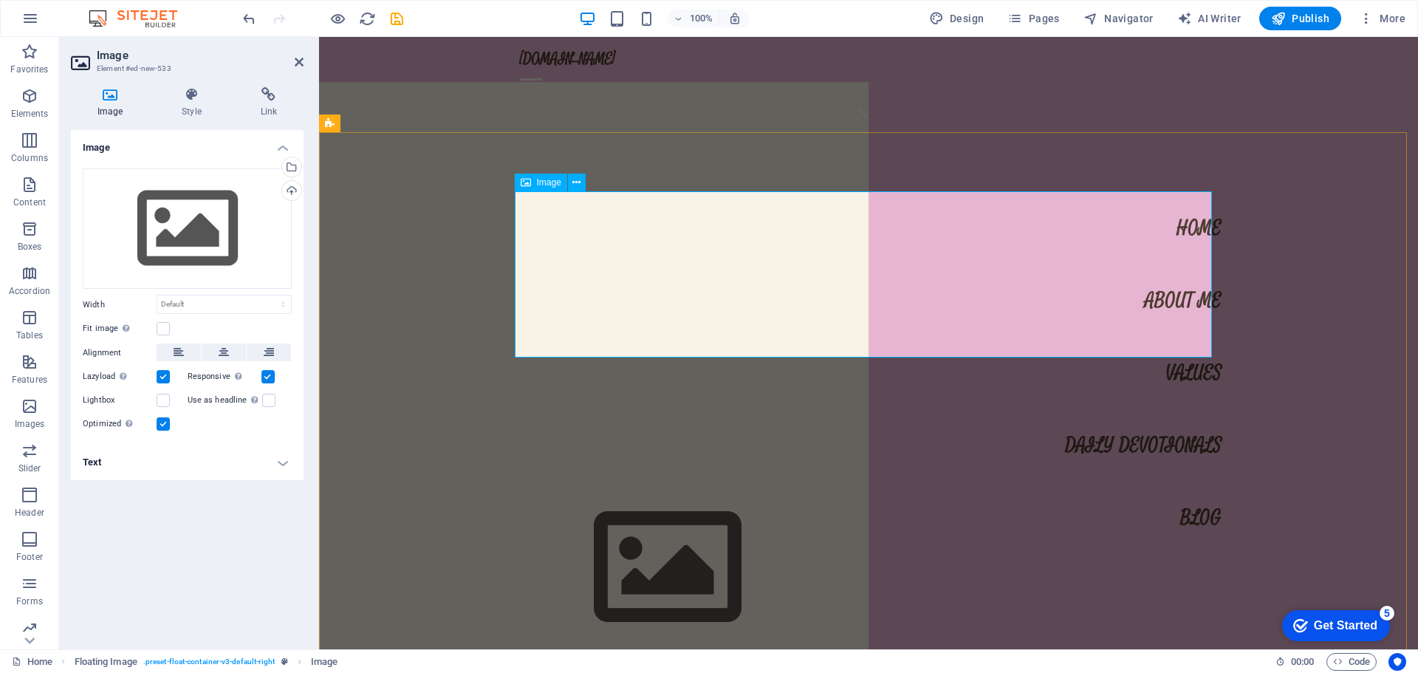
click at [653, 485] on figure at bounding box center [868, 568] width 697 height 166
click at [215, 229] on div "Drag files here, click to choose files or select files from Files or our free s…" at bounding box center [187, 228] width 209 height 121
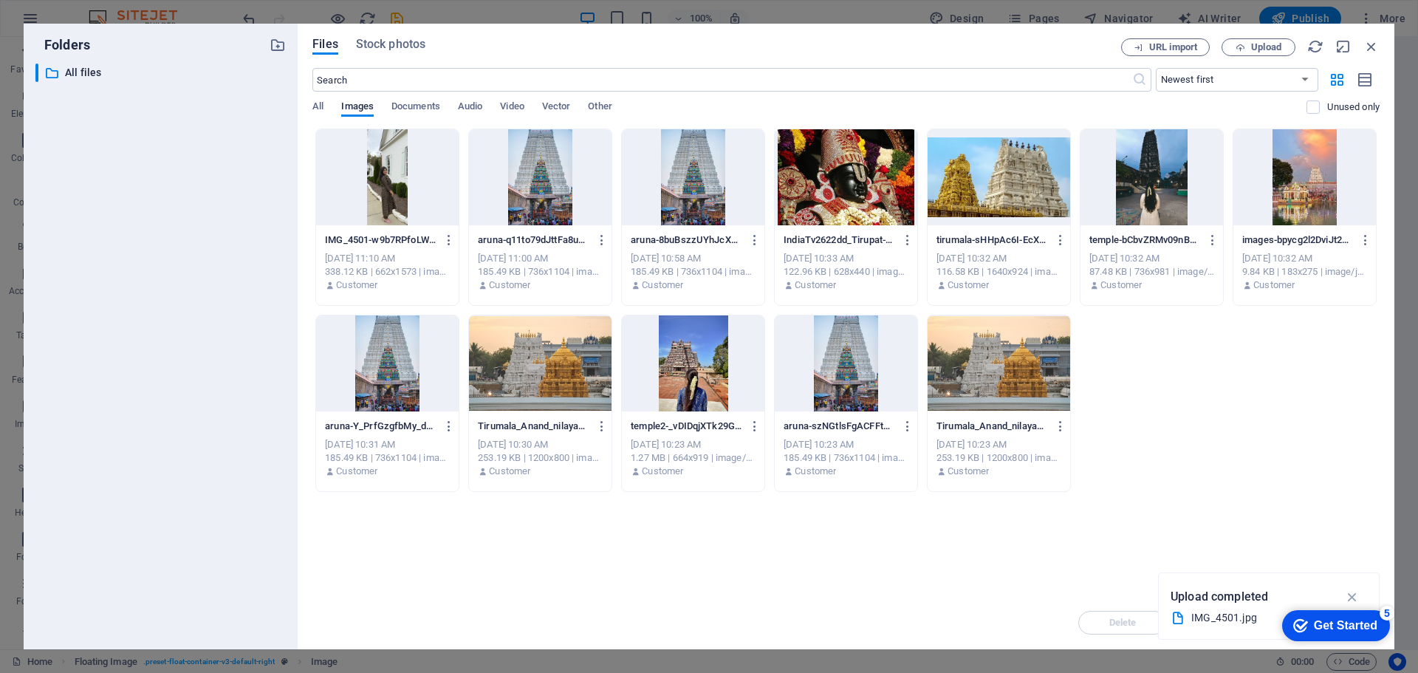
click at [414, 196] on div at bounding box center [387, 177] width 143 height 96
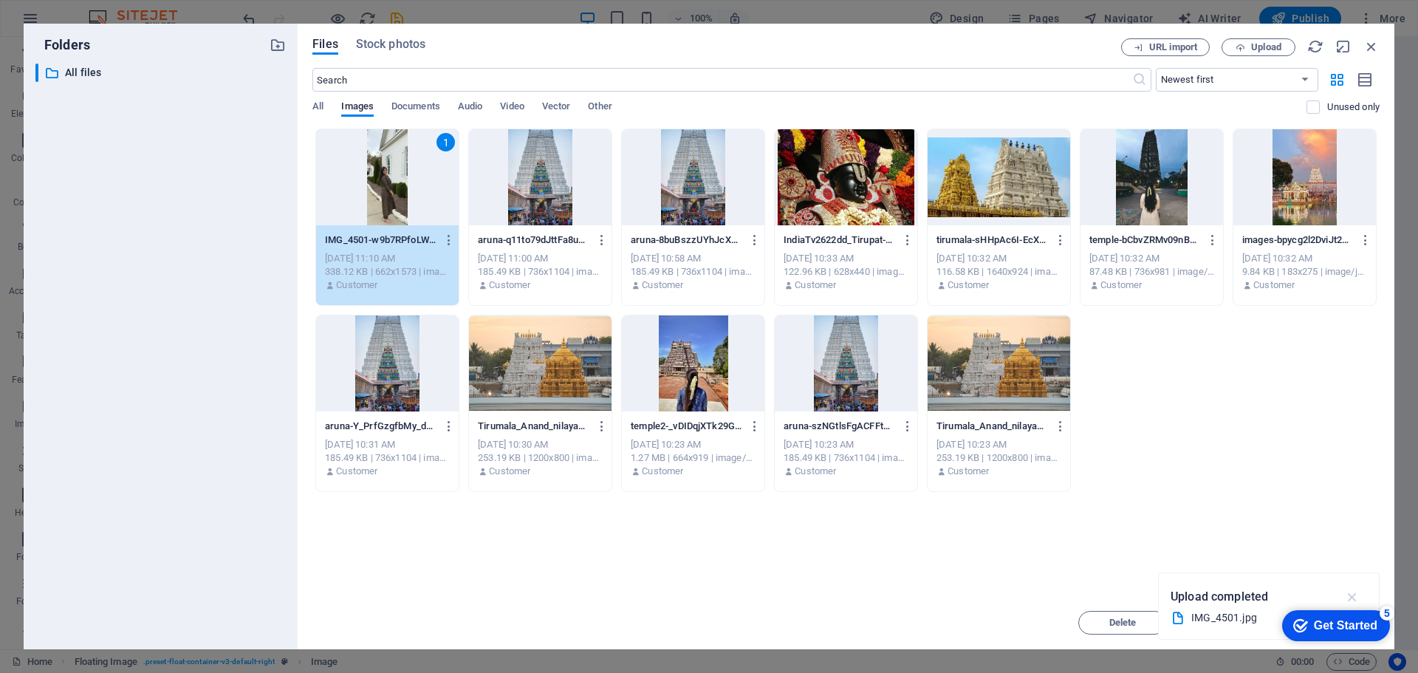
click at [1347, 598] on icon "button" at bounding box center [1352, 597] width 17 height 16
click at [1235, 622] on span "Move" at bounding box center [1229, 622] width 24 height 9
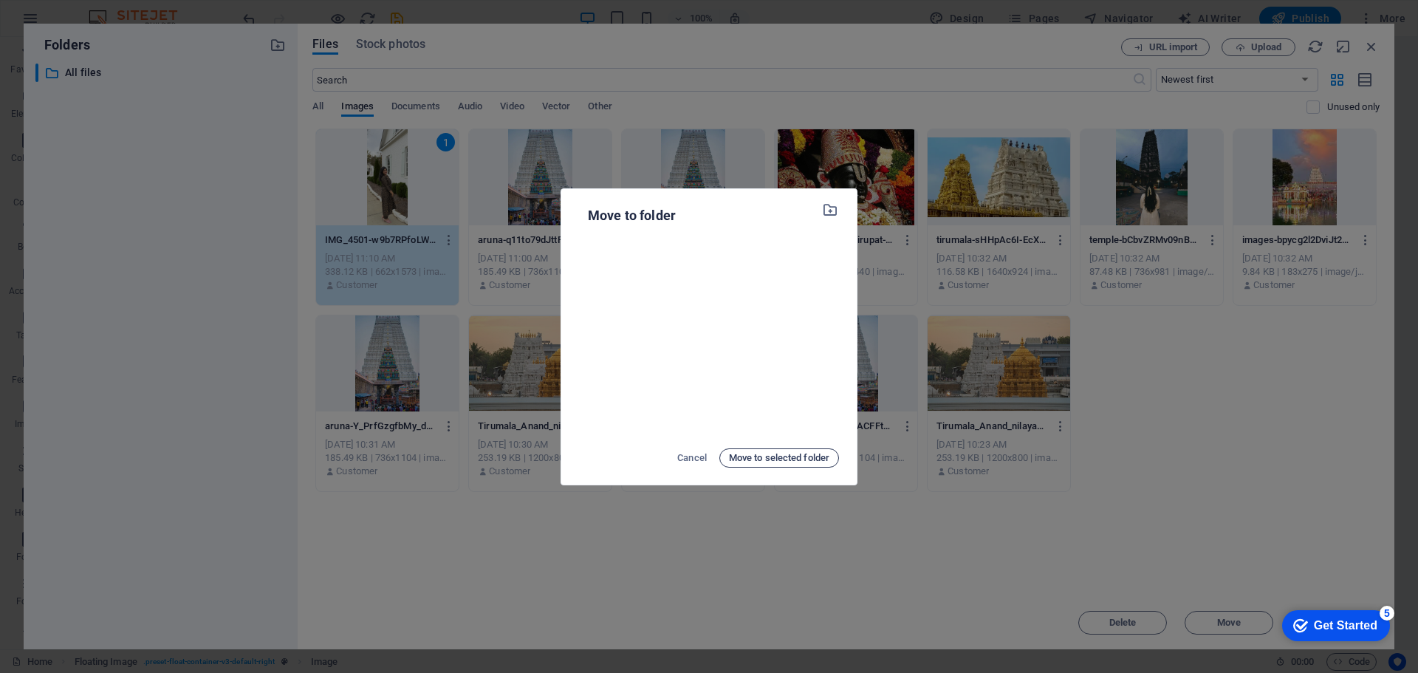
click at [775, 452] on span "Move to selected folder" at bounding box center [779, 458] width 100 height 18
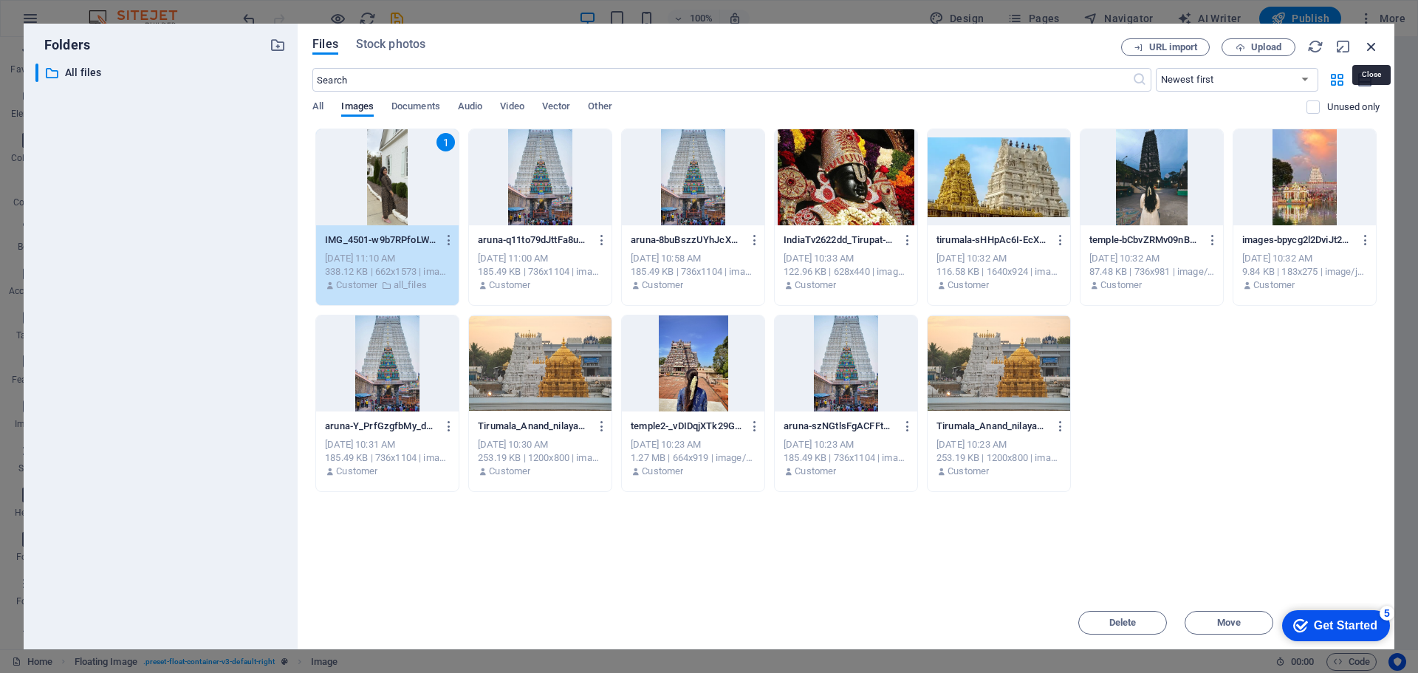
click at [1373, 44] on icon "button" at bounding box center [1371, 46] width 16 height 16
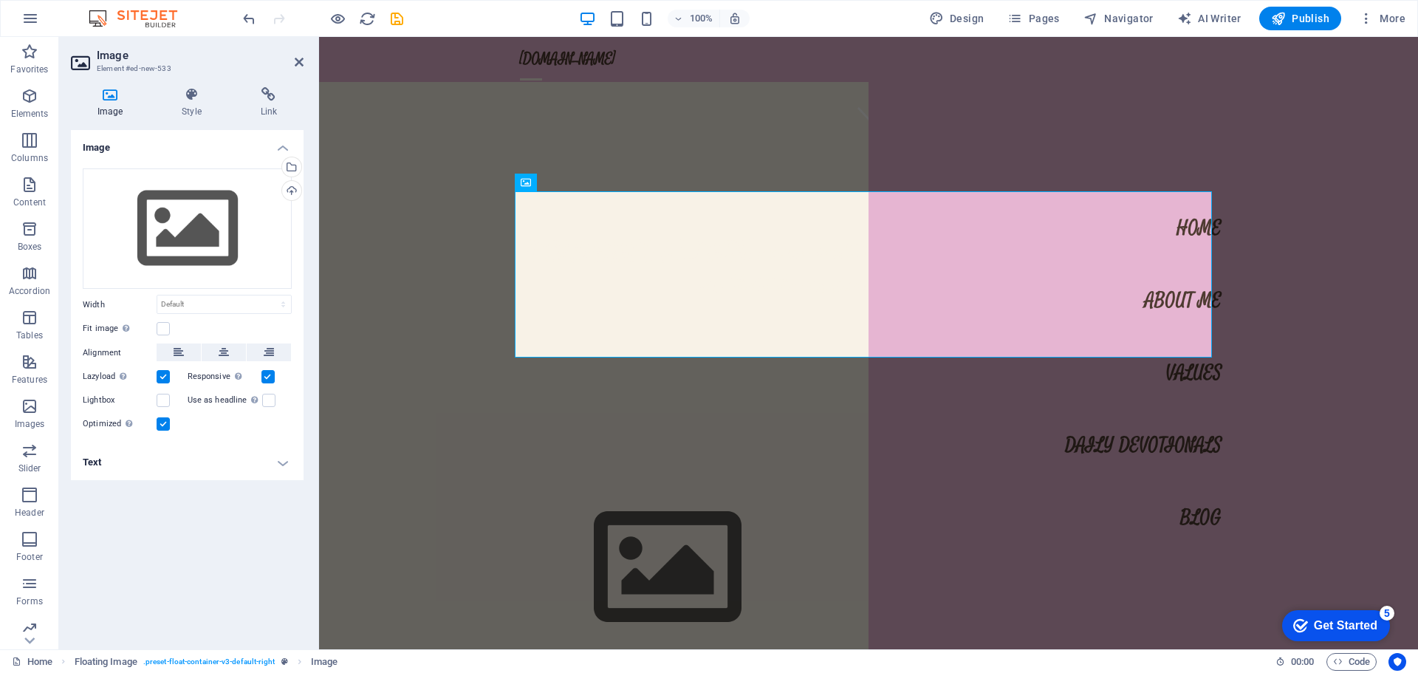
click at [242, 537] on div "Image Drag files here, click to choose files or select files from Files or our …" at bounding box center [187, 383] width 233 height 507
click at [190, 523] on div "Image Drag files here, click to choose files or select files from Files or our …" at bounding box center [187, 383] width 233 height 507
click at [215, 239] on div "Drag files here, click to choose files or select files from Files or our free s…" at bounding box center [187, 228] width 209 height 121
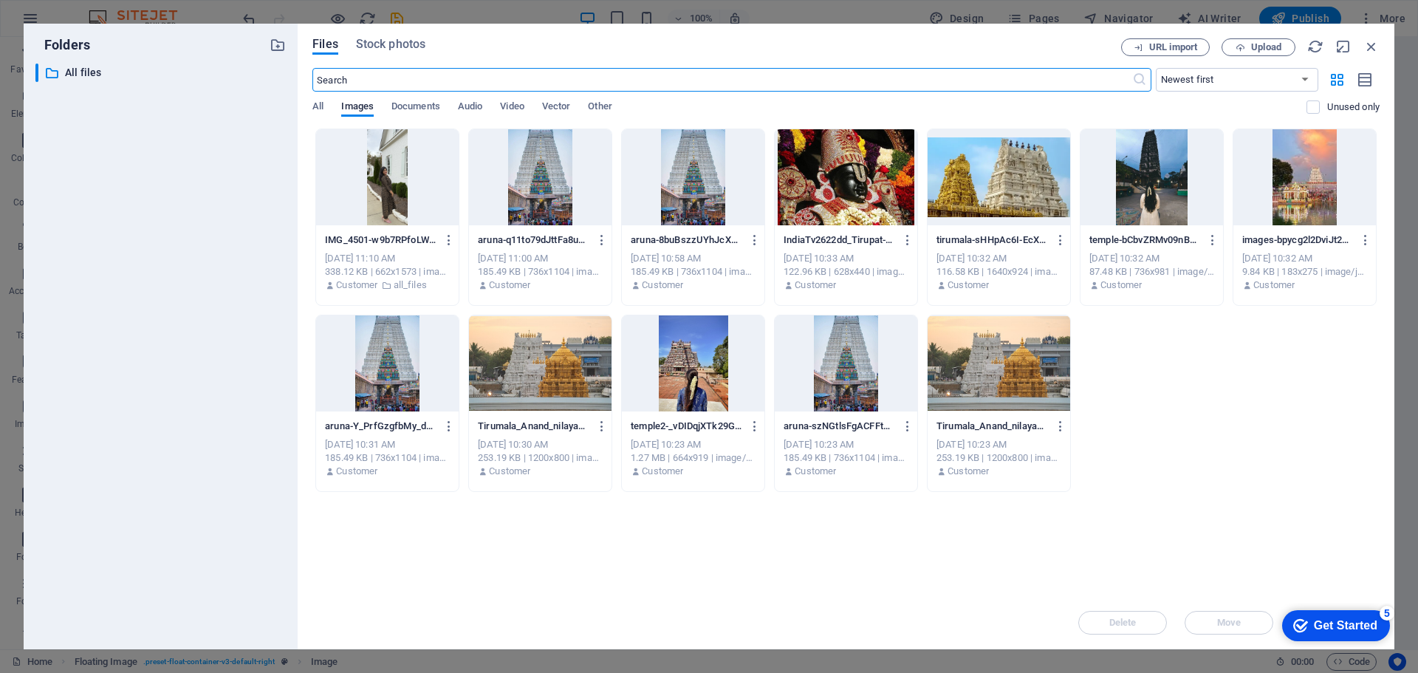
click at [335, 188] on div at bounding box center [387, 177] width 143 height 96
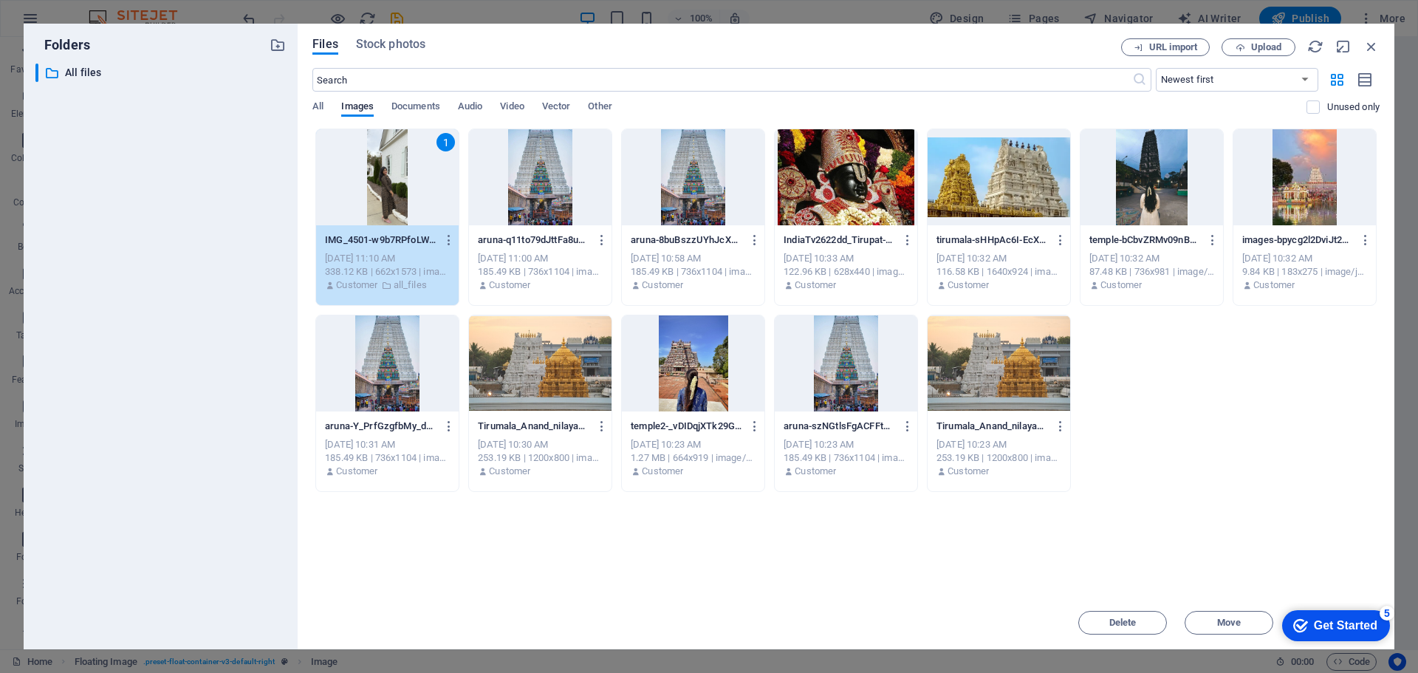
click at [411, 214] on div "1" at bounding box center [387, 177] width 143 height 96
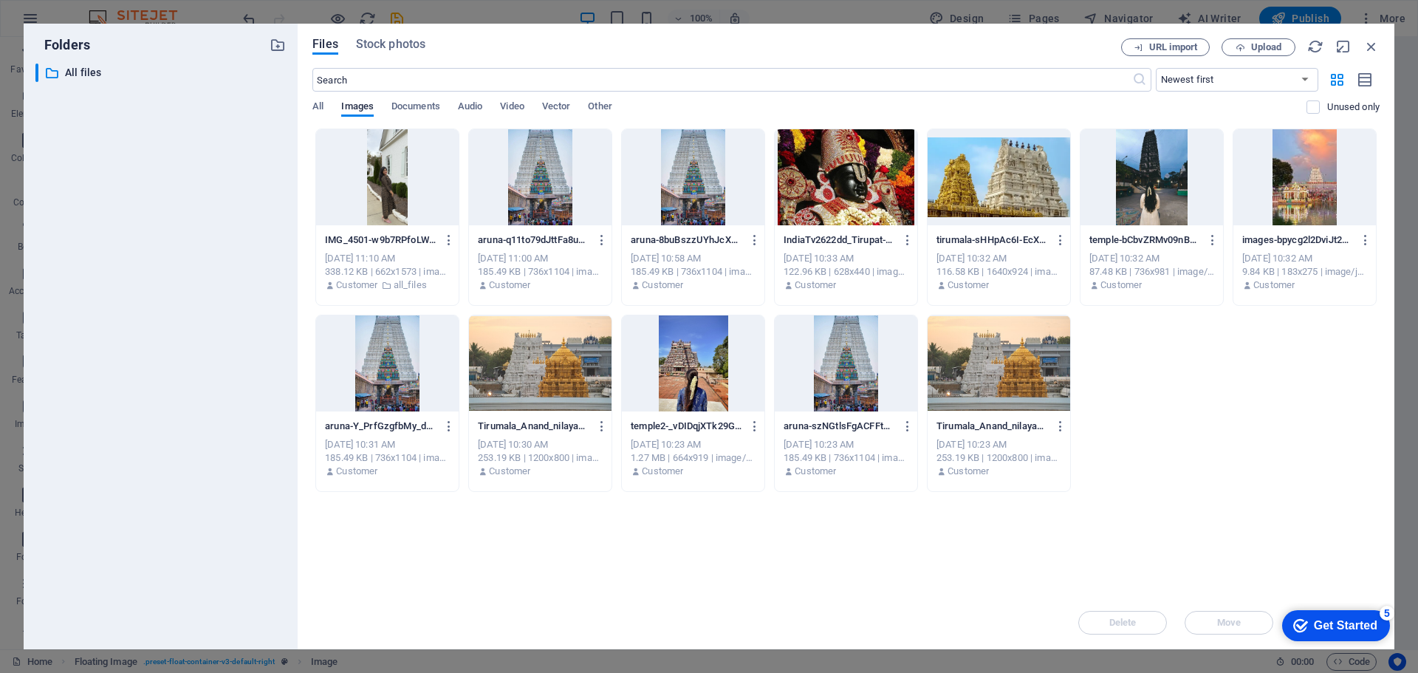
click at [411, 214] on div at bounding box center [387, 177] width 143 height 96
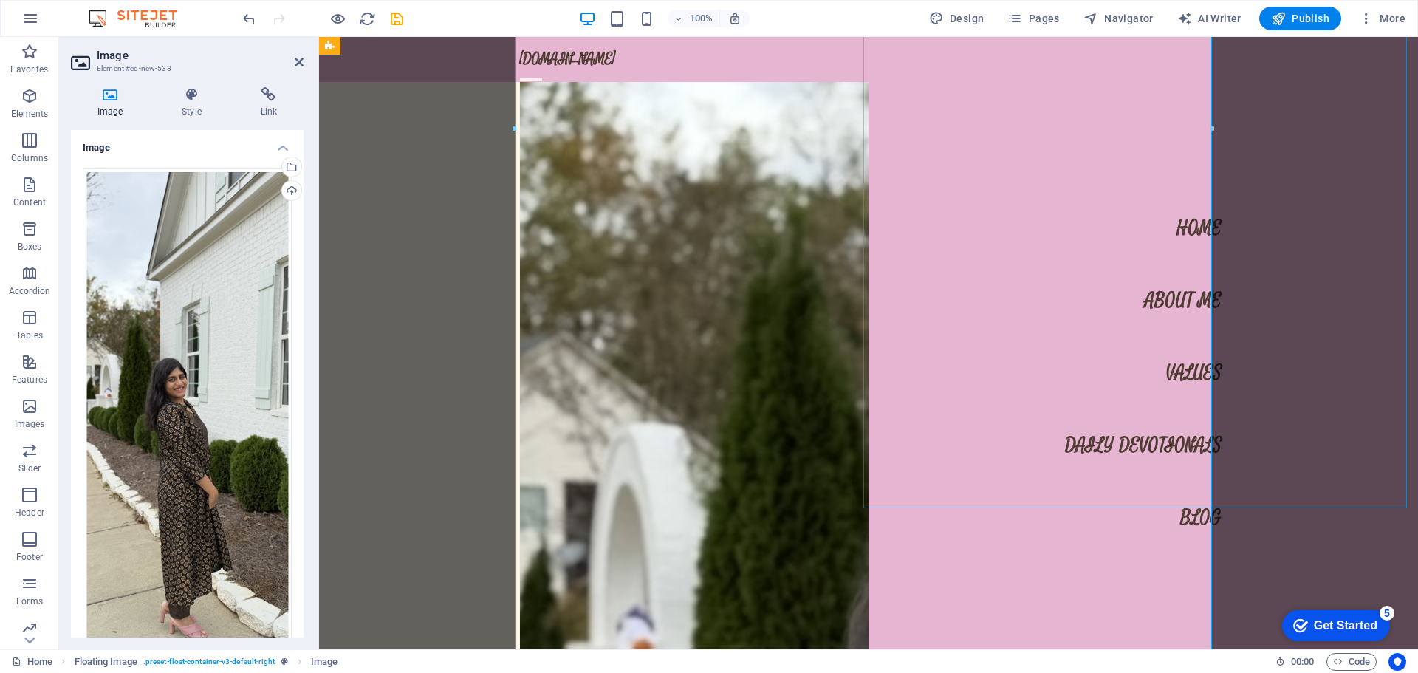
scroll to position [1920, 0]
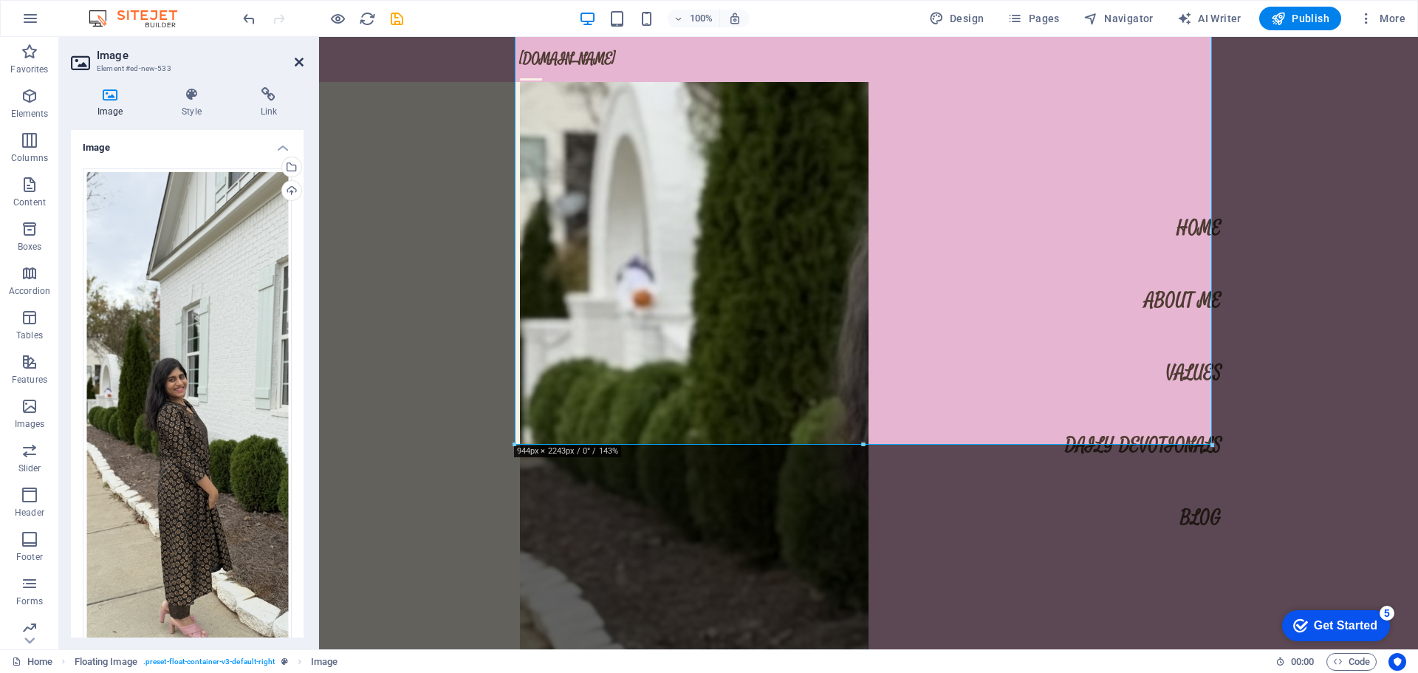
click at [295, 62] on icon at bounding box center [299, 62] width 9 height 12
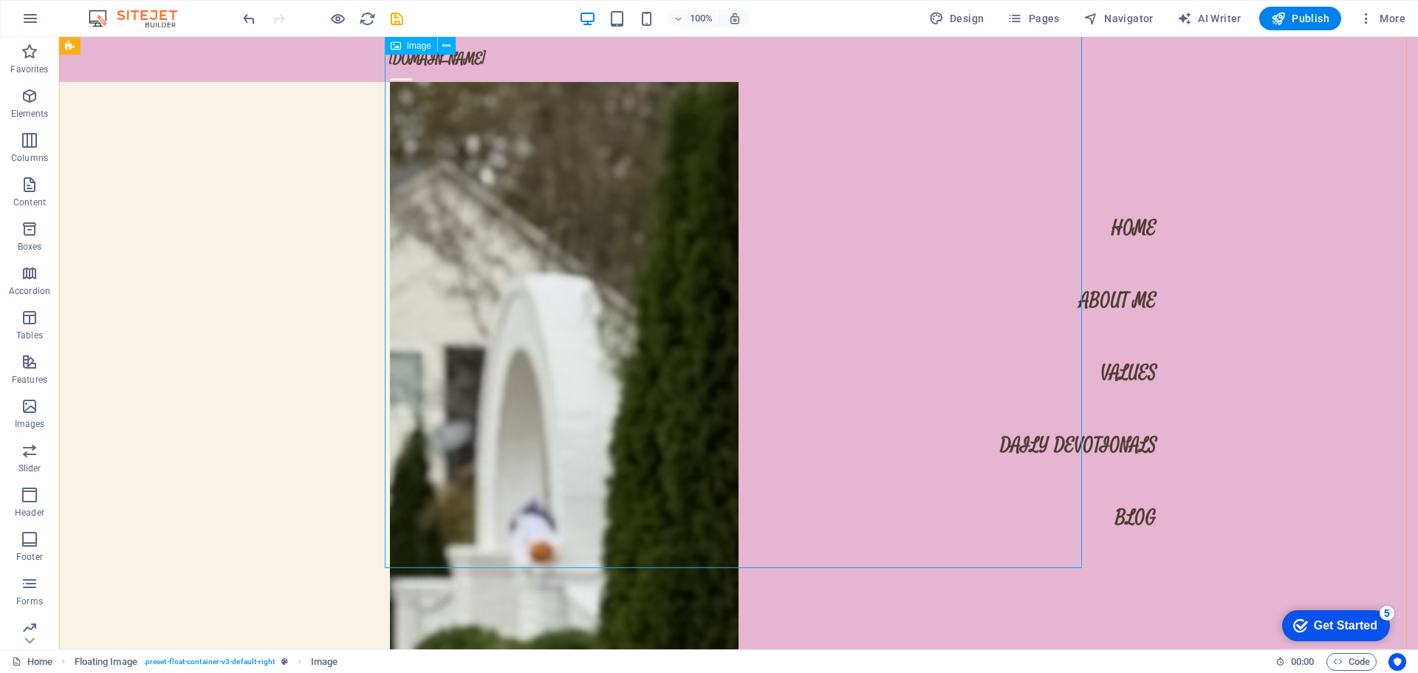
scroll to position [2290, 0]
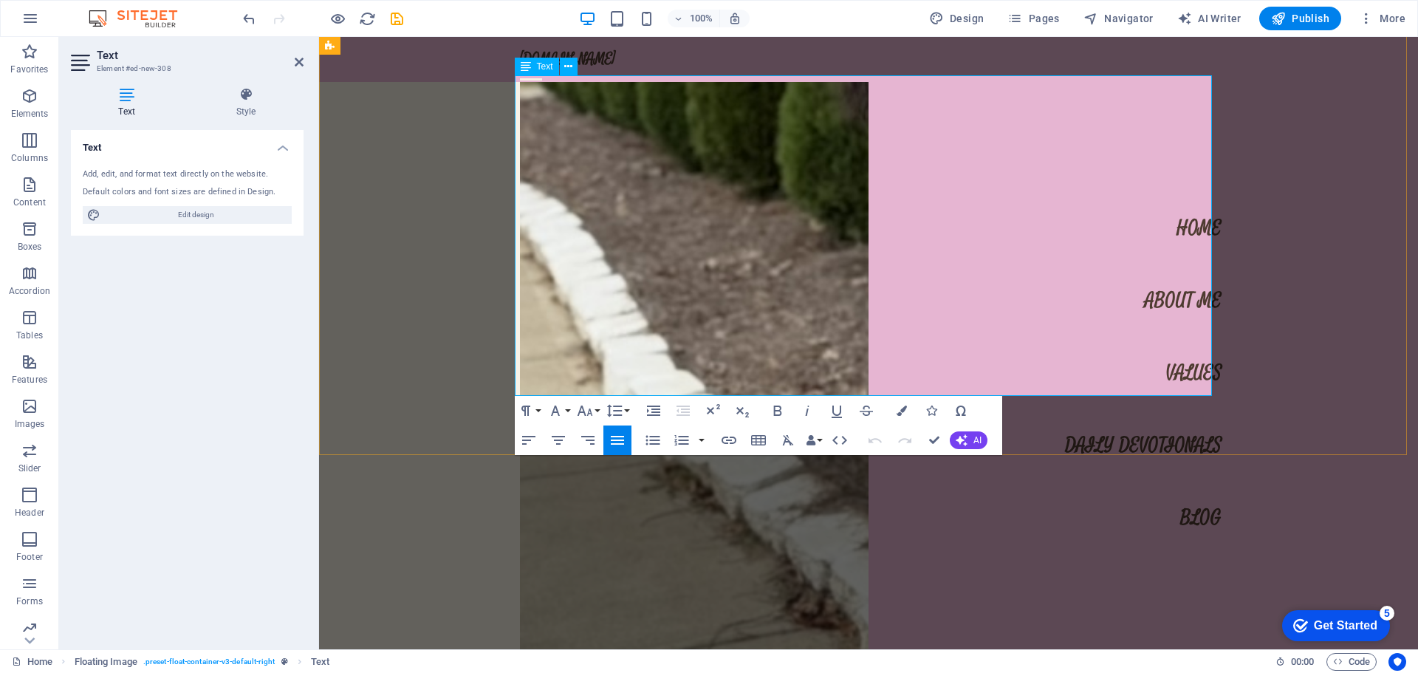
drag, startPoint x: 517, startPoint y: 88, endPoint x: 869, endPoint y: 391, distance: 464.0
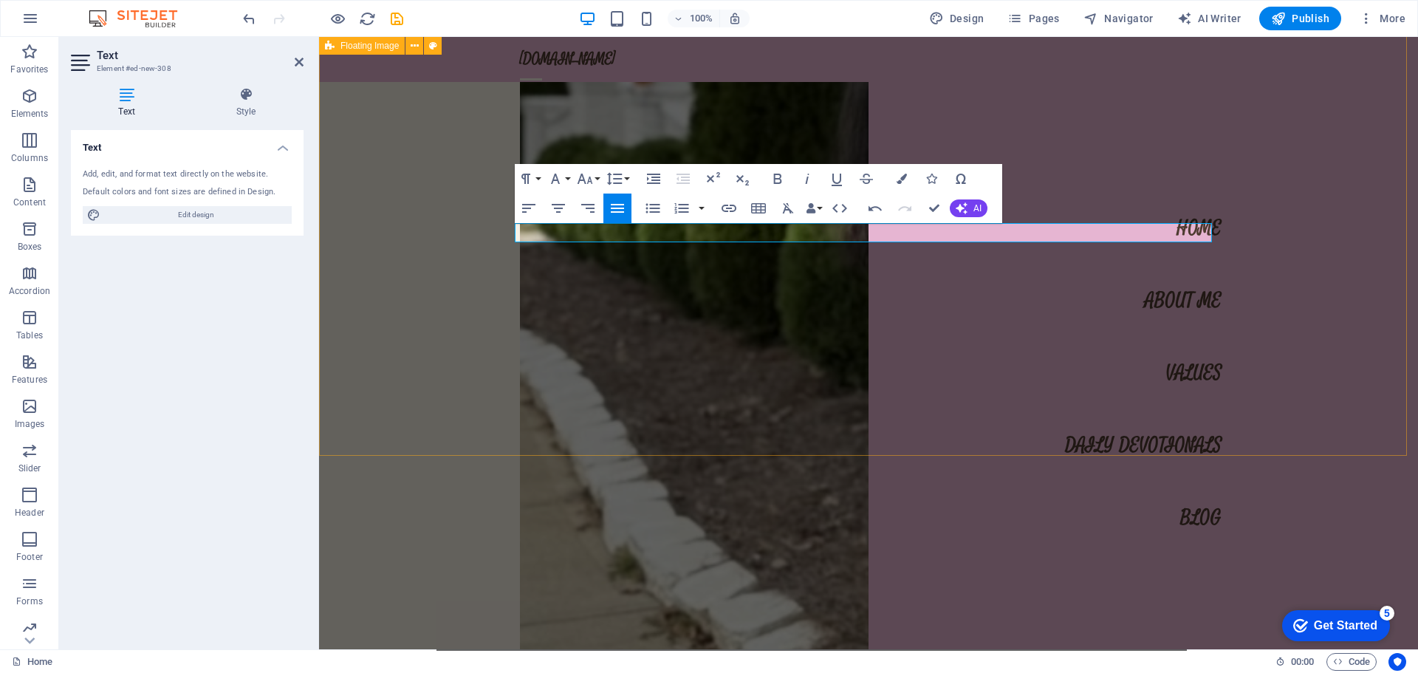
scroll to position [2142, 0]
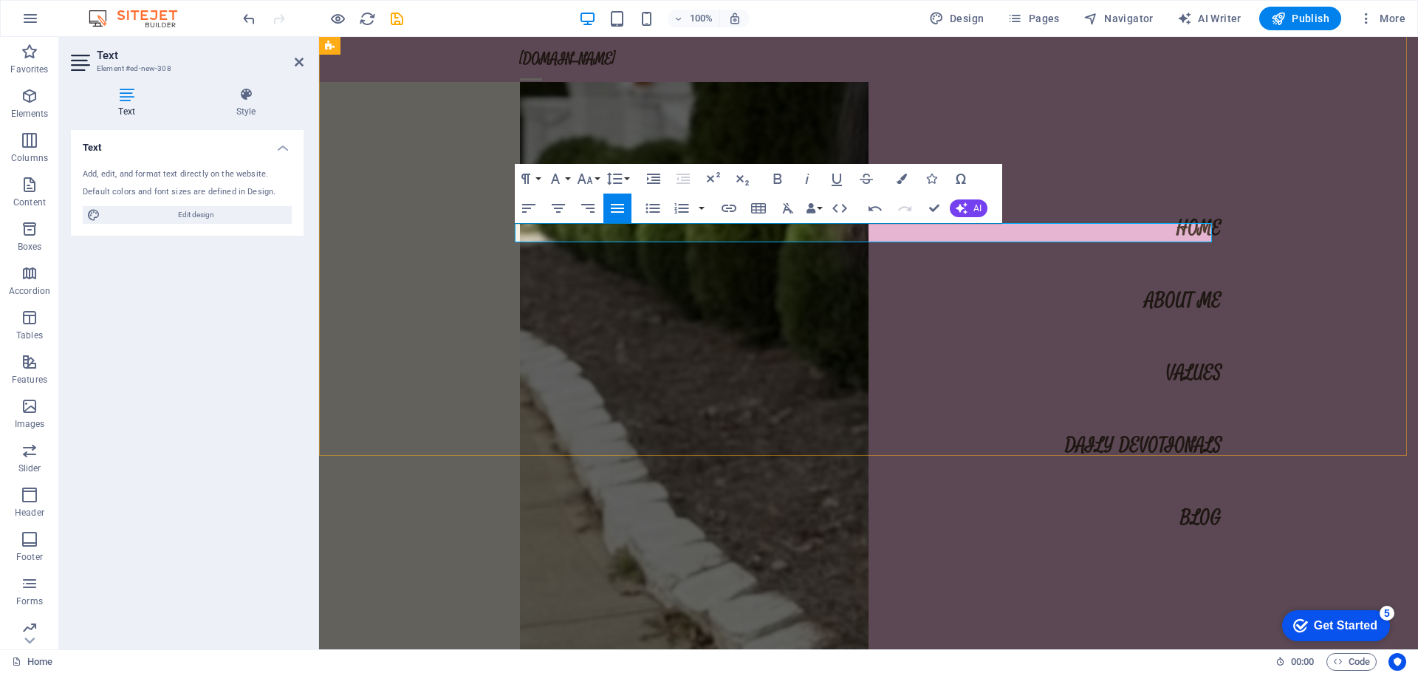
drag, startPoint x: 750, startPoint y: 237, endPoint x: 537, endPoint y: 237, distance: 213.4
click at [542, 337] on div at bounding box center [868, 175] width 1099 height 2748
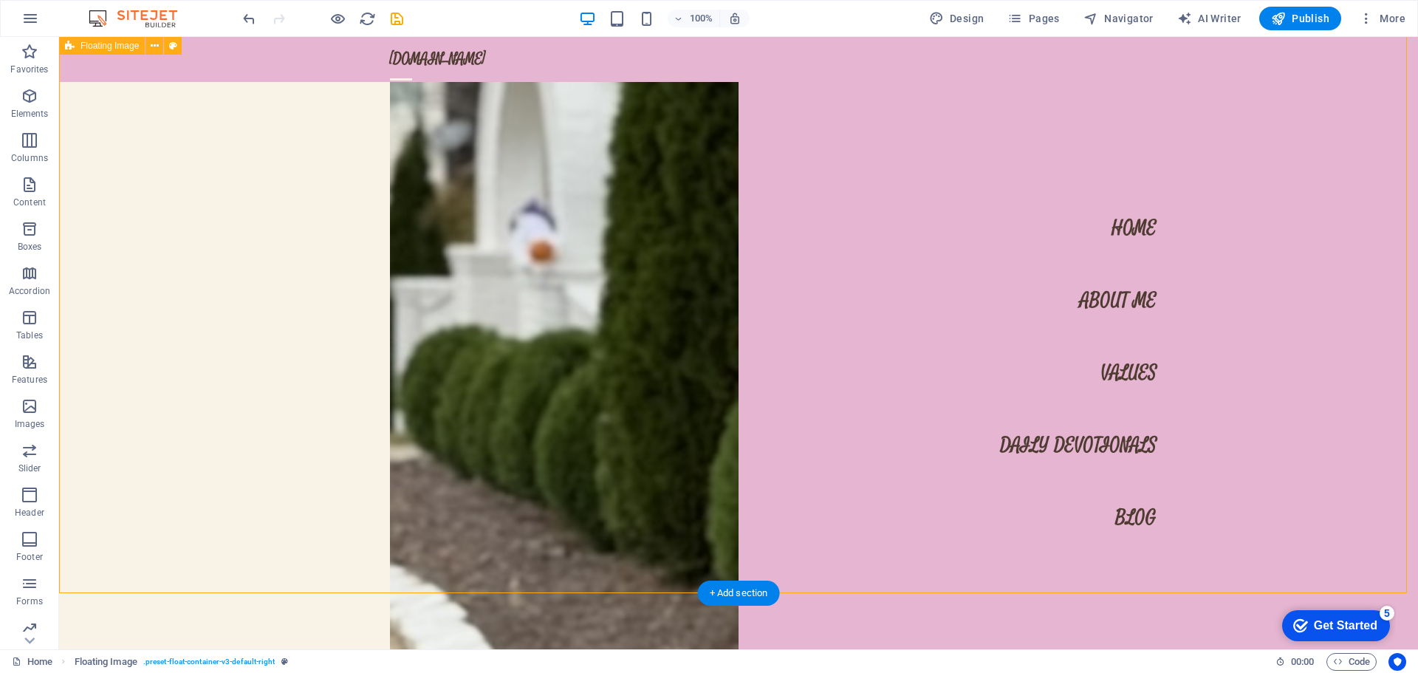
scroll to position [2290, 0]
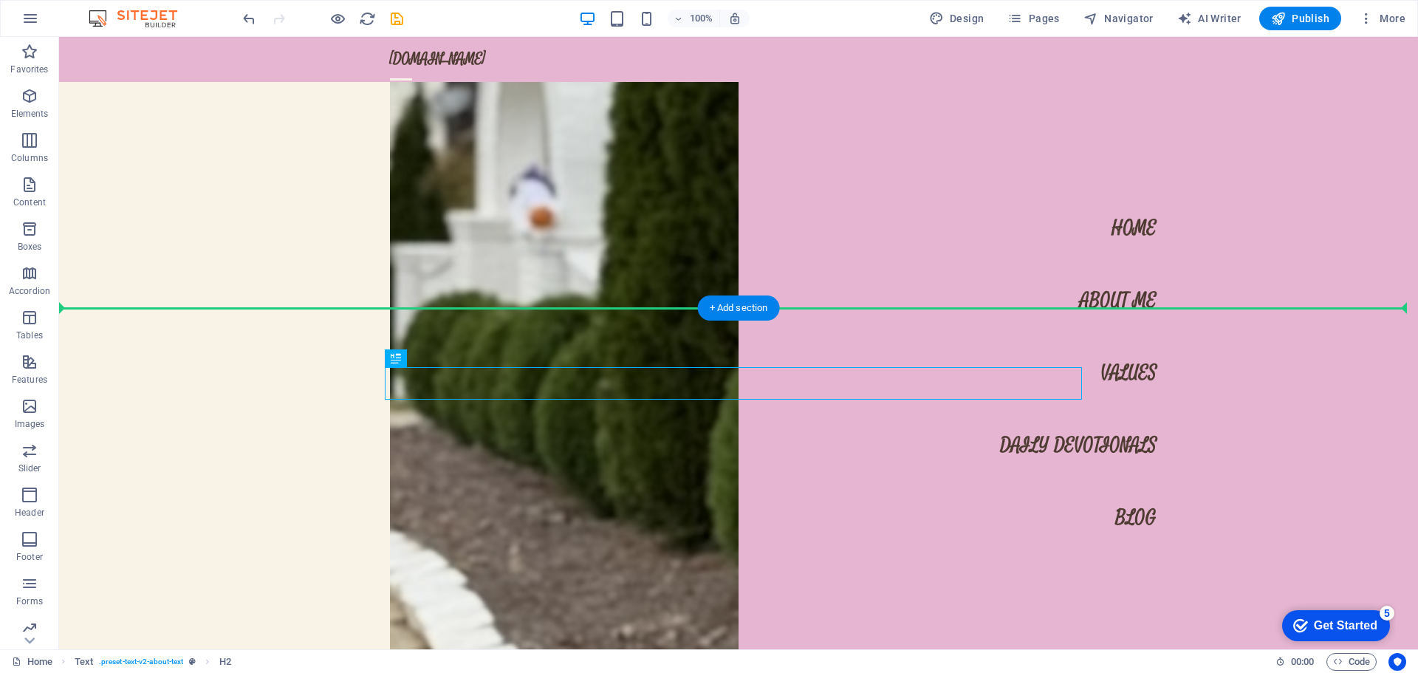
drag, startPoint x: 686, startPoint y: 386, endPoint x: 686, endPoint y: 321, distance: 65.0
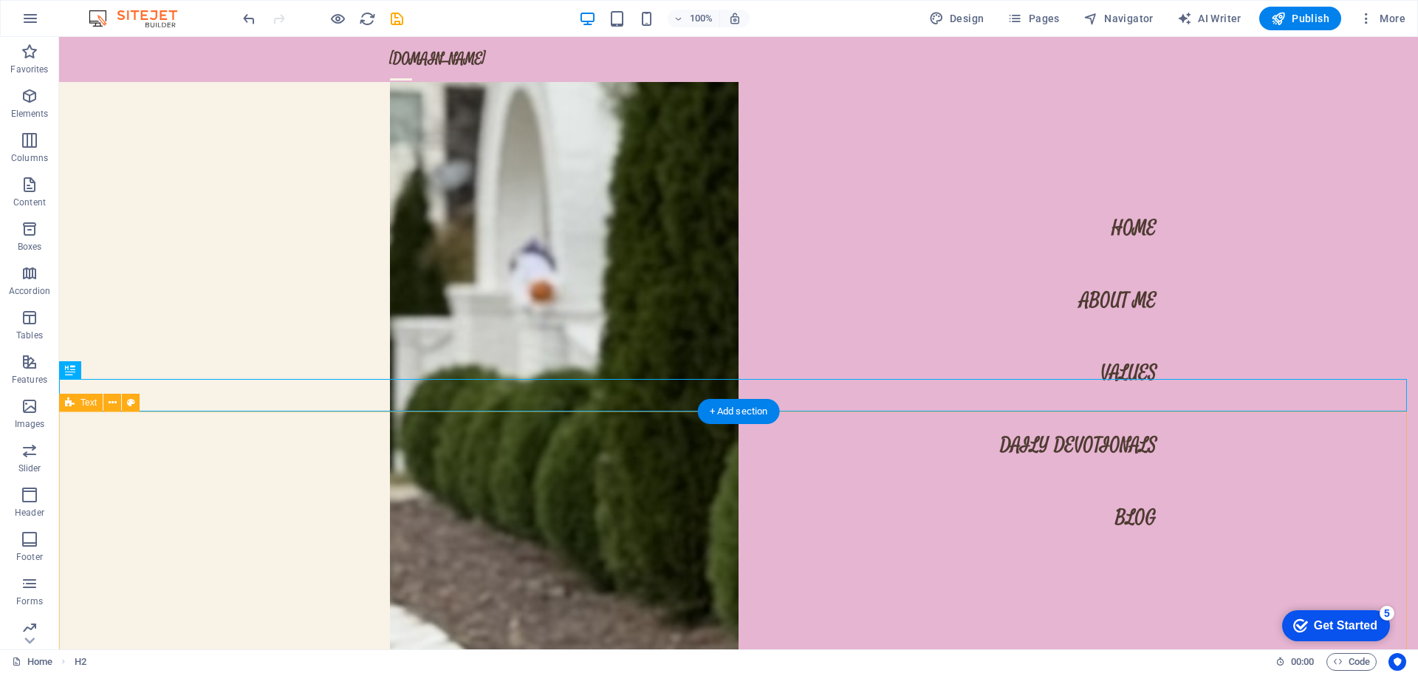
scroll to position [2142, 0]
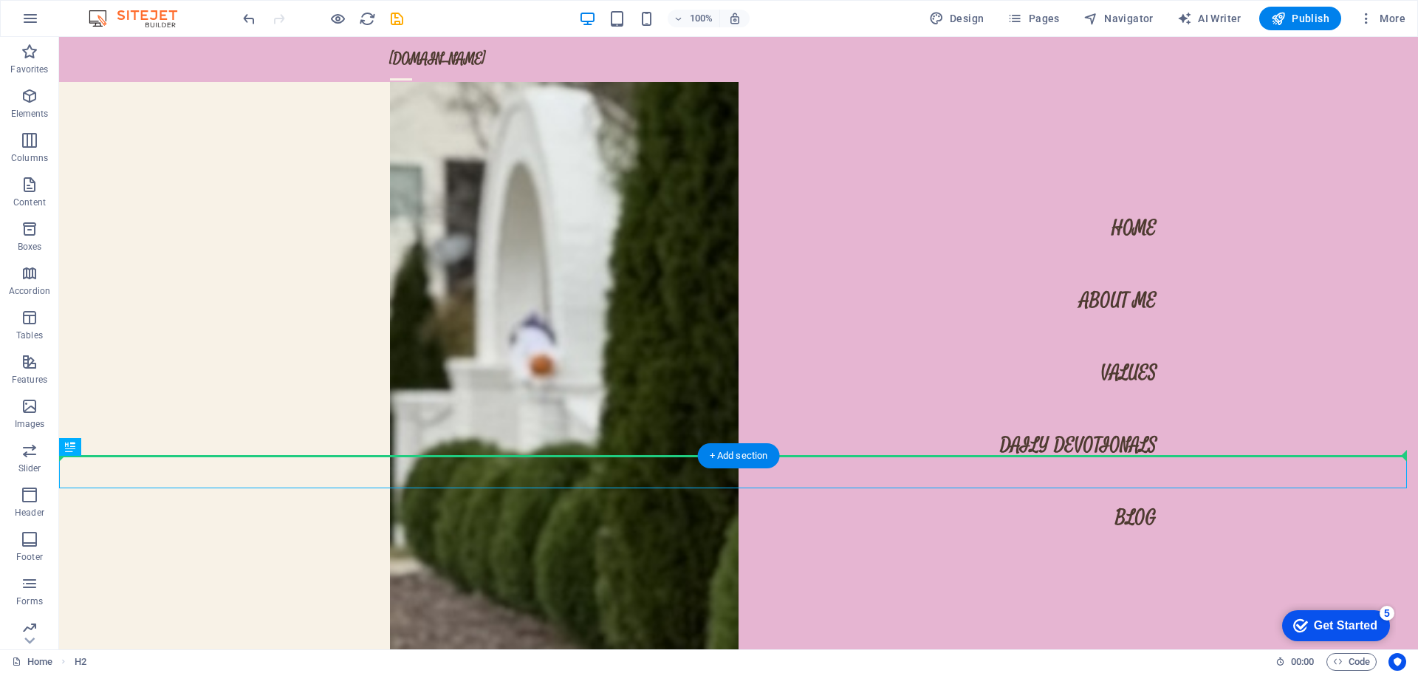
drag, startPoint x: 645, startPoint y: 470, endPoint x: 651, endPoint y: 273, distance: 197.3
drag, startPoint x: 648, startPoint y: 473, endPoint x: 647, endPoint y: 261, distance: 212.0
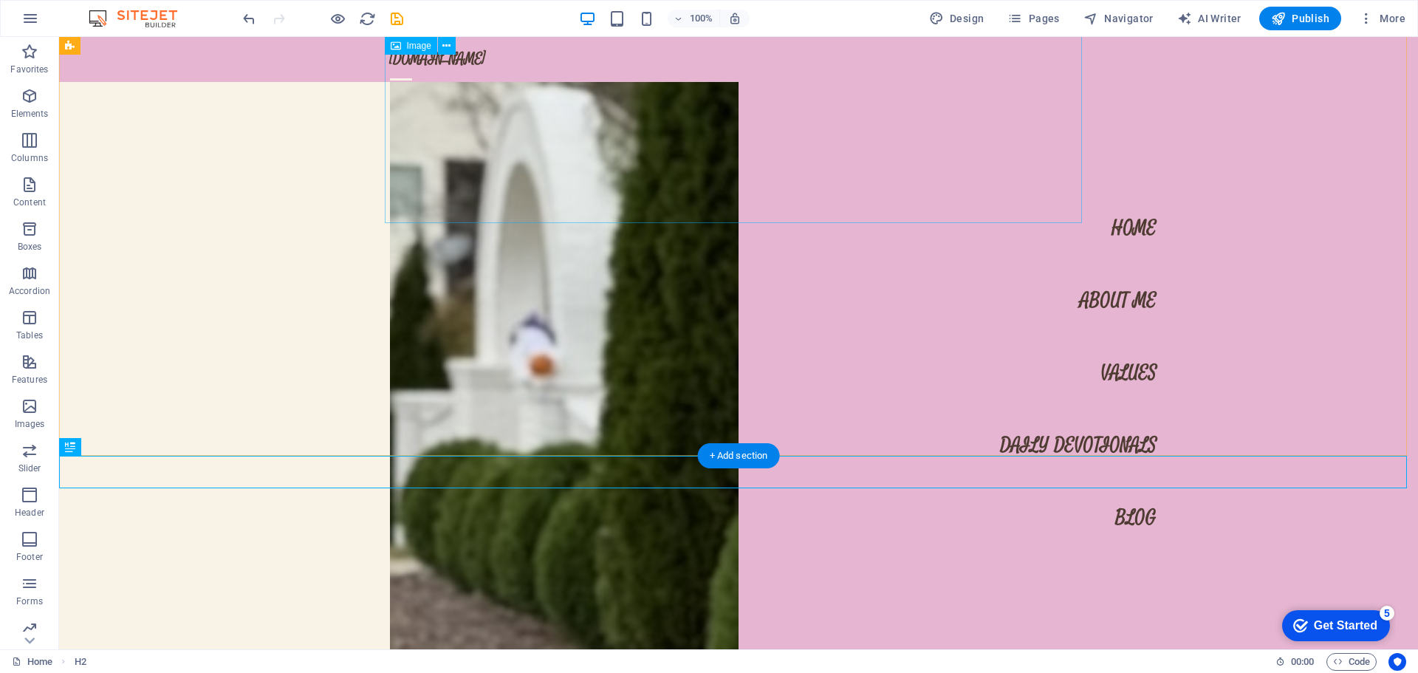
click at [526, 139] on figure at bounding box center [738, 474] width 697 height 3229
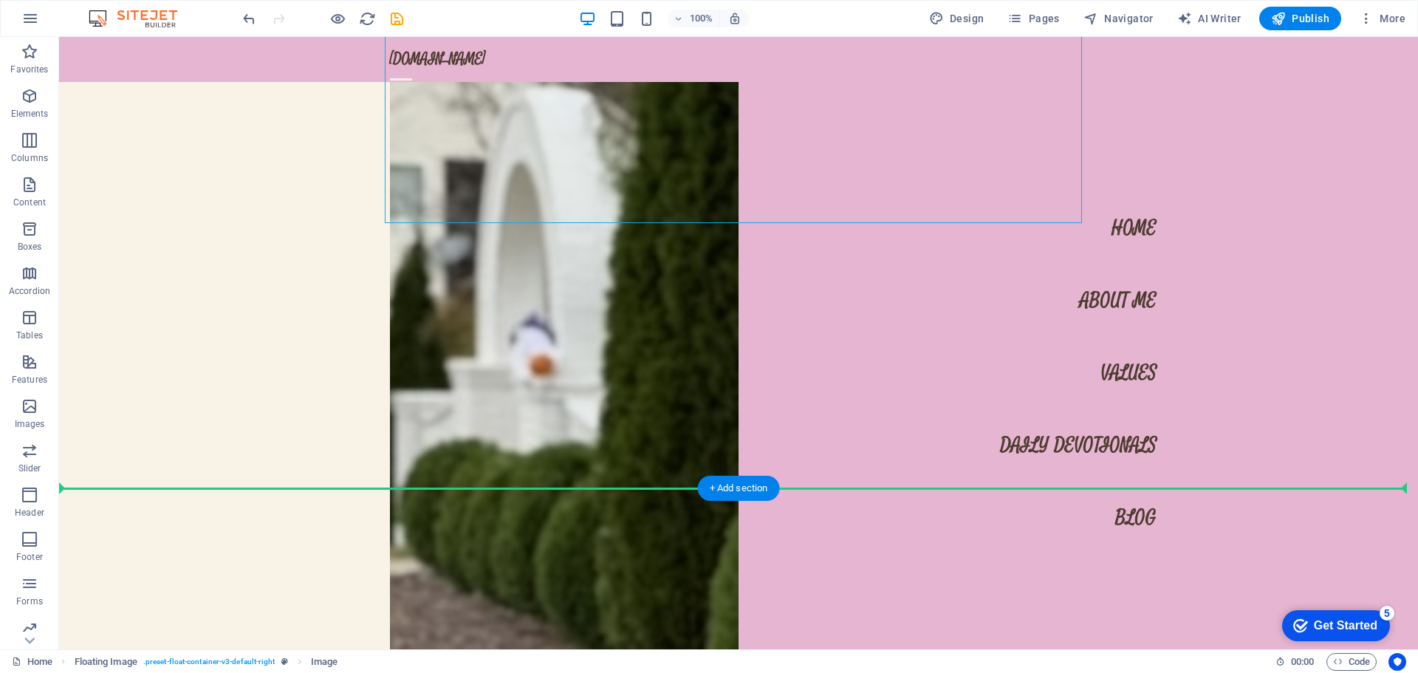
drag, startPoint x: 519, startPoint y: 140, endPoint x: 530, endPoint y: 516, distance: 376.8
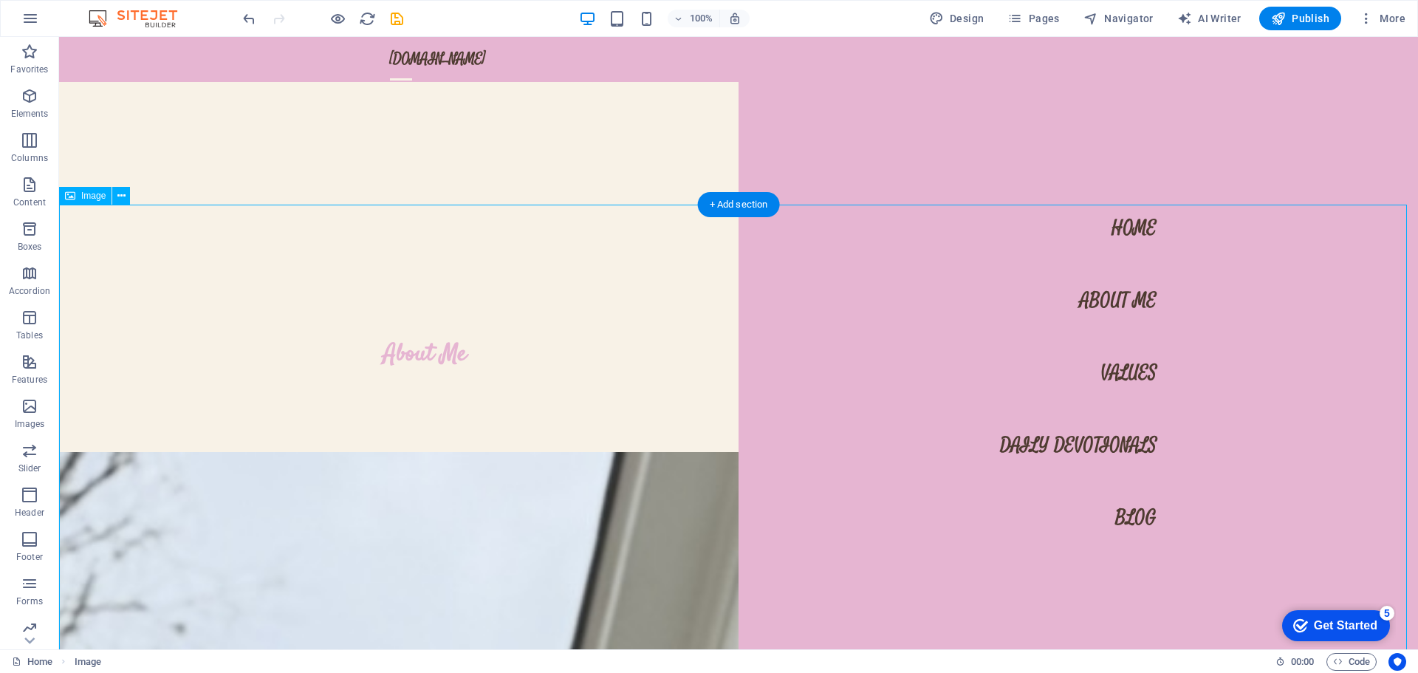
scroll to position [633, 0]
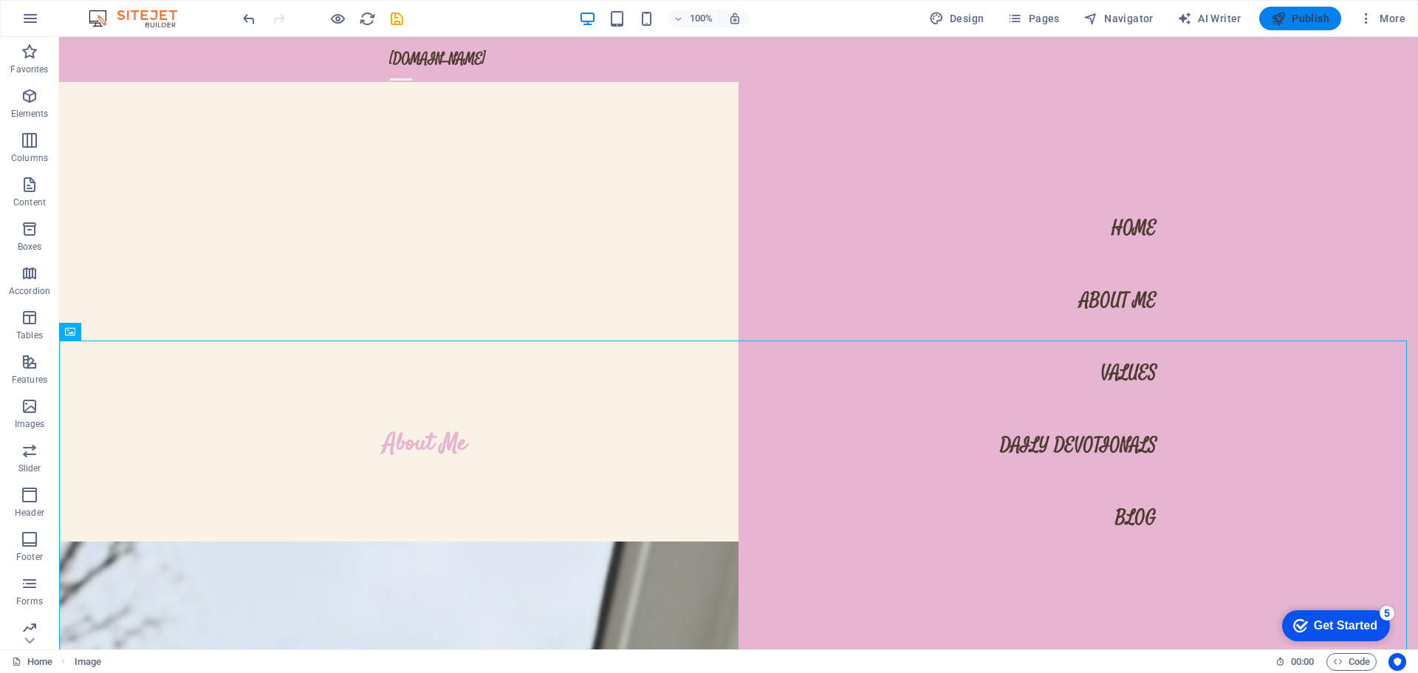
click at [1298, 18] on span "Publish" at bounding box center [1300, 18] width 58 height 15
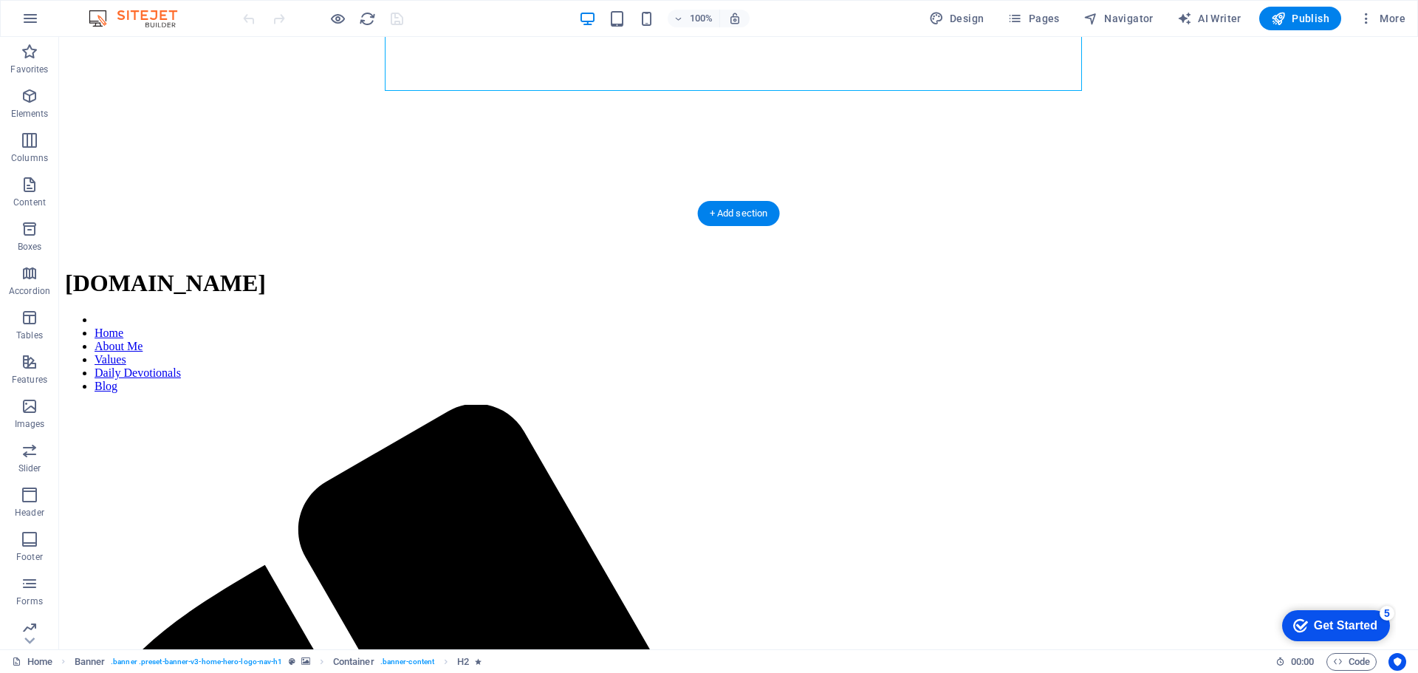
scroll to position [443, 0]
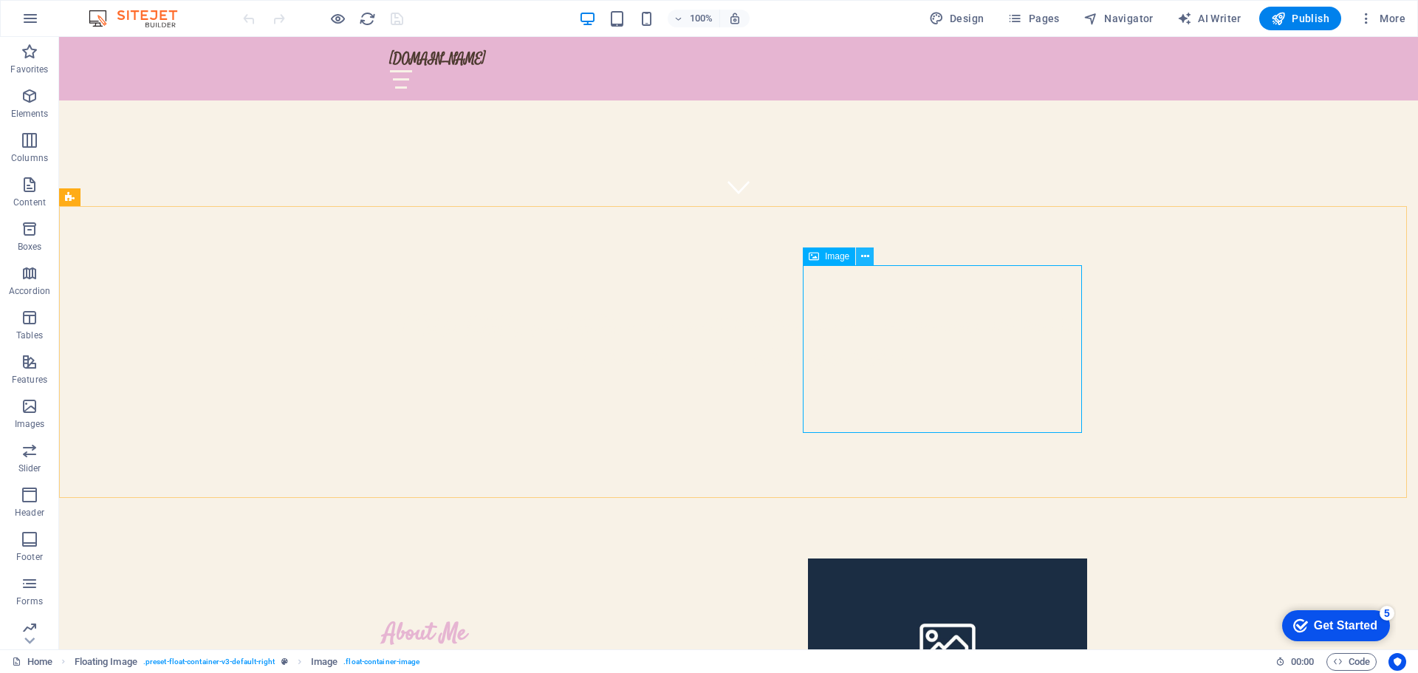
click at [866, 256] on icon at bounding box center [865, 257] width 8 height 16
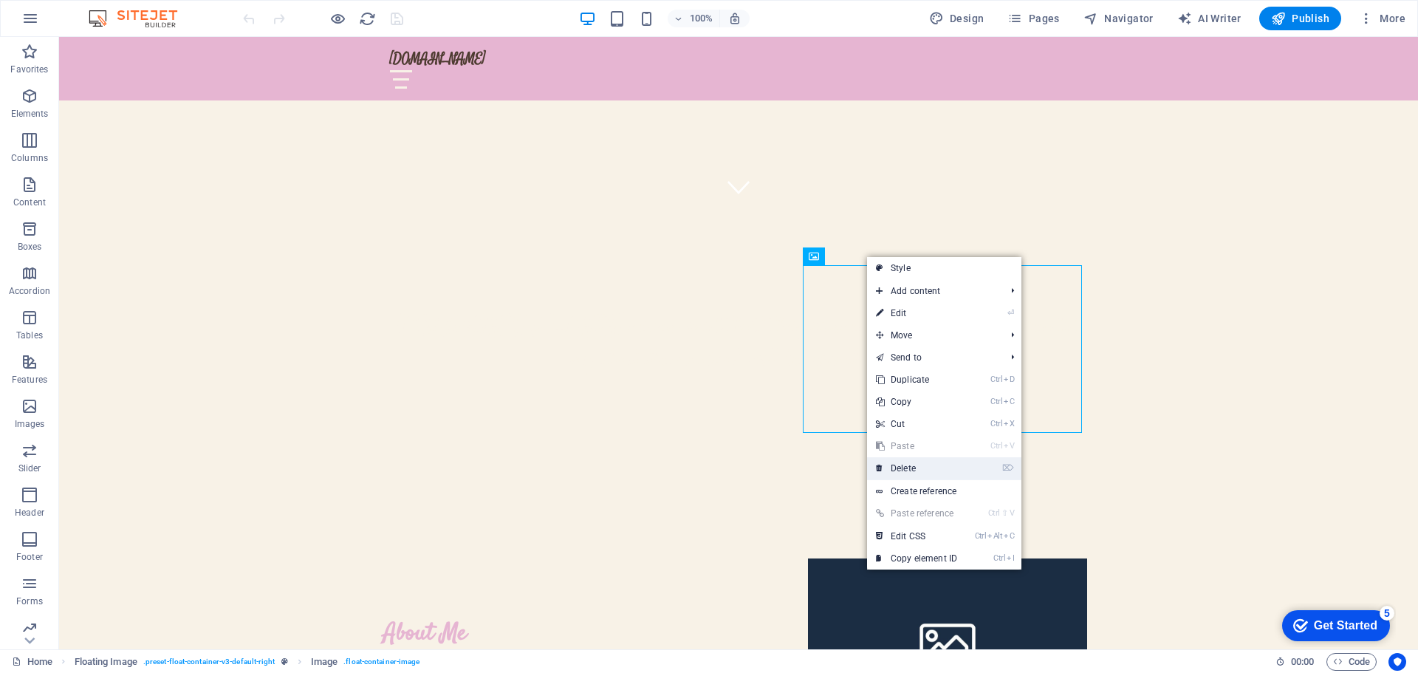
drag, startPoint x: 927, startPoint y: 468, endPoint x: 867, endPoint y: 431, distance: 70.3
click at [927, 468] on link "⌦ Delete" at bounding box center [916, 468] width 99 height 22
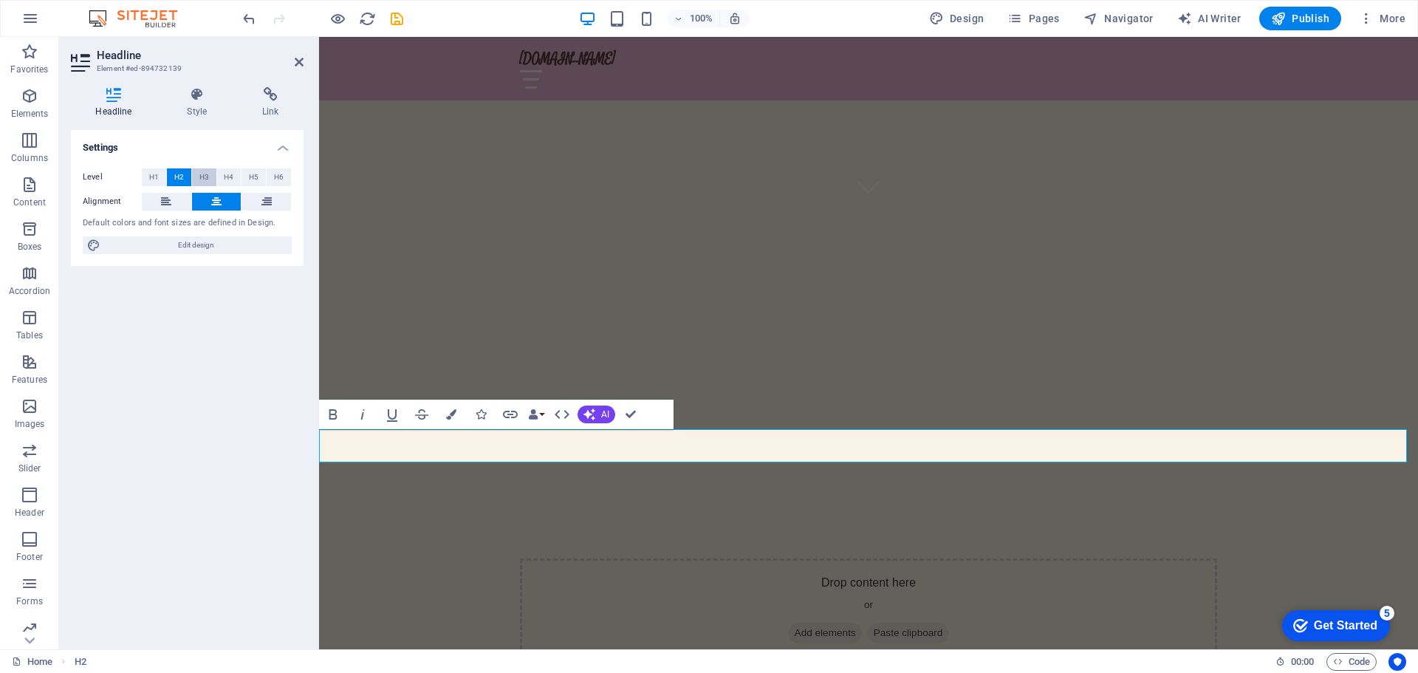
click at [206, 182] on span "H3" at bounding box center [204, 177] width 10 height 18
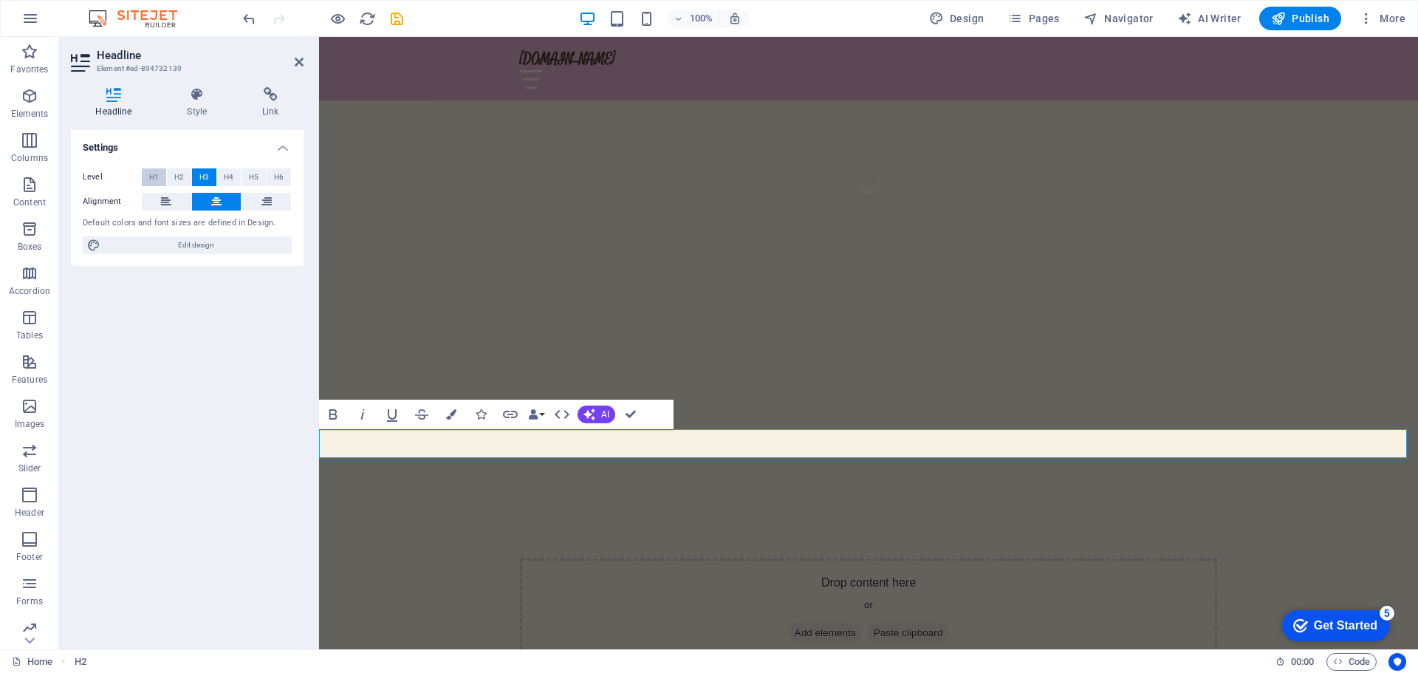
click at [160, 176] on button "H1" at bounding box center [154, 177] width 24 height 18
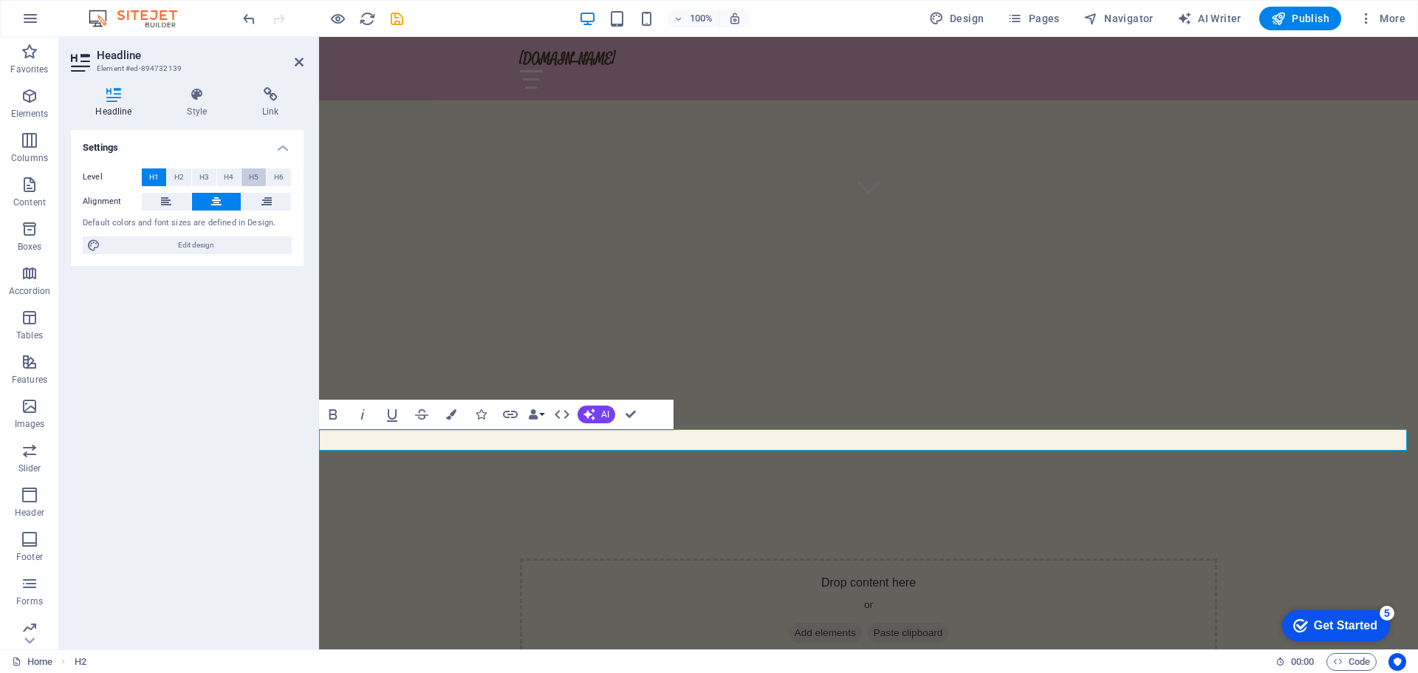
click at [253, 177] on span "H5" at bounding box center [254, 177] width 10 height 18
click at [282, 178] on span "H6" at bounding box center [279, 177] width 10 height 18
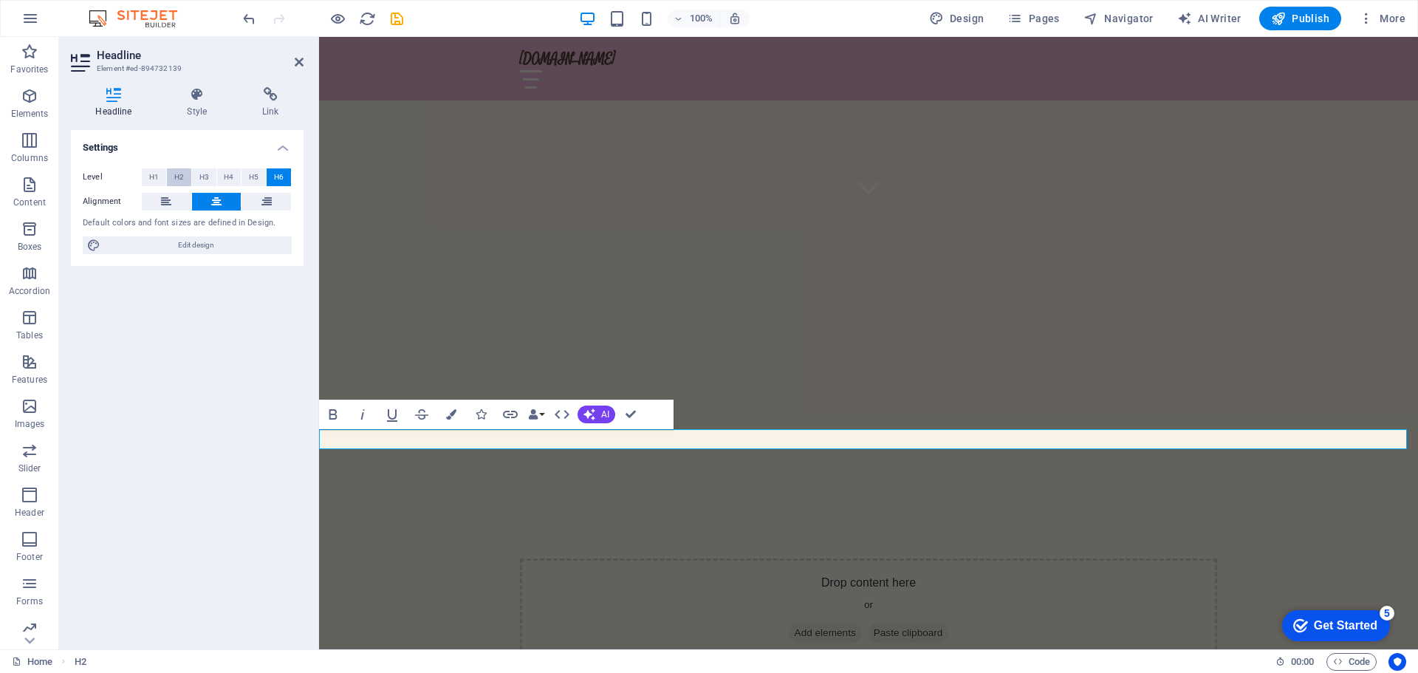
click at [181, 177] on span "H2" at bounding box center [179, 177] width 10 height 18
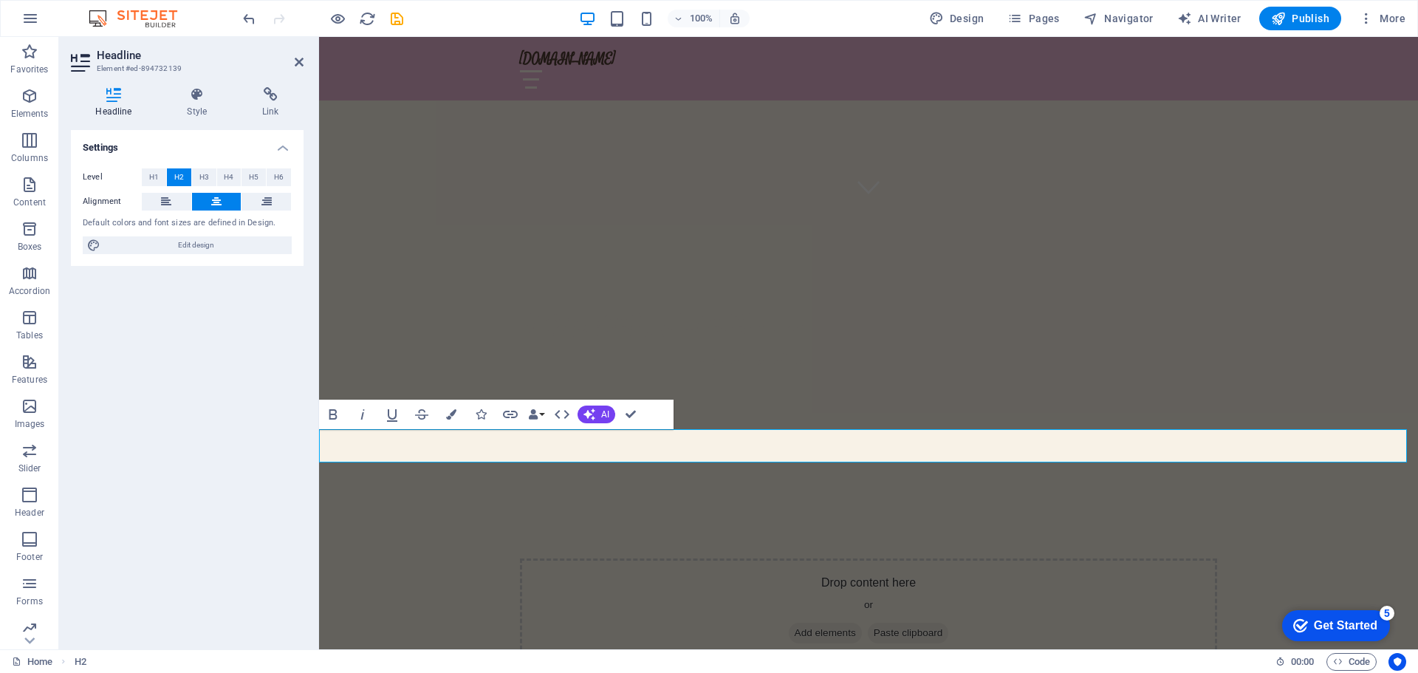
click at [281, 148] on h4 "Settings" at bounding box center [187, 143] width 233 height 27
click at [281, 148] on h4 "Settings" at bounding box center [187, 147] width 233 height 35
click at [210, 246] on span "Edit design" at bounding box center [196, 245] width 182 height 18
select select "px"
select select "200"
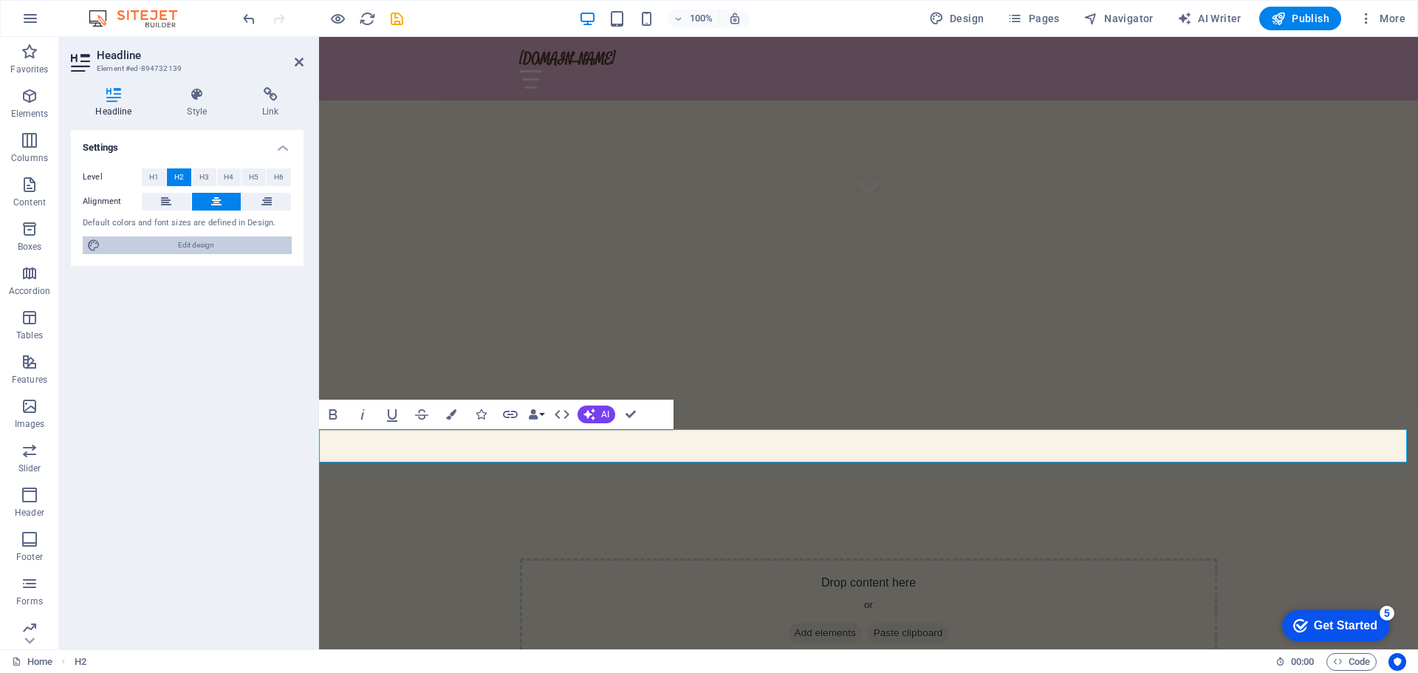
select select "px"
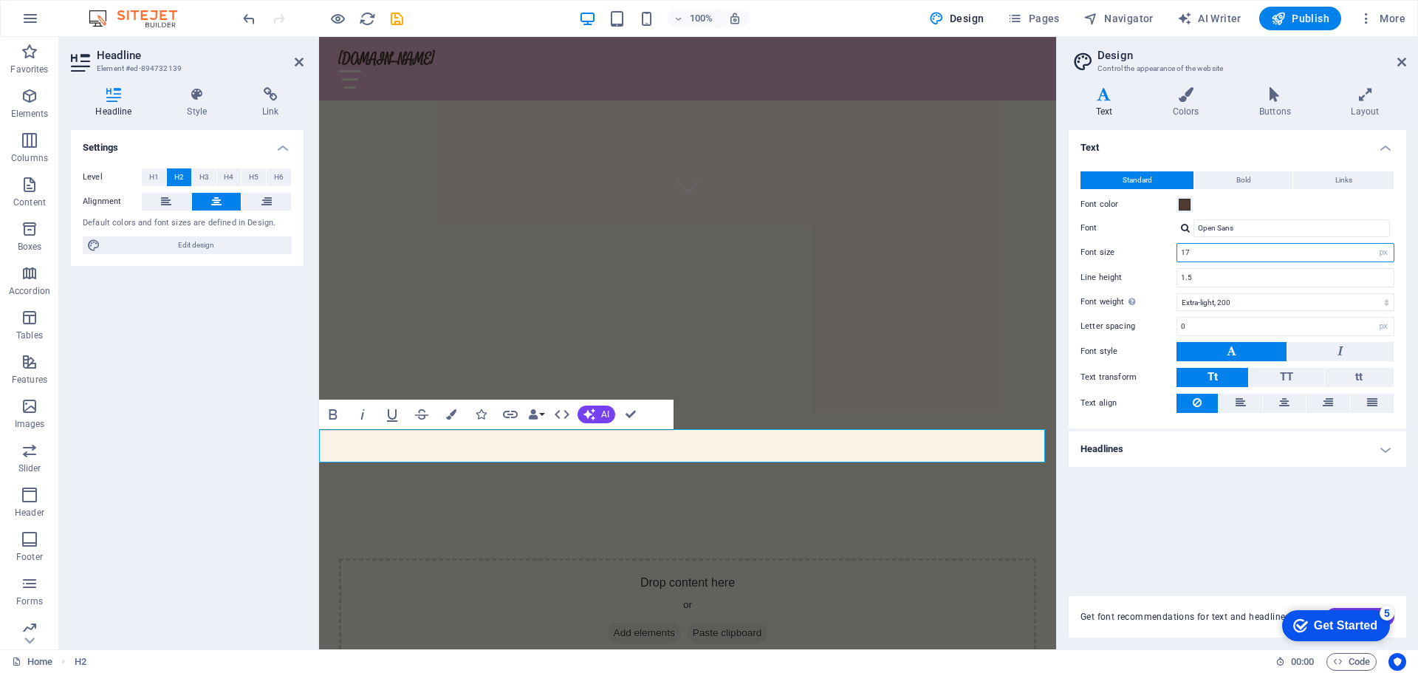
drag, startPoint x: 1244, startPoint y: 244, endPoint x: 1171, endPoint y: 249, distance: 74.0
click at [1171, 249] on div "Font size 17 rem px" at bounding box center [1238, 252] width 314 height 19
type input "35"
click at [1215, 275] on input "1.5" at bounding box center [1285, 278] width 216 height 18
click at [1230, 182] on button "Bold" at bounding box center [1243, 180] width 98 height 18
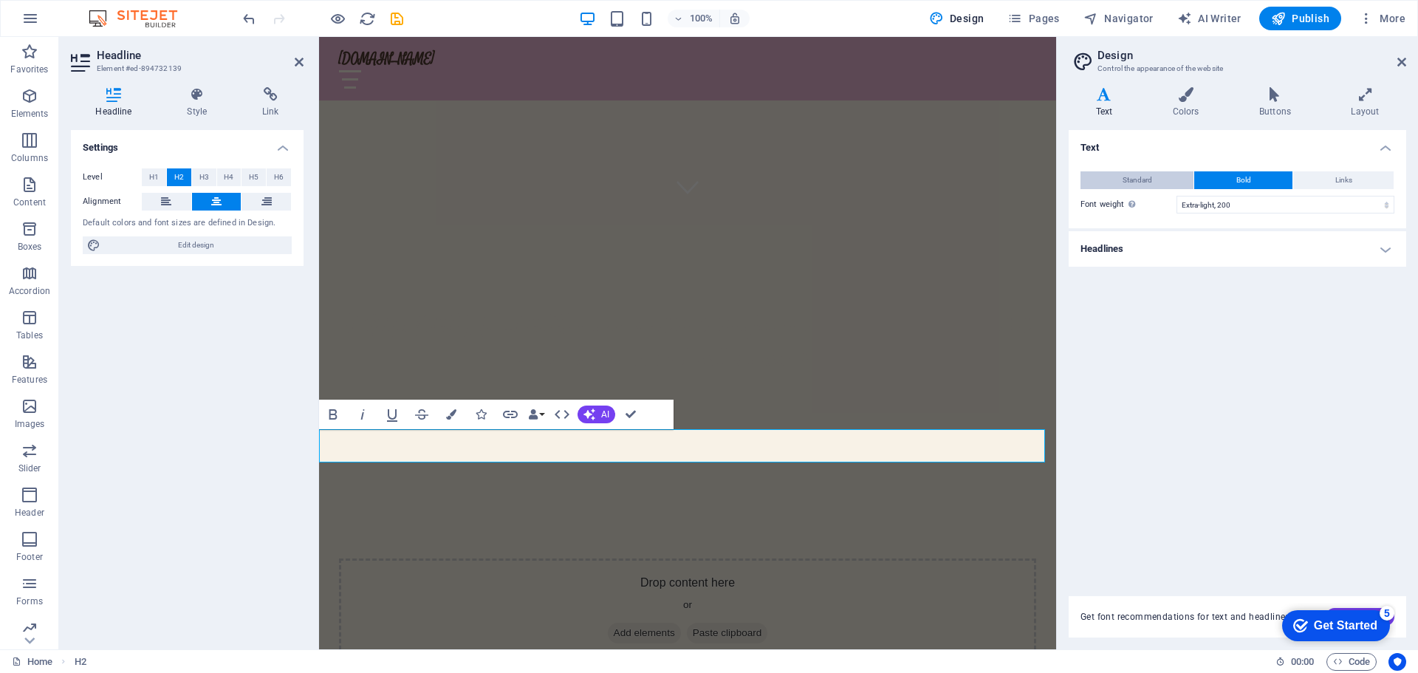
click at [1165, 182] on button "Standard" at bounding box center [1137, 180] width 113 height 18
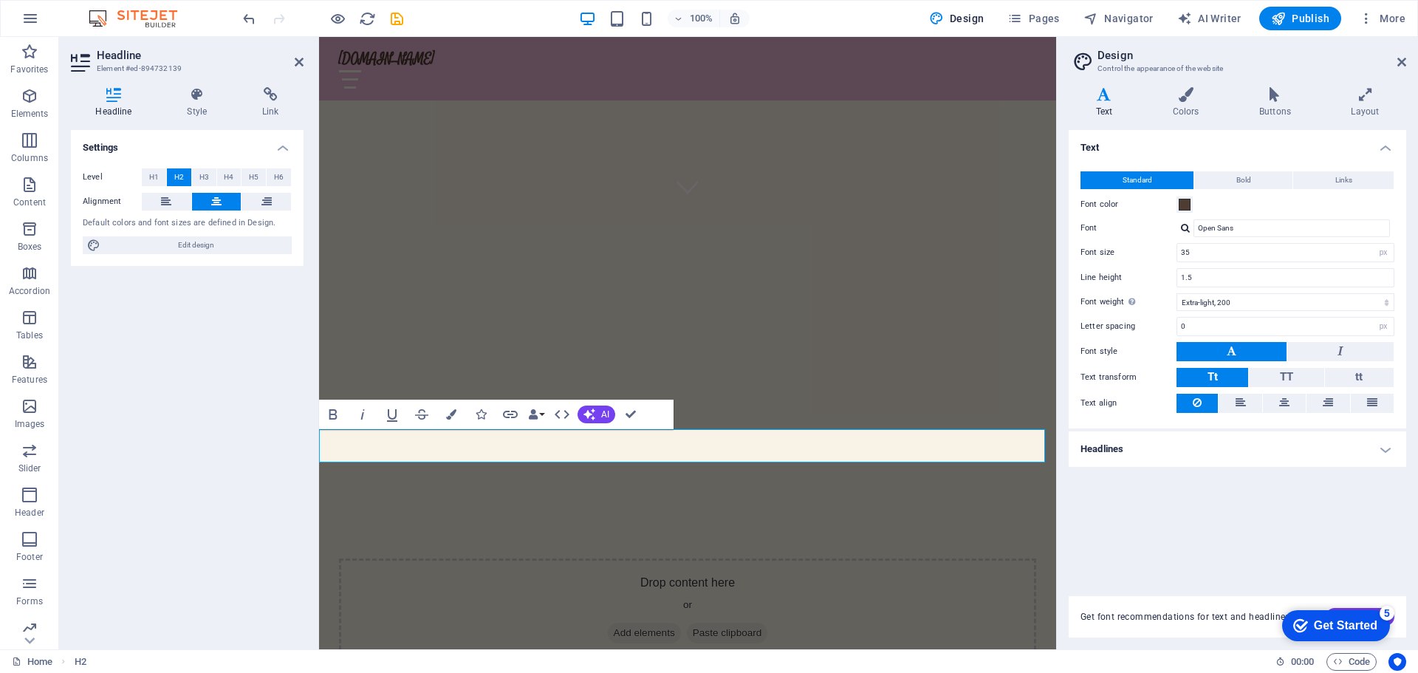
click at [261, 442] on div "Settings Level H1 H2 H3 H4 H5 H6 Alignment Default colors and font sizes are de…" at bounding box center [187, 383] width 233 height 507
click at [1403, 57] on icon at bounding box center [1401, 62] width 9 height 12
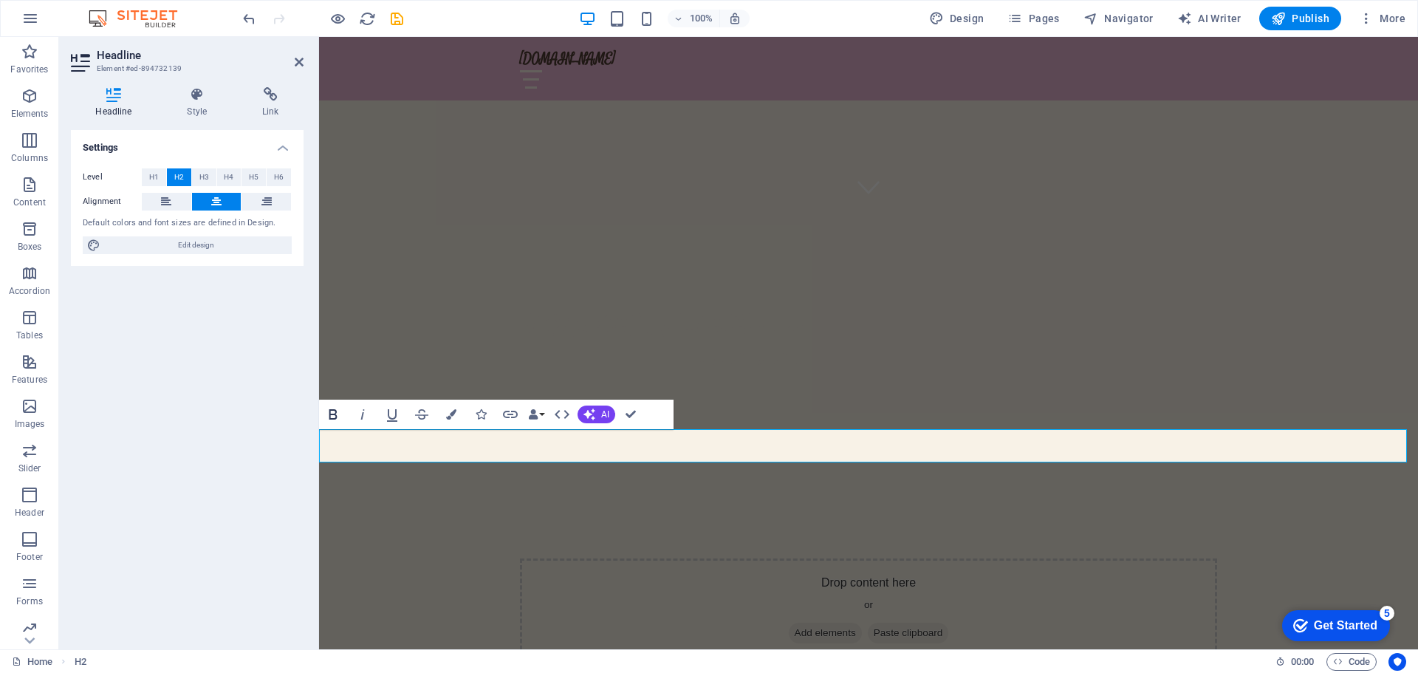
click at [335, 414] on icon "button" at bounding box center [333, 414] width 8 height 10
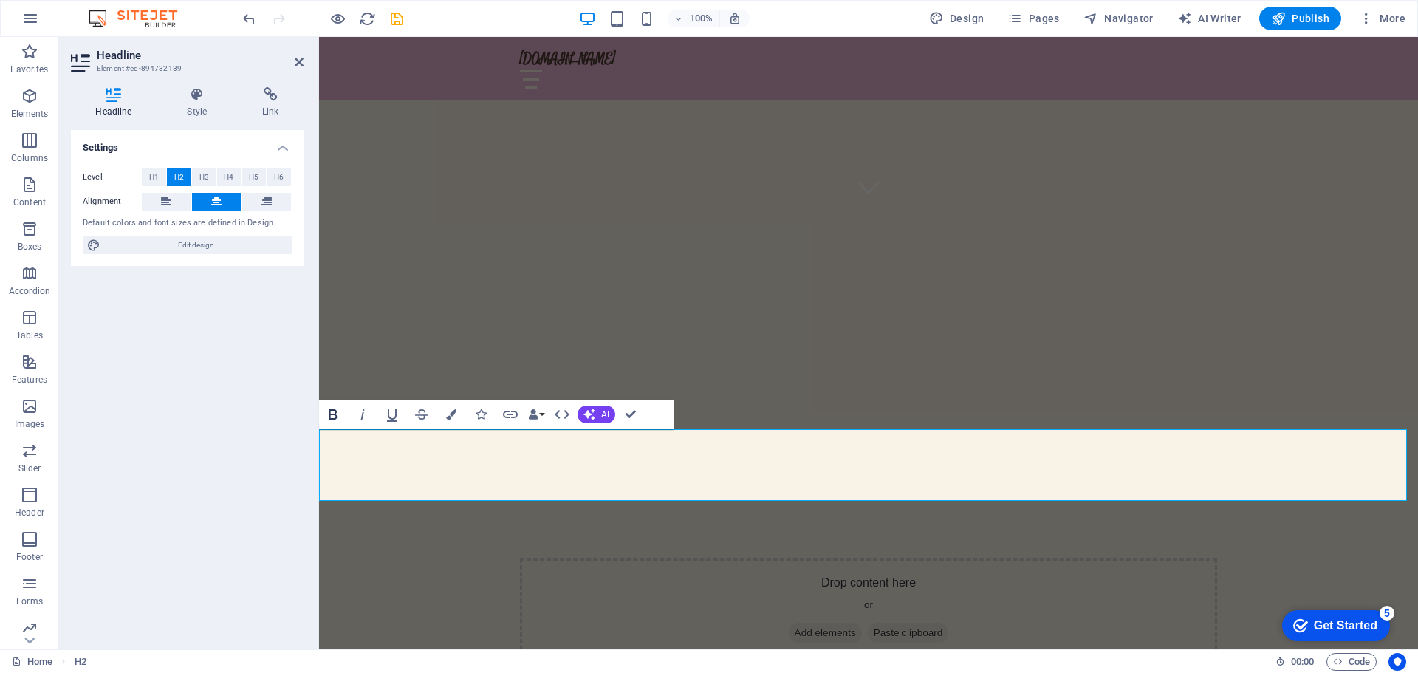
click at [335, 414] on icon "button" at bounding box center [333, 414] width 8 height 10
click at [206, 450] on div "Settings Level H1 H2 H3 H4 H5 H6 Alignment Default colors and font sizes are de…" at bounding box center [187, 383] width 233 height 507
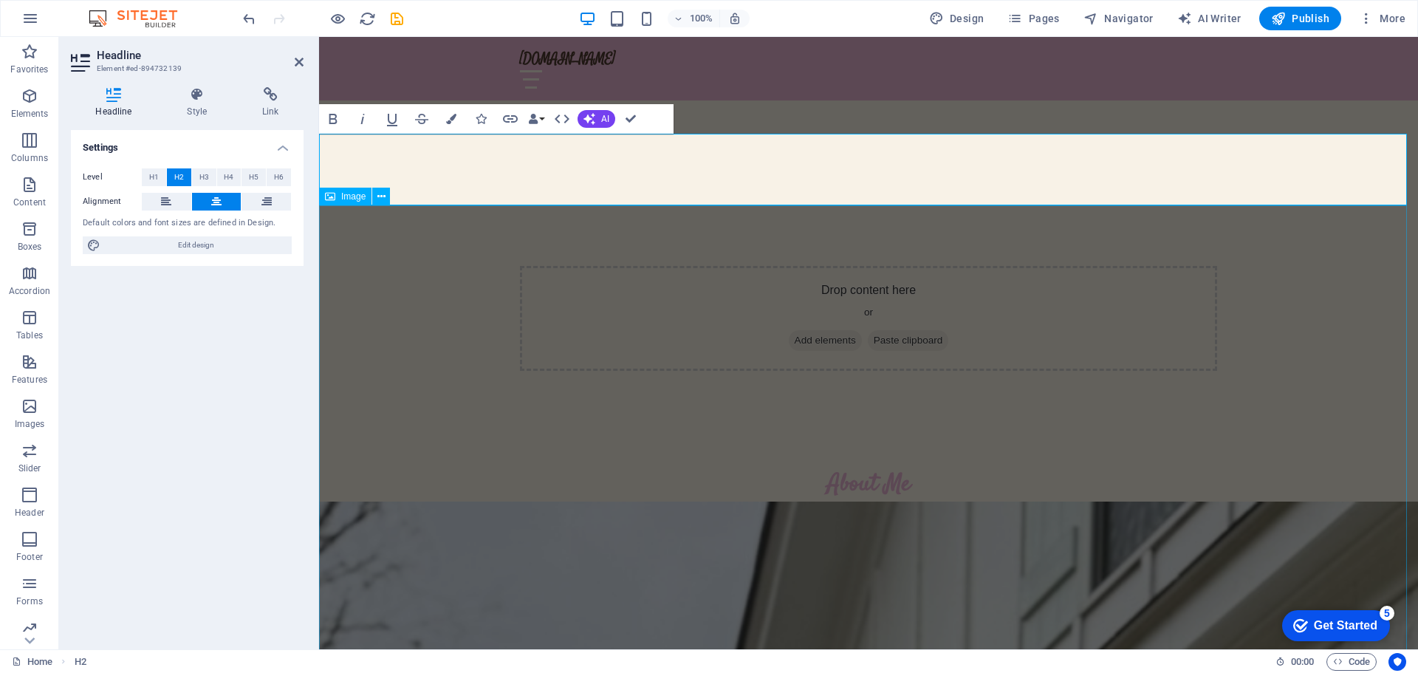
scroll to position [739, 0]
click at [238, 407] on div "Settings Level H1 H2 H3 H4 H5 H6 Alignment Default colors and font sizes are de…" at bounding box center [187, 383] width 233 height 507
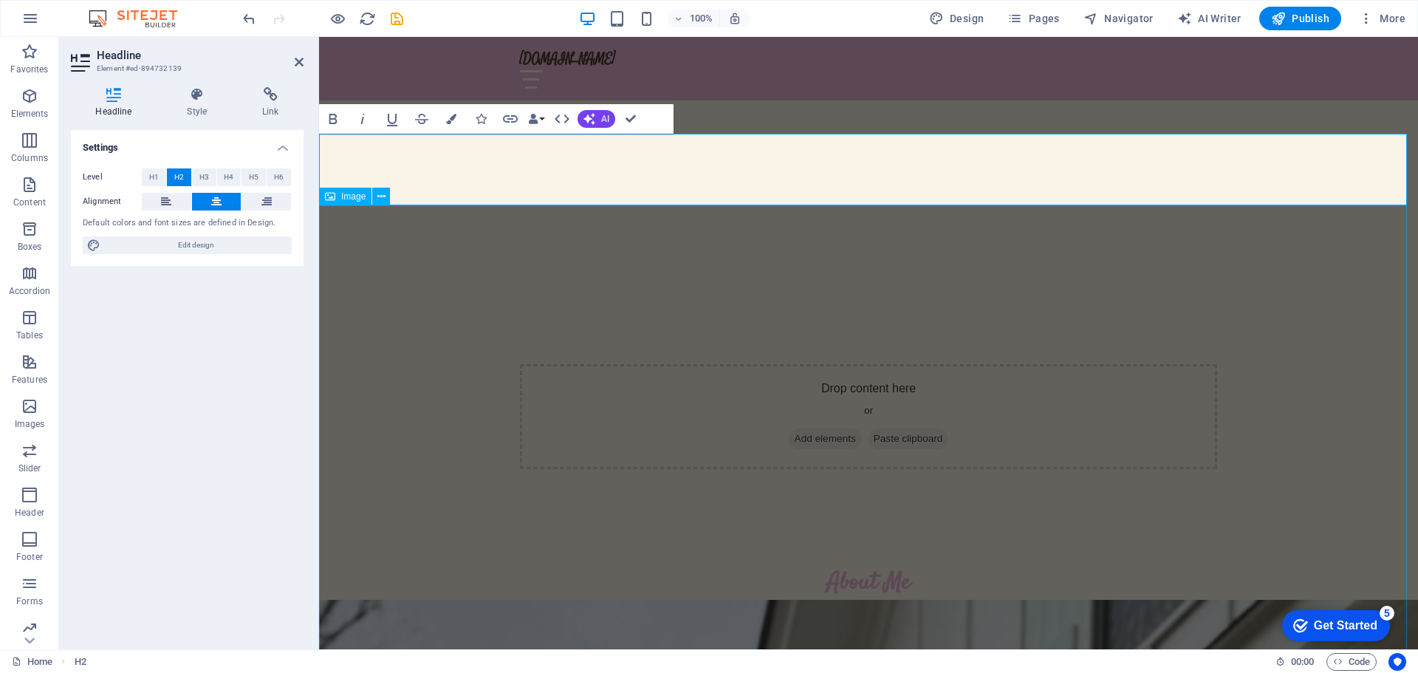
scroll to position [369, 0]
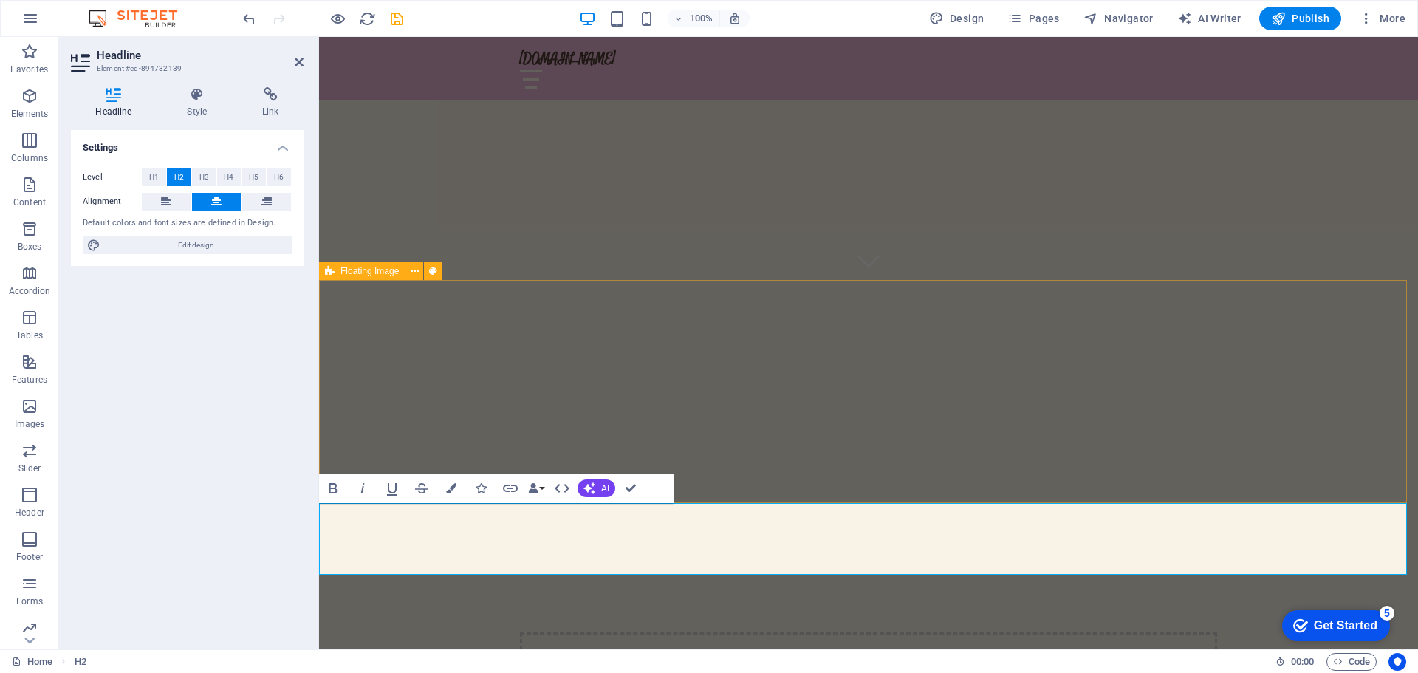
click at [453, 573] on div "Drop content here or Add elements Paste clipboard" at bounding box center [868, 684] width 1099 height 223
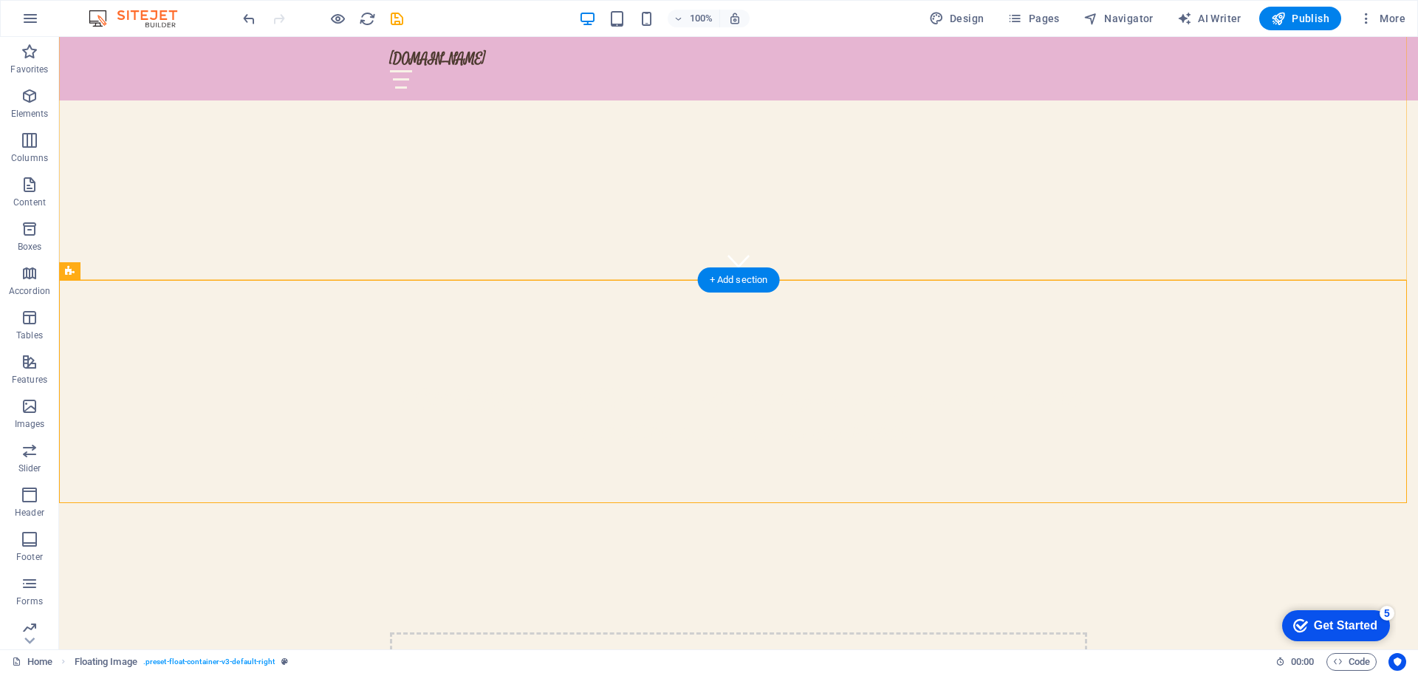
drag, startPoint x: 785, startPoint y: 313, endPoint x: 304, endPoint y: 382, distance: 486.4
click at [304, 573] on div "Drop content here or Add elements Paste clipboard" at bounding box center [738, 684] width 1359 height 223
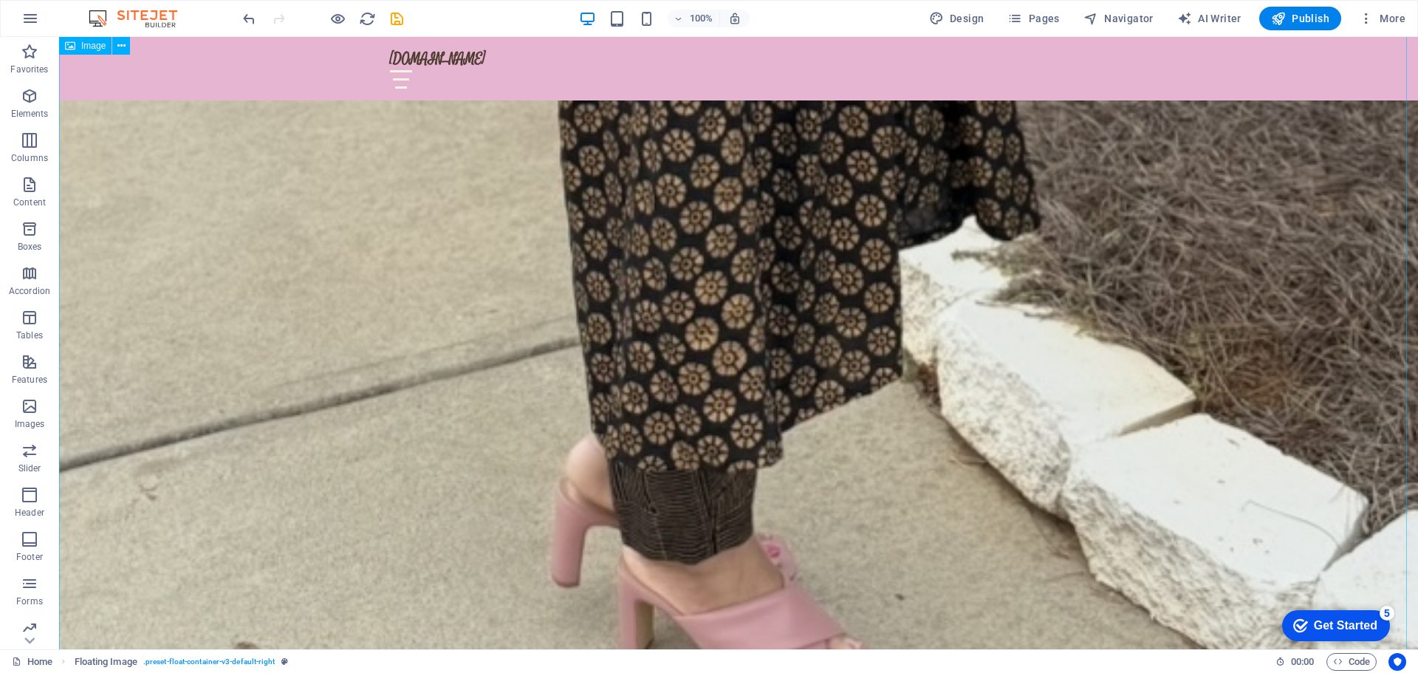
scroll to position [3841, 0]
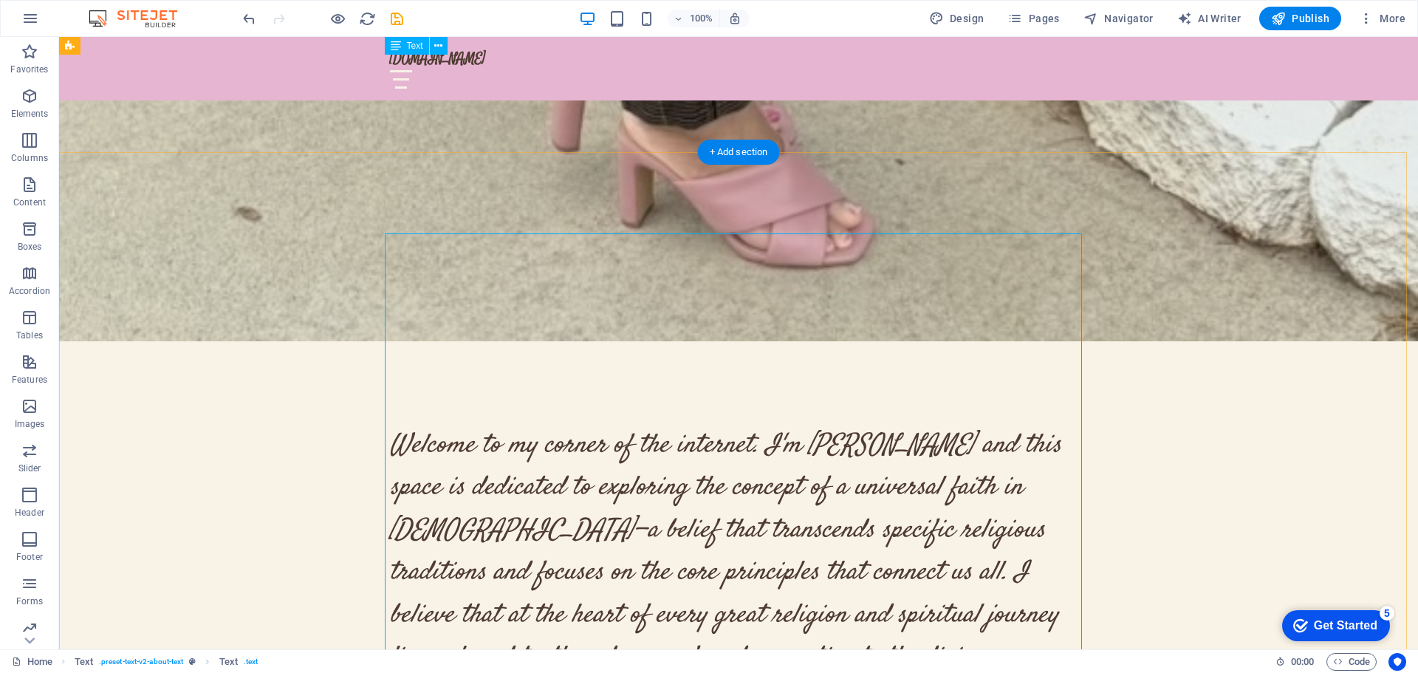
scroll to position [3914, 0]
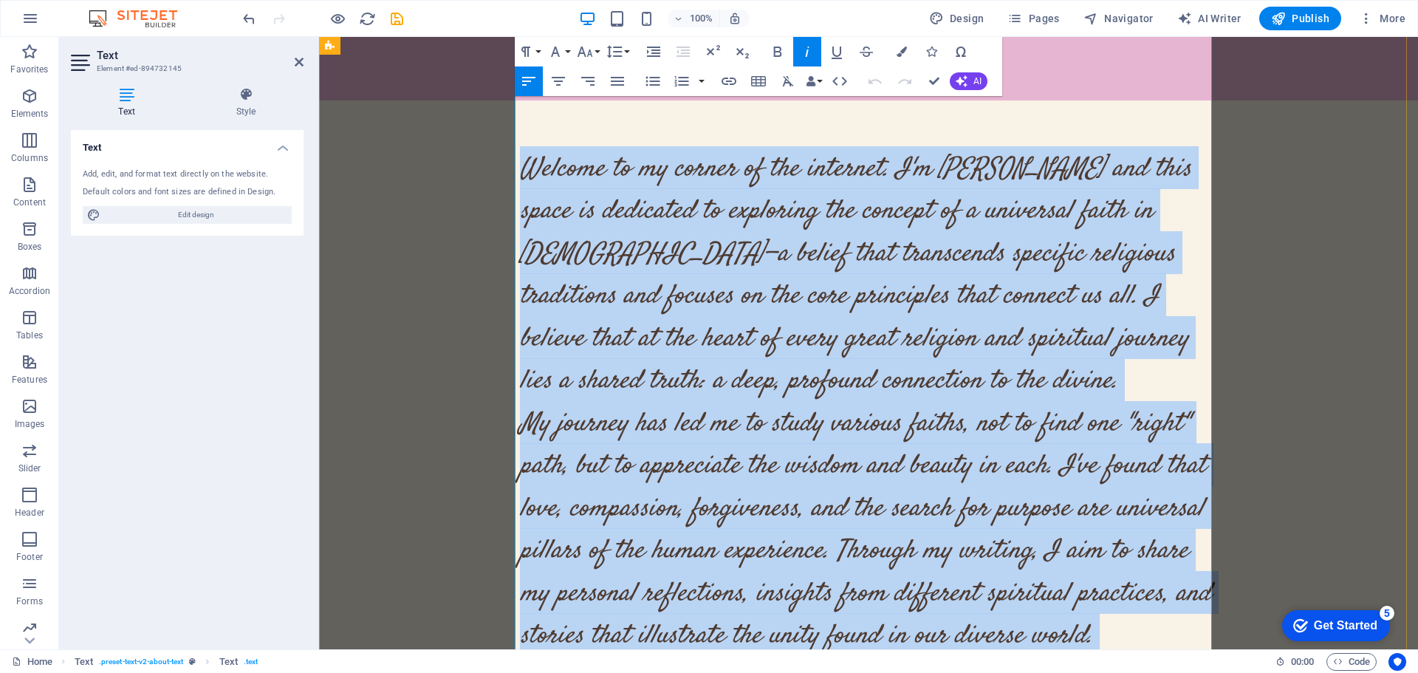
scroll to position [3784, 0]
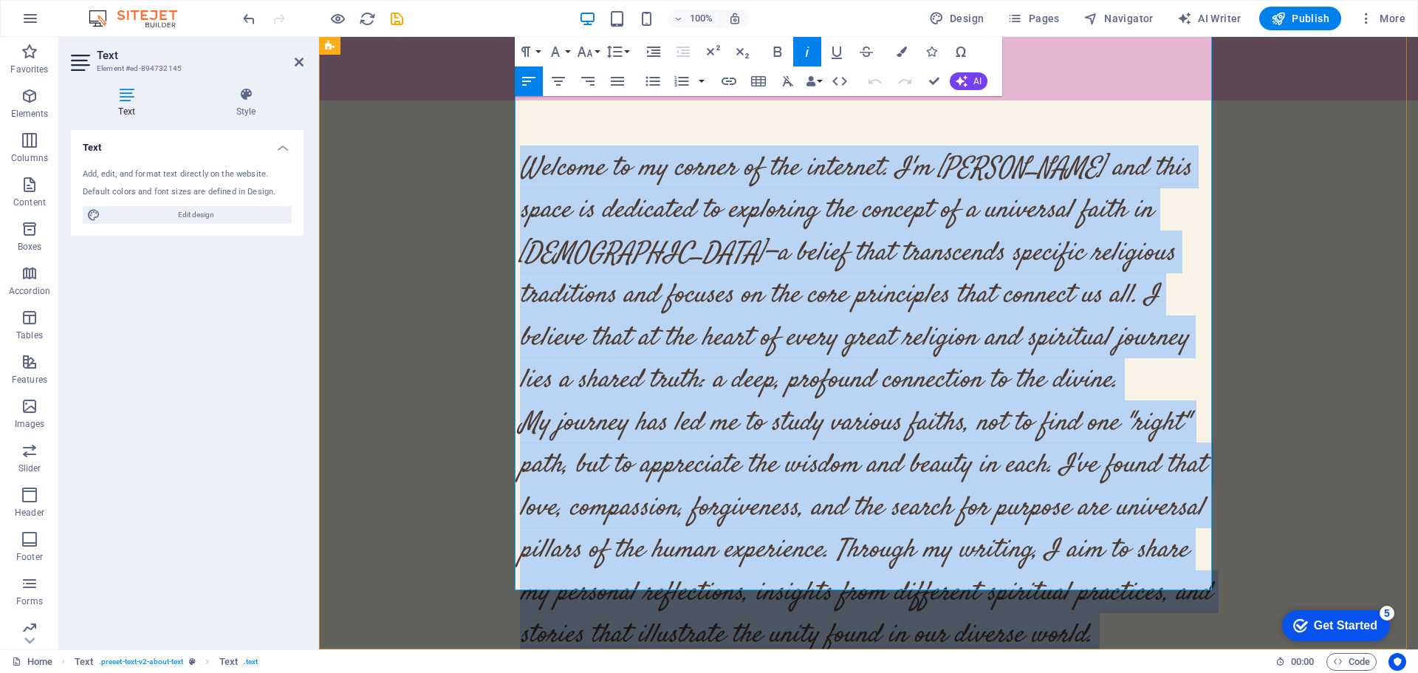
drag, startPoint x: 515, startPoint y: 355, endPoint x: 824, endPoint y: 558, distance: 369.1
click at [824, 558] on div "Welcome to my corner of the internet. I'm Leelajaya Veervalli and this space is…" at bounding box center [868, 527] width 697 height 764
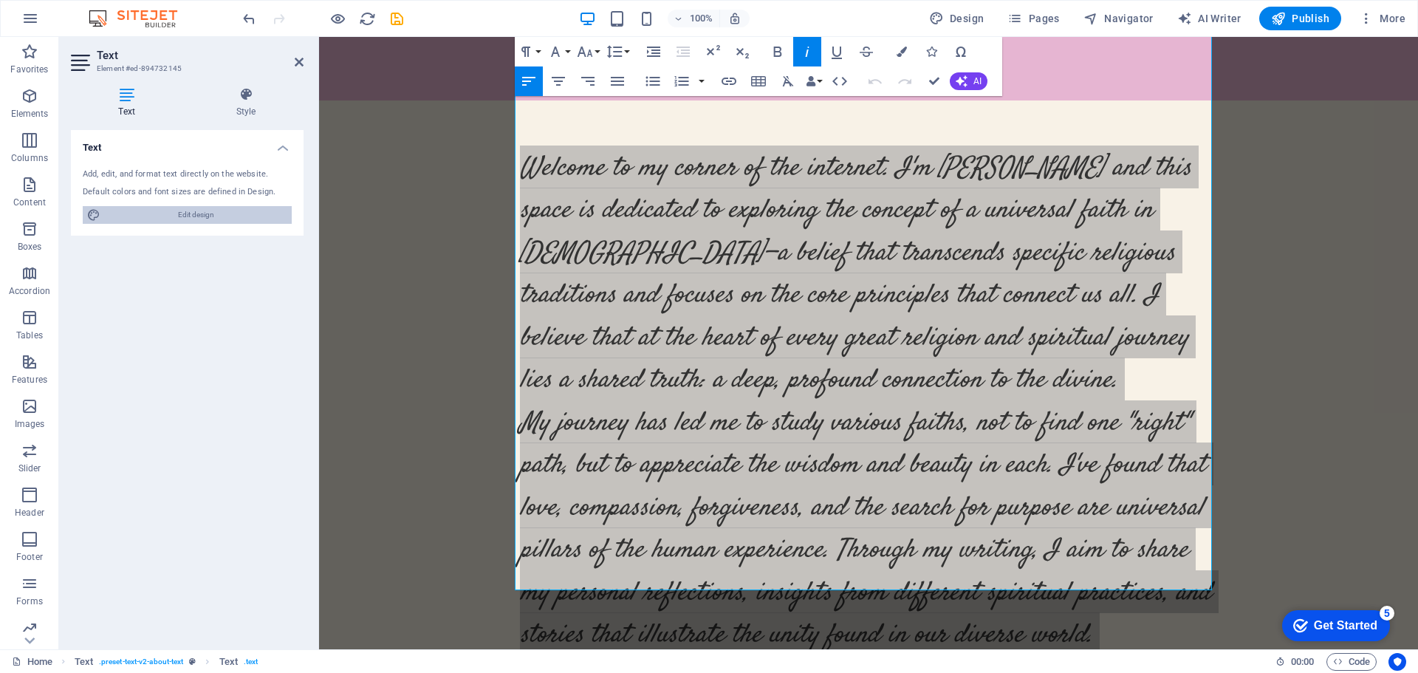
click at [208, 212] on span "Edit design" at bounding box center [196, 215] width 182 height 18
select select "px"
select select "200"
select select "px"
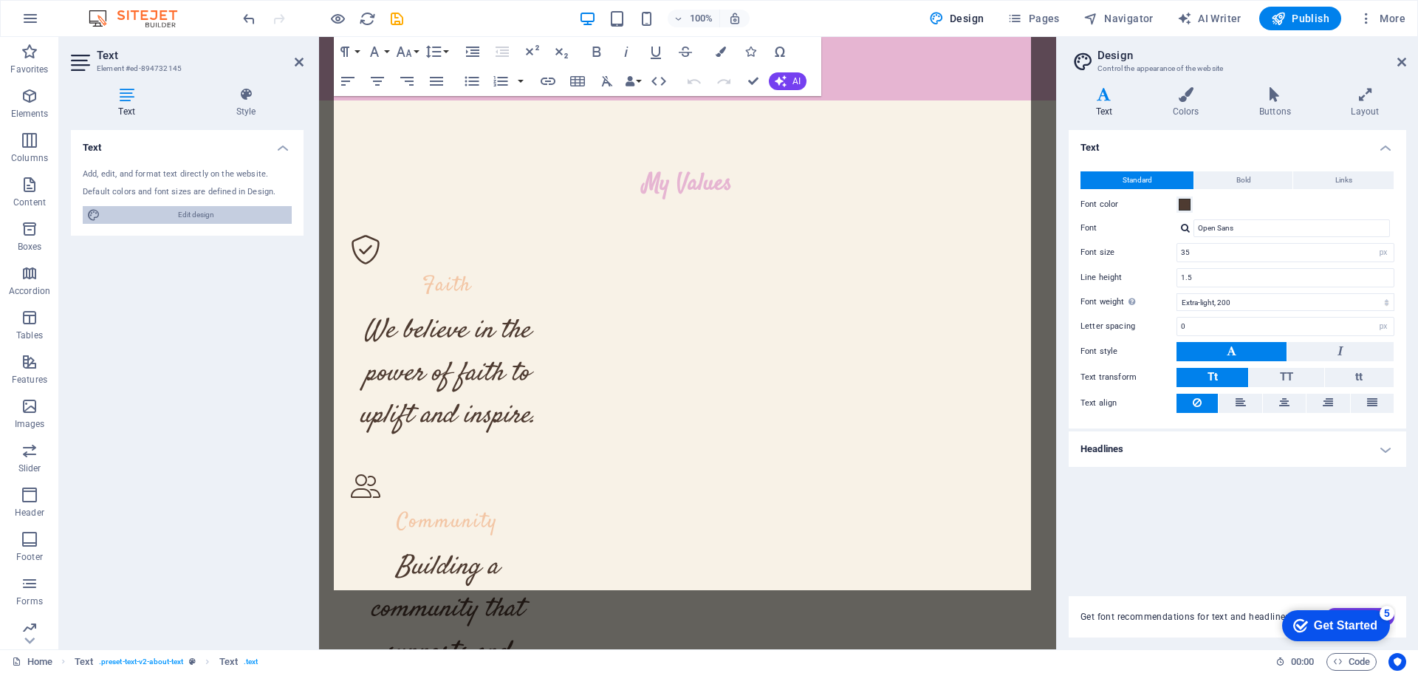
scroll to position [2925, 0]
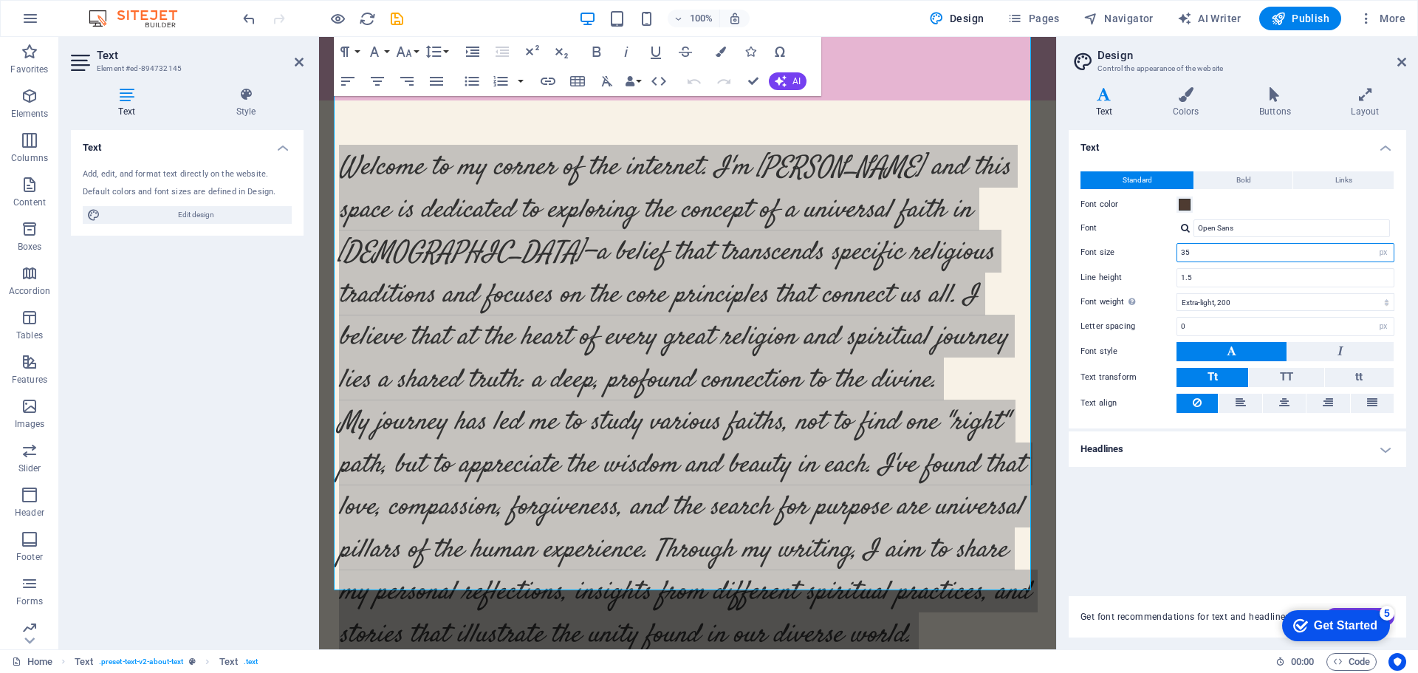
click at [1219, 251] on input "35" at bounding box center [1285, 253] width 216 height 18
type input "3"
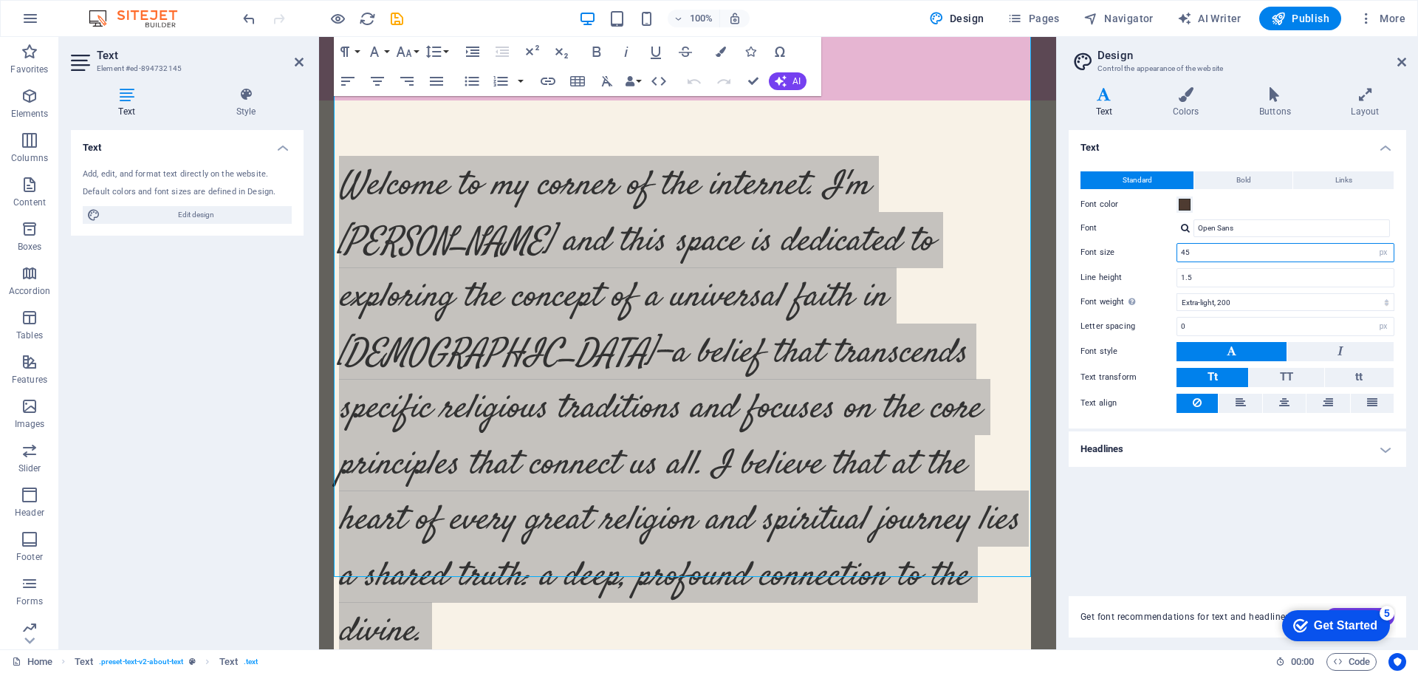
scroll to position [2938, 0]
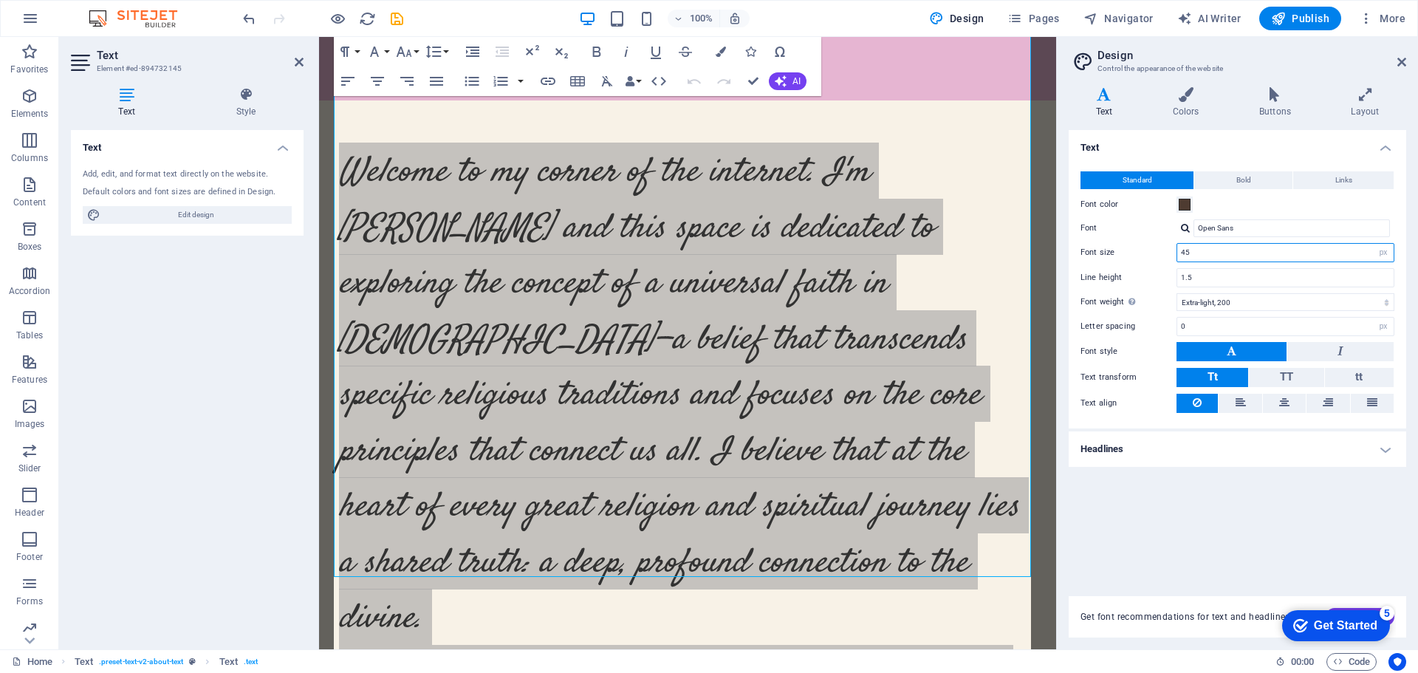
type input "45"
click at [208, 416] on div "Text Add, edit, and format text directly on the website. Default colors and fon…" at bounding box center [187, 383] width 233 height 507
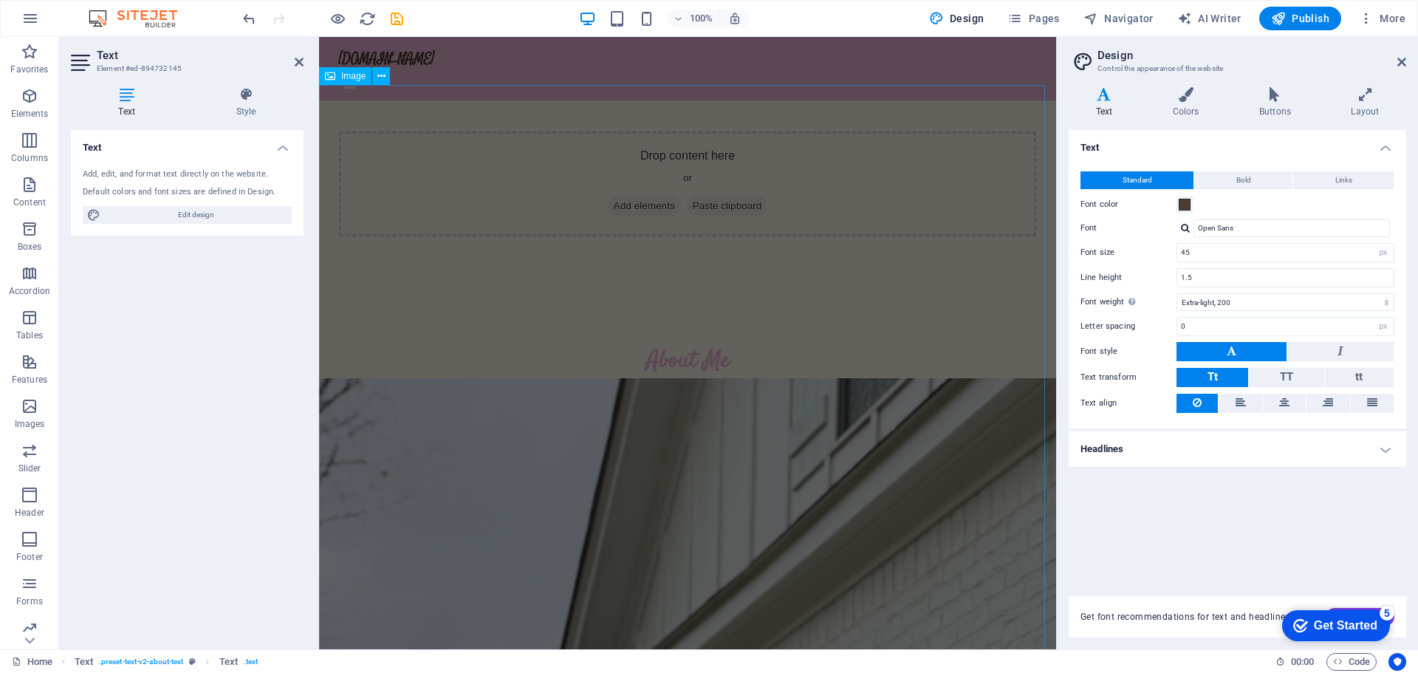
scroll to position [501, 0]
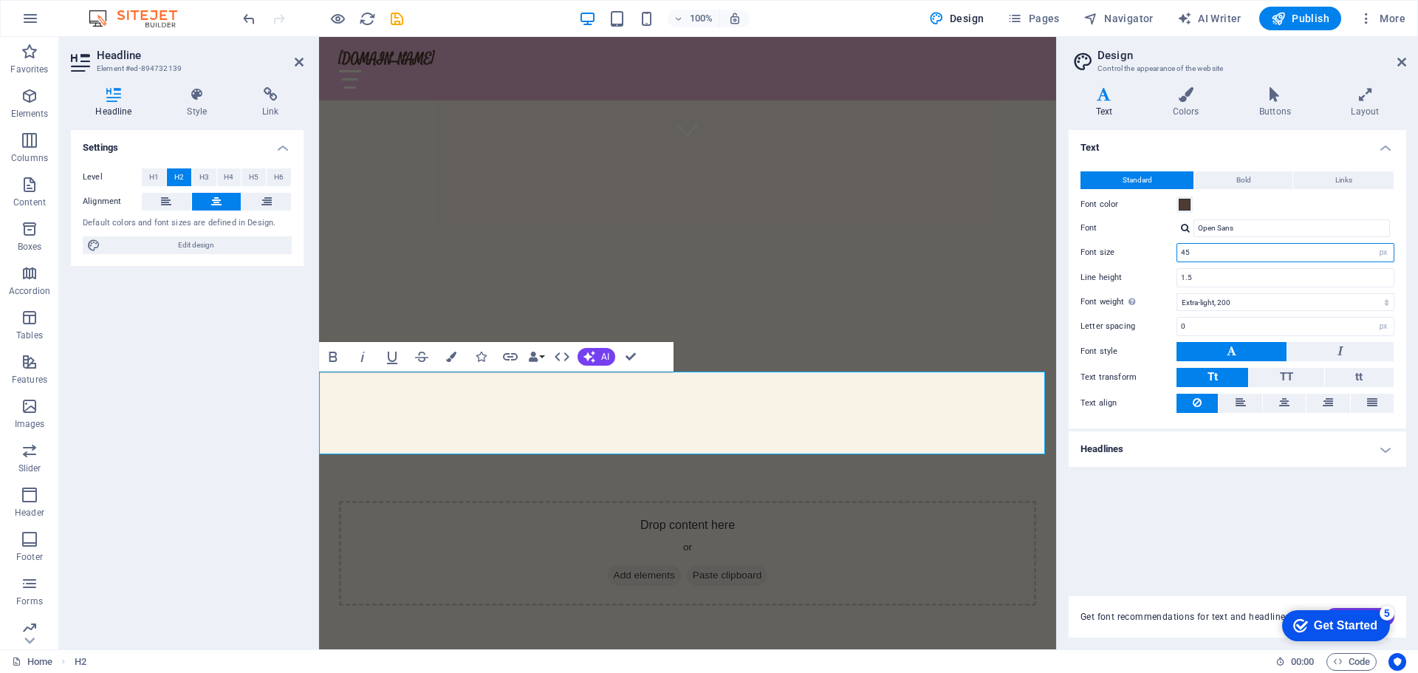
click at [1213, 250] on input "45" at bounding box center [1285, 253] width 216 height 18
click at [1188, 211] on button "Font color" at bounding box center [1185, 204] width 16 height 16
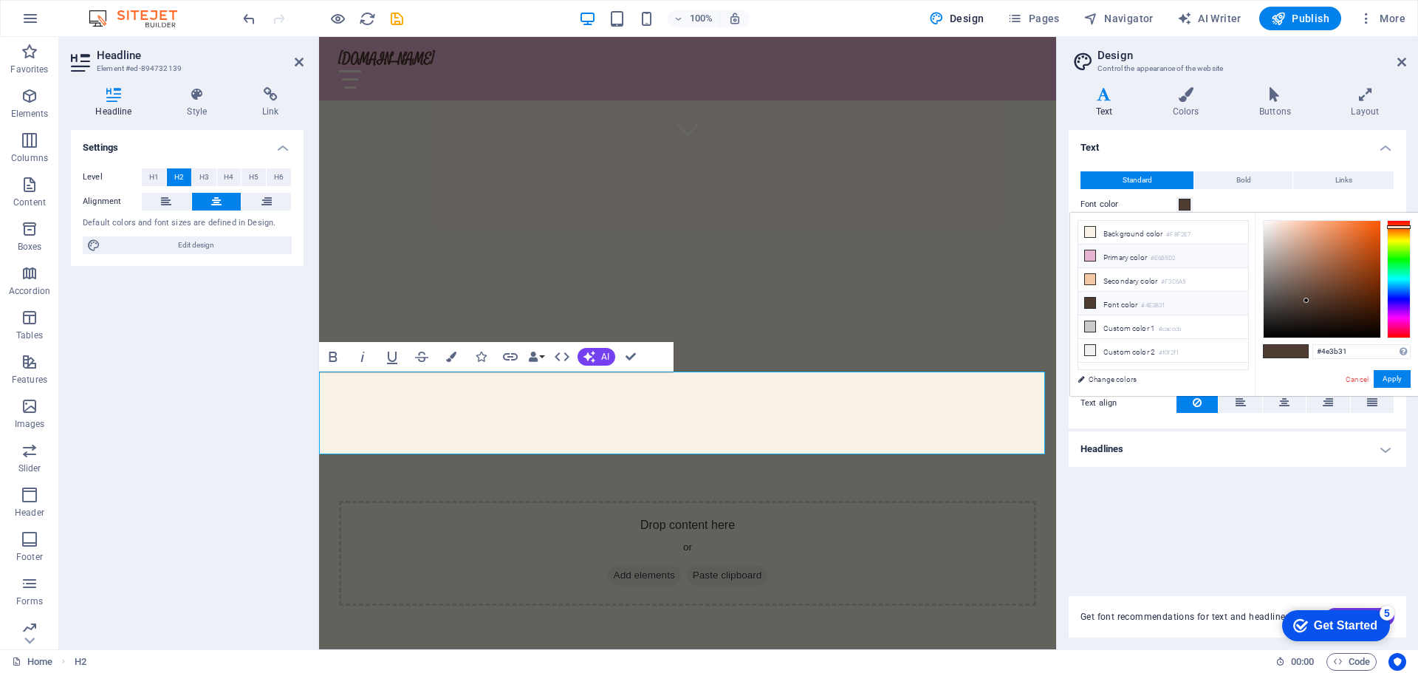
click at [1086, 253] on icon at bounding box center [1090, 255] width 10 height 10
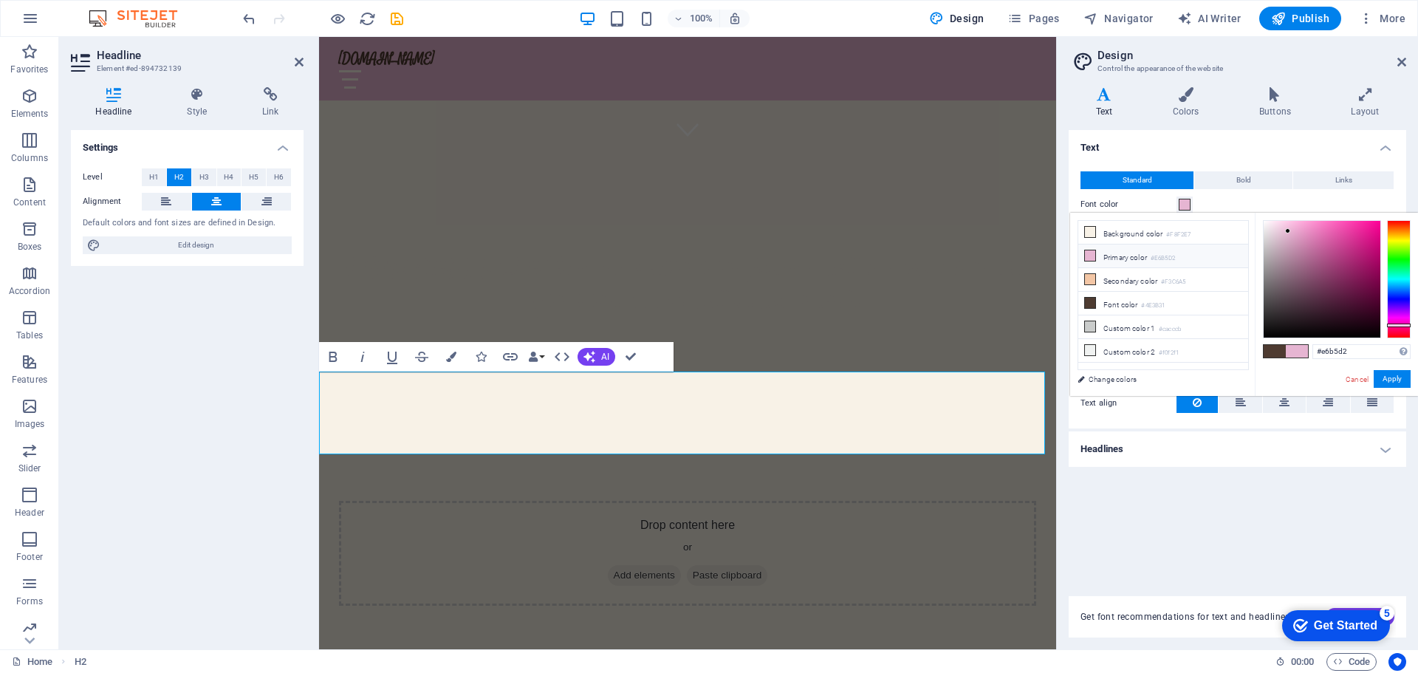
click at [1088, 256] on icon at bounding box center [1090, 255] width 10 height 10
click at [1203, 441] on h4 "Headlines" at bounding box center [1238, 448] width 338 height 35
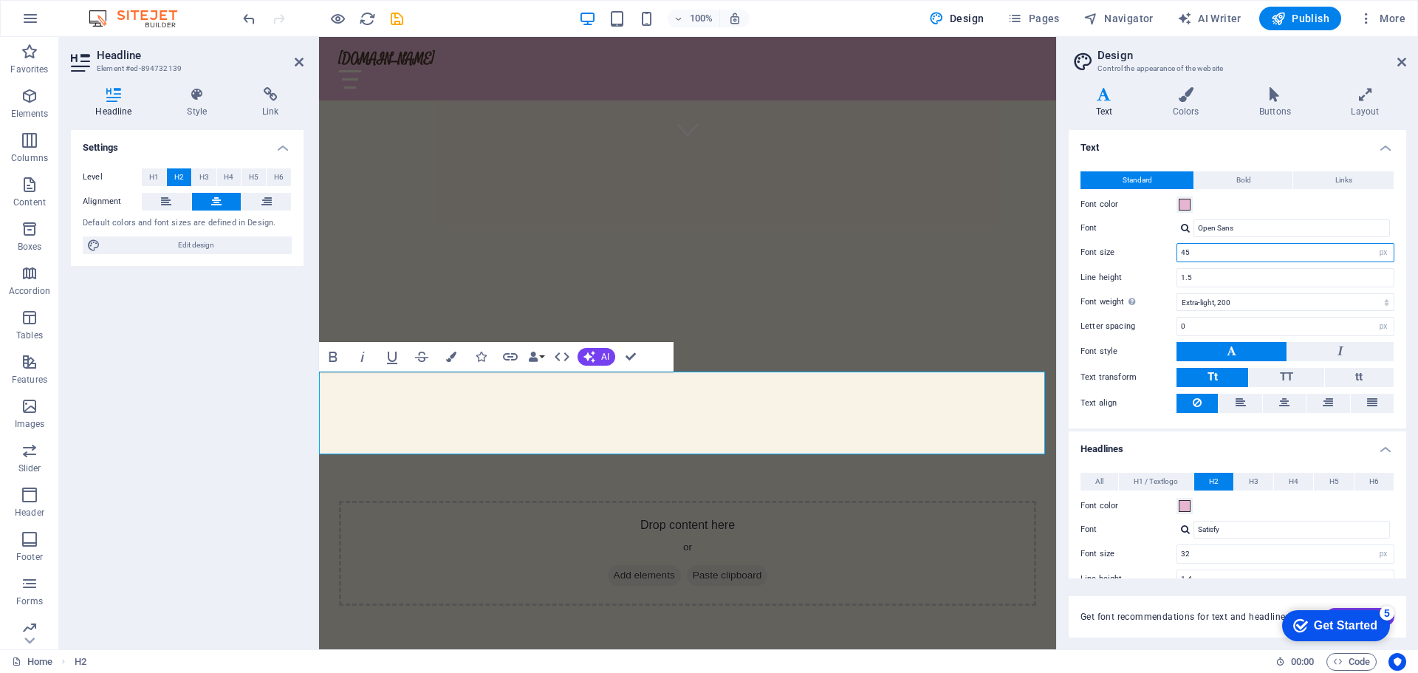
click at [1206, 253] on input "45" at bounding box center [1285, 253] width 216 height 18
click at [1181, 203] on span at bounding box center [1185, 205] width 12 height 12
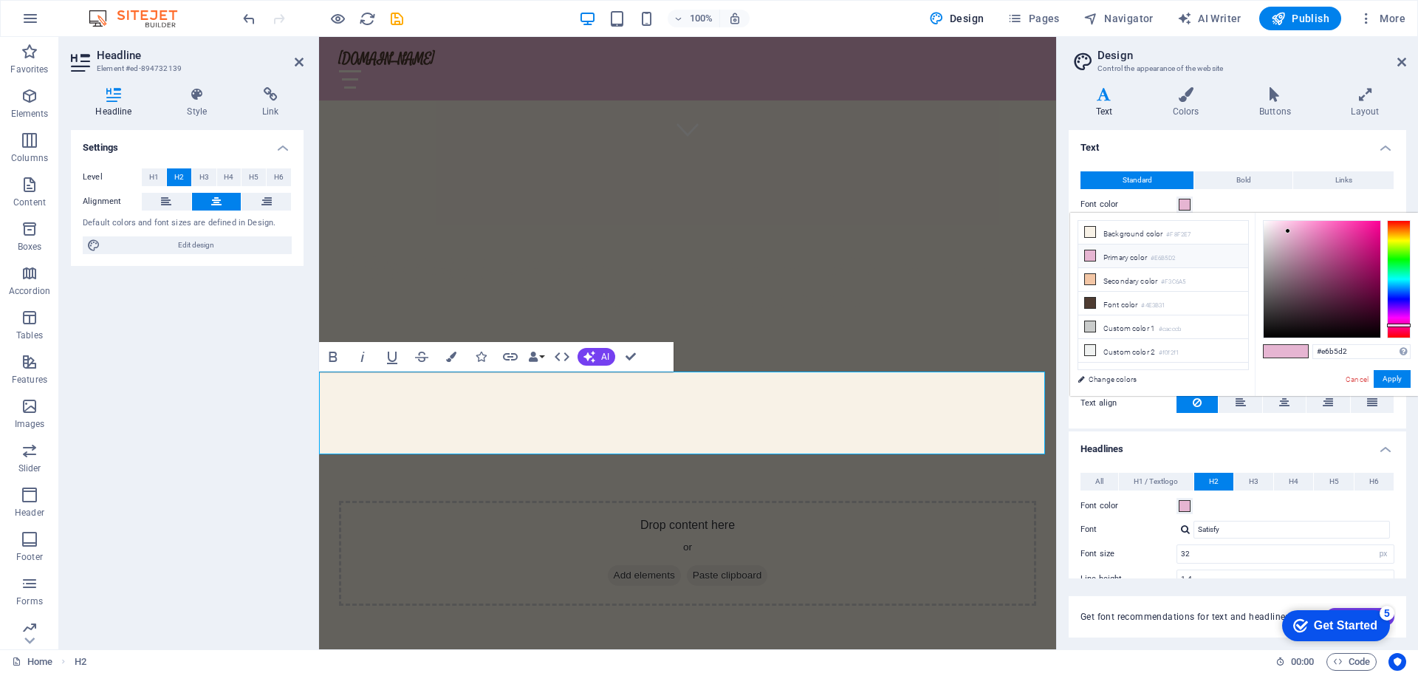
click at [1181, 203] on span at bounding box center [1185, 205] width 12 height 12
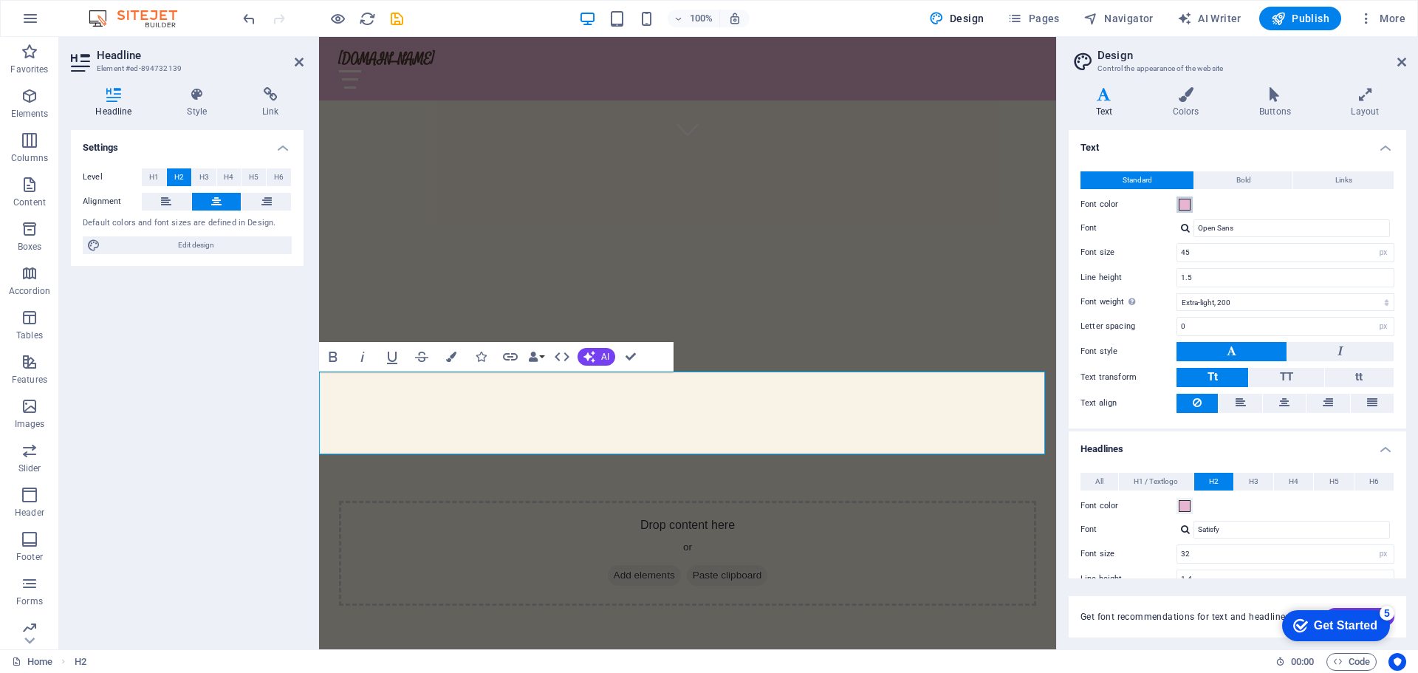
click at [1181, 203] on span at bounding box center [1185, 205] width 12 height 12
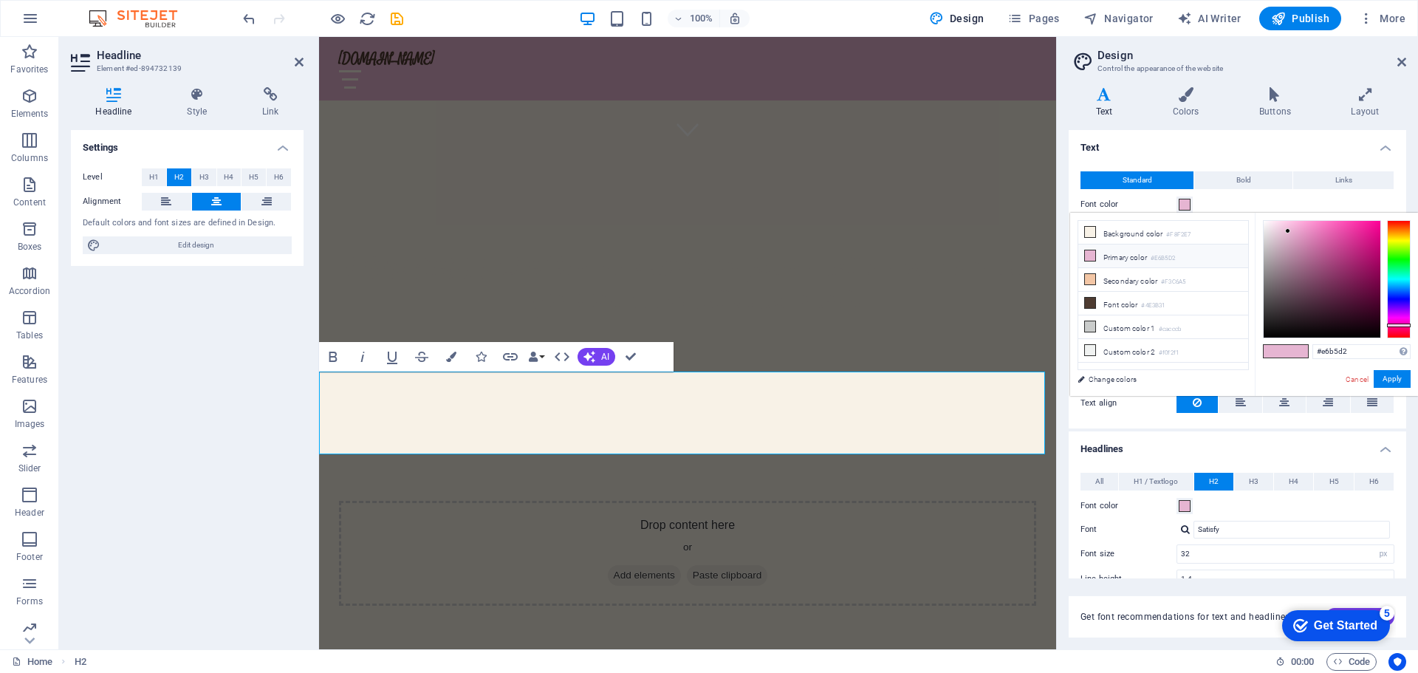
click at [1296, 349] on span at bounding box center [1297, 351] width 22 height 13
click at [1396, 376] on button "Apply" at bounding box center [1392, 379] width 37 height 18
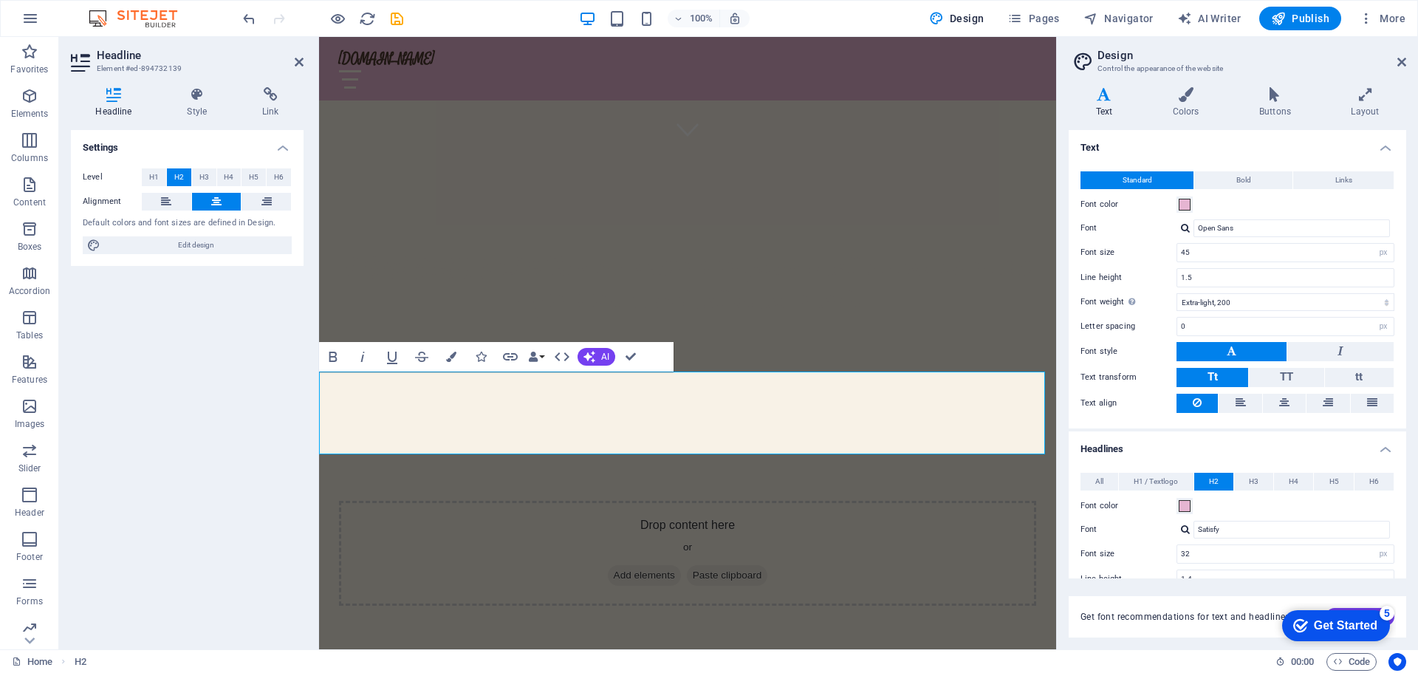
click at [228, 382] on div "Settings Level H1 H2 H3 H4 H5 H6 Alignment Default colors and font sizes are de…" at bounding box center [187, 383] width 233 height 507
click at [188, 377] on div "Settings Level H1 H2 H3 H4 H5 H6 Alignment Default colors and font sizes are de…" at bounding box center [187, 383] width 233 height 507
click at [188, 376] on div "Settings Level H1 H2 H3 H4 H5 H6 Alignment Default colors and font sizes are de…" at bounding box center [187, 383] width 233 height 507
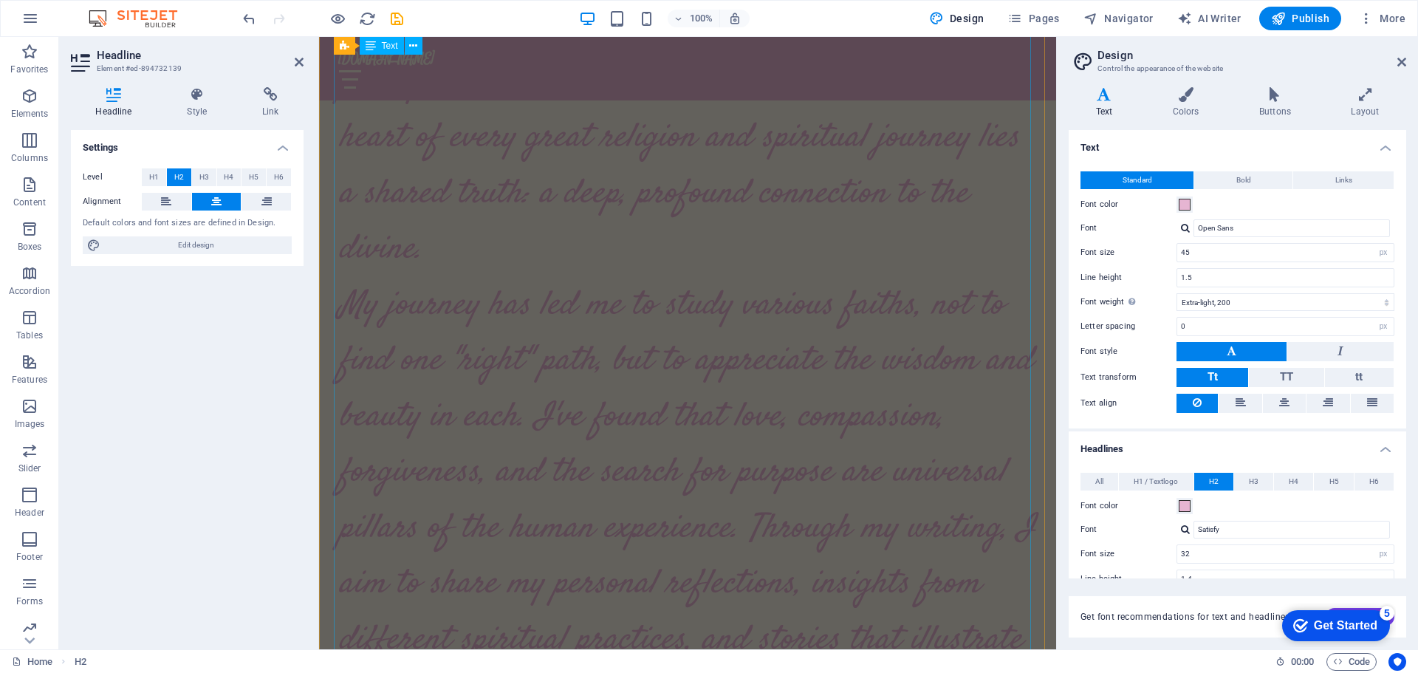
scroll to position [3233, 0]
click at [1182, 205] on span at bounding box center [1185, 205] width 12 height 12
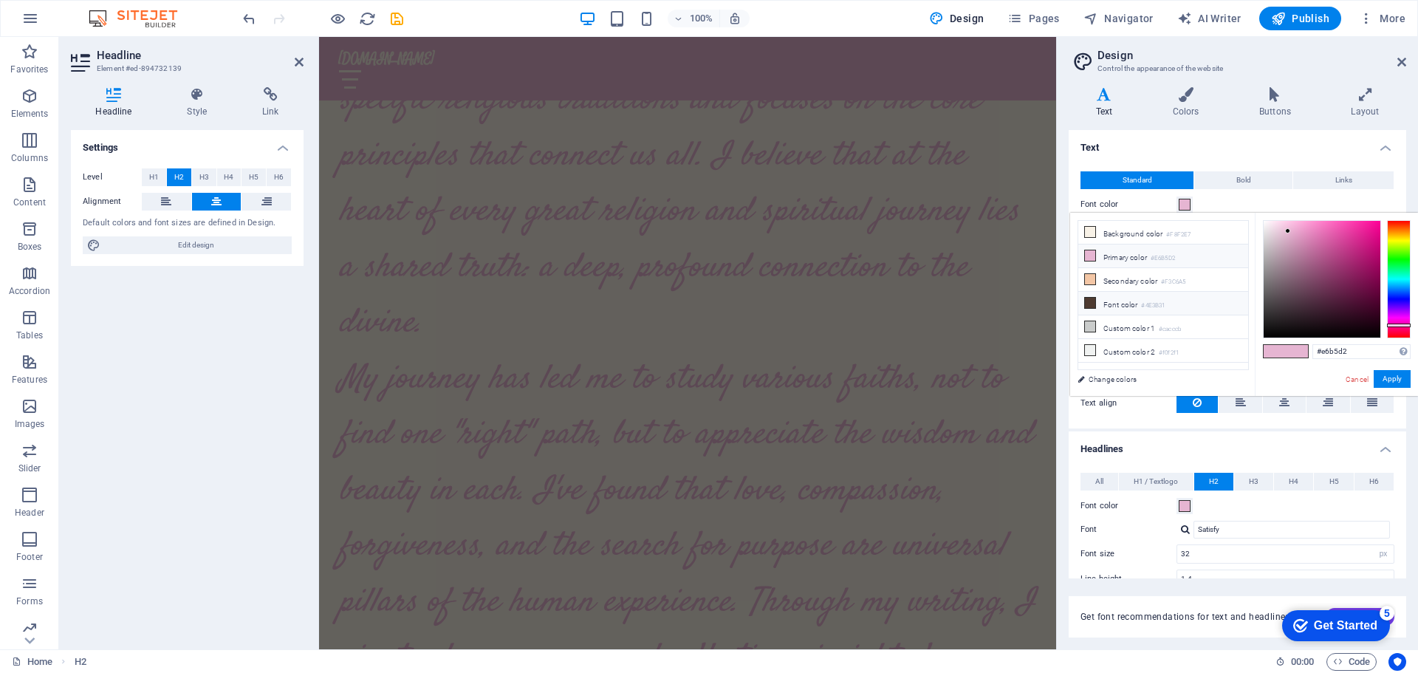
click at [1096, 298] on li "Font color #4E3B31" at bounding box center [1163, 304] width 170 height 24
type input "#4e3b31"
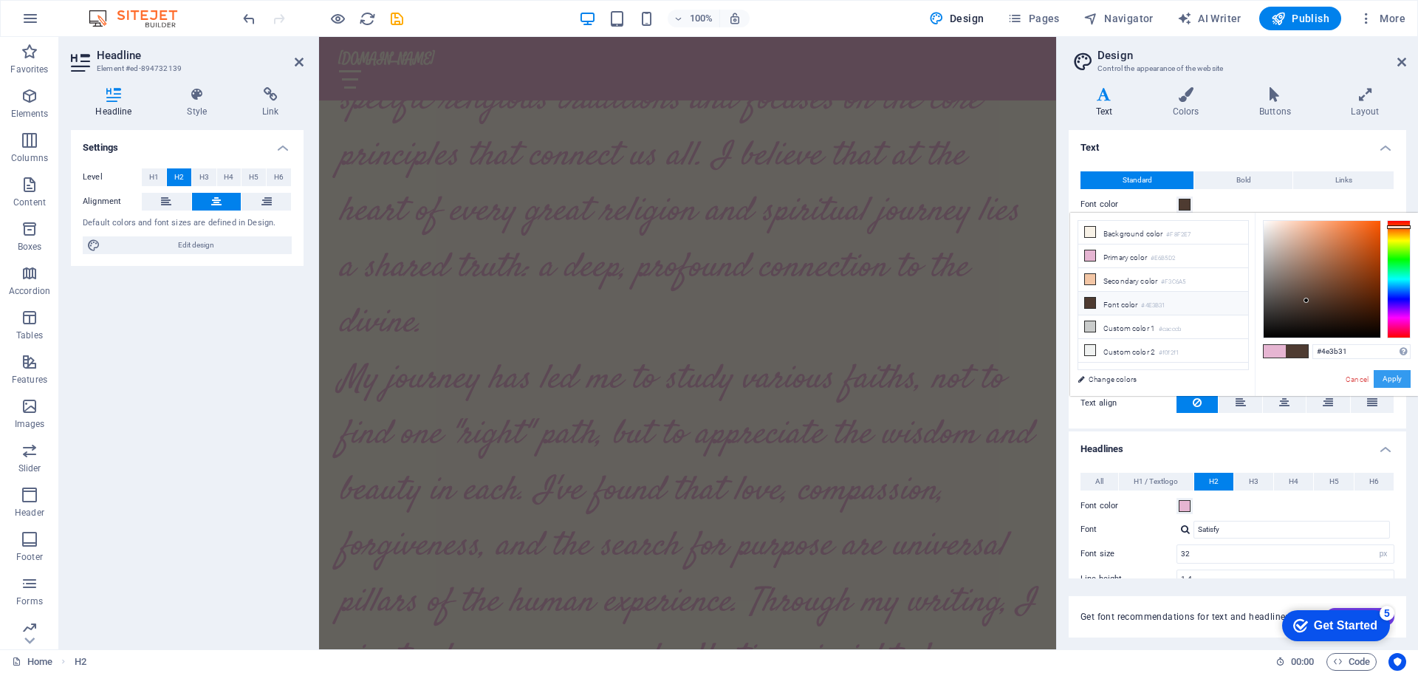
click at [1395, 377] on button "Apply" at bounding box center [1392, 379] width 37 height 18
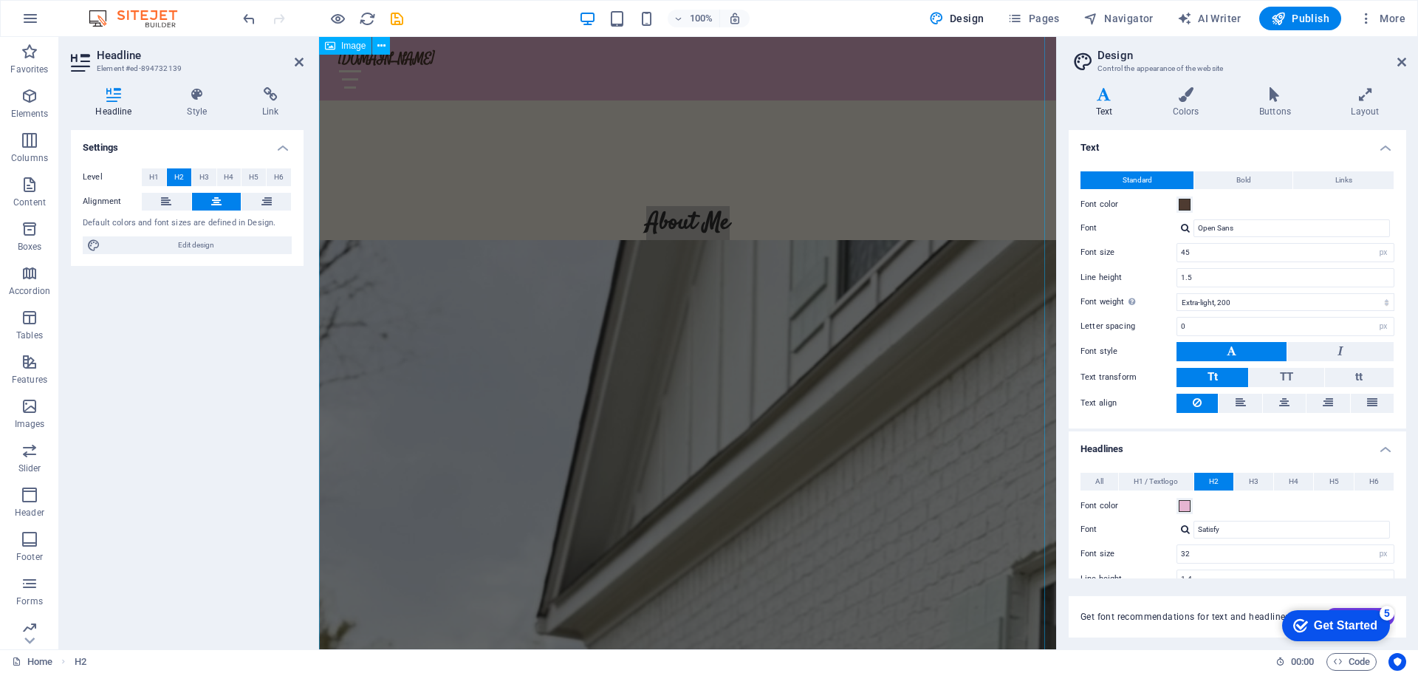
scroll to position [722, 0]
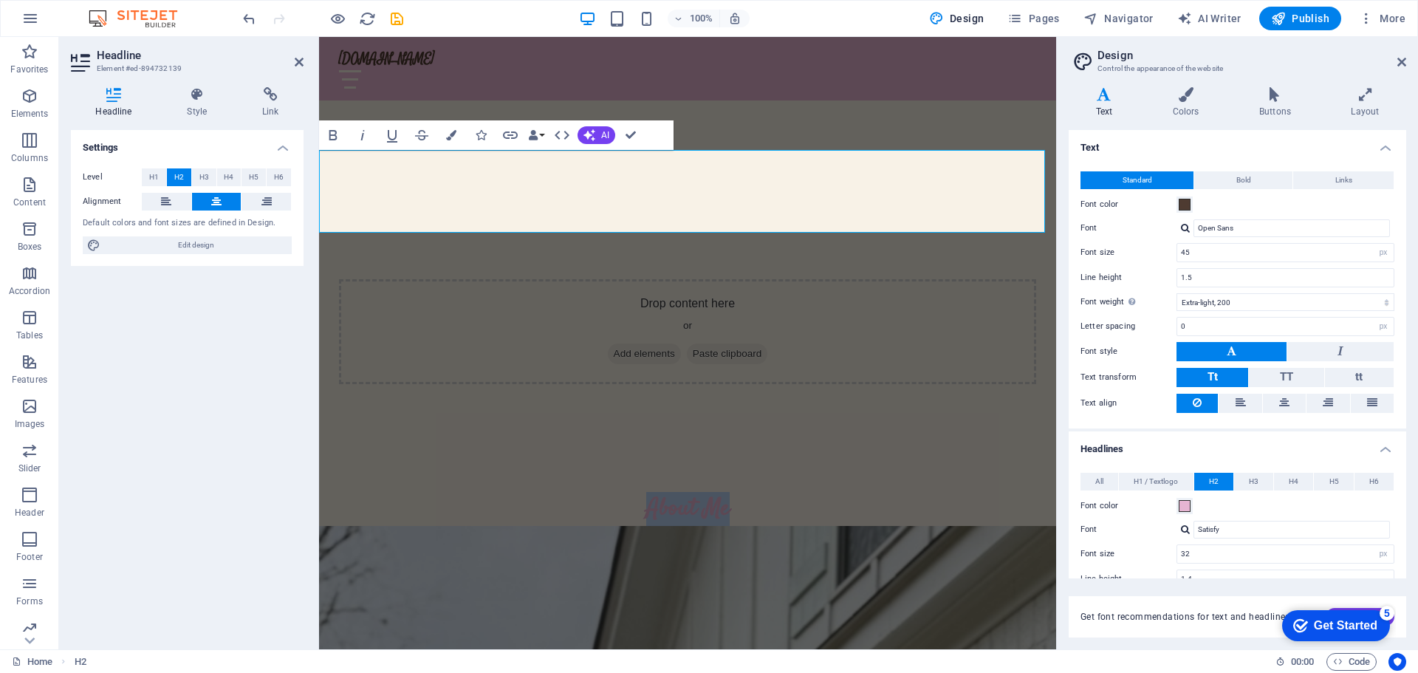
click at [708, 493] on h2 "About Me" at bounding box center [687, 509] width 737 height 33
click at [212, 376] on div "Settings Level H1 H2 H3 H4 H5 H6 Alignment Default colors and font sizes are de…" at bounding box center [187, 383] width 233 height 507
click at [1399, 61] on icon at bounding box center [1401, 62] width 9 height 12
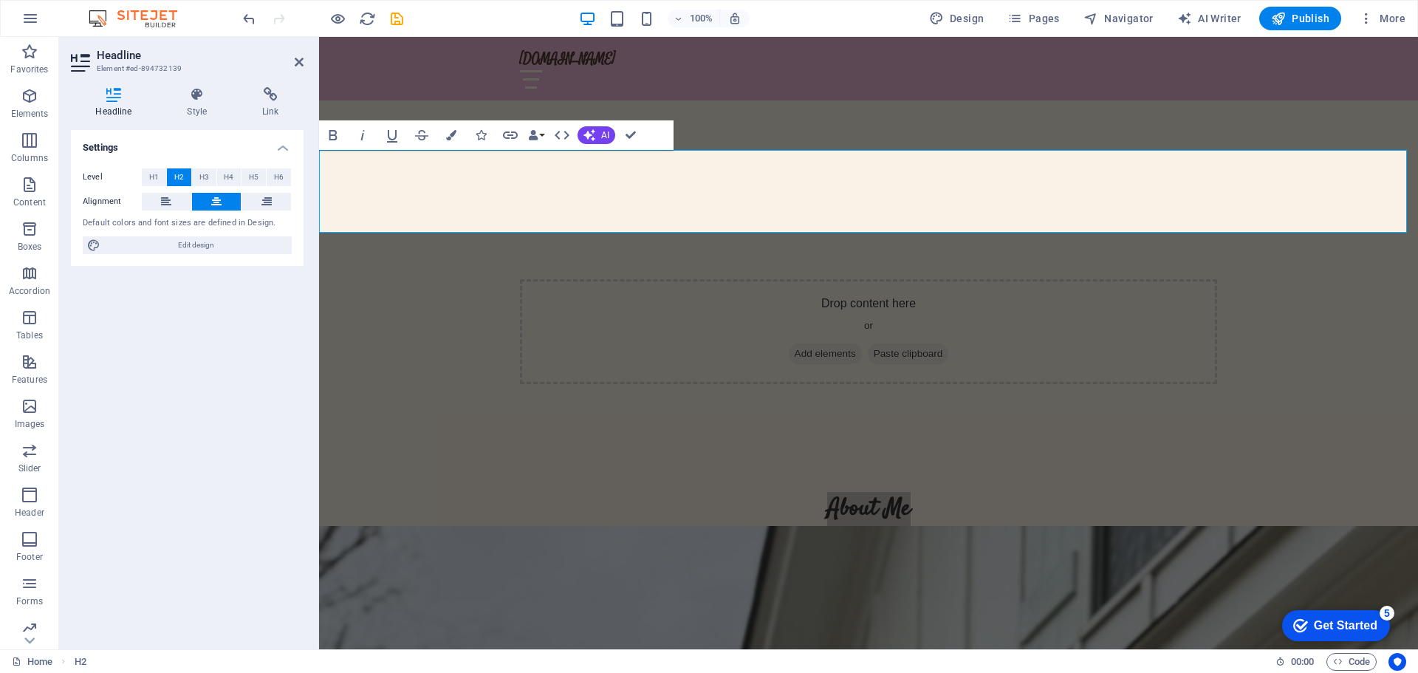
click at [196, 333] on div "Settings Level H1 H2 H3 H4 H5 H6 Alignment Default colors and font sizes are de…" at bounding box center [187, 383] width 233 height 507
click at [293, 58] on header "Headline Element #ed-894732139" at bounding box center [187, 56] width 233 height 38
click at [295, 60] on icon at bounding box center [299, 62] width 9 height 12
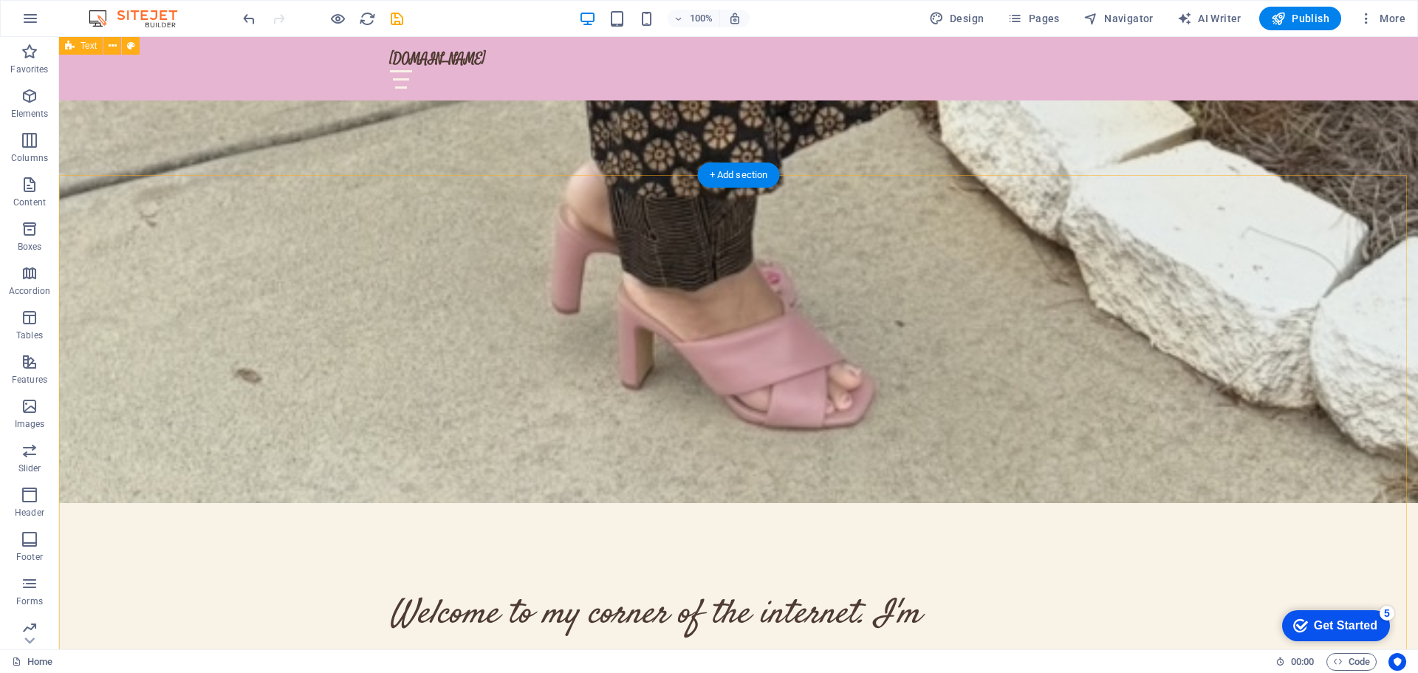
scroll to position [3972, 0]
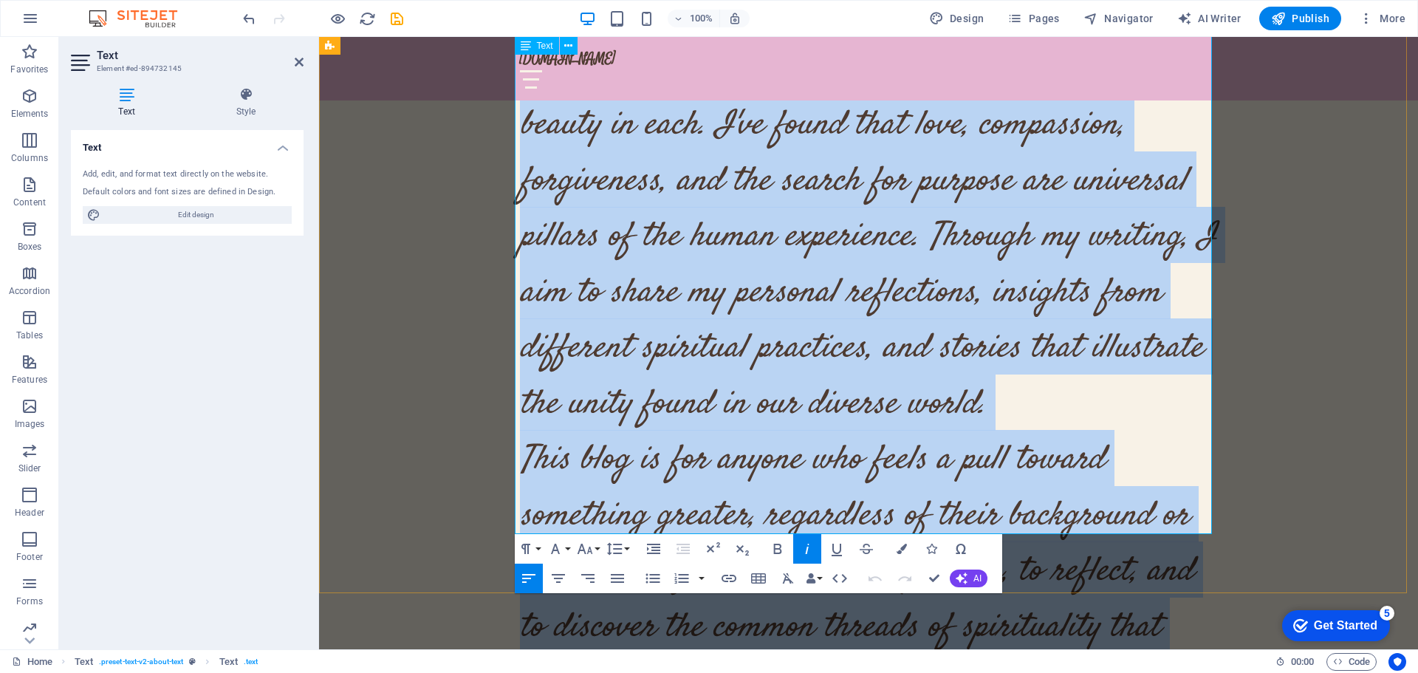
scroll to position [4460, 0]
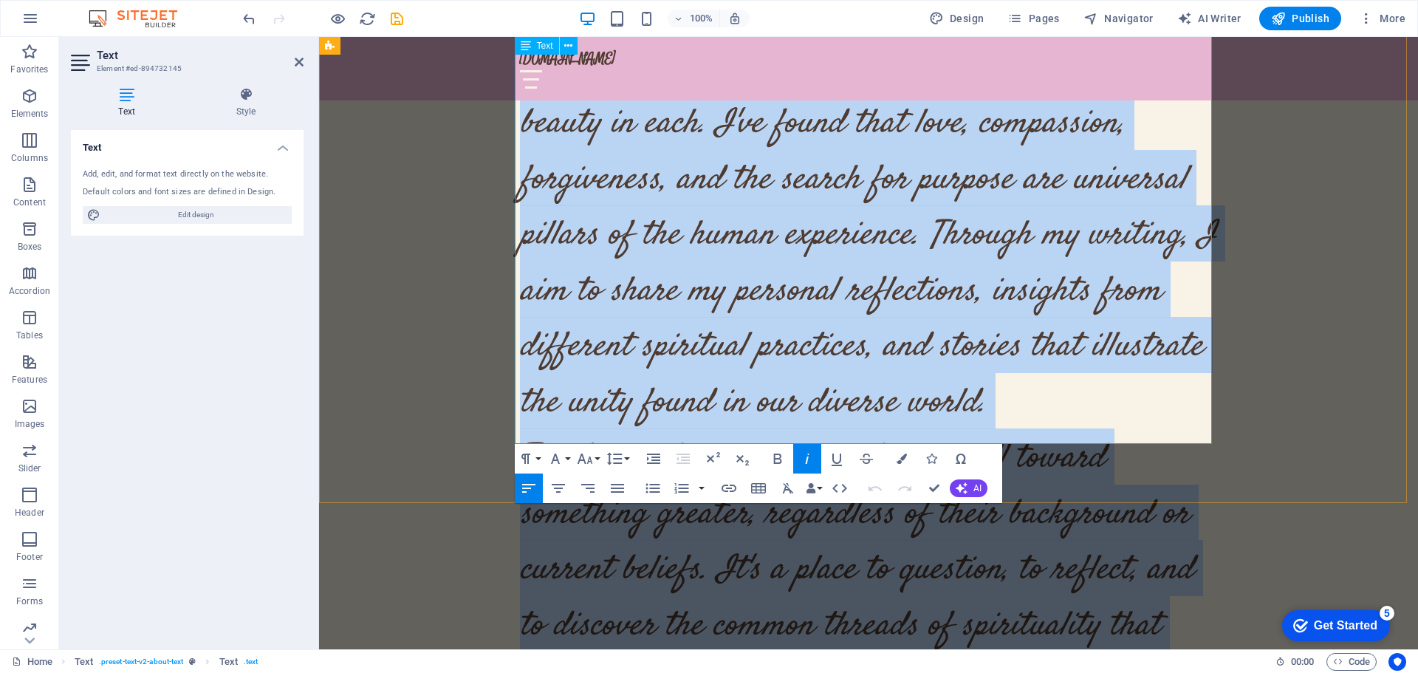
drag, startPoint x: 526, startPoint y: 355, endPoint x: 1143, endPoint y: 424, distance: 621.3
click at [1143, 424] on div "Welcome to my corner of the internet. I'm Leelajaya Veervalli and this space is…" at bounding box center [868, 150] width 697 height 1338
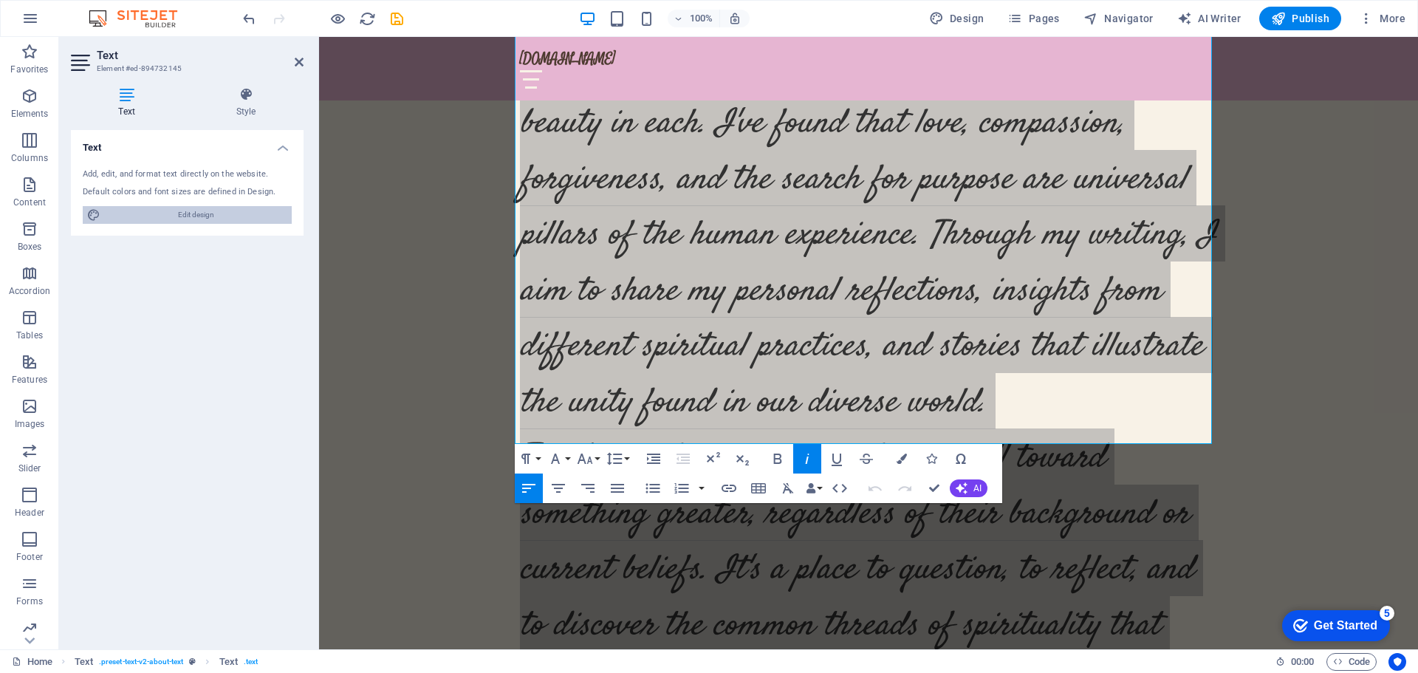
click at [241, 217] on span "Edit design" at bounding box center [196, 215] width 182 height 18
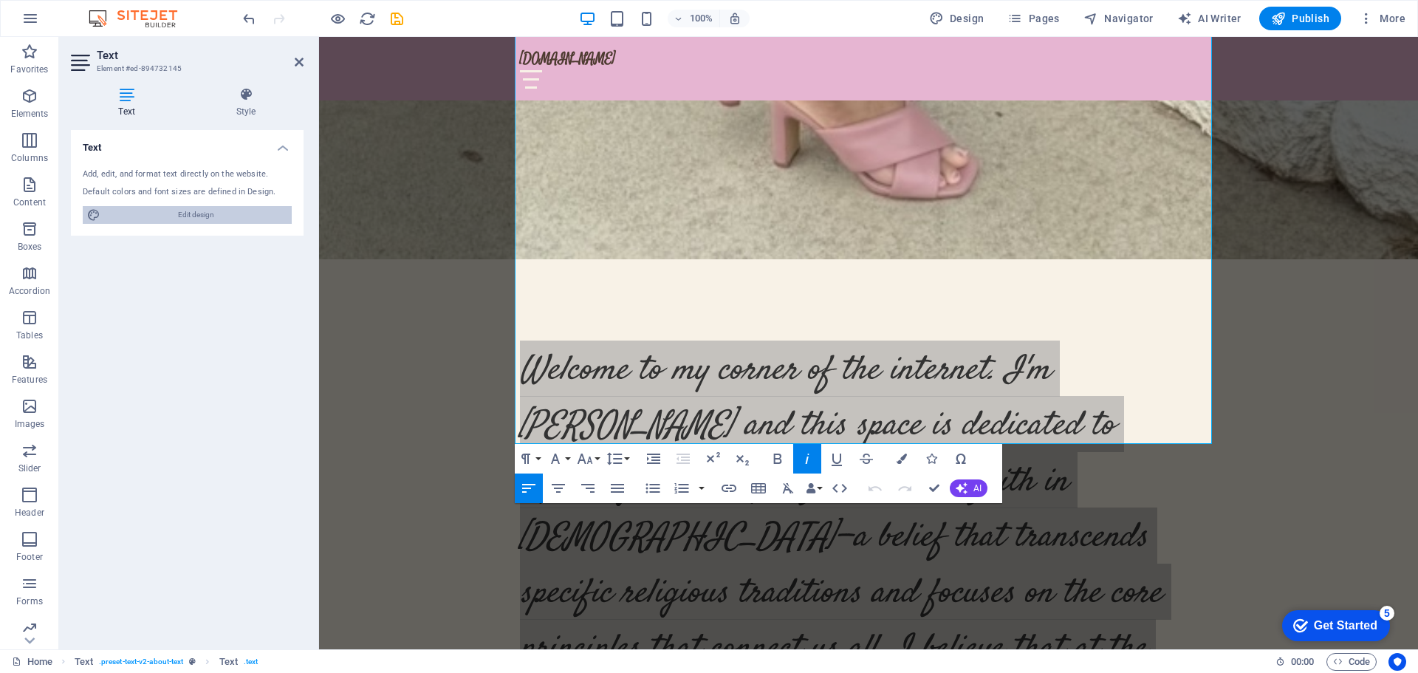
select select "px"
select select "200"
select select "px"
select select "600"
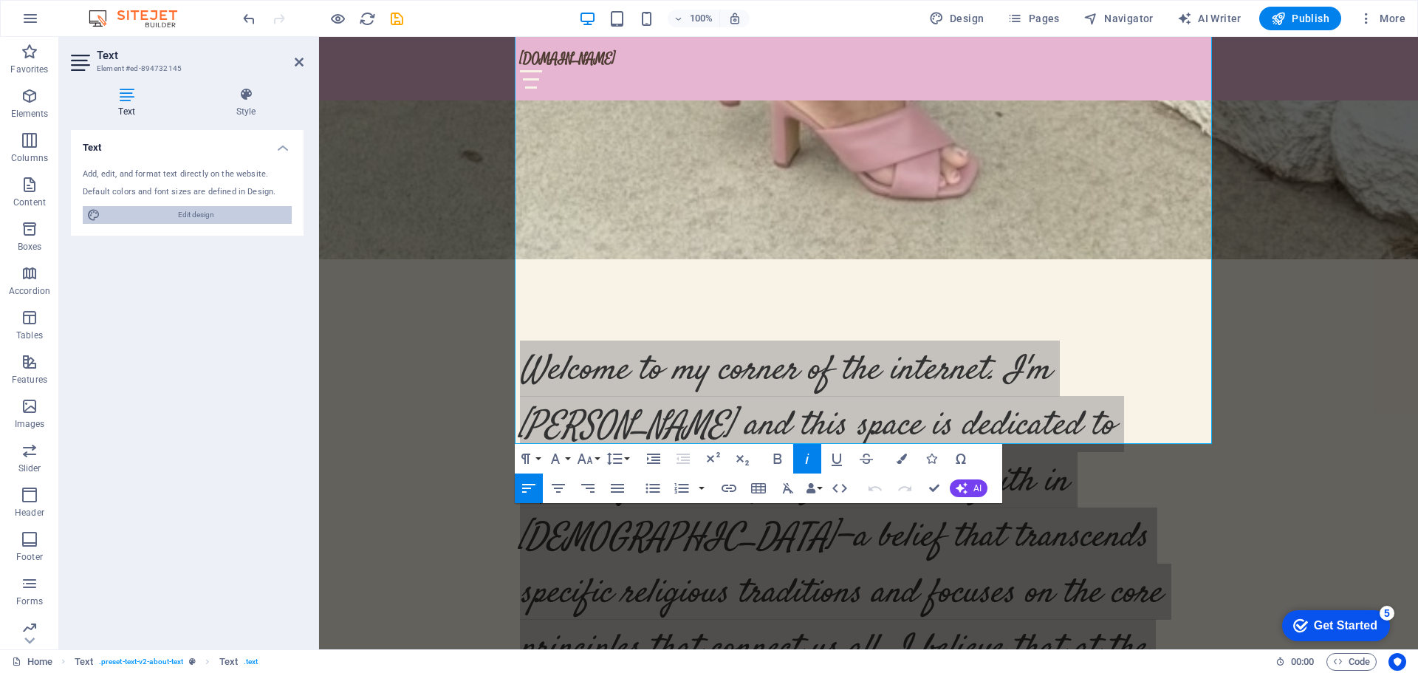
select select "px"
select select "rem"
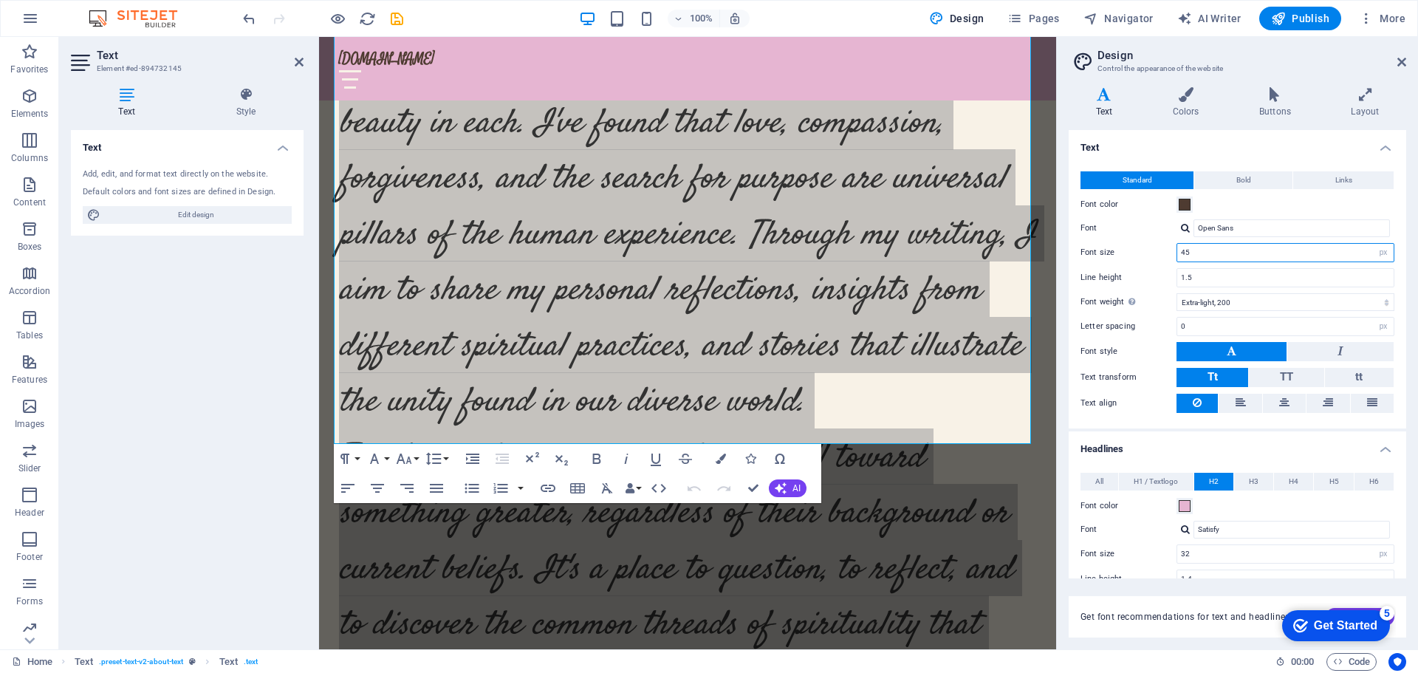
drag, startPoint x: 1331, startPoint y: 253, endPoint x: 1163, endPoint y: 252, distance: 167.7
click at [1163, 252] on div "Font size 45 rem px" at bounding box center [1238, 252] width 314 height 19
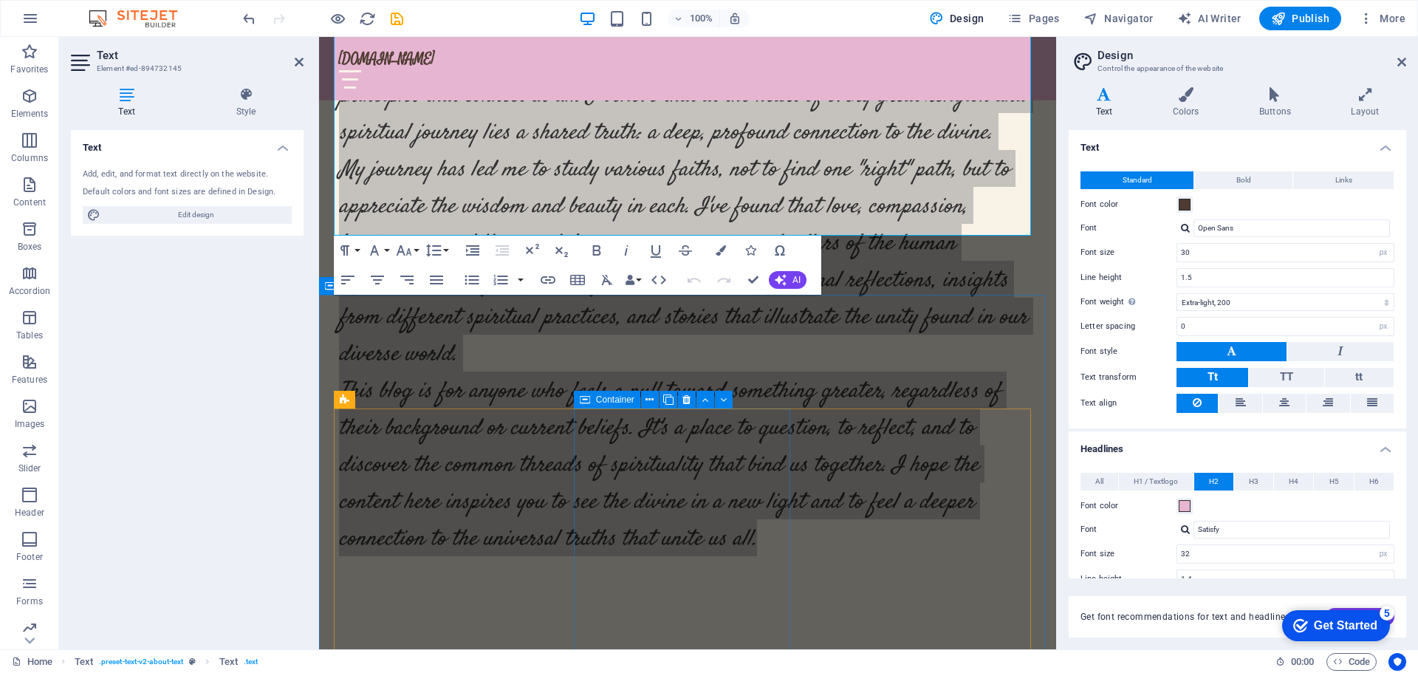
scroll to position [3173, 0]
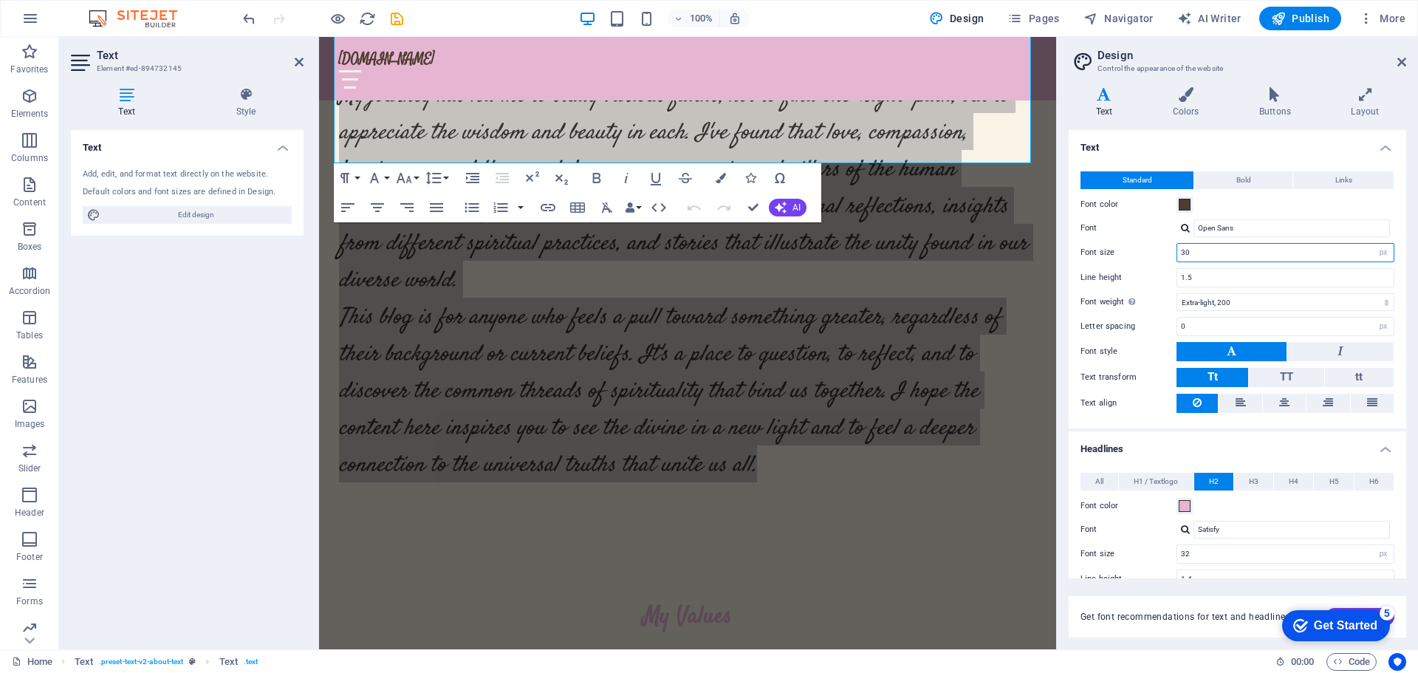
click at [1212, 253] on input "30" at bounding box center [1285, 253] width 216 height 18
type input "3"
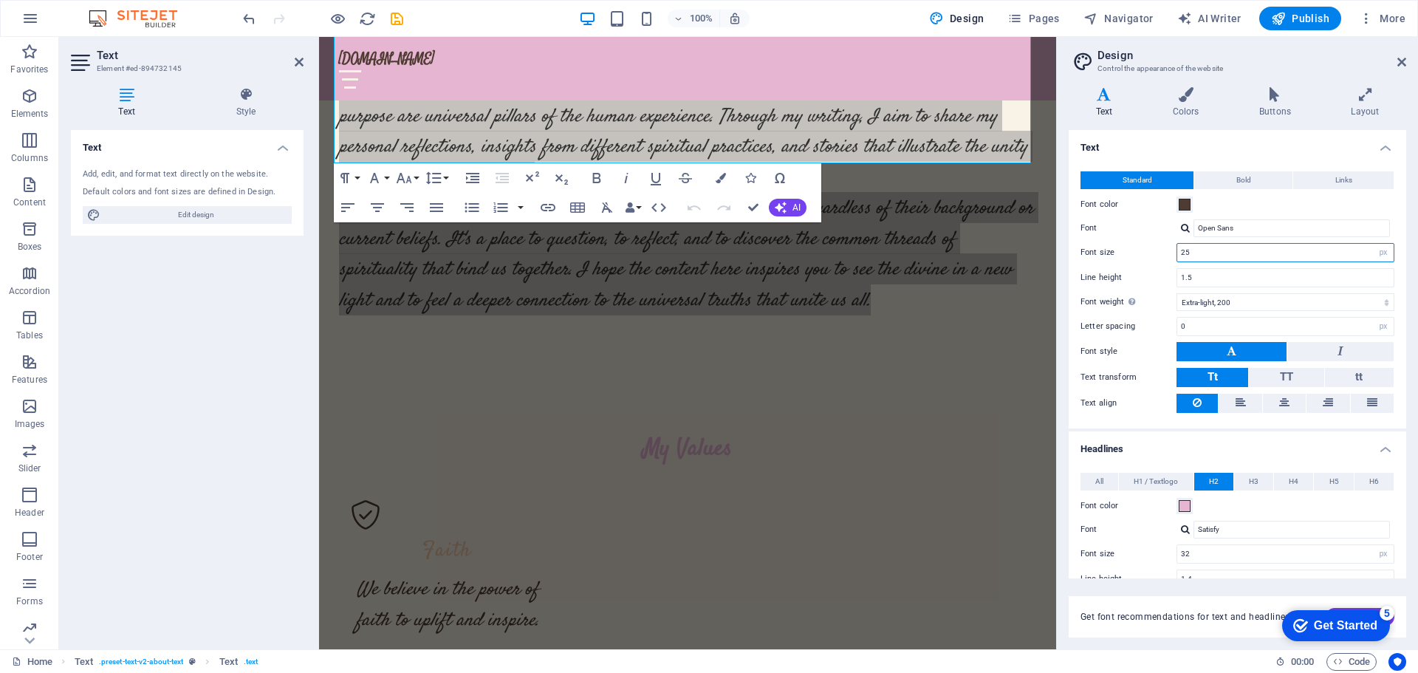
scroll to position [3036, 0]
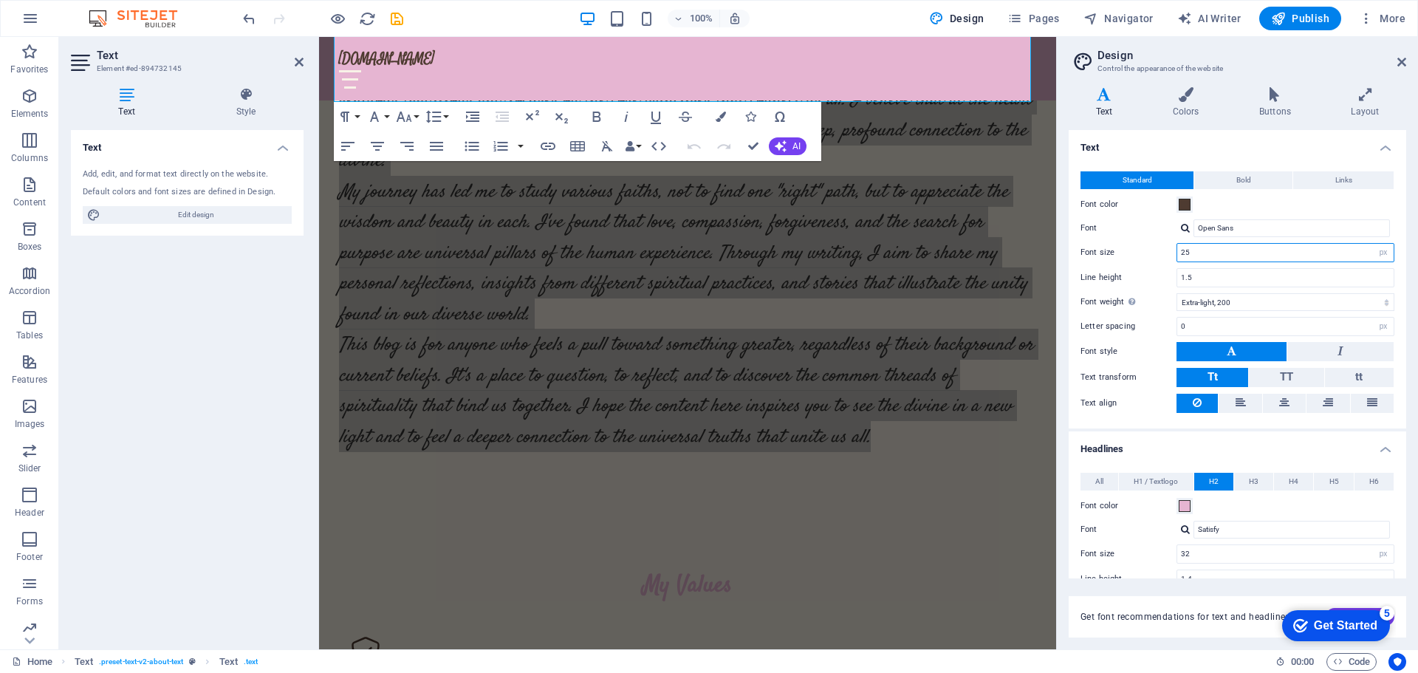
type input "25"
click at [185, 465] on div "Text Add, edit, and format text directly on the website. Default colors and fon…" at bounding box center [187, 383] width 233 height 507
click at [192, 456] on div "Text Add, edit, and format text directly on the website. Default colors and fon…" at bounding box center [187, 383] width 233 height 507
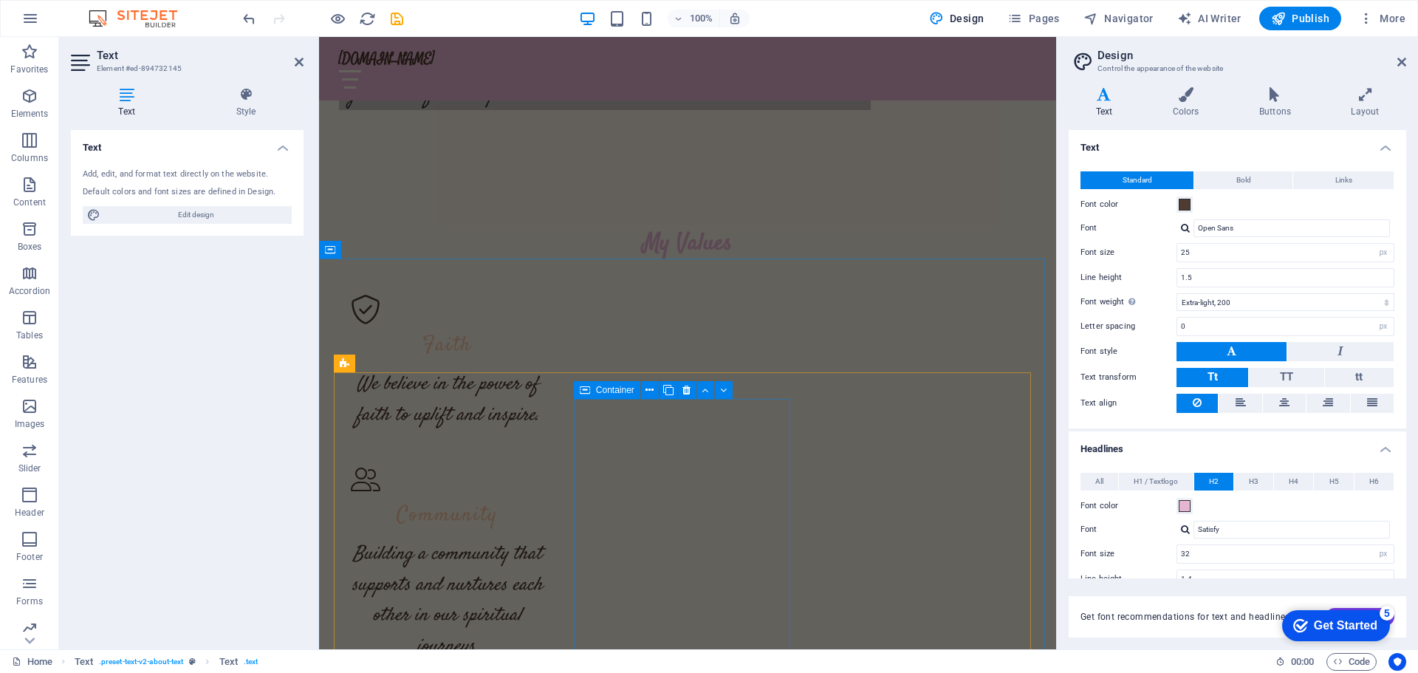
scroll to position [3701, 0]
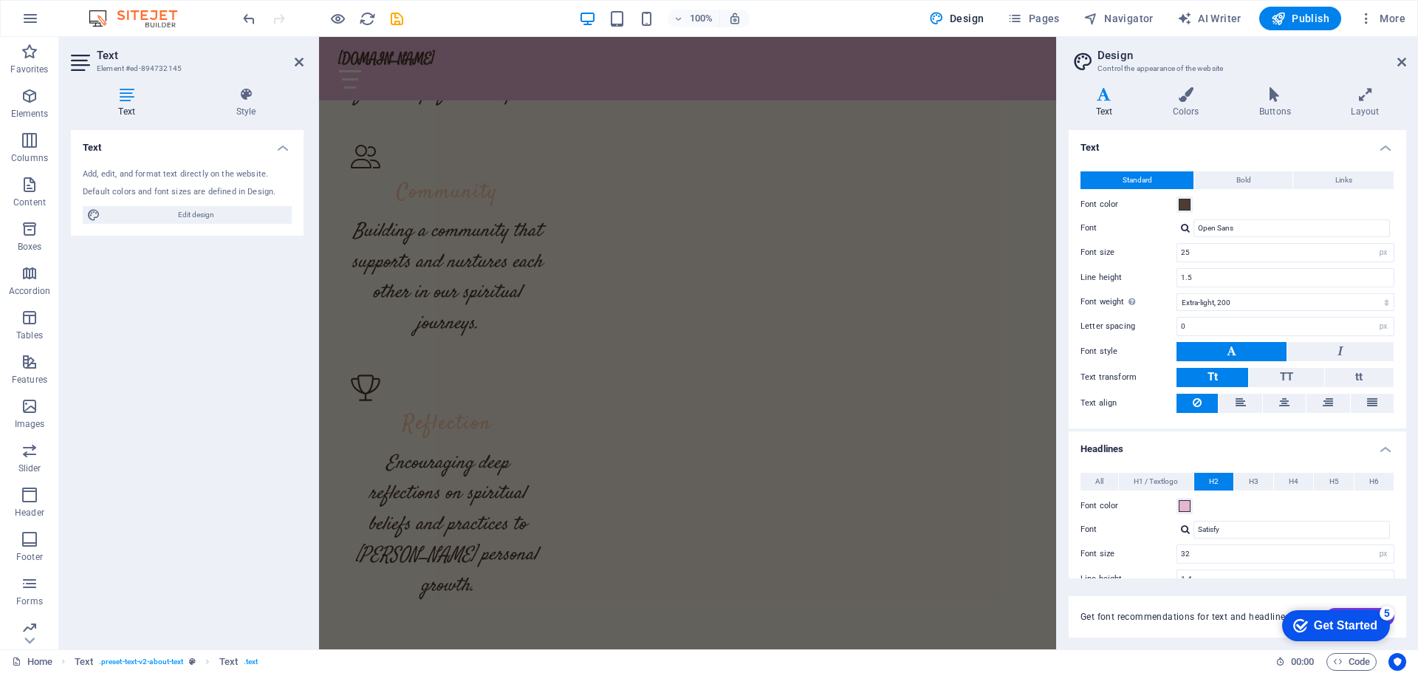
click at [217, 435] on div "Text Add, edit, and format text directly on the website. Default colors and fon…" at bounding box center [187, 383] width 233 height 507
click at [1401, 59] on icon at bounding box center [1401, 62] width 9 height 12
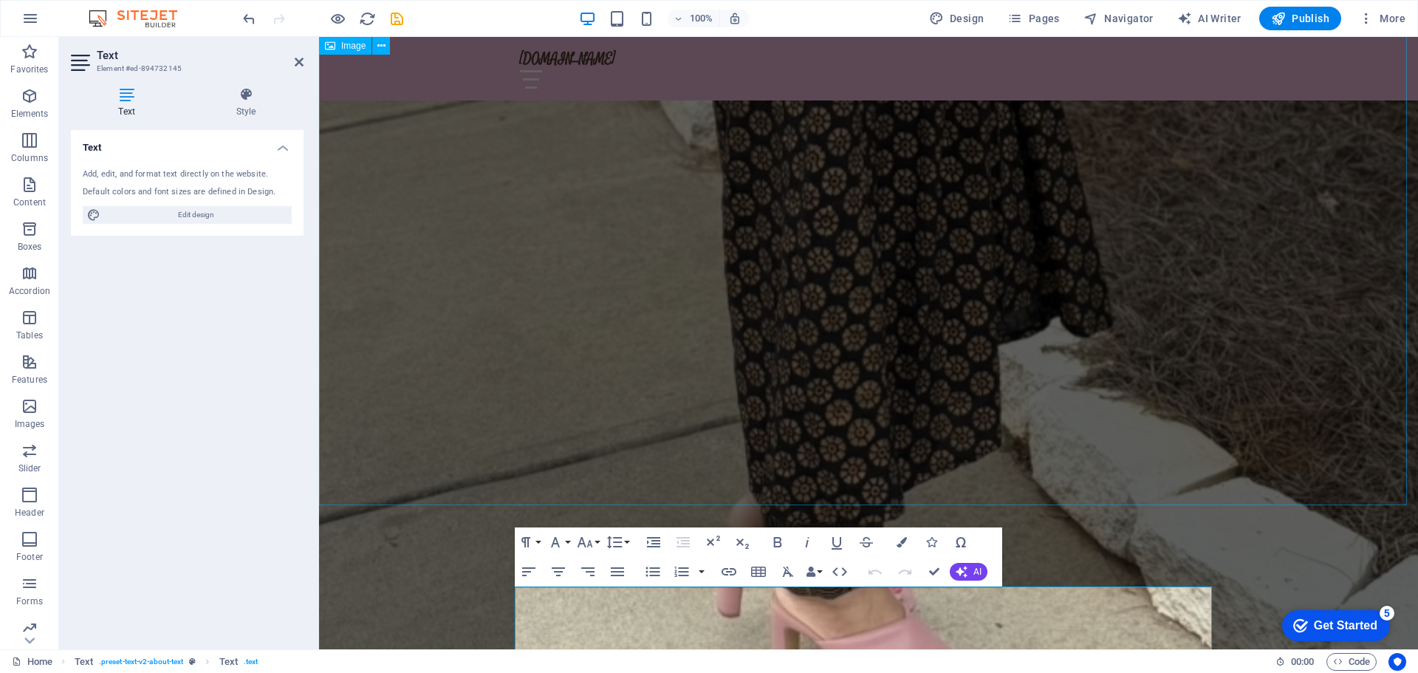
scroll to position [3013, 0]
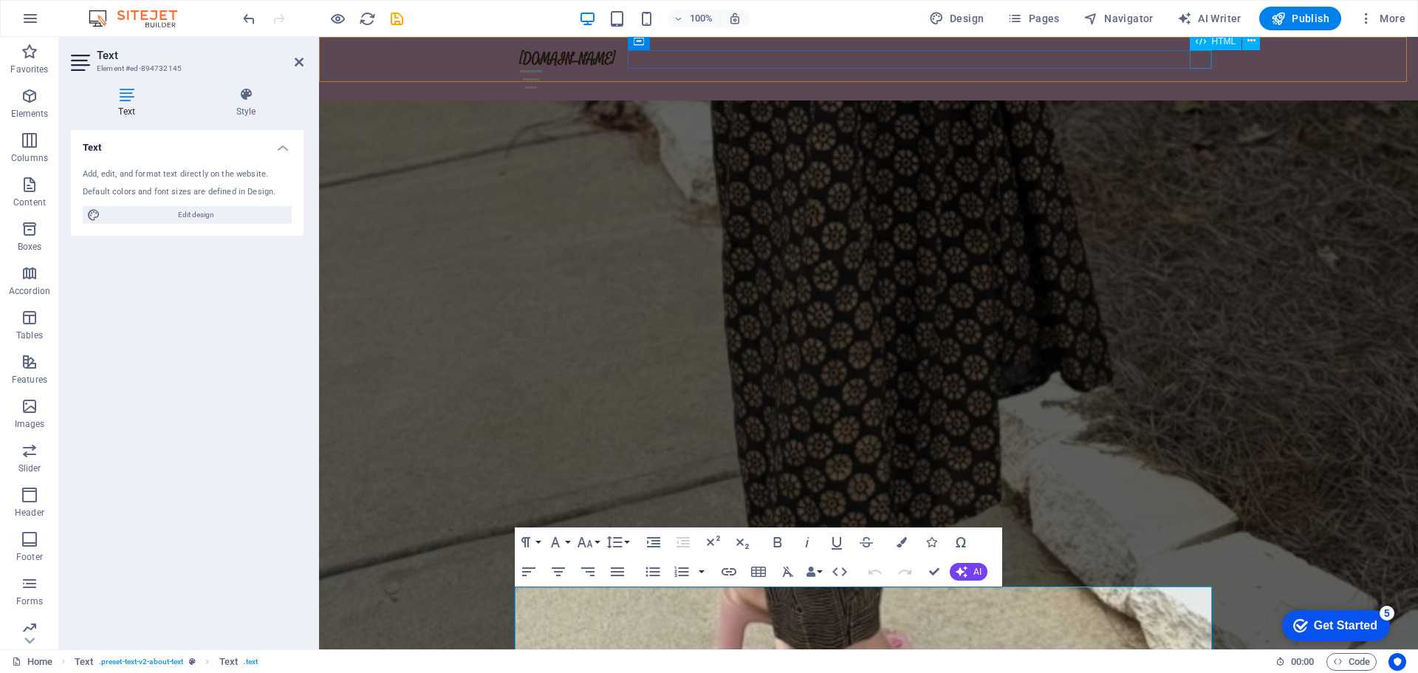
click at [1207, 70] on div at bounding box center [868, 79] width 697 height 18
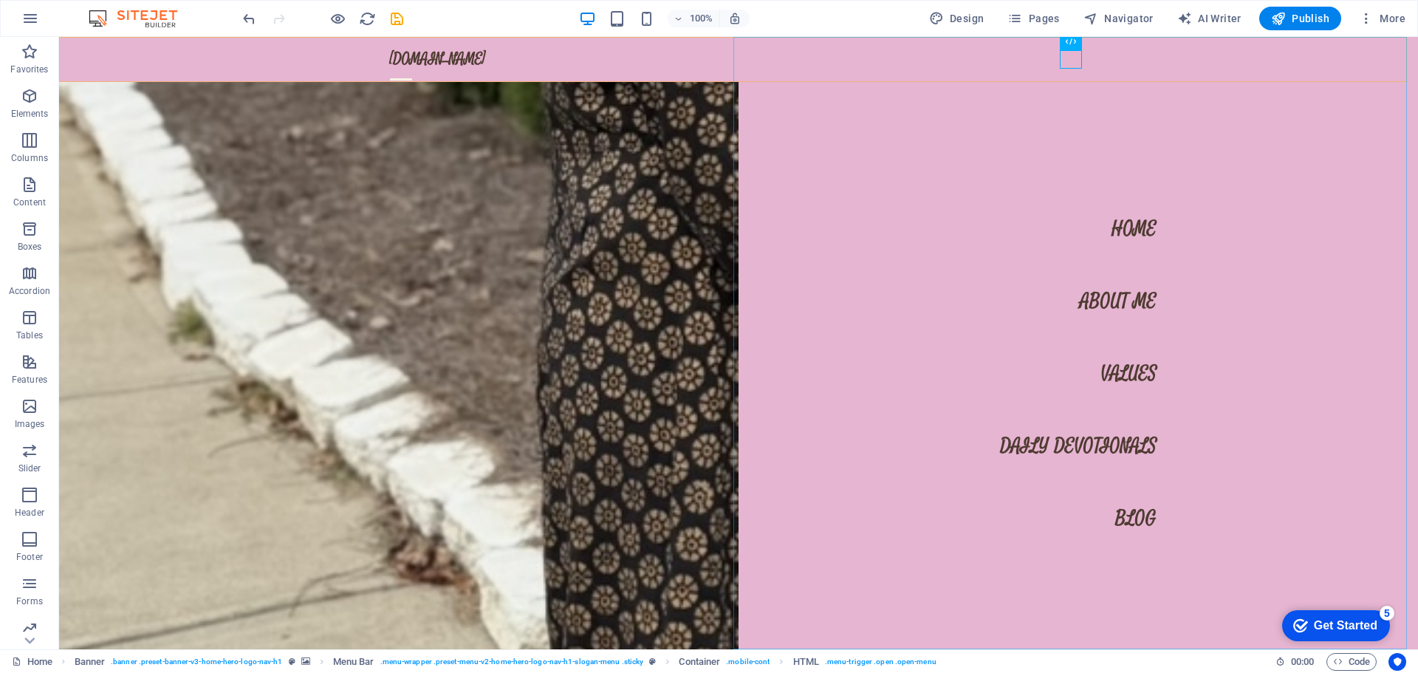
click at [1095, 451] on nav "Home About Me Values Daily Devotionals Blog" at bounding box center [1078, 343] width 679 height 612
click at [1094, 436] on nav "Home About Me Values Daily Devotionals Blog" at bounding box center [1078, 343] width 679 height 612
click at [1095, 436] on nav "Home About Me Values Daily Devotionals Blog" at bounding box center [1078, 343] width 679 height 612
select select
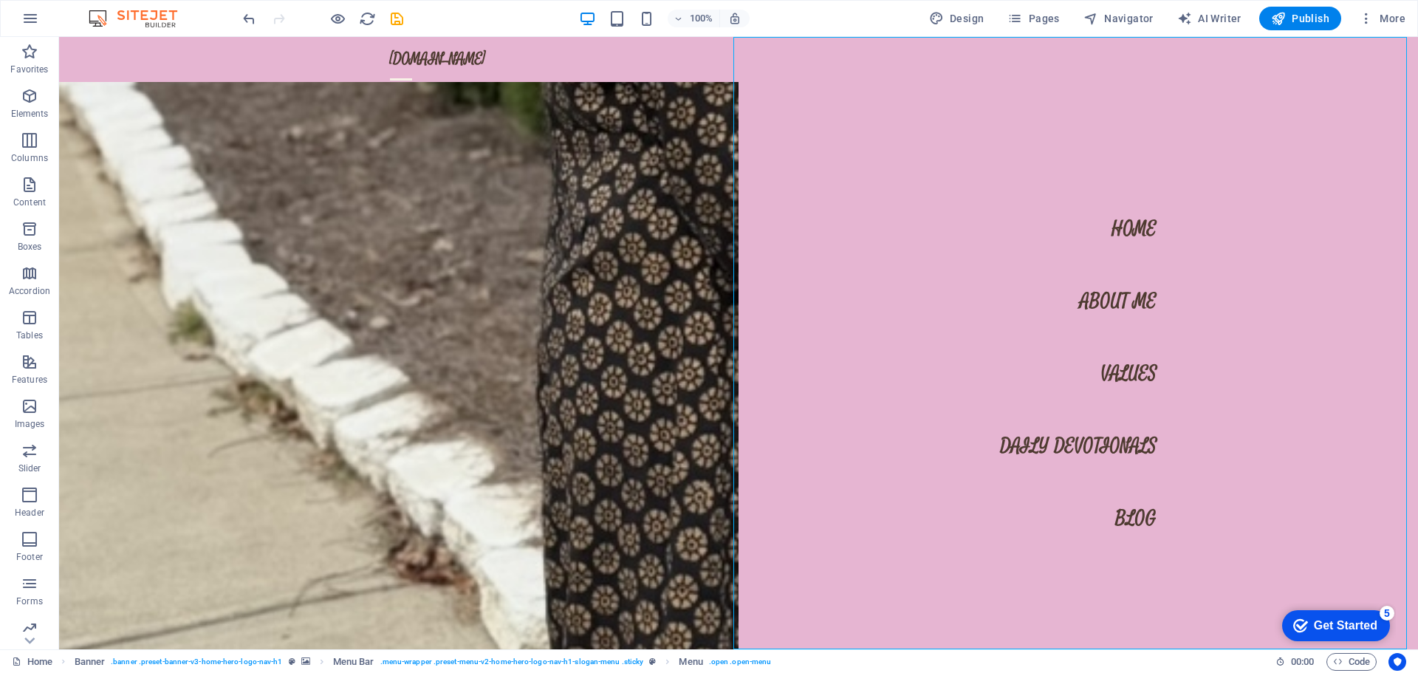
select select
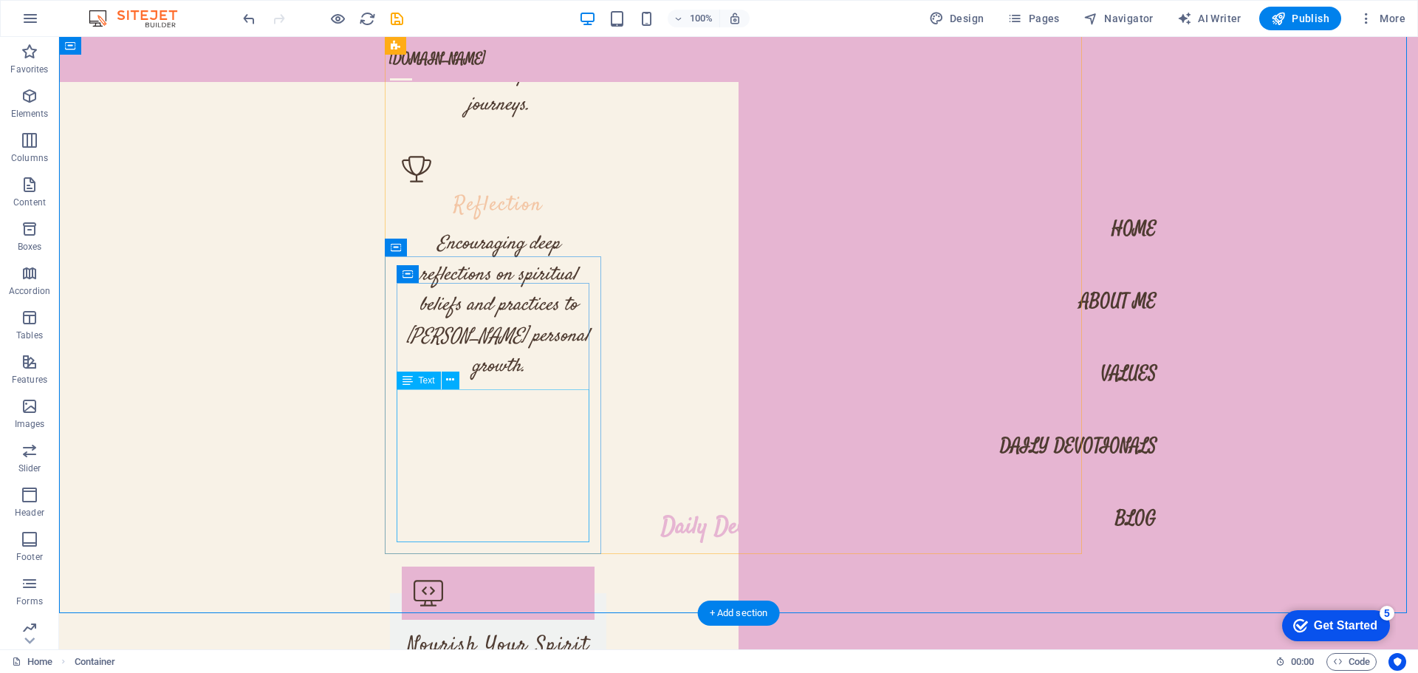
scroll to position [5551, 0]
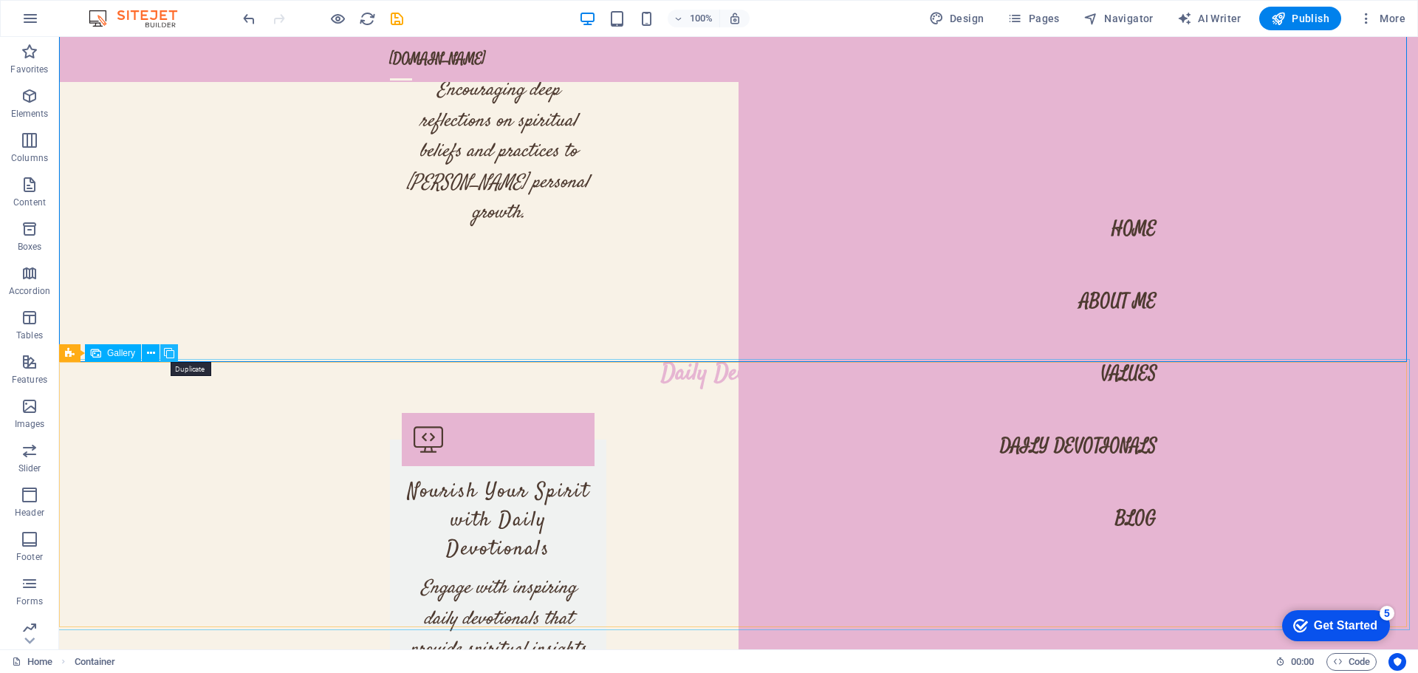
click at [165, 351] on icon at bounding box center [169, 354] width 10 height 16
click at [169, 355] on icon at bounding box center [169, 354] width 10 height 16
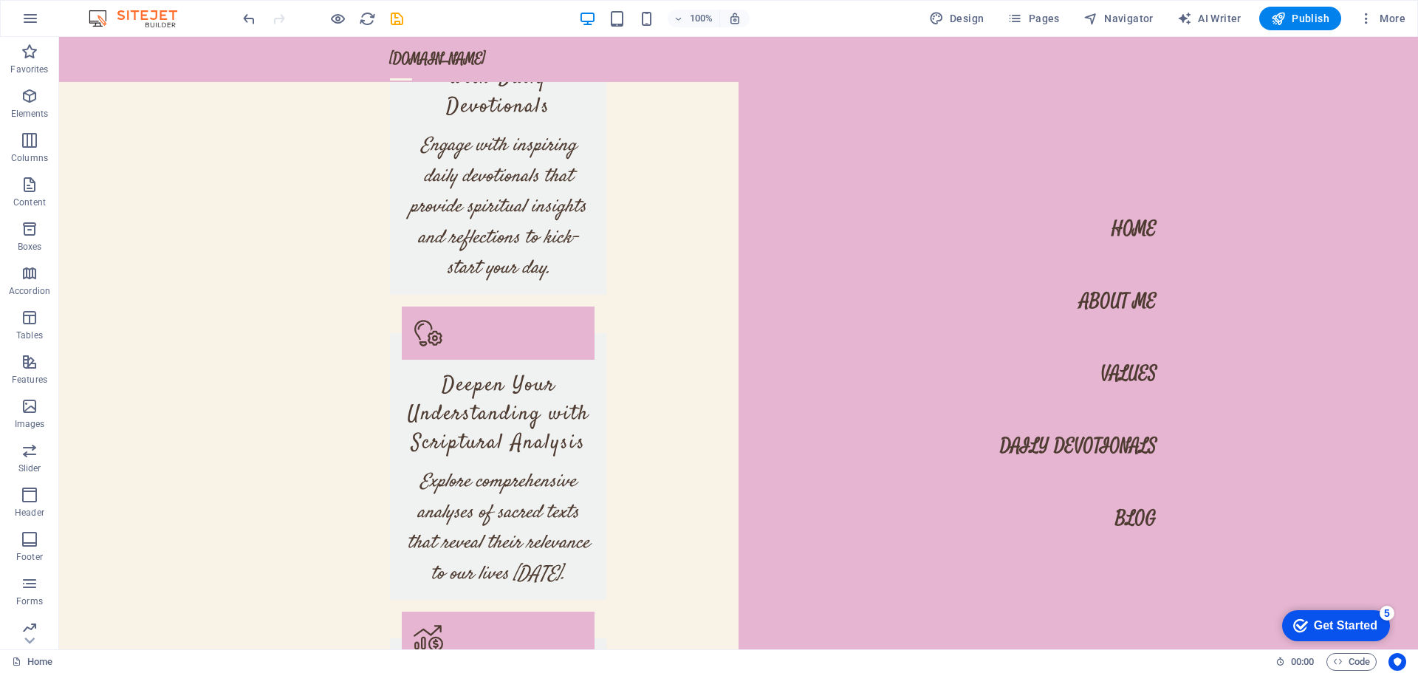
scroll to position [5970, 0]
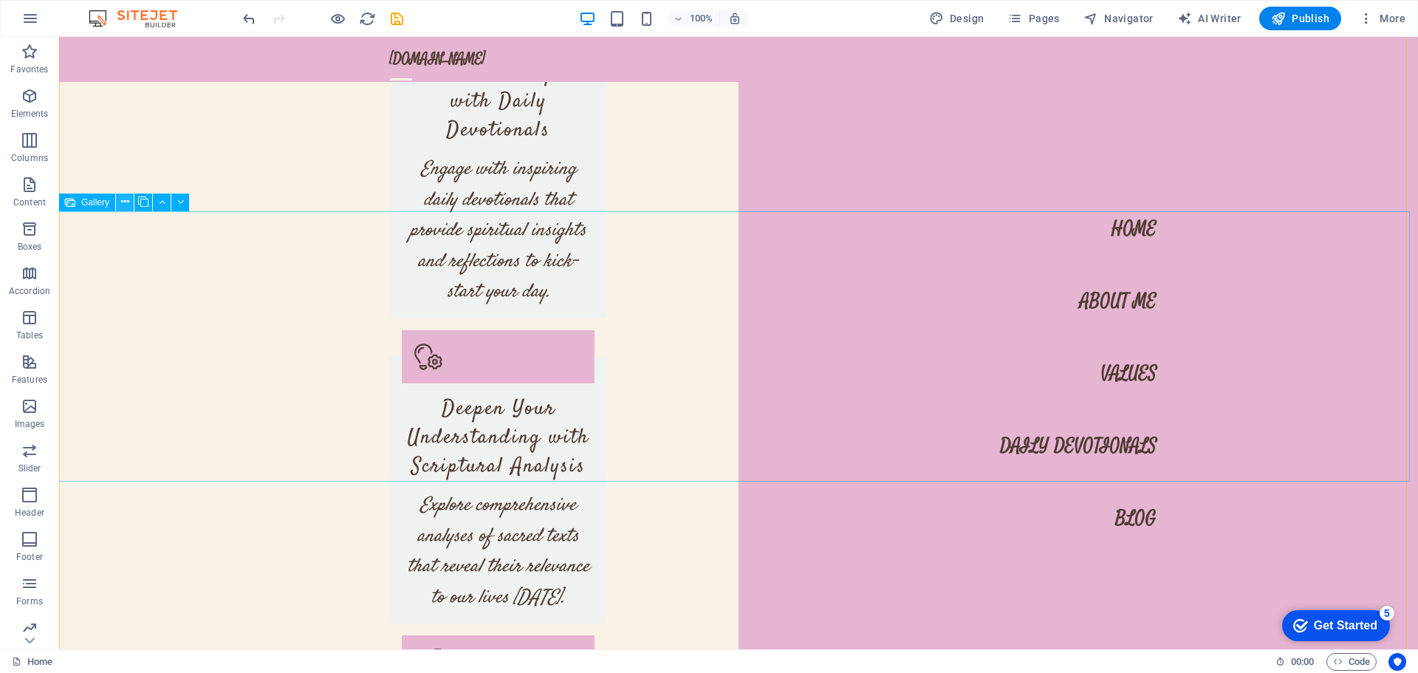
click at [126, 203] on icon at bounding box center [125, 202] width 8 height 16
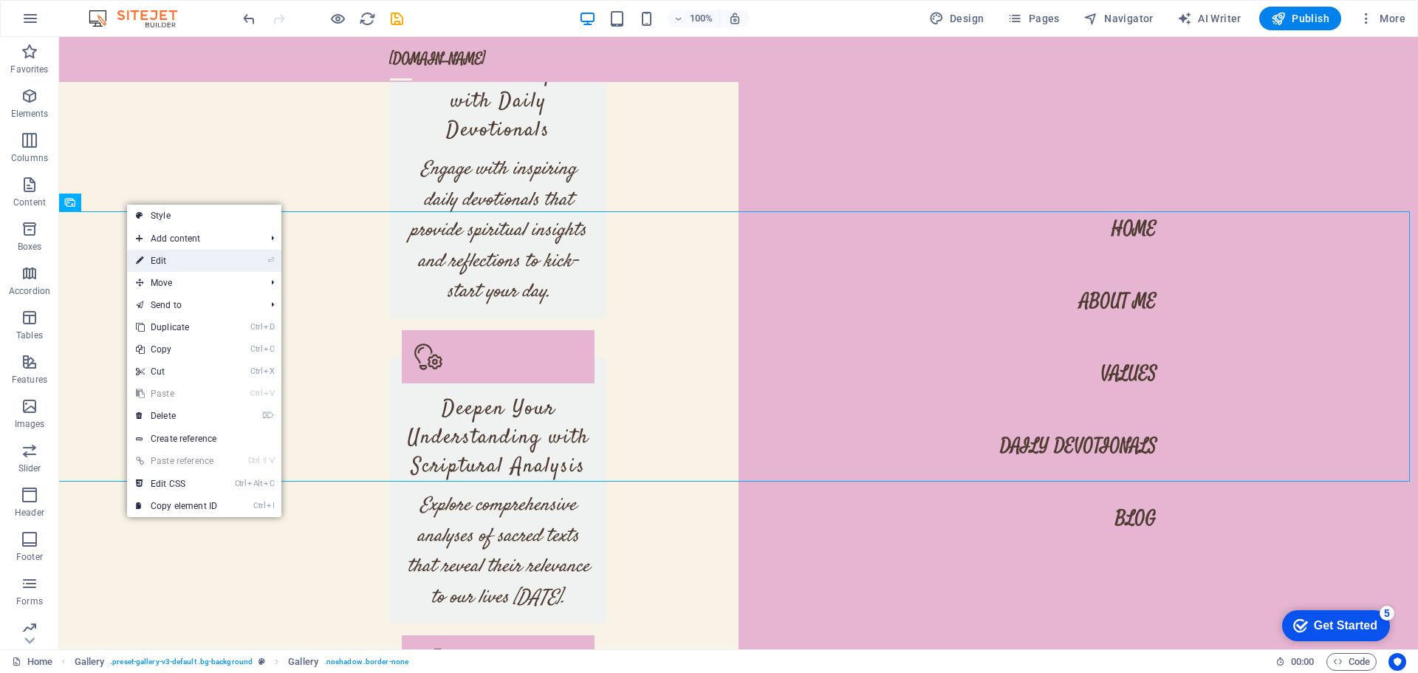
click at [173, 261] on link "⏎ Edit" at bounding box center [176, 261] width 99 height 22
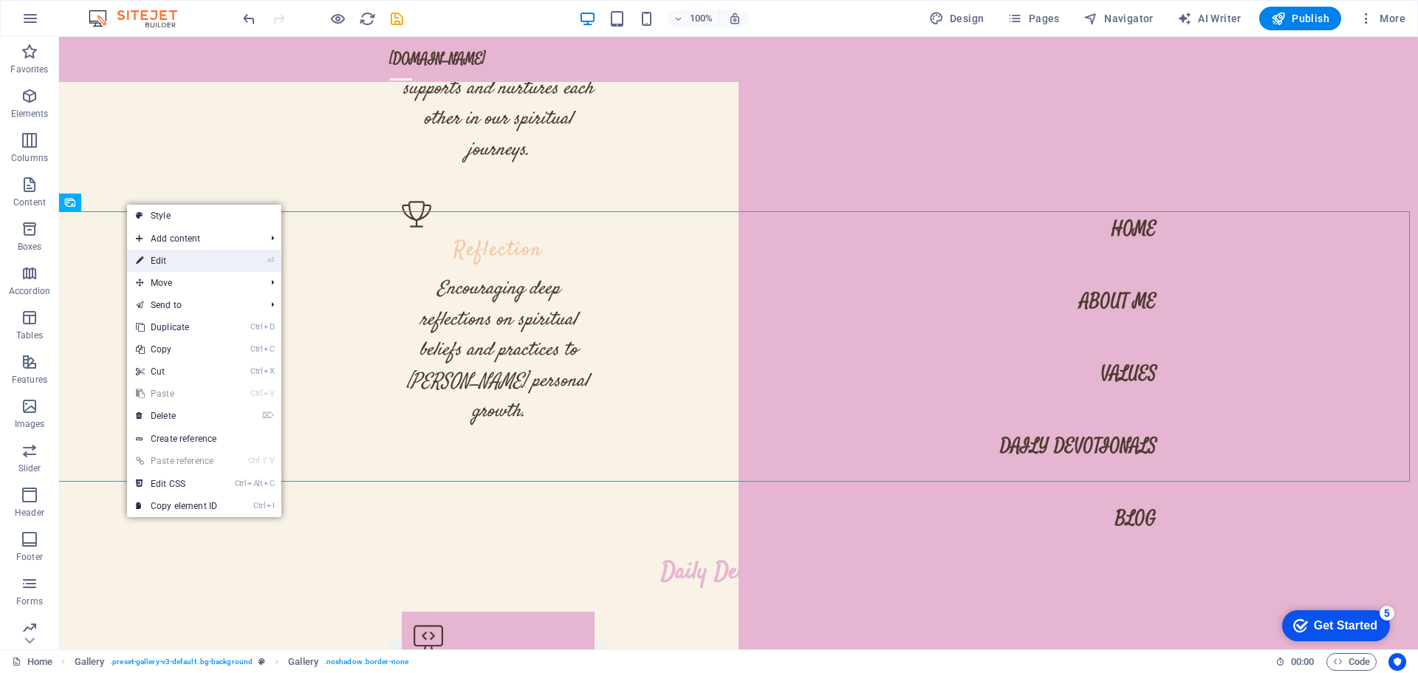
select select "px"
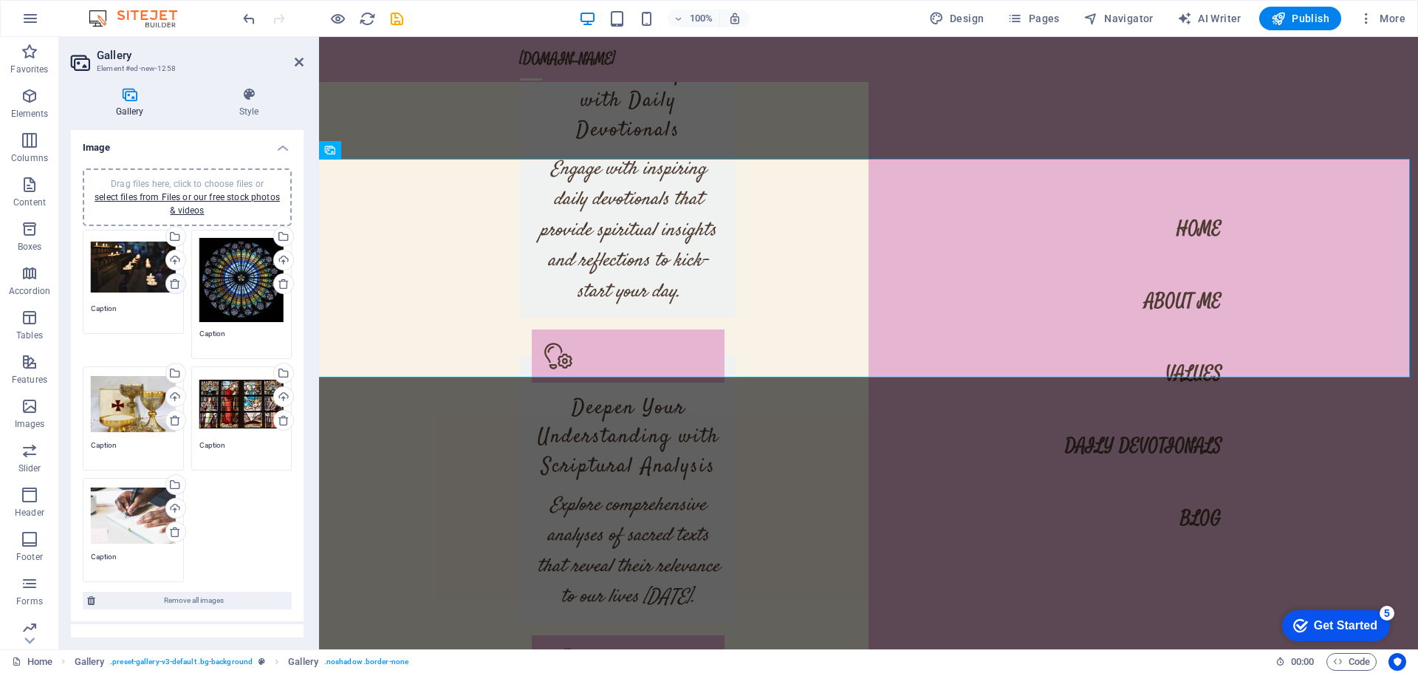
click at [175, 282] on icon at bounding box center [175, 284] width 12 height 12
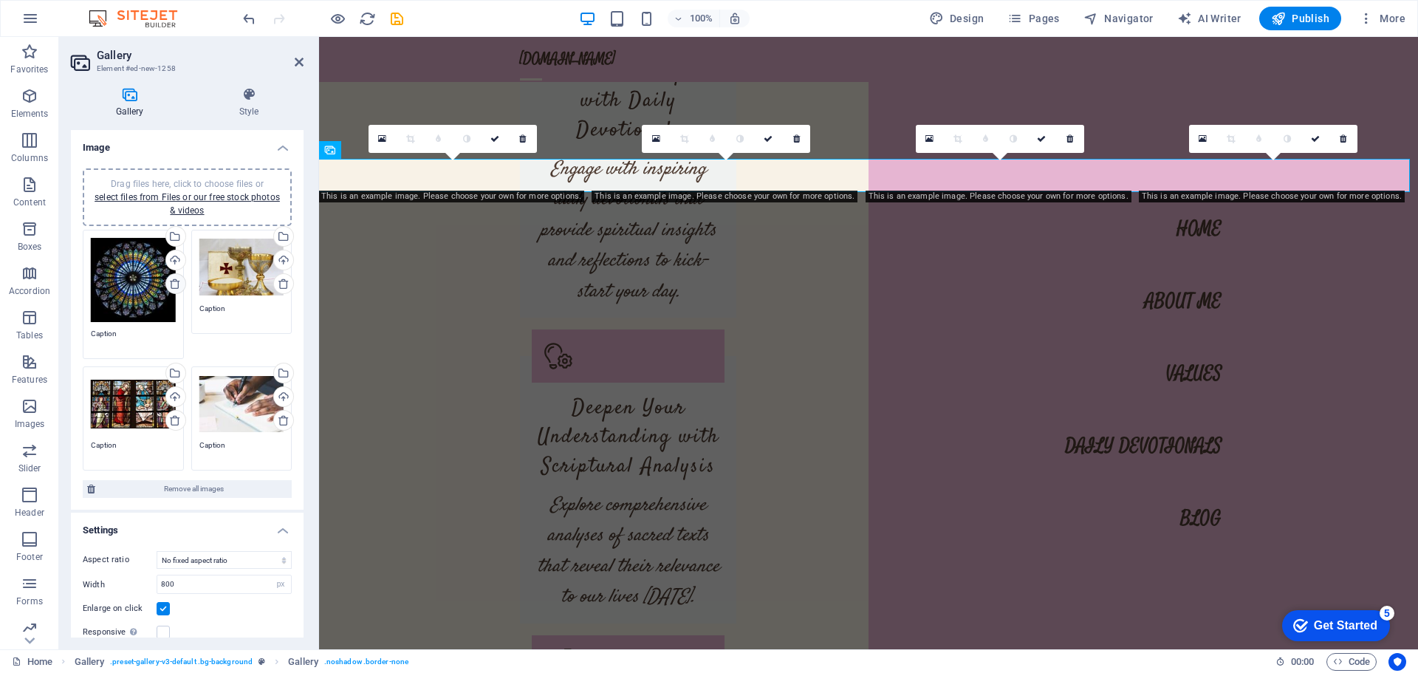
click at [175, 282] on icon at bounding box center [175, 284] width 12 height 12
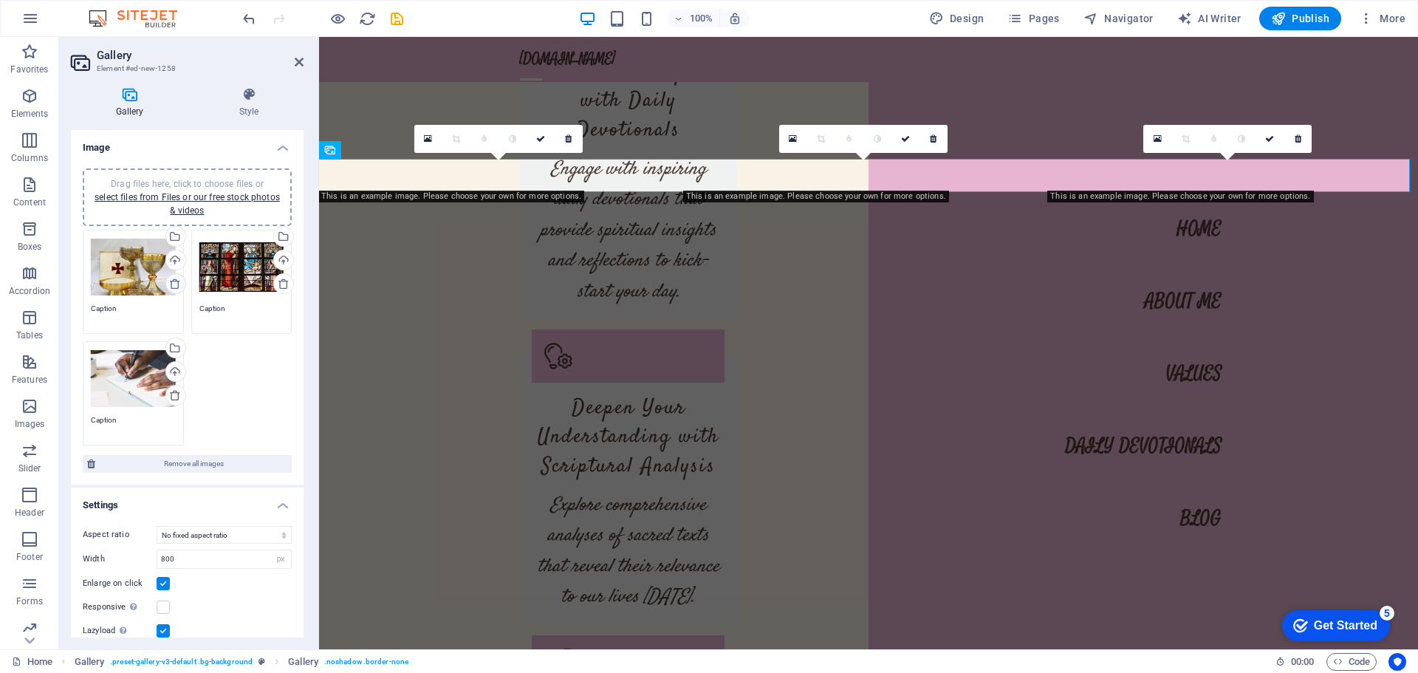
click at [175, 282] on icon at bounding box center [175, 284] width 12 height 12
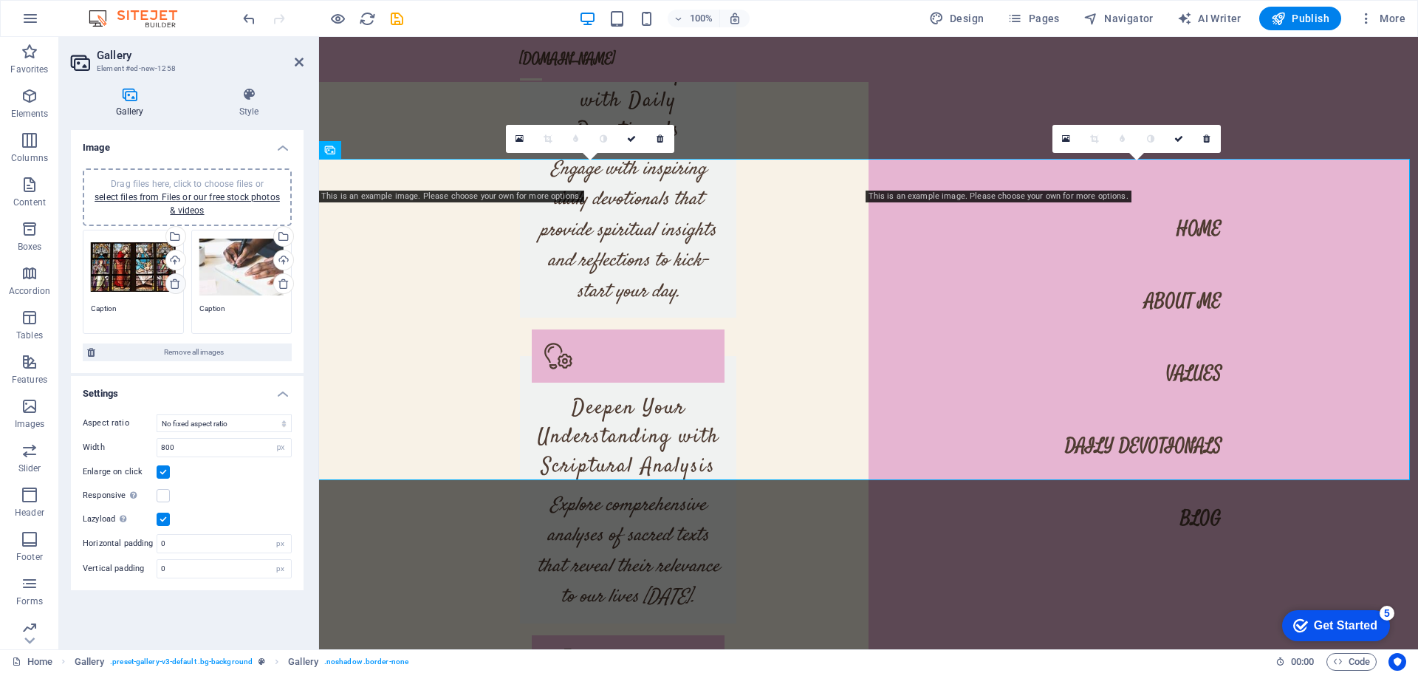
click at [175, 282] on icon at bounding box center [175, 284] width 12 height 12
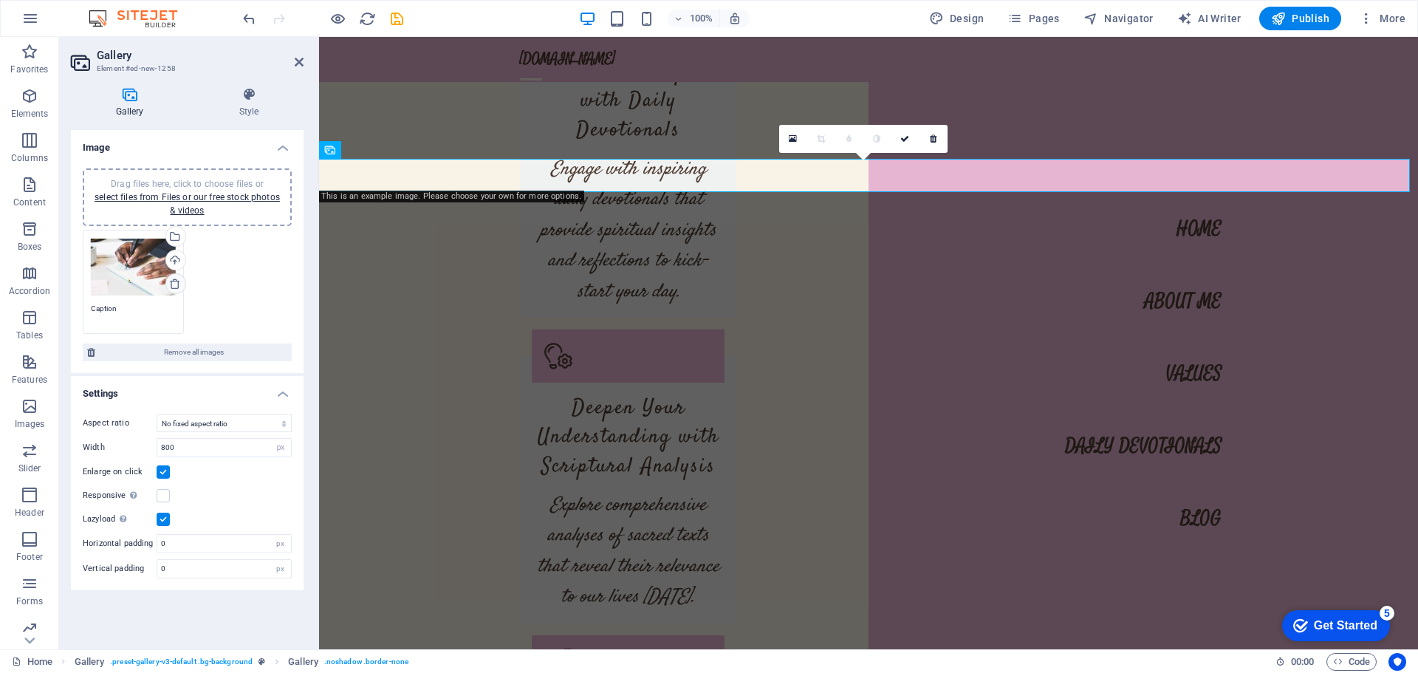
click at [175, 282] on icon at bounding box center [175, 284] width 12 height 12
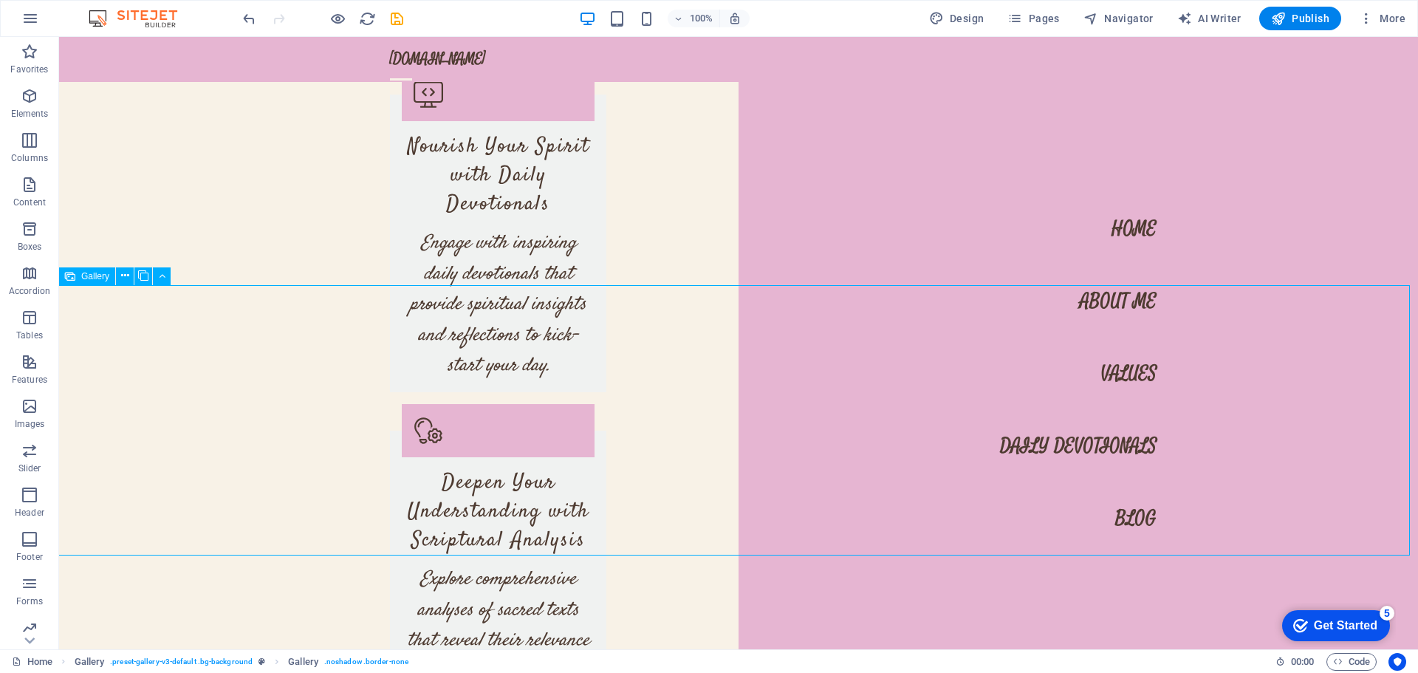
select select "px"
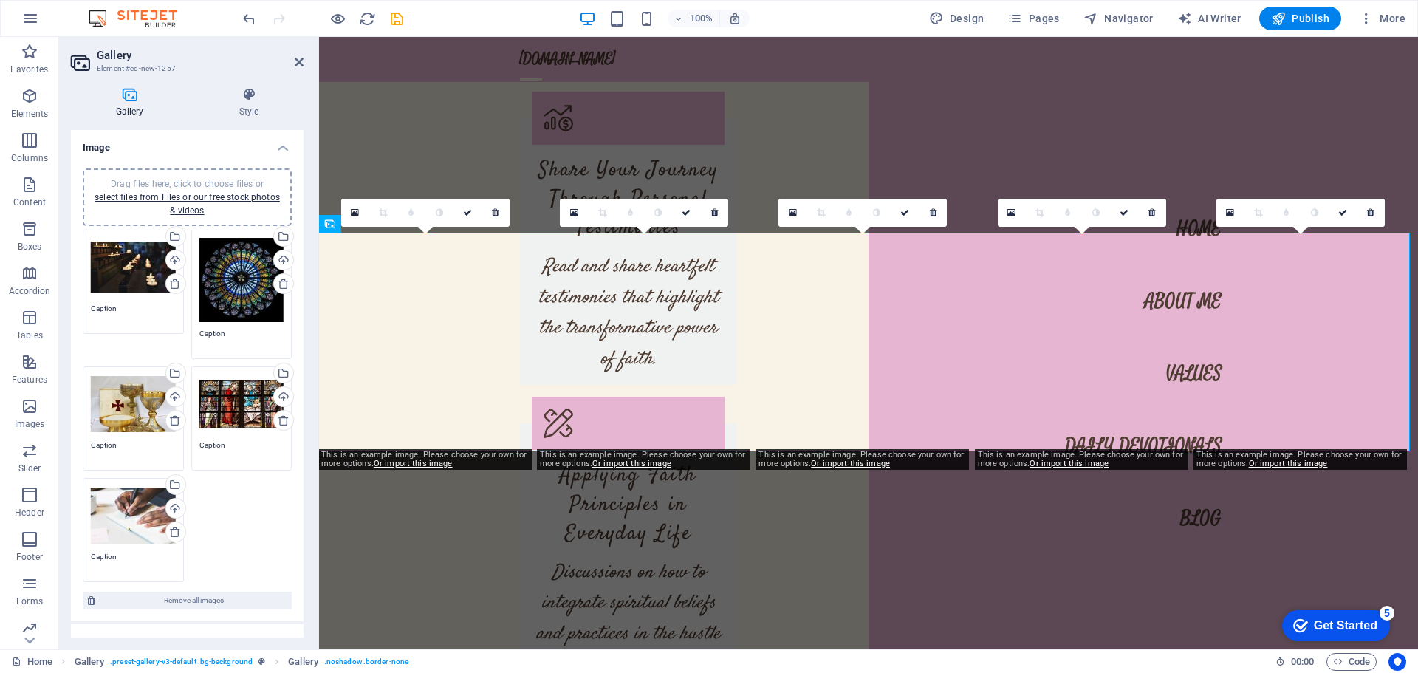
scroll to position [5279, 0]
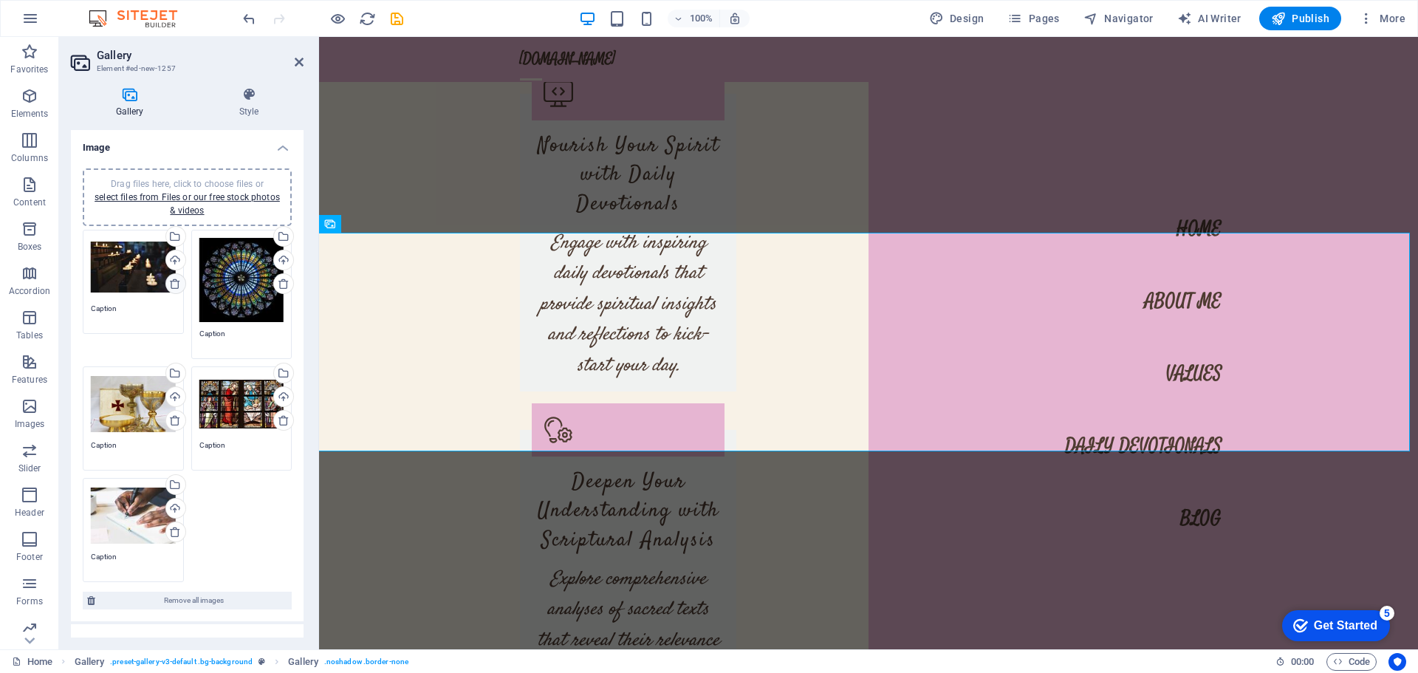
click at [178, 283] on icon at bounding box center [175, 284] width 12 height 12
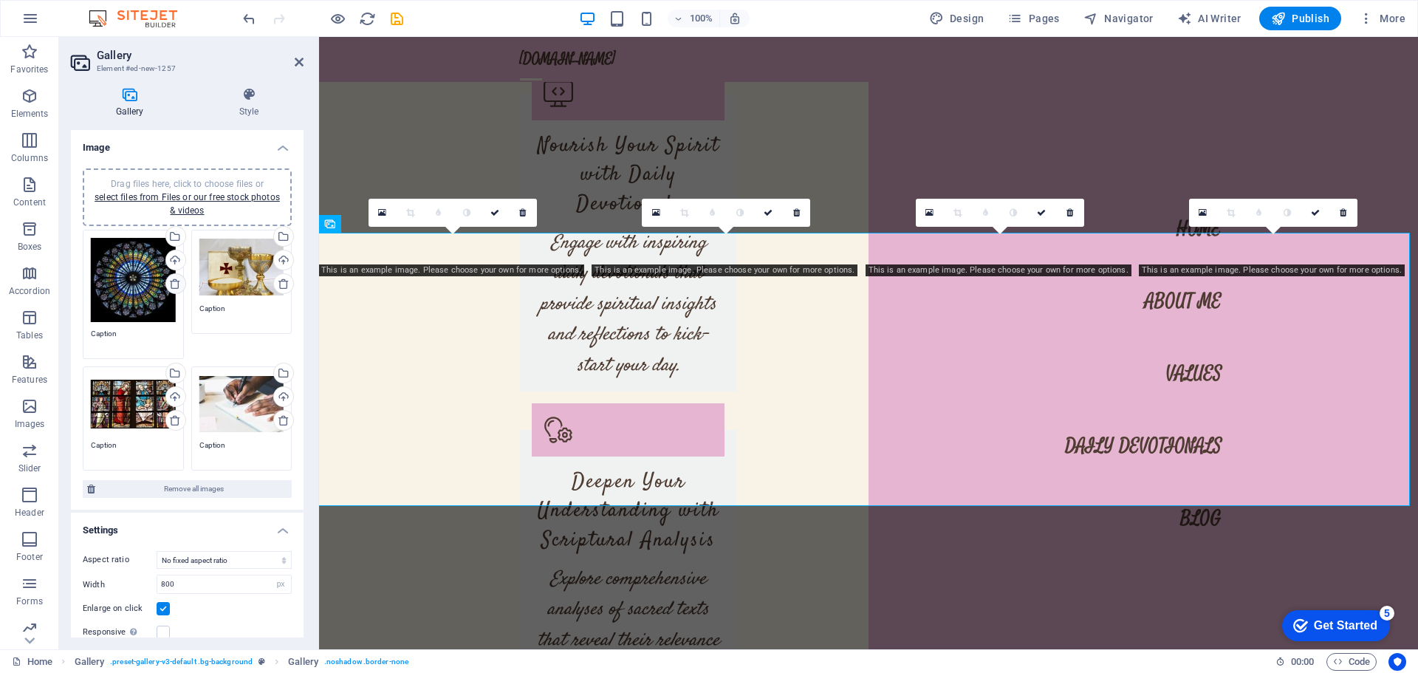
click at [177, 283] on icon at bounding box center [175, 284] width 12 height 12
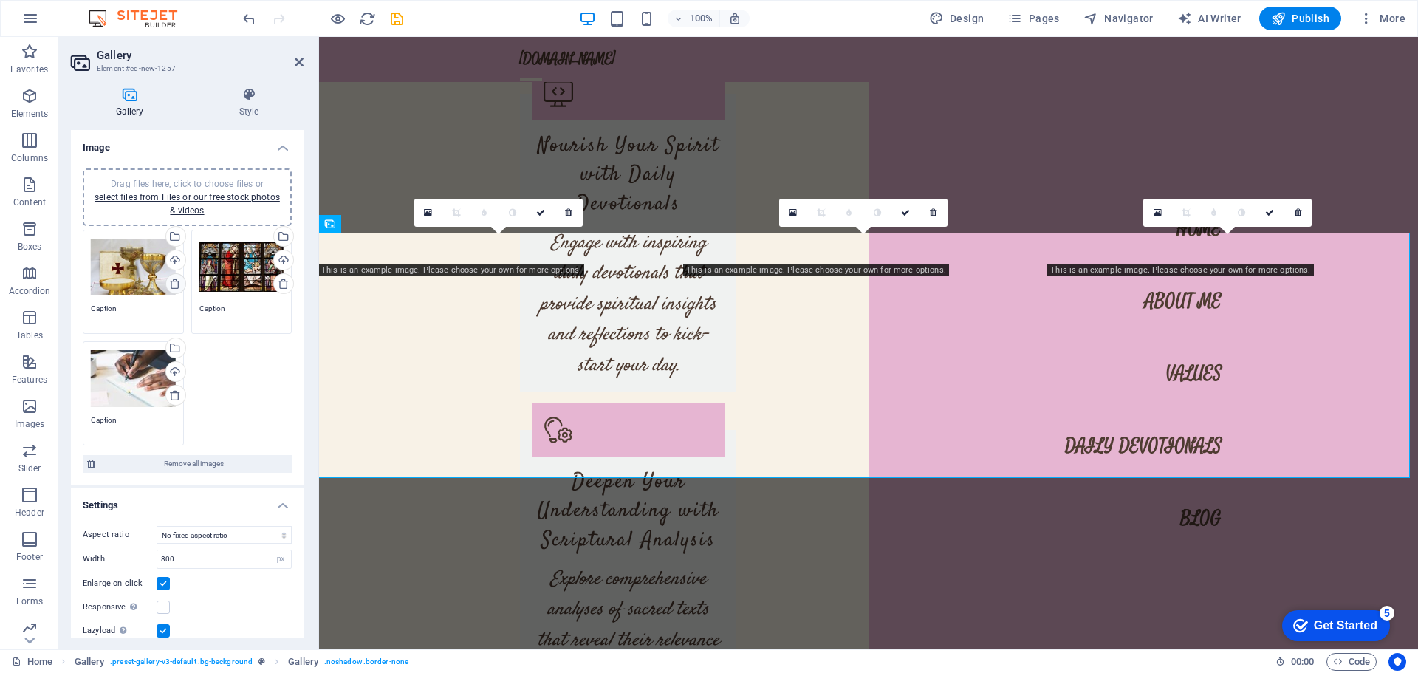
click at [177, 283] on icon at bounding box center [175, 284] width 12 height 12
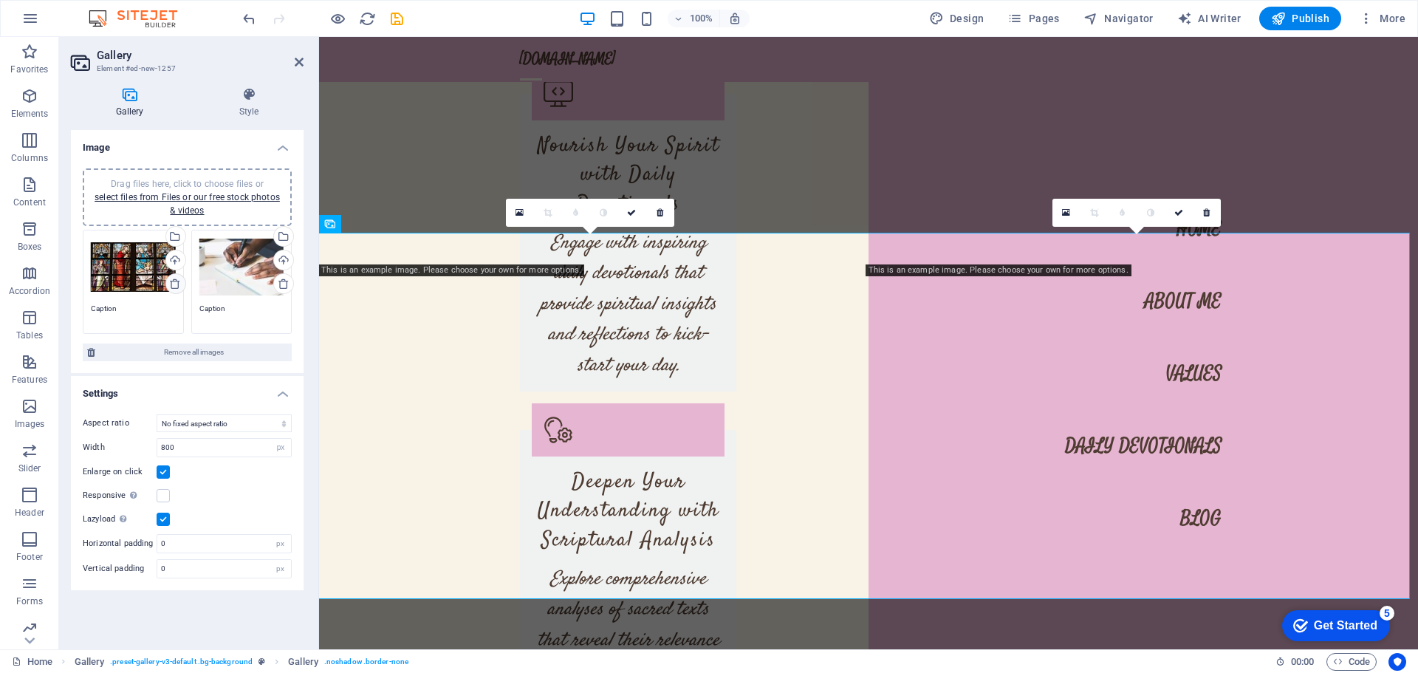
click at [177, 283] on icon at bounding box center [175, 284] width 12 height 12
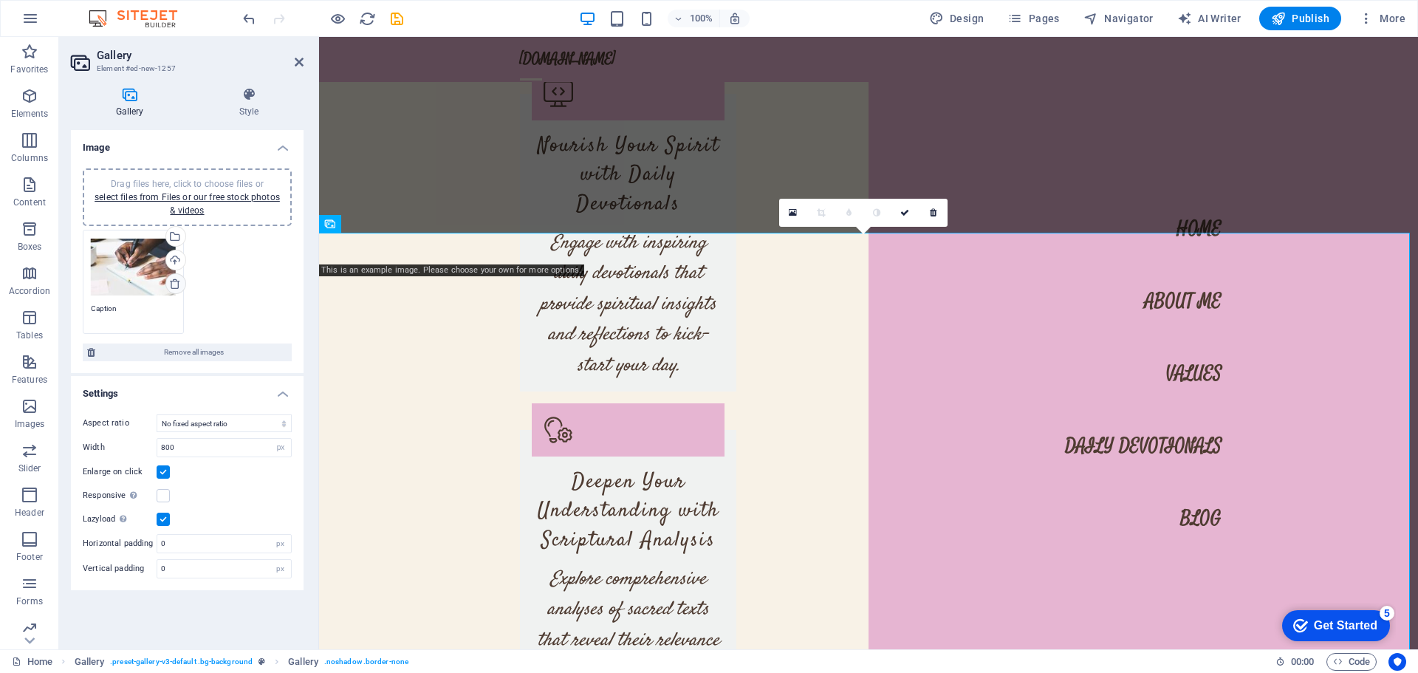
click at [177, 283] on icon at bounding box center [175, 284] width 12 height 12
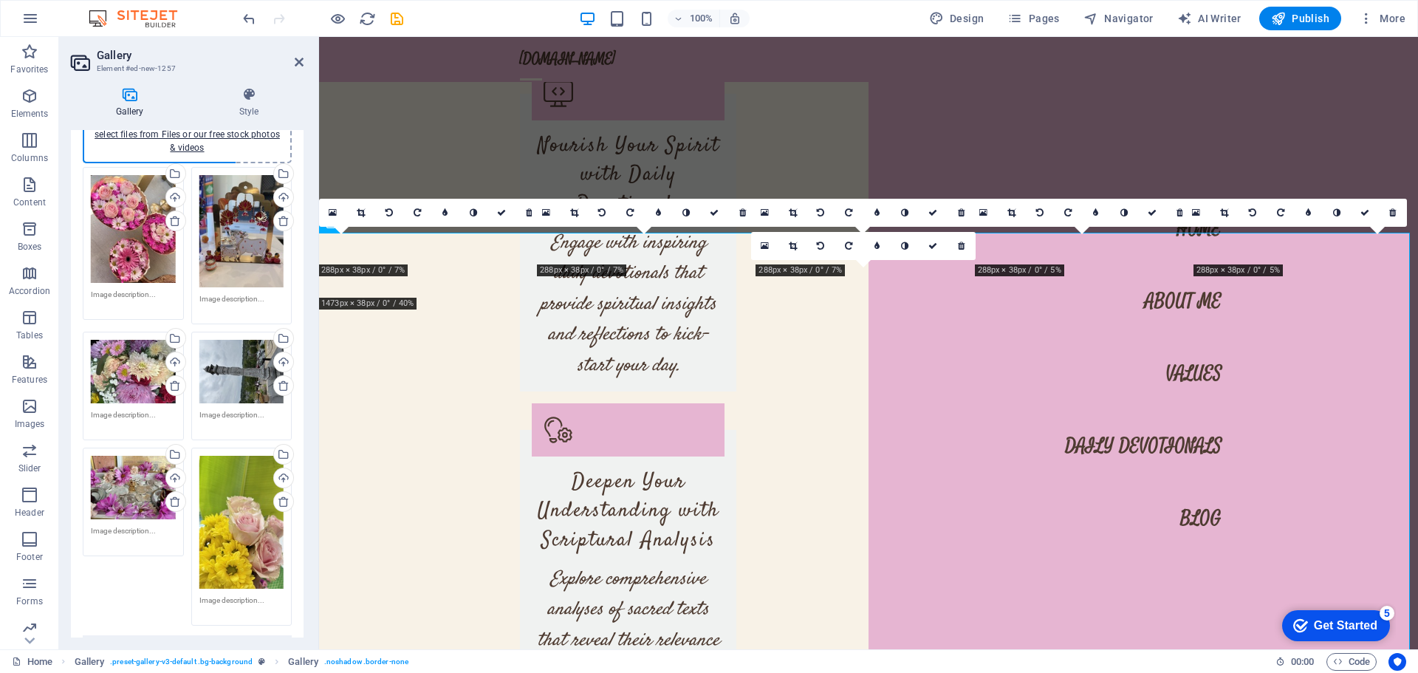
scroll to position [0, 0]
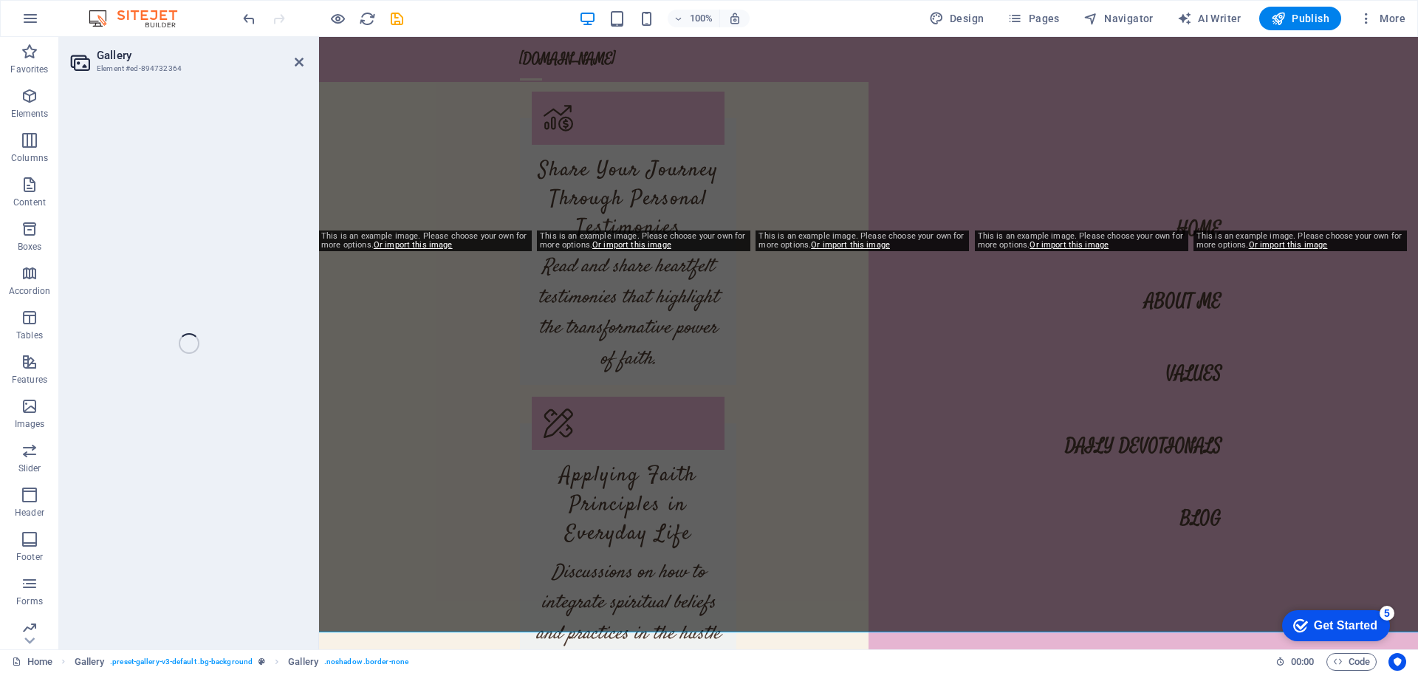
select select "px"
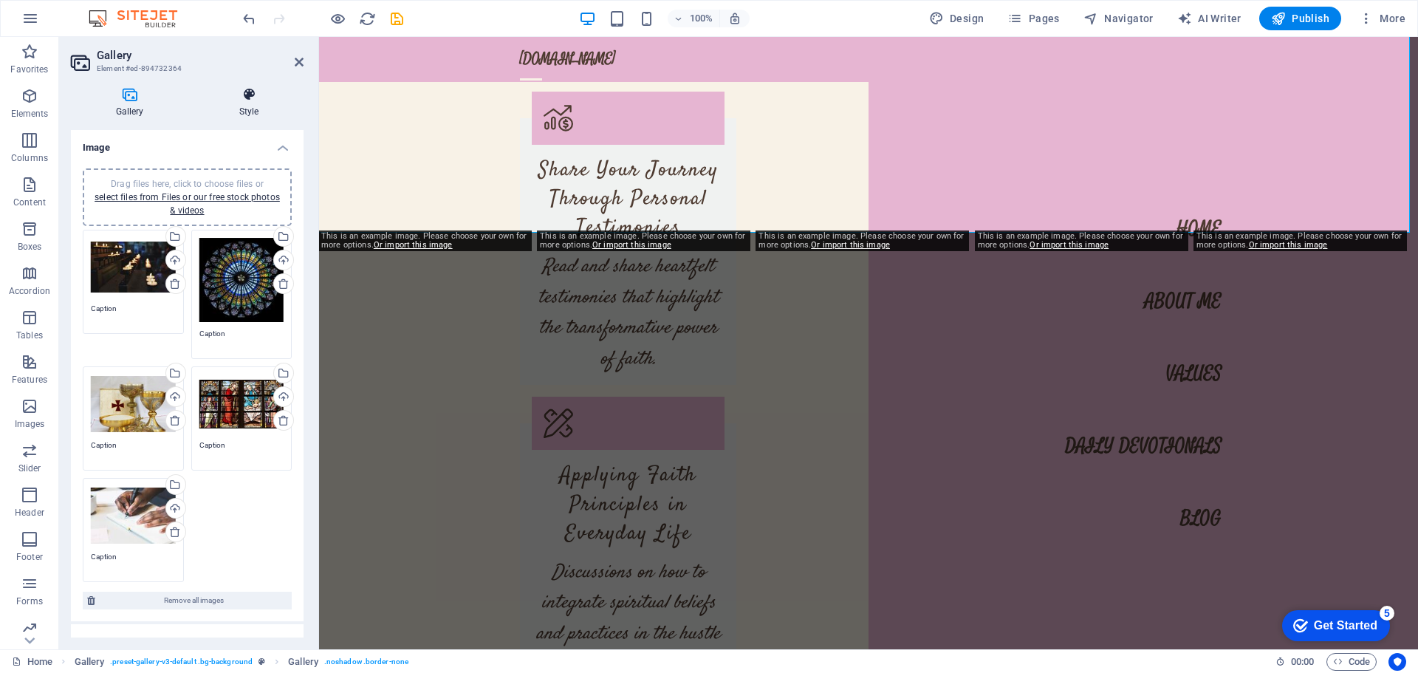
scroll to position [5279, 0]
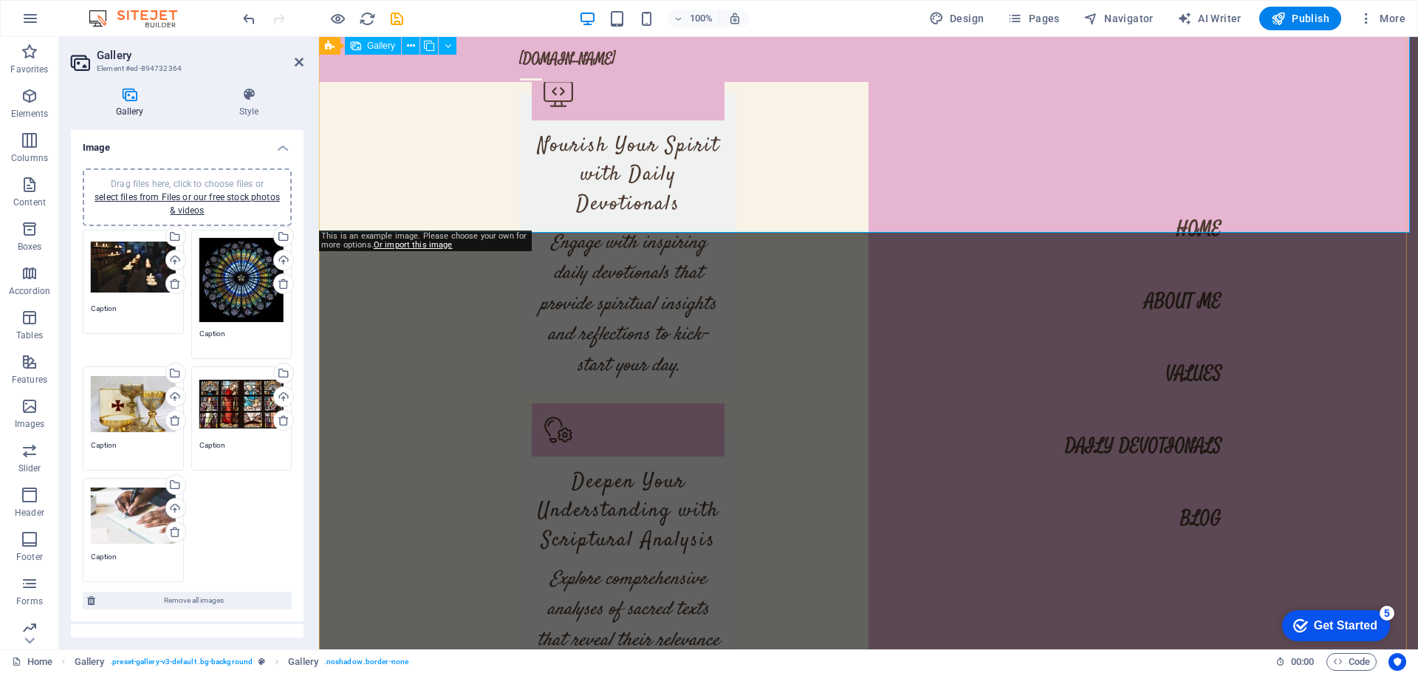
click at [172, 286] on icon at bounding box center [175, 284] width 12 height 12
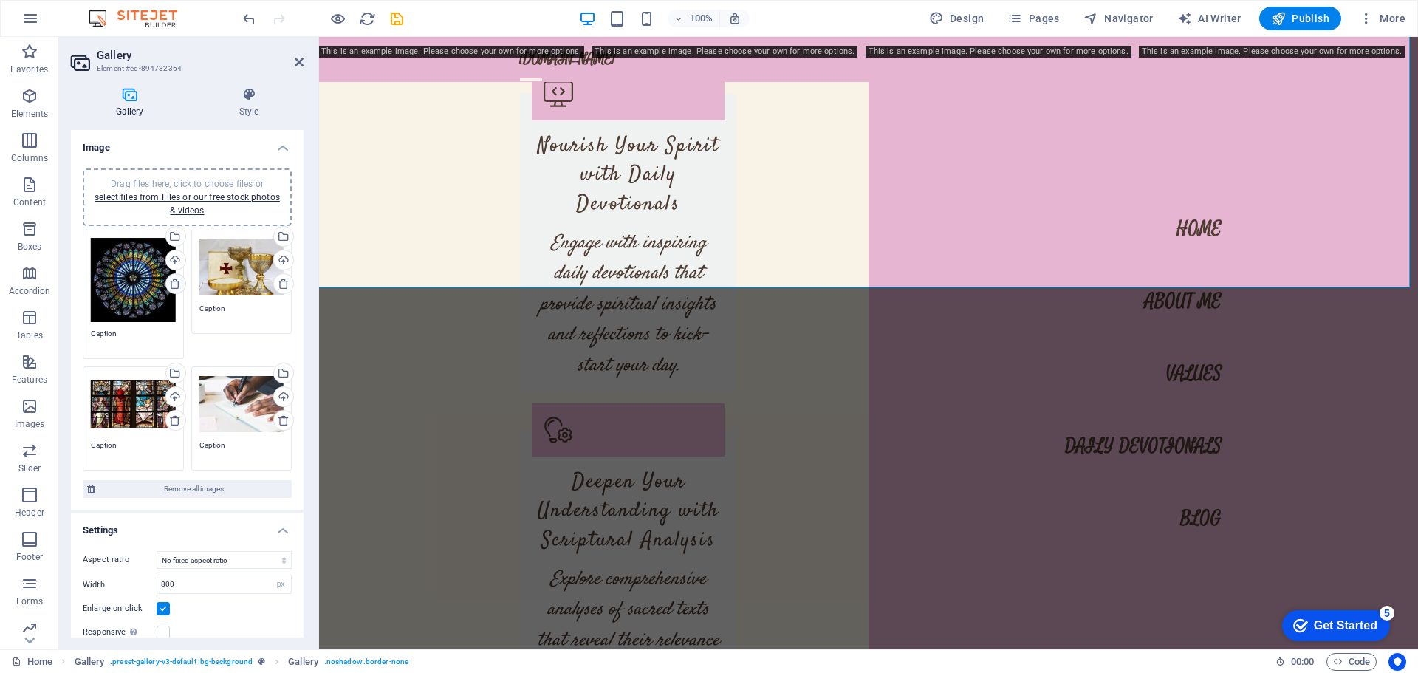
click at [174, 284] on icon at bounding box center [175, 284] width 12 height 12
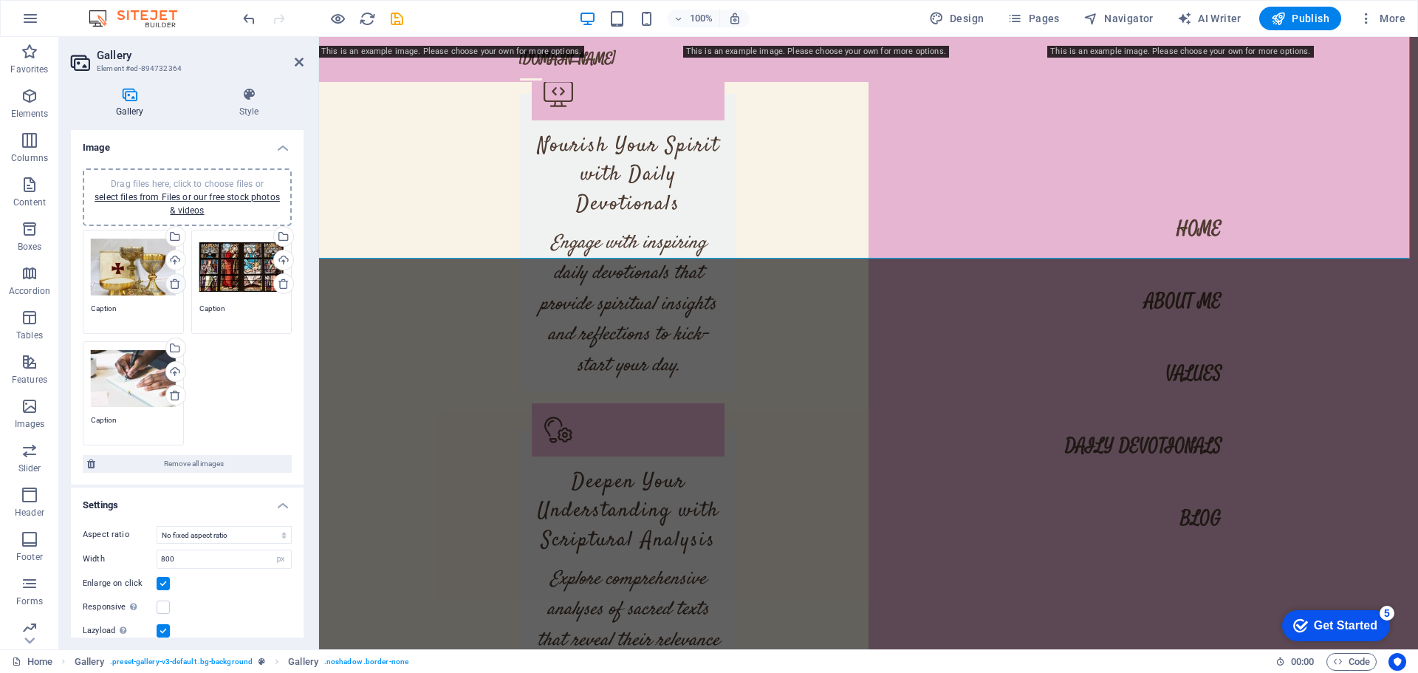
click at [174, 284] on icon at bounding box center [175, 284] width 12 height 12
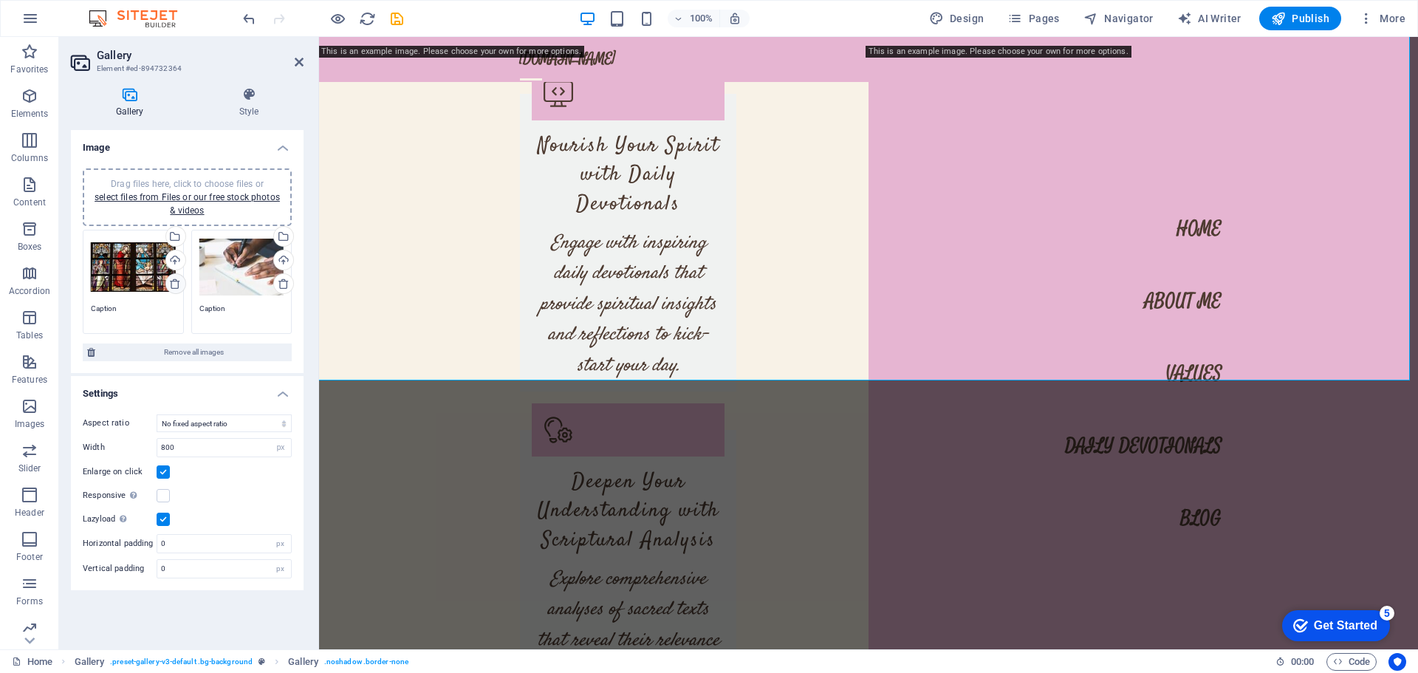
click at [174, 284] on icon at bounding box center [175, 284] width 12 height 12
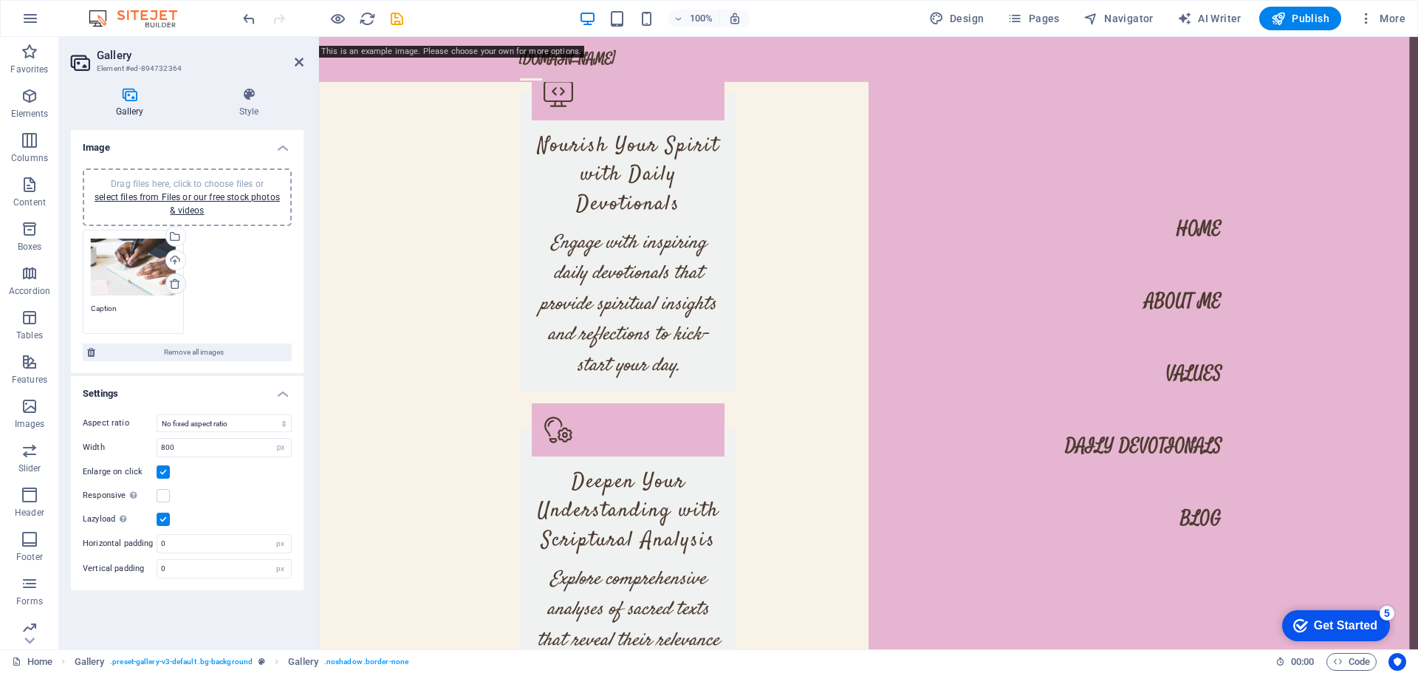
click at [174, 284] on icon at bounding box center [175, 284] width 12 height 12
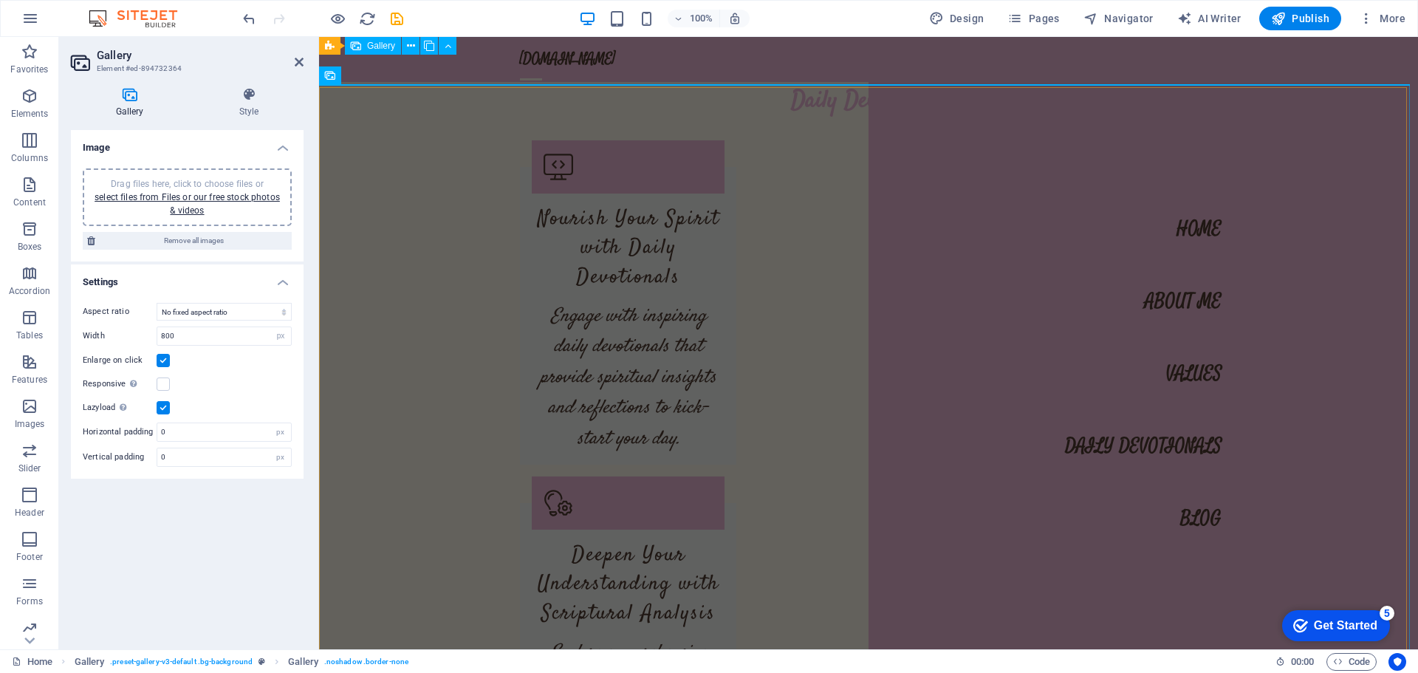
scroll to position [5205, 0]
click at [158, 573] on div "Image Drag files here, click to choose files or select files from Files or our …" at bounding box center [187, 383] width 233 height 507
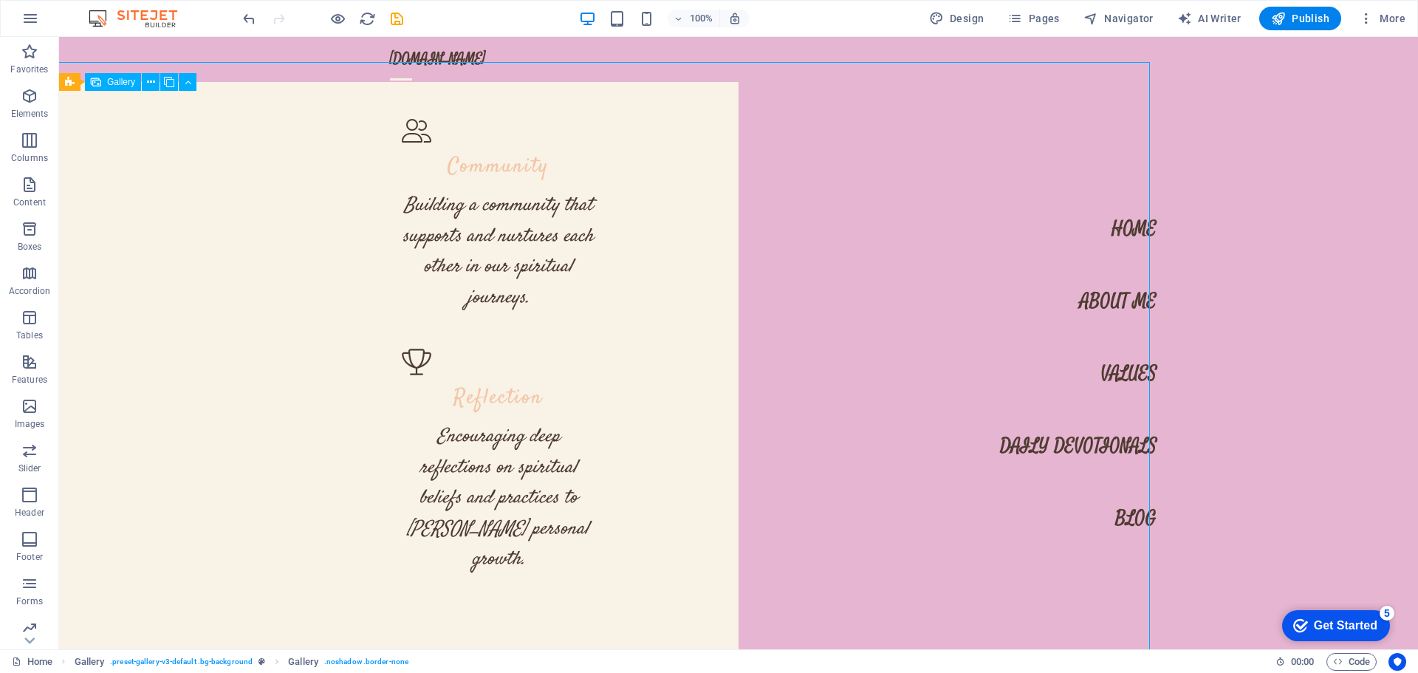
scroll to position [5822, 0]
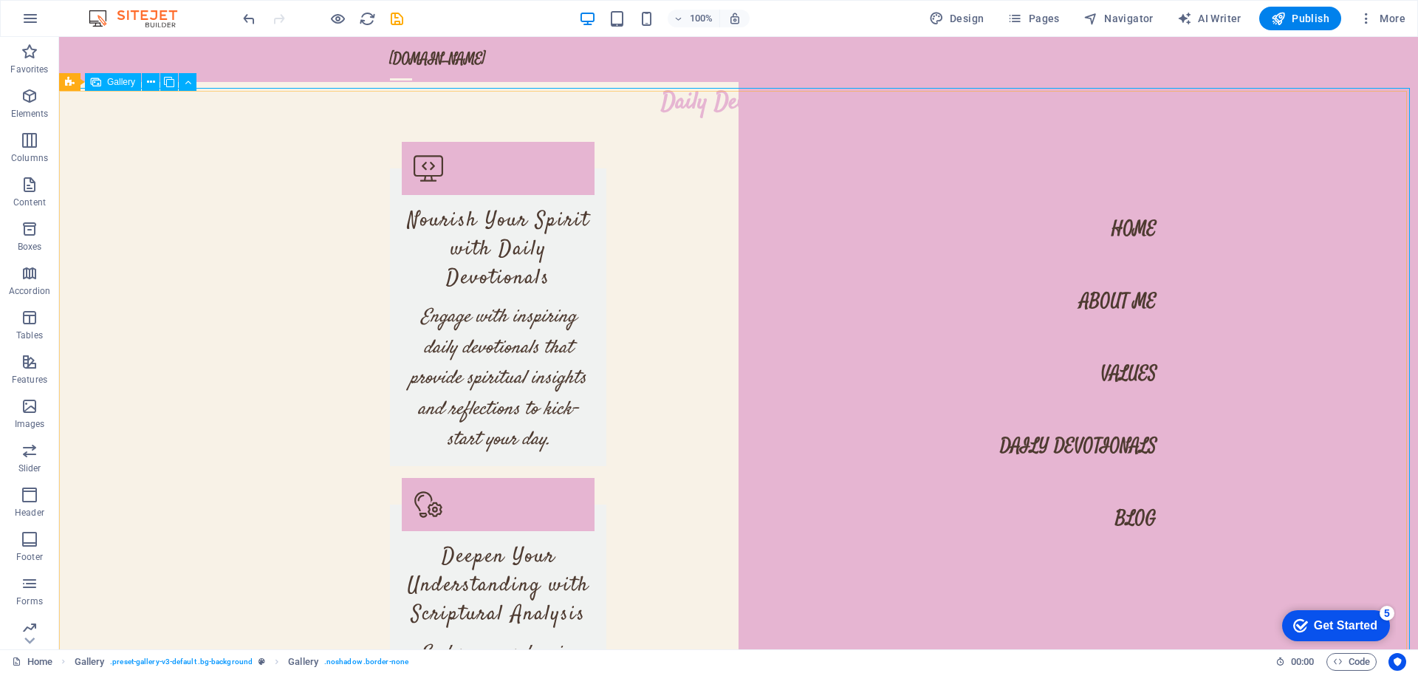
click at [117, 80] on span "Gallery" at bounding box center [121, 82] width 28 height 9
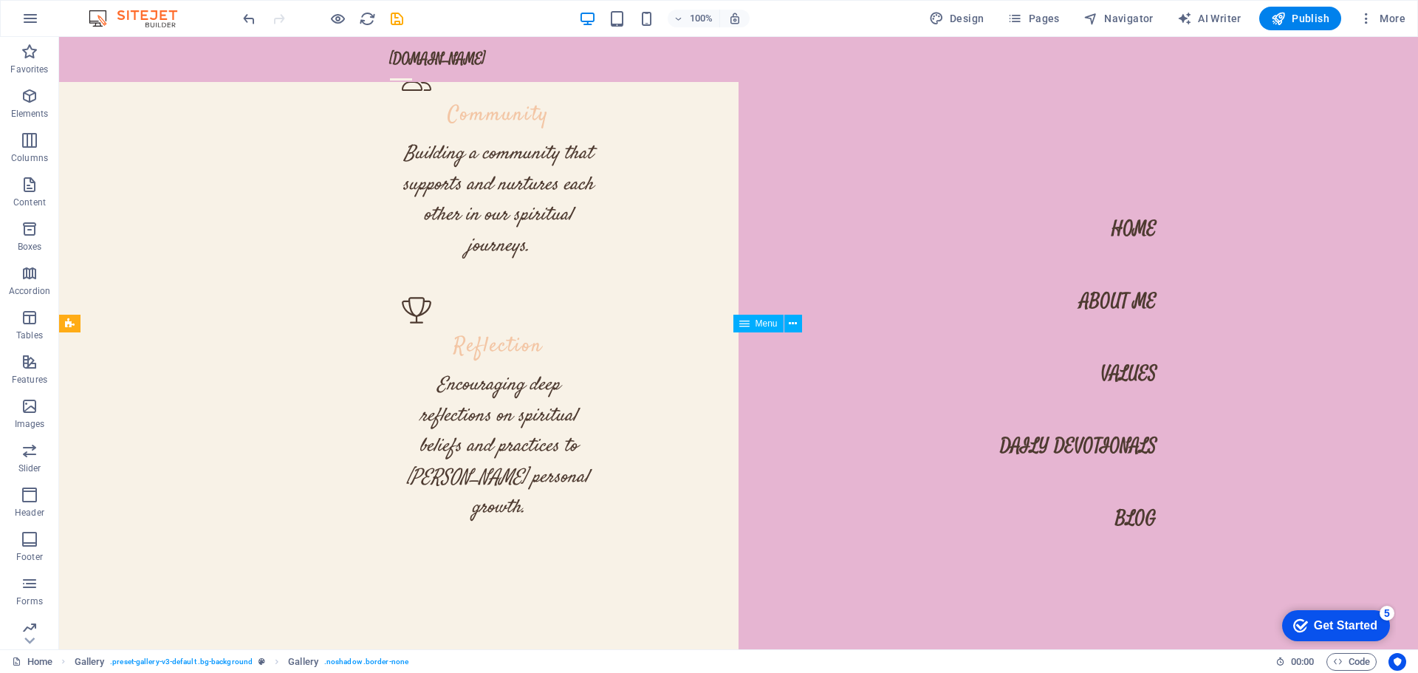
scroll to position [5231, 0]
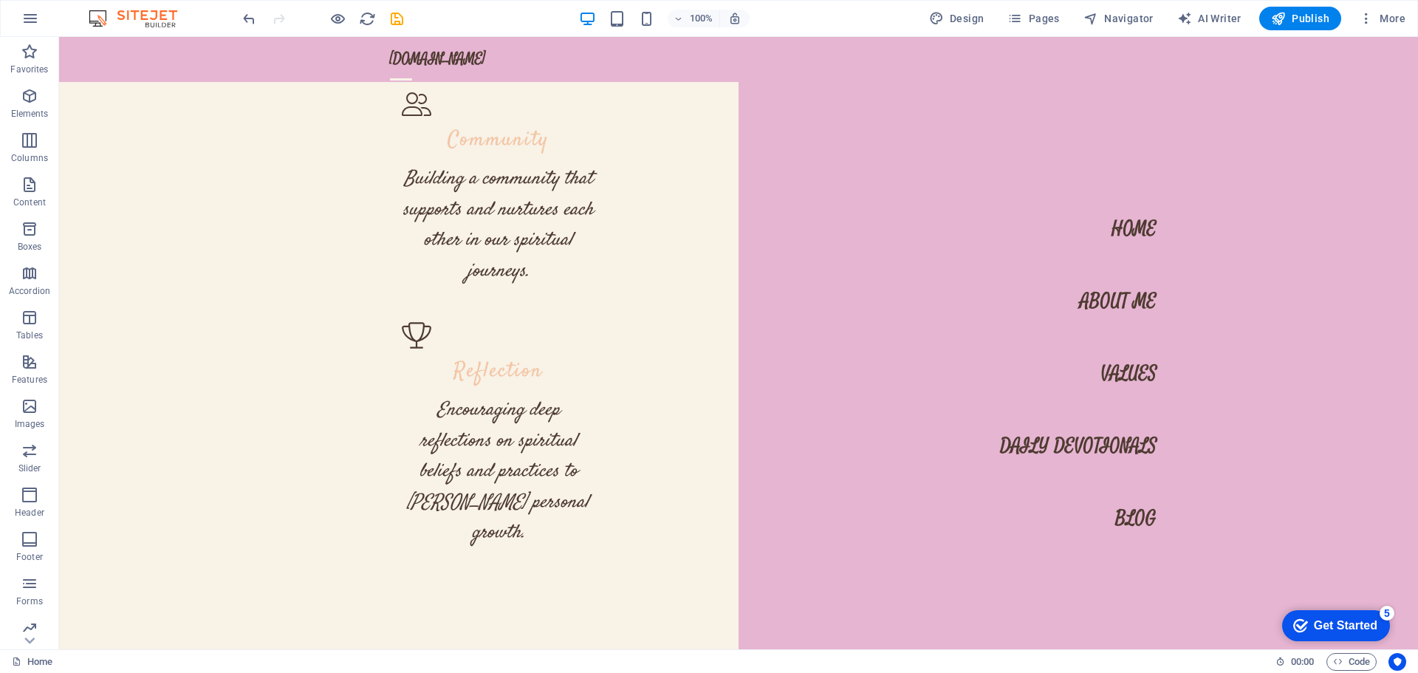
click at [1103, 211] on nav "Home About Me Values Daily Devotionals Blog" at bounding box center [1078, 343] width 679 height 612
click at [1115, 225] on nav "Home About Me Values Daily Devotionals Blog" at bounding box center [1078, 343] width 679 height 612
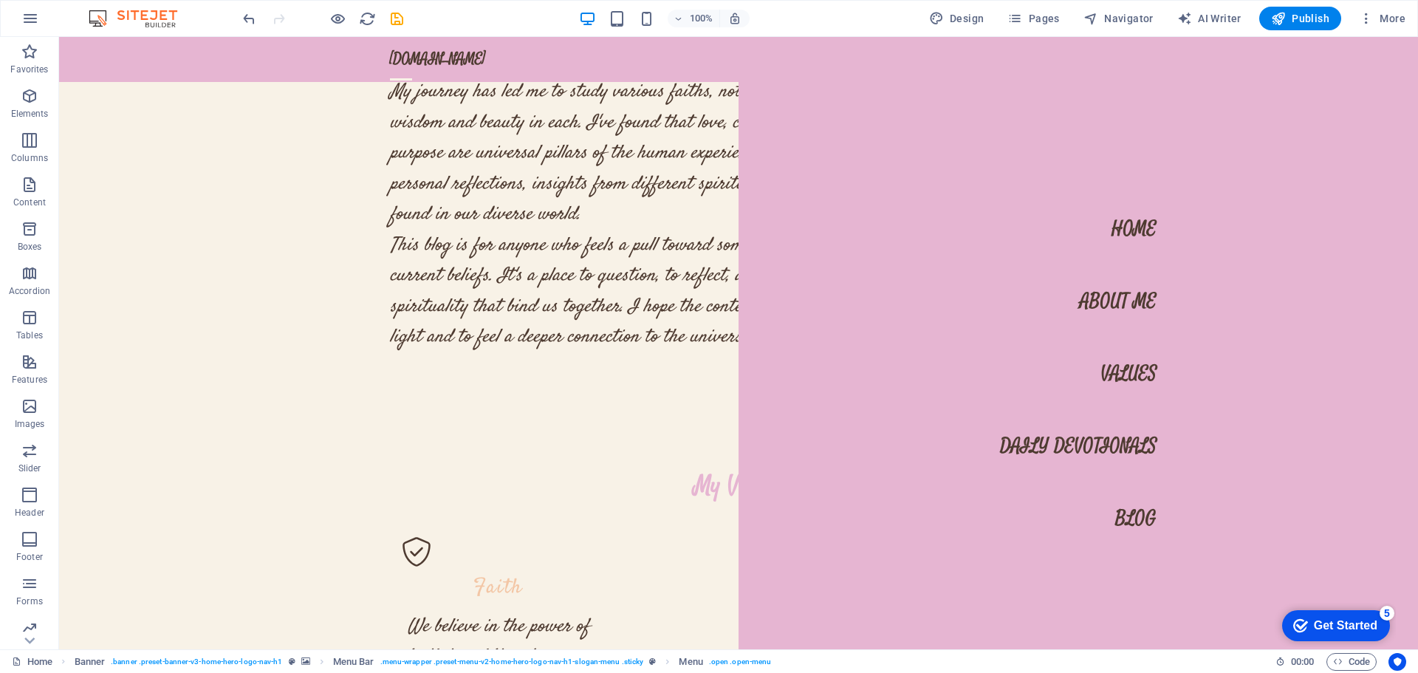
click at [855, 225] on nav "Home About Me Values Daily Devotionals Blog" at bounding box center [1078, 343] width 679 height 612
select select
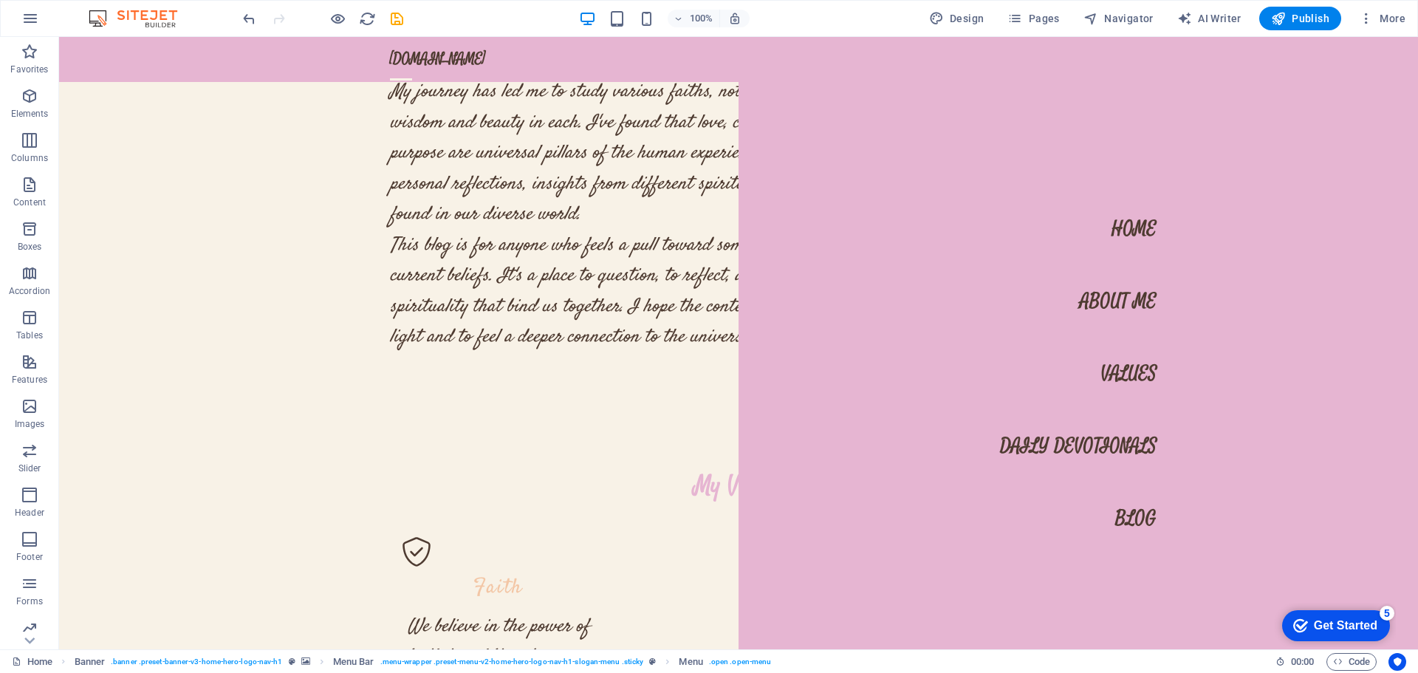
select select
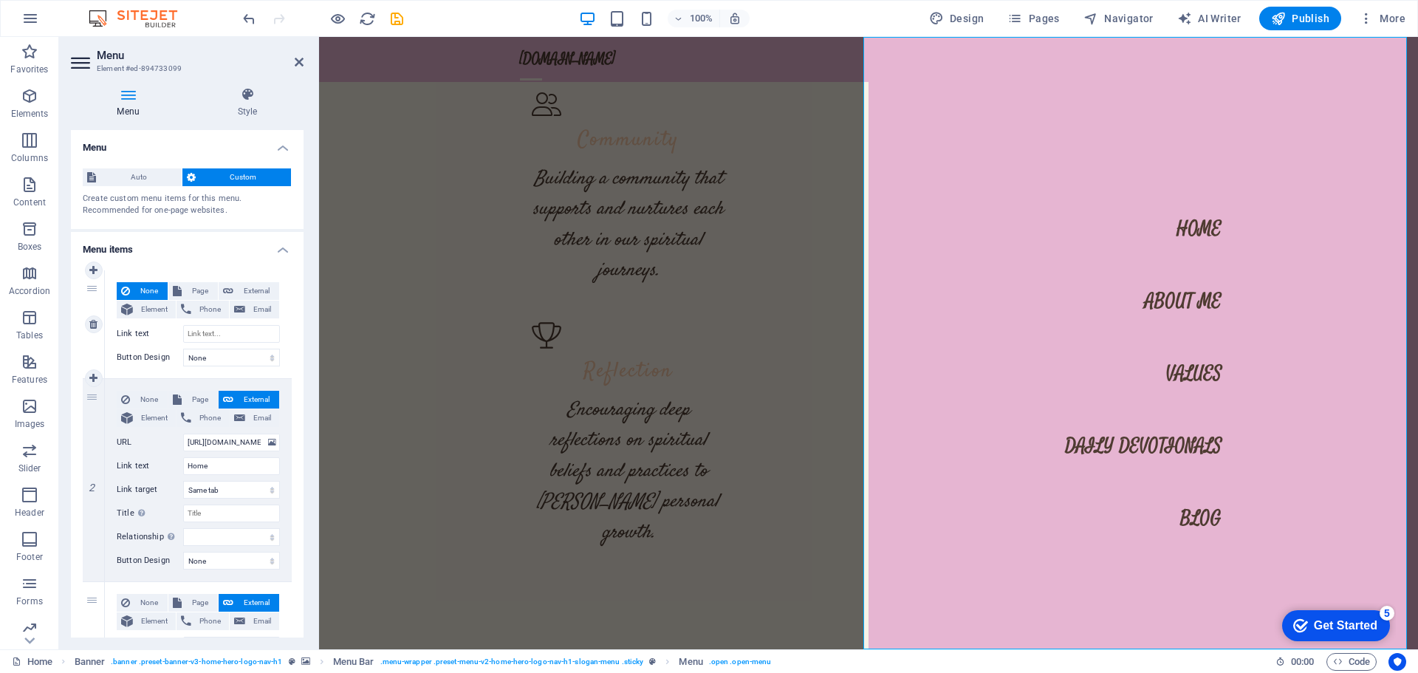
drag, startPoint x: 191, startPoint y: 308, endPoint x: 163, endPoint y: 341, distance: 43.5
click at [163, 342] on label "Link text" at bounding box center [150, 334] width 66 height 18
click at [183, 342] on input "Link text" at bounding box center [231, 334] width 97 height 18
drag, startPoint x: 524, startPoint y: 346, endPoint x: 597, endPoint y: 356, distance: 73.7
click at [92, 397] on div "2" at bounding box center [94, 480] width 22 height 202
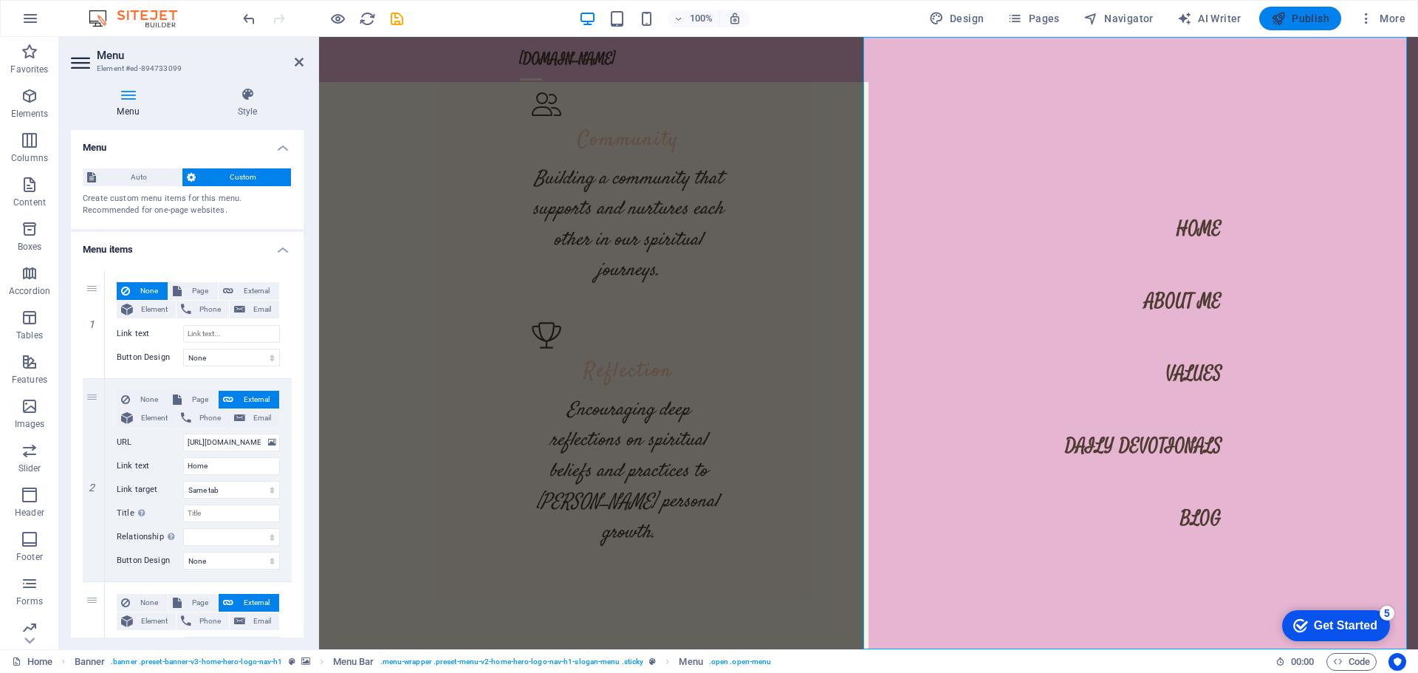
click at [1310, 13] on span "Publish" at bounding box center [1300, 18] width 58 height 15
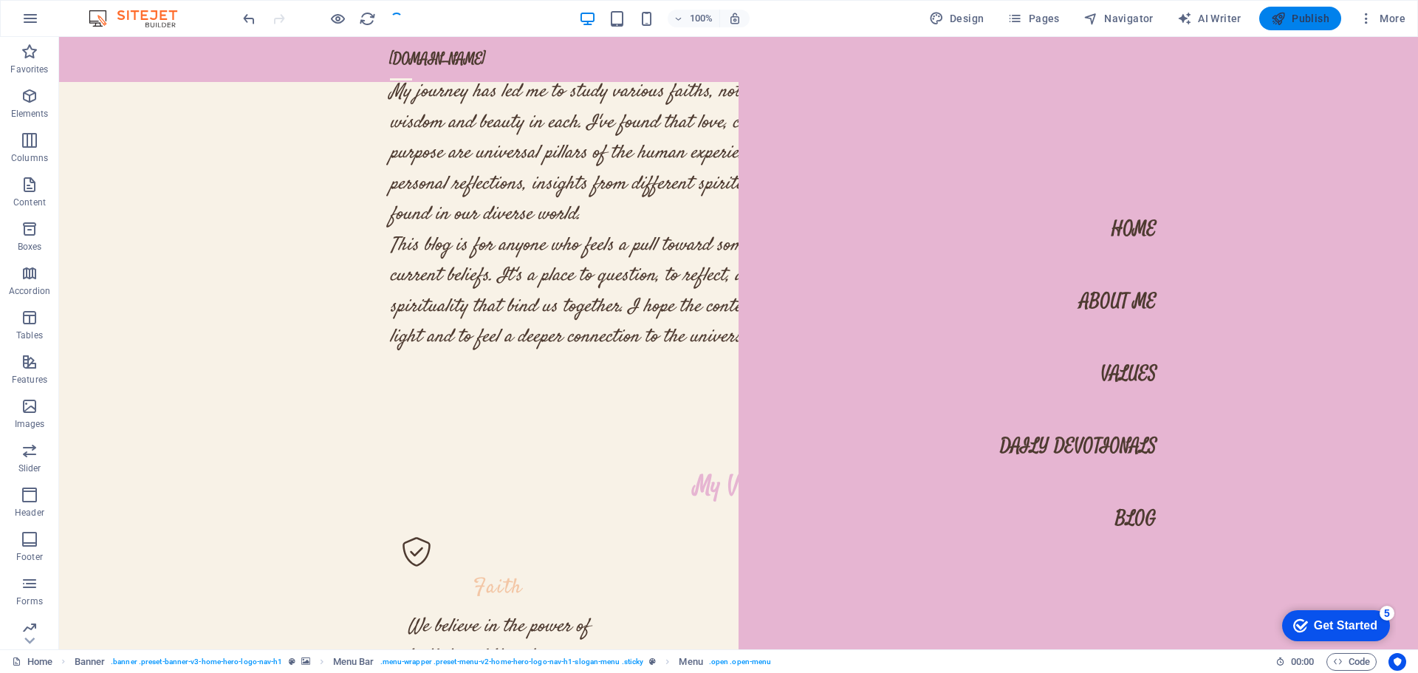
scroll to position [5231, 0]
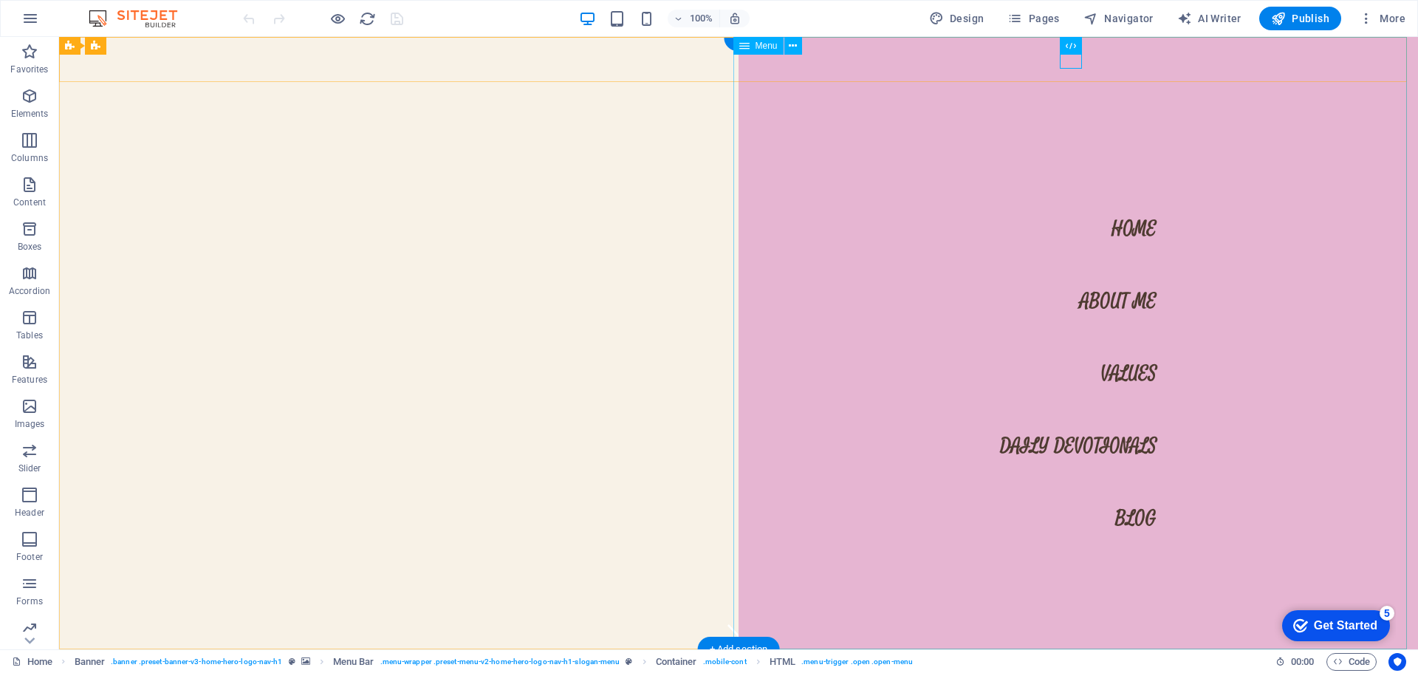
click at [1098, 295] on nav "Home About Me Values Daily Devotionals Blog" at bounding box center [1078, 343] width 679 height 612
click at [1074, 451] on nav "Home About Me Values Daily Devotionals Blog" at bounding box center [1078, 343] width 679 height 612
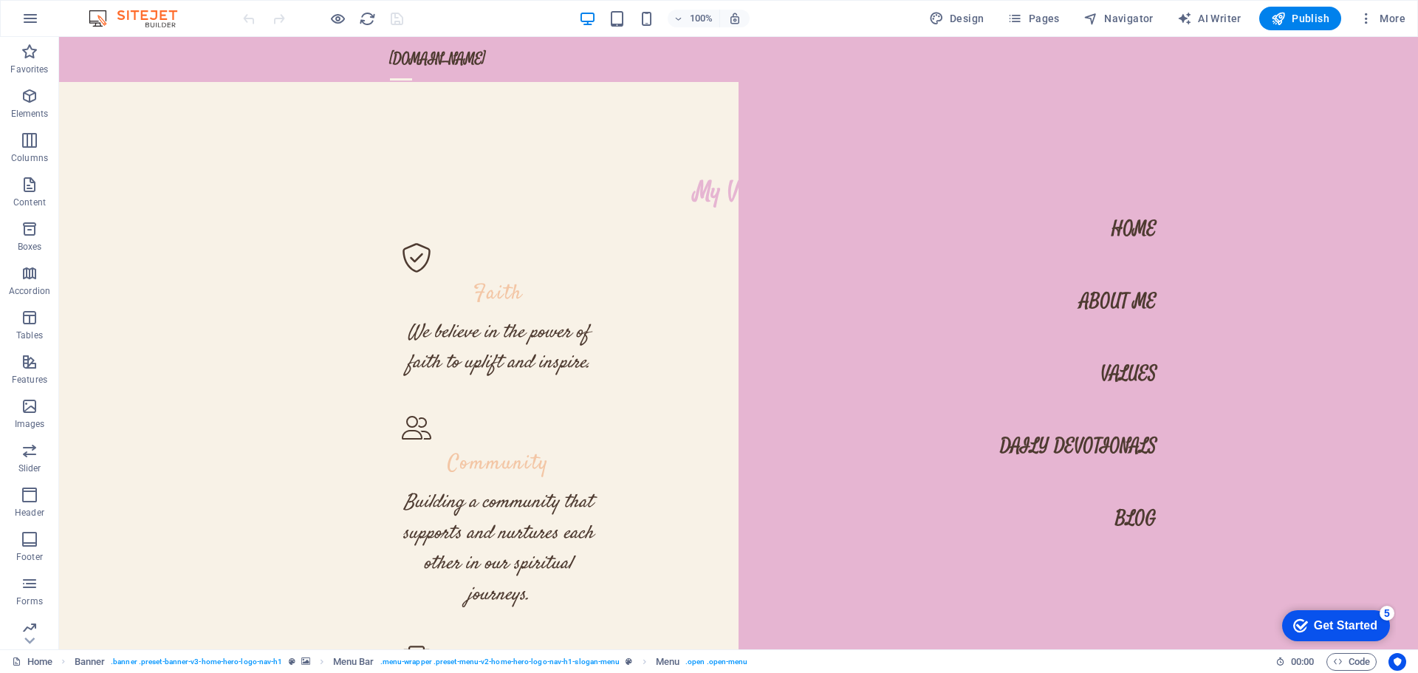
scroll to position [4931, 0]
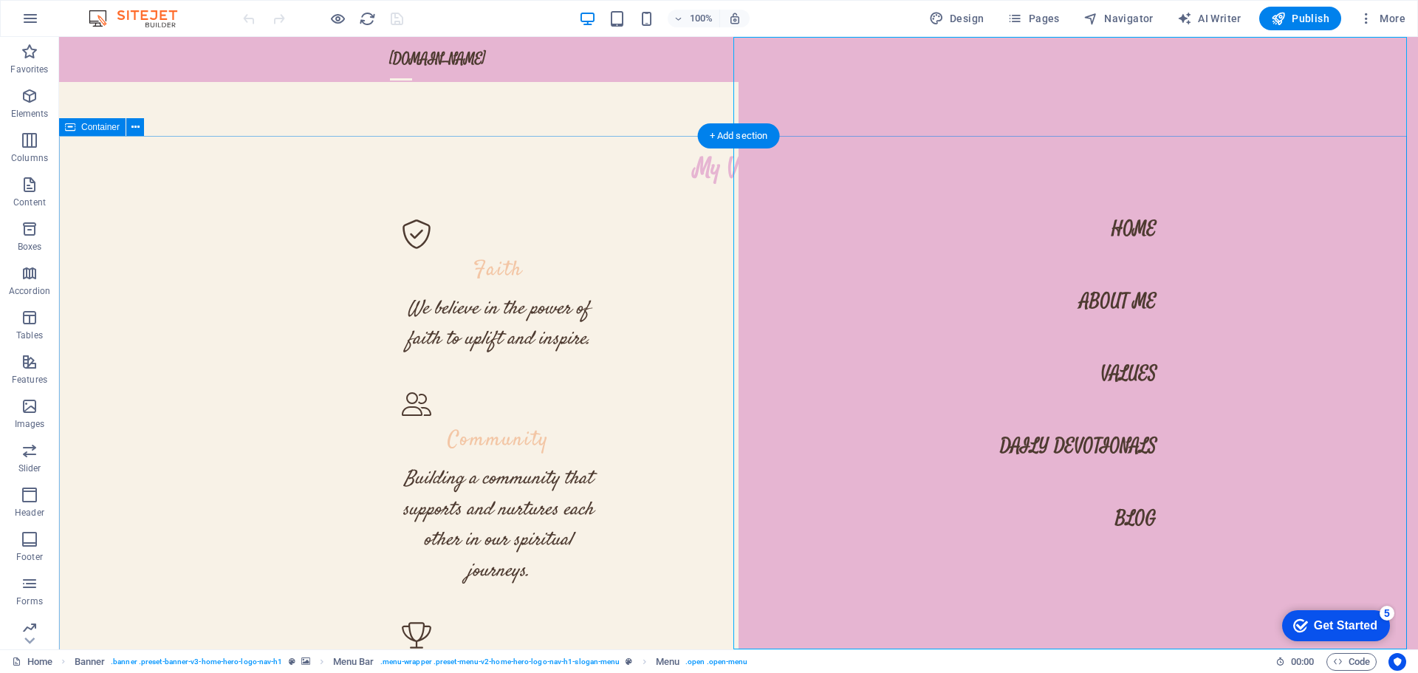
drag, startPoint x: 293, startPoint y: 382, endPoint x: 606, endPoint y: 333, distance: 316.9
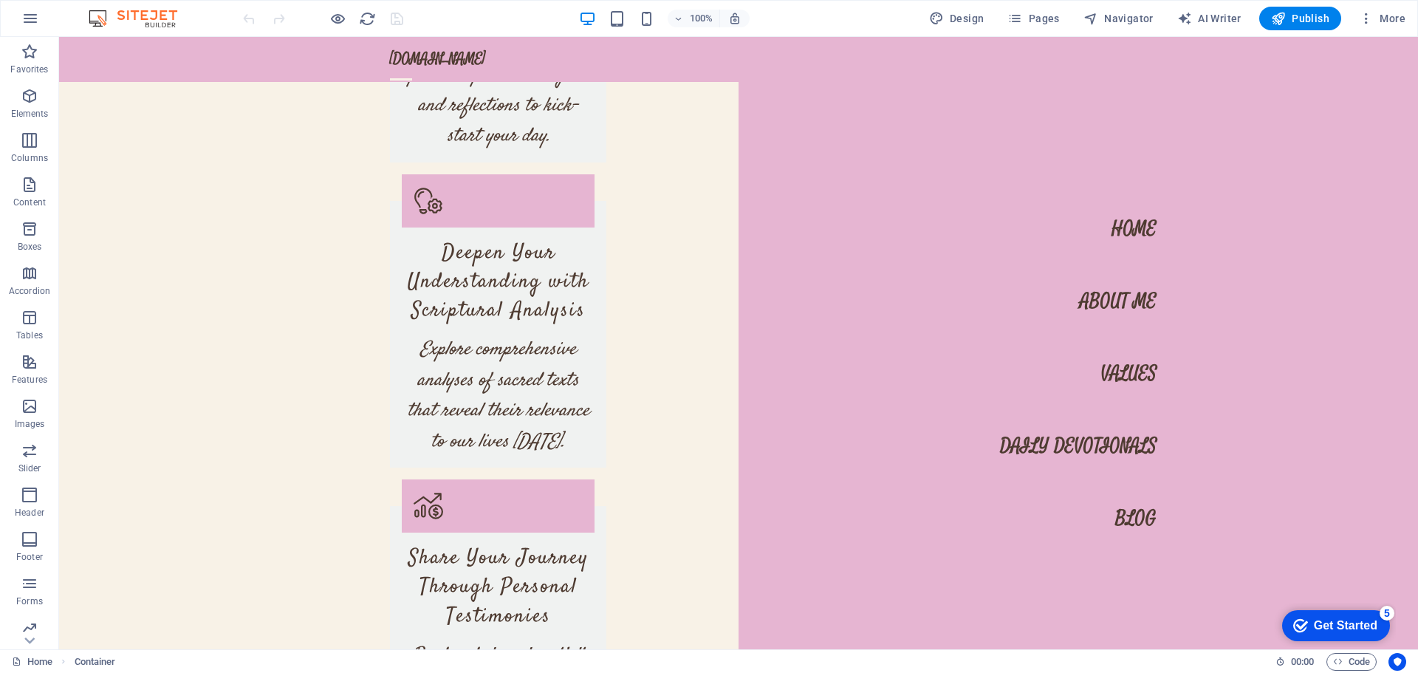
scroll to position [5848, 0]
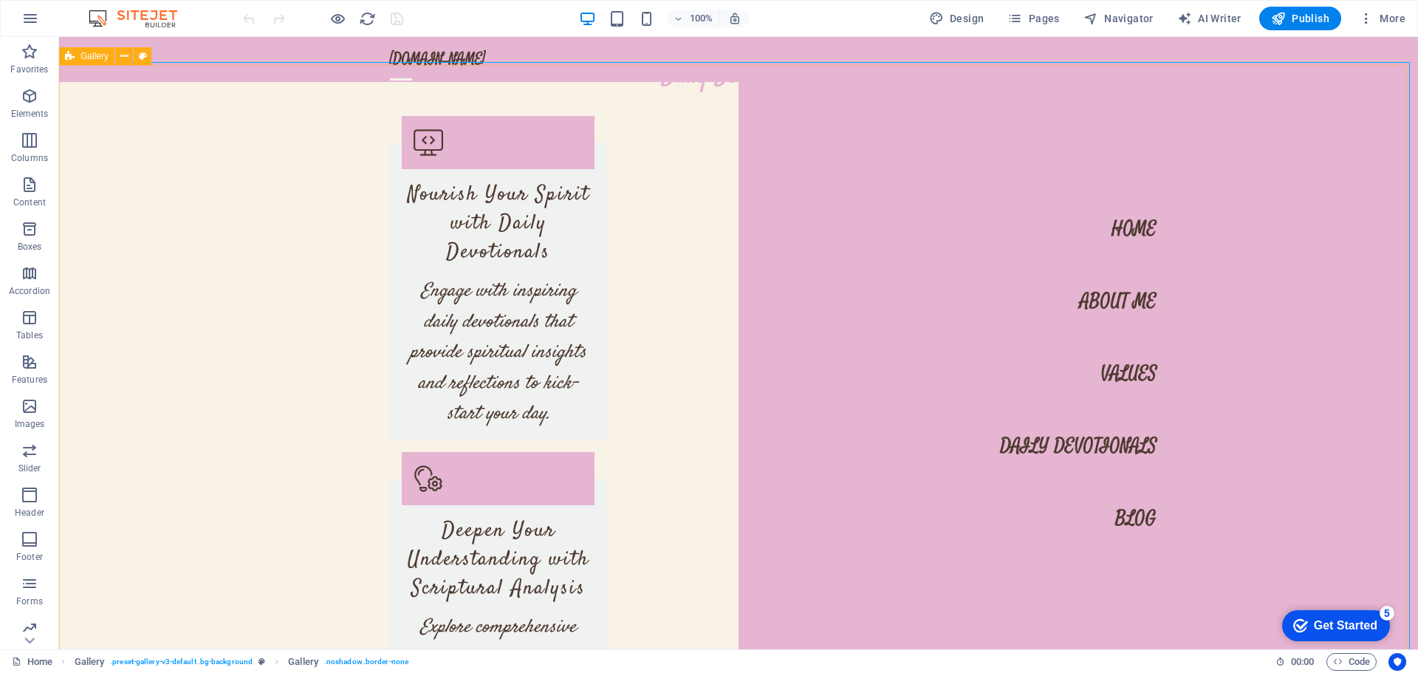
click at [84, 58] on span "Gallery" at bounding box center [95, 56] width 28 height 9
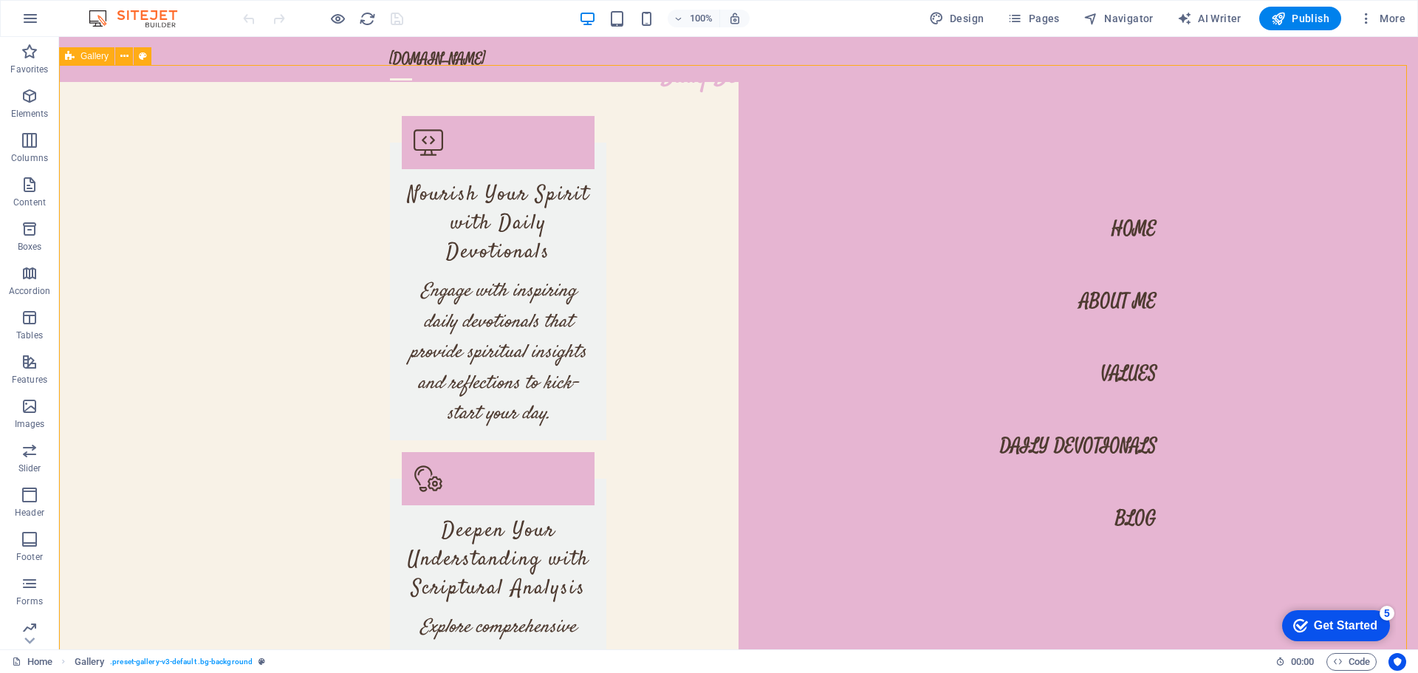
click at [86, 57] on span "Gallery" at bounding box center [95, 56] width 28 height 9
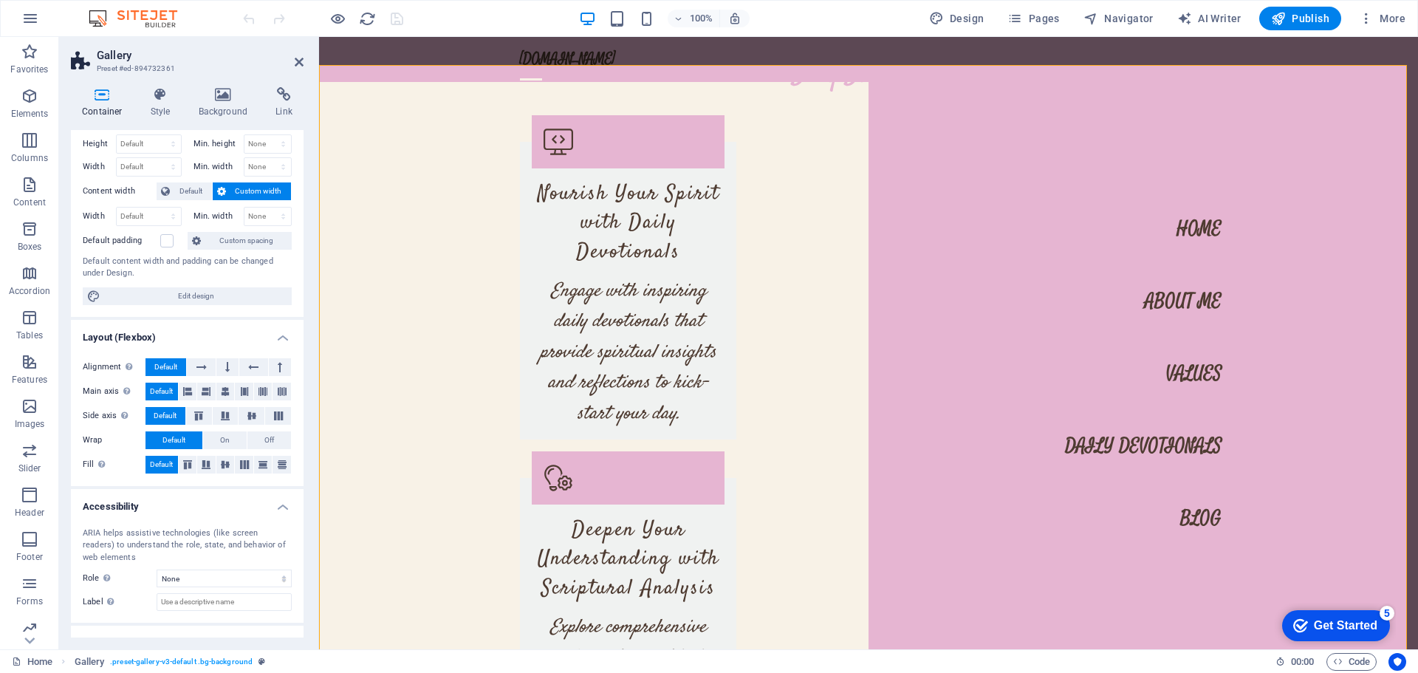
scroll to position [90, 0]
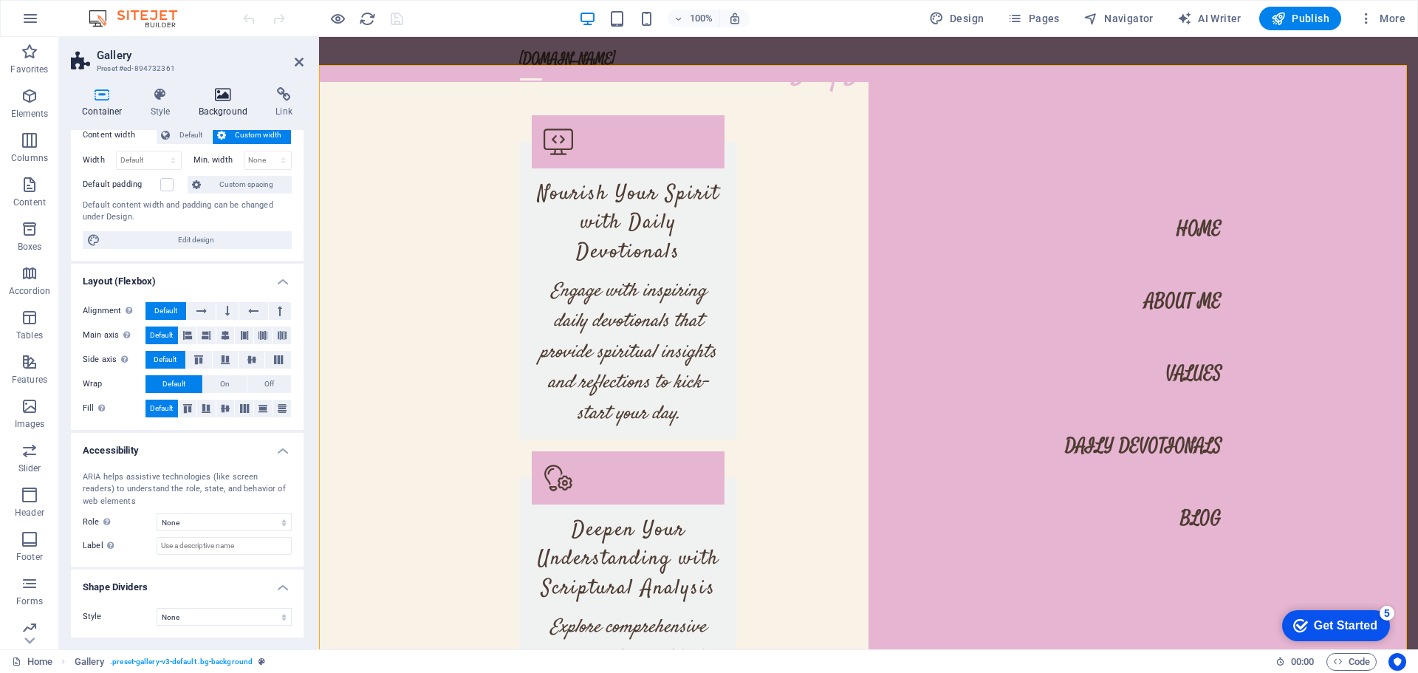
click at [222, 100] on icon at bounding box center [224, 94] width 72 height 15
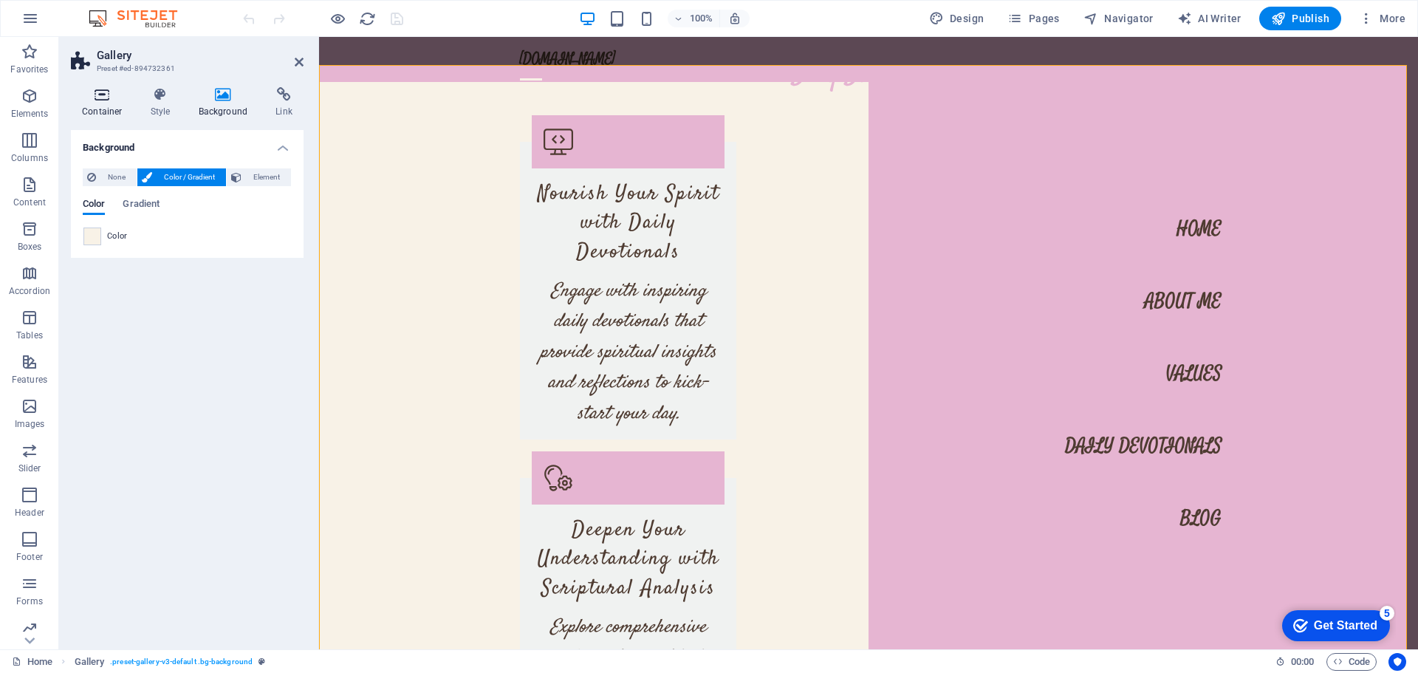
click at [111, 100] on icon at bounding box center [102, 94] width 63 height 15
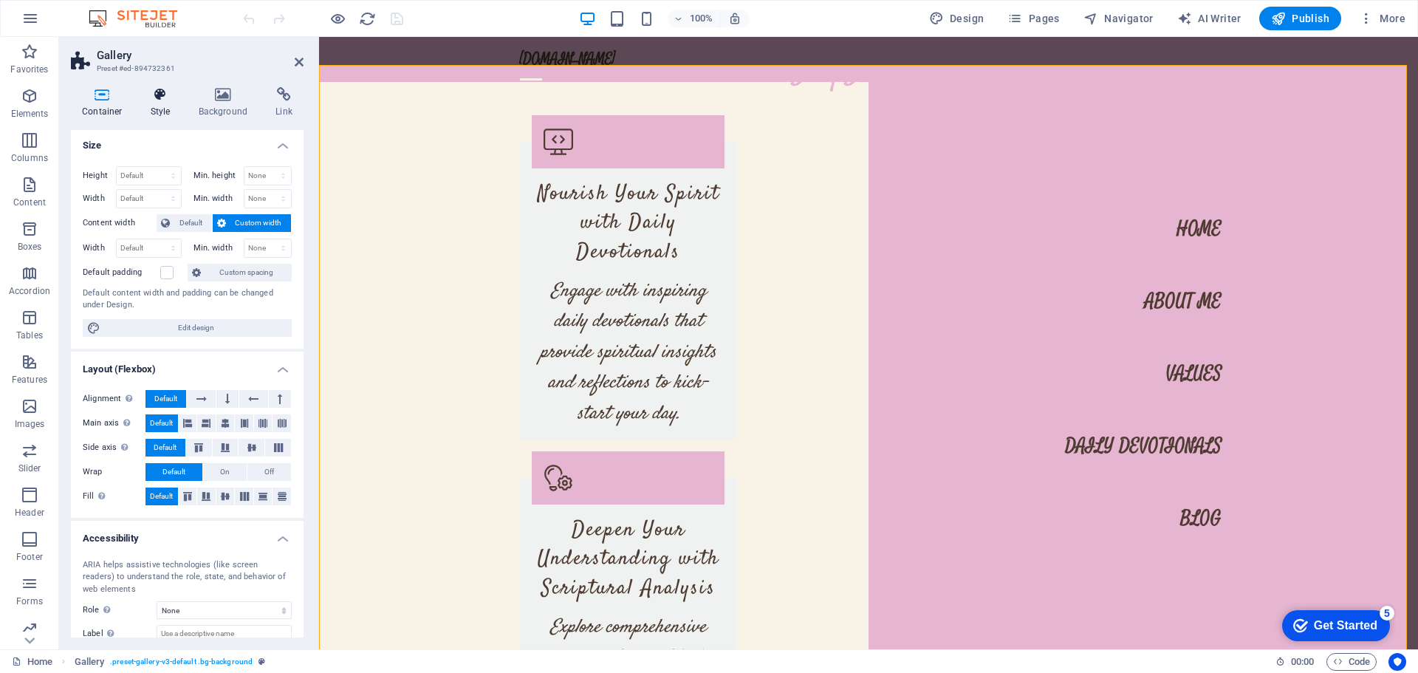
scroll to position [0, 0]
click at [158, 94] on icon at bounding box center [161, 94] width 42 height 15
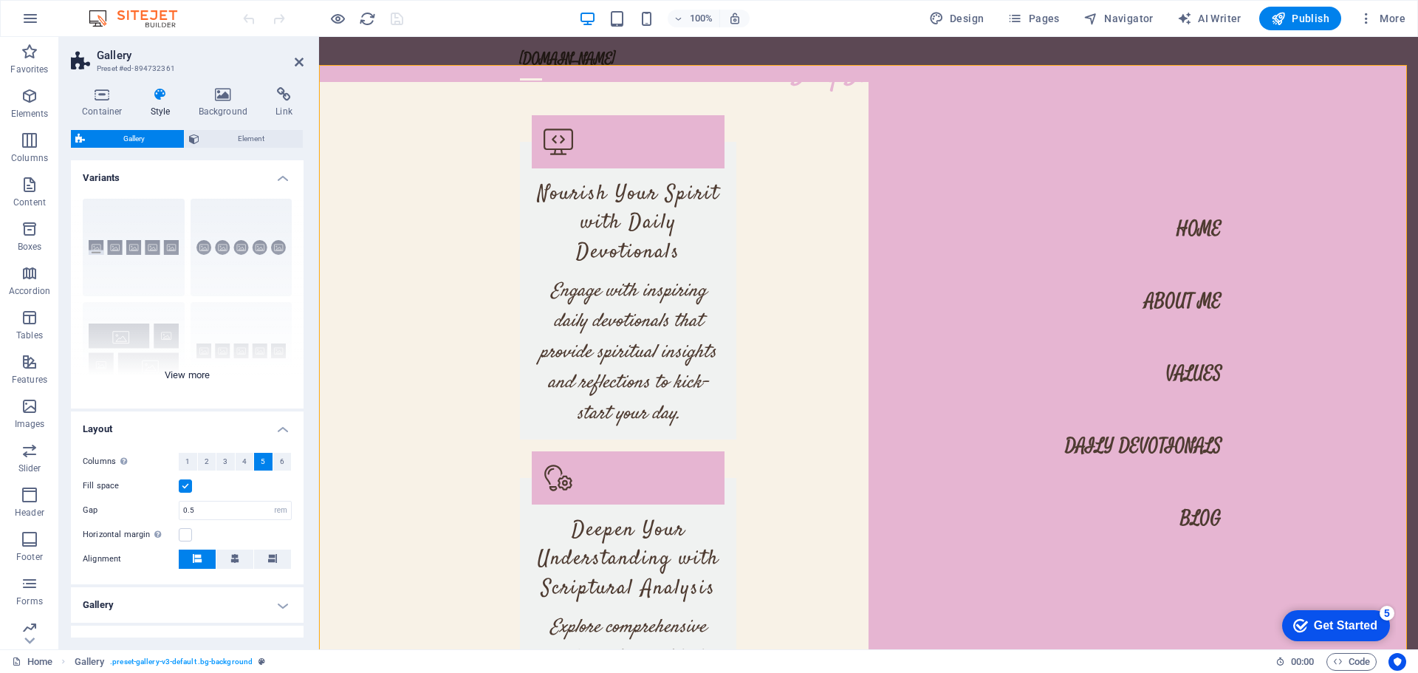
click at [188, 377] on div "Captions Circle Collage Default Grid Grid shifted" at bounding box center [187, 298] width 233 height 222
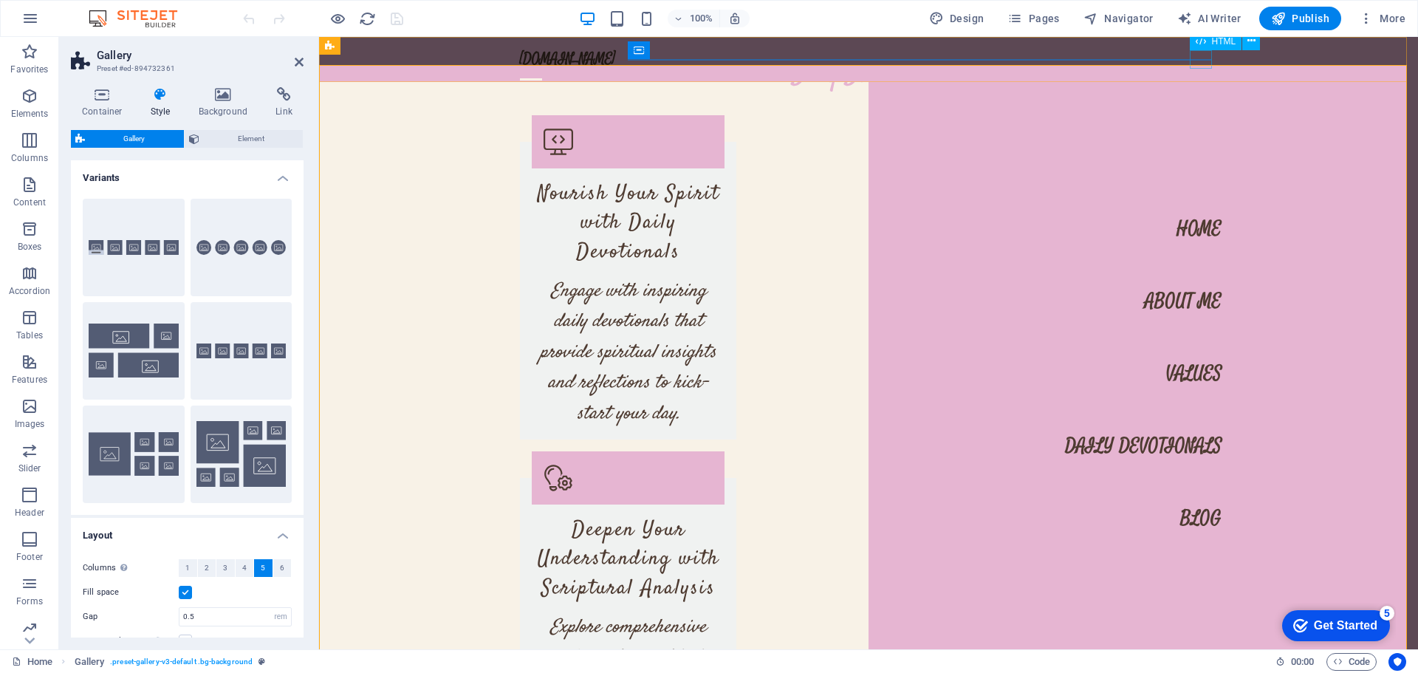
click at [542, 70] on div at bounding box center [531, 79] width 22 height 18
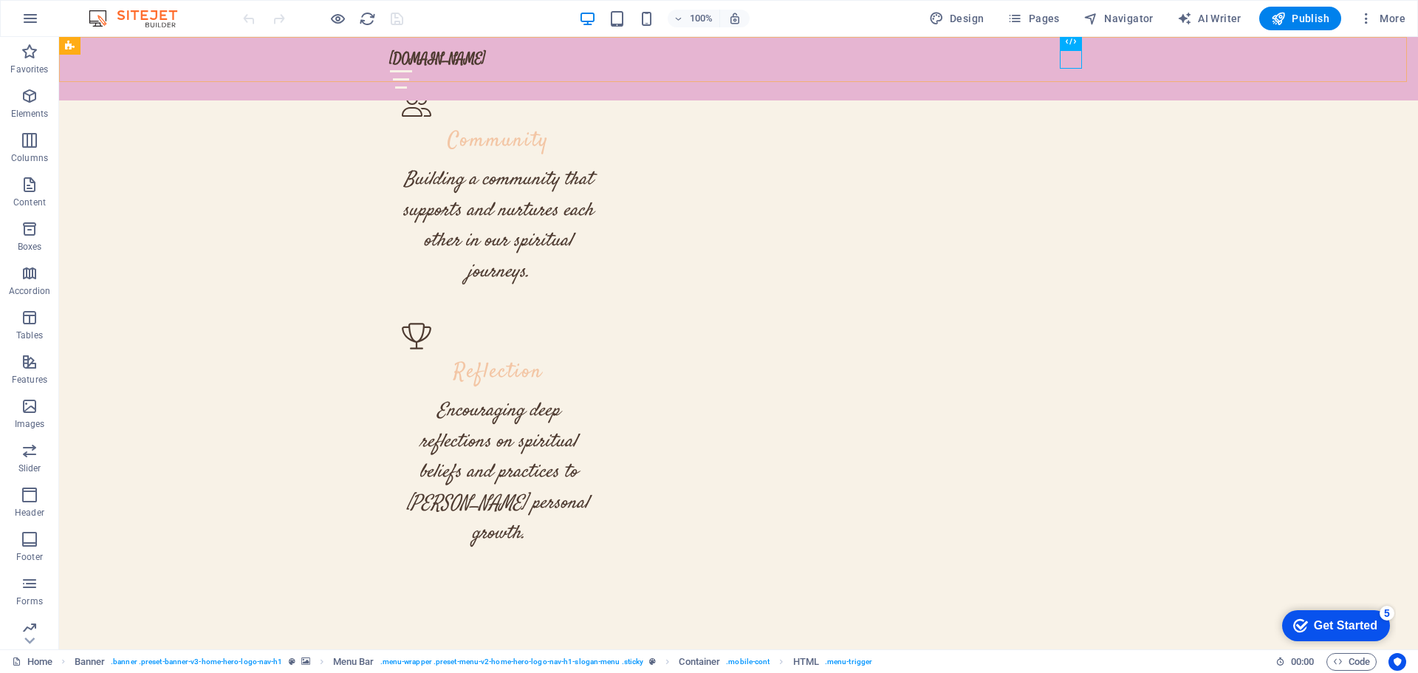
scroll to position [5848, 0]
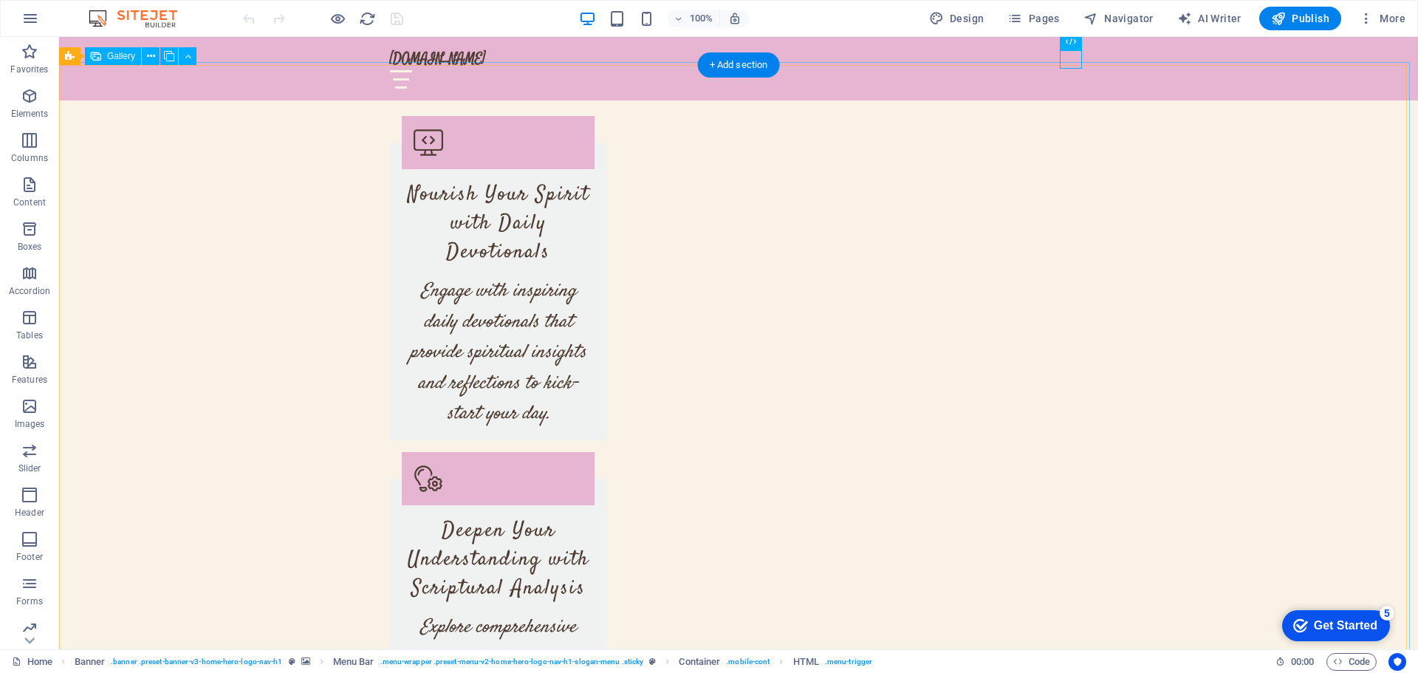
select select "px"
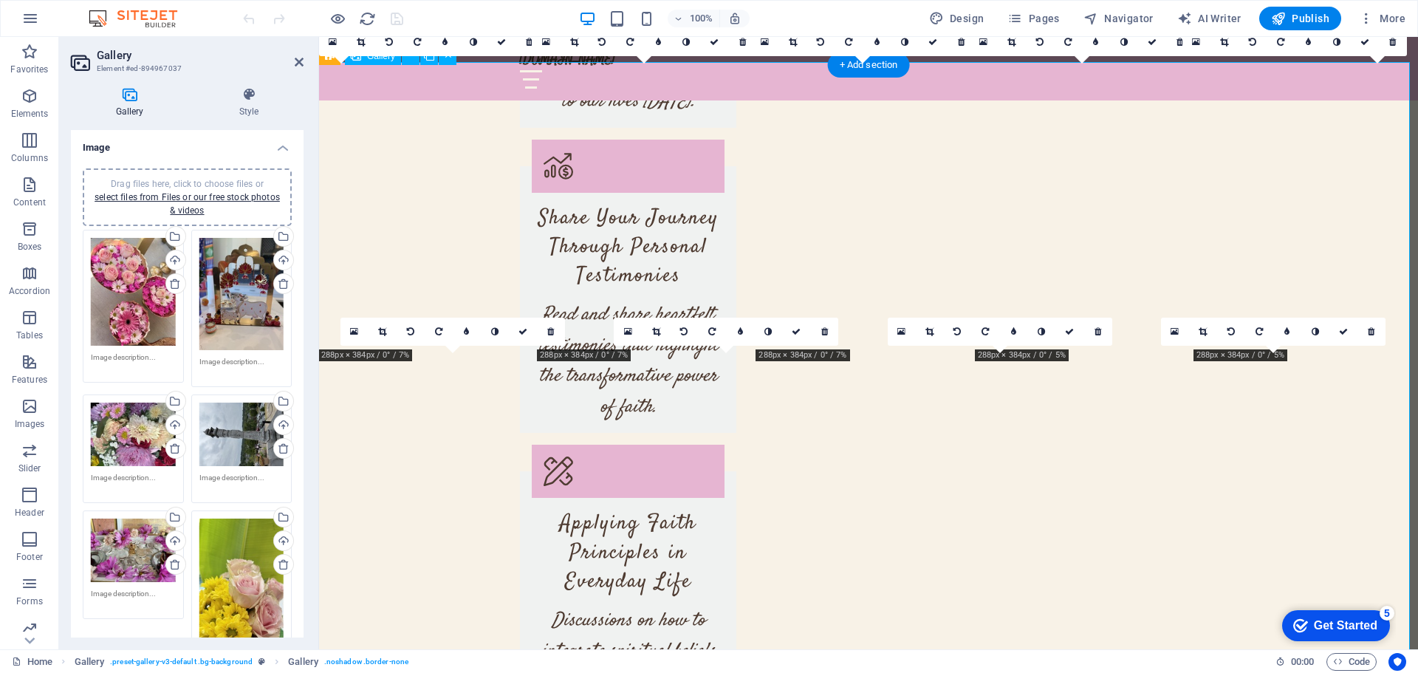
scroll to position [5231, 0]
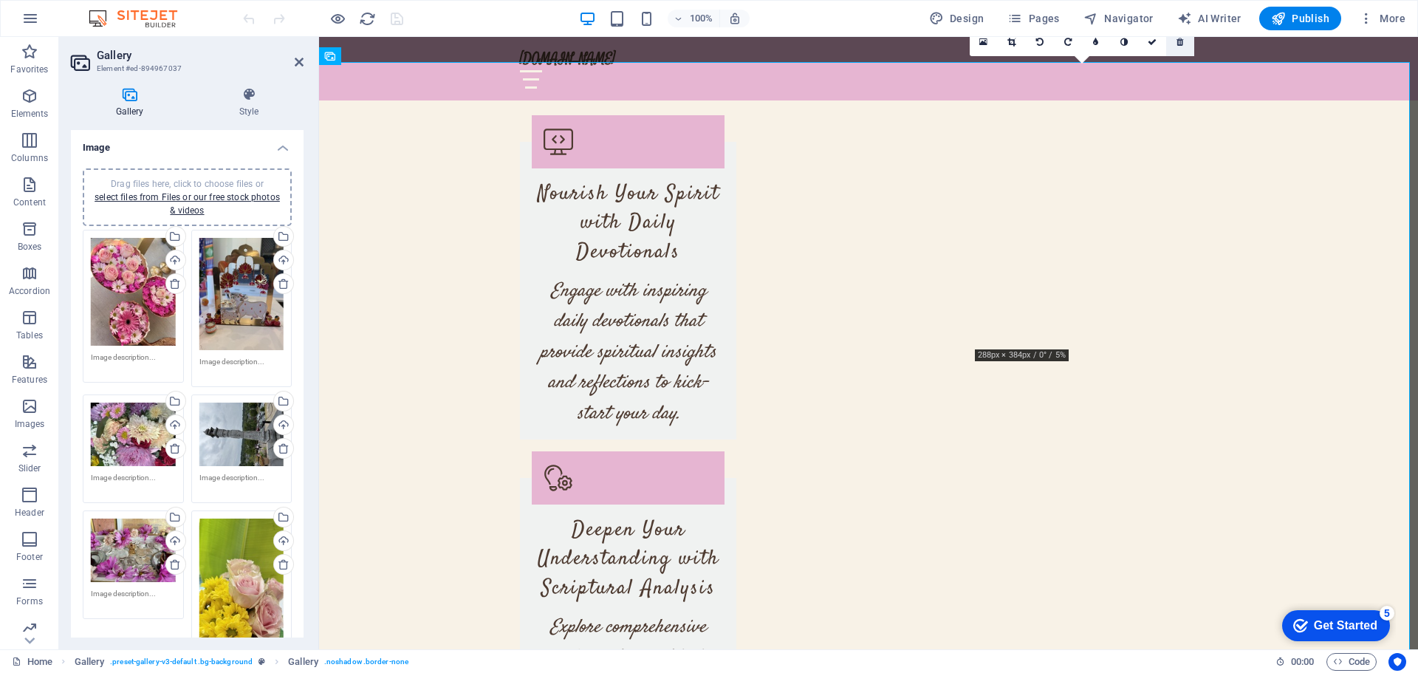
click at [1182, 45] on icon at bounding box center [1180, 42] width 7 height 9
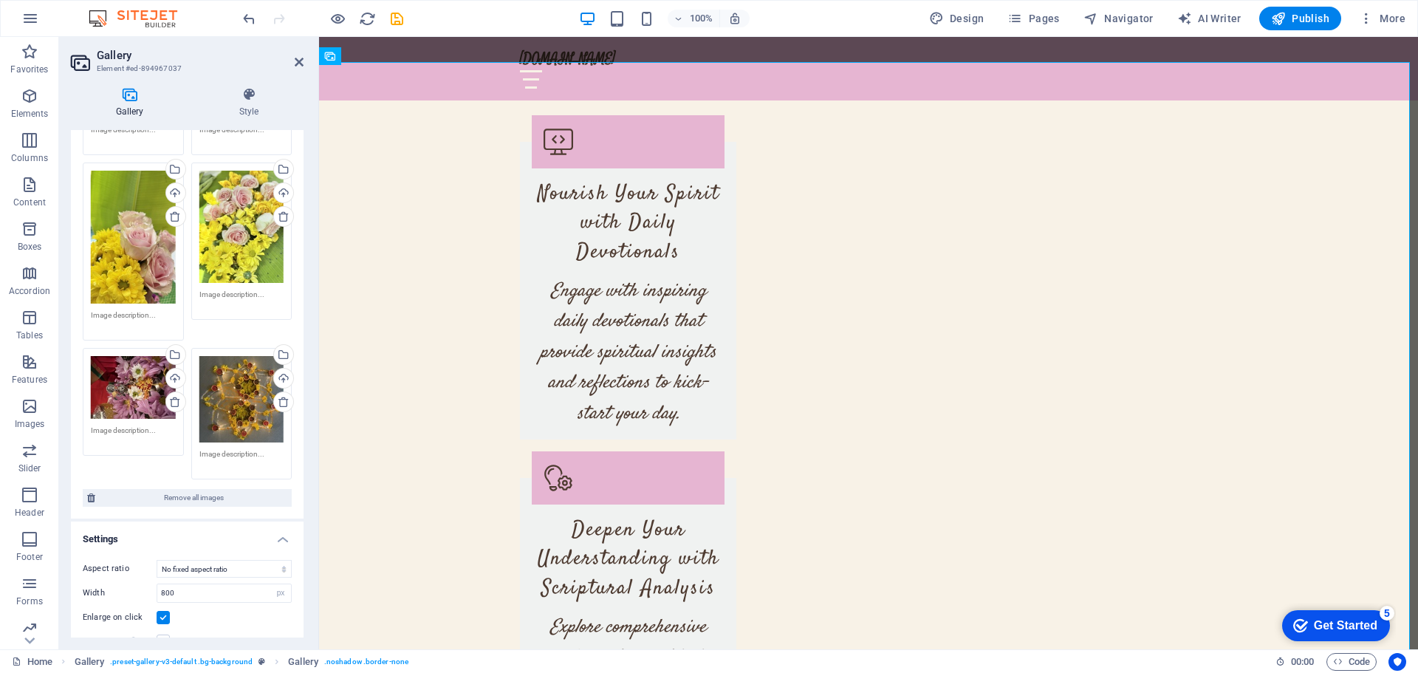
scroll to position [369, 0]
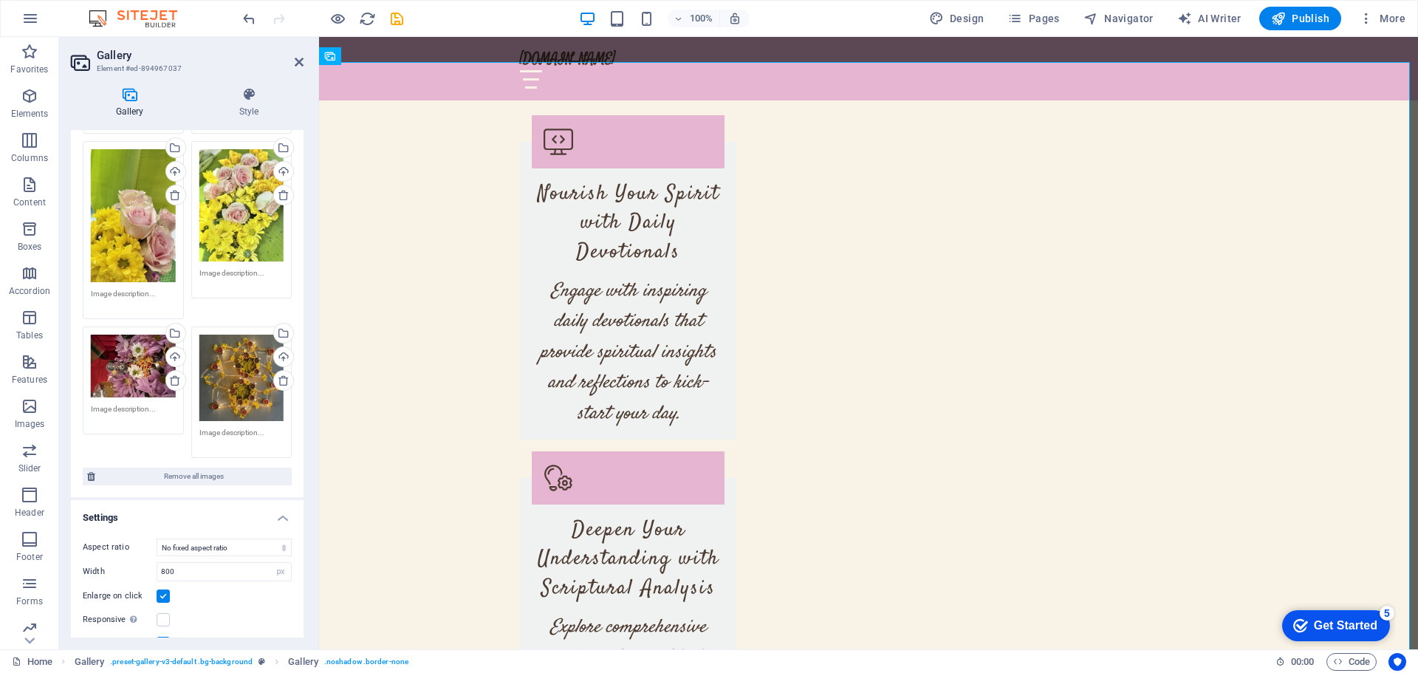
click at [256, 86] on div "Gallery Style Image Drag files here, click to choose files or select files from…" at bounding box center [187, 362] width 256 height 574
click at [242, 95] on icon at bounding box center [248, 94] width 109 height 15
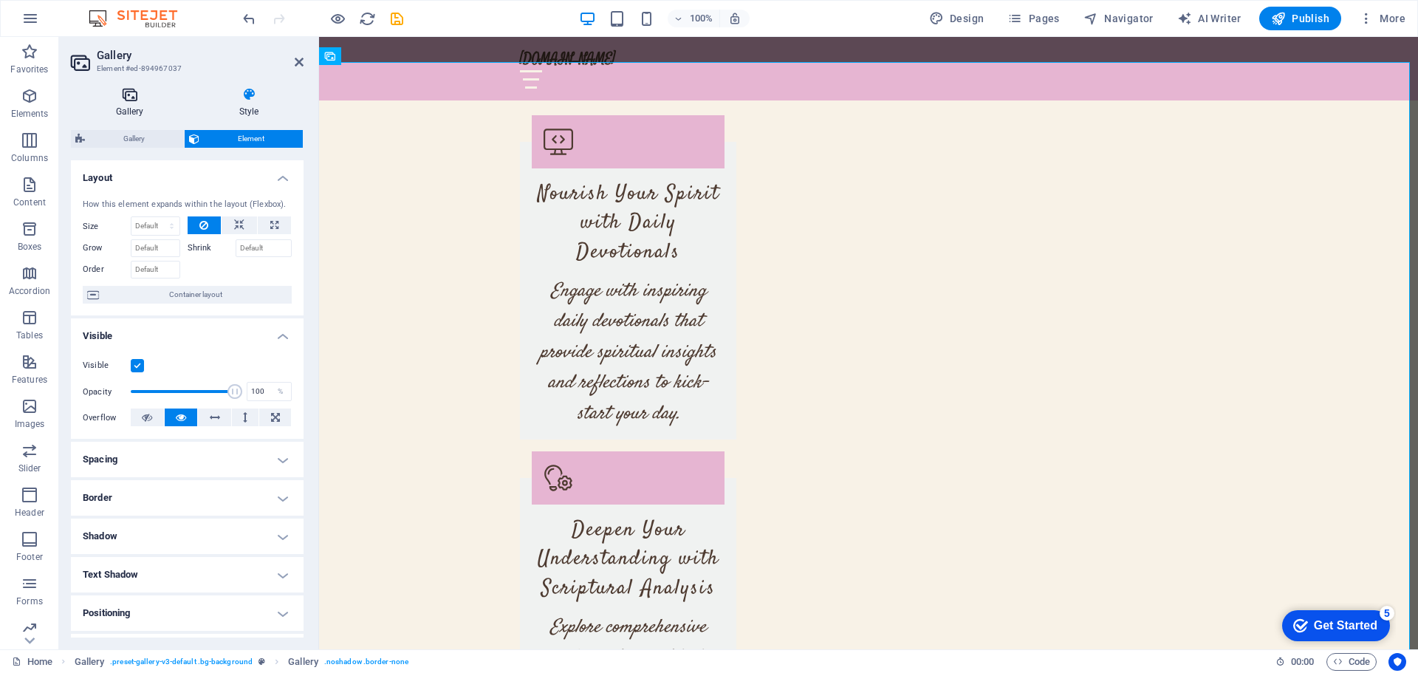
click at [145, 96] on icon at bounding box center [129, 94] width 117 height 15
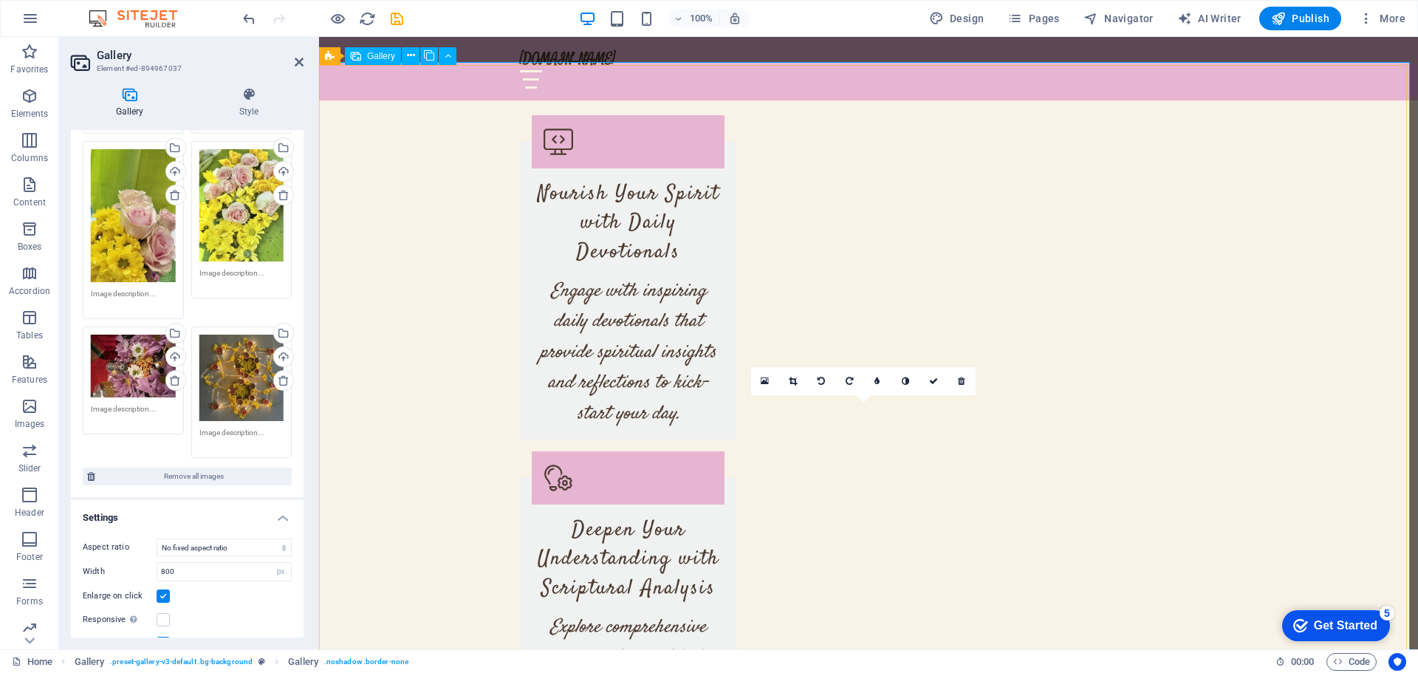
drag, startPoint x: 866, startPoint y: 571, endPoint x: 890, endPoint y: 253, distance: 318.5
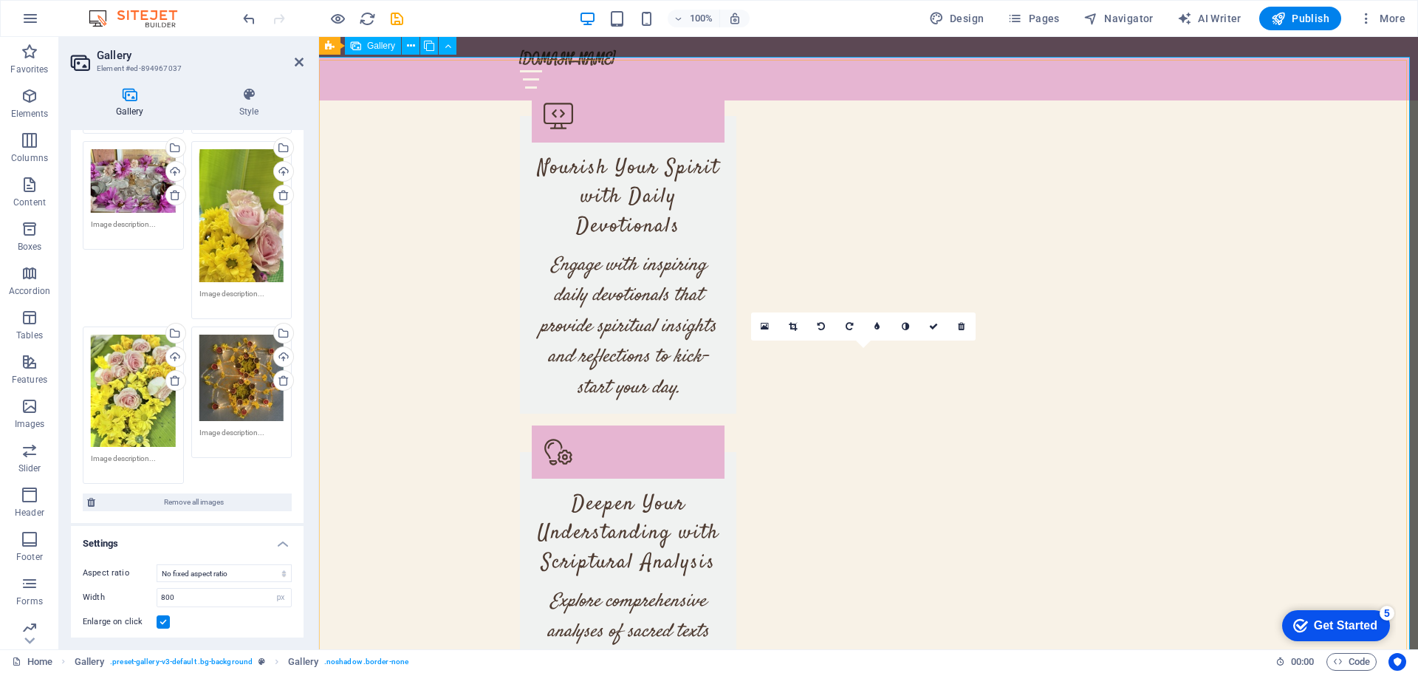
scroll to position [5231, 0]
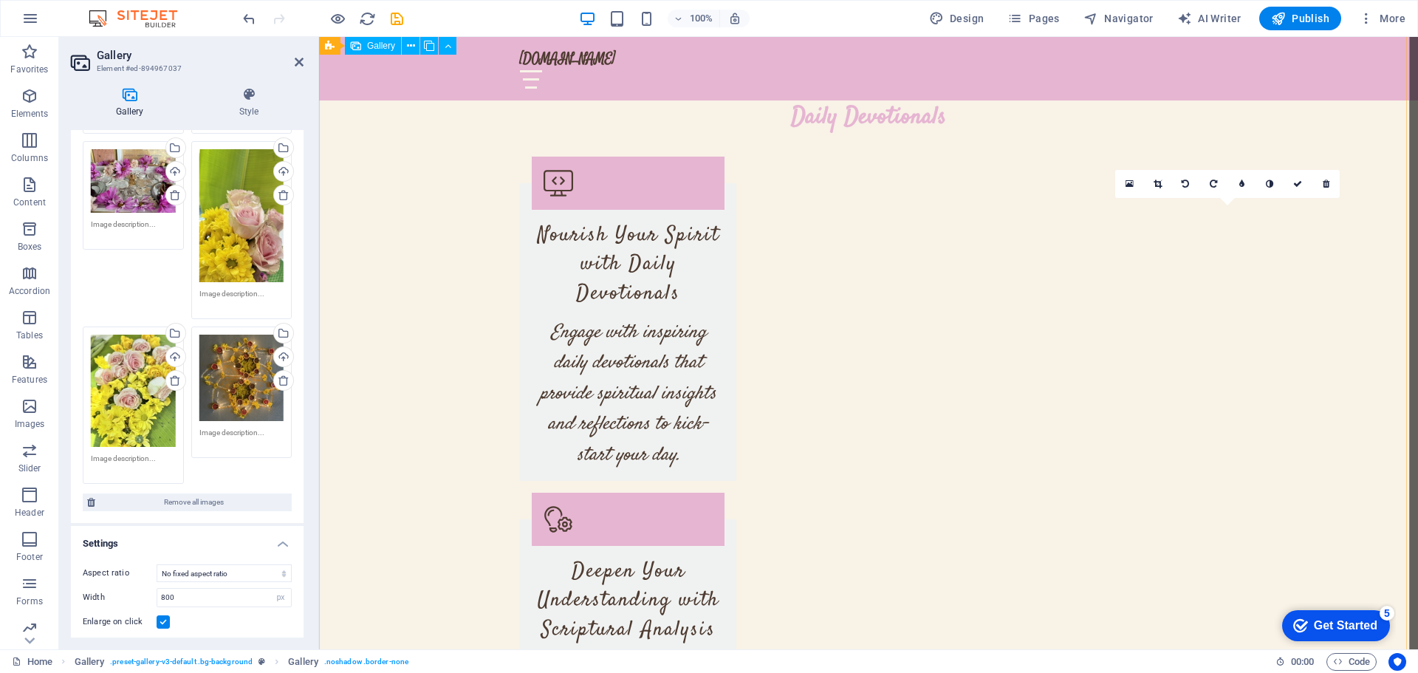
scroll to position [4935, 0]
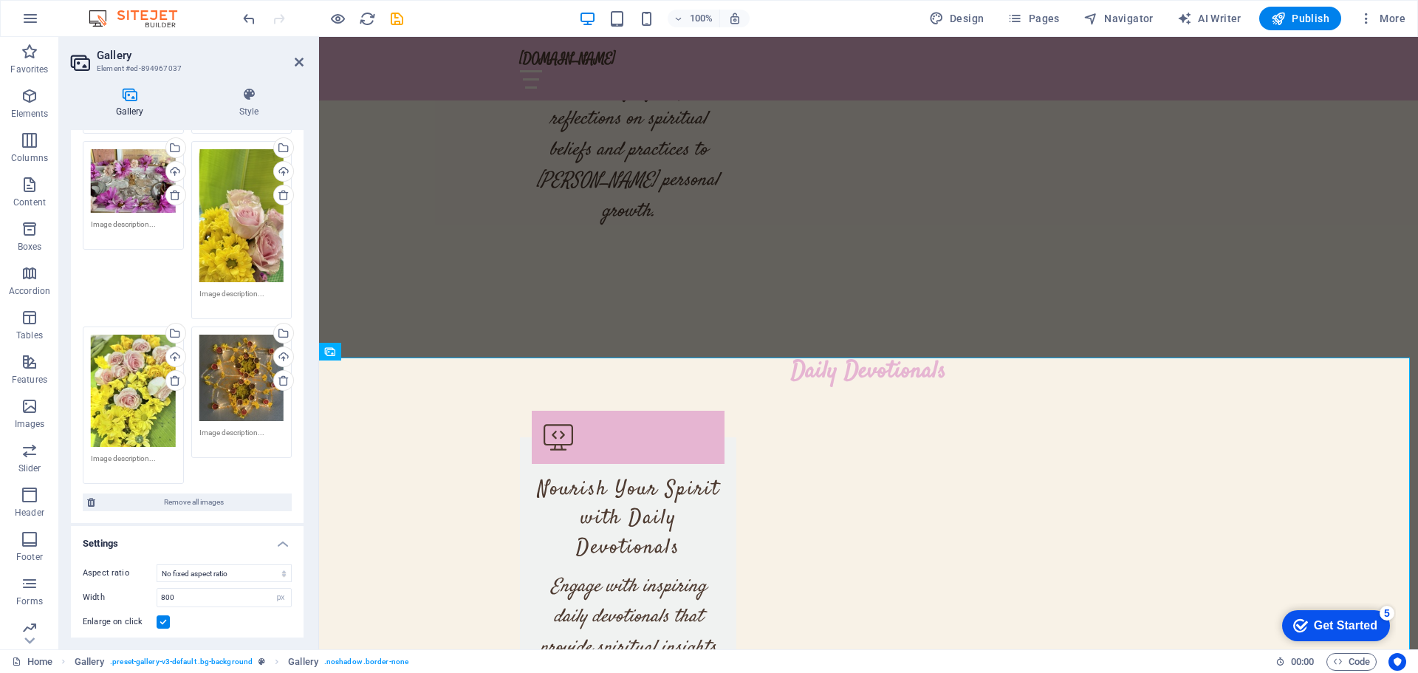
click at [293, 68] on header "Gallery Element #ed-894967037" at bounding box center [187, 56] width 233 height 38
drag, startPoint x: 298, startPoint y: 61, endPoint x: 239, endPoint y: 24, distance: 69.7
click at [298, 61] on icon at bounding box center [299, 62] width 9 height 12
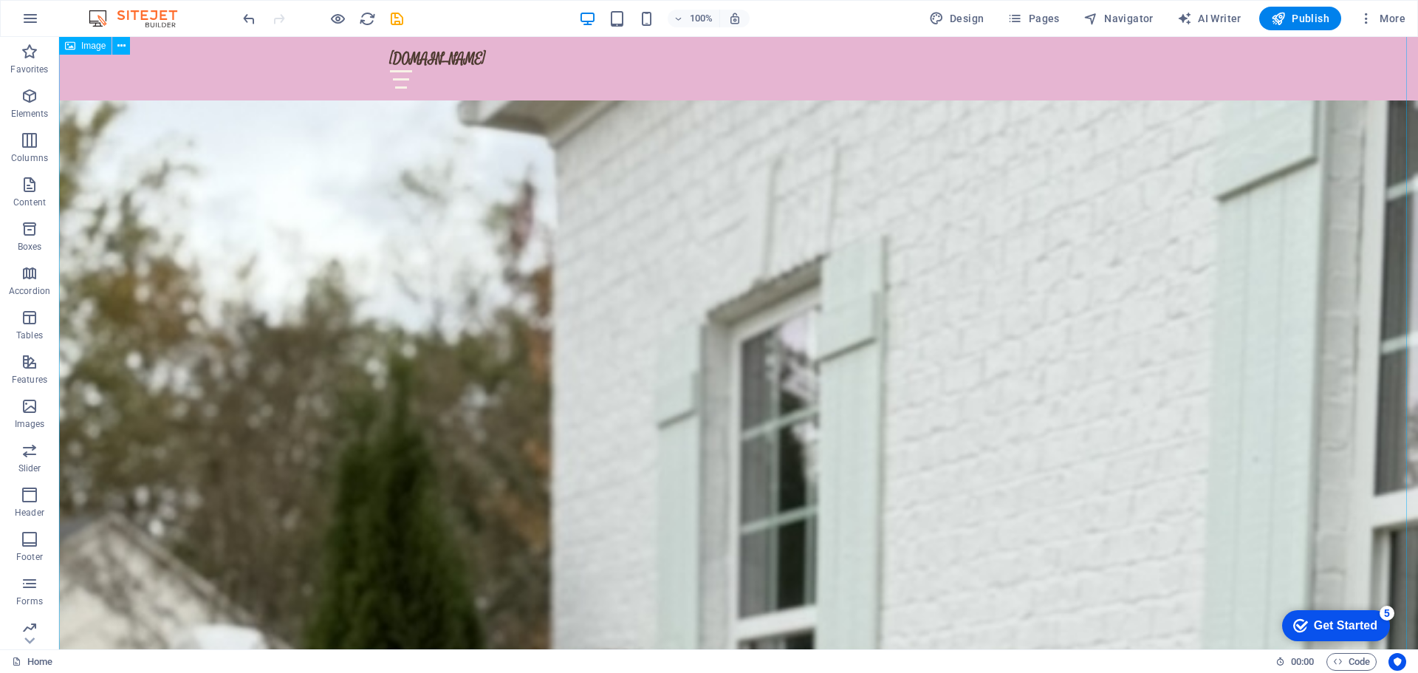
scroll to position [1786, 0]
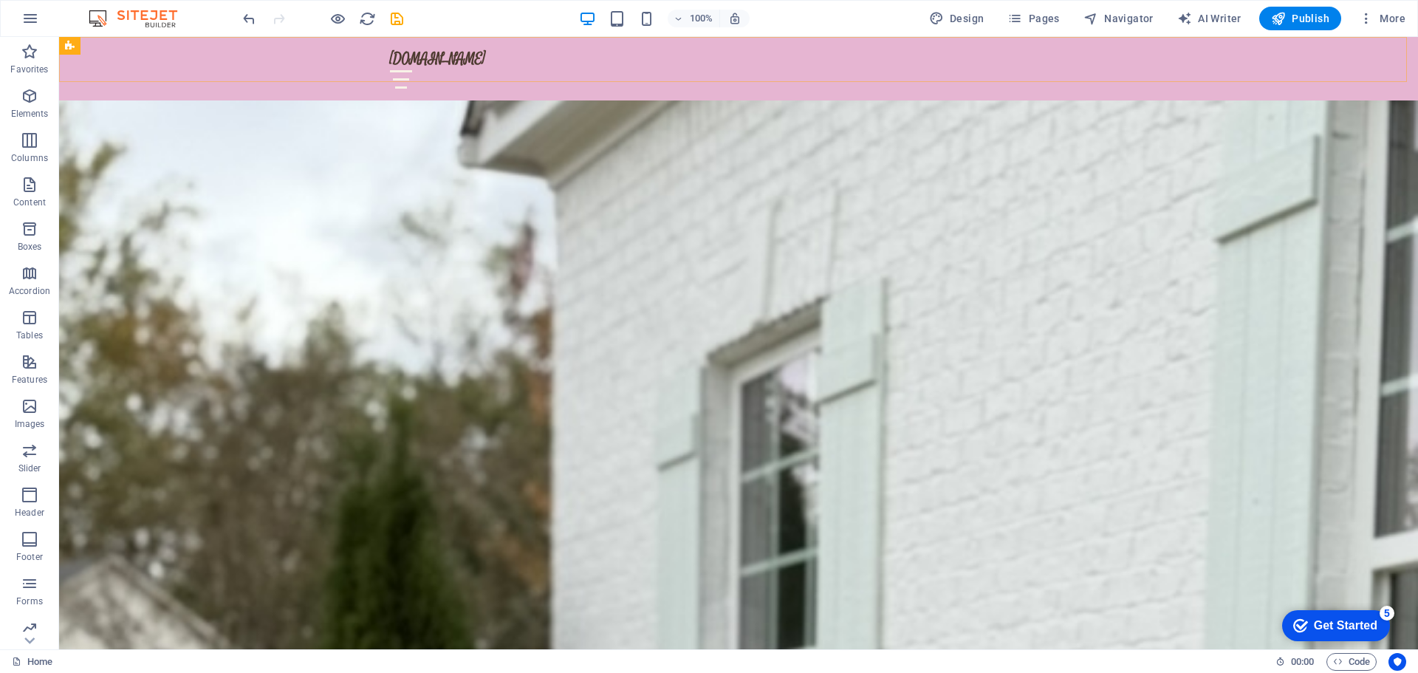
click at [1067, 47] on div "[DOMAIN_NAME] Home About Me Values Daily Devotionals Blog" at bounding box center [738, 69] width 1359 height 64
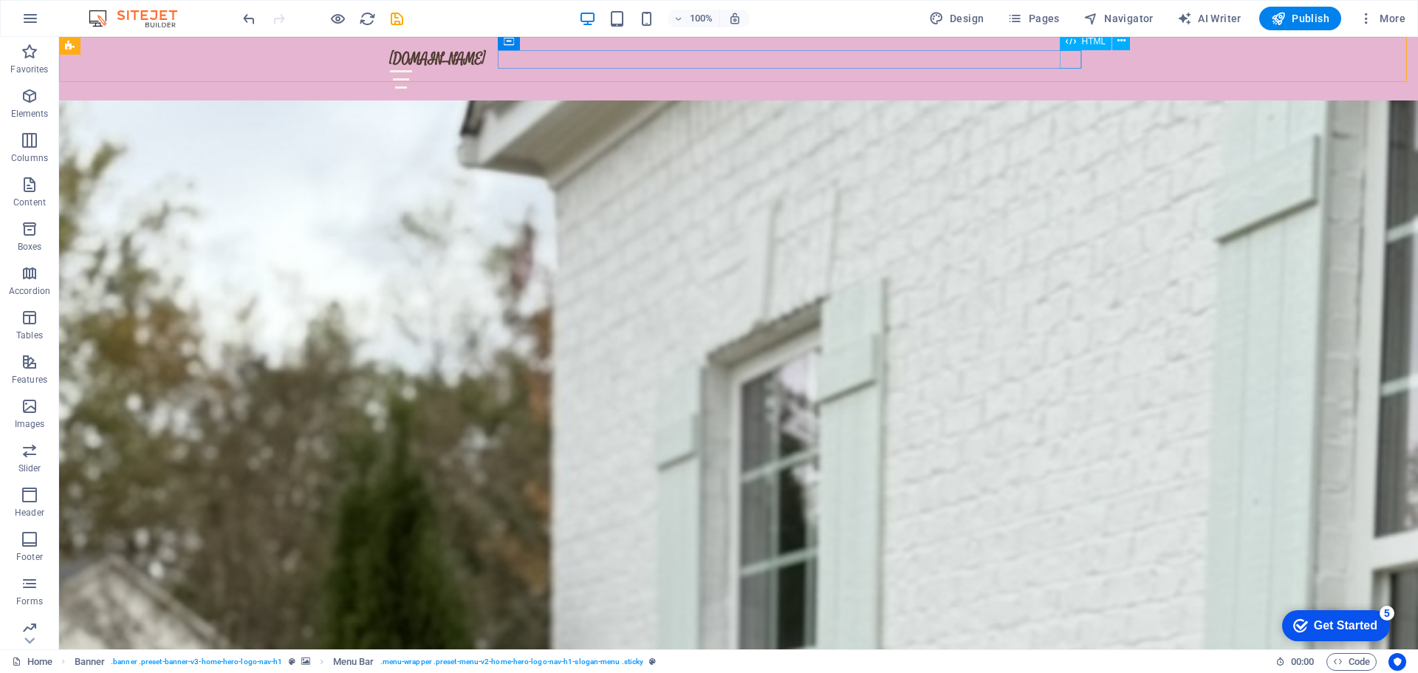
click at [1067, 70] on div at bounding box center [738, 79] width 697 height 18
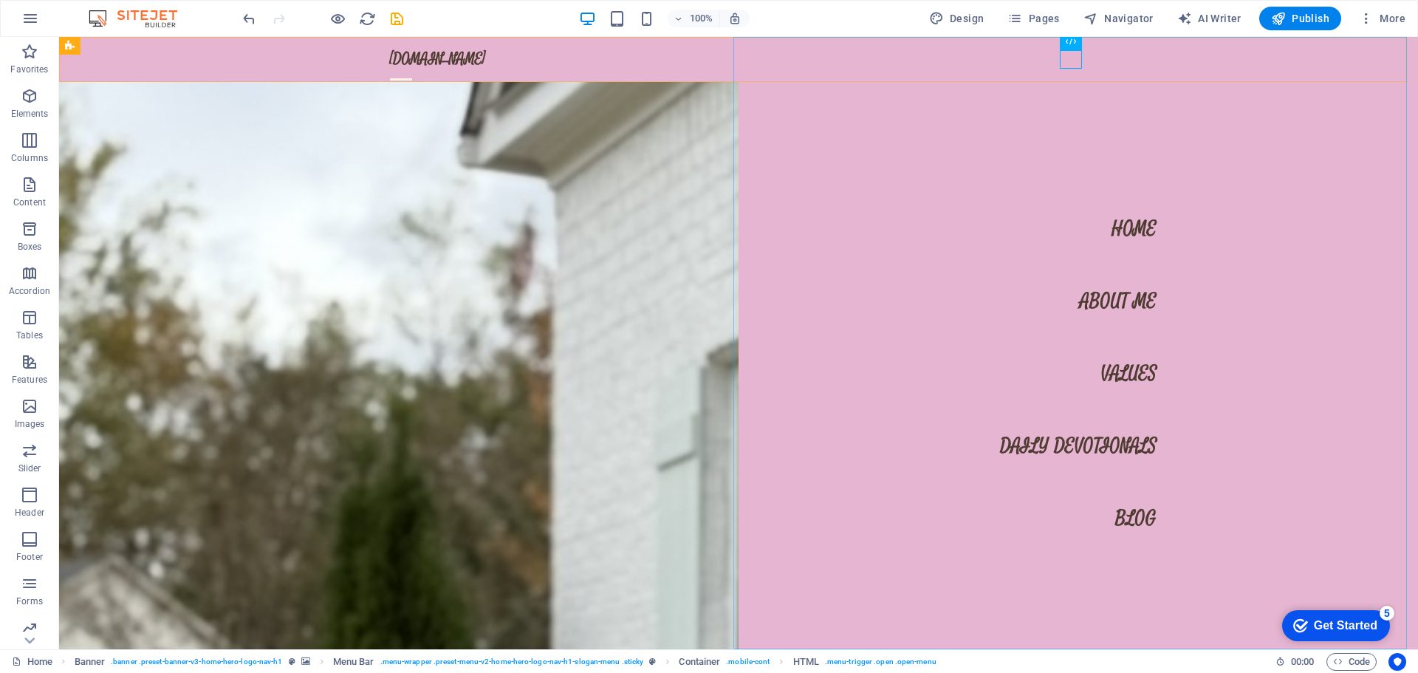
click at [1087, 301] on nav "Home About Me Values Daily Devotionals Blog" at bounding box center [1078, 343] width 679 height 612
click at [1090, 301] on nav "Home About Me Values Daily Devotionals Blog" at bounding box center [1078, 343] width 679 height 612
select select
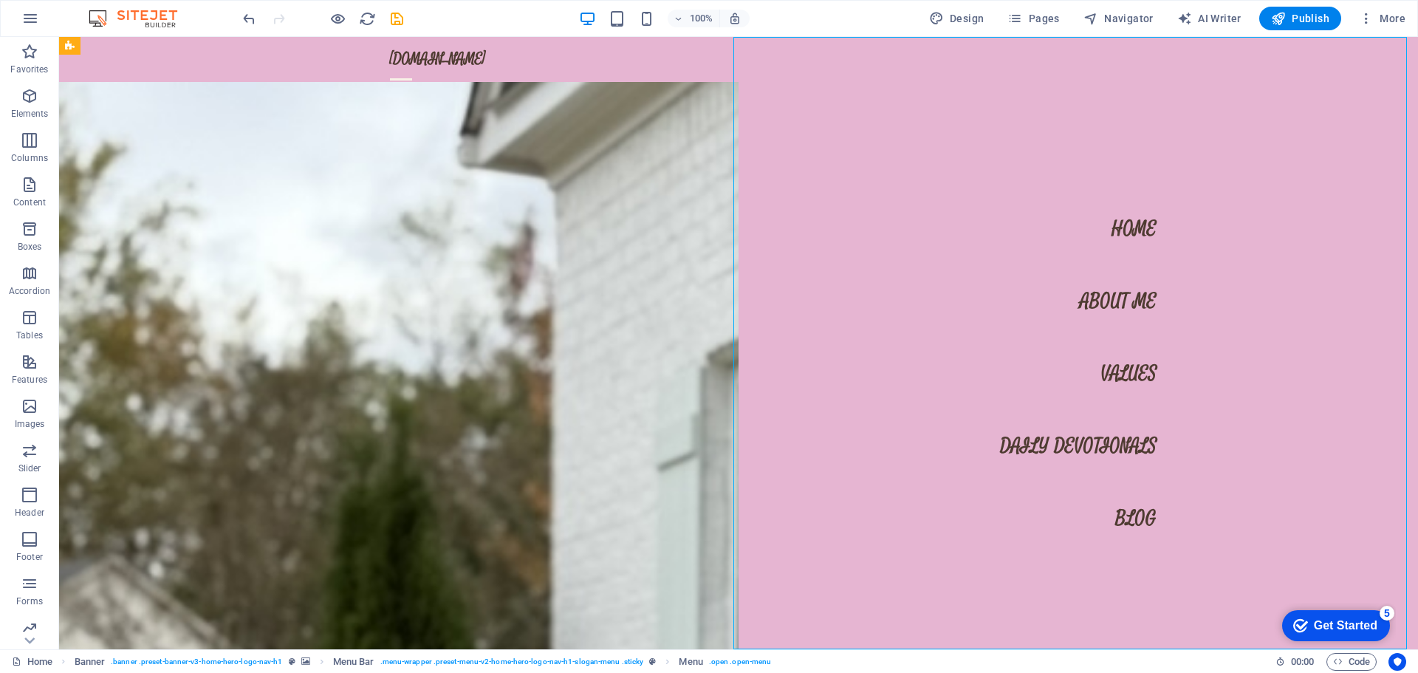
select select
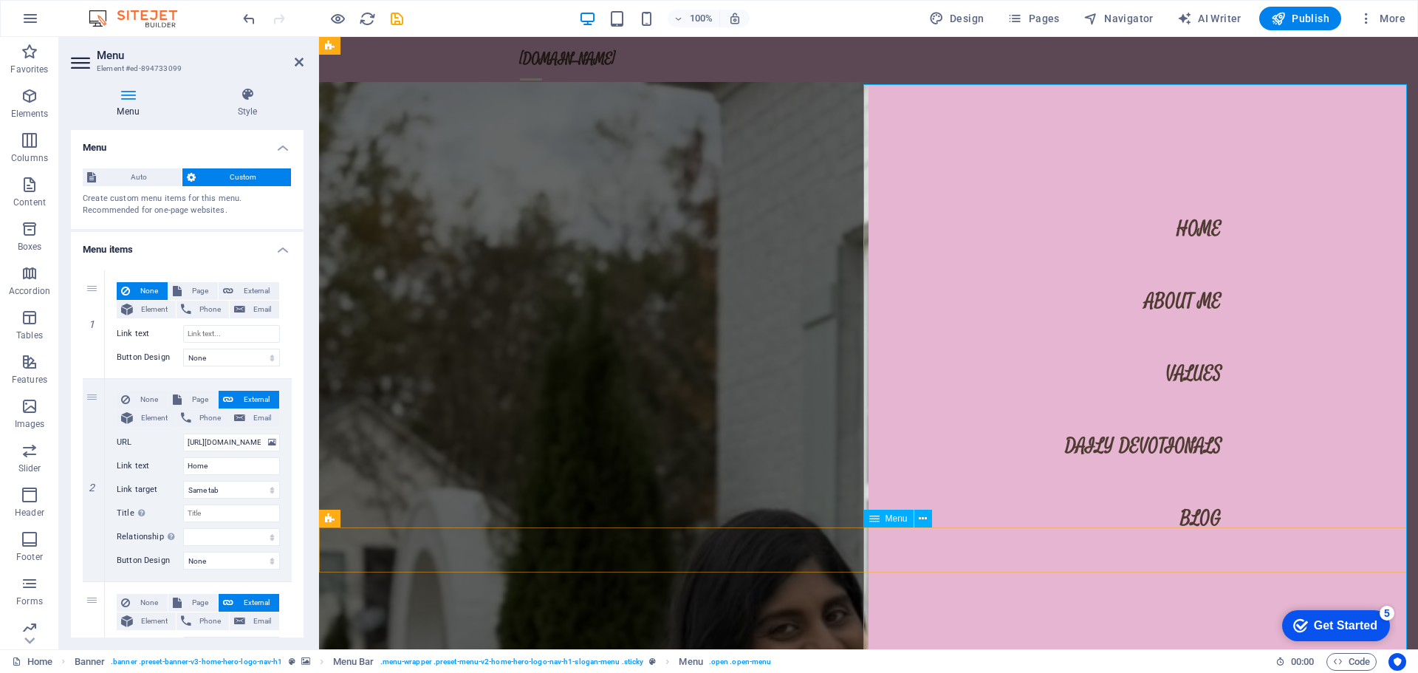
scroll to position [1712, 0]
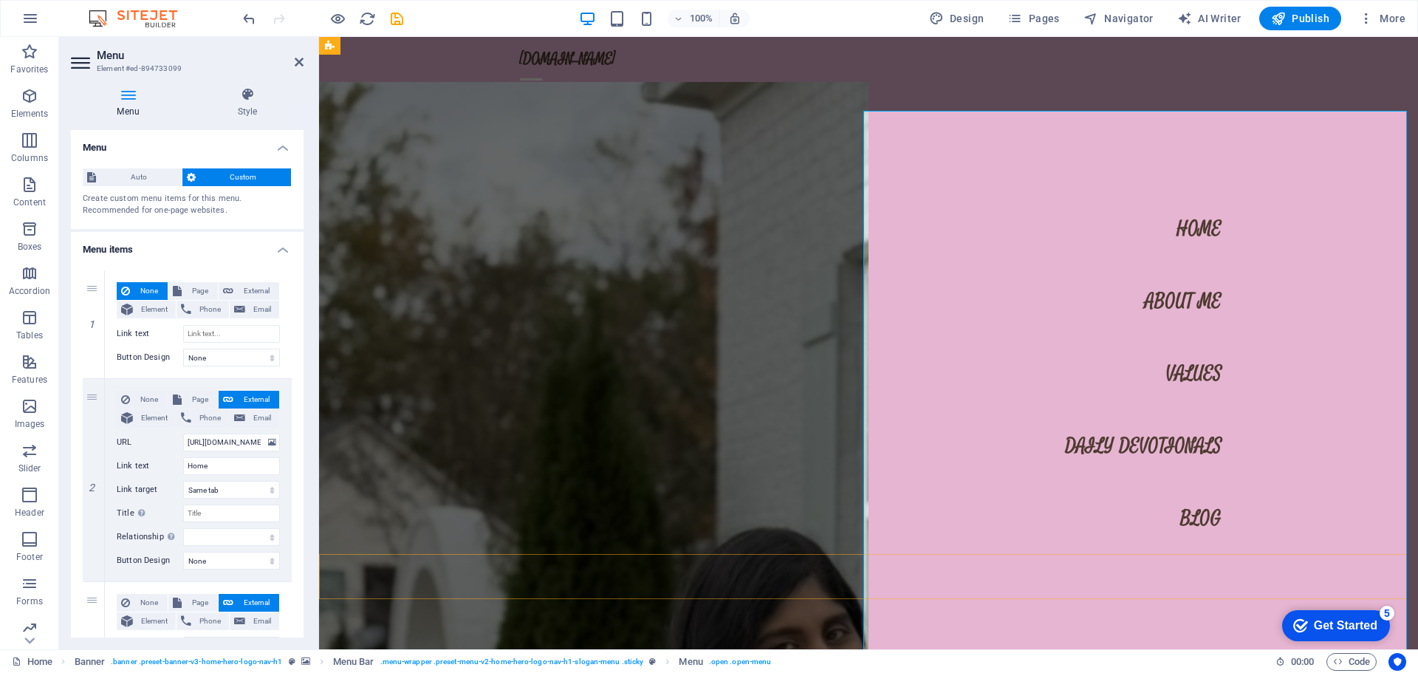
click at [1187, 518] on nav "Home About Me Values Daily Devotionals Blog" at bounding box center [1143, 343] width 549 height 612
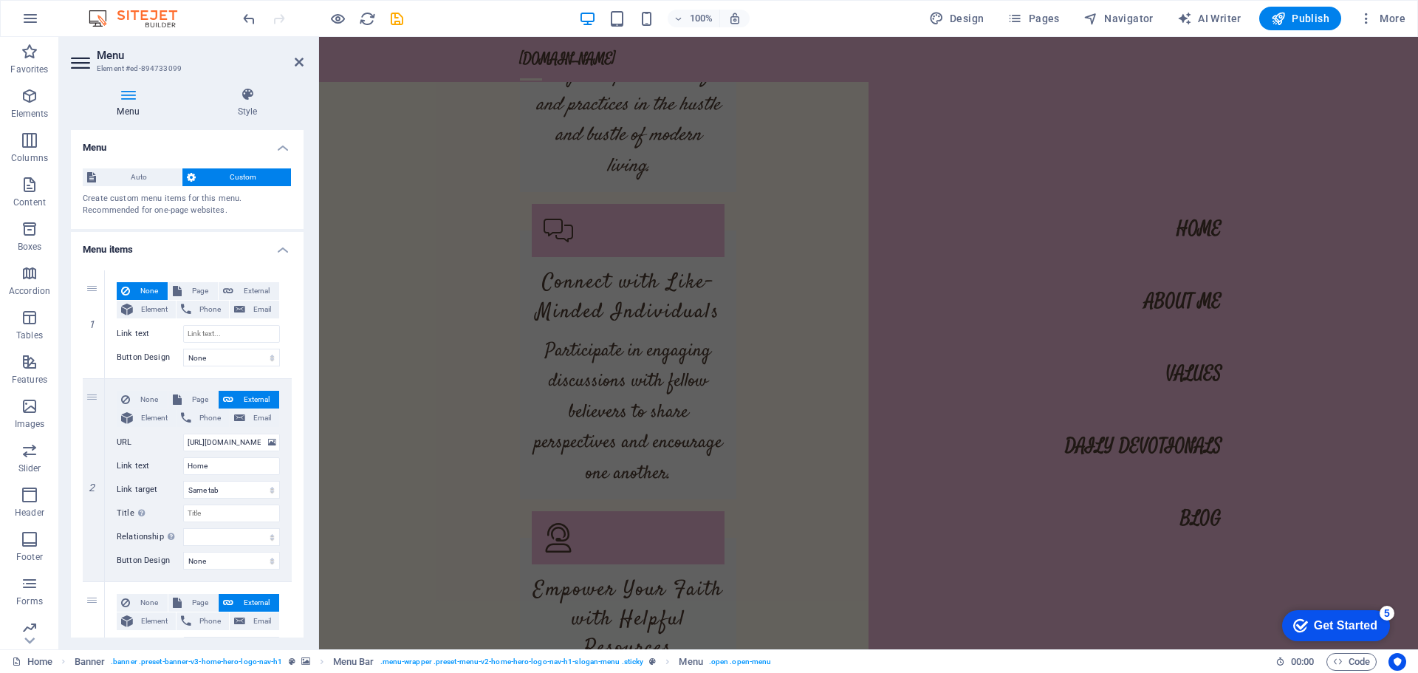
scroll to position [6807, 0]
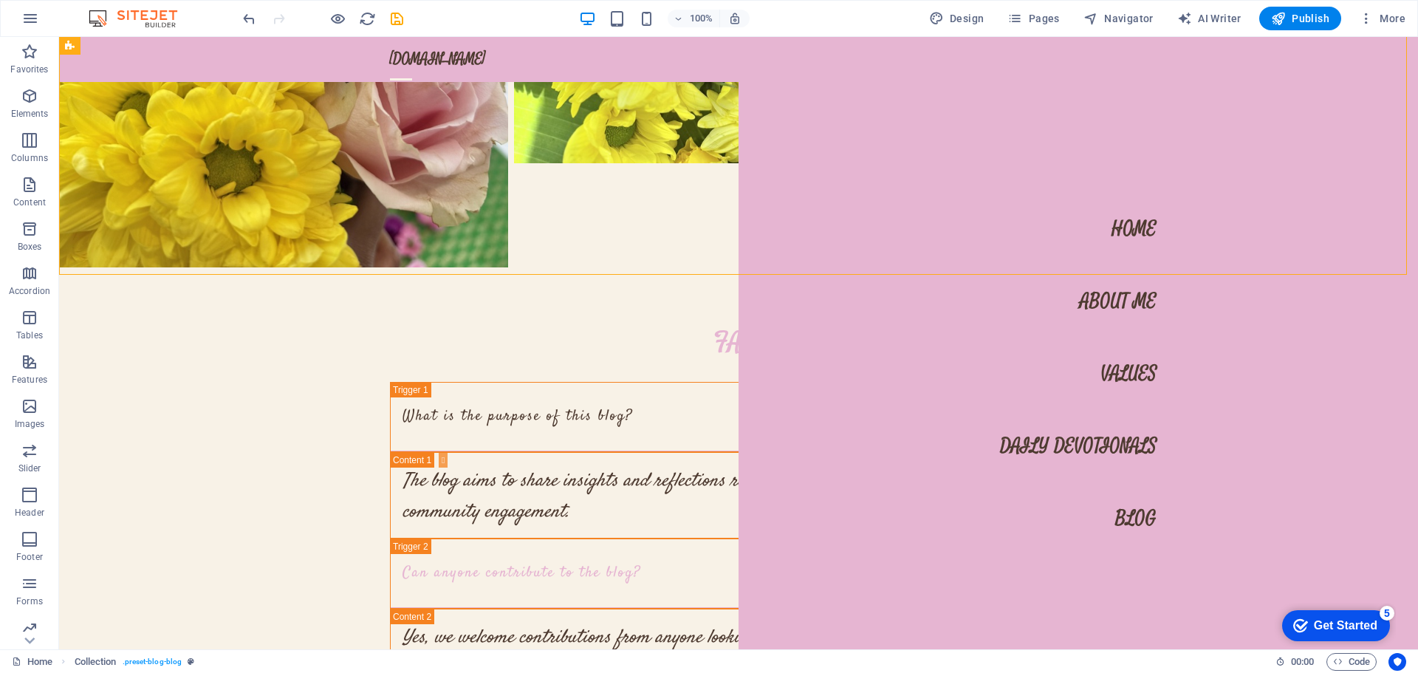
scroll to position [8959, 0]
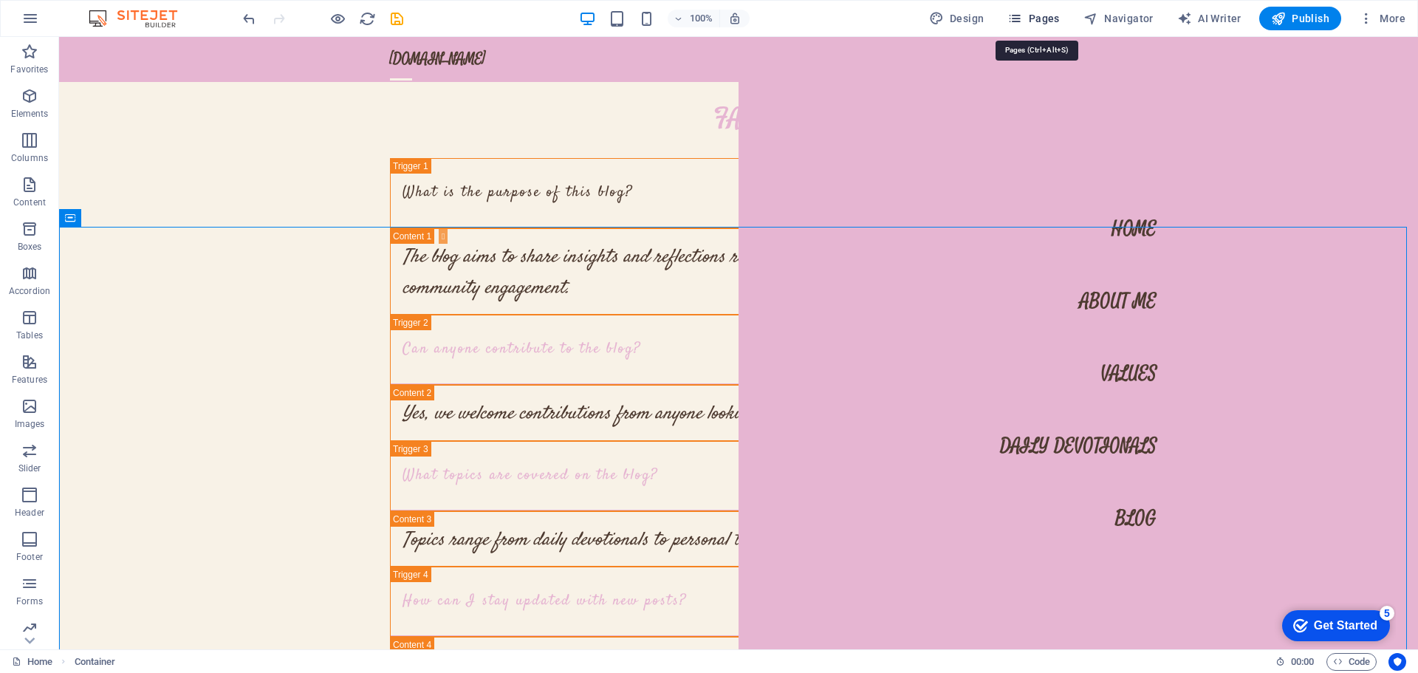
click at [1038, 24] on span "Pages" at bounding box center [1033, 18] width 52 height 15
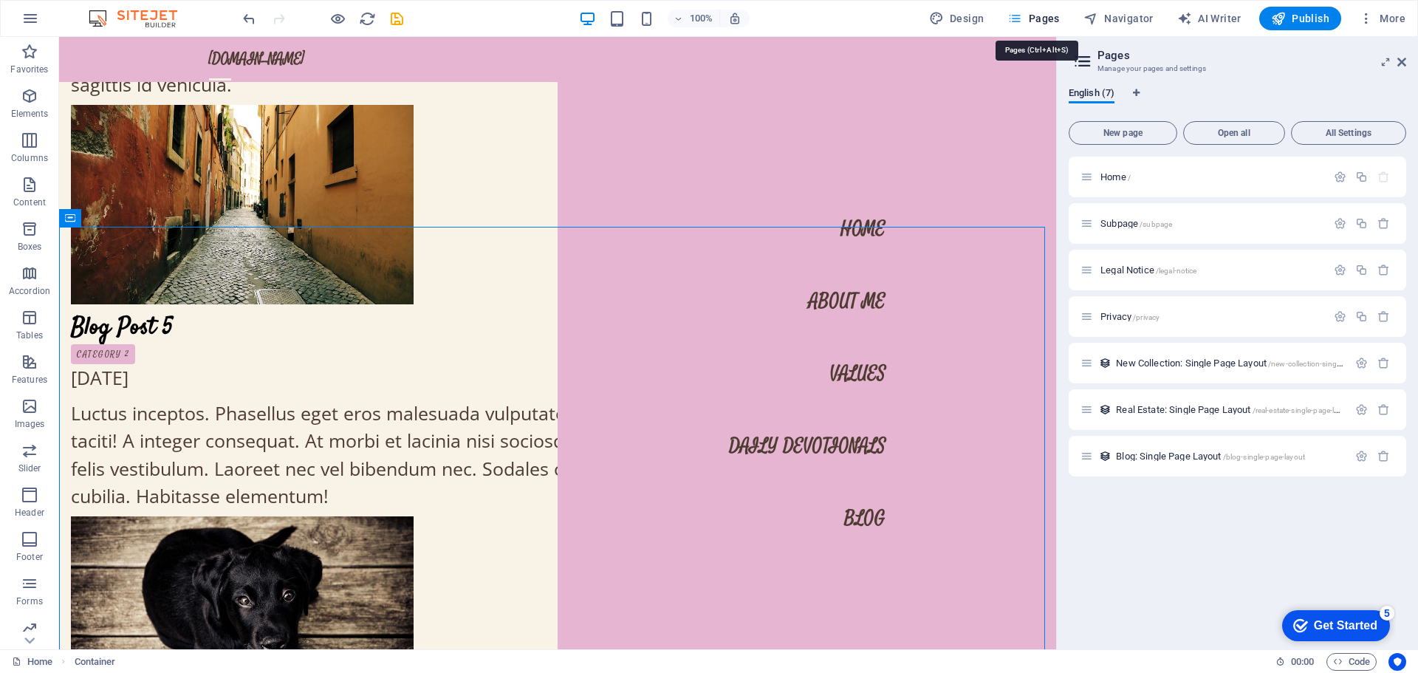
scroll to position [7813, 0]
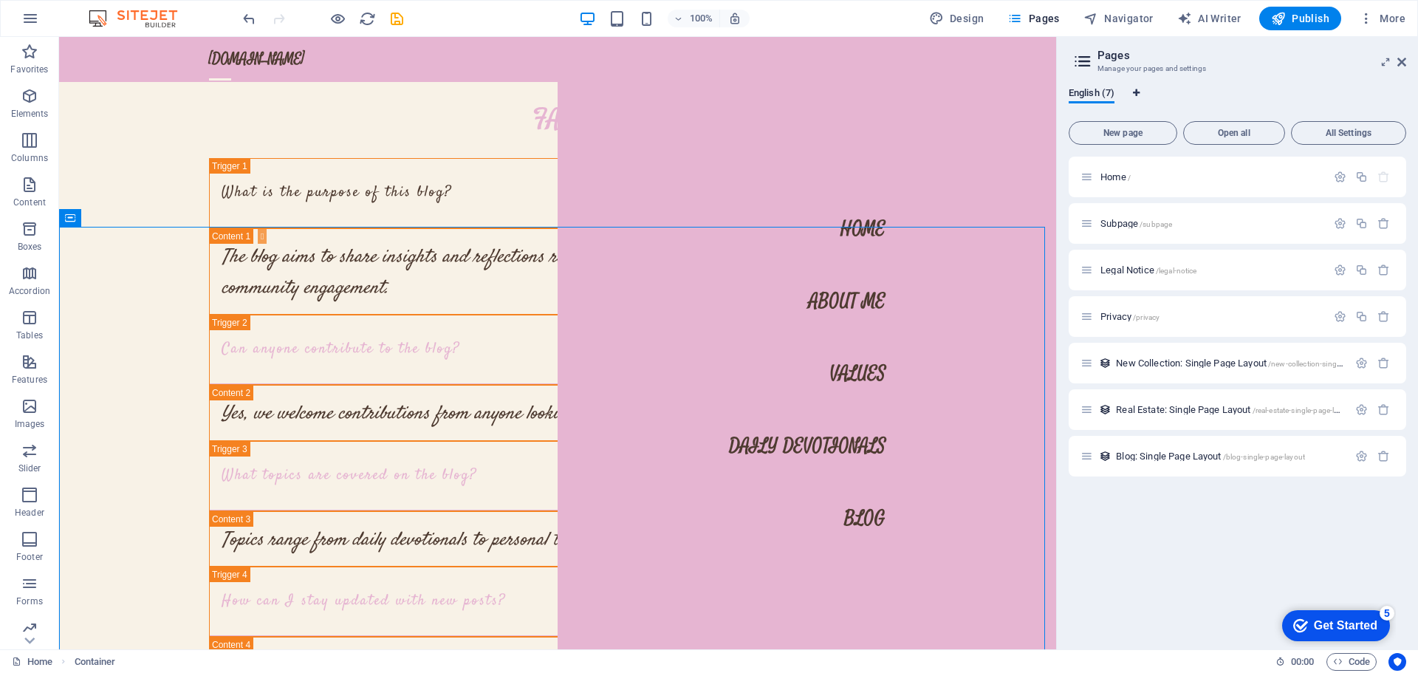
click at [1138, 89] on icon "Language Tabs" at bounding box center [1136, 93] width 7 height 9
select select "41"
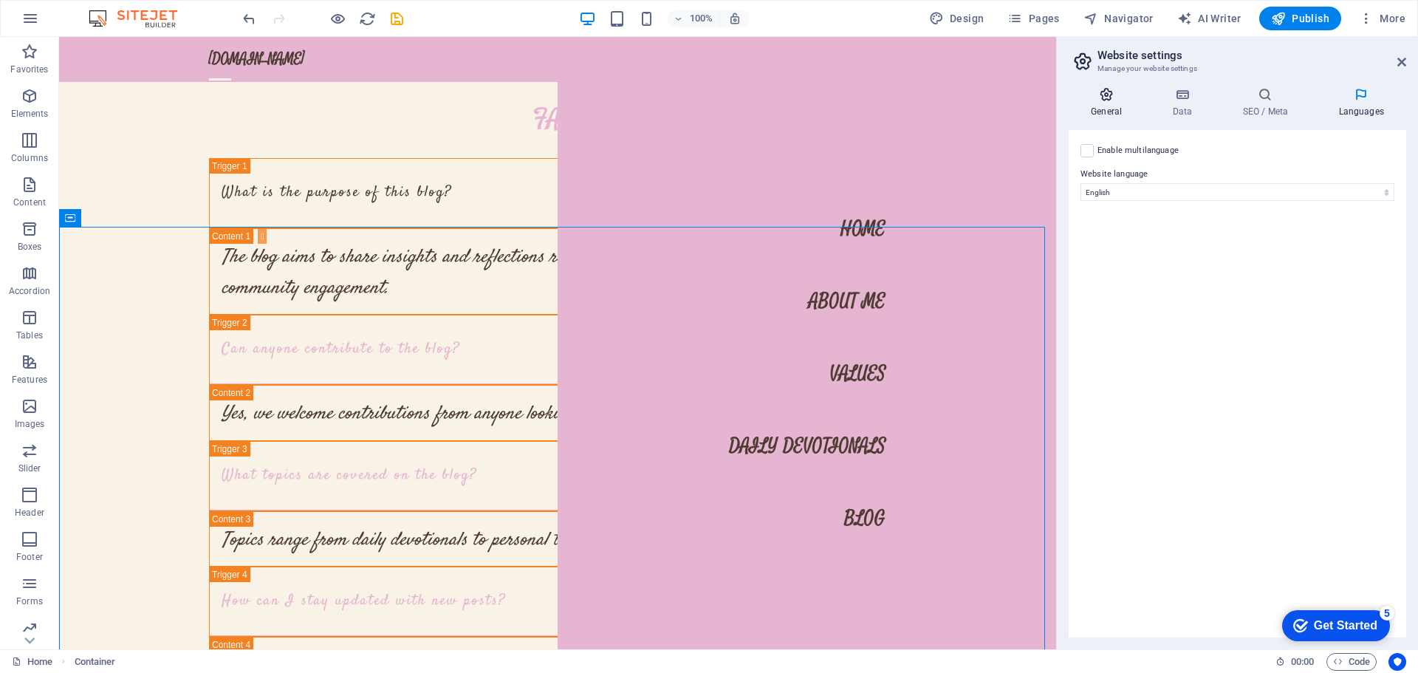
click at [1105, 92] on icon at bounding box center [1106, 94] width 75 height 15
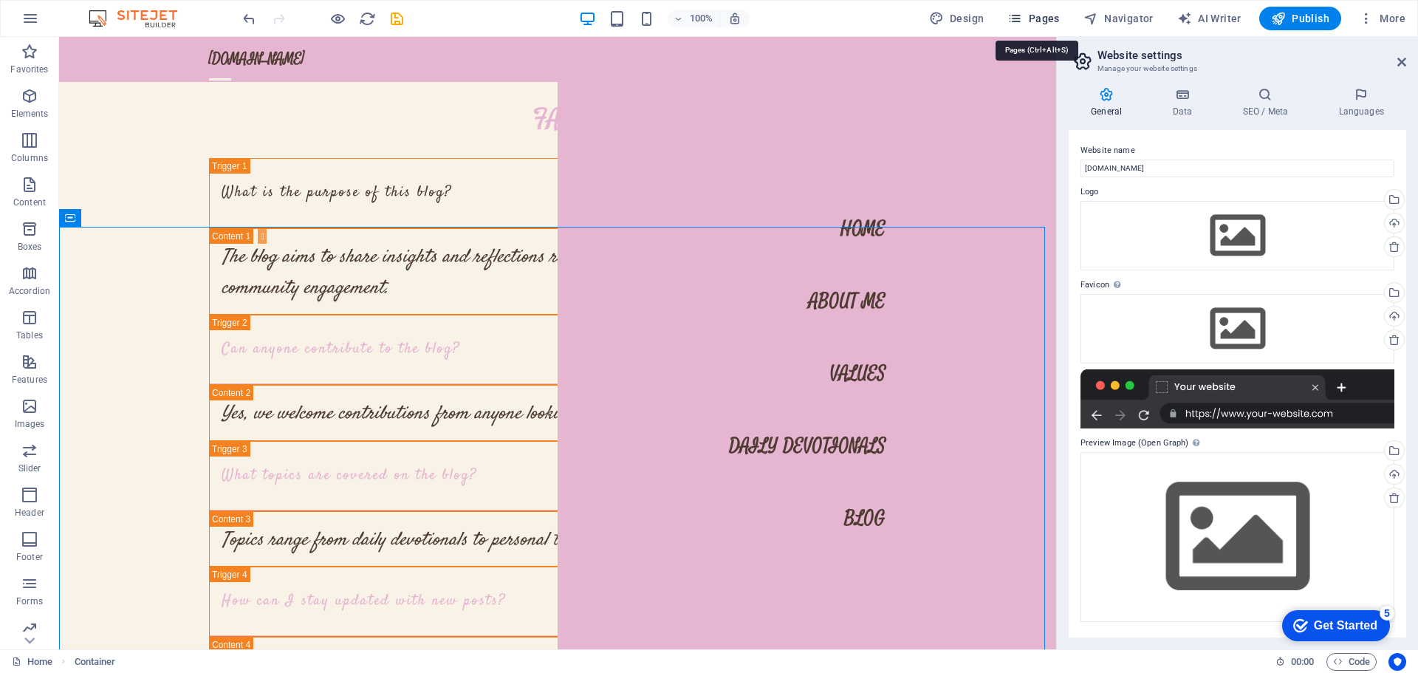
click at [1016, 16] on icon "button" at bounding box center [1014, 18] width 15 height 15
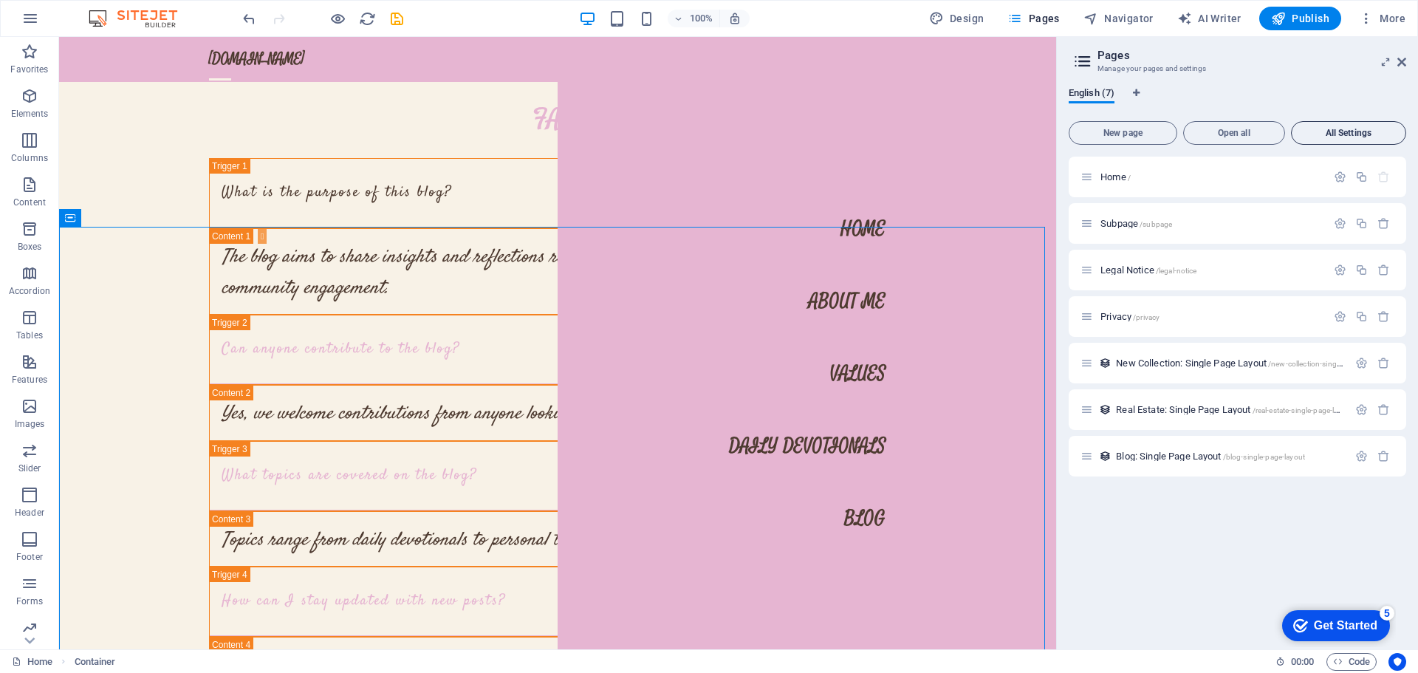
click at [1318, 132] on span "All Settings" at bounding box center [1349, 133] width 102 height 9
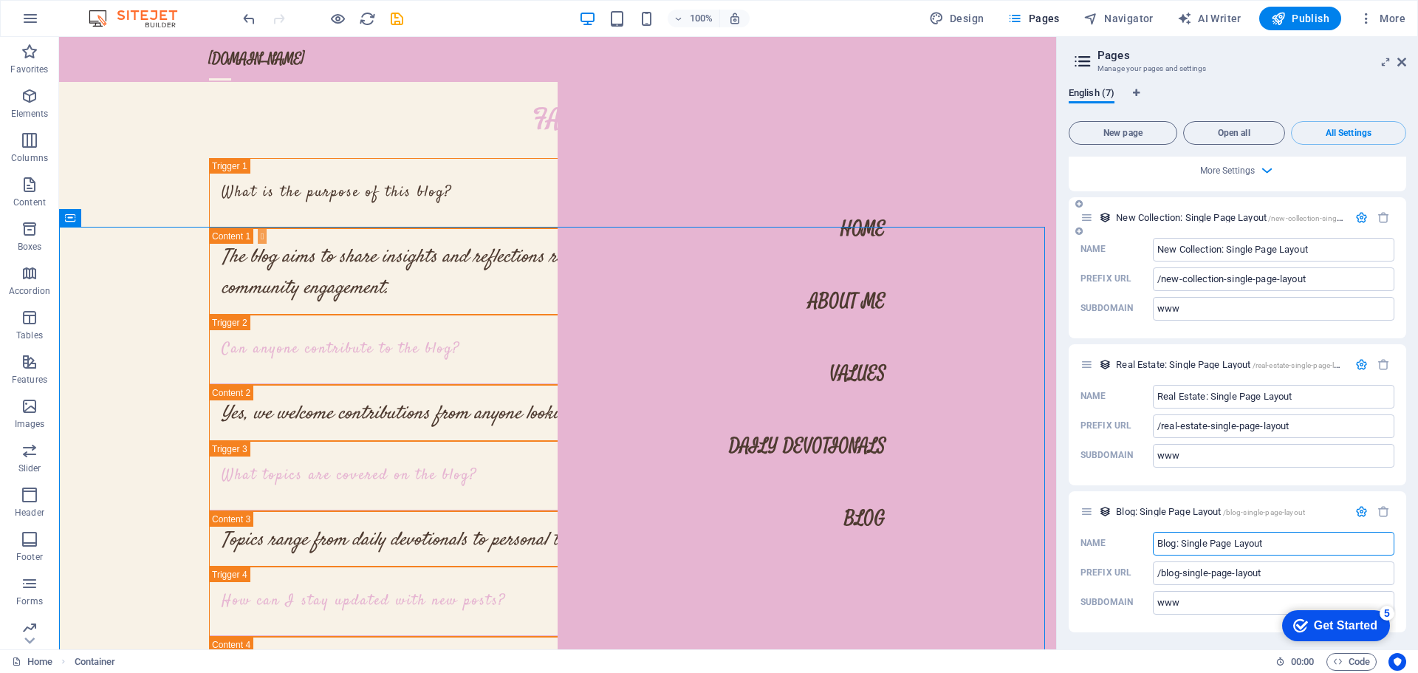
scroll to position [2431, 0]
click at [1082, 54] on icon at bounding box center [1083, 61] width 22 height 21
click at [1138, 89] on icon "Language Tabs" at bounding box center [1136, 93] width 7 height 9
select select "41"
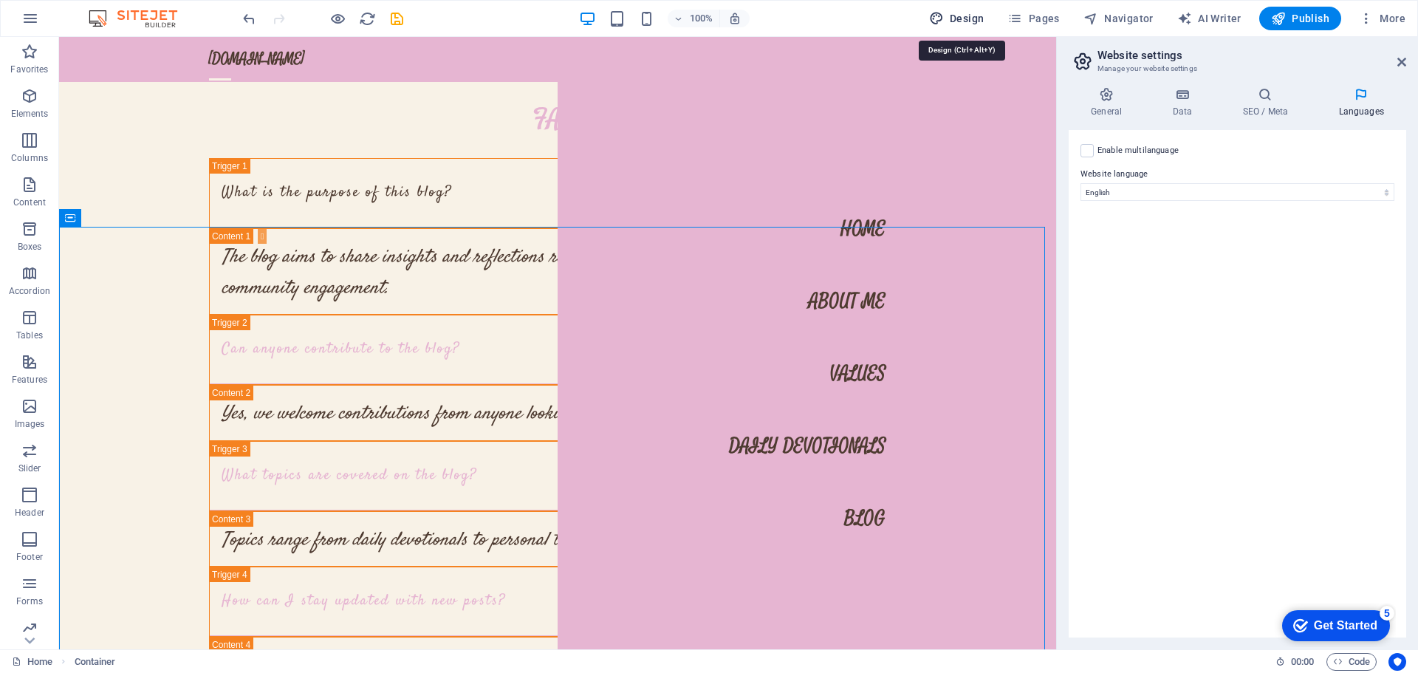
click at [984, 18] on span "Design" at bounding box center [956, 18] width 55 height 15
select select "px"
select select "200"
select select "px"
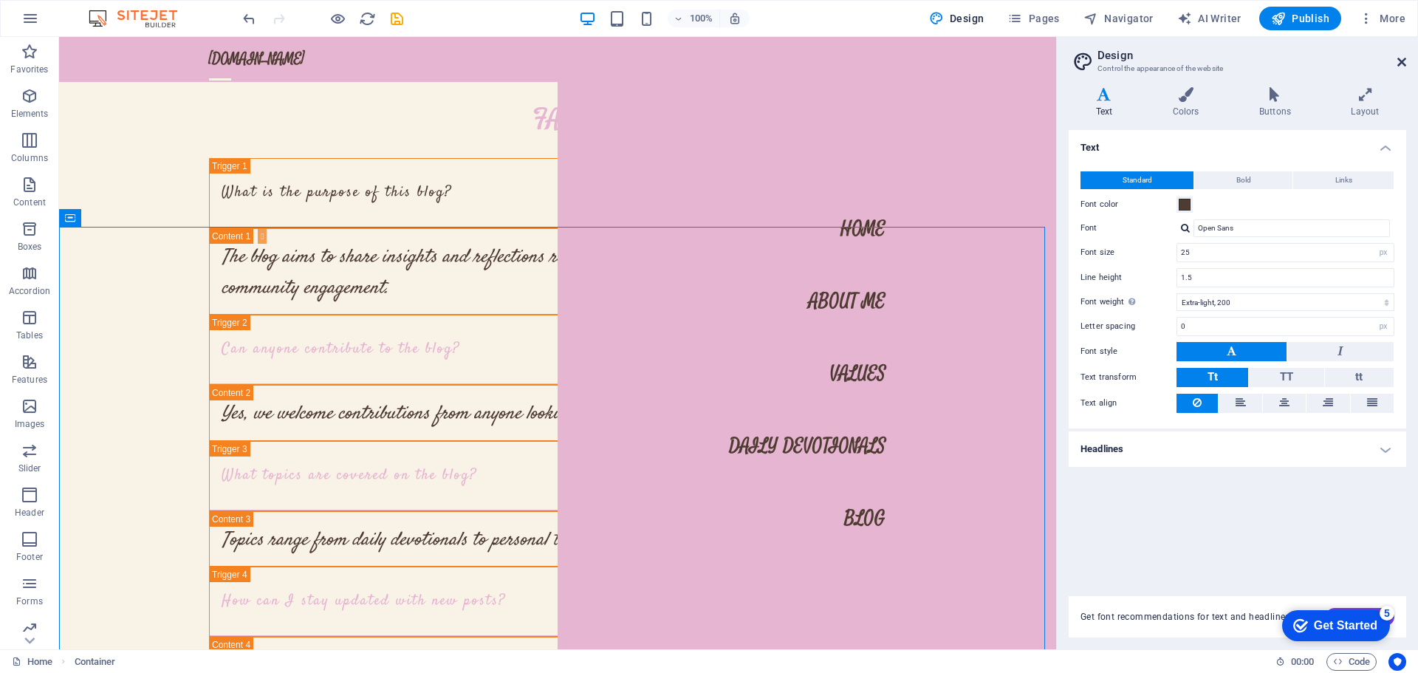
click at [1403, 57] on icon at bounding box center [1401, 62] width 9 height 12
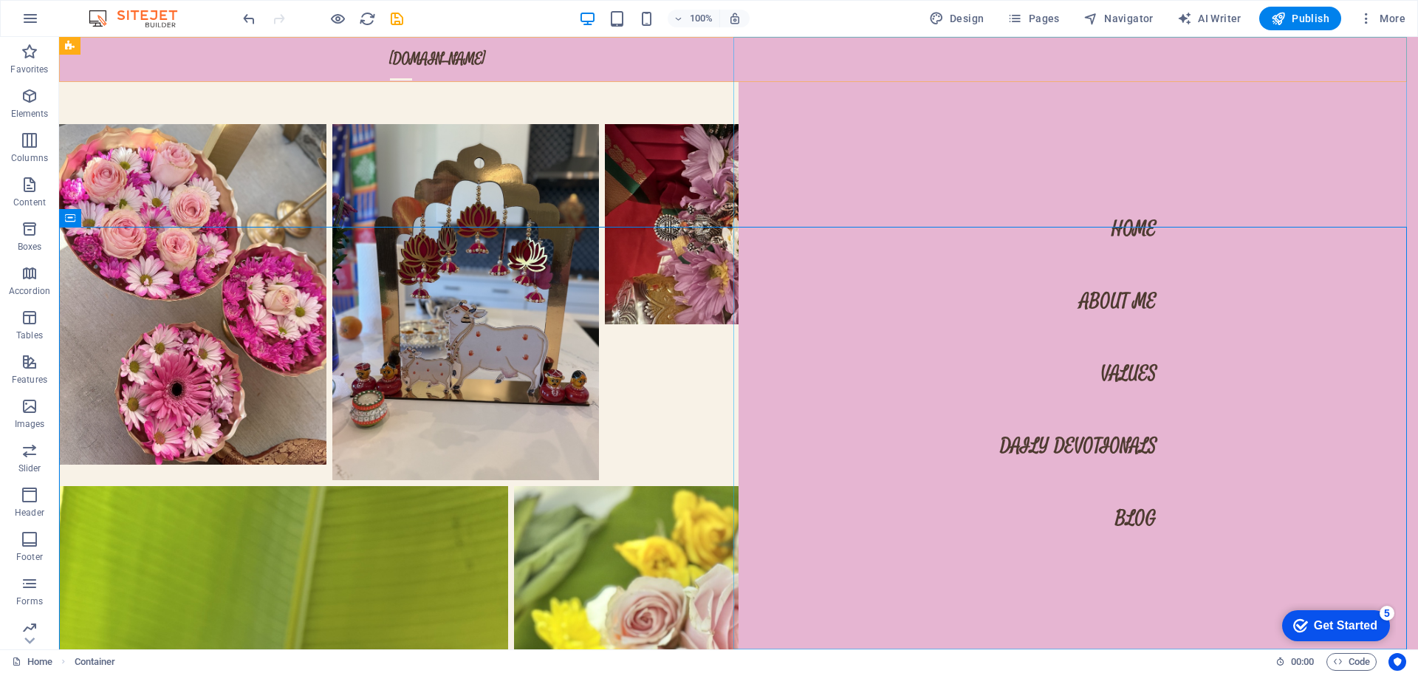
scroll to position [8959, 0]
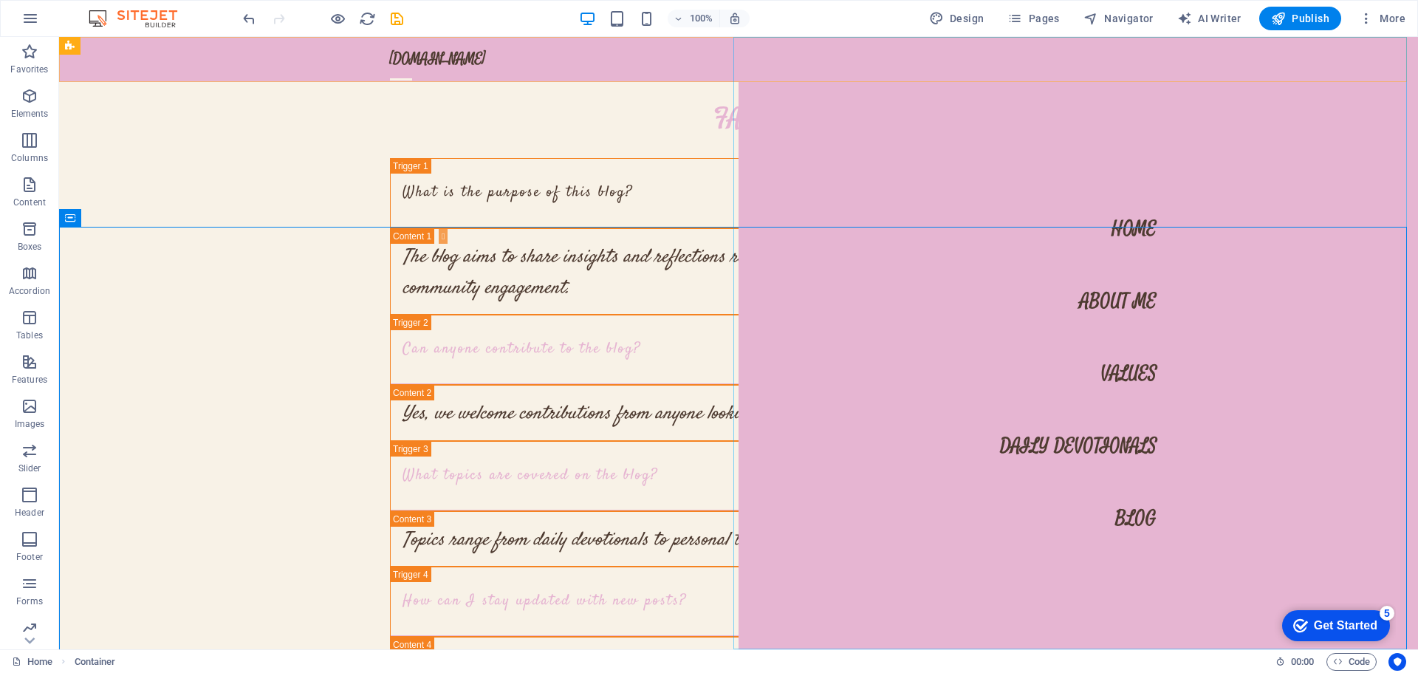
click at [1126, 518] on nav "Home About Me Values Daily Devotionals Blog" at bounding box center [1078, 343] width 679 height 612
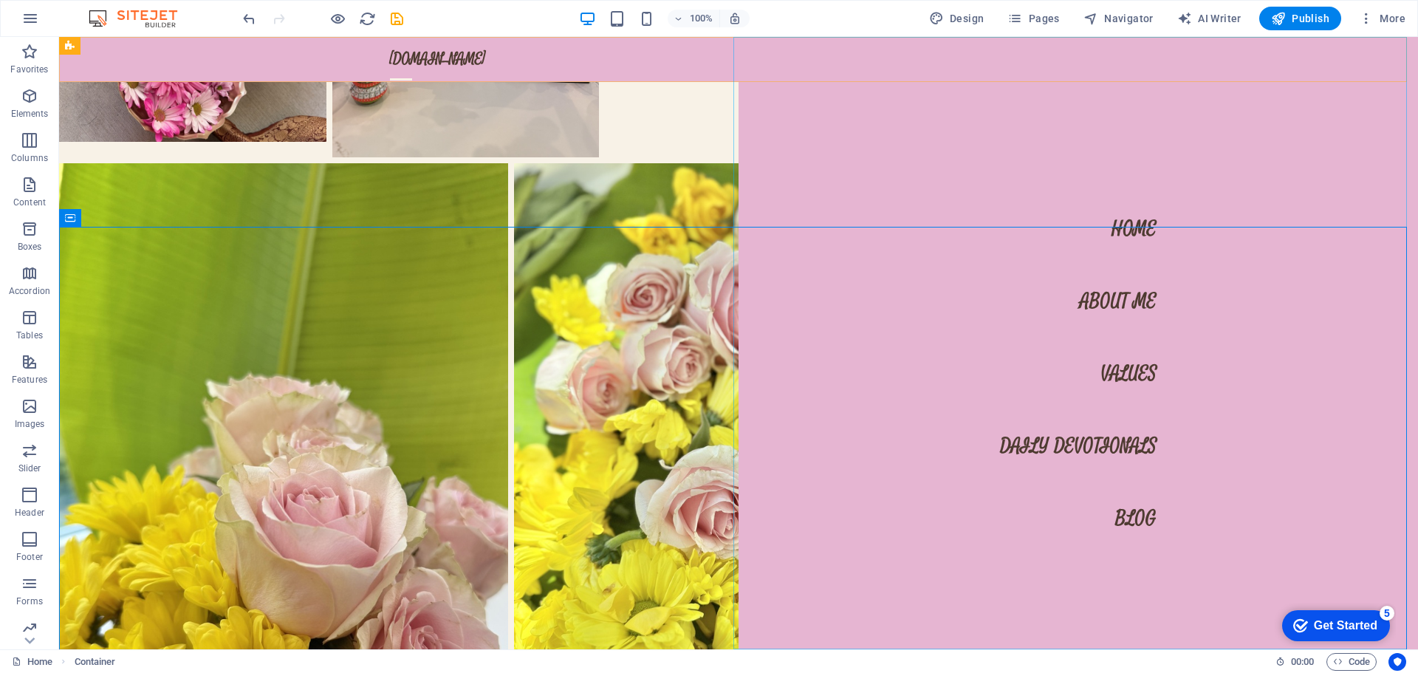
select select
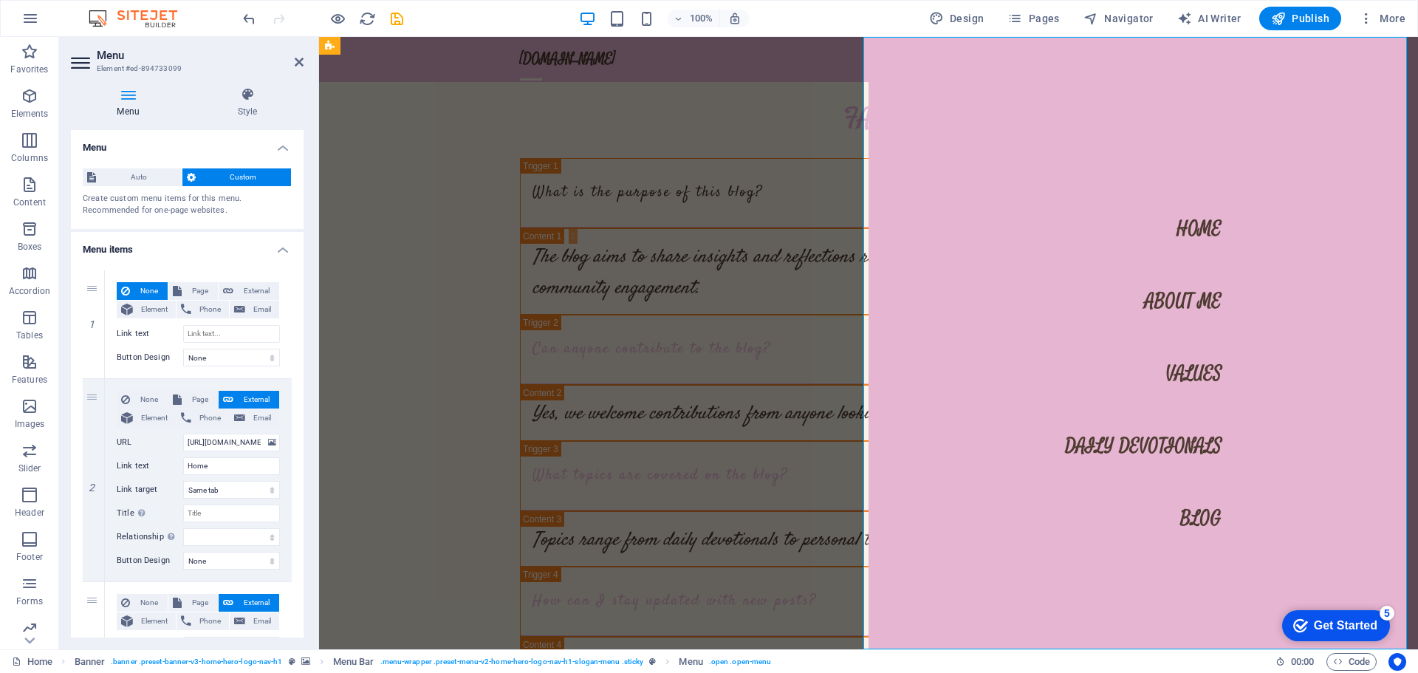
click at [1126, 518] on nav "Home About Me Values Daily Devotionals Blog" at bounding box center [1143, 343] width 549 height 612
click at [1199, 517] on nav "Home About Me Values Daily Devotionals Blog" at bounding box center [1143, 343] width 549 height 612
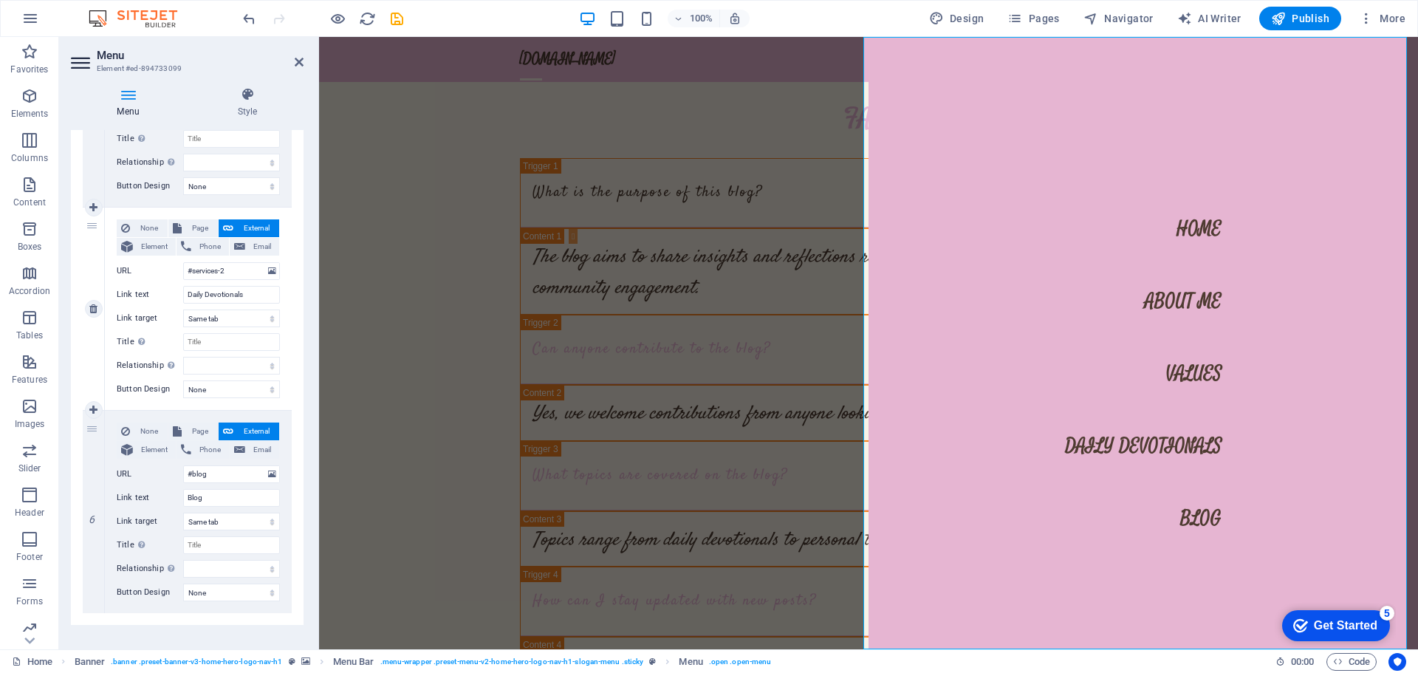
scroll to position [798, 0]
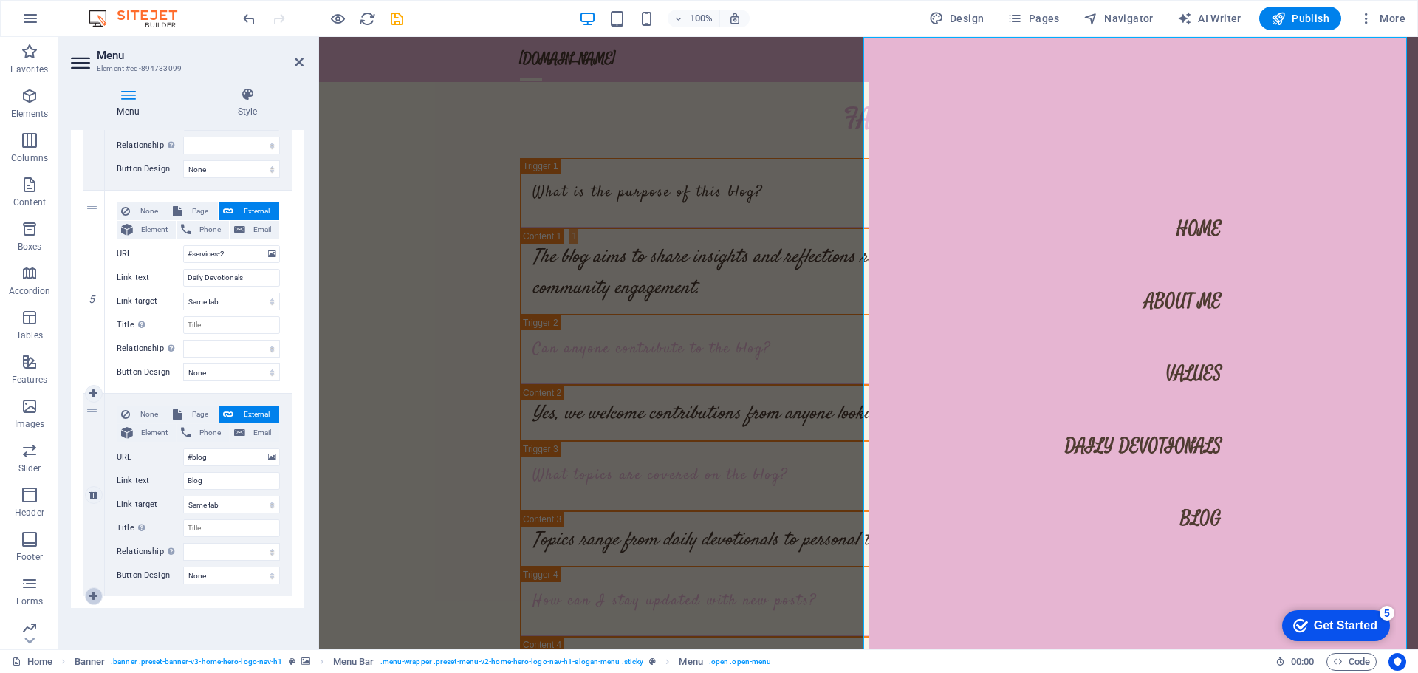
click at [95, 596] on icon at bounding box center [93, 596] width 8 height 10
select select
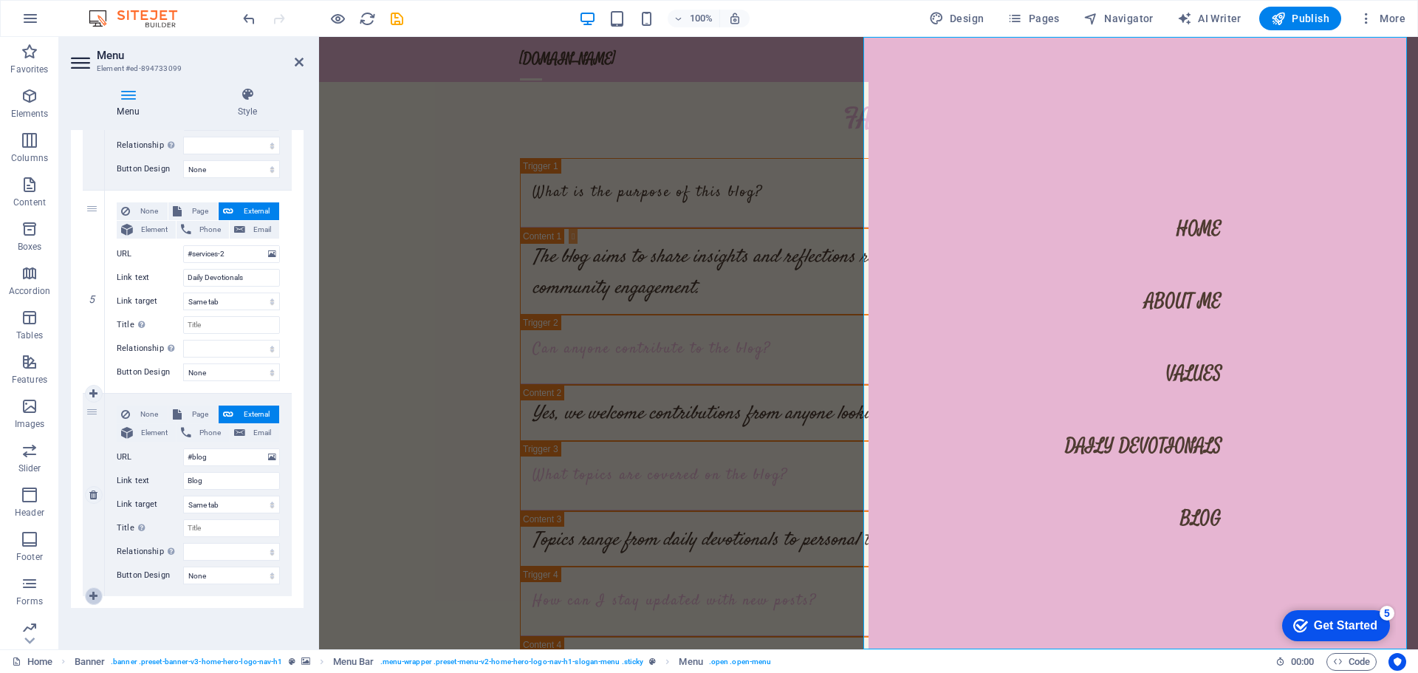
select select
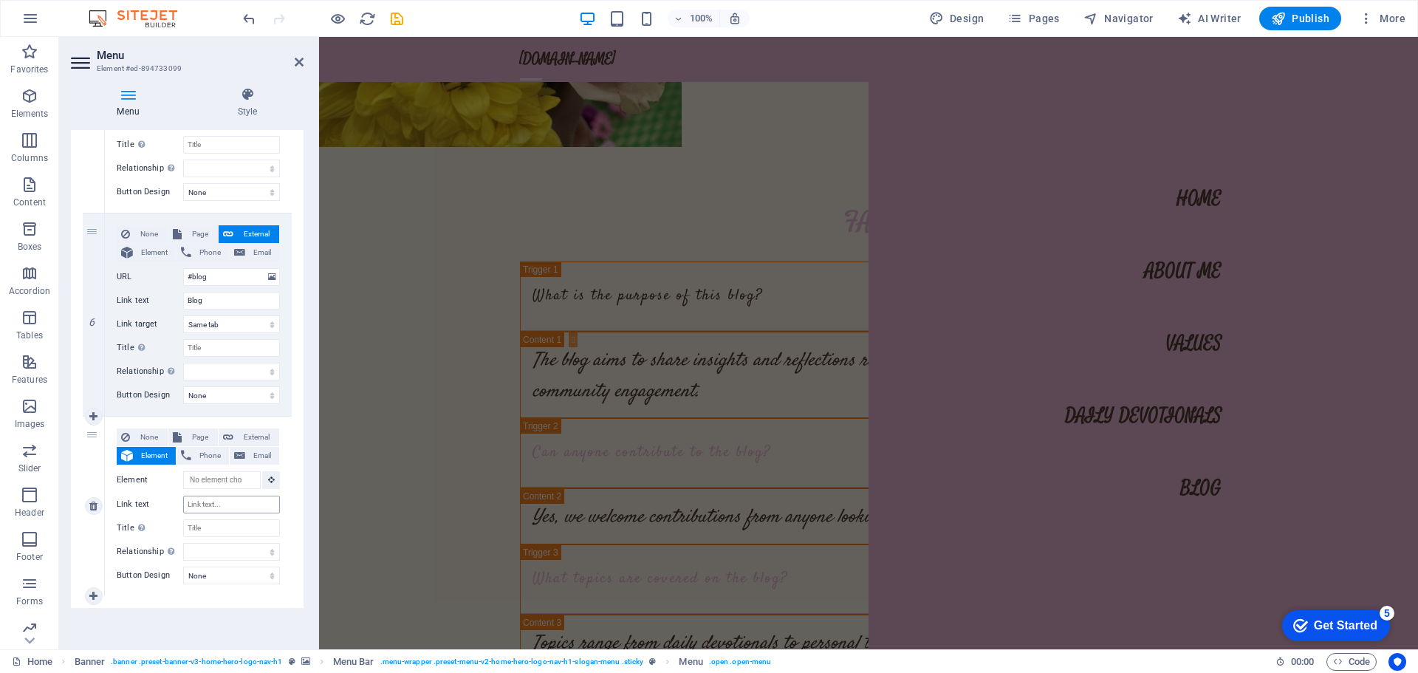
scroll to position [8091, 0]
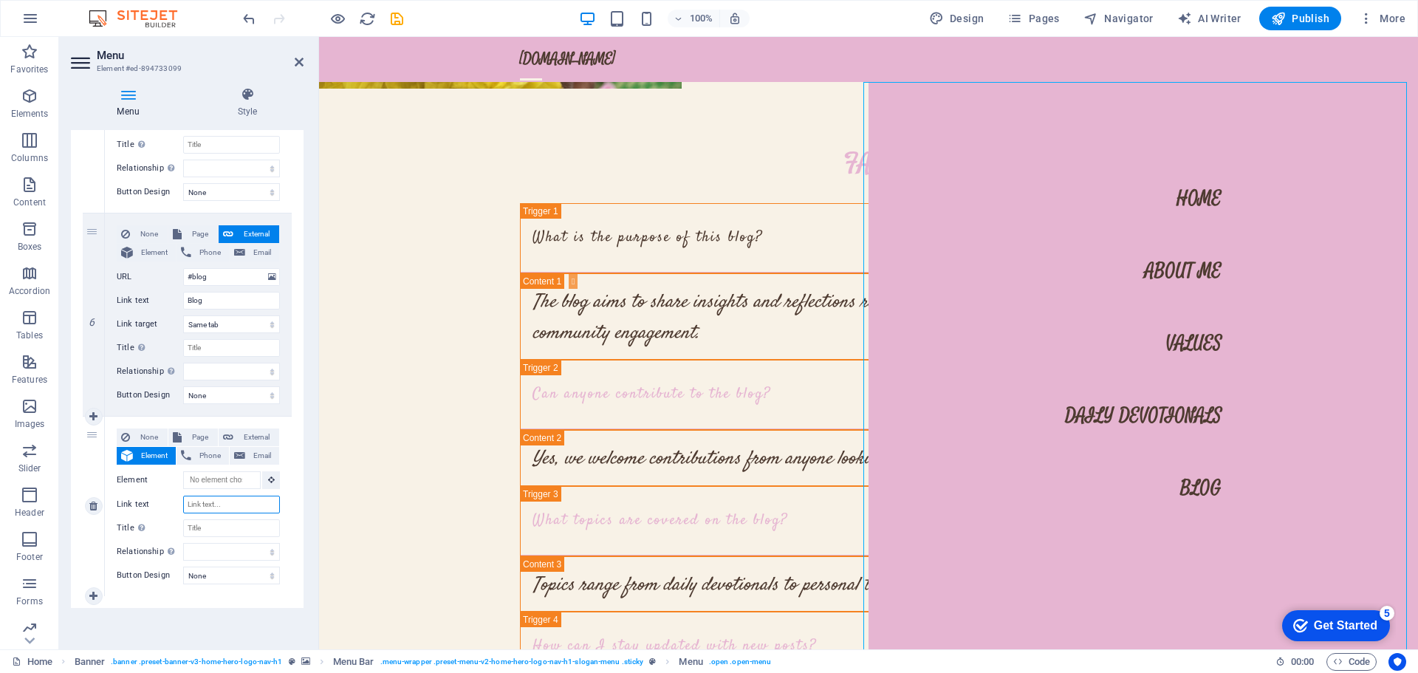
click at [226, 505] on input "Link text" at bounding box center [231, 505] width 97 height 18
type input "Get"
select select
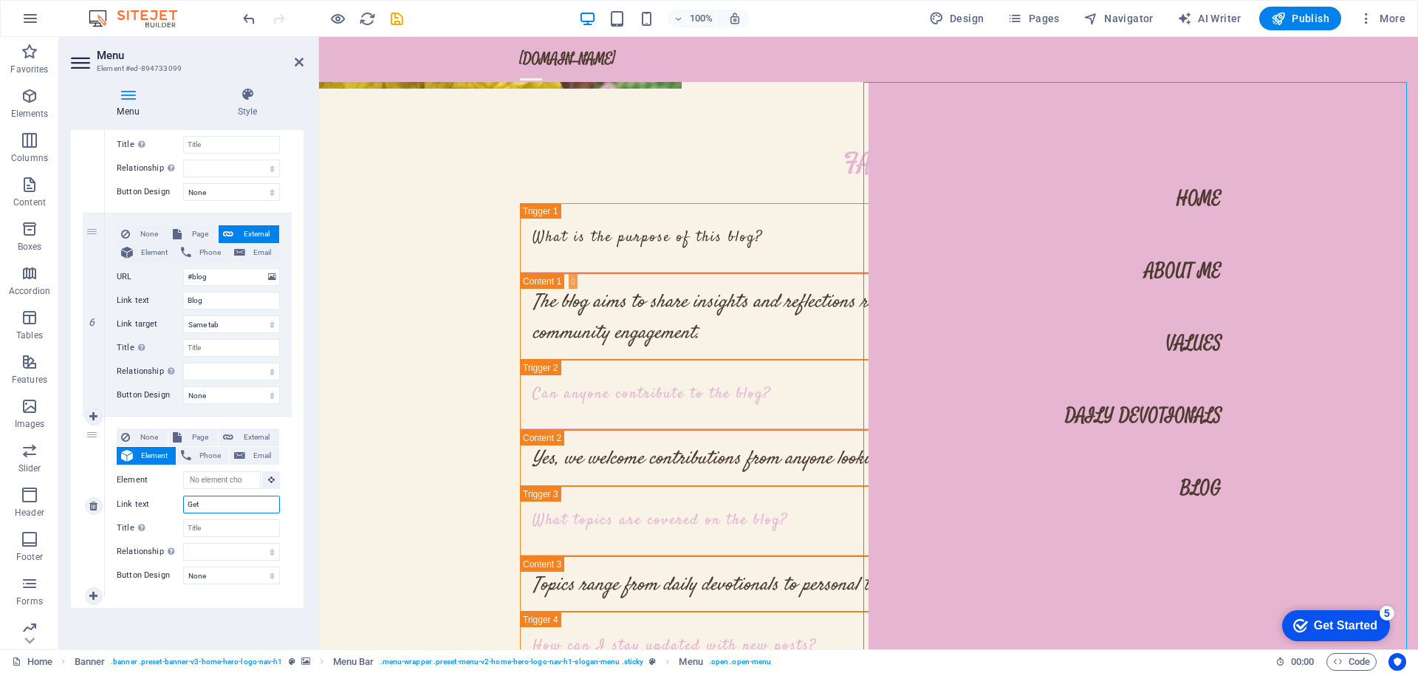
select select
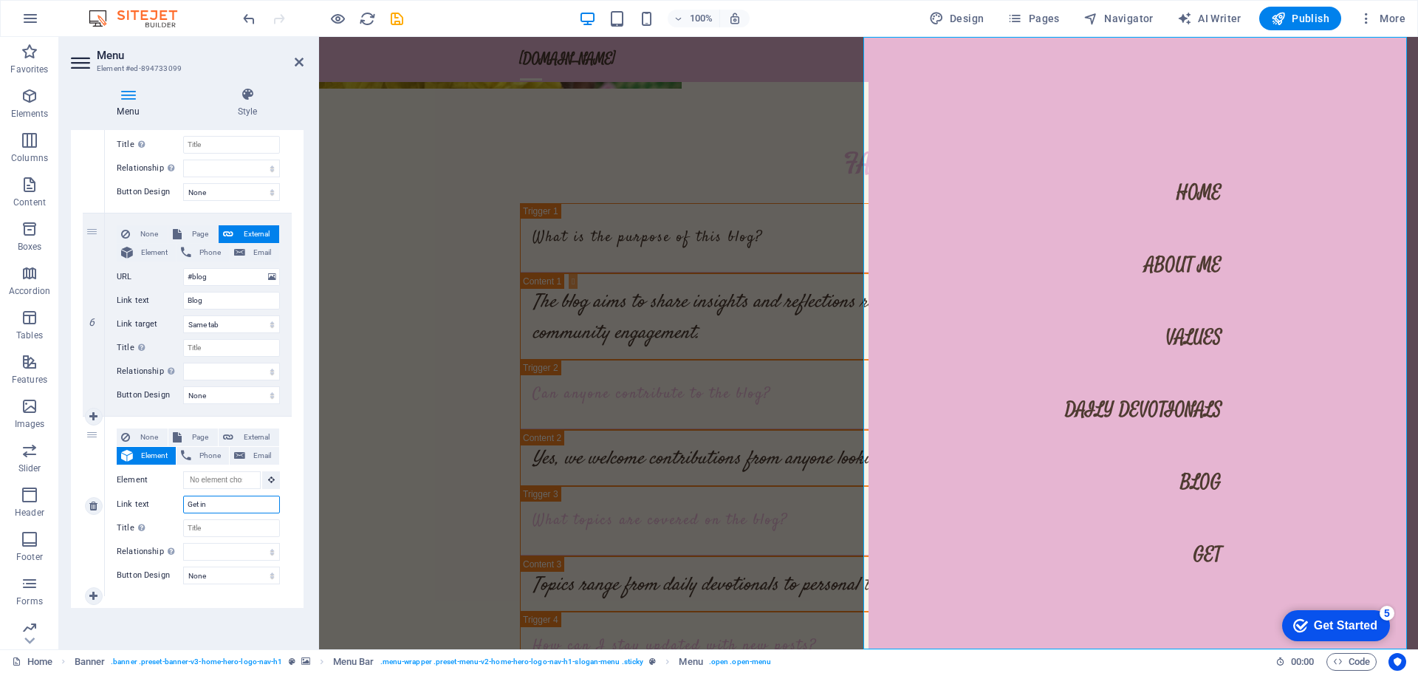
type input "Get in"
select select
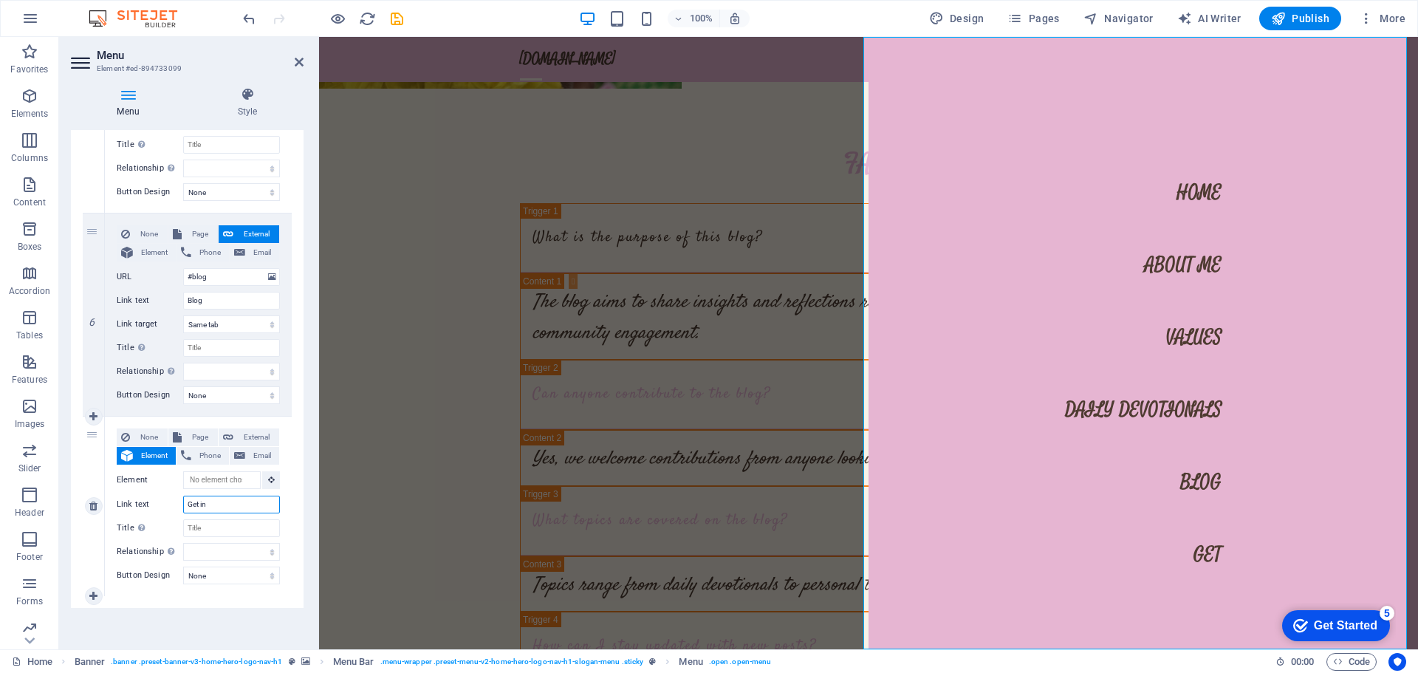
select select
type input "Get in T"
select select
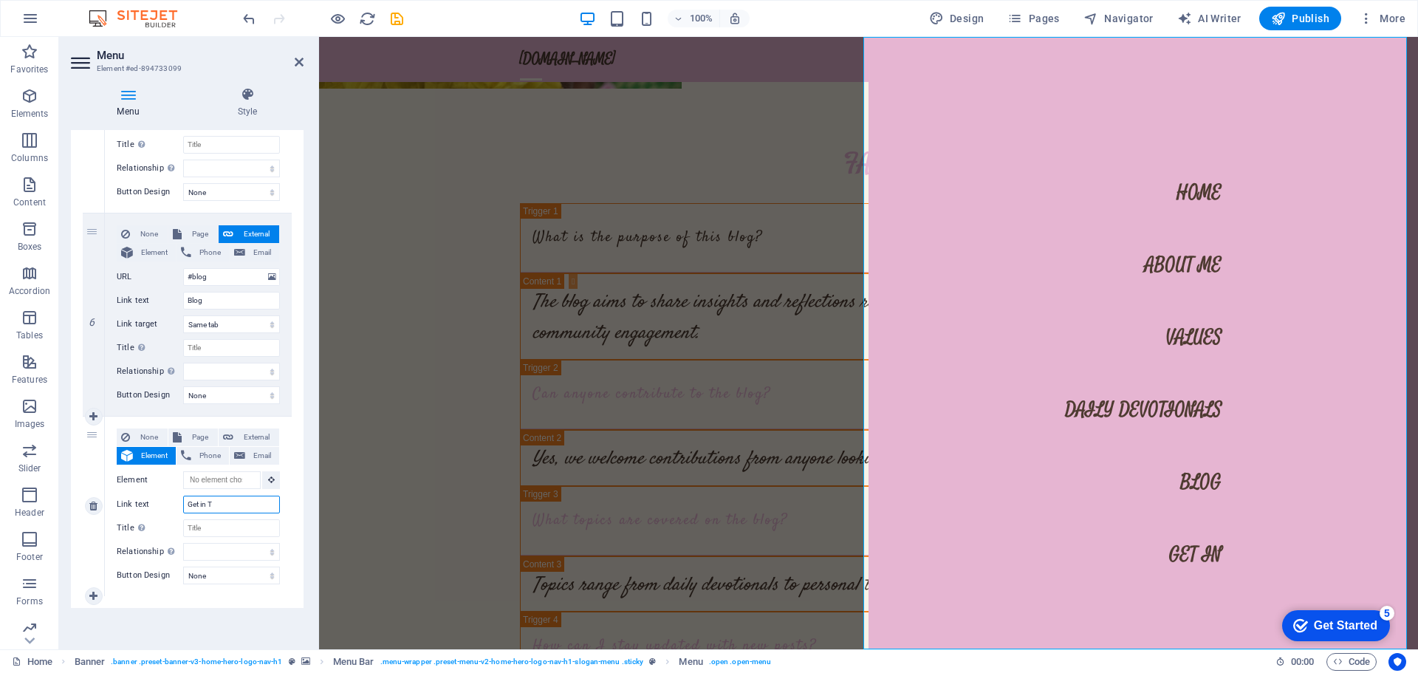
select select
type input "Get in Touch"
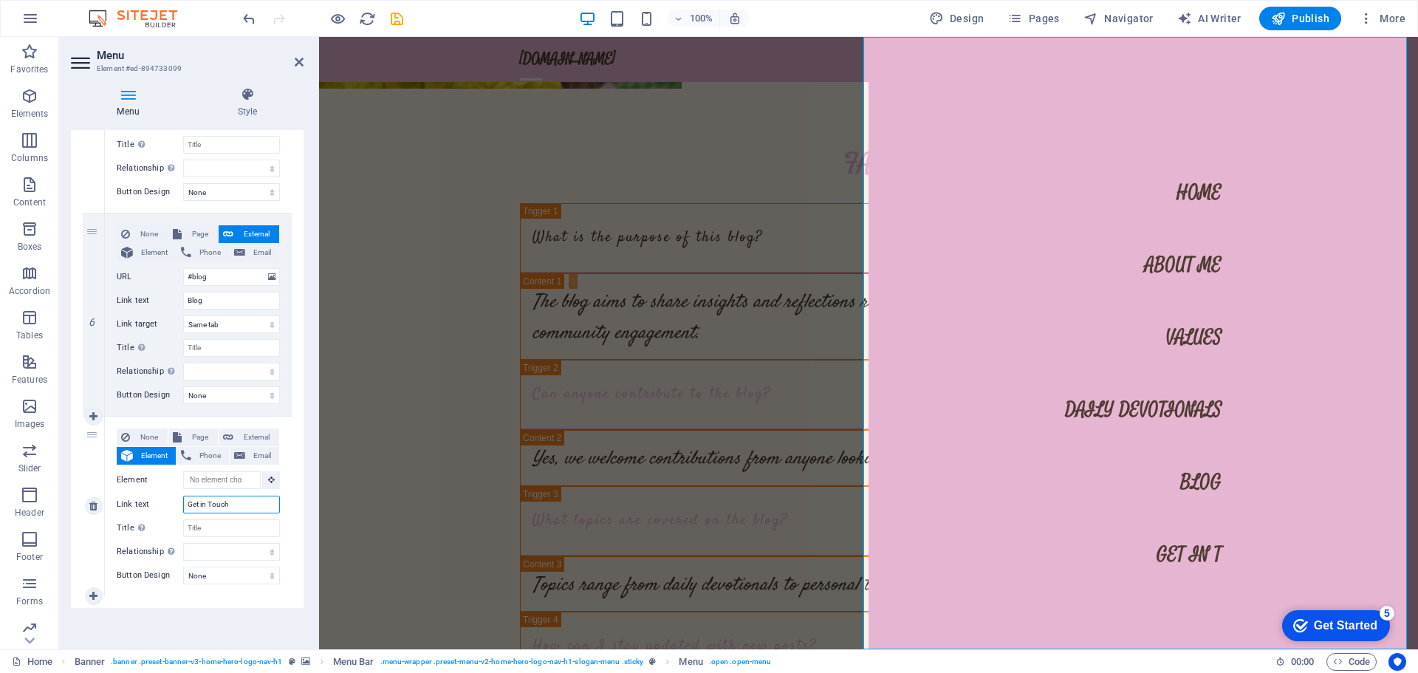
select select
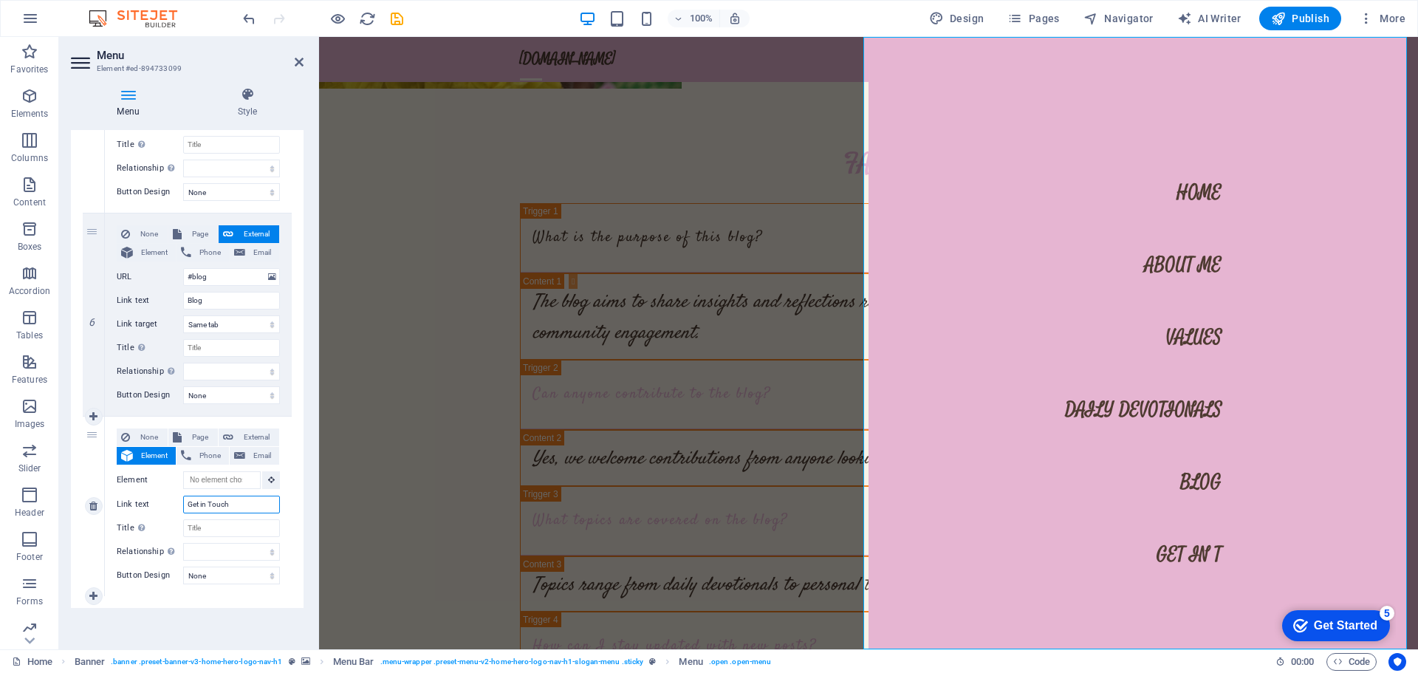
select select
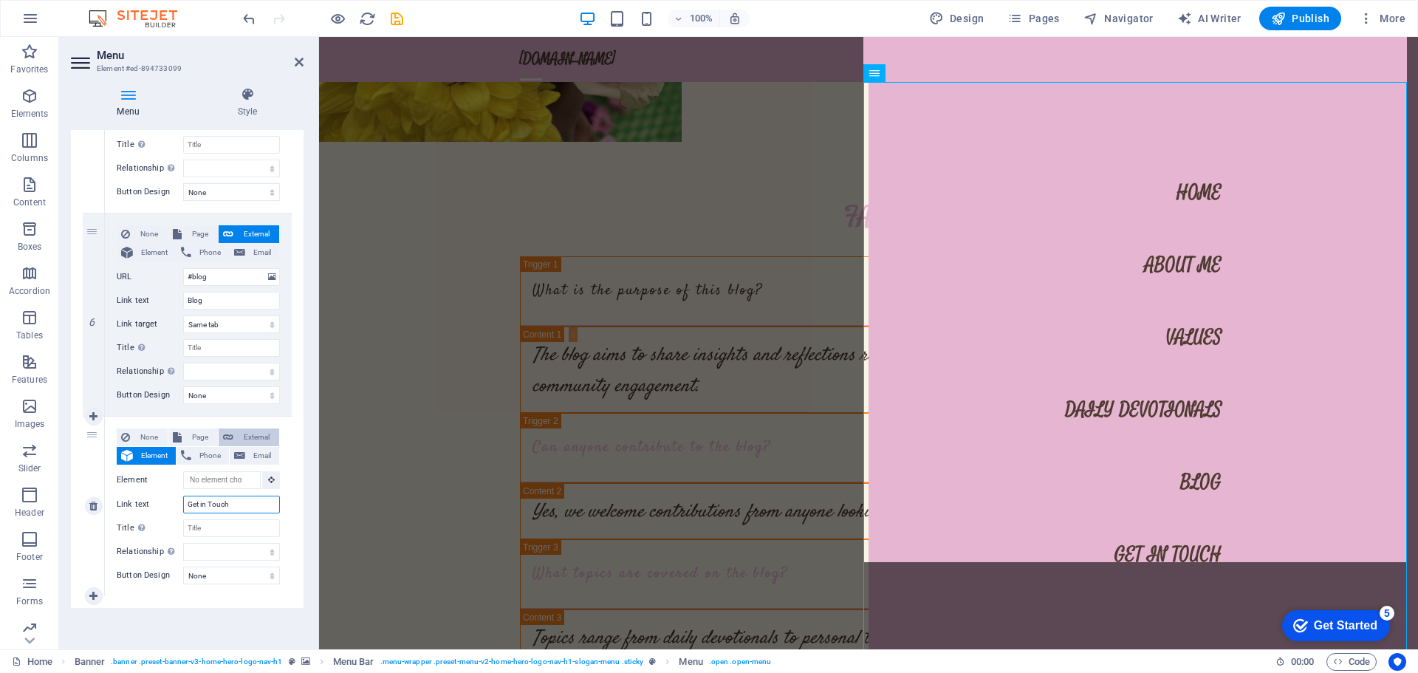
scroll to position [8046, 0]
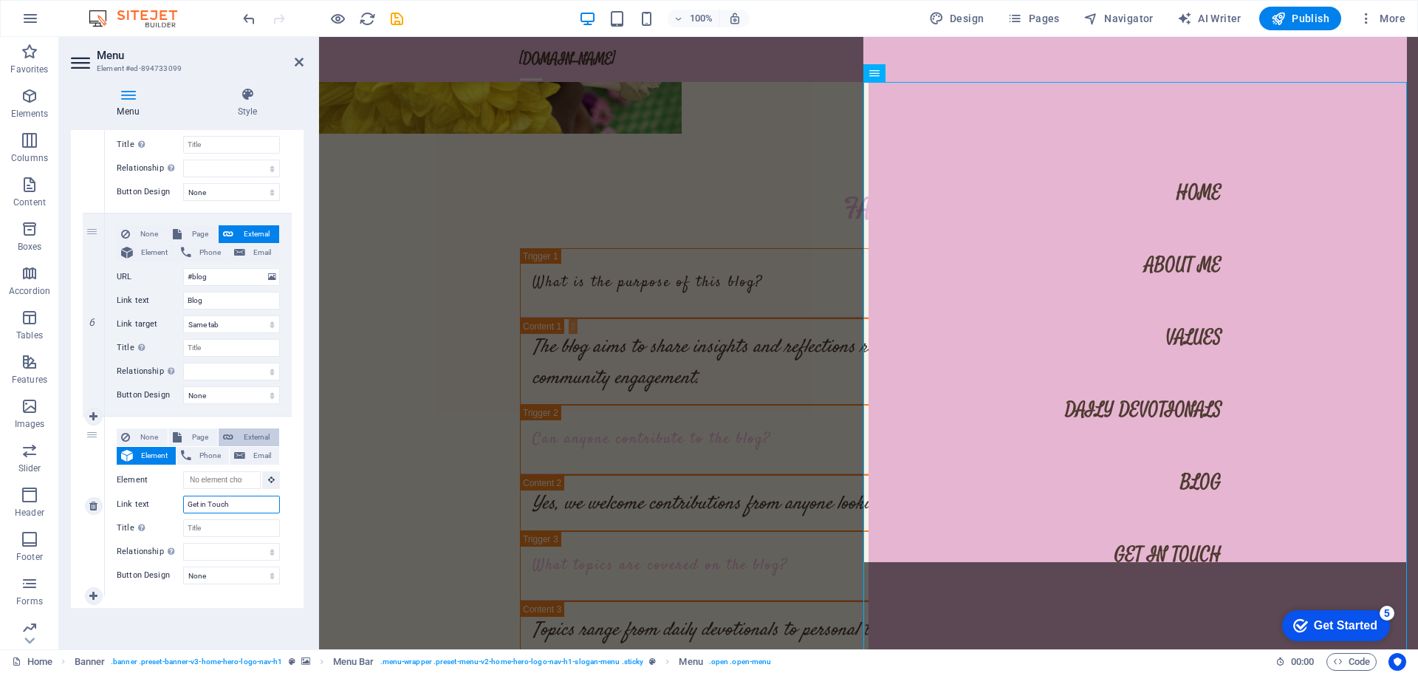
type input "Get in Touch"
click at [247, 434] on span "External" at bounding box center [256, 437] width 37 height 18
select select
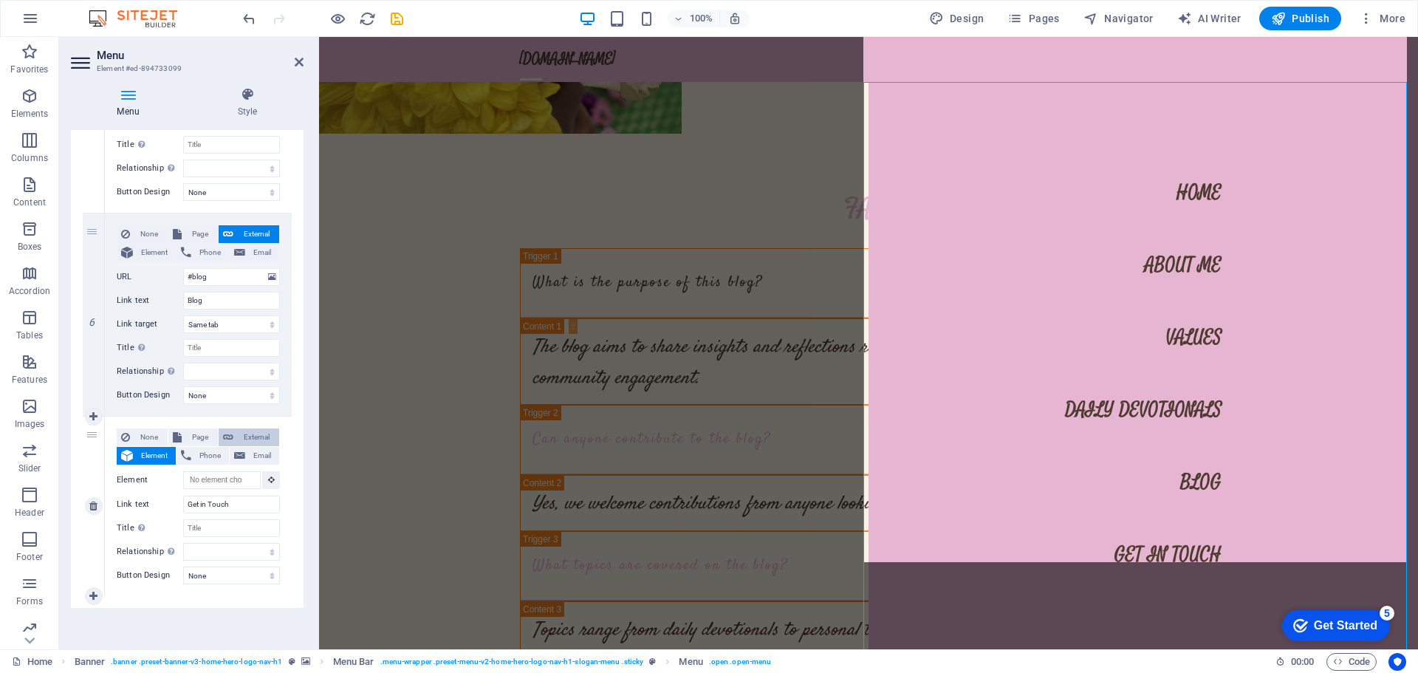
select select
select select "blank"
select select
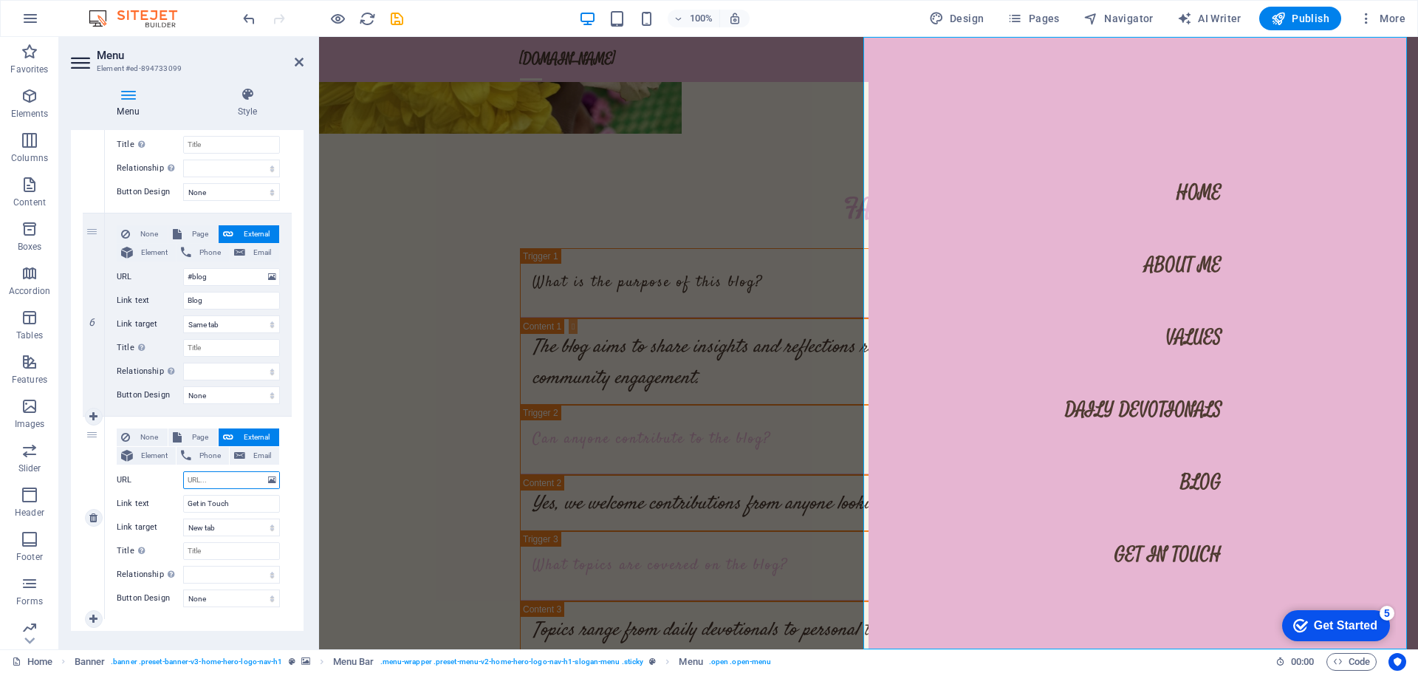
click at [216, 475] on input "URL" at bounding box center [231, 480] width 97 height 18
paste input "www.linkedin.com/in/leelajaya-veervalli-9528bb22a"
type input "www.linkedin.com/in/leelajaya-veervalli-9528bb22a"
select select
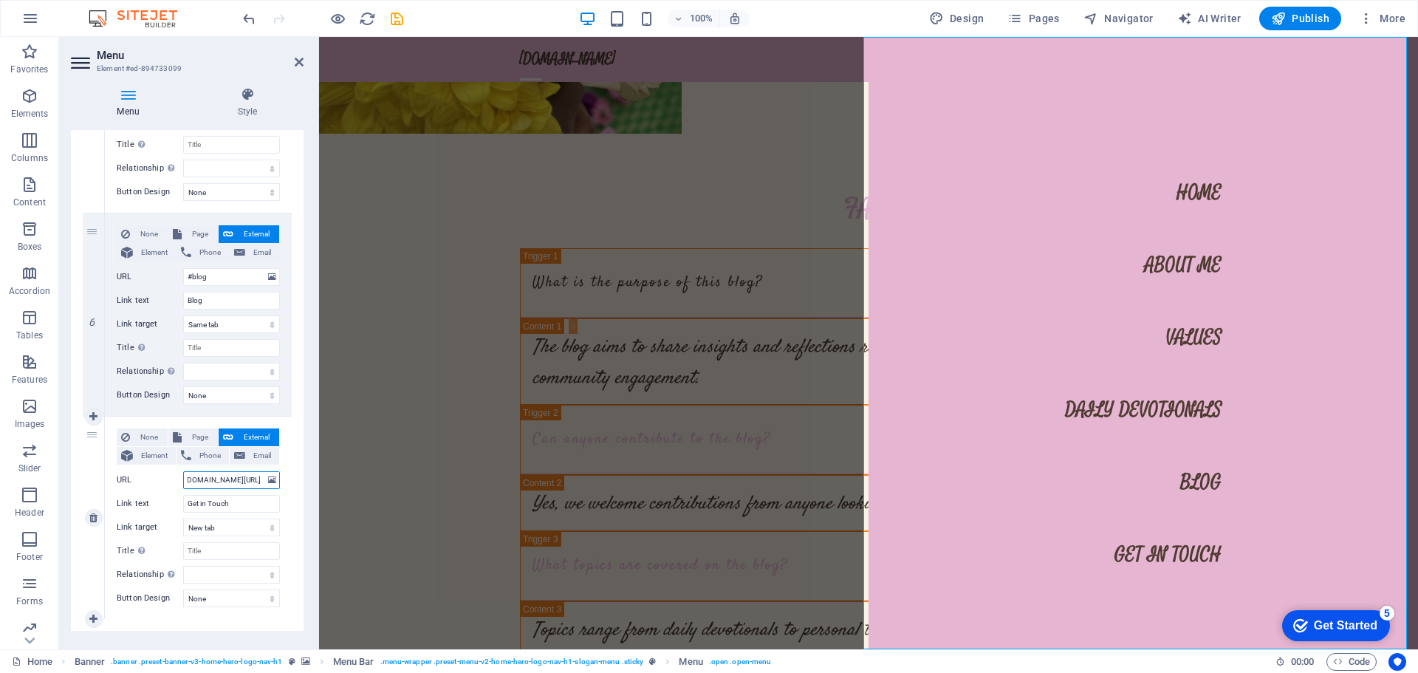
select select
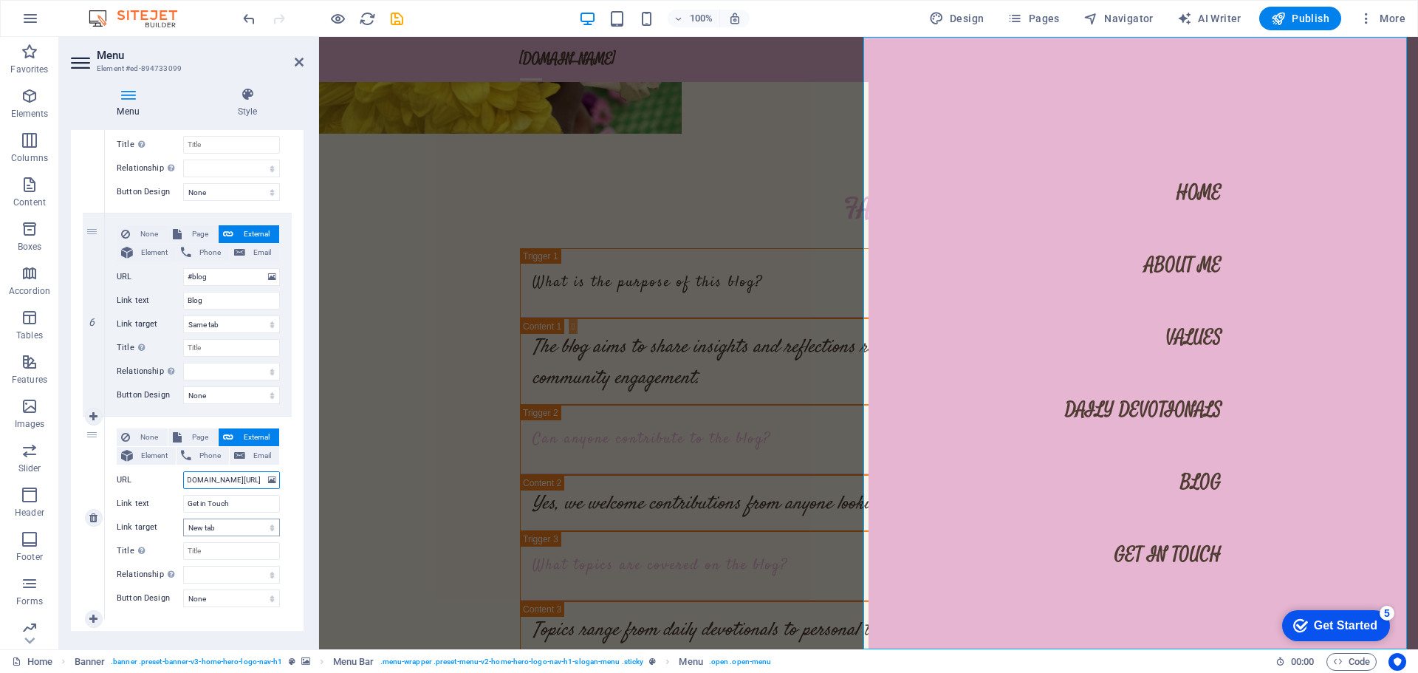
type input "www.linkedin.com/in/leelajaya-veervalli-9528bb22a"
click at [242, 526] on select "New tab Same tab Overlay" at bounding box center [231, 527] width 97 height 18
click at [236, 535] on select "New tab Same tab Overlay" at bounding box center [231, 527] width 97 height 18
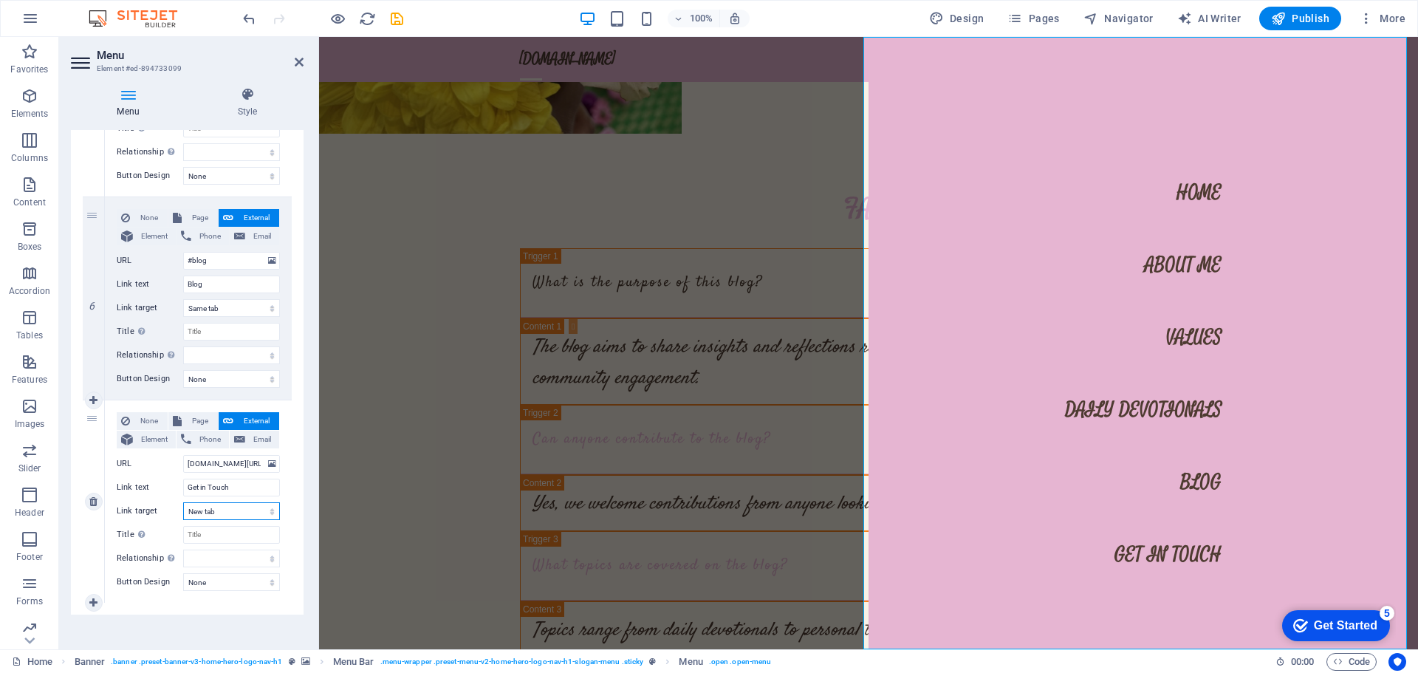
scroll to position [1001, 0]
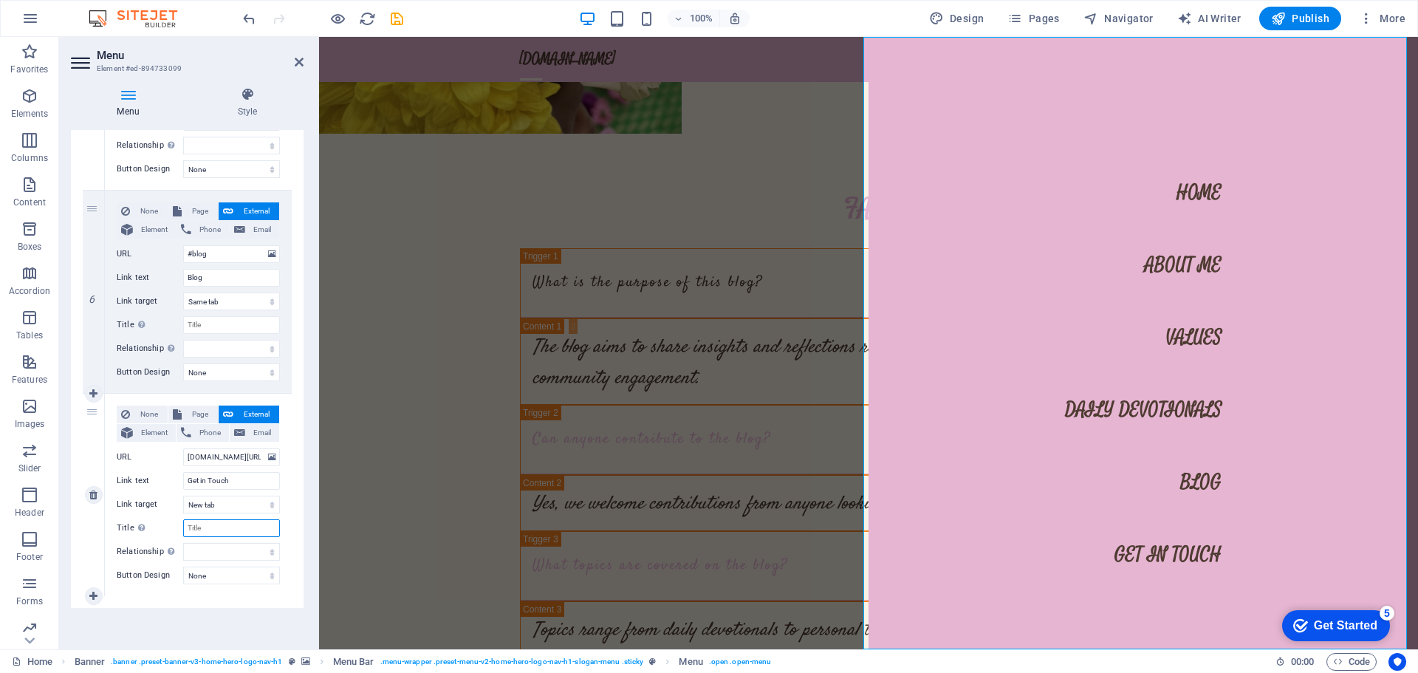
click at [223, 530] on input "Title Additional link description, should not be the same as the link text. The…" at bounding box center [231, 528] width 97 height 18
select select
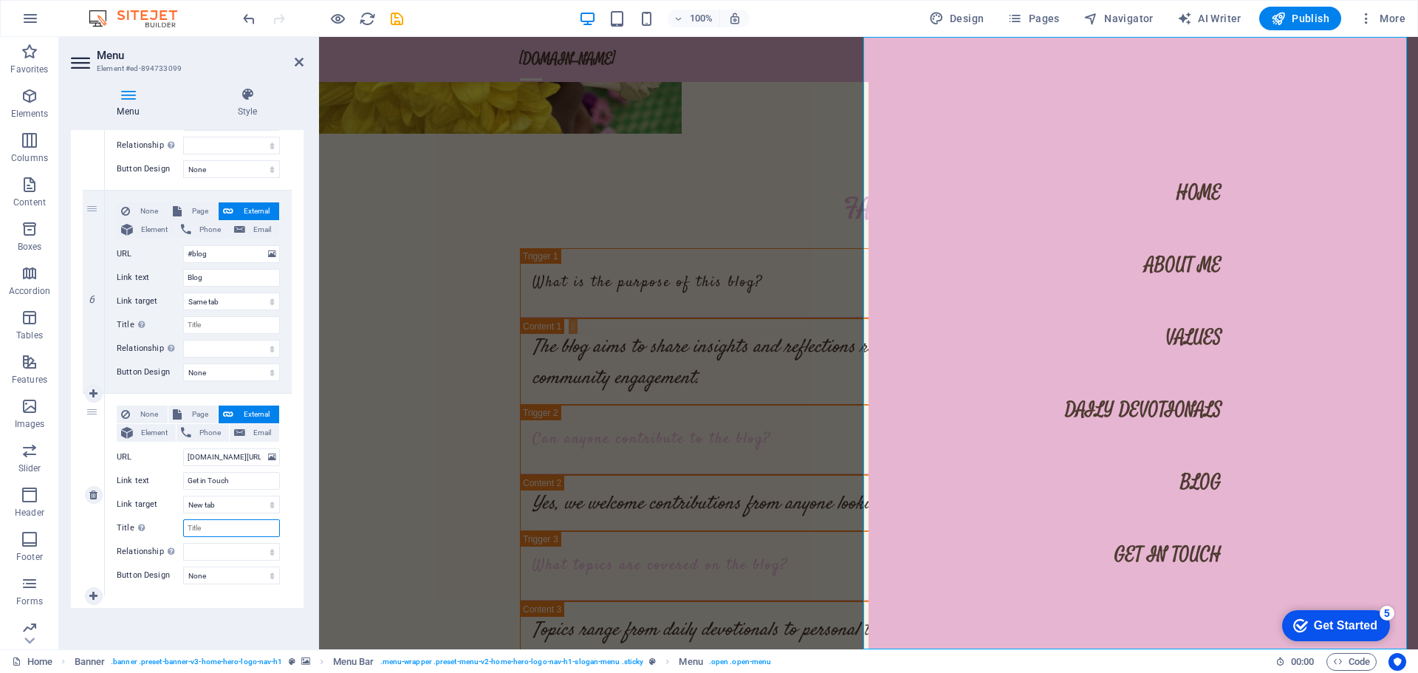
select select
type input "L"
select select
type input "Lin"
select select
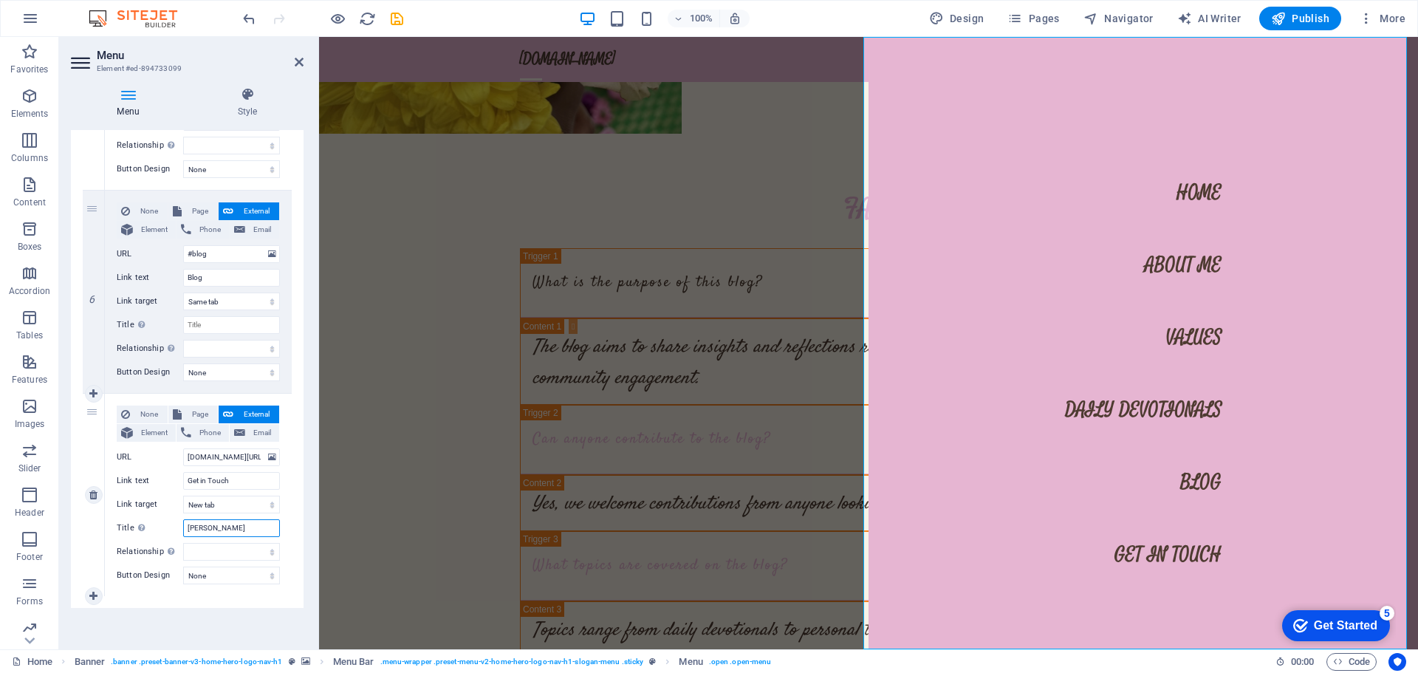
select select
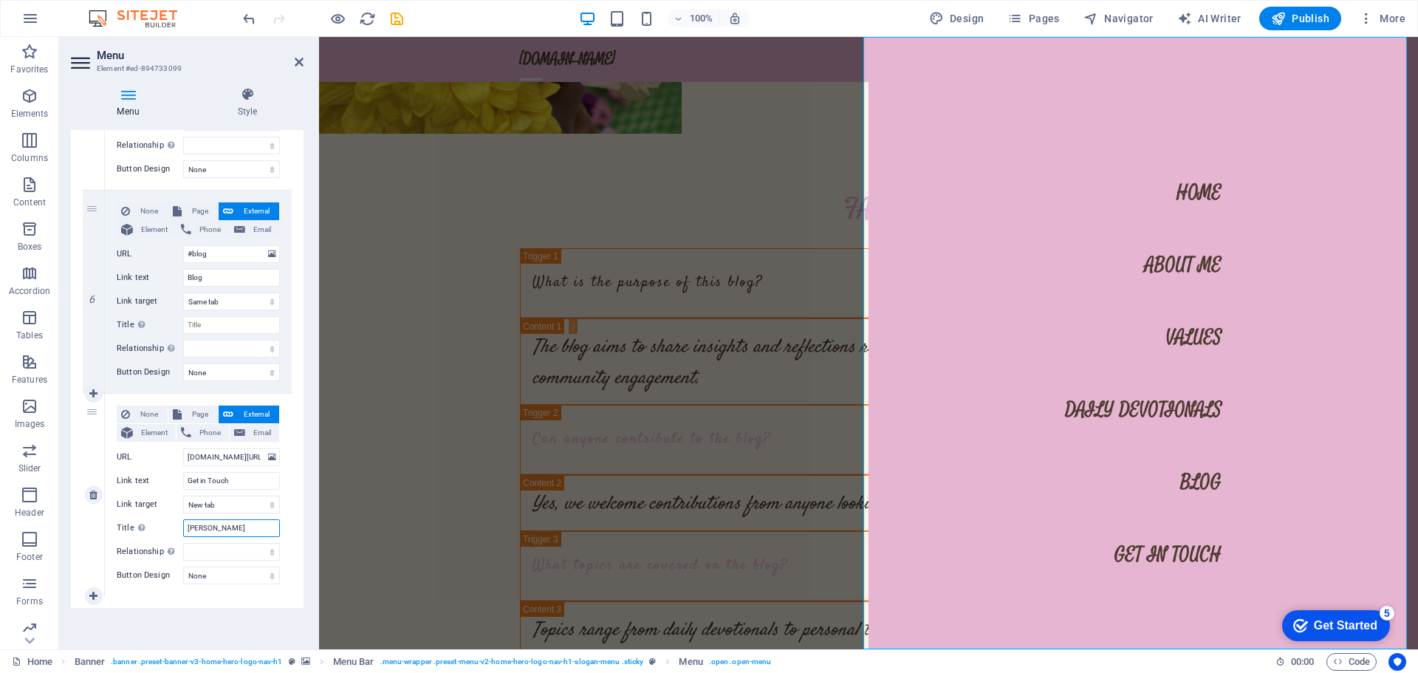
type input "Link"
select select
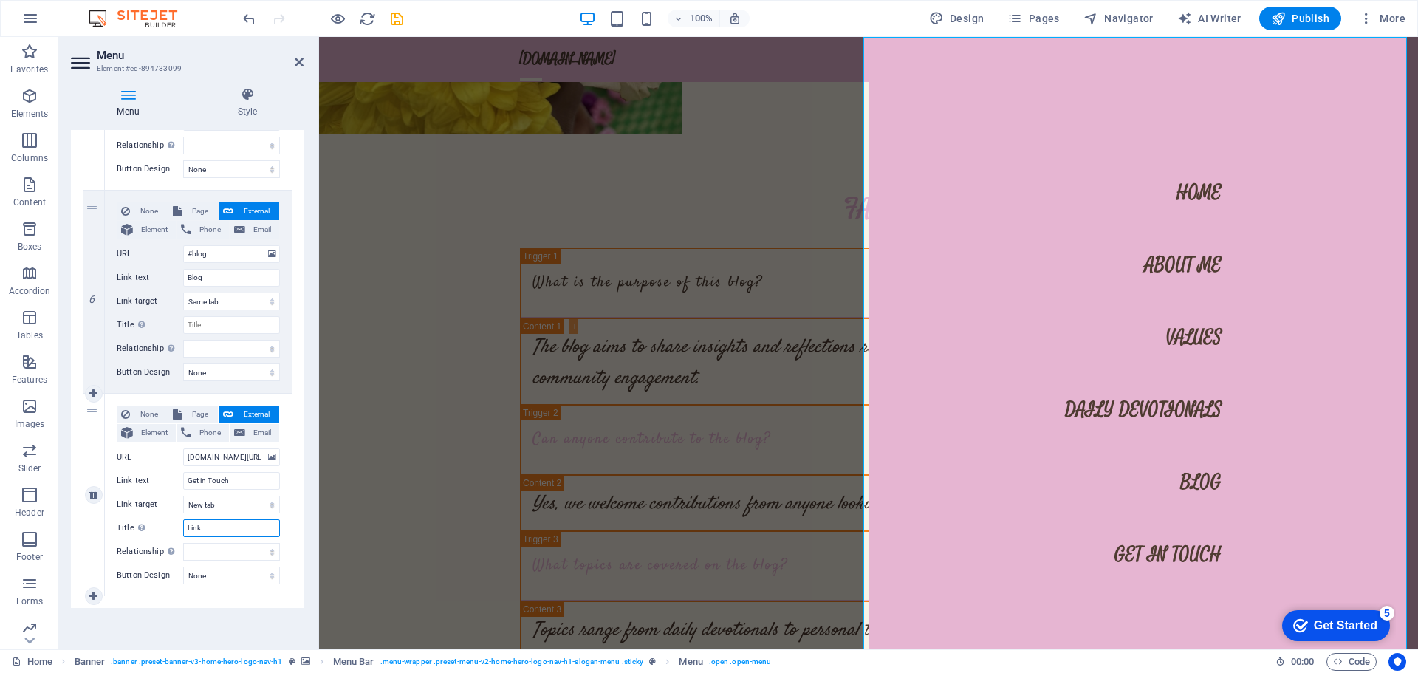
select select
type input "Linkedi"
select select
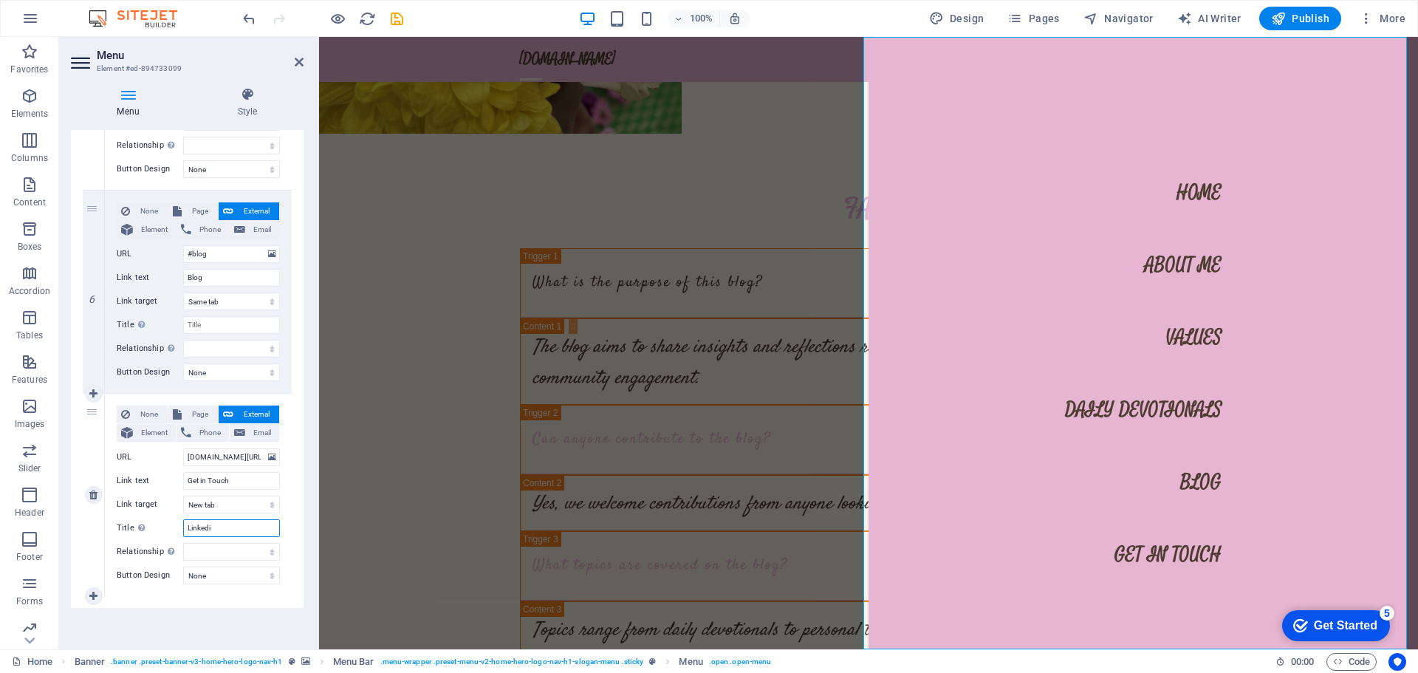
select select
type input "Linkedin"
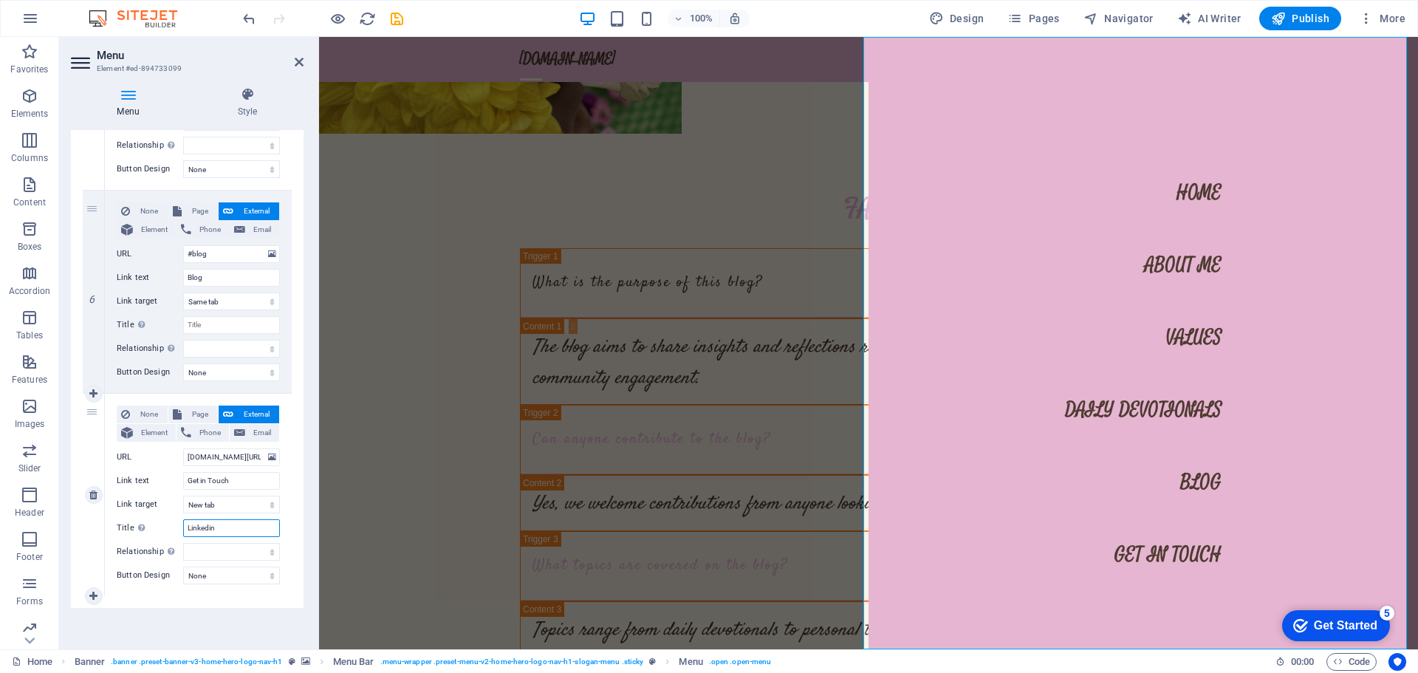
select select
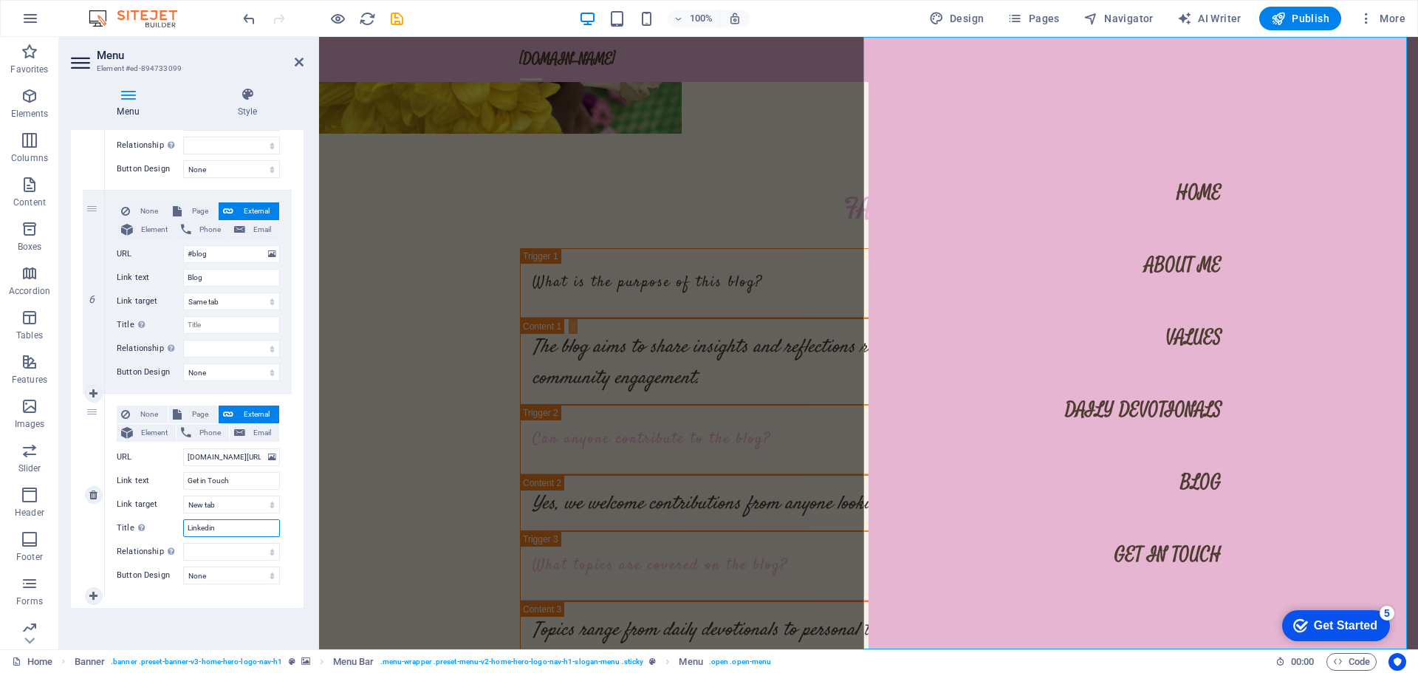
select select
type input "Linkedin"
click at [203, 592] on div "None Page External Element Phone Email Page Home Subpage Legal Notice Privacy E…" at bounding box center [198, 495] width 187 height 202
click at [1310, 15] on span "Publish" at bounding box center [1300, 18] width 58 height 15
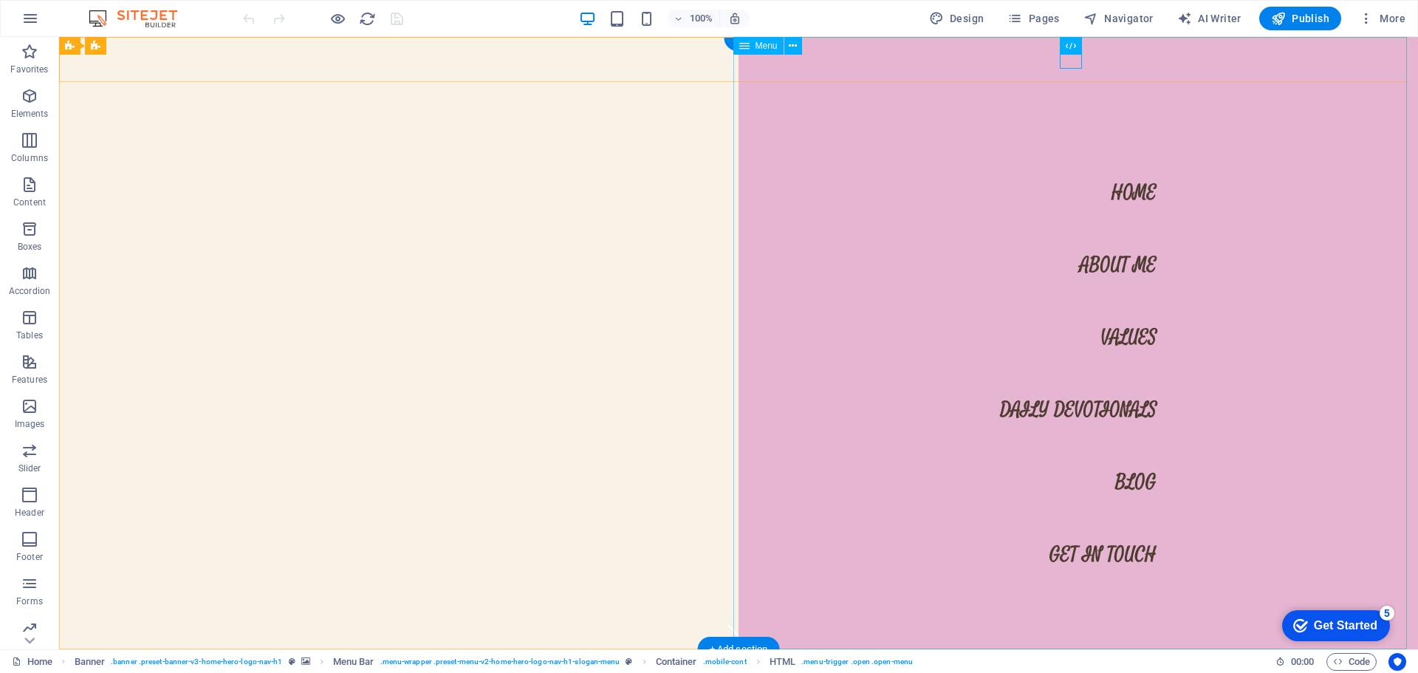
click at [1093, 552] on nav "Home About Me Values Daily Devotionals Blog Get in Touch" at bounding box center [1078, 343] width 679 height 612
select select
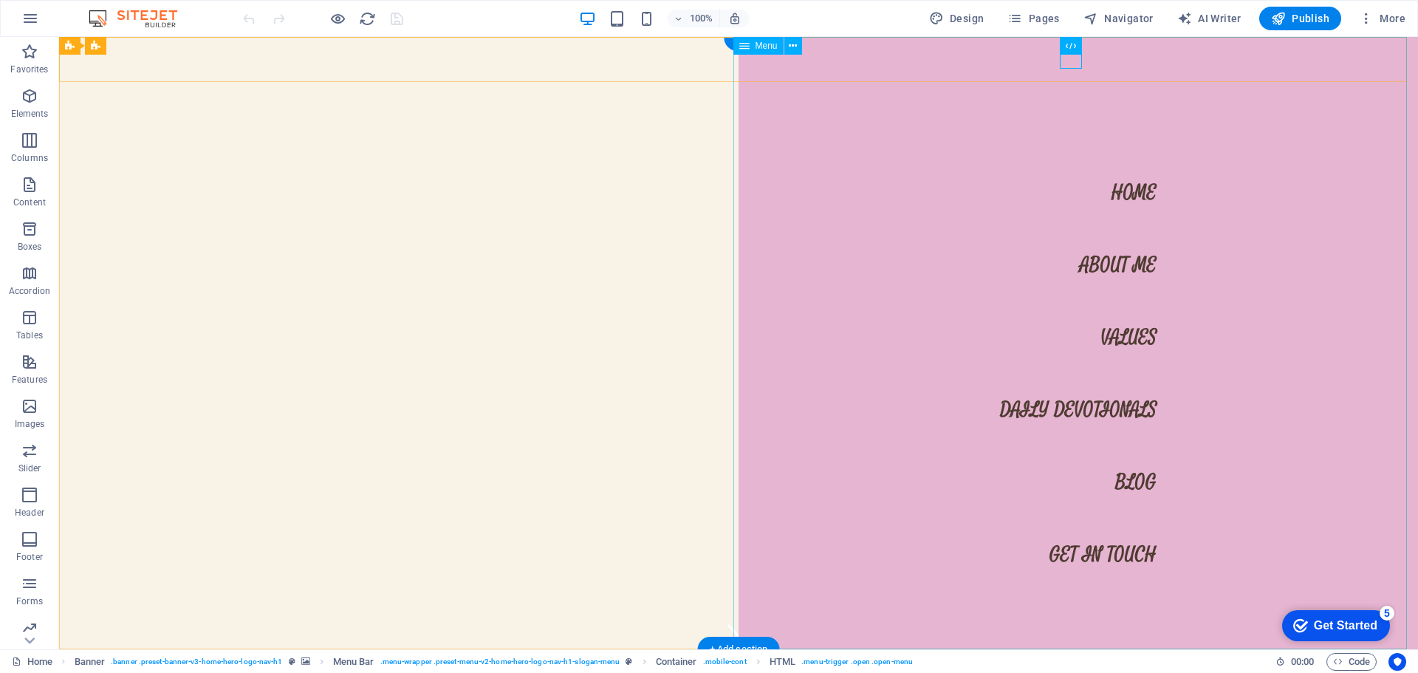
select select
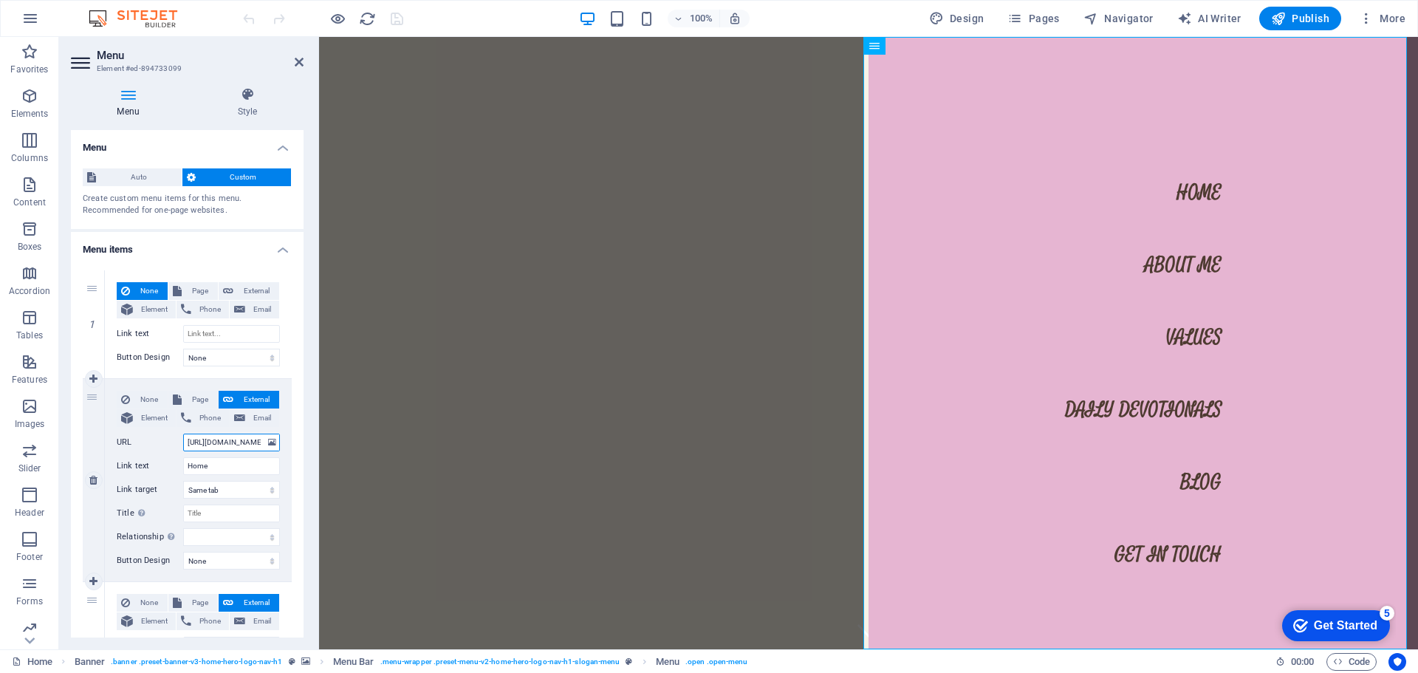
click at [208, 440] on input "[URL][DOMAIN_NAME]" at bounding box center [231, 443] width 97 height 18
click at [205, 440] on input "[URL][DOMAIN_NAME]" at bounding box center [231, 443] width 97 height 18
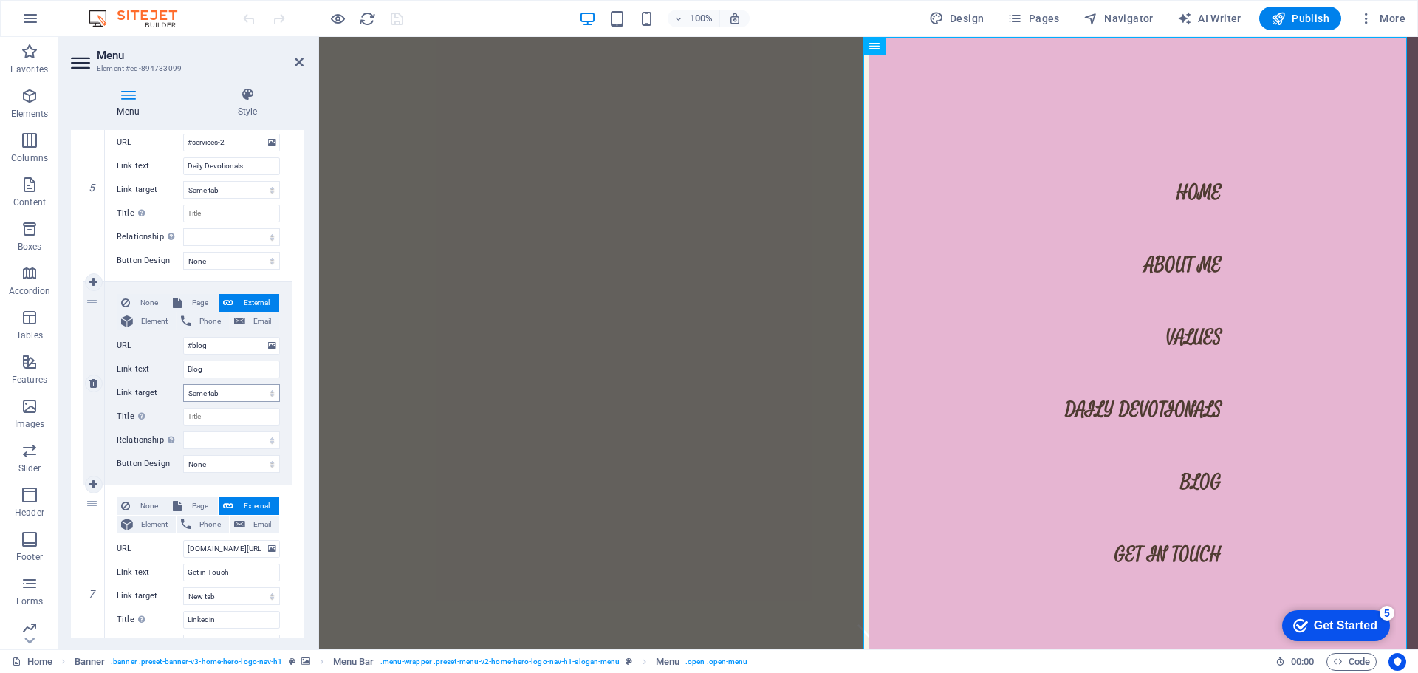
scroll to position [1001, 0]
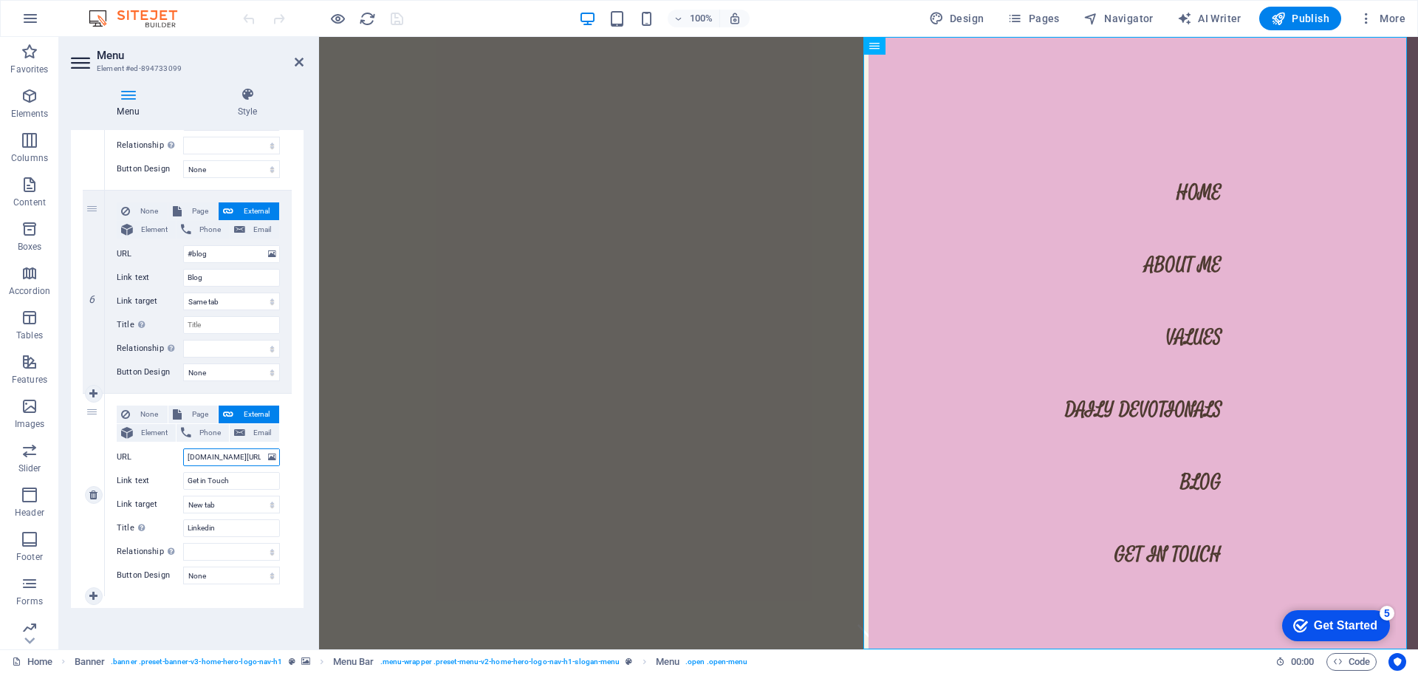
click at [206, 456] on input "[DOMAIN_NAME][URL]" at bounding box center [231, 457] width 97 height 18
click at [199, 455] on input "[DOMAIN_NAME][URL]" at bounding box center [231, 457] width 97 height 18
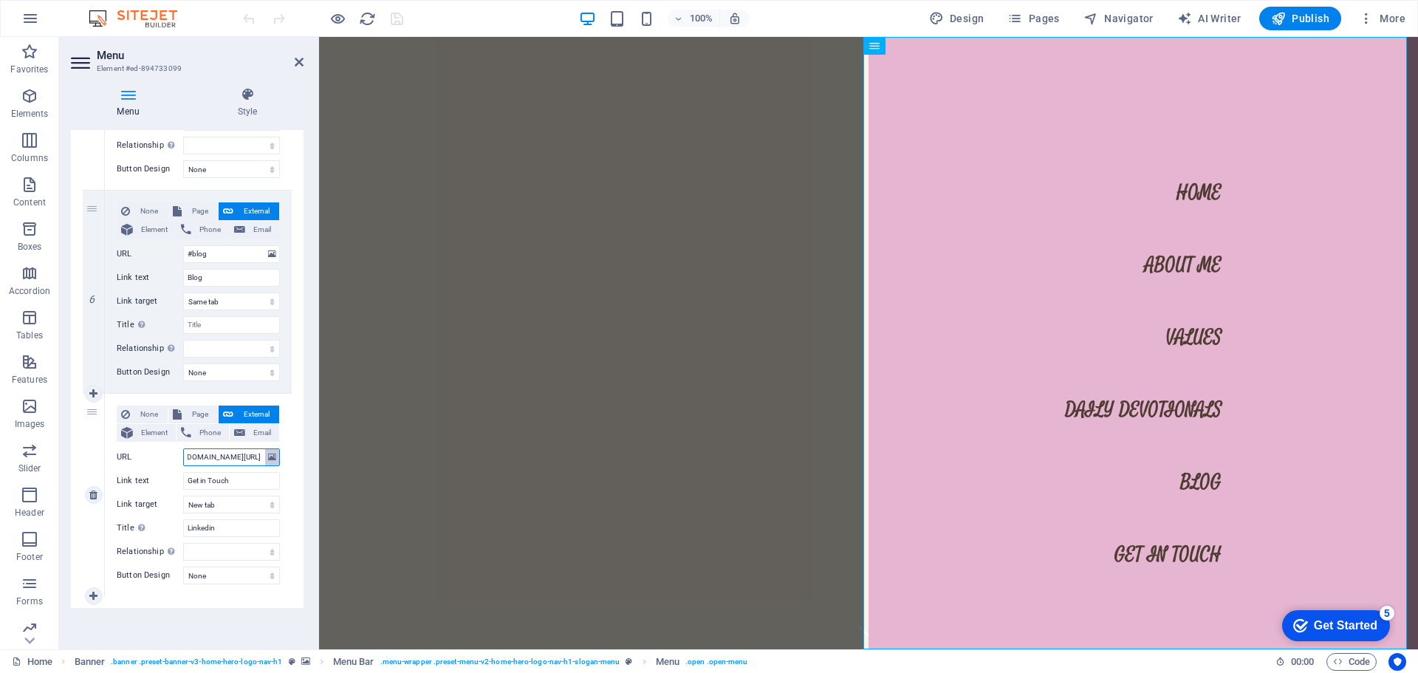
drag, startPoint x: 188, startPoint y: 453, endPoint x: 273, endPoint y: 465, distance: 85.9
click at [273, 465] on div "URL [DOMAIN_NAME][URL]" at bounding box center [198, 457] width 163 height 18
select select
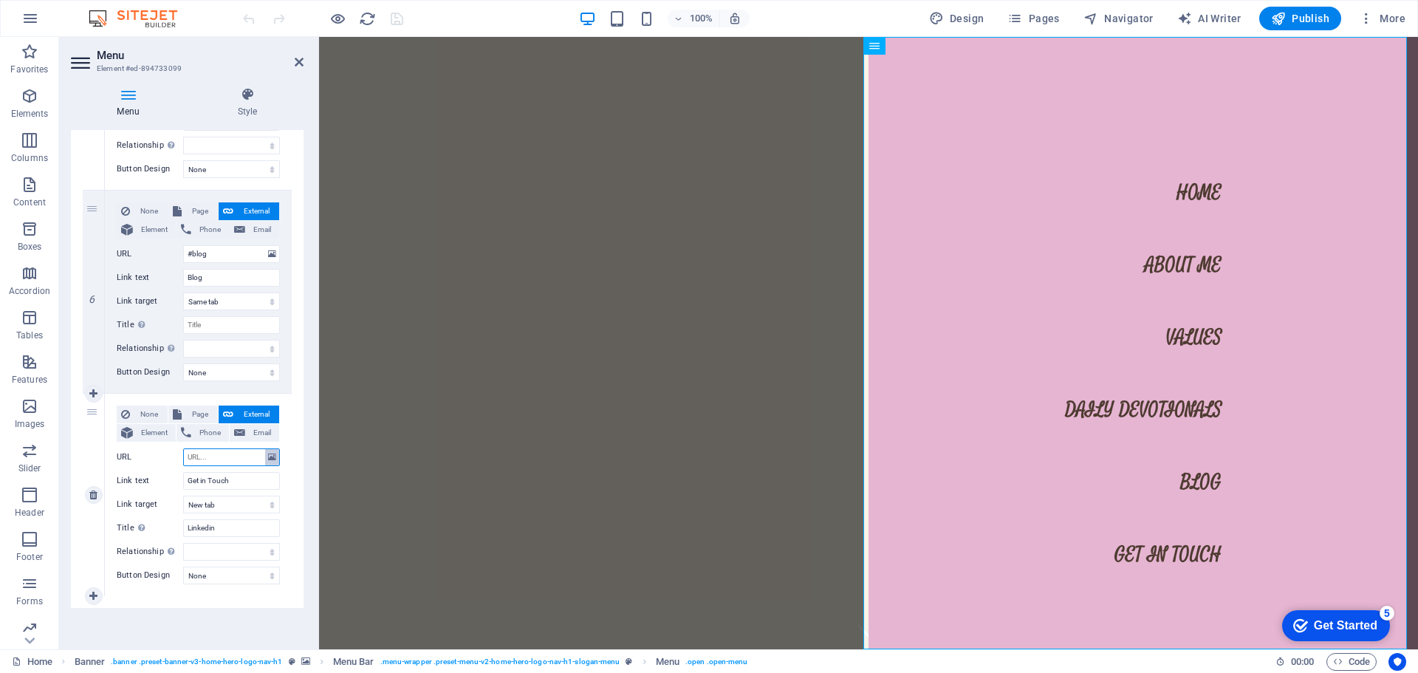
select select
click at [213, 508] on select "New tab Same tab Overlay" at bounding box center [231, 505] width 97 height 18
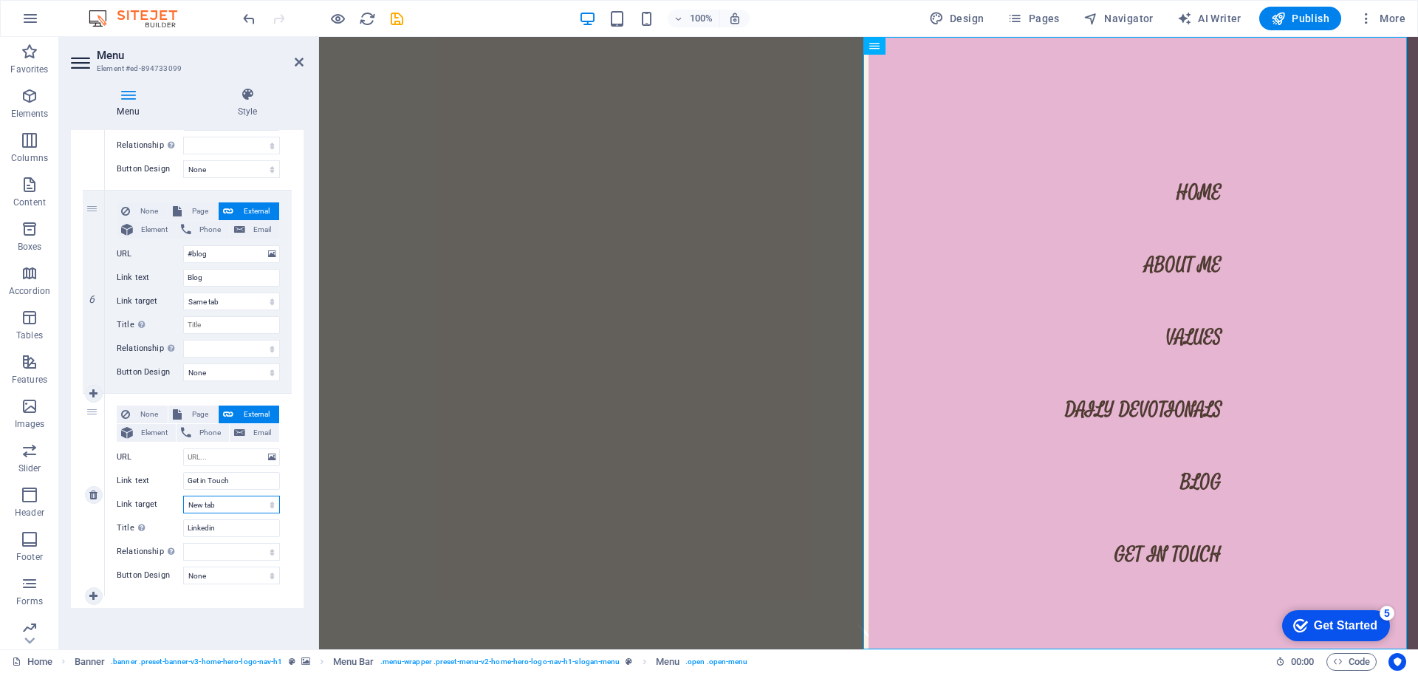
click at [213, 508] on select "New tab Same tab Overlay" at bounding box center [231, 505] width 97 height 18
click at [206, 461] on input "URL" at bounding box center [231, 457] width 97 height 18
type input "#"
select select
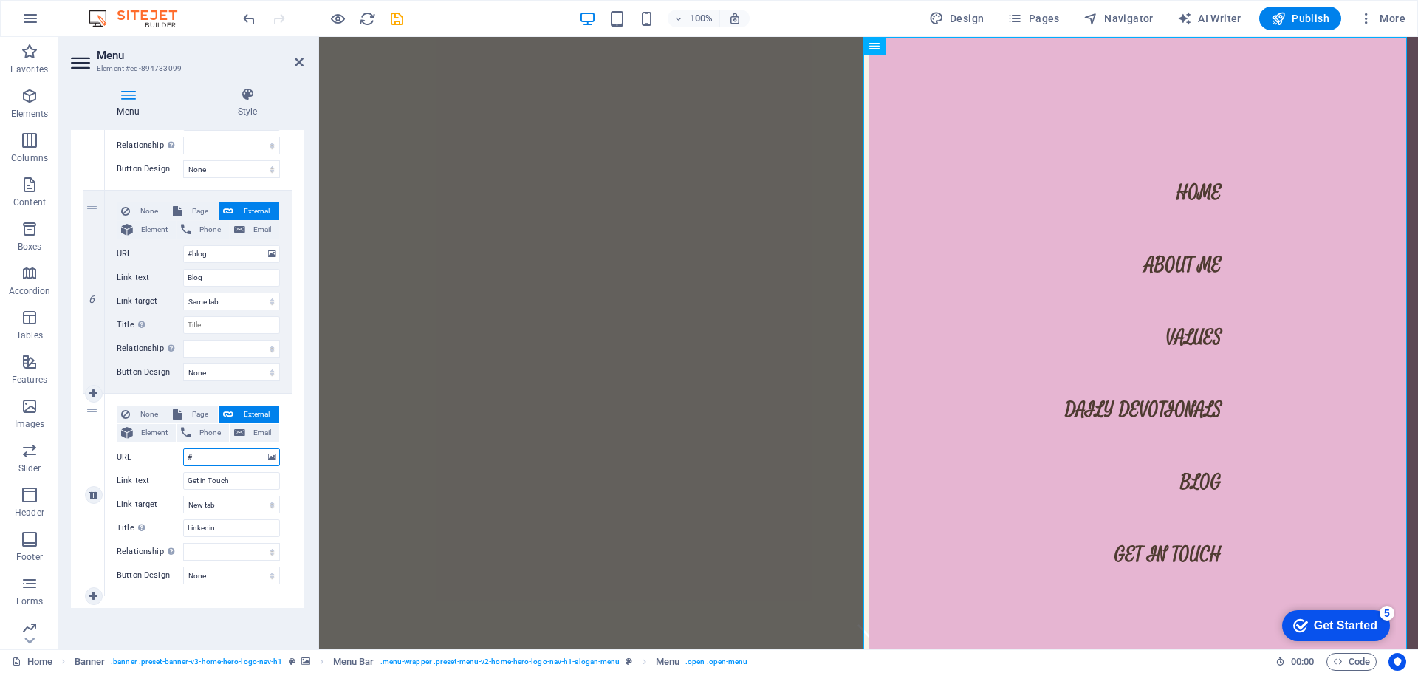
select select
type input "#get in touch"
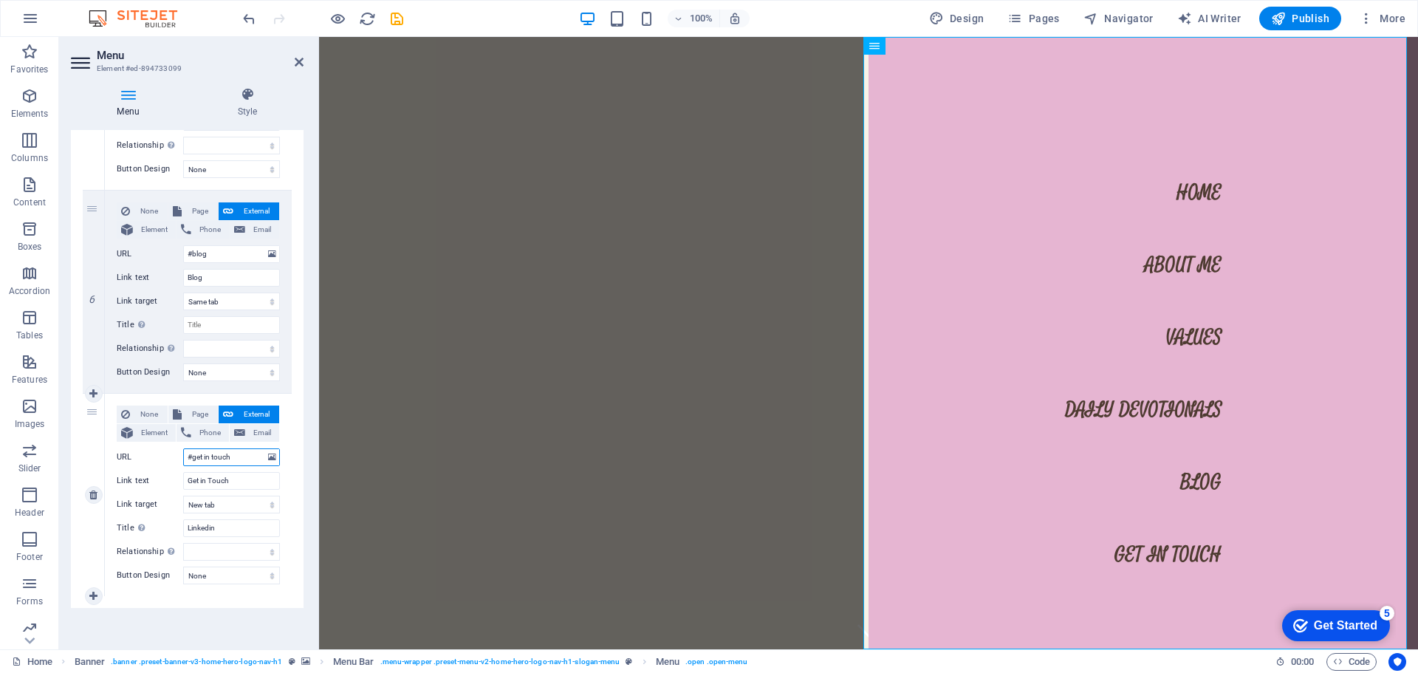
select select
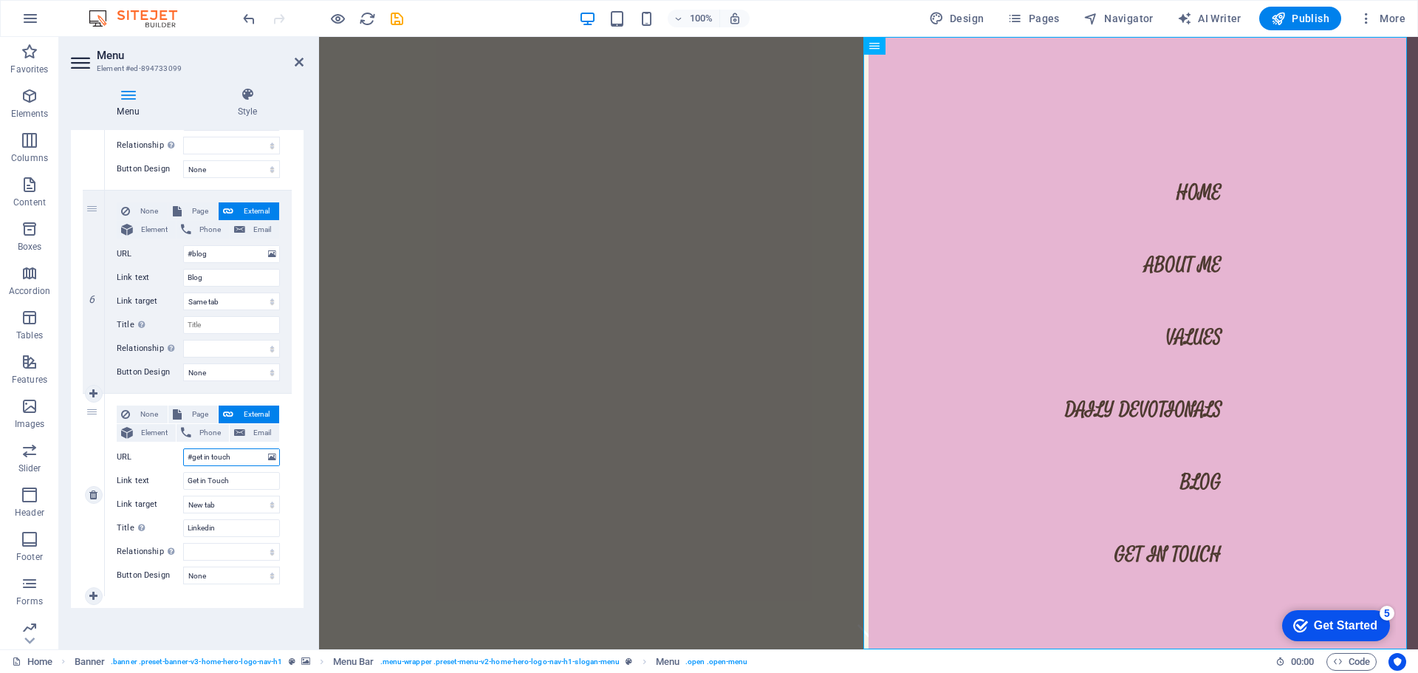
select select
type input "#get in touch"
click at [1302, 14] on span "Publish" at bounding box center [1300, 18] width 58 height 15
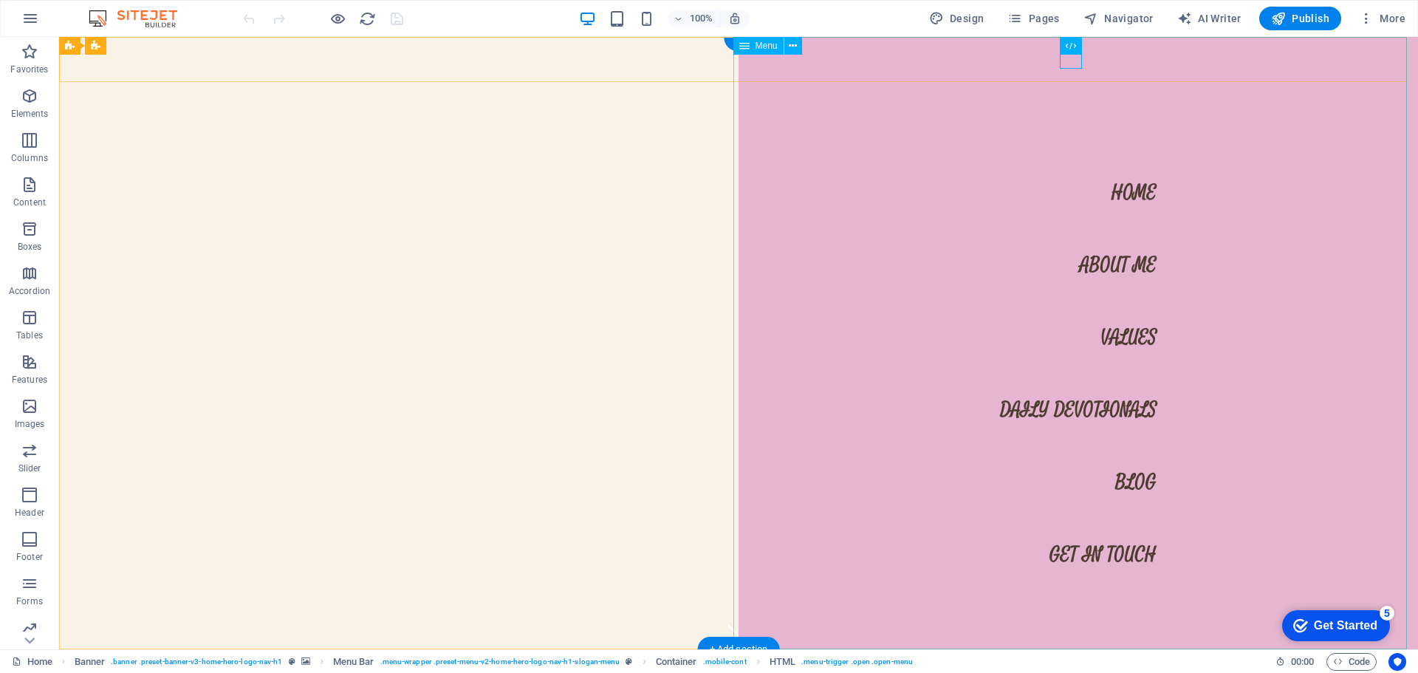
click at [1120, 268] on nav "Home About Me Values Daily Devotionals Blog Get in Touch" at bounding box center [1078, 343] width 679 height 612
click at [1118, 268] on nav "Home About Me Values Daily Devotionals Blog Get in Touch" at bounding box center [1078, 343] width 679 height 612
click at [1118, 267] on nav "Home About Me Values Daily Devotionals Blog Get in Touch" at bounding box center [1078, 343] width 679 height 612
click at [858, 267] on nav "Home About Me Values Daily Devotionals Blog Get in Touch" at bounding box center [1078, 343] width 679 height 612
select select
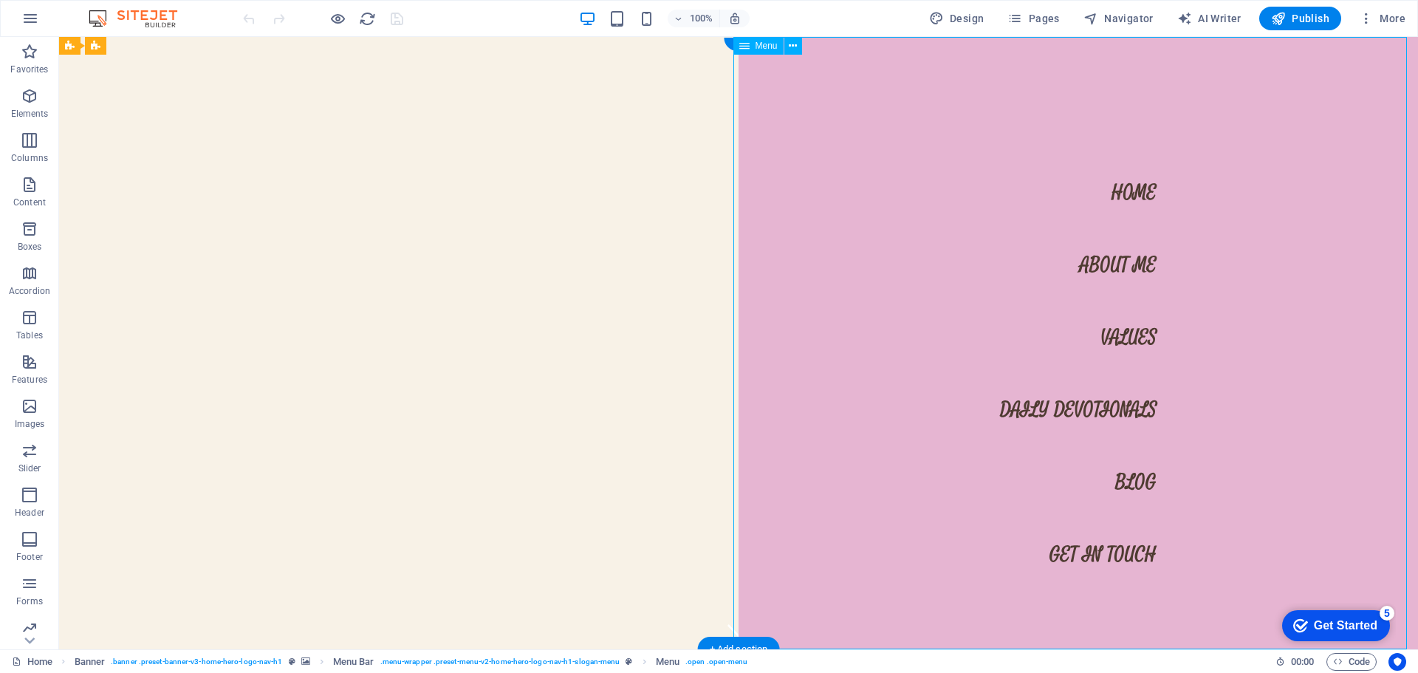
select select
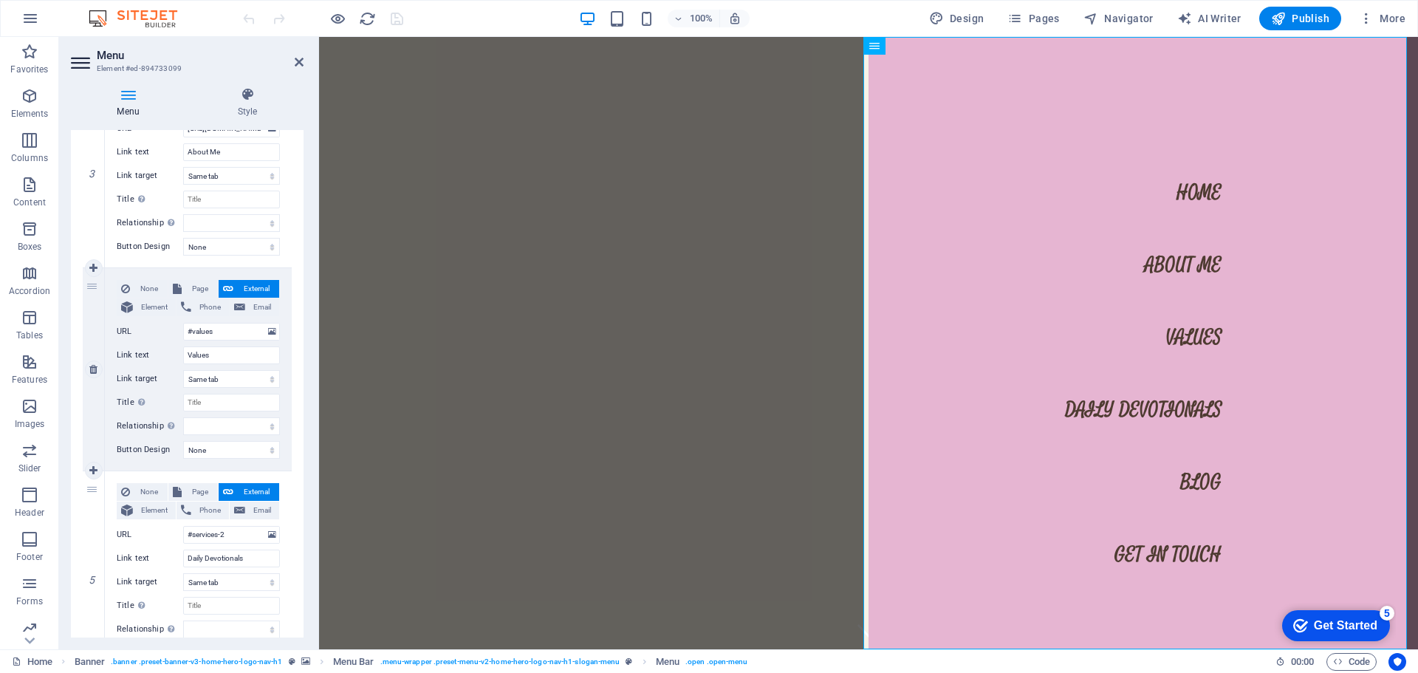
scroll to position [443, 0]
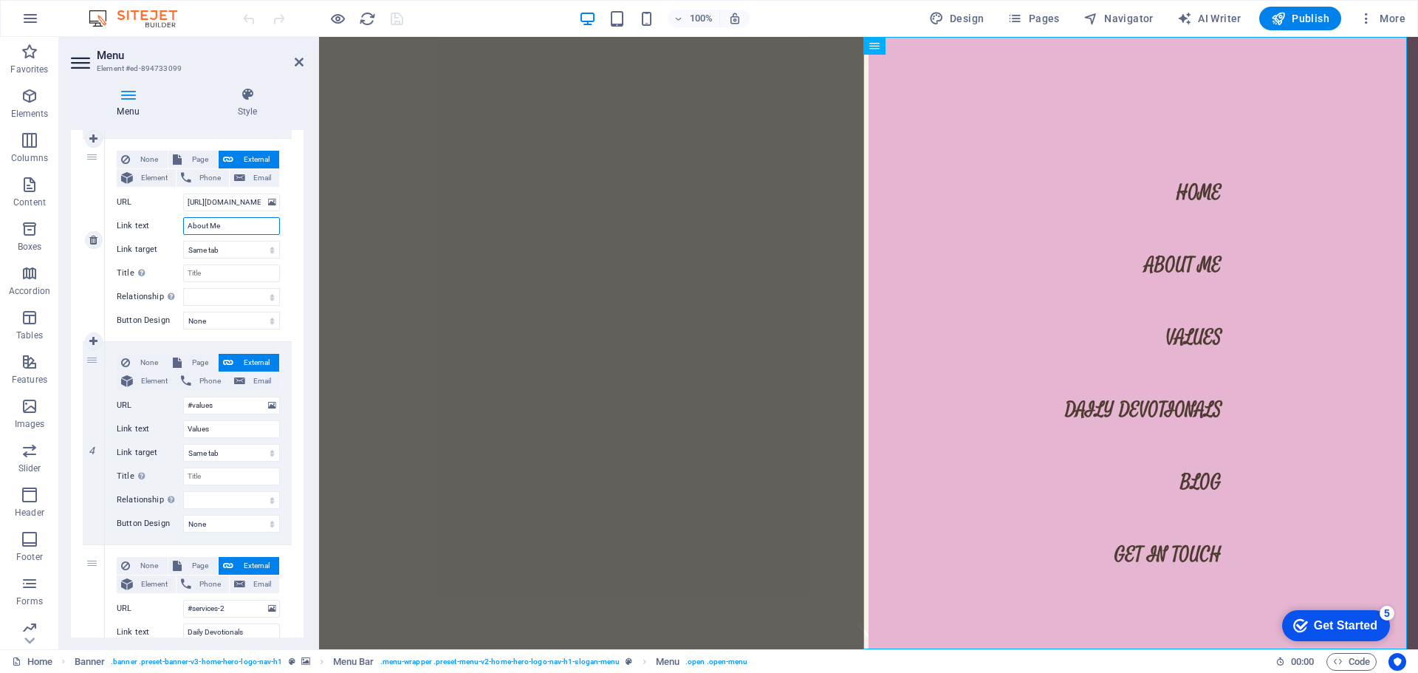
click at [190, 227] on input "About Me" at bounding box center [231, 226] width 97 height 18
type input "#About Me"
select select
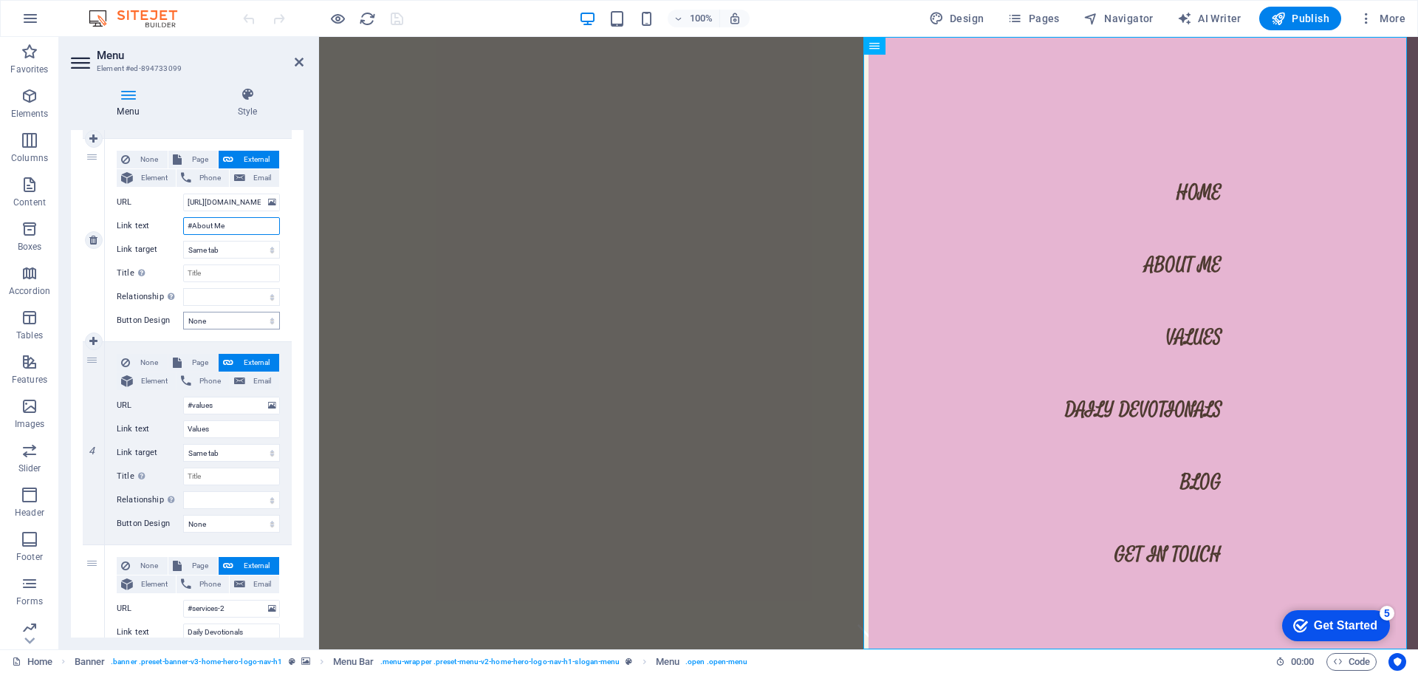
select select
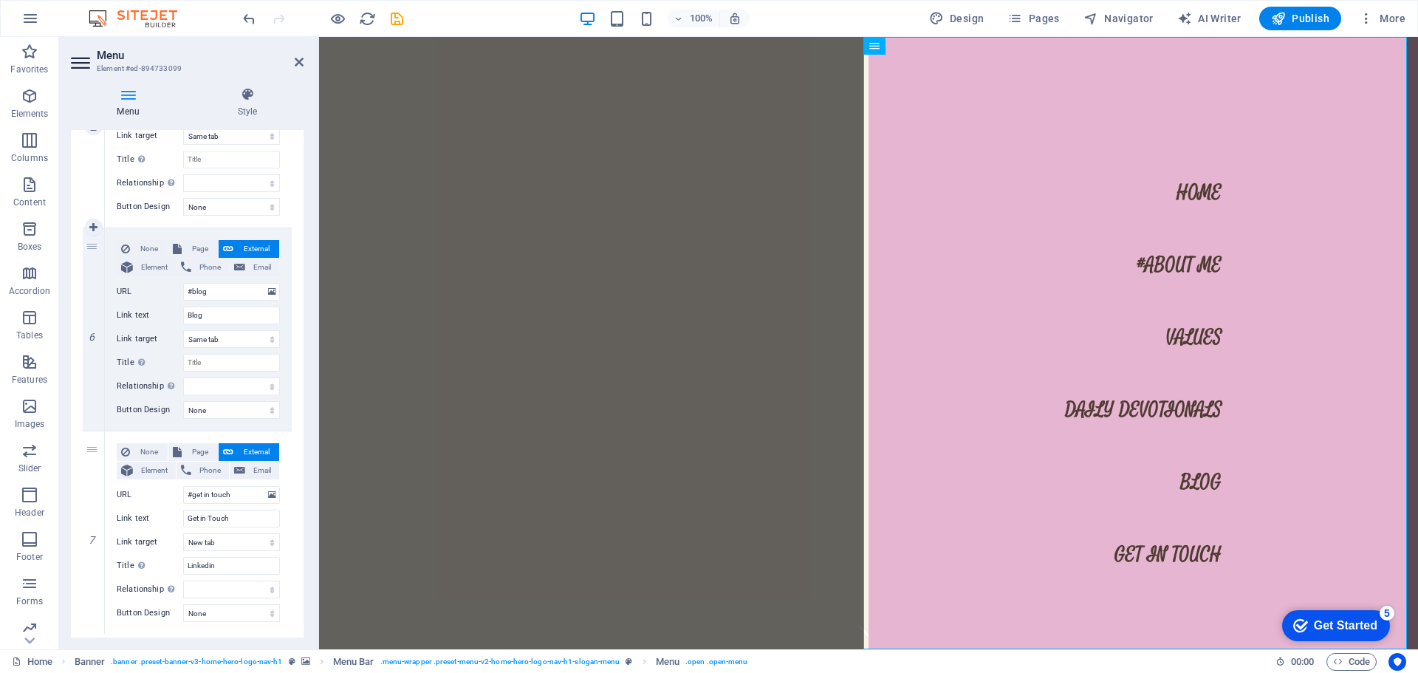
scroll to position [1001, 0]
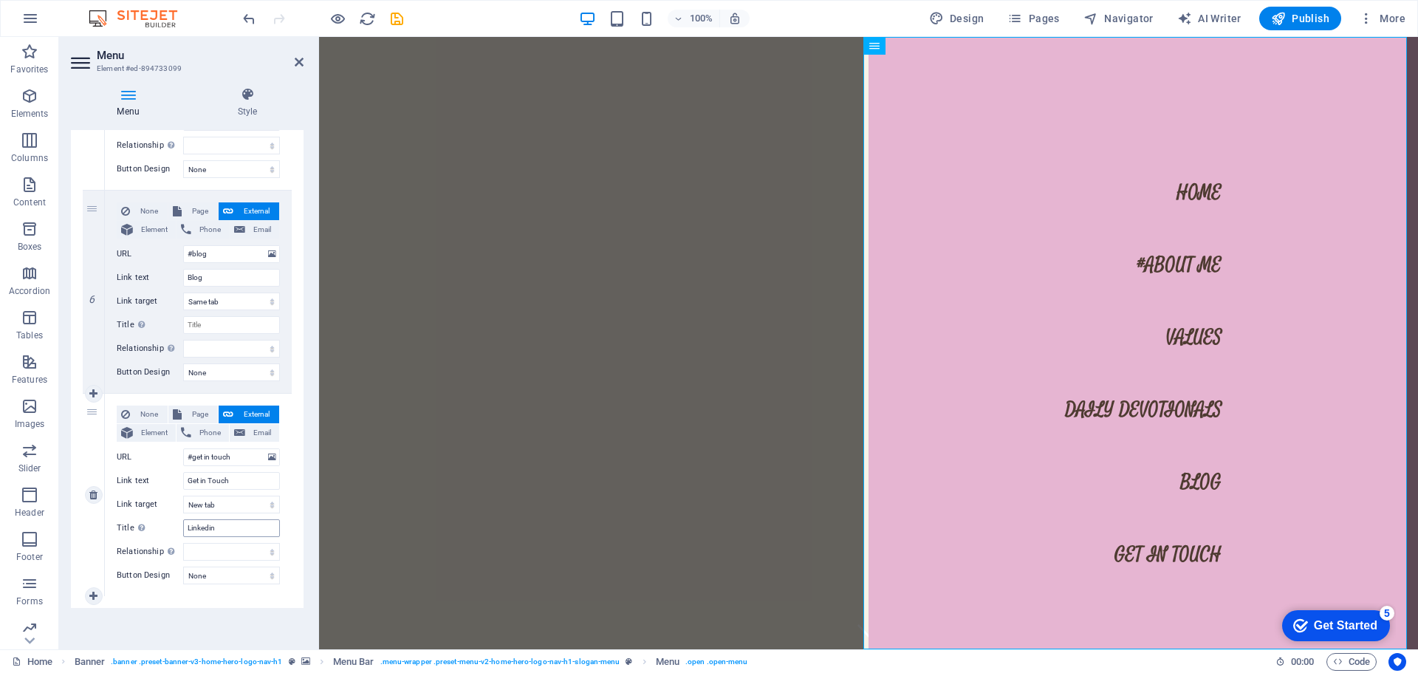
type input "#About Me"
click at [222, 529] on input "Linkedin" at bounding box center [231, 528] width 97 height 18
drag, startPoint x: 222, startPoint y: 529, endPoint x: 185, endPoint y: 528, distance: 36.2
click at [185, 528] on input "Linkedin" at bounding box center [231, 528] width 97 height 18
select select
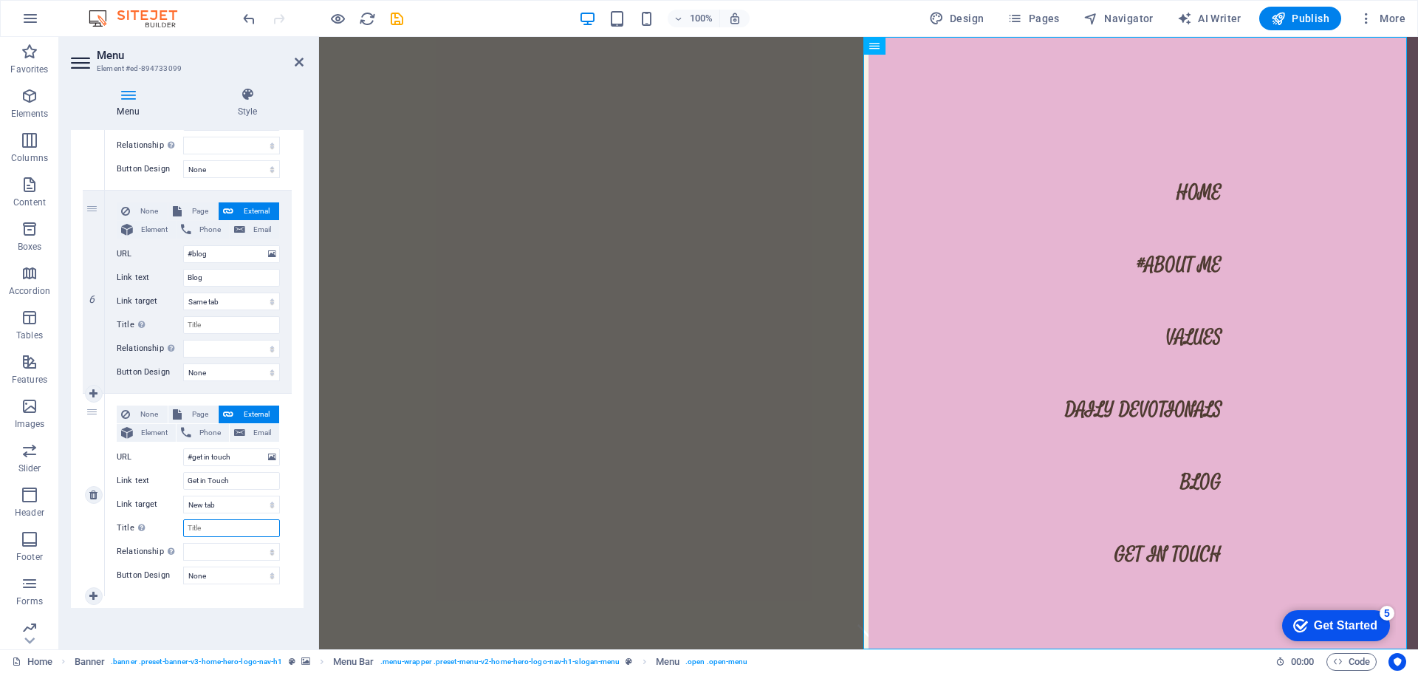
select select
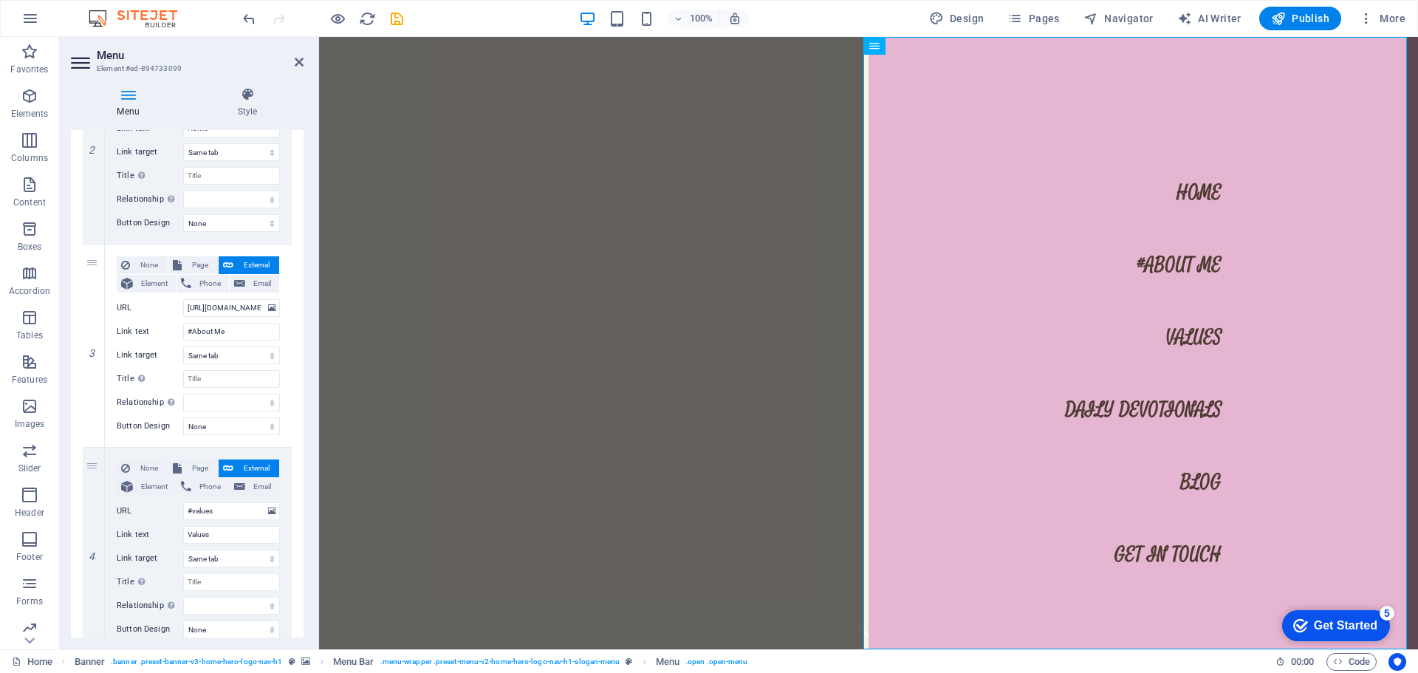
scroll to position [336, 0]
click at [199, 309] on input "[URL][DOMAIN_NAME]" at bounding box center [231, 310] width 97 height 18
drag, startPoint x: 189, startPoint y: 310, endPoint x: 291, endPoint y: 318, distance: 102.2
click at [291, 318] on div "1 None Page External Element Phone Email Page Home Subpage Legal Notice Privacy…" at bounding box center [187, 597] width 233 height 1350
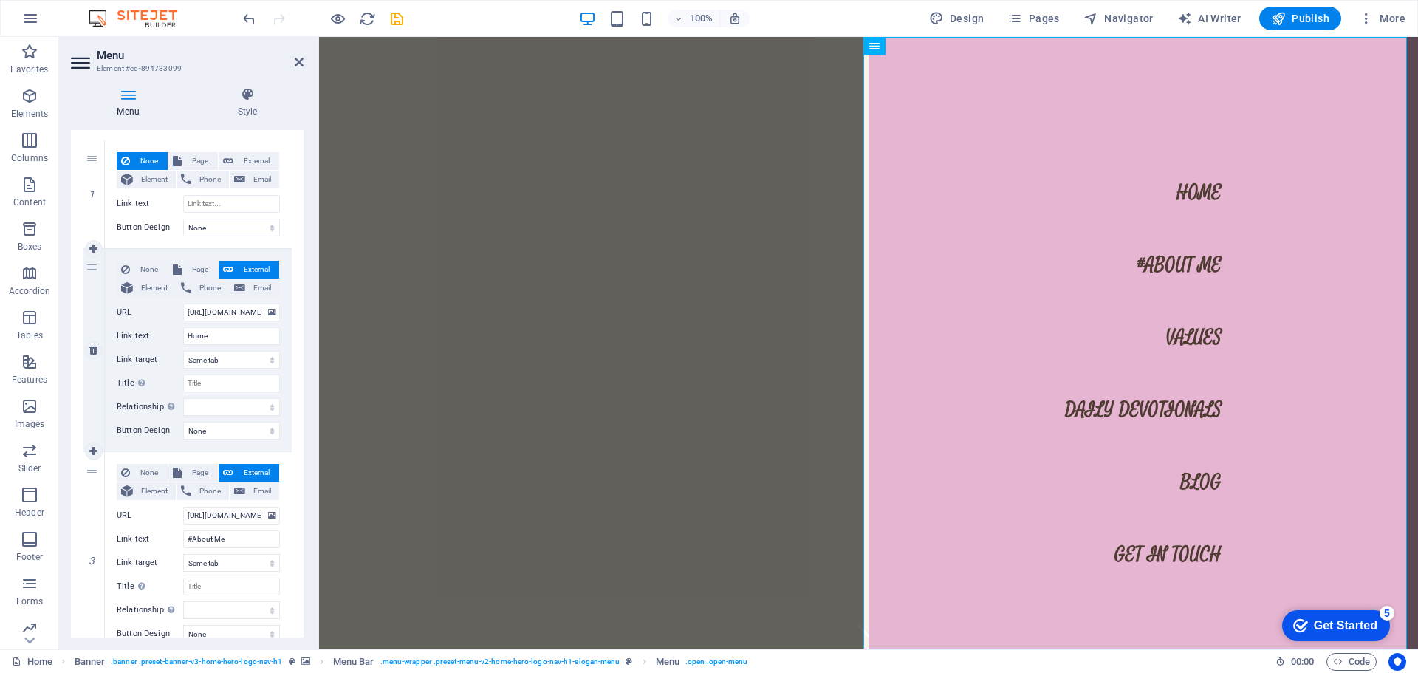
scroll to position [114, 0]
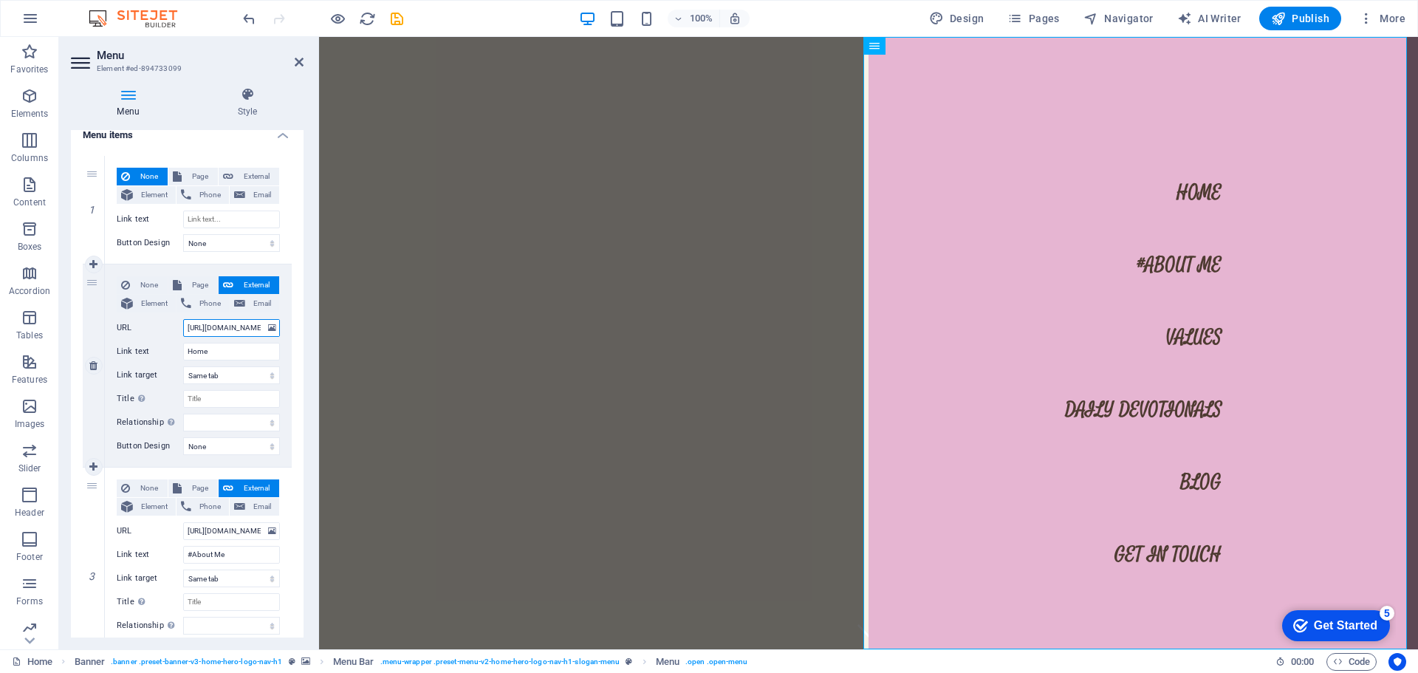
click at [208, 331] on input "[URL][DOMAIN_NAME]" at bounding box center [231, 328] width 97 height 18
drag, startPoint x: 189, startPoint y: 327, endPoint x: 292, endPoint y: 329, distance: 102.7
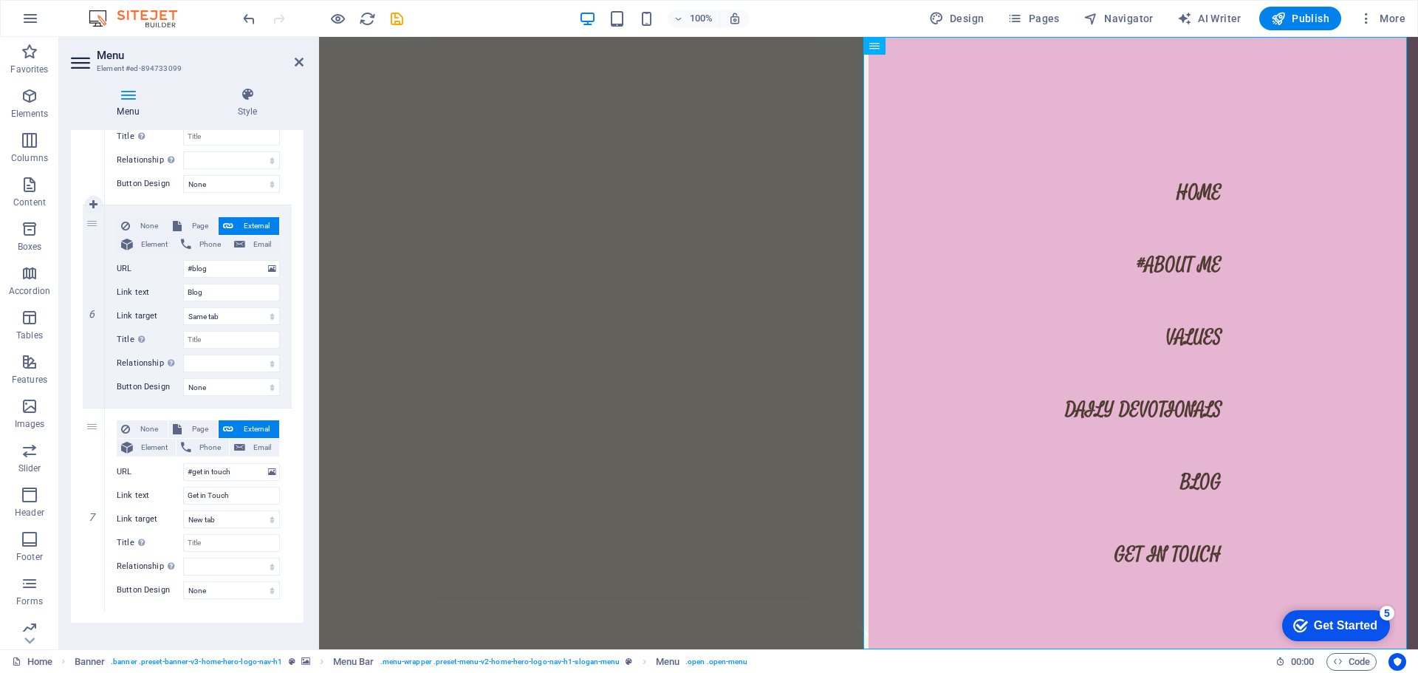
scroll to position [1001, 0]
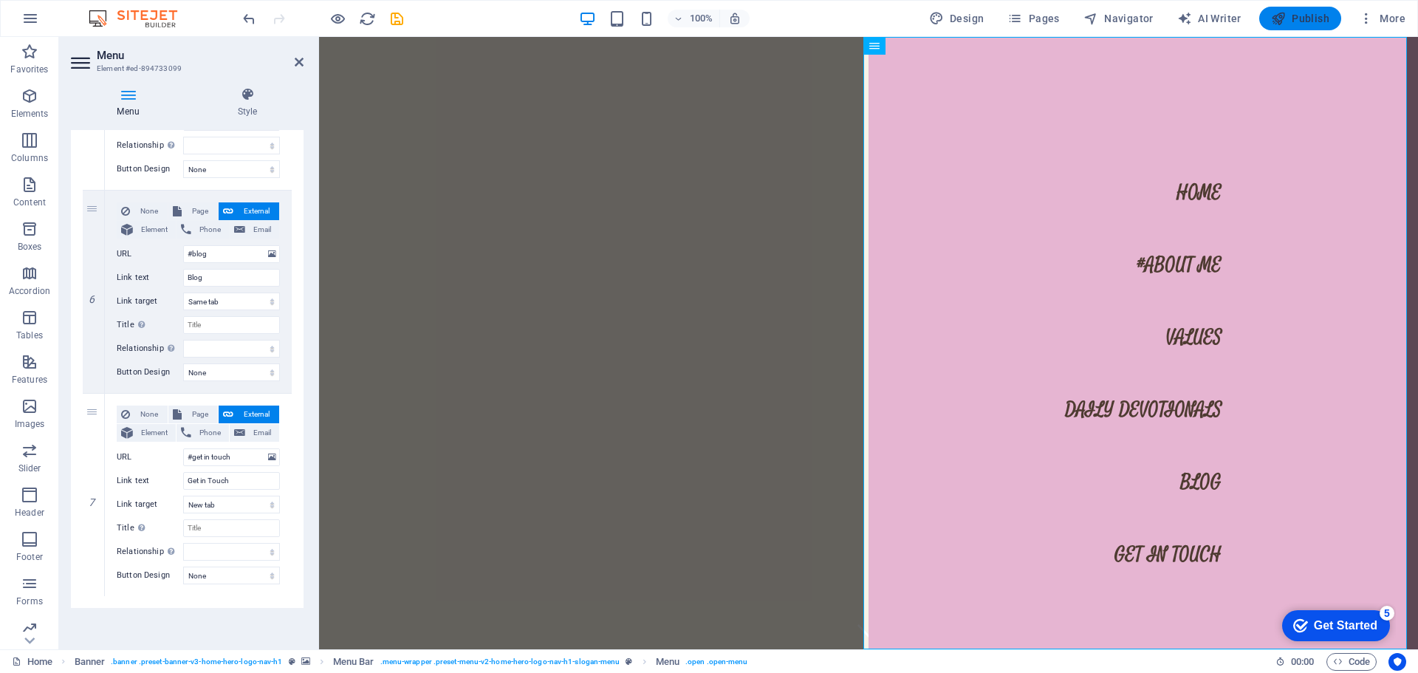
click at [1286, 13] on icon "button" at bounding box center [1278, 18] width 15 height 15
